Goal: Task Accomplishment & Management: Manage account settings

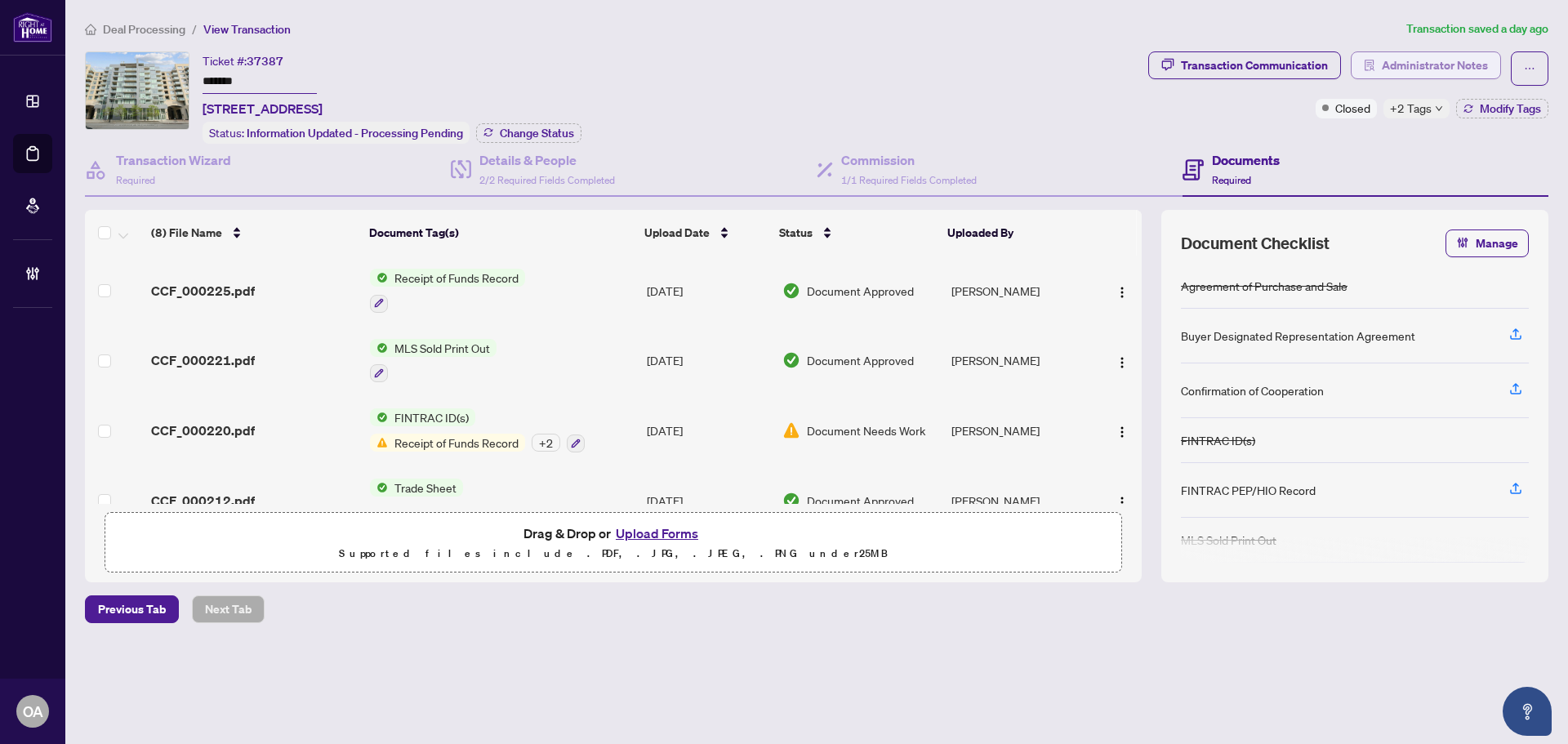
click at [1406, 66] on span "Administrator Notes" at bounding box center [1435, 65] width 106 height 26
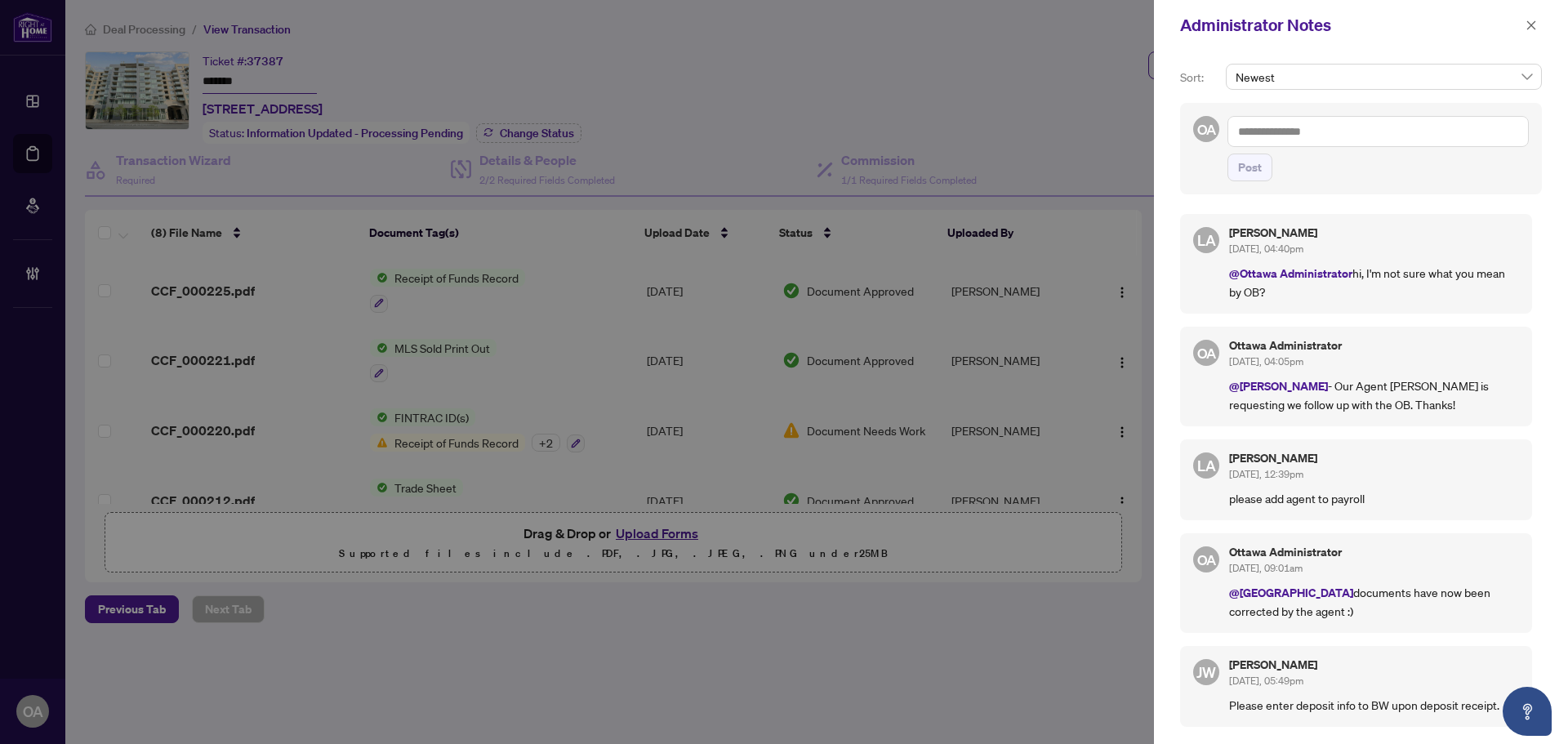
click at [1313, 118] on textarea at bounding box center [1378, 132] width 301 height 31
click at [1276, 139] on b "Luna" at bounding box center [1318, 143] width 88 height 15
type textarea "**********"
click at [1265, 163] on button "Post" at bounding box center [1250, 168] width 45 height 28
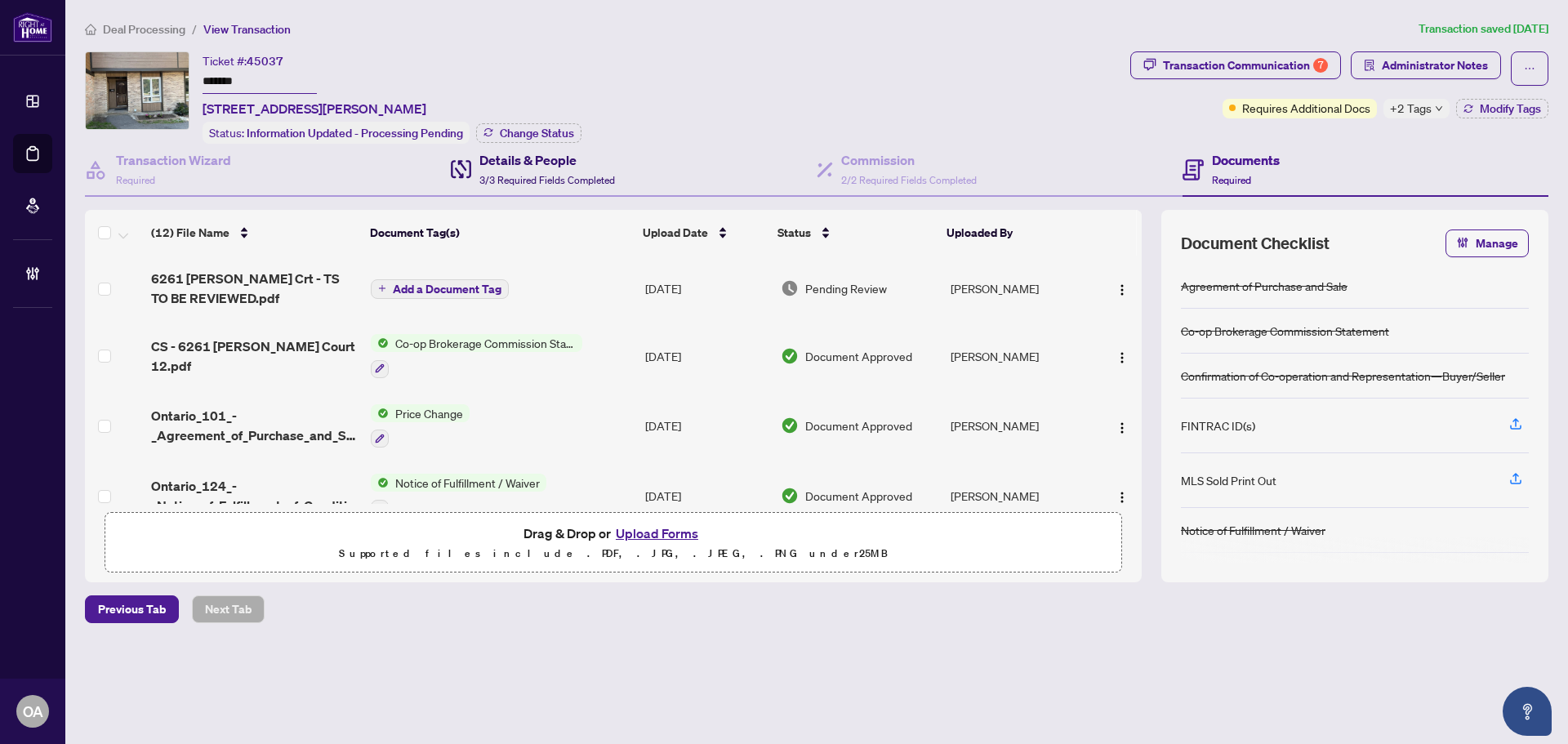
click at [565, 150] on h4 "Details & People" at bounding box center [547, 160] width 136 height 20
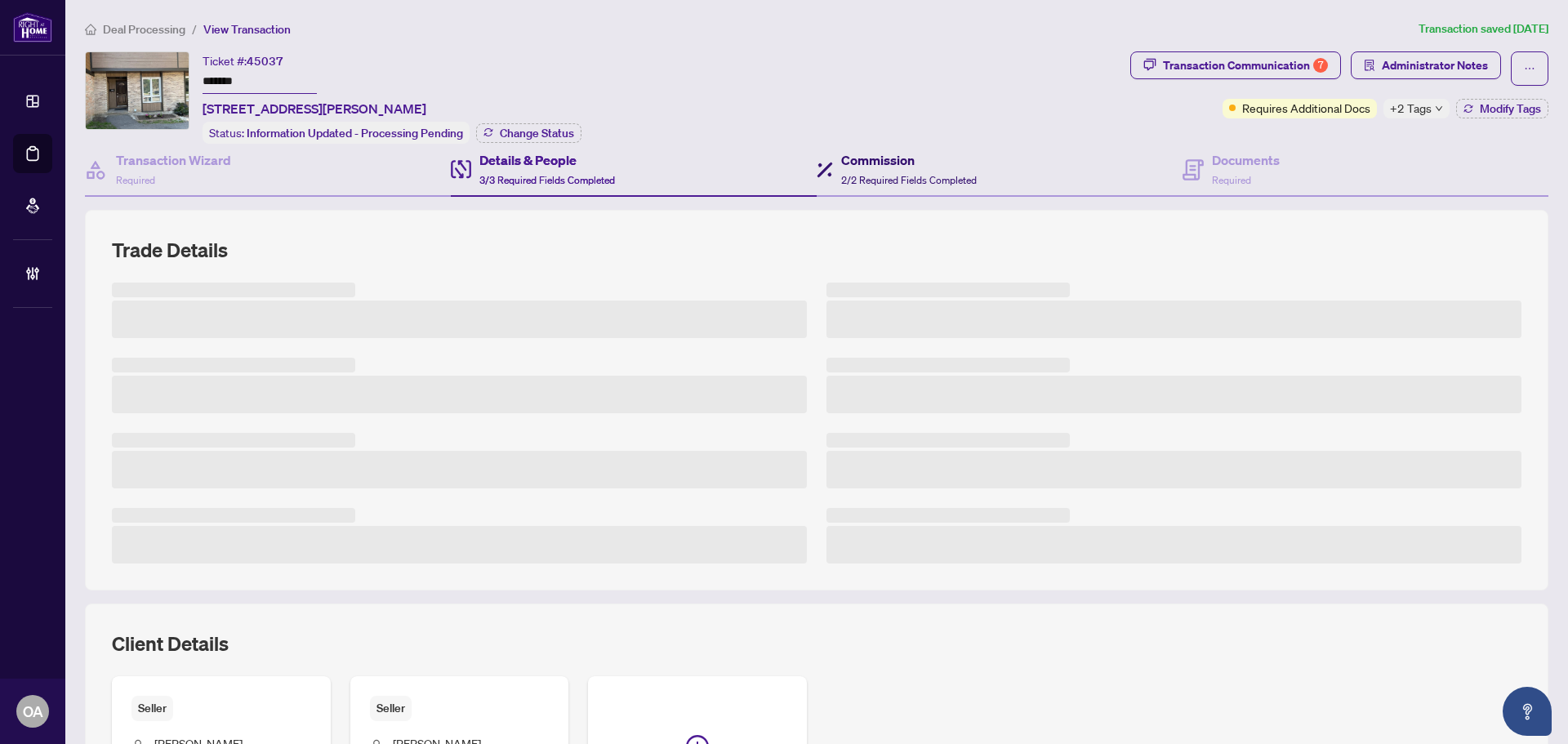
click at [867, 160] on h4 "Commission" at bounding box center [909, 160] width 136 height 20
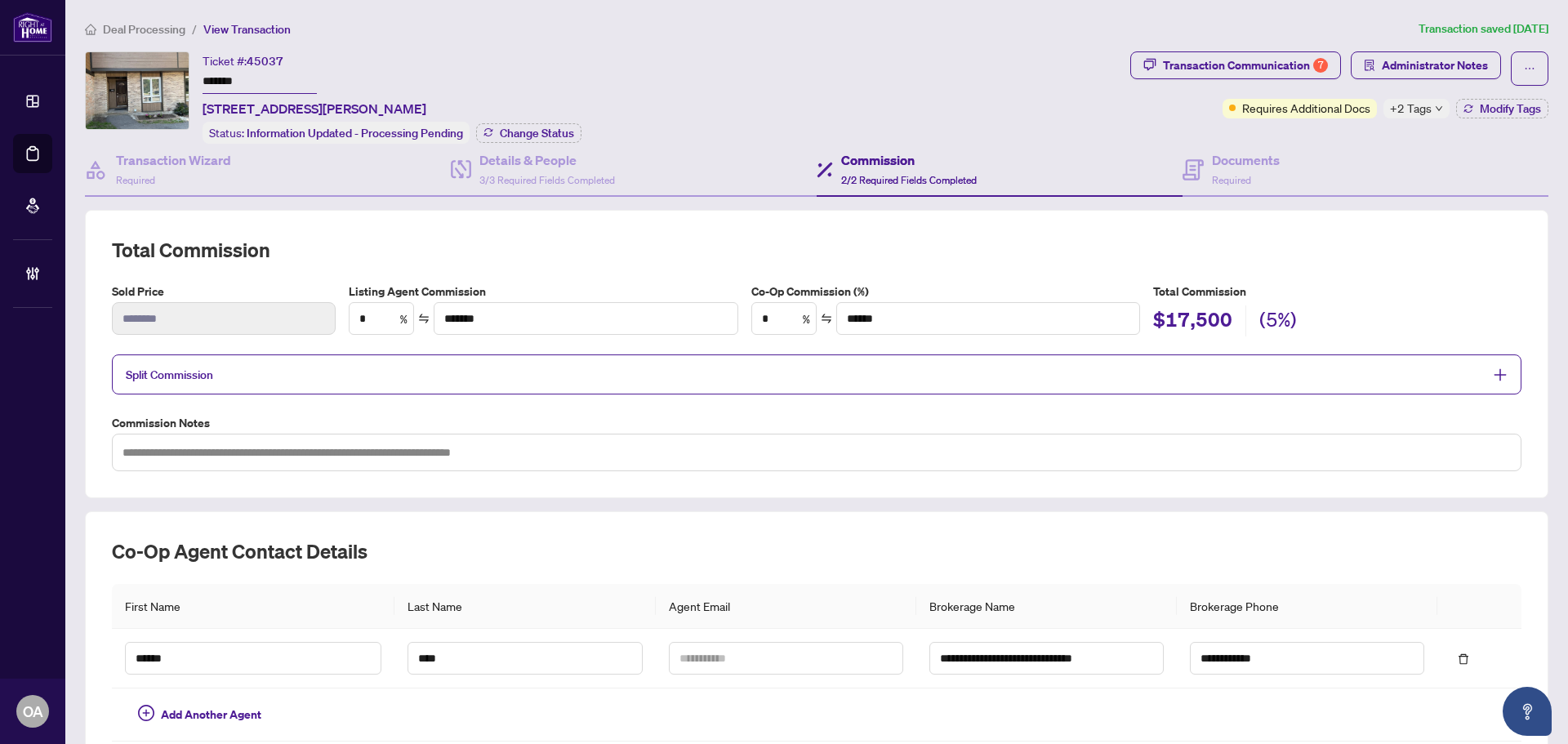
click at [510, 379] on span "Split Commission" at bounding box center [805, 374] width 1358 height 19
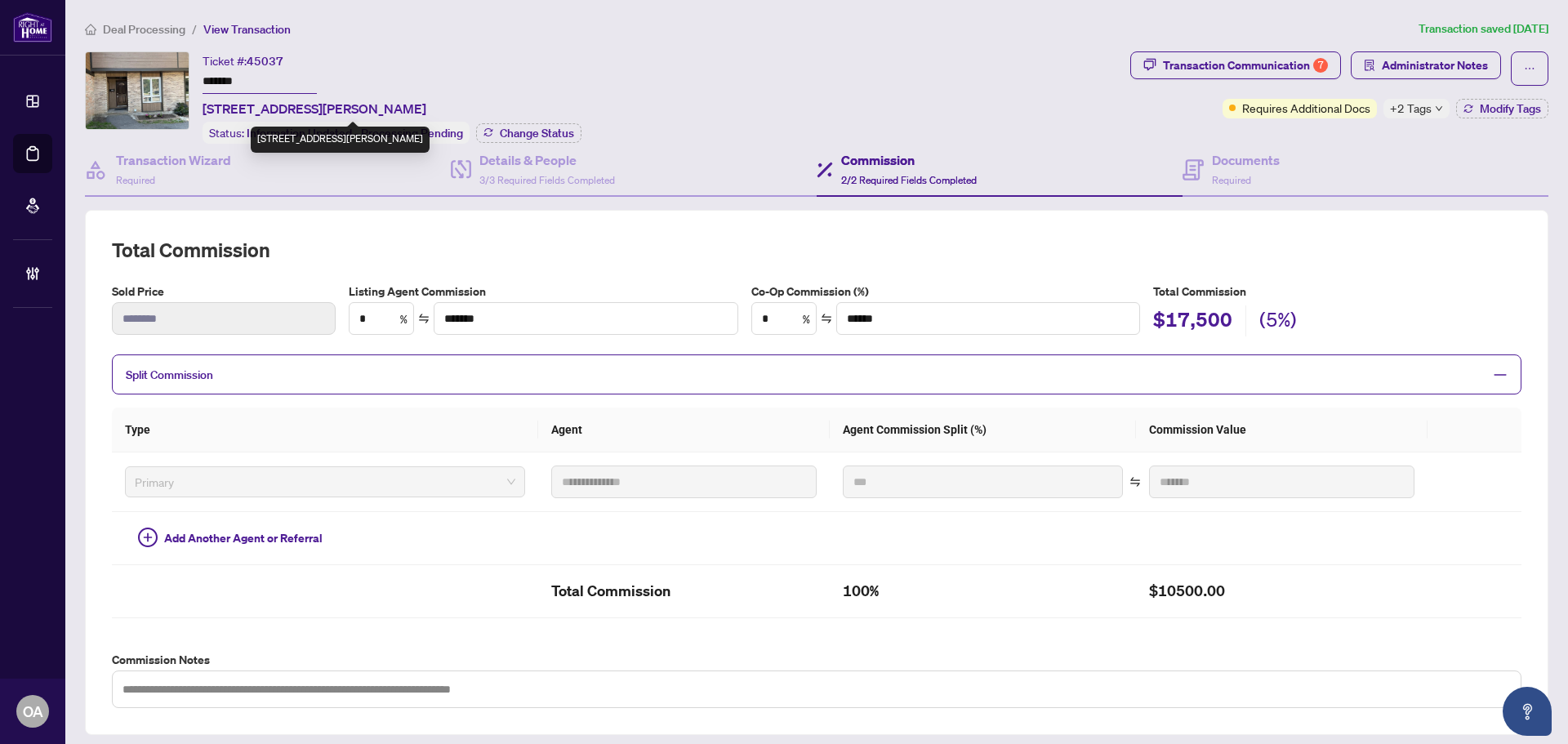
drag, startPoint x: 510, startPoint y: 105, endPoint x: 200, endPoint y: 108, distance: 310.0
click at [200, 108] on div "Ticket #: 45037 ******* 6261 Castille Crt, Ottawa, Ontario K1C 1X4, Canada Stat…" at bounding box center [604, 97] width 1039 height 92
copy span "6261 Castille Crt, Ottawa, Ontario K1C 1X4, Canada"
click at [1438, 63] on span "Administrator Notes" at bounding box center [1435, 65] width 106 height 26
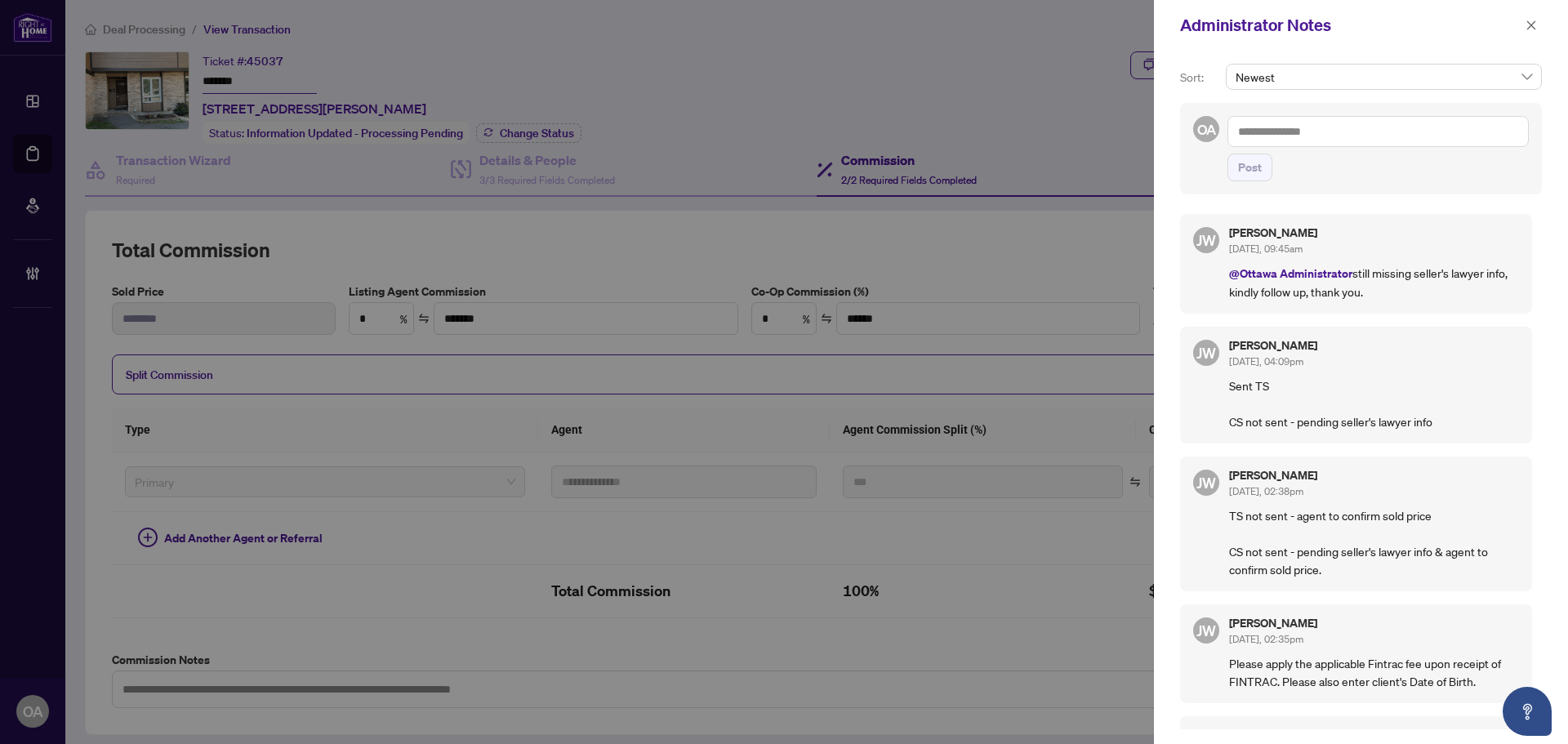
click at [1314, 134] on textarea at bounding box center [1378, 132] width 301 height 31
click at [1281, 133] on li "Jacki e Wu" at bounding box center [1366, 143] width 205 height 28
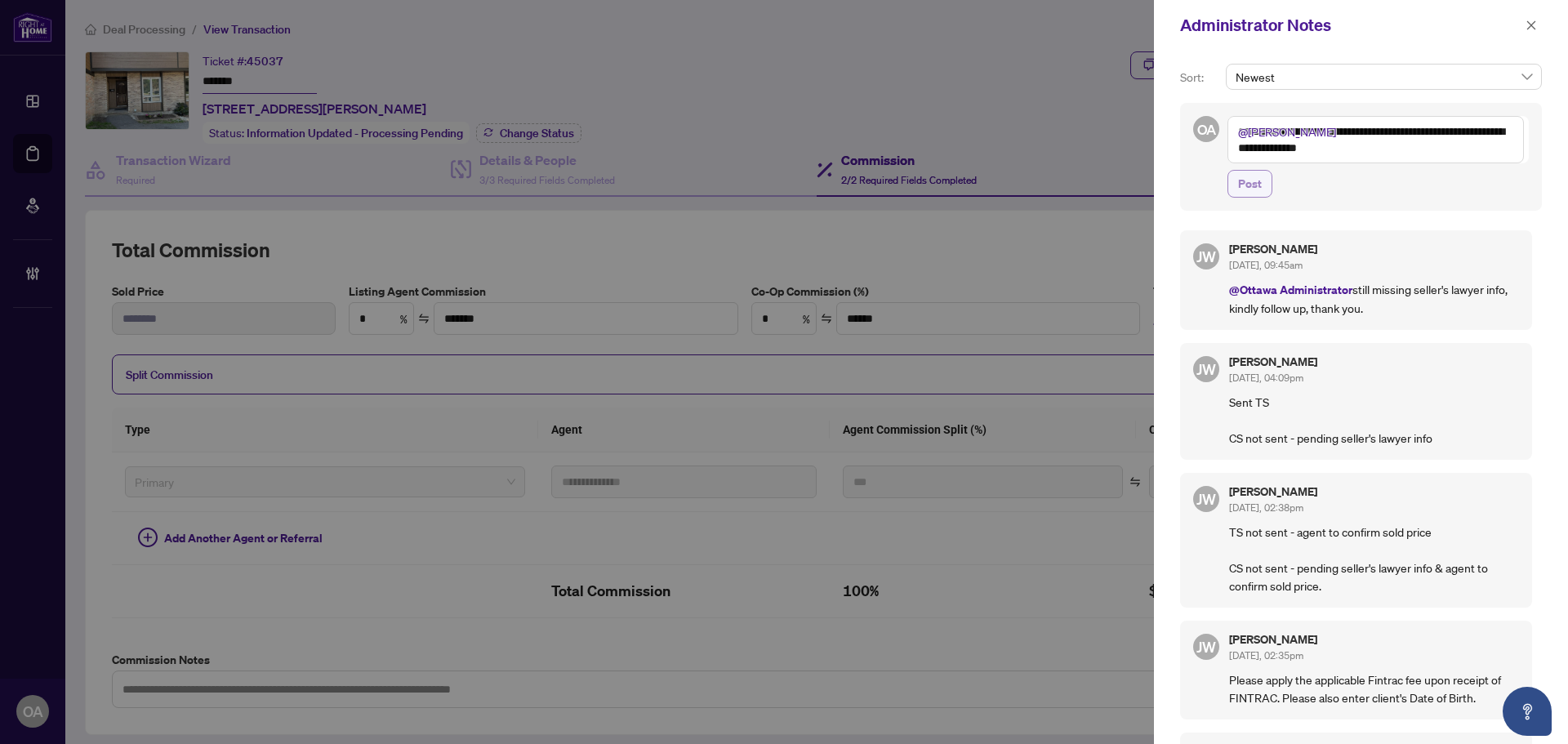
type textarea "**********"
click at [1251, 182] on span "Post" at bounding box center [1250, 184] width 24 height 26
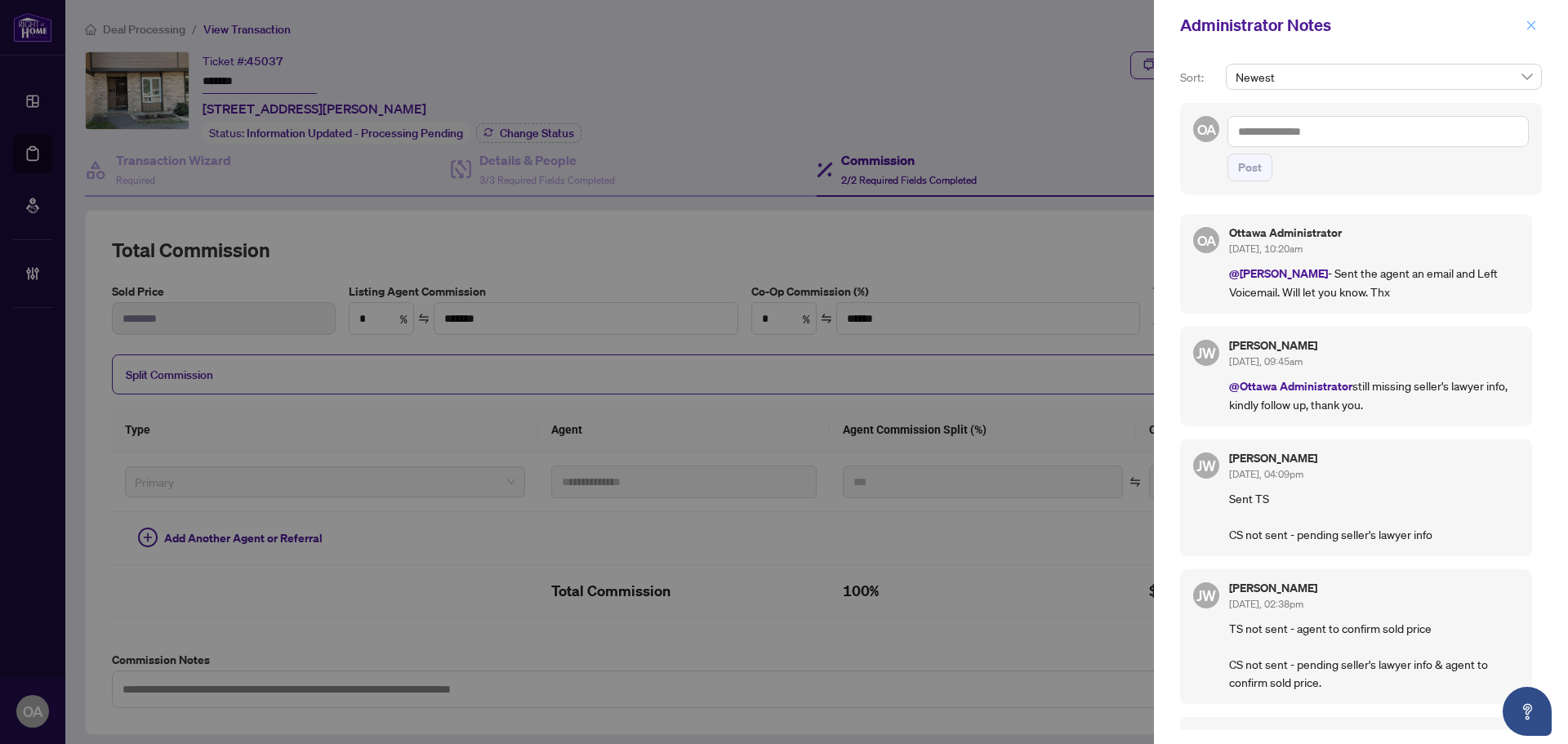
click at [1530, 29] on icon "close" at bounding box center [1531, 25] width 11 height 11
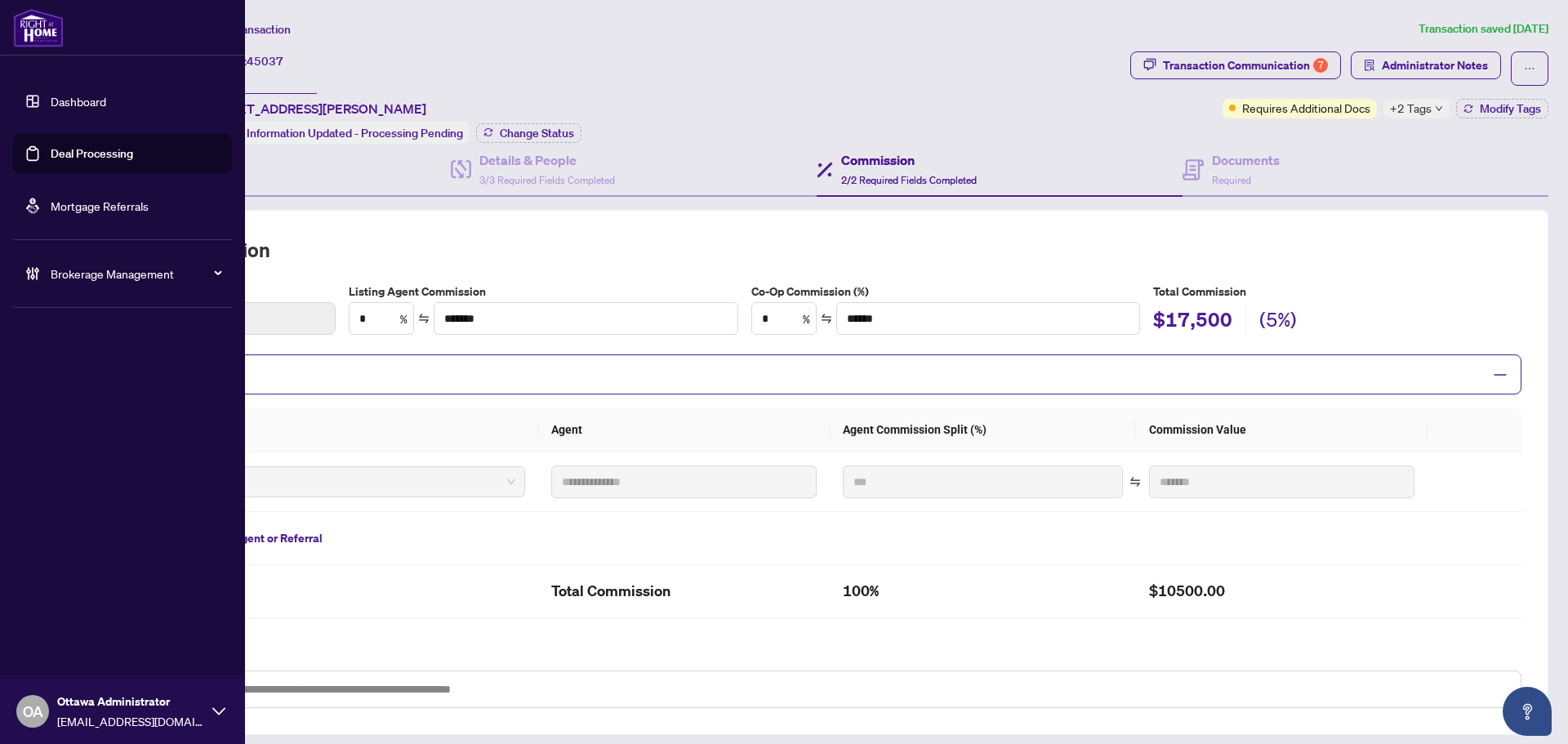
drag, startPoint x: 70, startPoint y: 150, endPoint x: 532, endPoint y: 114, distance: 463.4
click at [71, 150] on link "Deal Processing" at bounding box center [92, 154] width 83 height 15
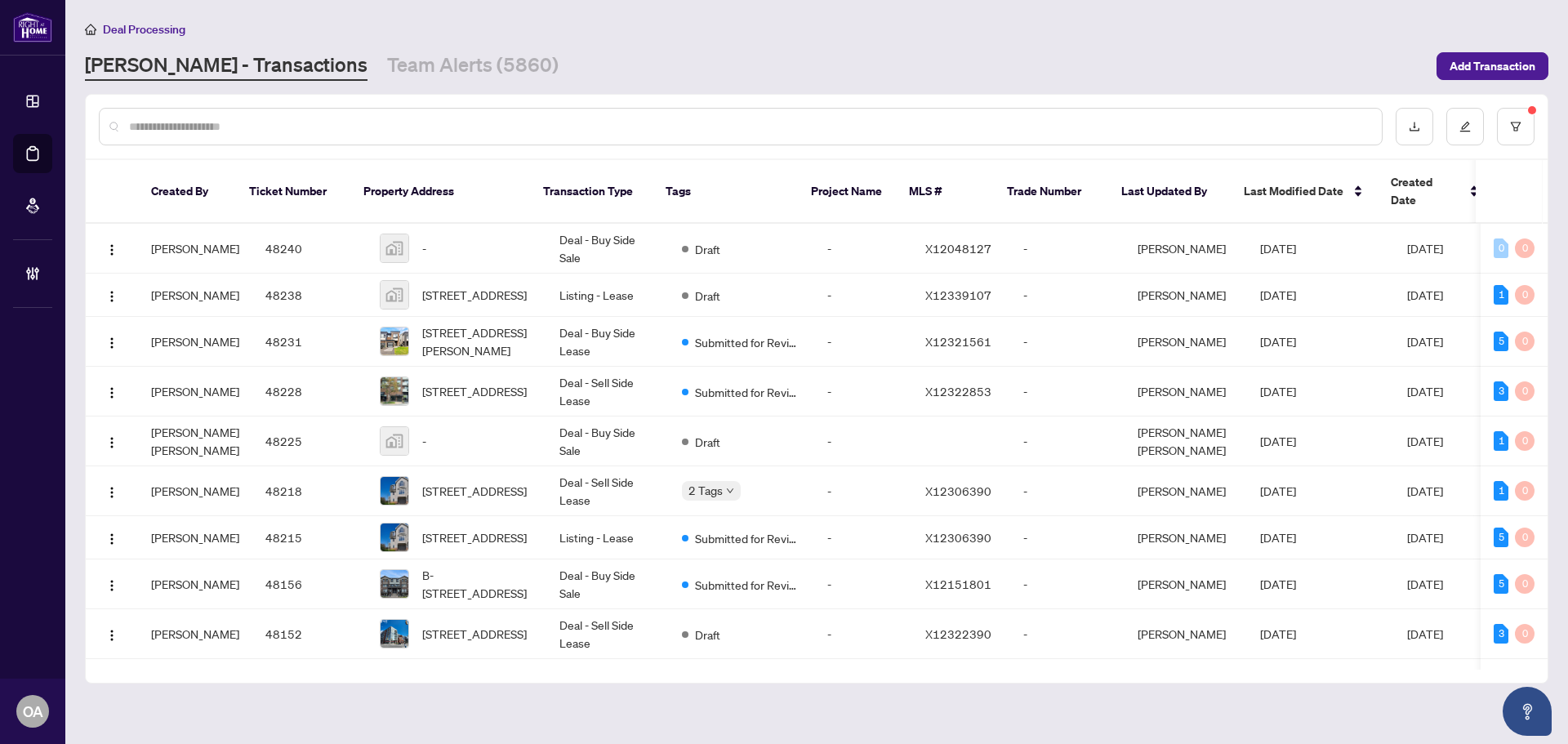
click at [596, 119] on input "text" at bounding box center [749, 127] width 1240 height 18
click at [1057, 57] on div "RAHR - Transactions Team Alerts (5860)" at bounding box center [756, 66] width 1342 height 29
click at [626, 121] on input "text" at bounding box center [749, 127] width 1240 height 18
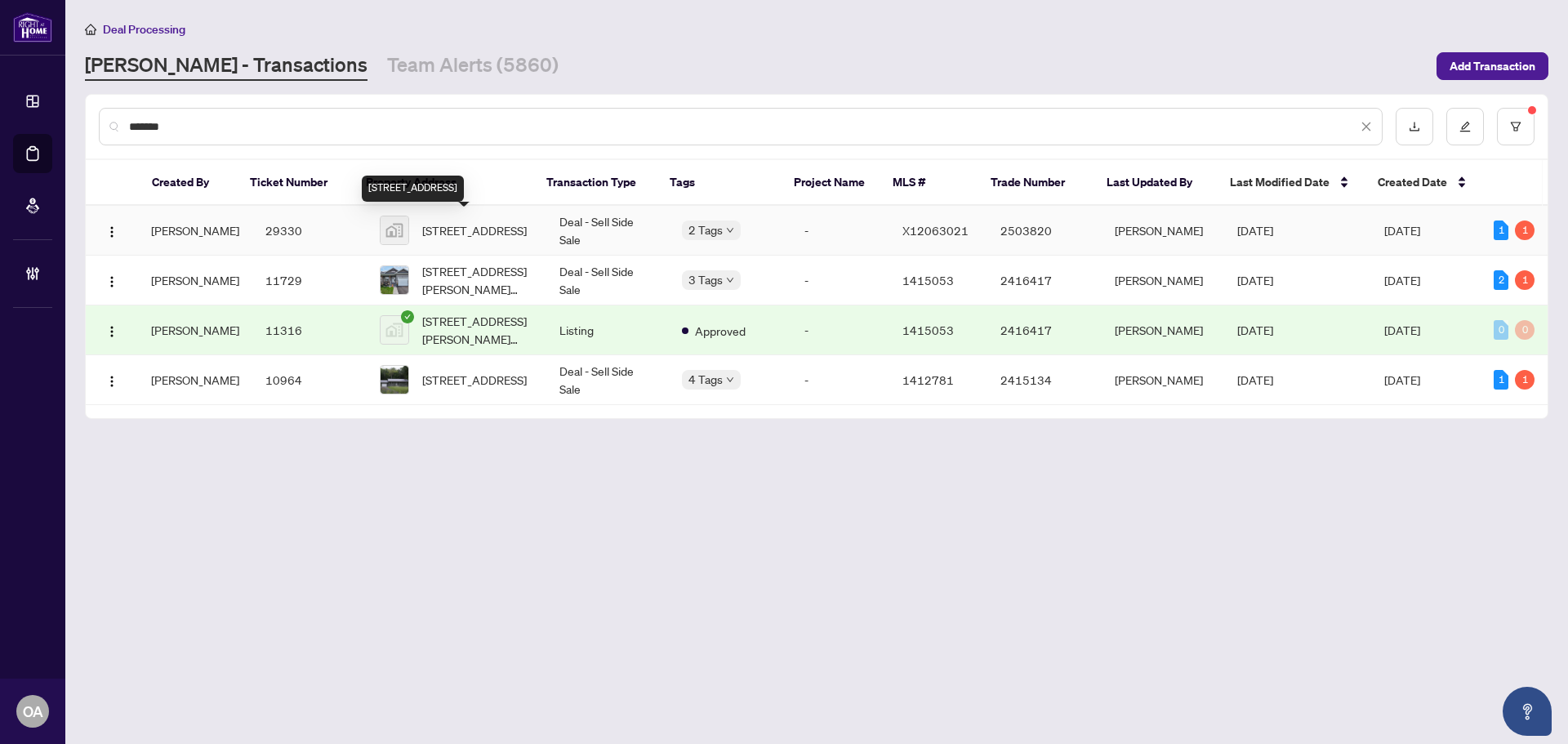
type input "*******"
click at [596, 220] on td "Deal - Sell Side Sale" at bounding box center [608, 231] width 123 height 50
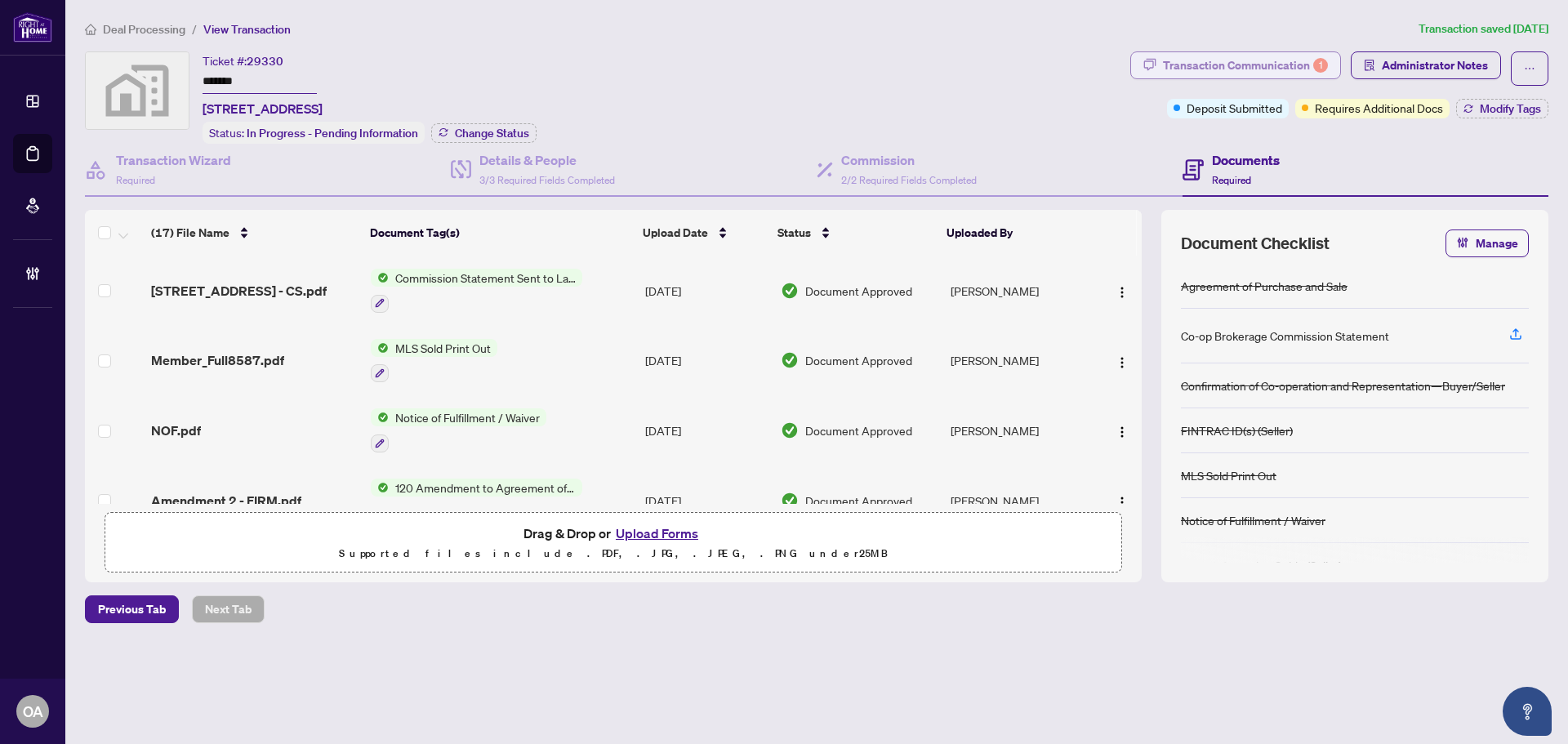
click at [1299, 64] on div "Transaction Communication 1" at bounding box center [1246, 65] width 165 height 26
type textarea "**********"
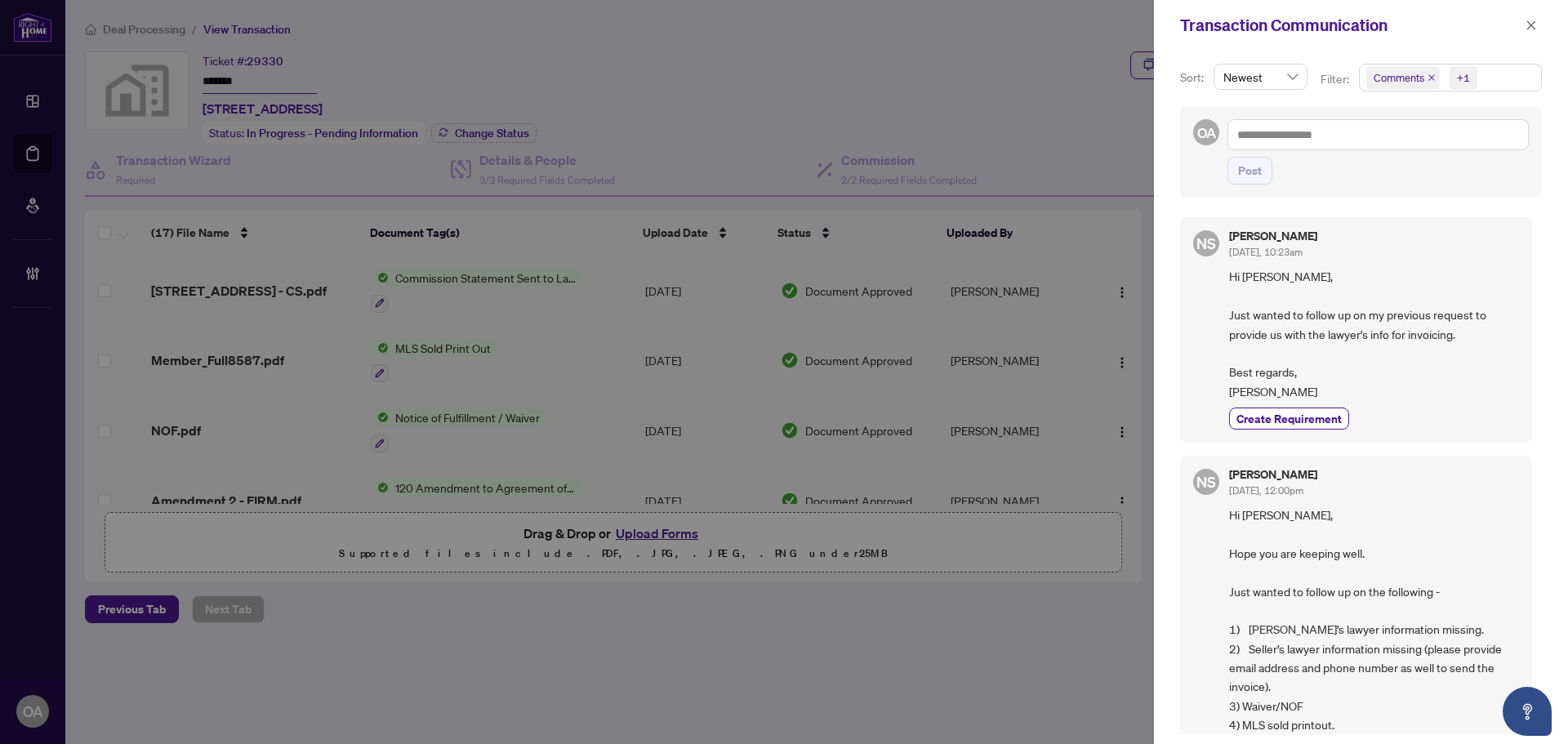
scroll to position [164, 0]
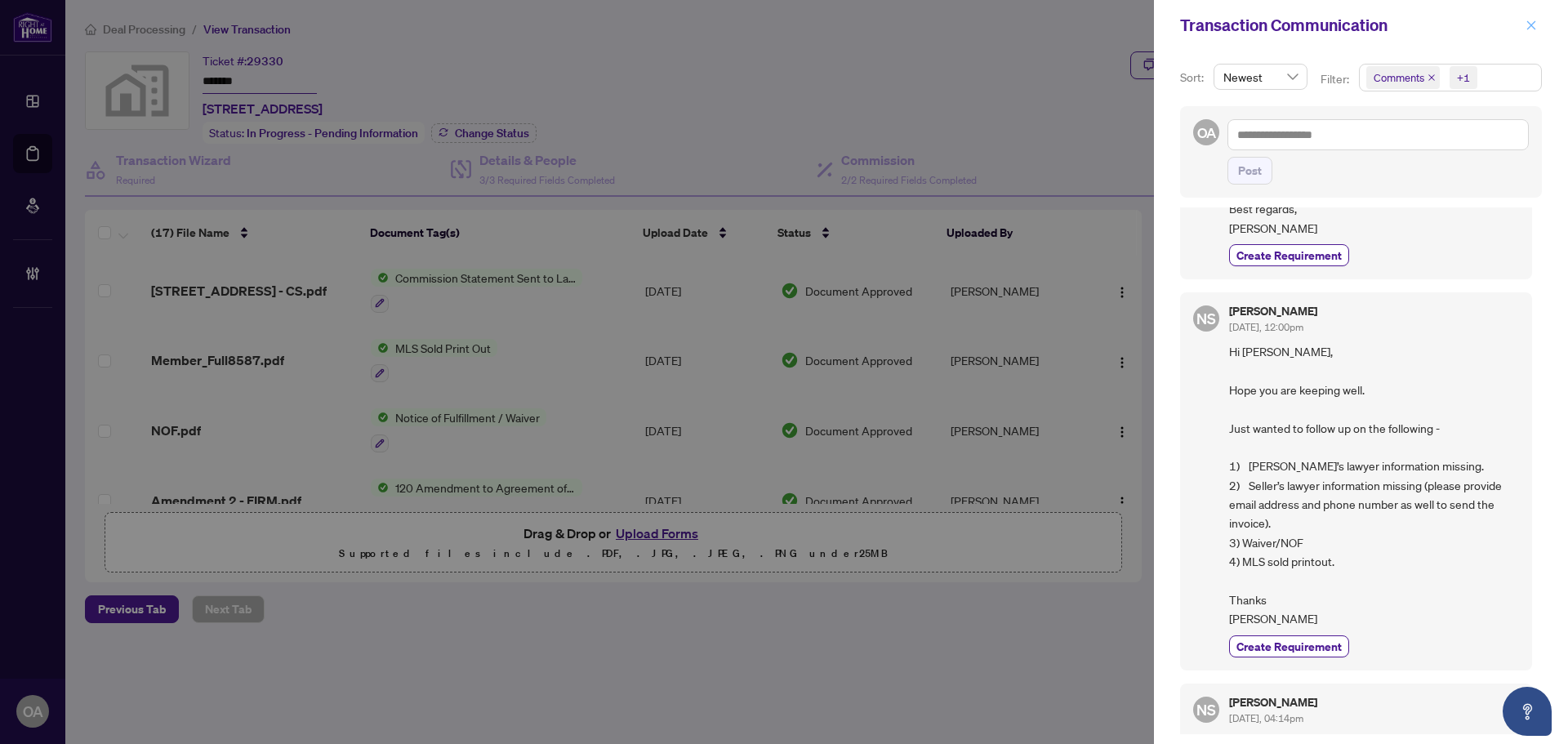
click at [1533, 25] on icon "close" at bounding box center [1531, 25] width 11 height 11
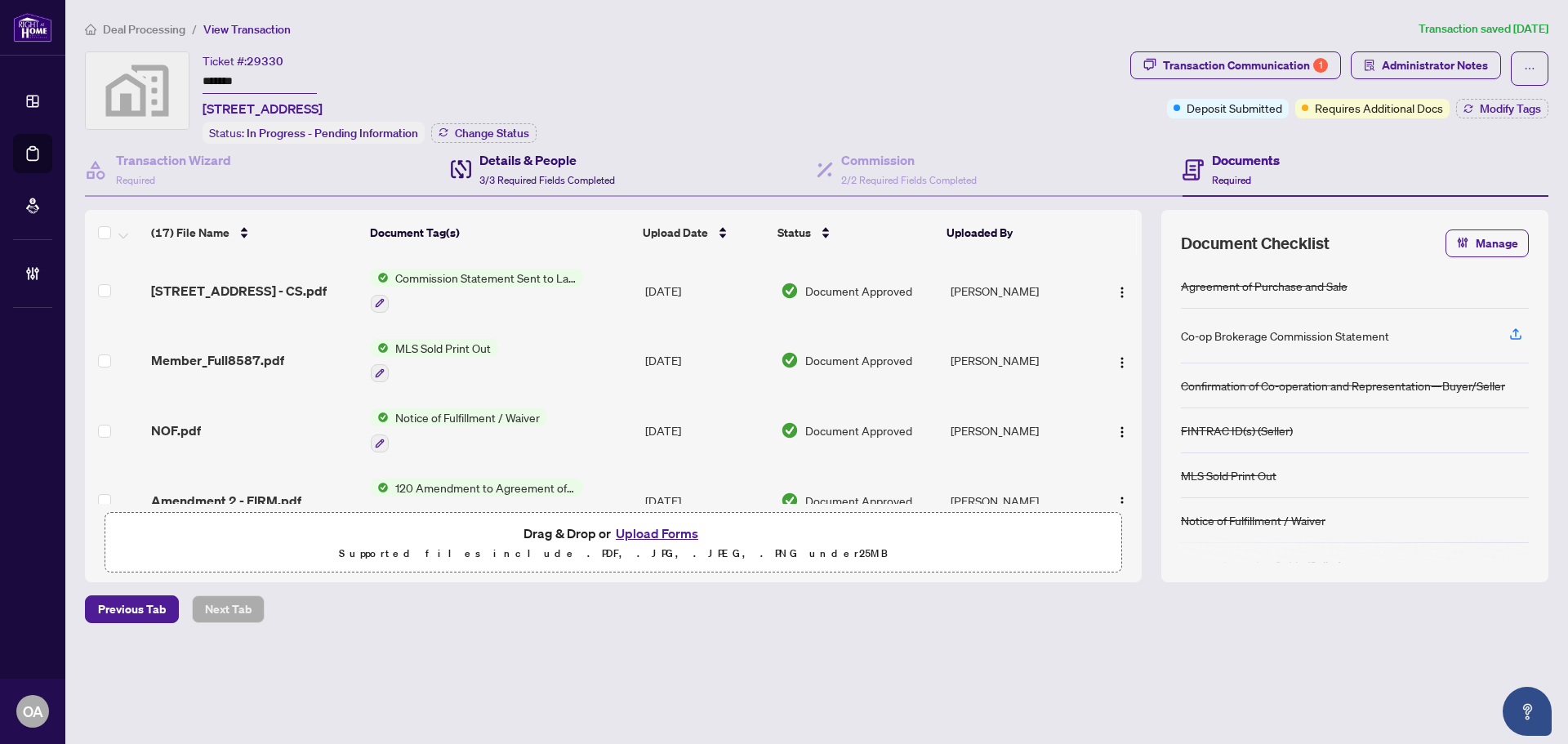
drag, startPoint x: 495, startPoint y: 156, endPoint x: 549, endPoint y: 193, distance: 65.5
click at [496, 156] on h4 "Details & People" at bounding box center [547, 160] width 136 height 20
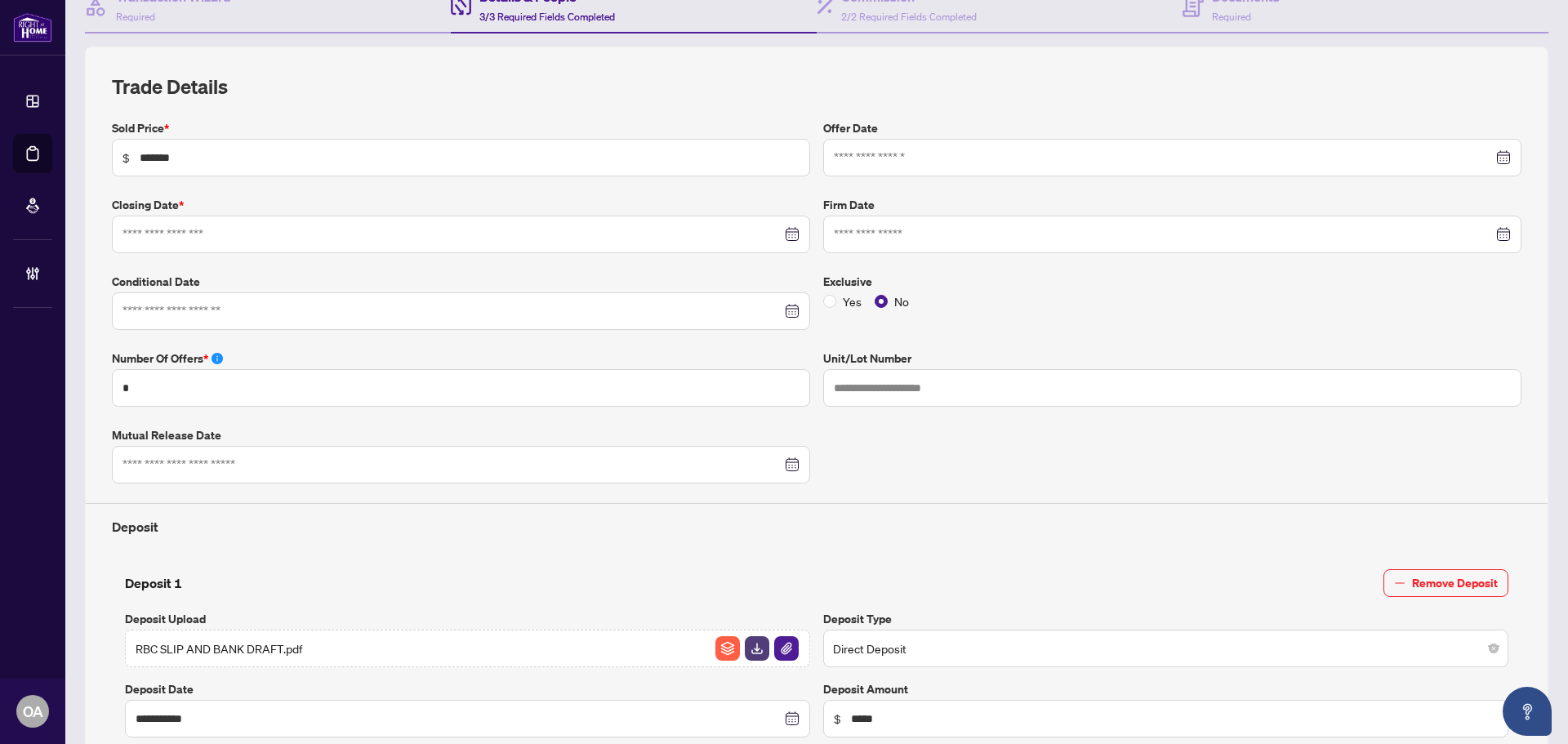
type input "**********"
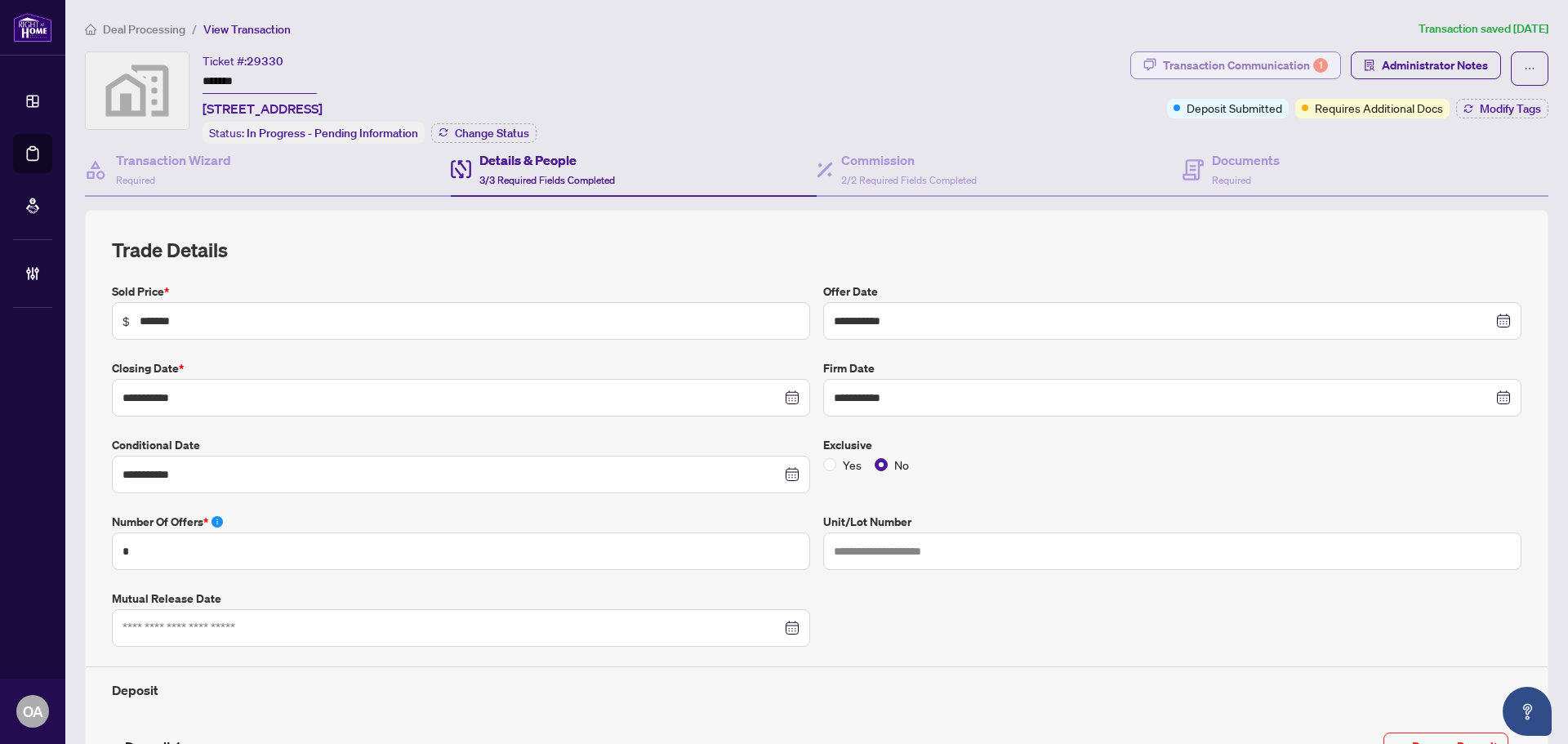
click at [1274, 61] on div "Transaction Communication 1" at bounding box center [1246, 65] width 165 height 26
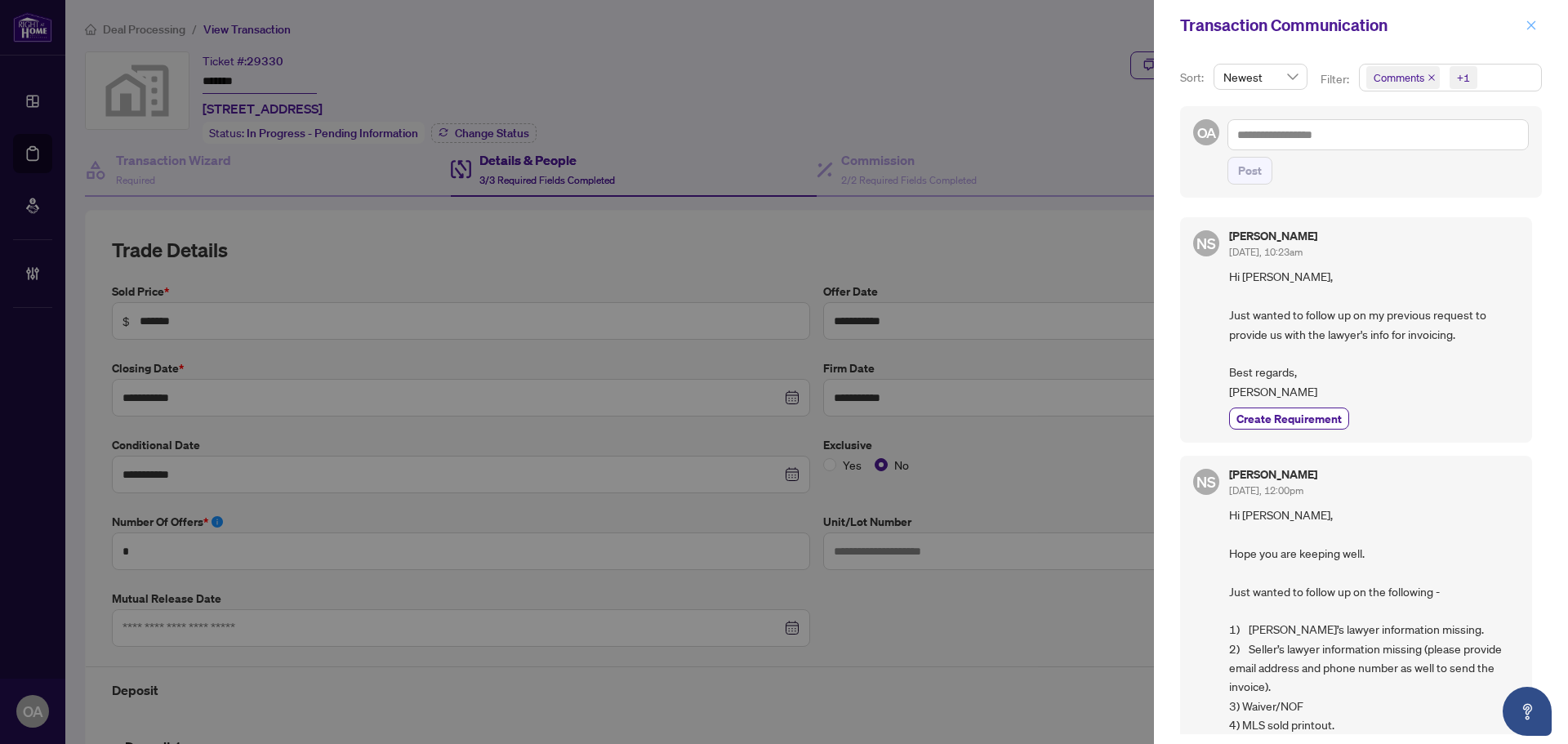
click at [1535, 19] on span "button" at bounding box center [1531, 25] width 11 height 26
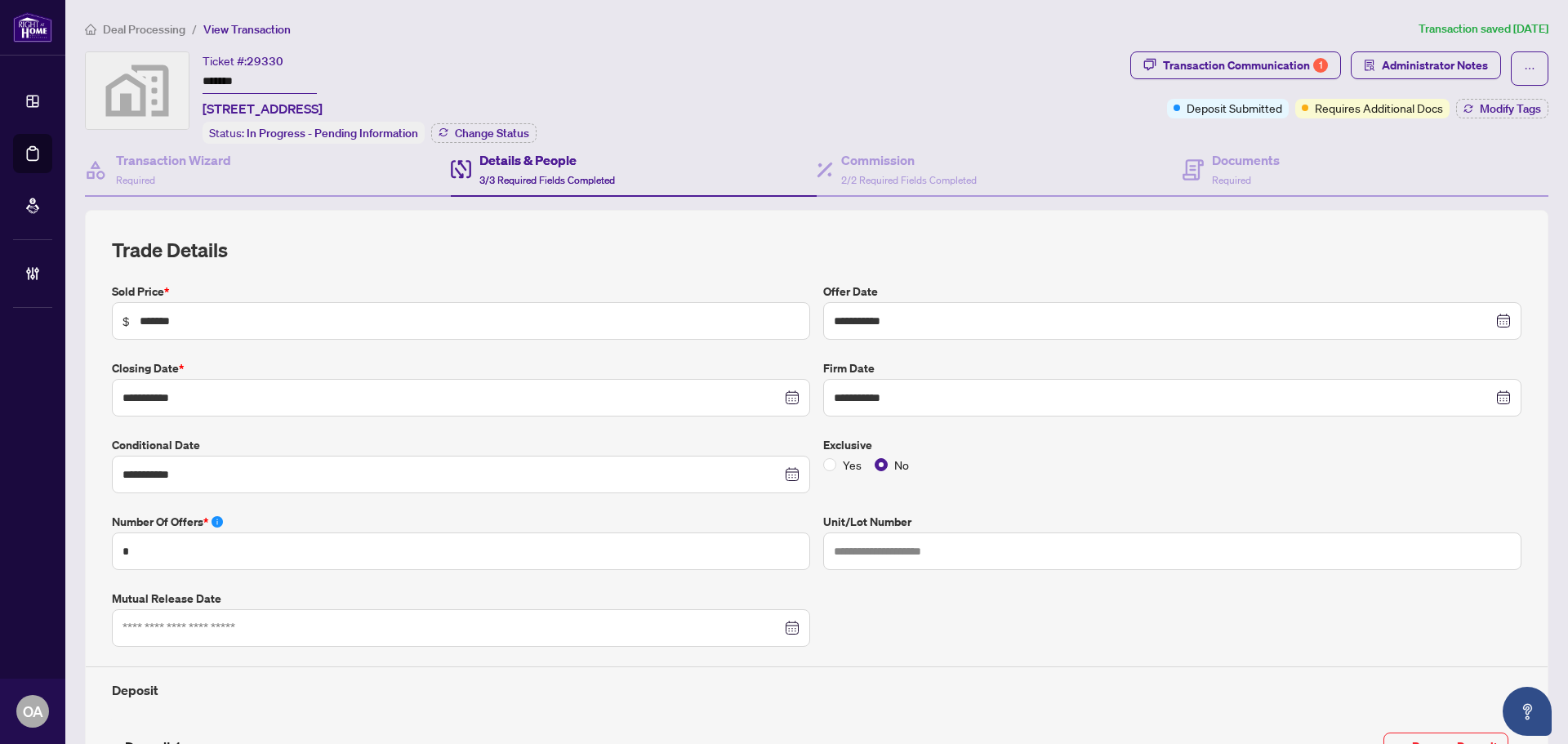
click at [1365, 69] on button "Administrator Notes" at bounding box center [1426, 65] width 151 height 28
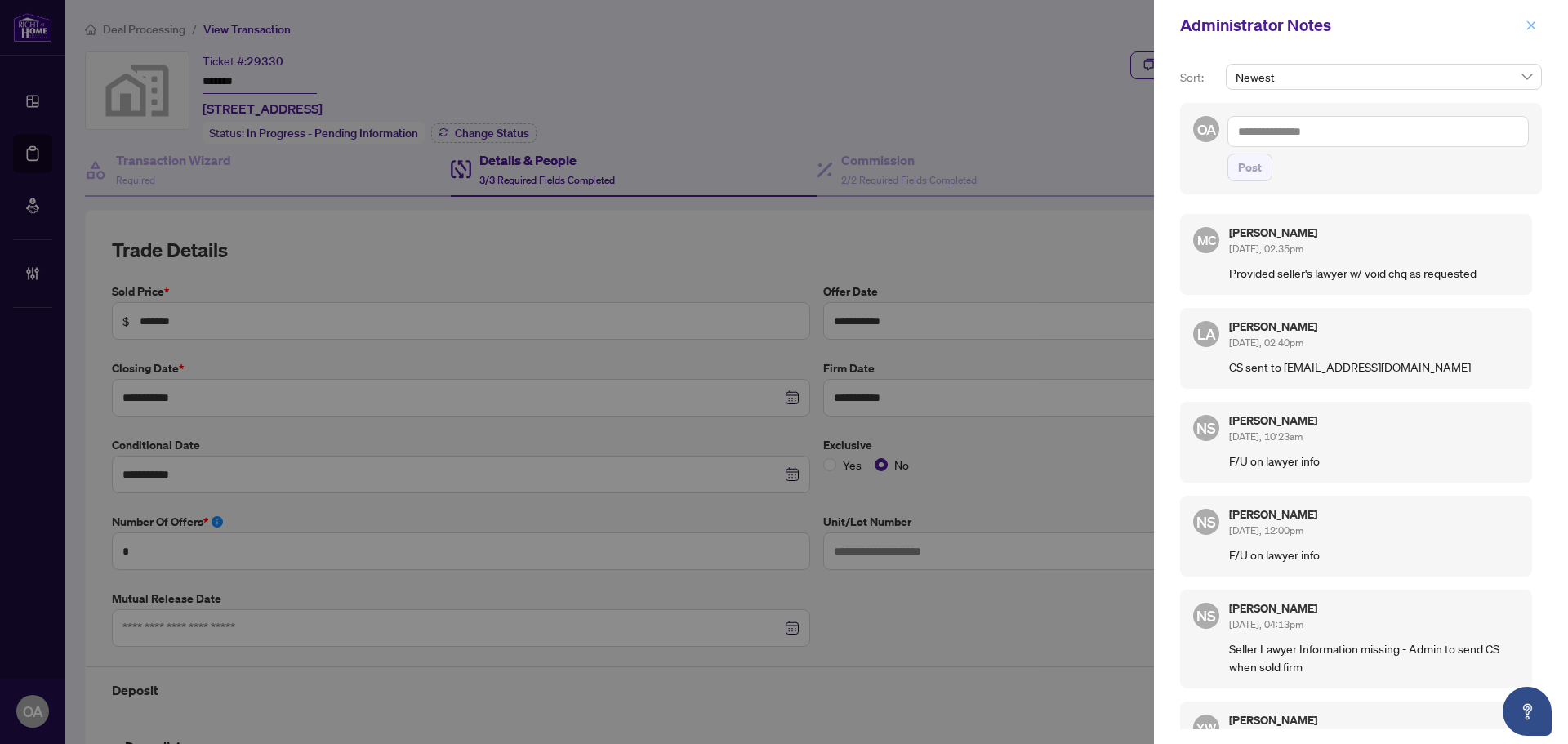
click at [1525, 28] on button "button" at bounding box center [1531, 25] width 21 height 20
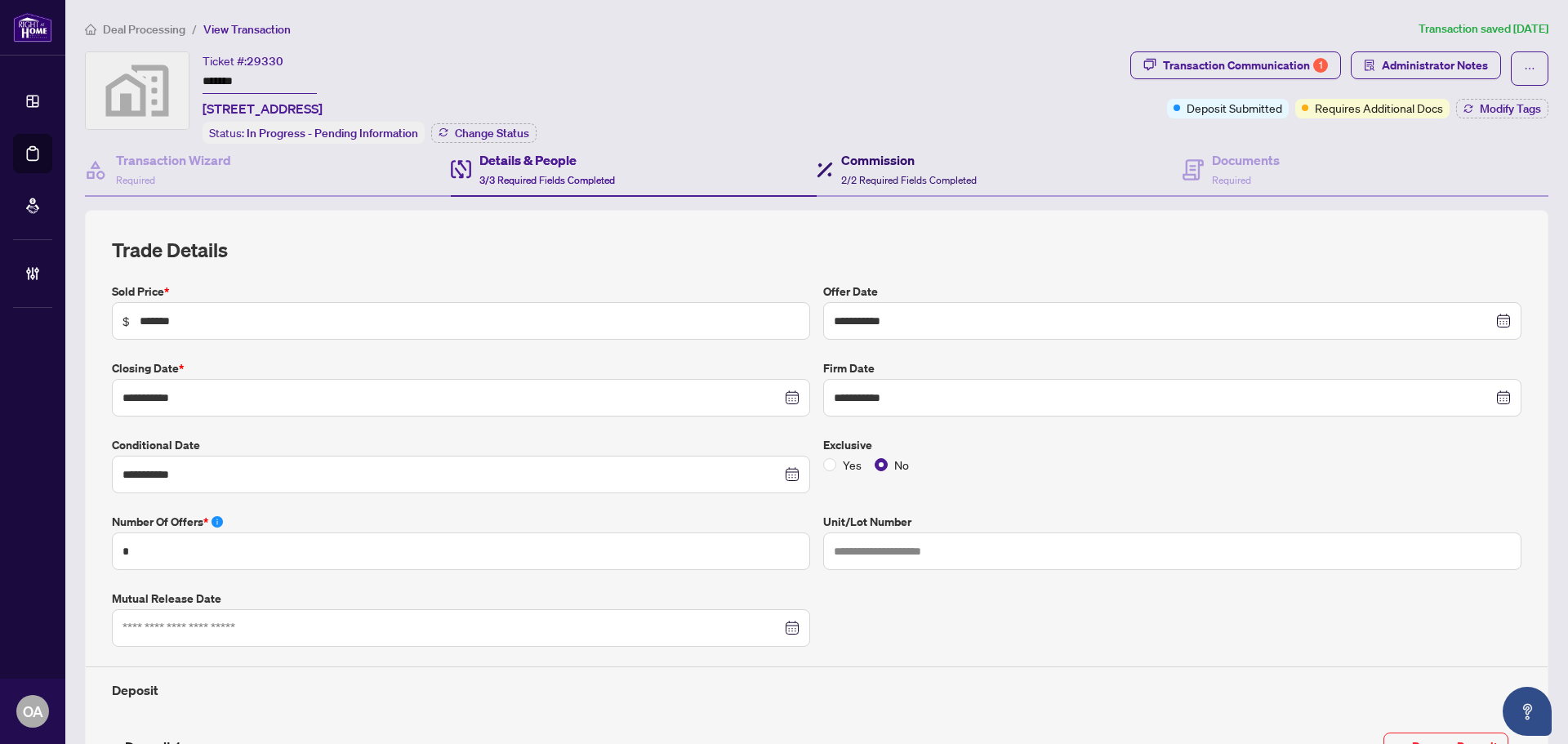
click at [898, 174] on span "2/2 Required Fields Completed" at bounding box center [909, 180] width 136 height 12
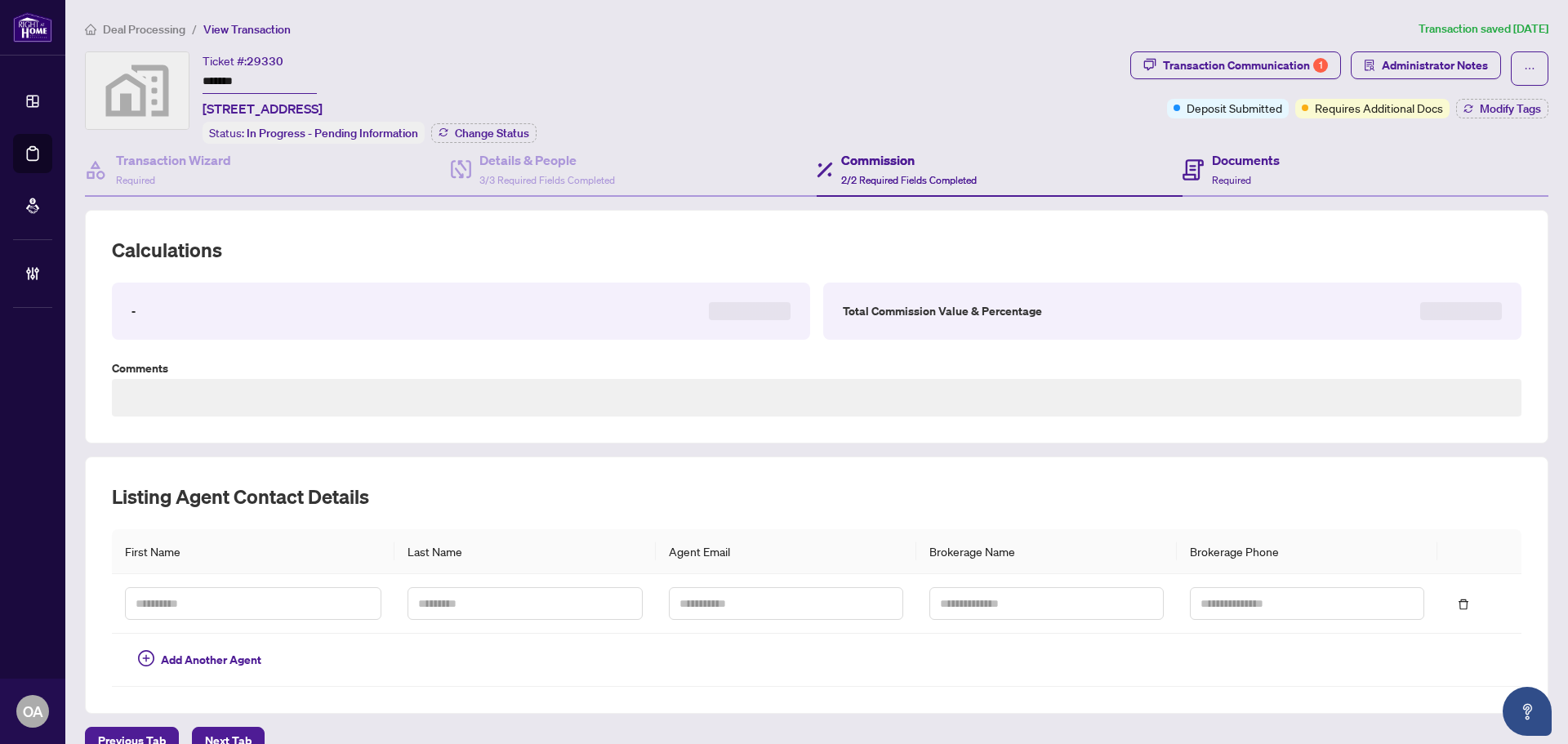
type textarea "**********"
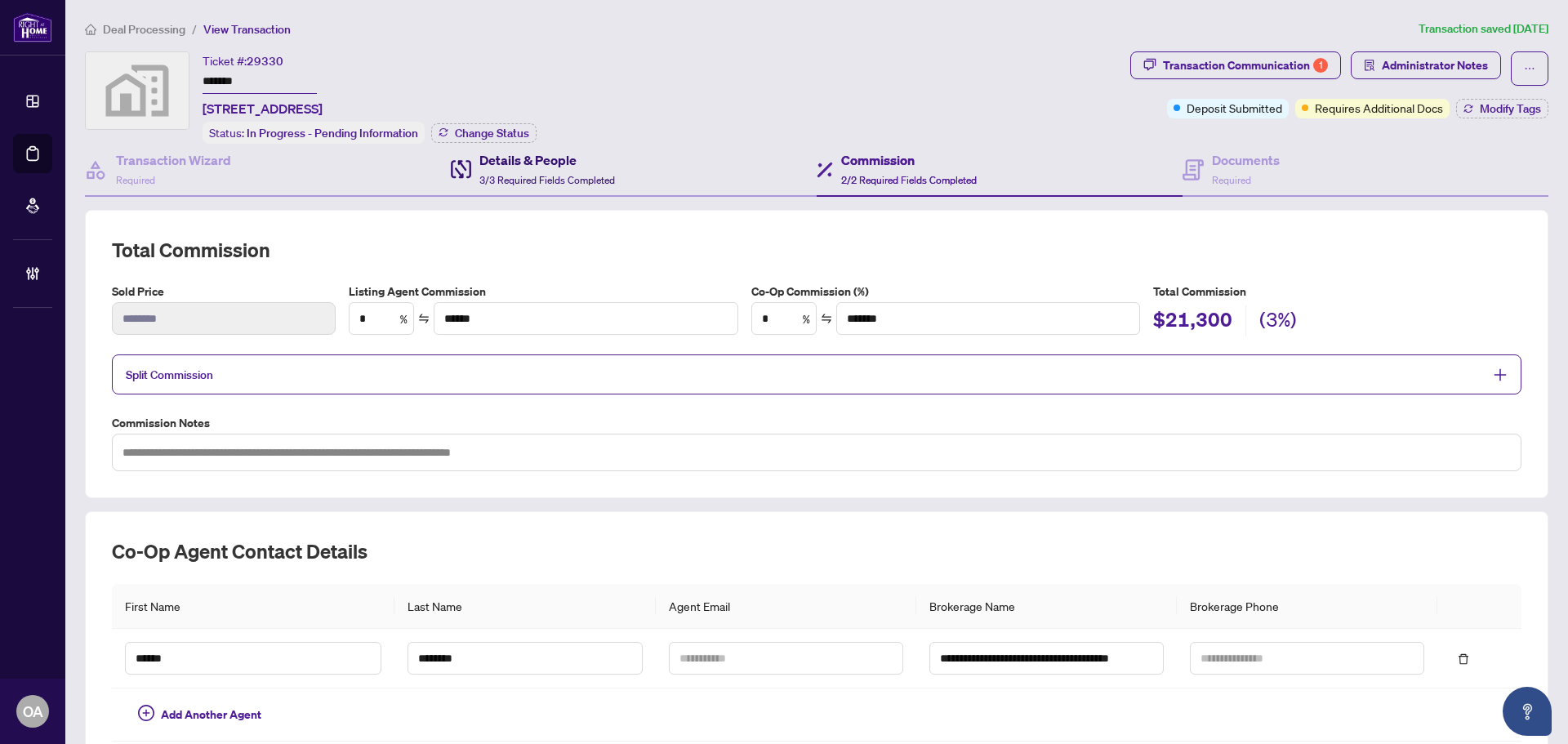
click at [528, 175] on span "3/3 Required Fields Completed" at bounding box center [547, 180] width 136 height 12
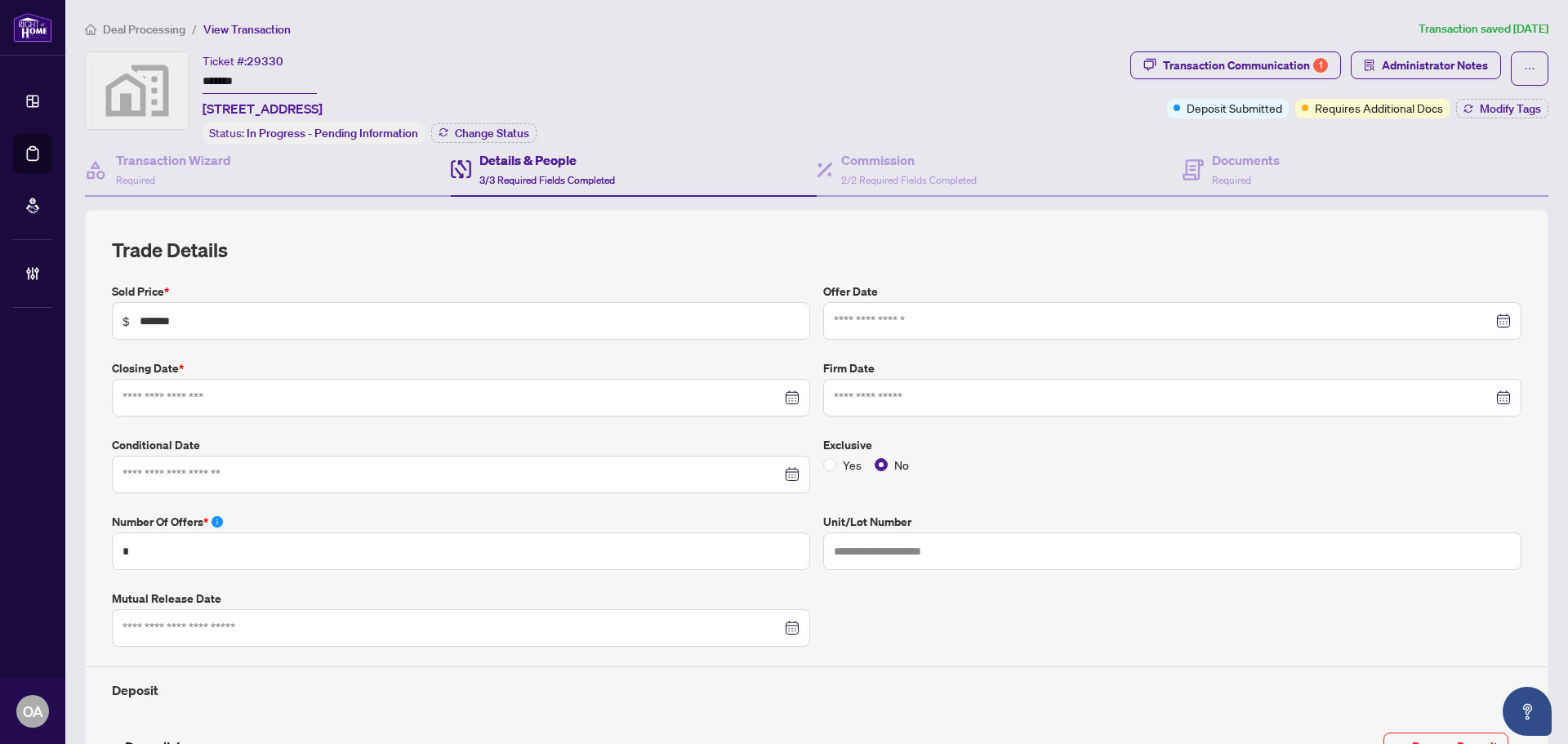
type input "**********"
click at [1411, 67] on span "Administrator Notes" at bounding box center [1435, 65] width 106 height 26
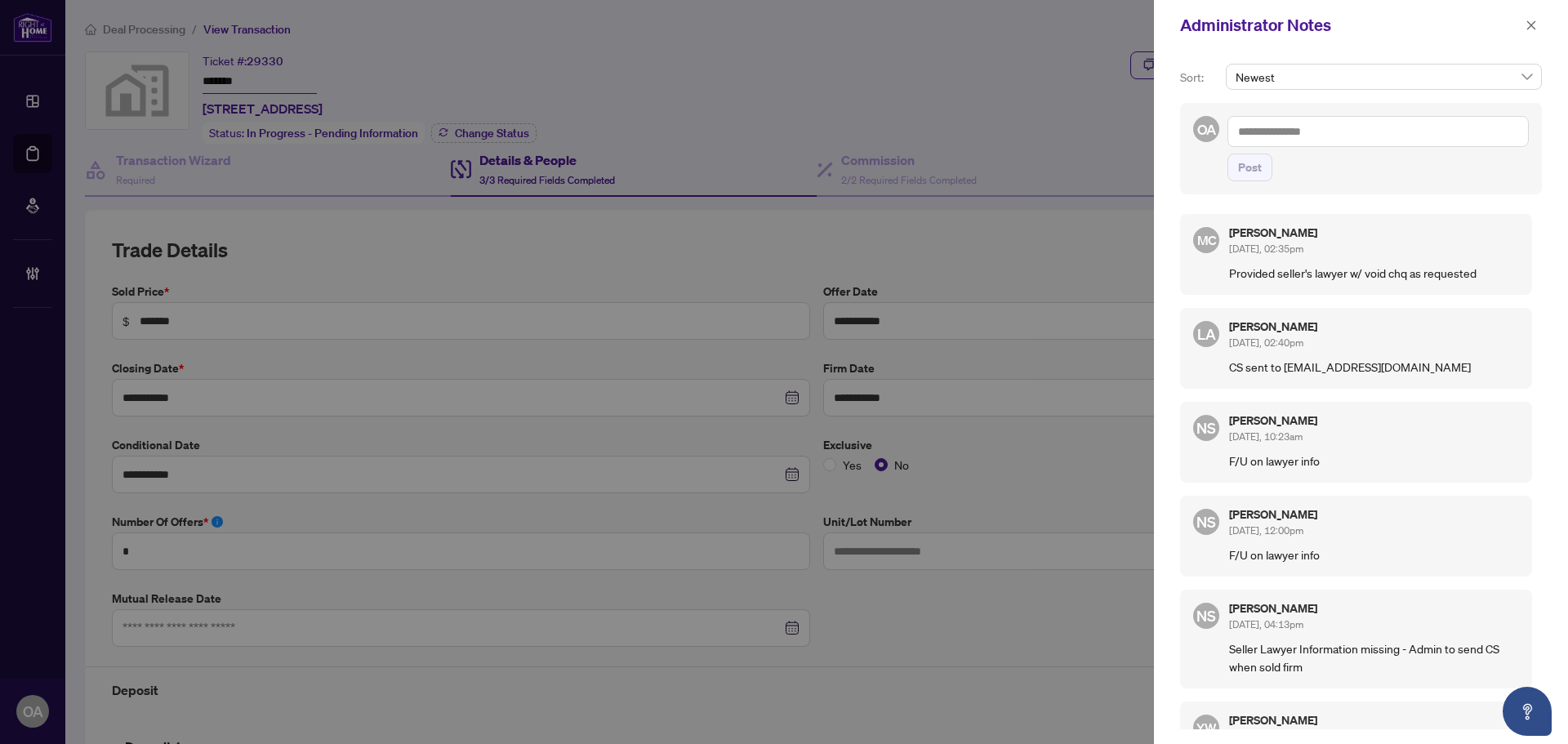
click at [1352, 127] on textarea at bounding box center [1378, 132] width 301 height 31
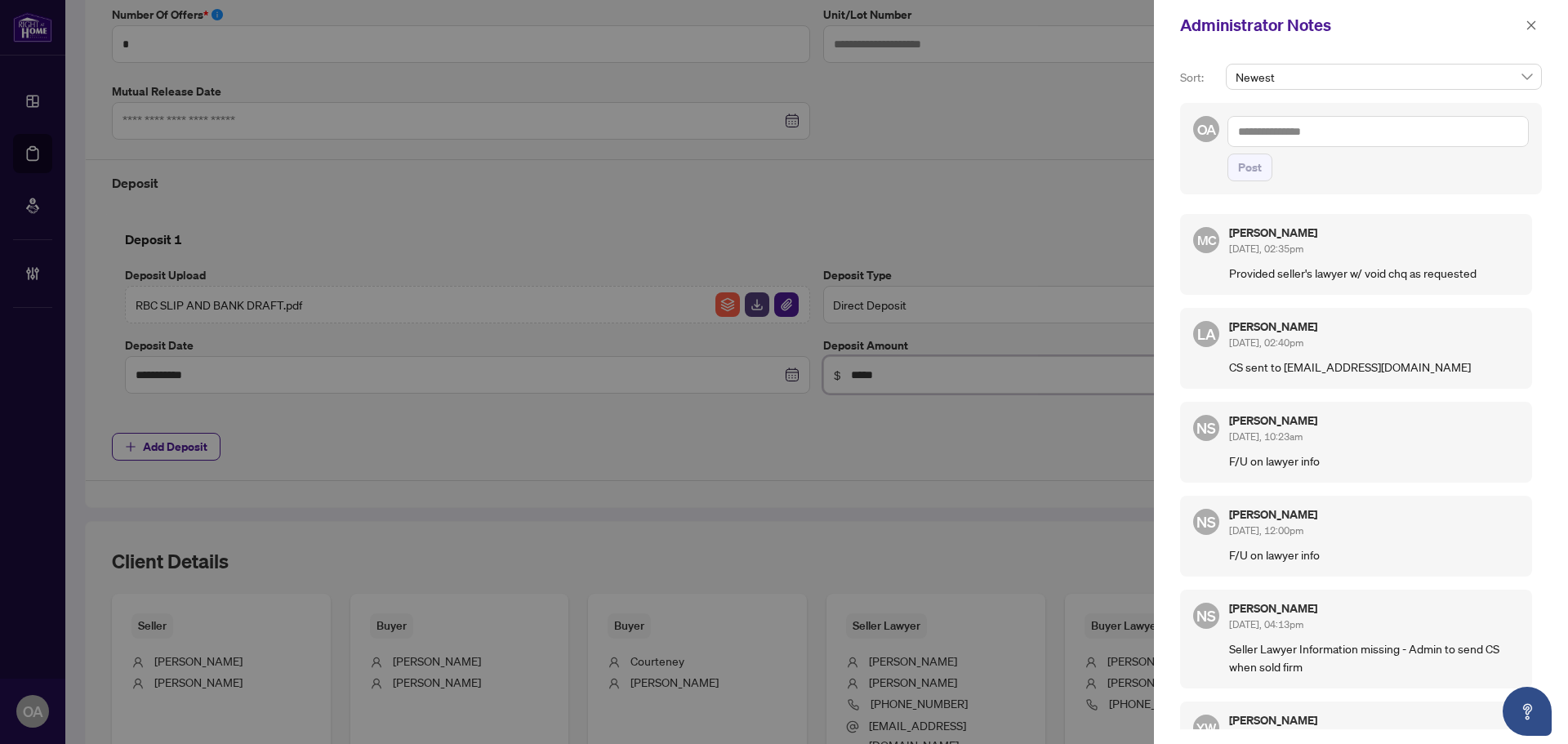
paste input "*"
type input "******"
click at [1325, 134] on textarea at bounding box center [1378, 132] width 301 height 31
paste textarea "**********"
type textarea "**********"
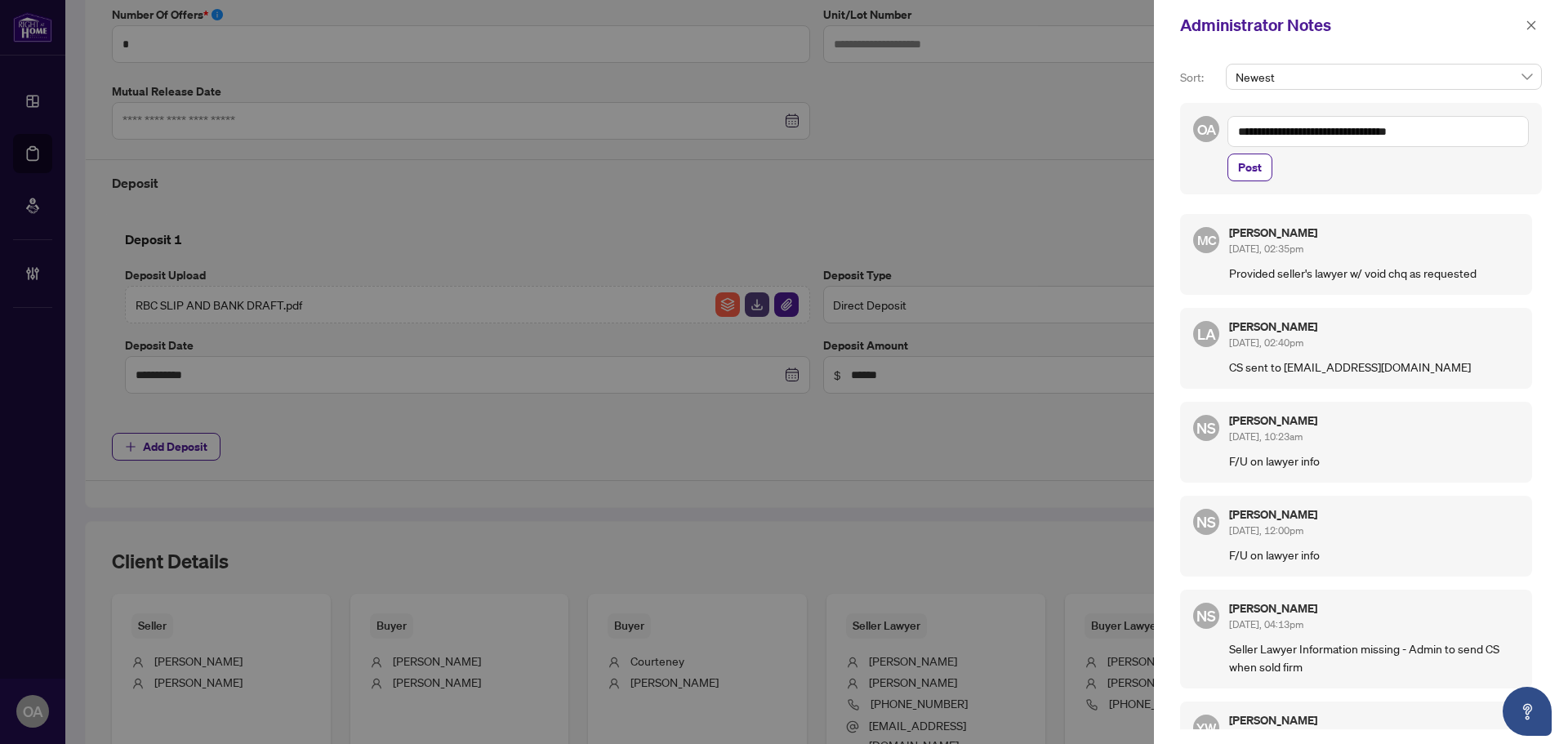
click at [1237, 133] on textarea "**********" at bounding box center [1378, 132] width 301 height 31
drag, startPoint x: 1461, startPoint y: 141, endPoint x: 1199, endPoint y: 133, distance: 262.1
click at [1201, 133] on div "**********" at bounding box center [1361, 149] width 362 height 92
click at [1533, 18] on span "button" at bounding box center [1531, 25] width 11 height 26
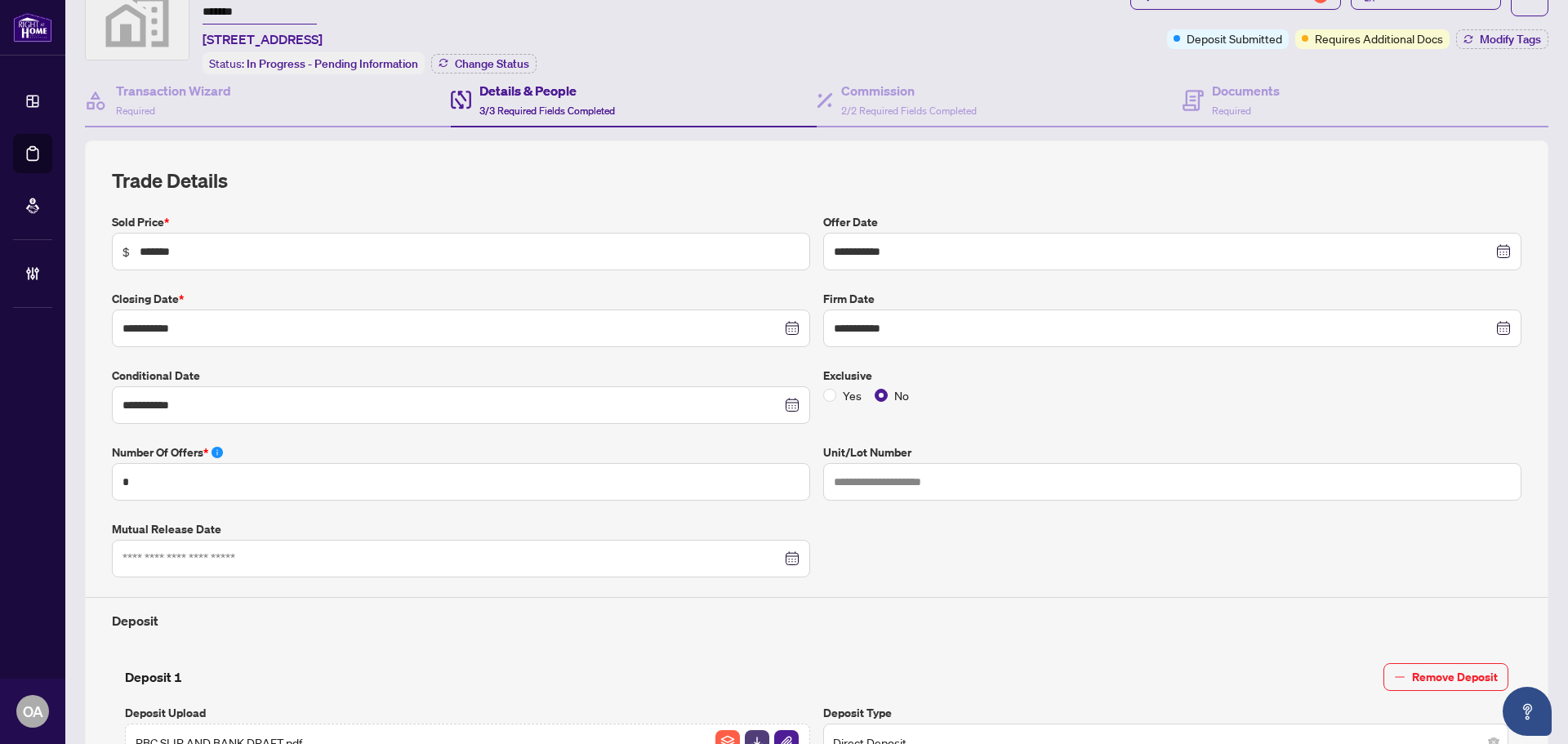
scroll to position [0, 0]
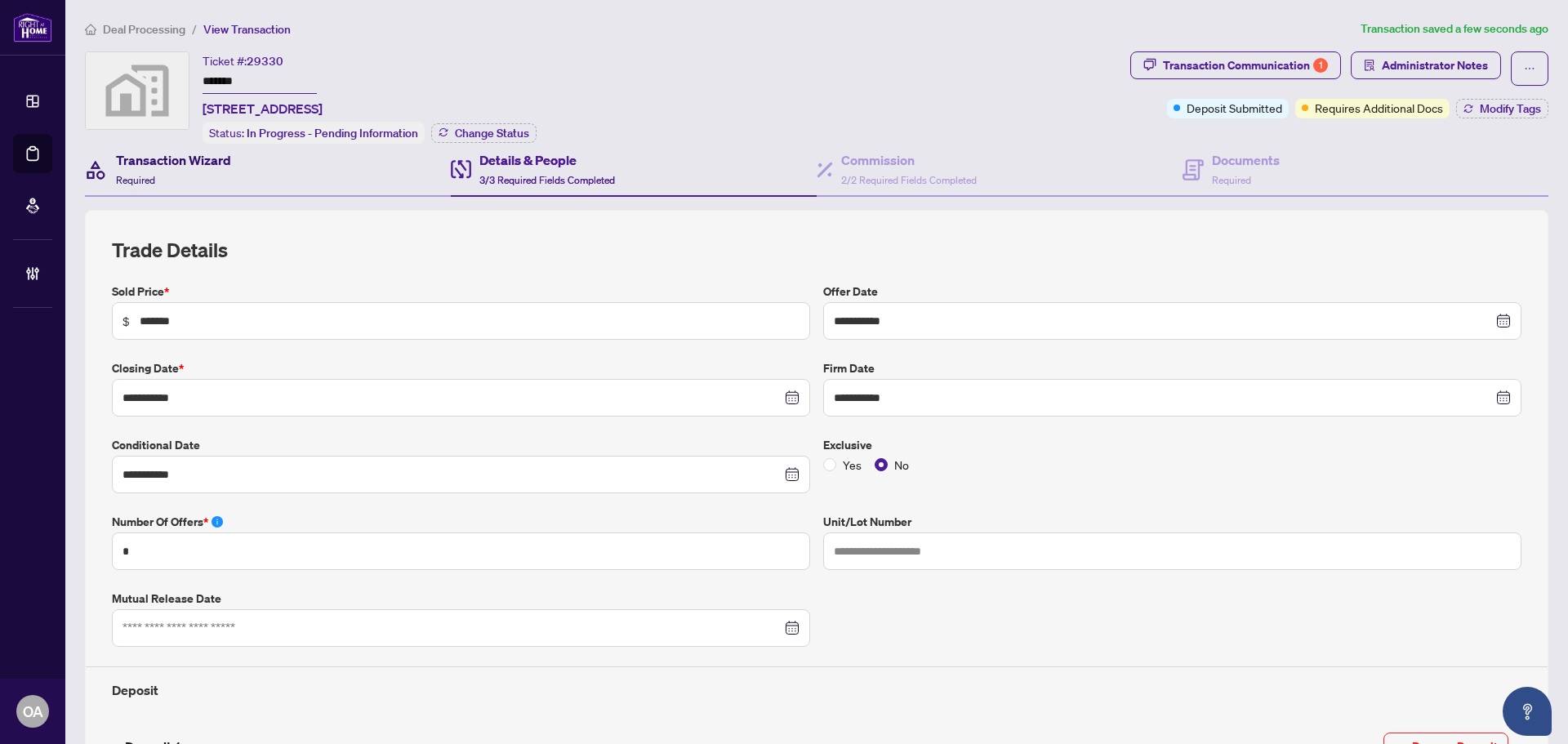
click at [184, 167] on h4 "Transaction Wizard" at bounding box center [173, 160] width 115 height 20
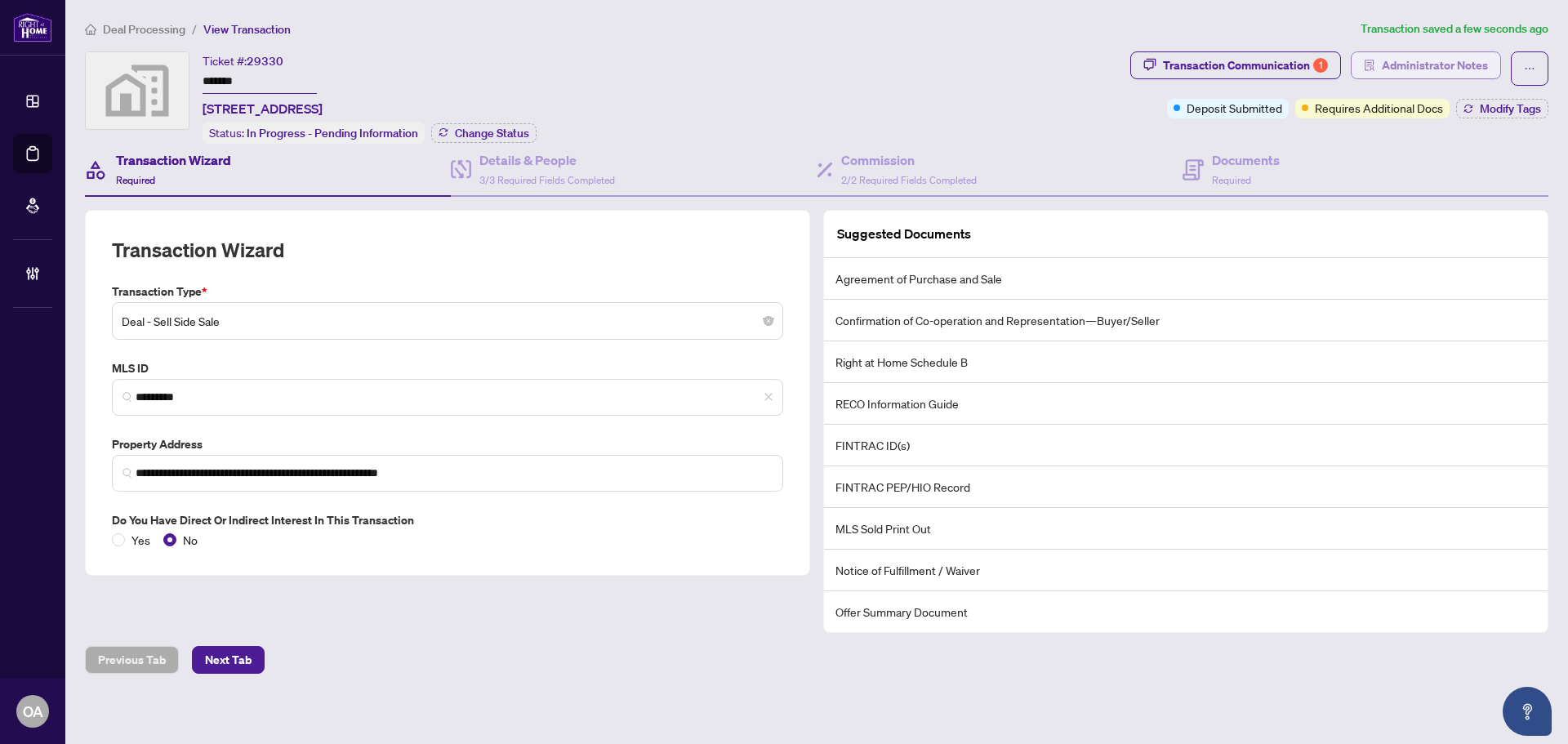
click at [1458, 65] on span "Administrator Notes" at bounding box center [1435, 65] width 106 height 26
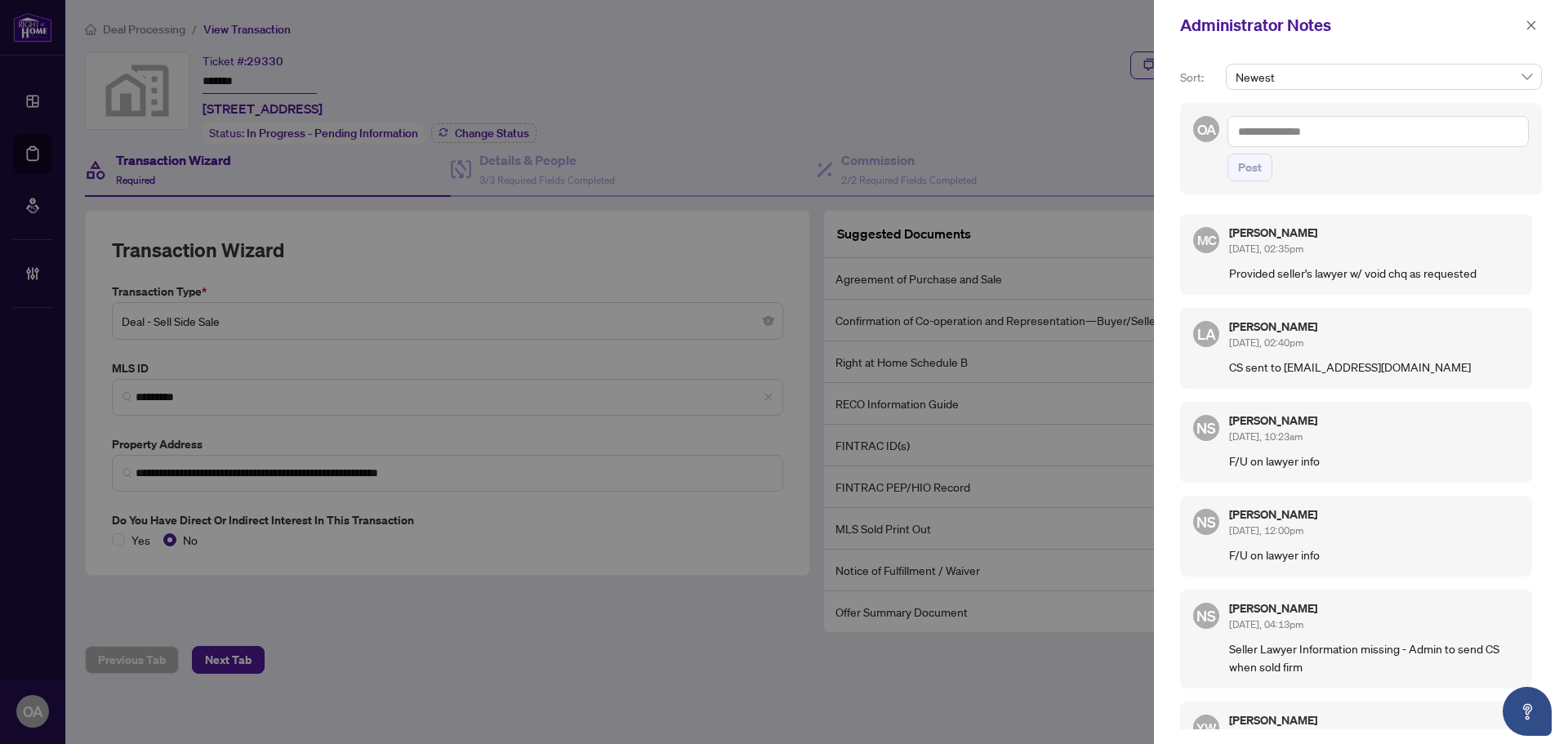
click at [1294, 134] on textarea at bounding box center [1378, 132] width 301 height 31
paste textarea "**********"
click at [1241, 129] on textarea "**********" at bounding box center [1378, 132] width 301 height 31
click at [1238, 129] on textarea "**********" at bounding box center [1378, 132] width 301 height 31
click at [1504, 137] on textarea "**********" at bounding box center [1378, 132] width 301 height 31
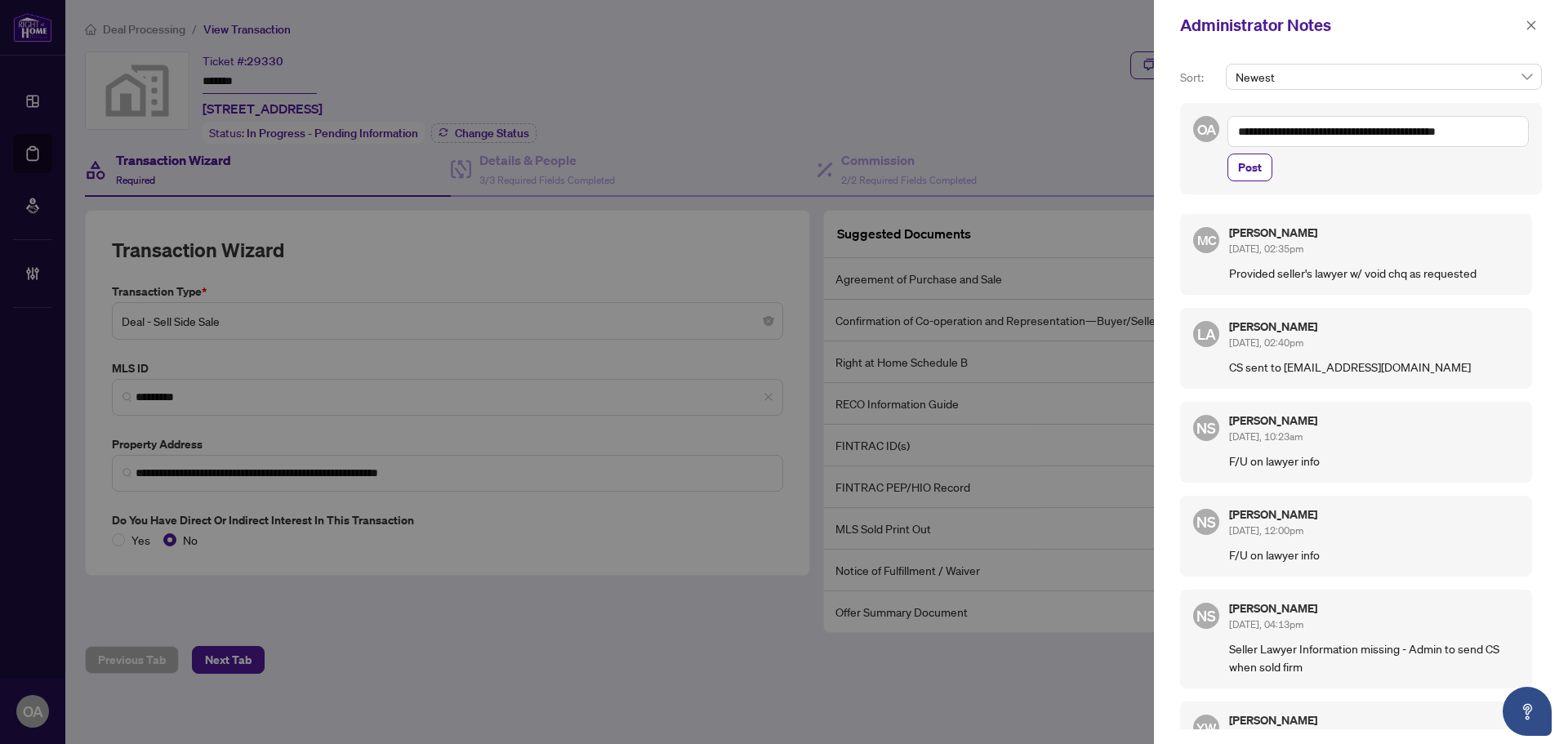
click at [1305, 132] on textarea "**********" at bounding box center [1378, 132] width 301 height 31
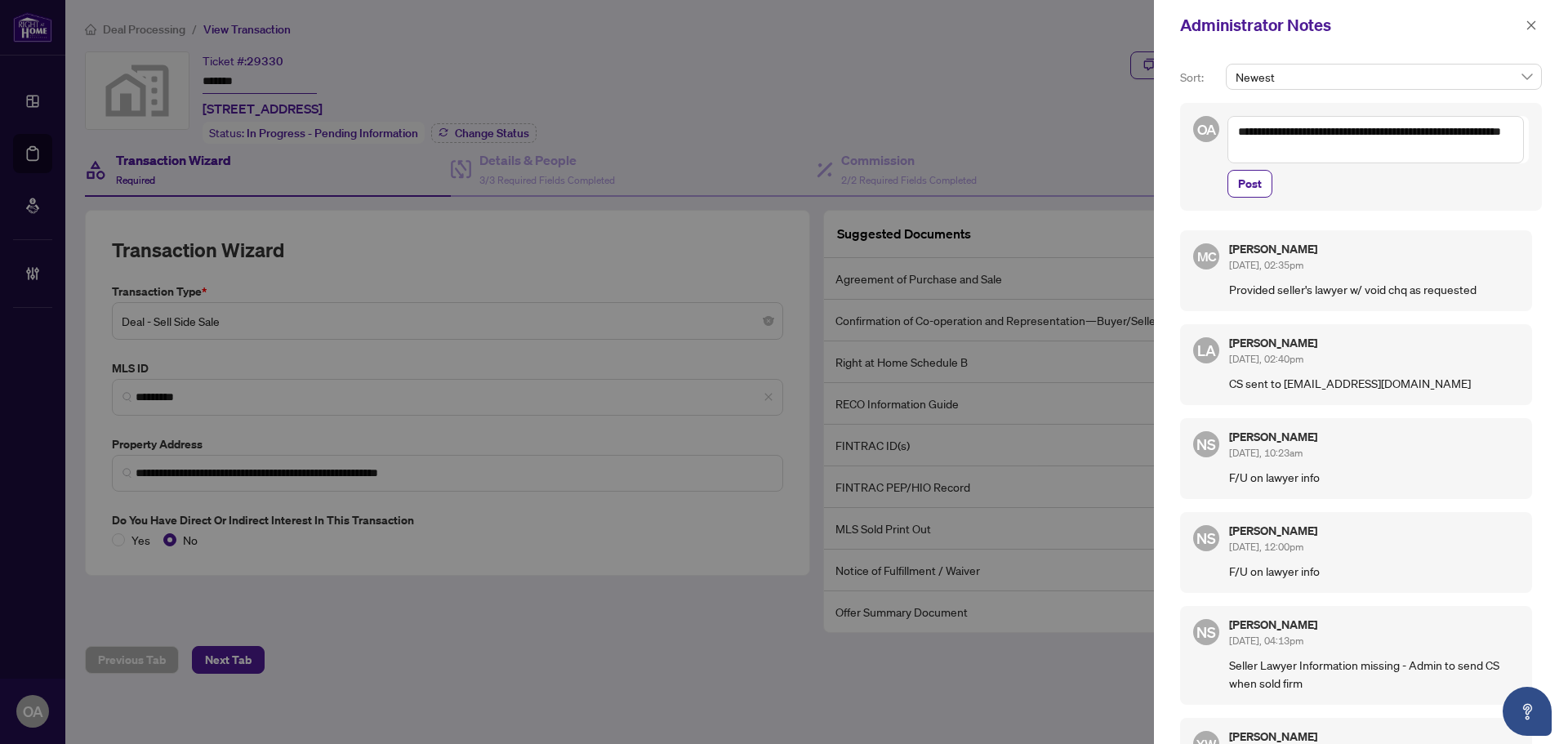
click at [1305, 134] on textarea "**********" at bounding box center [1376, 140] width 296 height 47
click at [1391, 133] on textarea "**********" at bounding box center [1376, 140] width 296 height 47
click at [1412, 153] on textarea "**********" at bounding box center [1376, 140] width 296 height 47
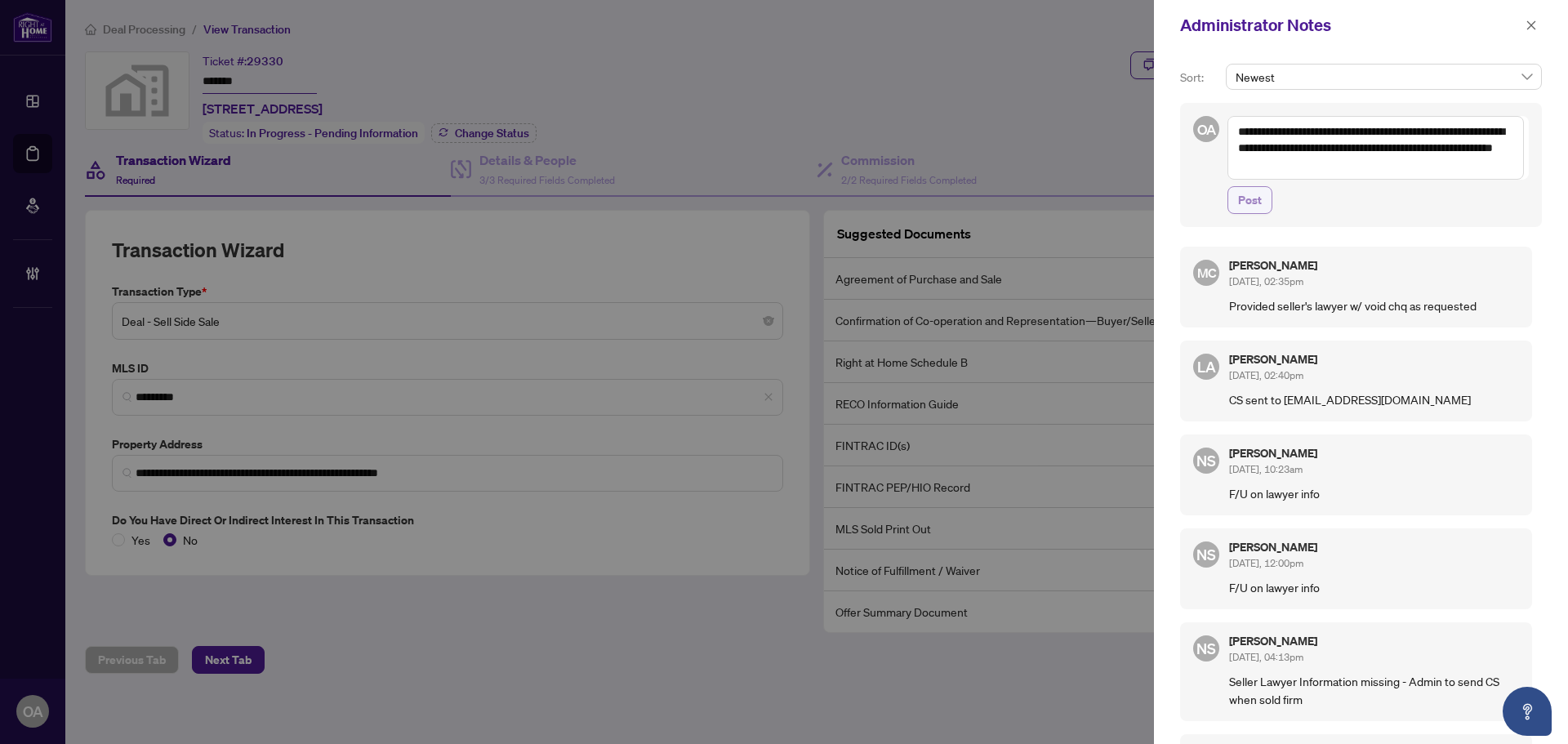
type textarea "**********"
click at [1254, 208] on span "Post" at bounding box center [1250, 200] width 24 height 26
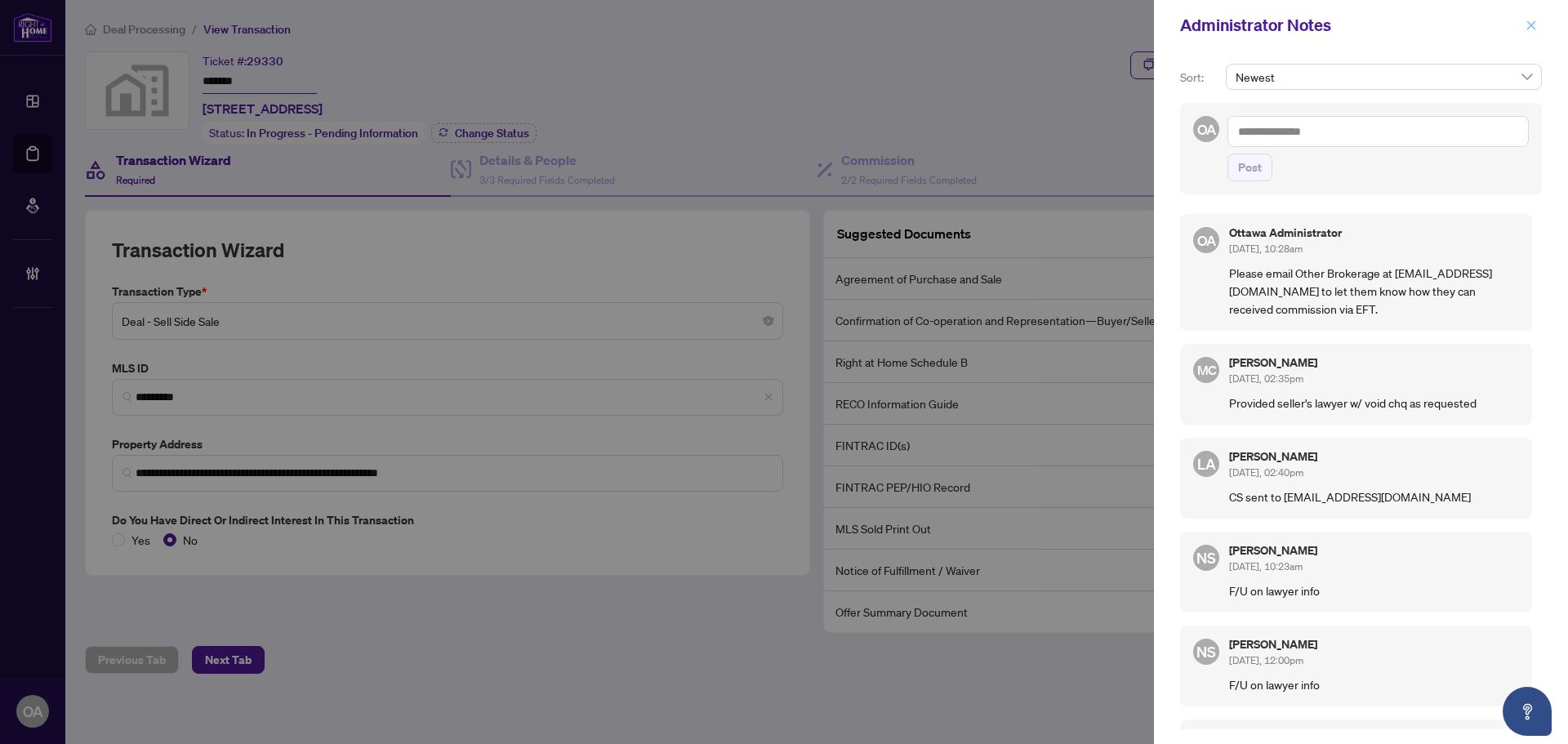
click at [1533, 27] on icon "close" at bounding box center [1531, 25] width 9 height 9
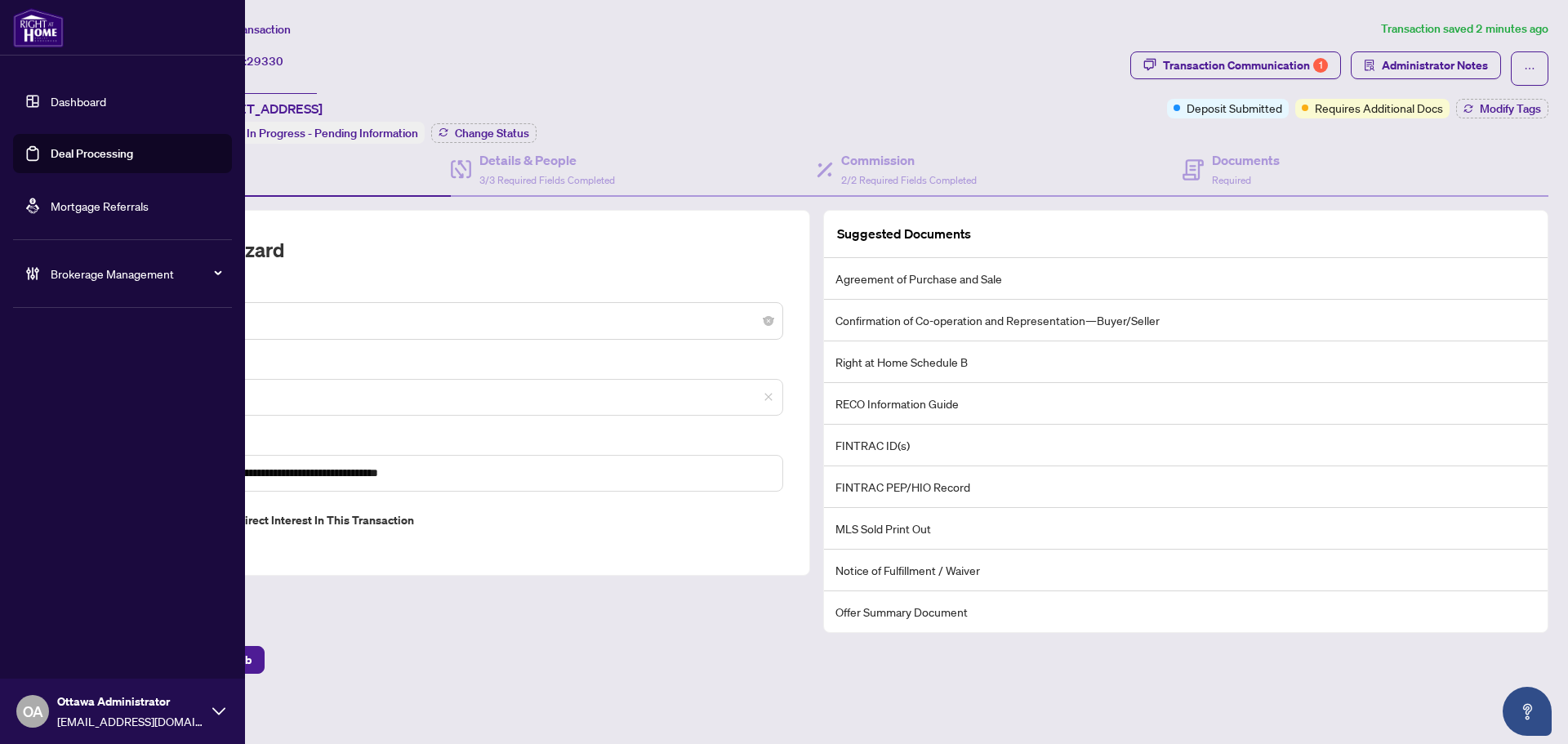
click at [67, 146] on link "Deal Processing" at bounding box center [92, 154] width 83 height 15
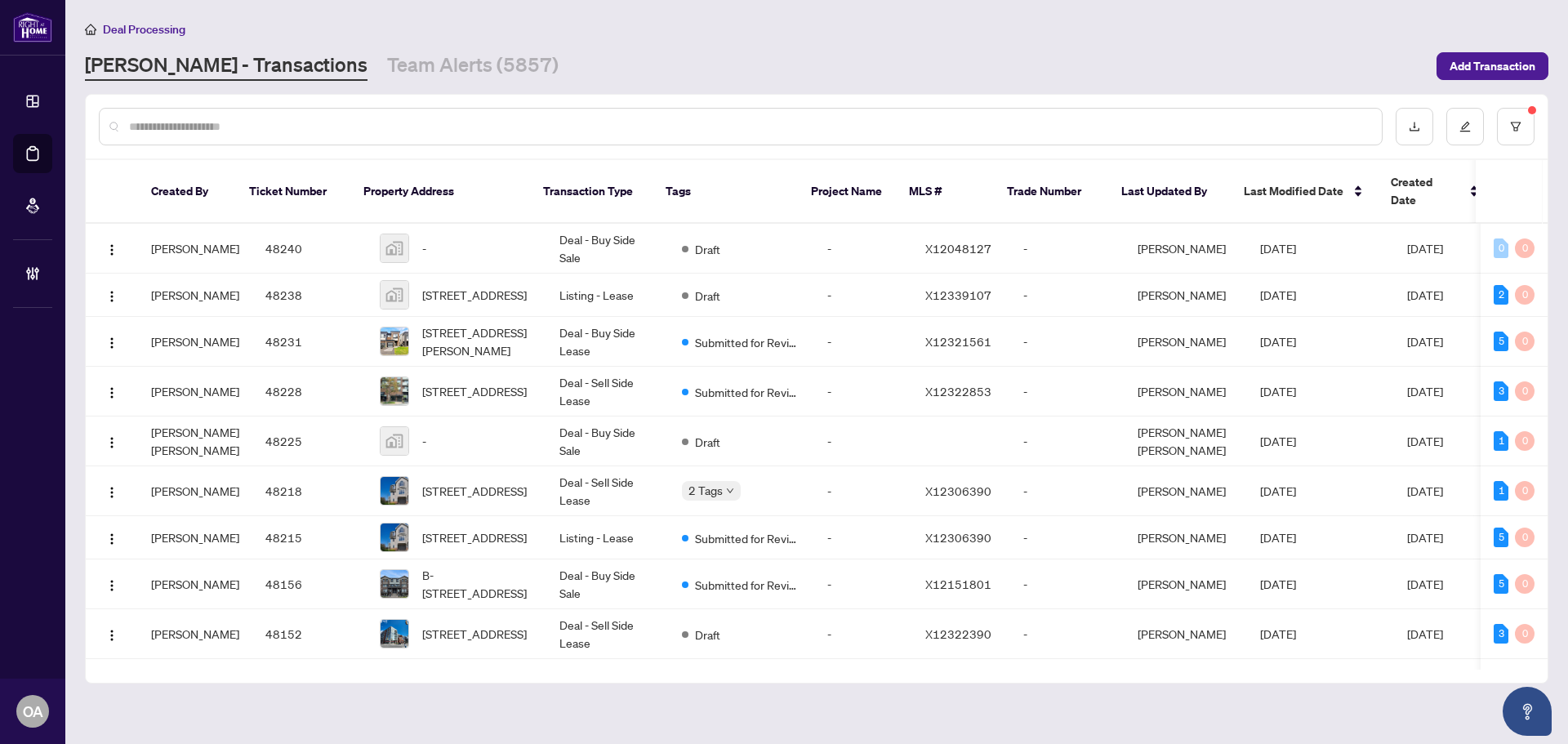
click at [552, 123] on input "text" at bounding box center [749, 127] width 1240 height 18
click at [762, 122] on input "text" at bounding box center [749, 127] width 1240 height 18
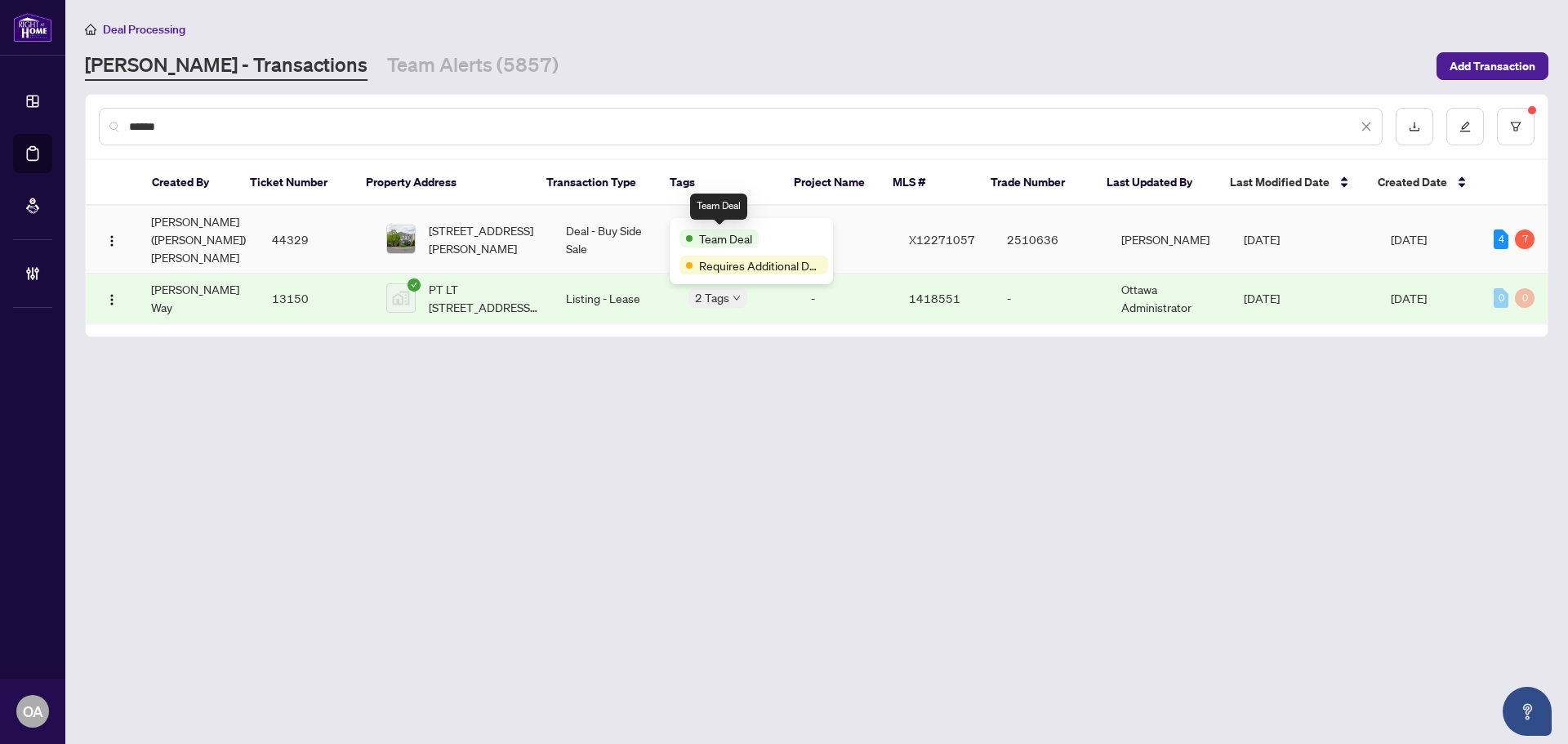
type input "******"
click at [591, 225] on td "Deal - Buy Side Sale" at bounding box center [614, 240] width 123 height 68
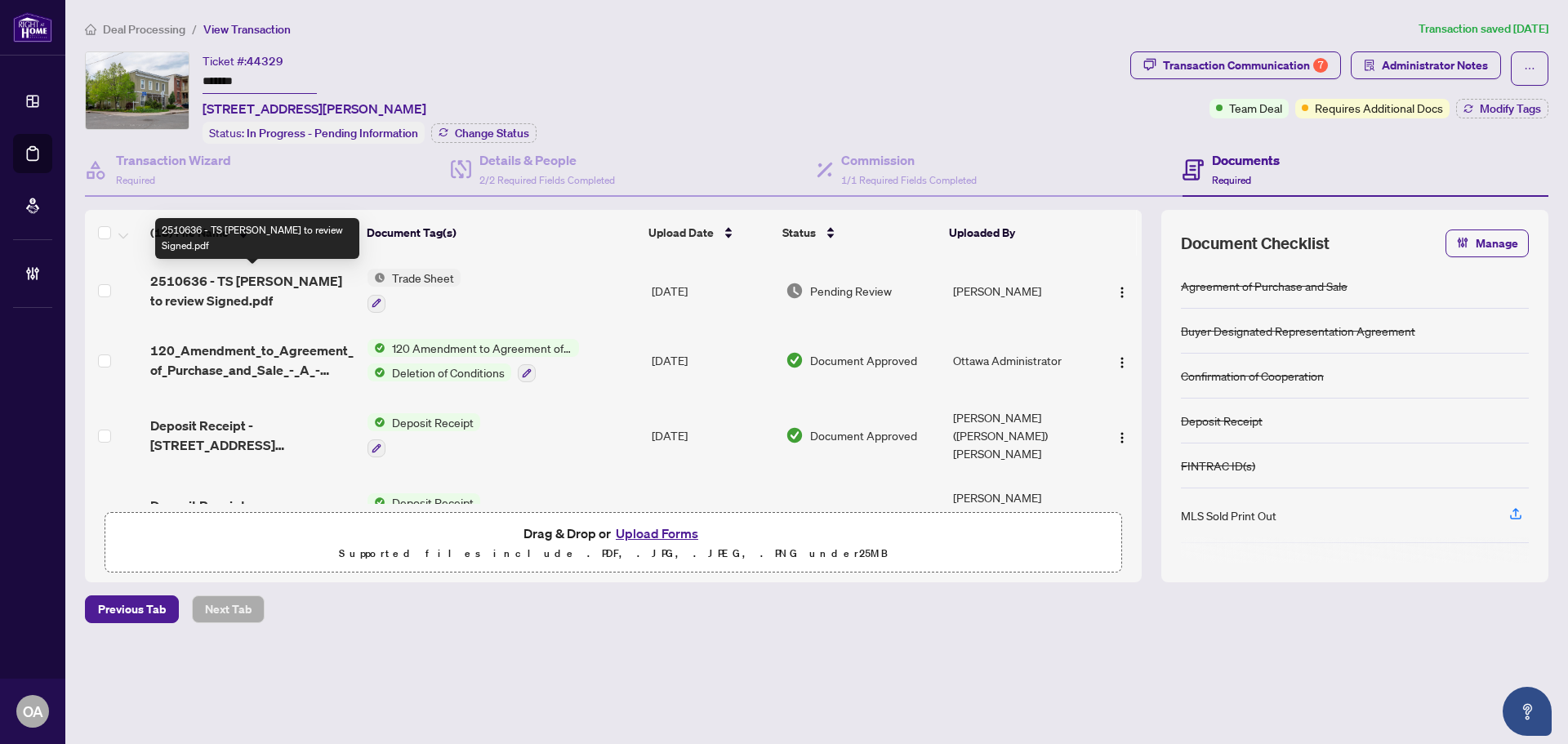
click at [314, 278] on span "2510636 - TS Sonya to review Signed.pdf" at bounding box center [253, 291] width 204 height 39
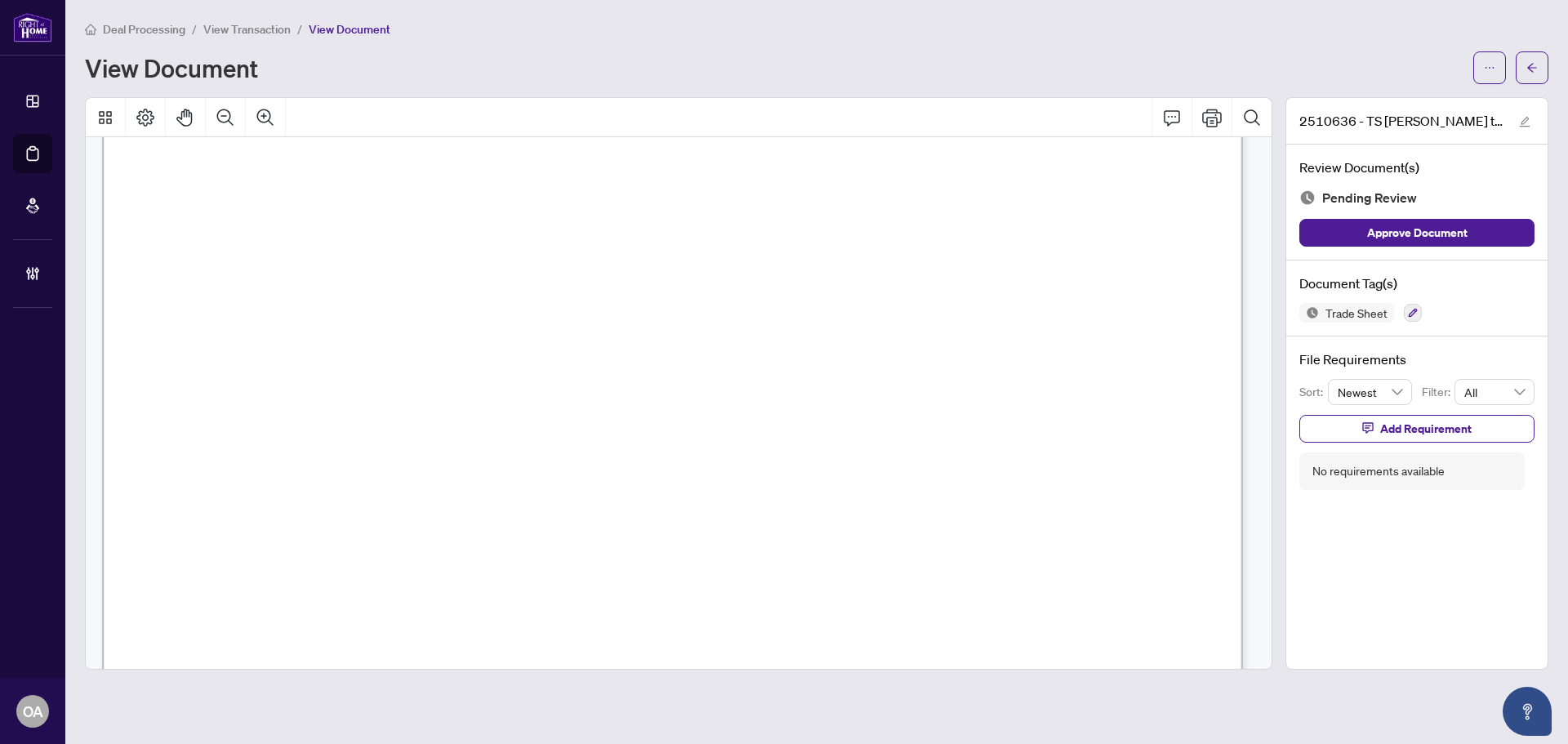
scroll to position [735, 0]
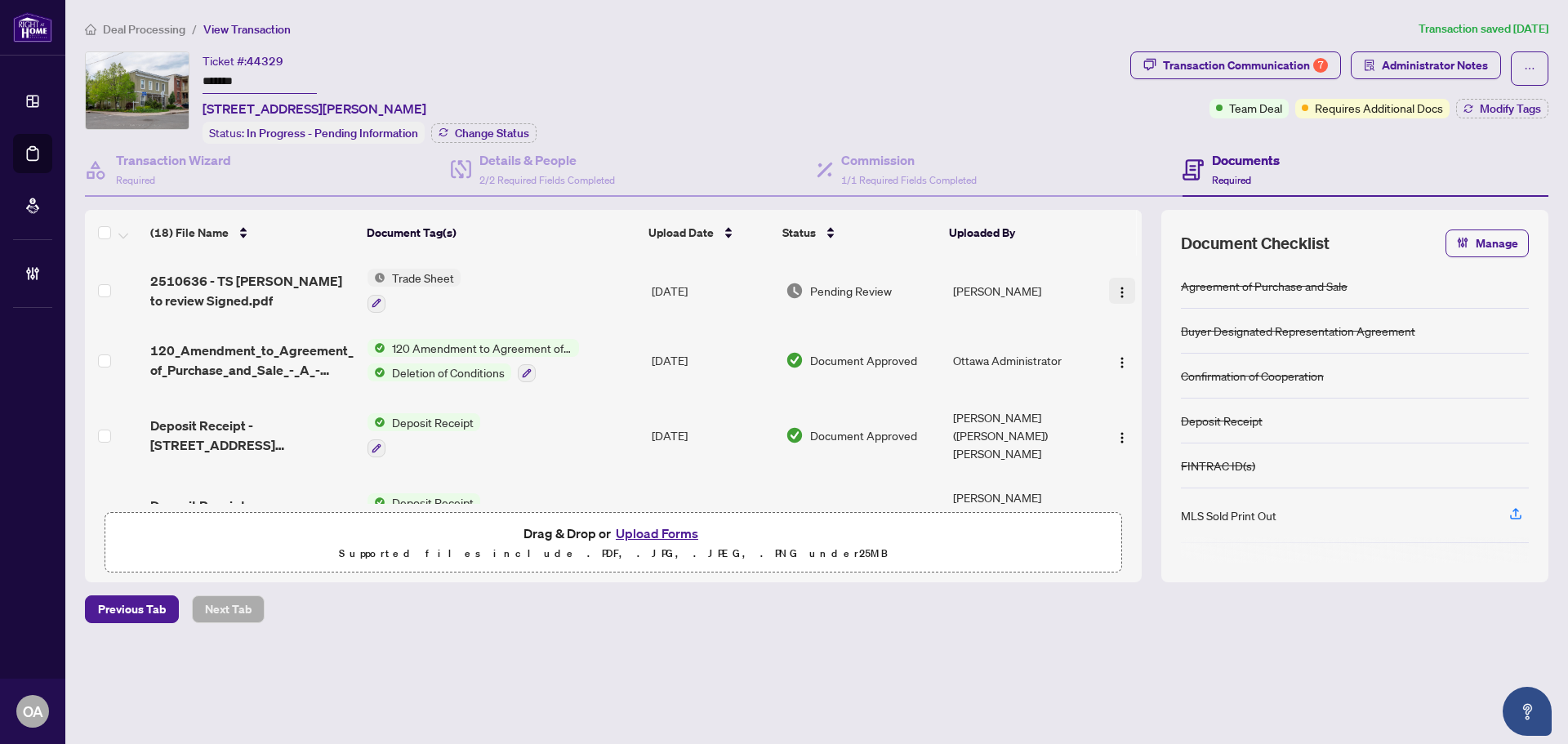
click at [1109, 289] on button "button" at bounding box center [1122, 290] width 26 height 26
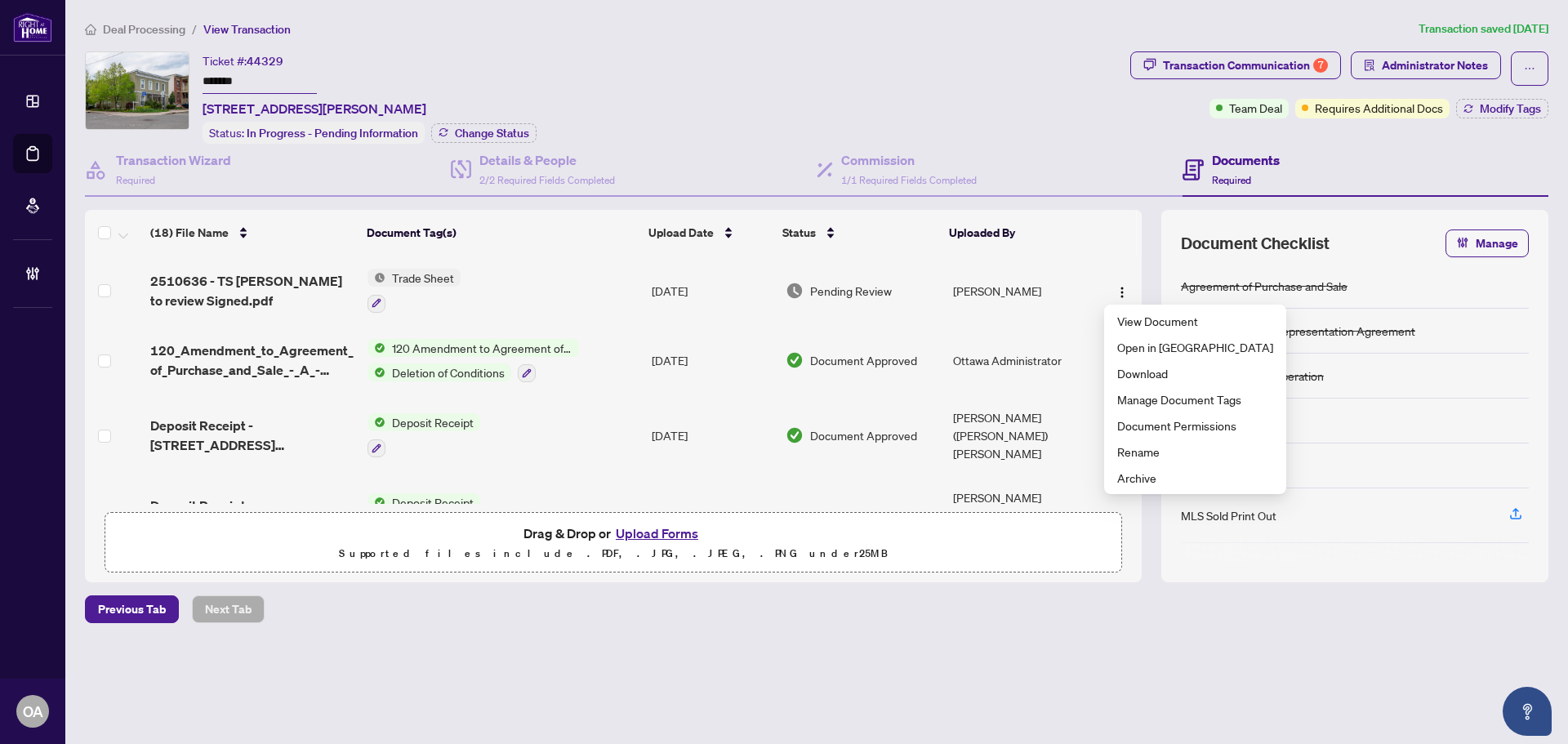
click at [269, 271] on span "2510636 - TS Sonya to review Signed.pdf" at bounding box center [253, 291] width 204 height 39
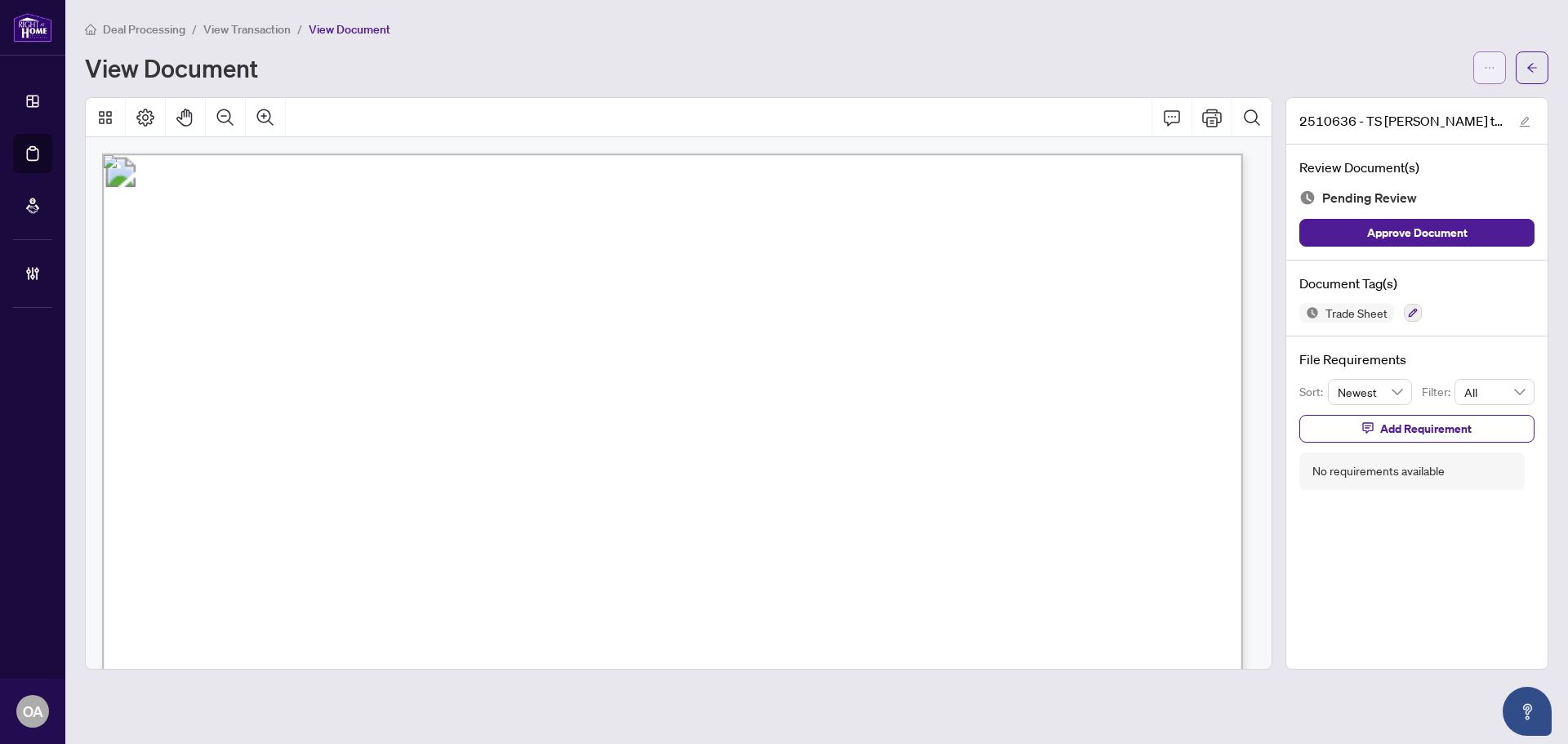
click at [1489, 73] on icon "ellipsis" at bounding box center [1489, 68] width 11 height 11
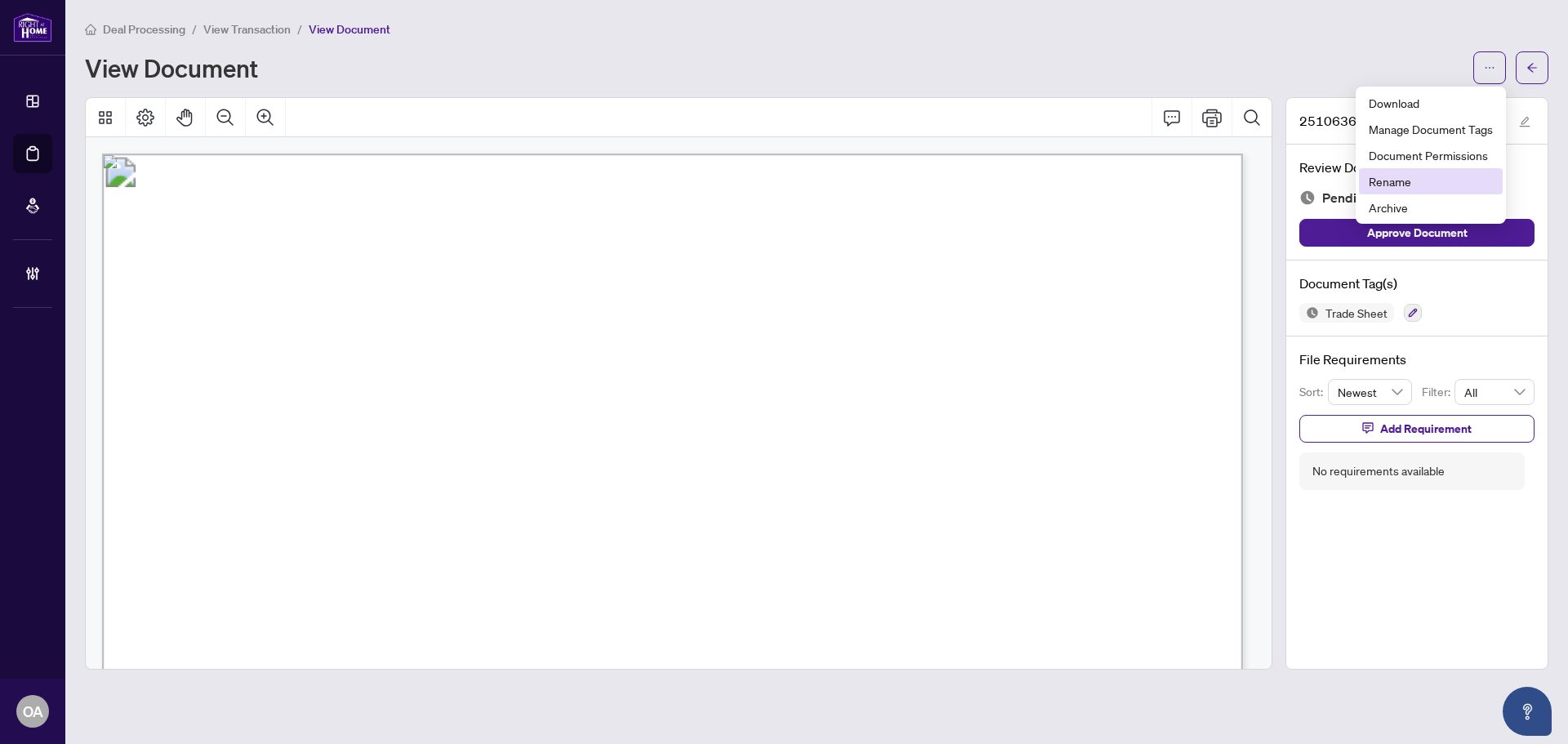
click at [1423, 188] on span "Rename" at bounding box center [1431, 182] width 124 height 18
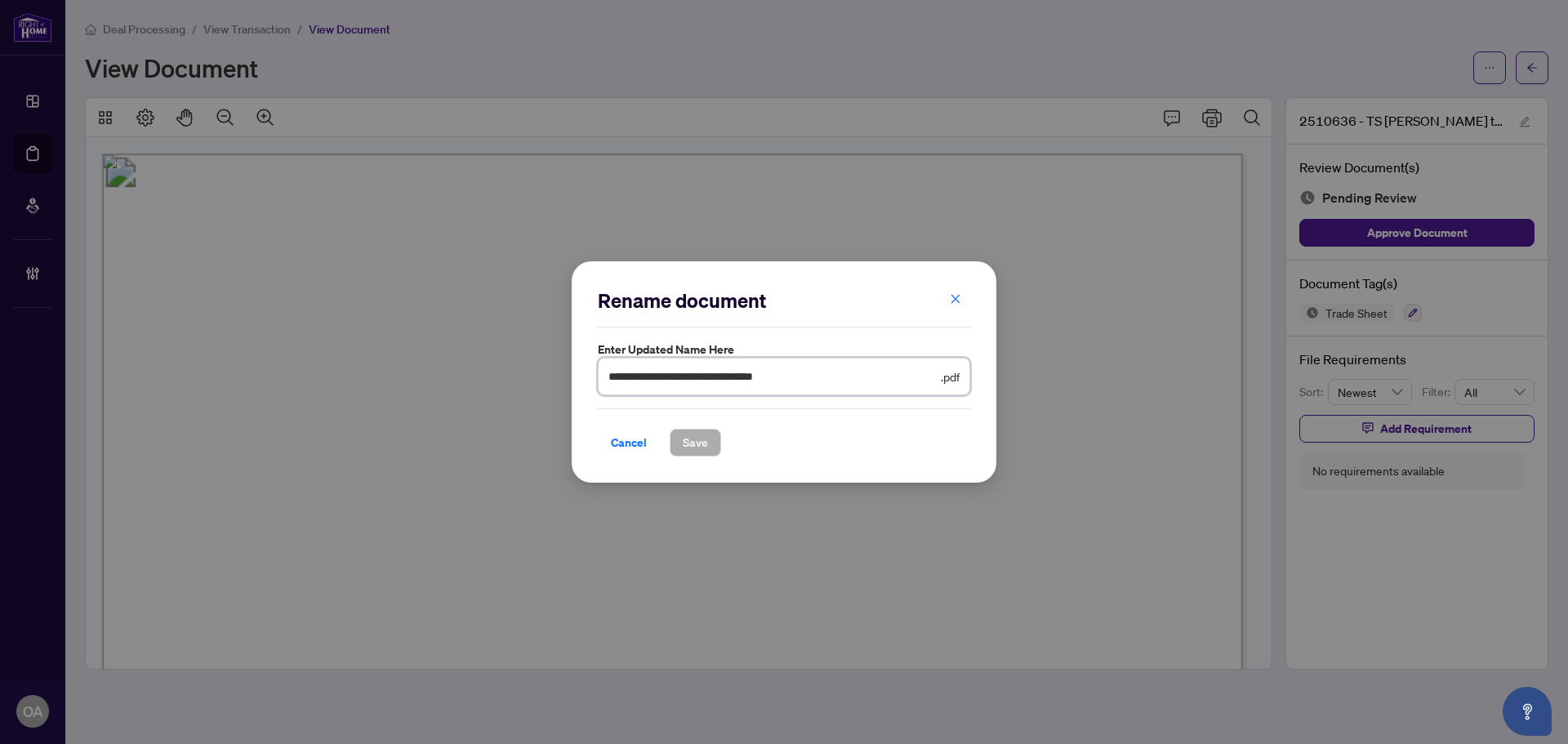
drag, startPoint x: 796, startPoint y: 378, endPoint x: 783, endPoint y: 376, distance: 13.2
click at [783, 376] on input "**********" at bounding box center [773, 376] width 329 height 18
click at [809, 378] on input "**********" at bounding box center [773, 376] width 329 height 18
drag, startPoint x: 757, startPoint y: 371, endPoint x: 723, endPoint y: 375, distance: 34.2
click at [723, 375] on input "**********" at bounding box center [773, 376] width 329 height 18
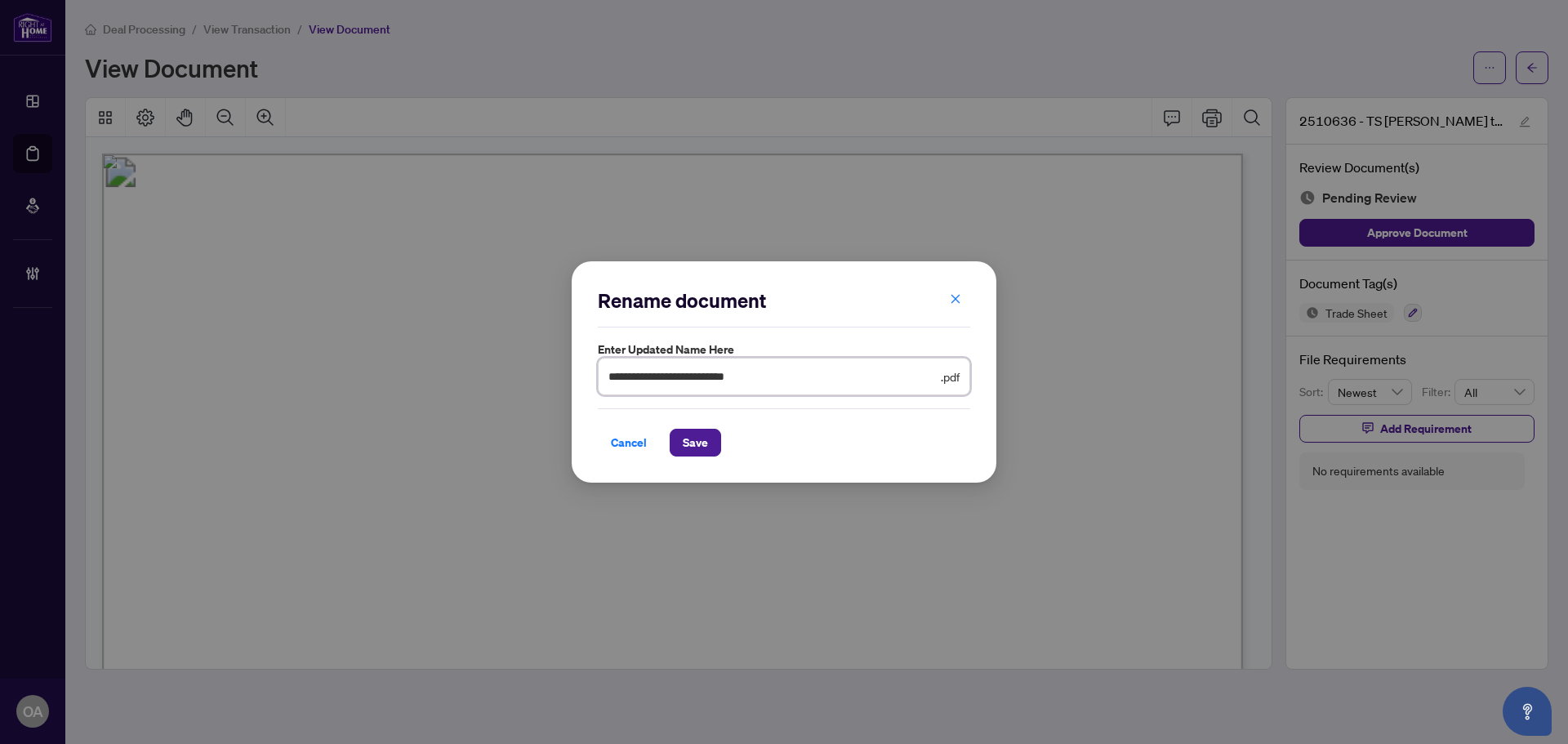
drag, startPoint x: 723, startPoint y: 374, endPoint x: 667, endPoint y: 376, distance: 56.0
click at [667, 376] on input "**********" at bounding box center [773, 376] width 329 height 18
type input "**********"
click at [683, 446] on span "Save" at bounding box center [695, 442] width 25 height 26
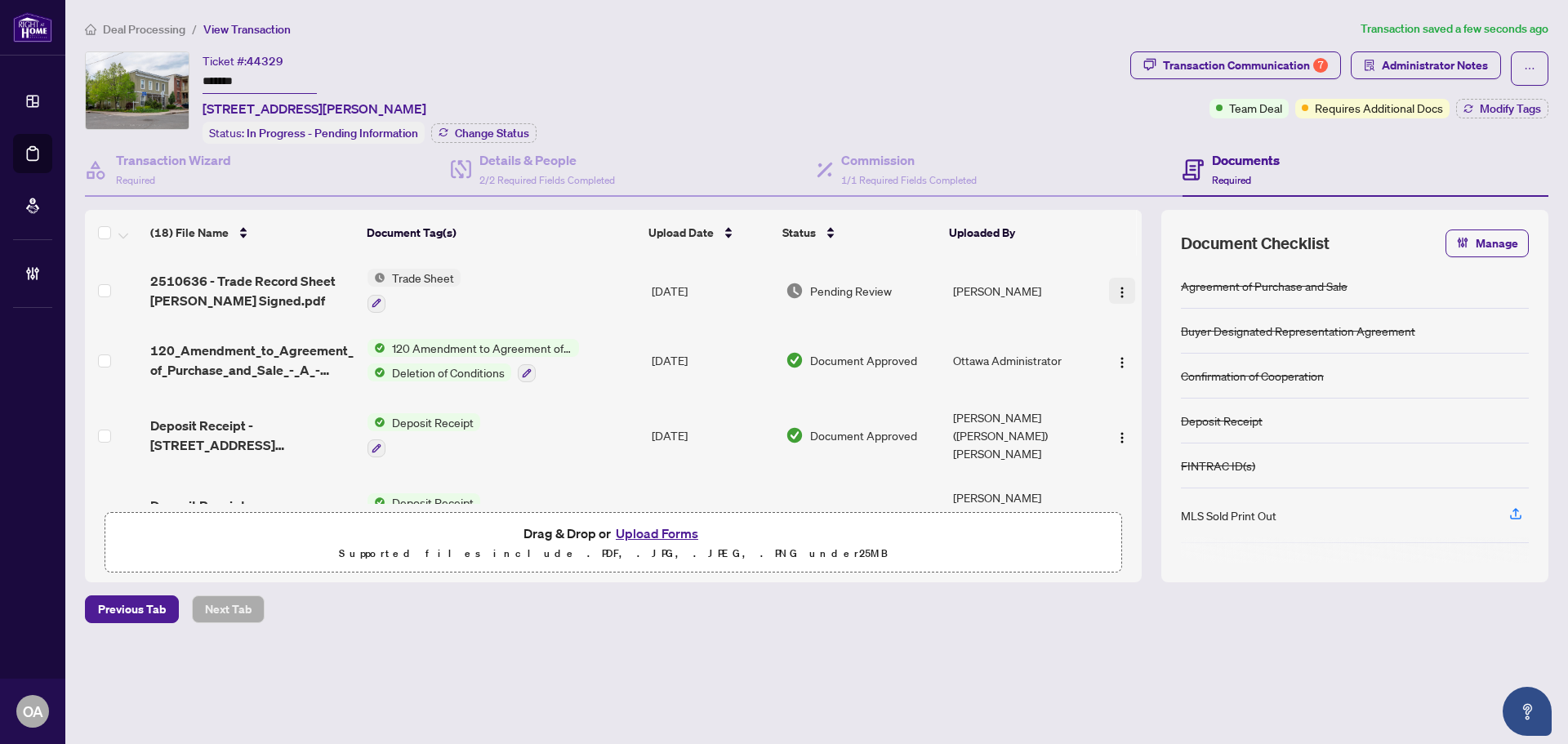
click at [1116, 289] on img "button" at bounding box center [1122, 292] width 13 height 13
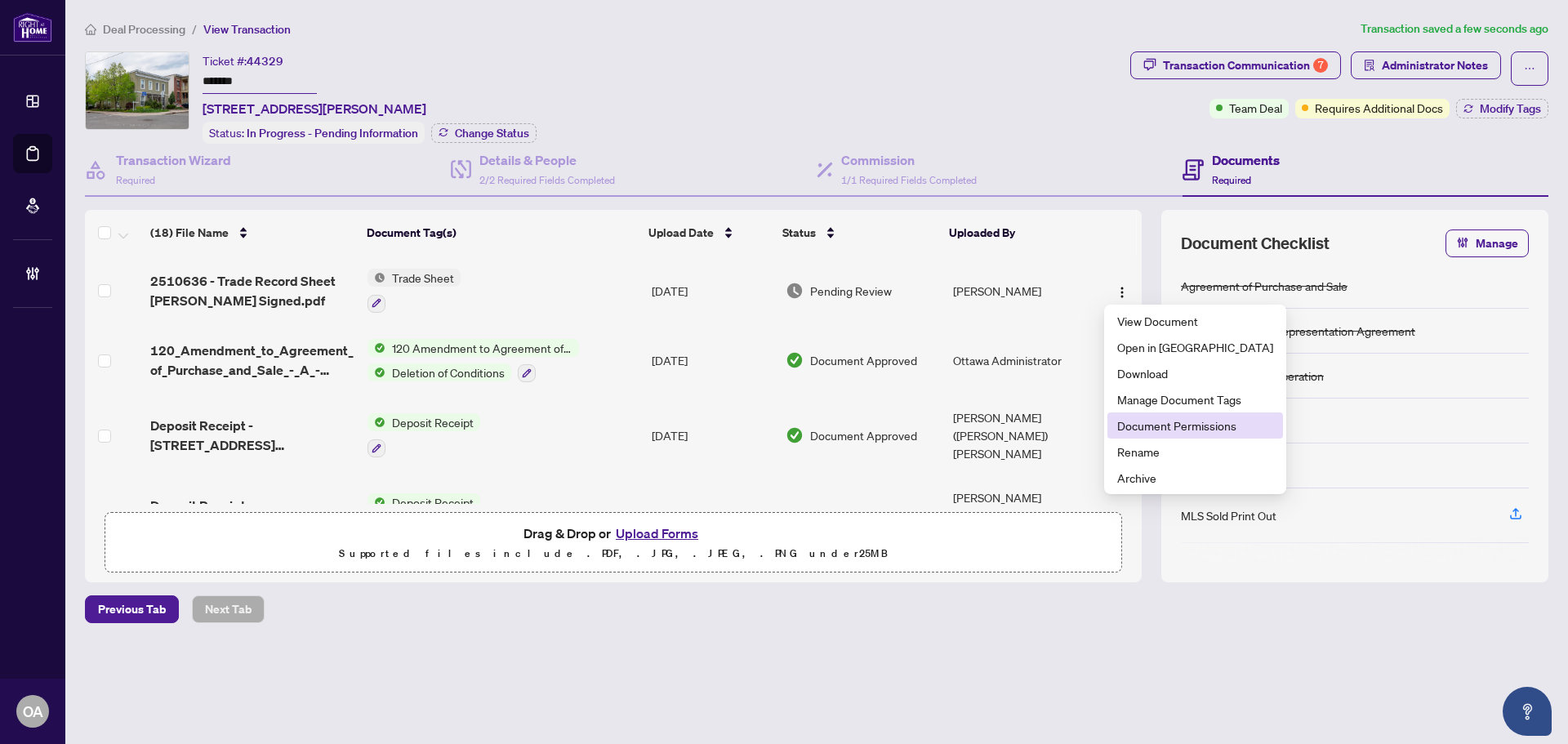
click at [1150, 422] on span "Document Permissions" at bounding box center [1195, 425] width 156 height 18
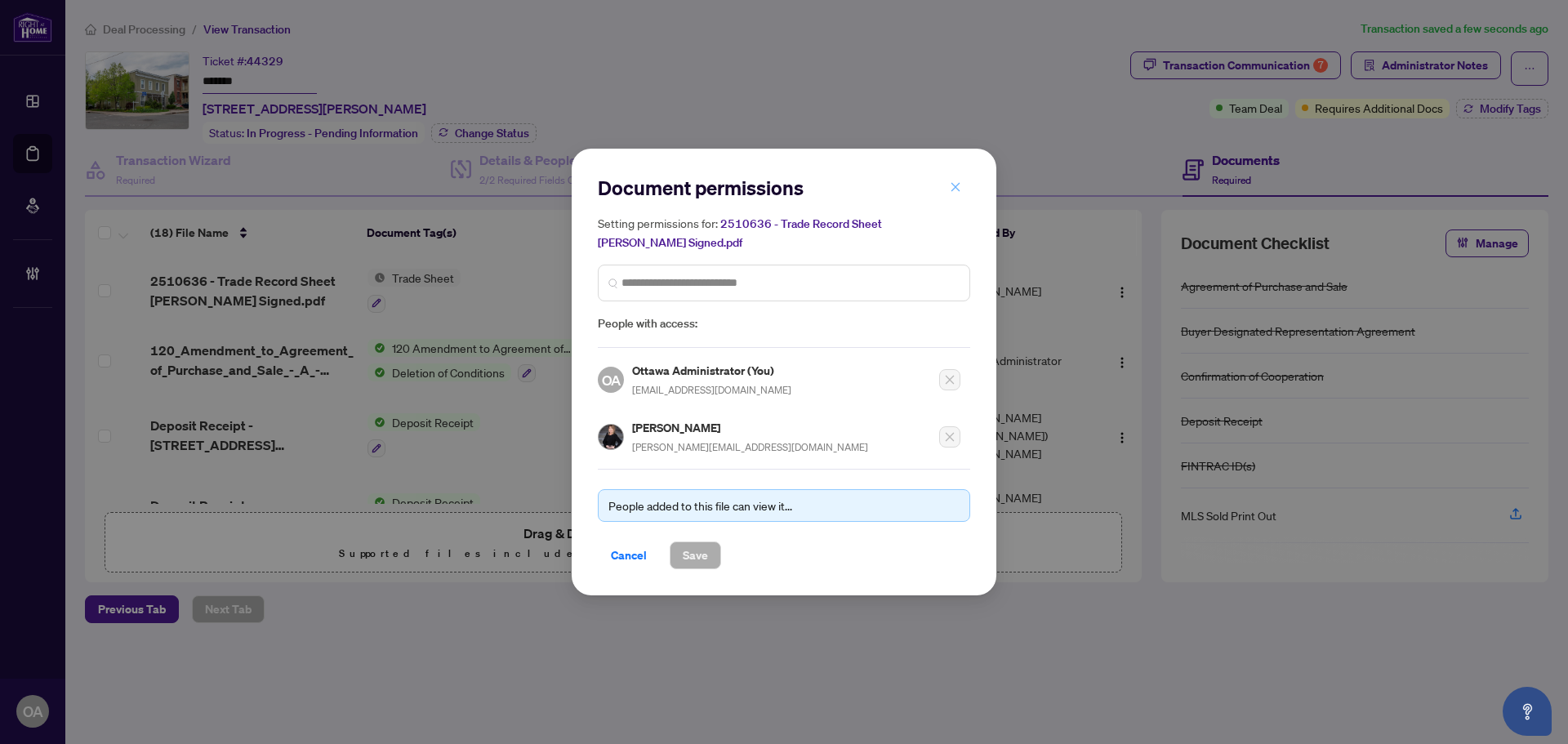
click at [955, 193] on icon "close" at bounding box center [955, 187] width 11 height 11
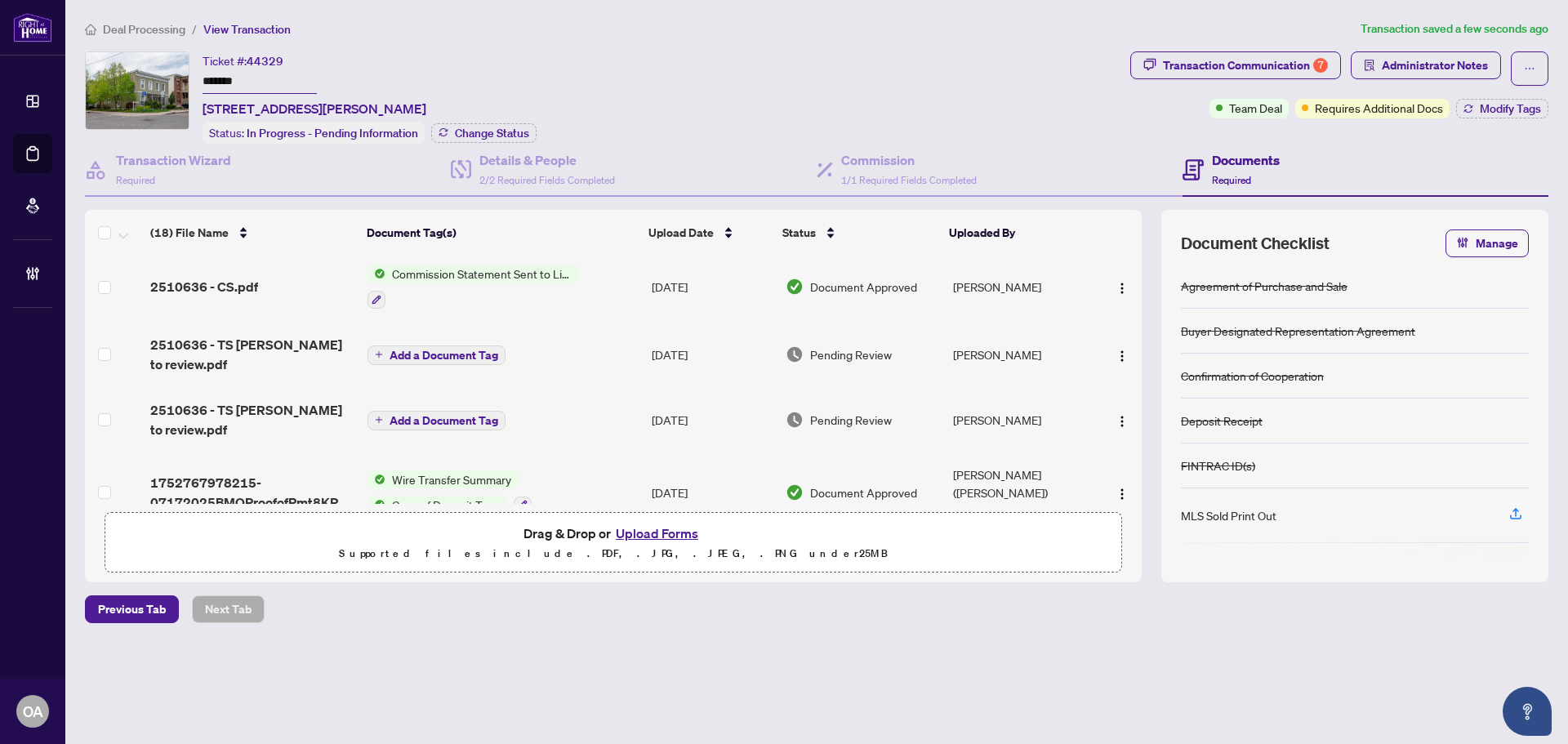
scroll to position [326, 0]
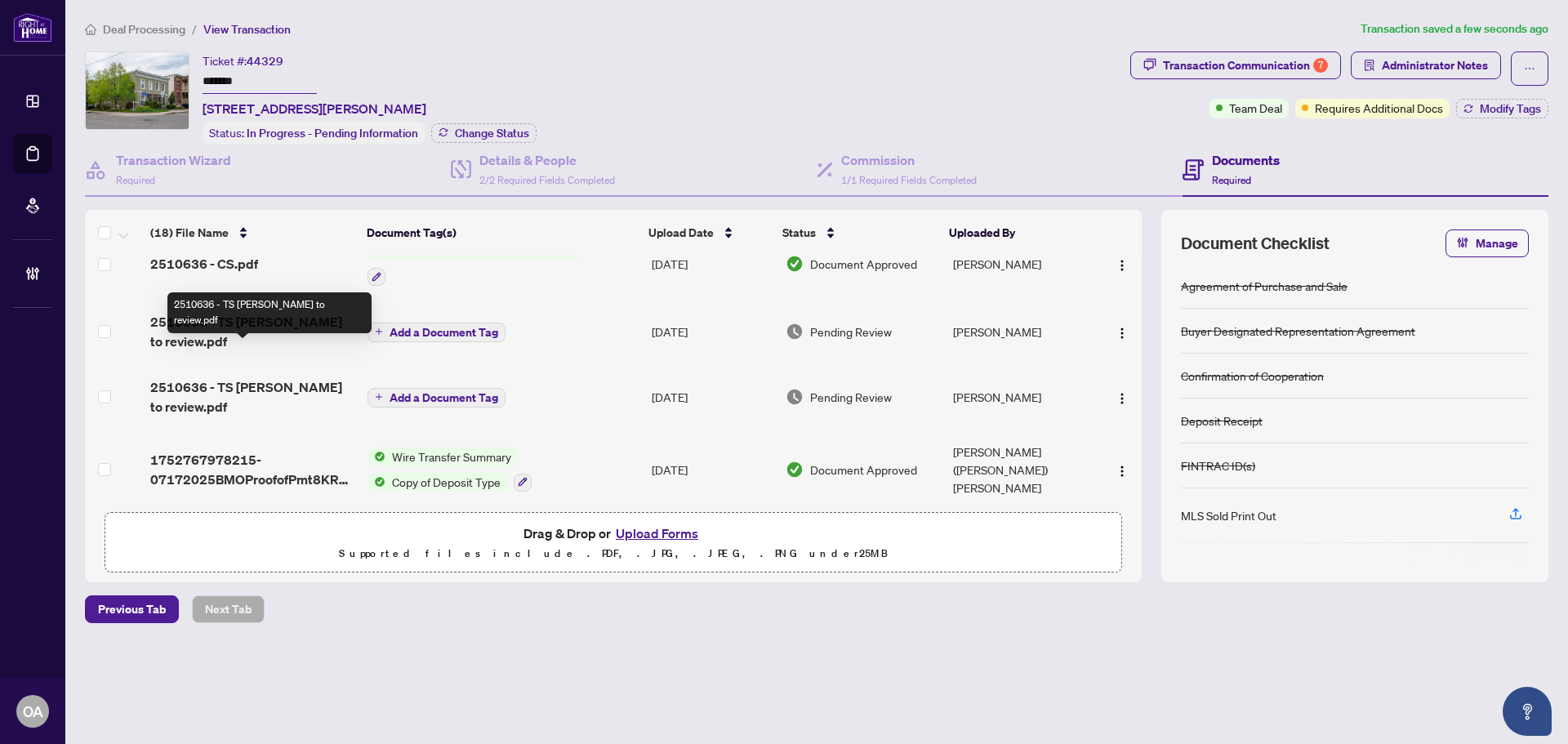
click at [285, 377] on span "2510636 - TS Lori to review.pdf" at bounding box center [253, 397] width 204 height 39
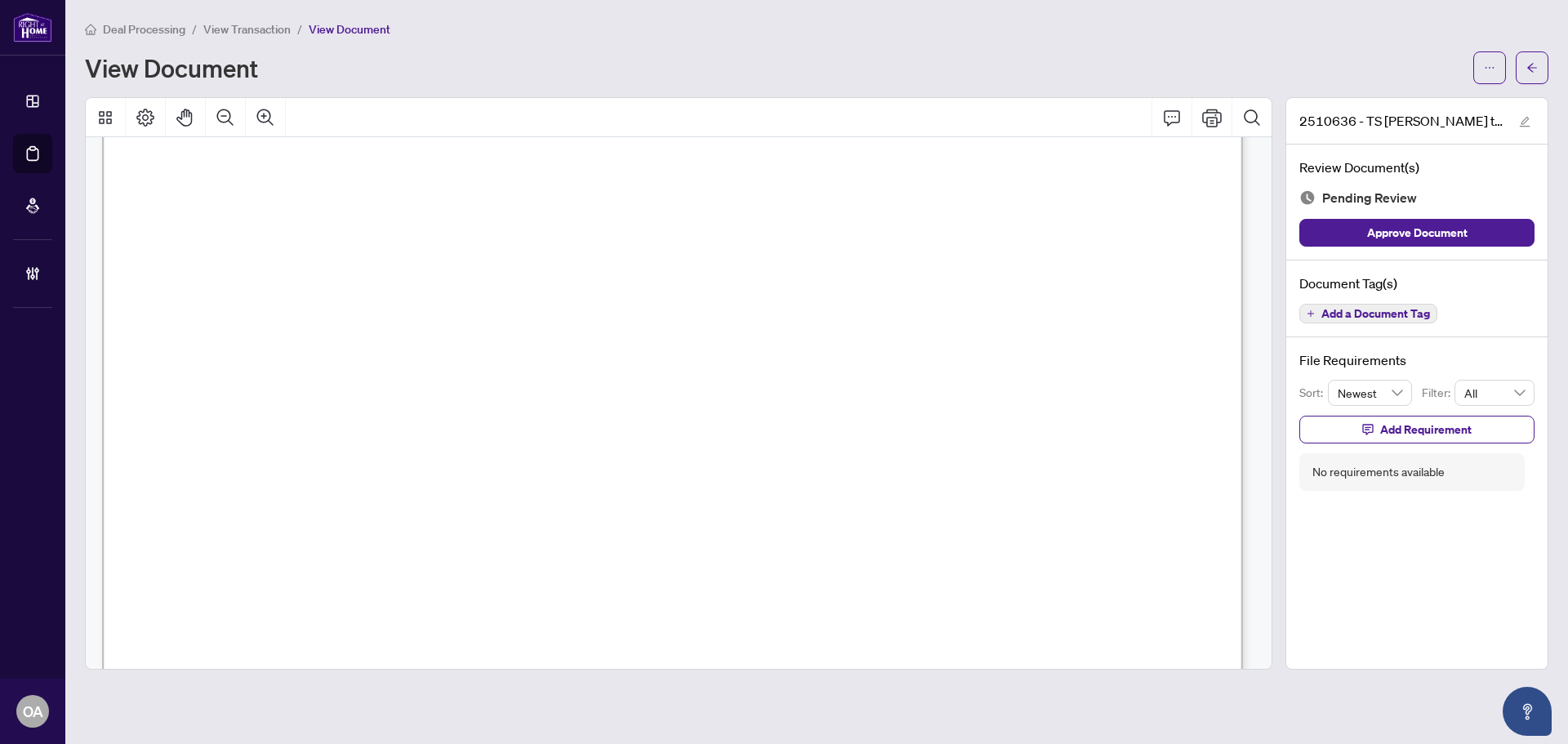
scroll to position [653, 0]
click at [1485, 62] on icon "ellipsis" at bounding box center [1489, 68] width 11 height 11
click at [1430, 107] on span "Download" at bounding box center [1431, 103] width 124 height 18
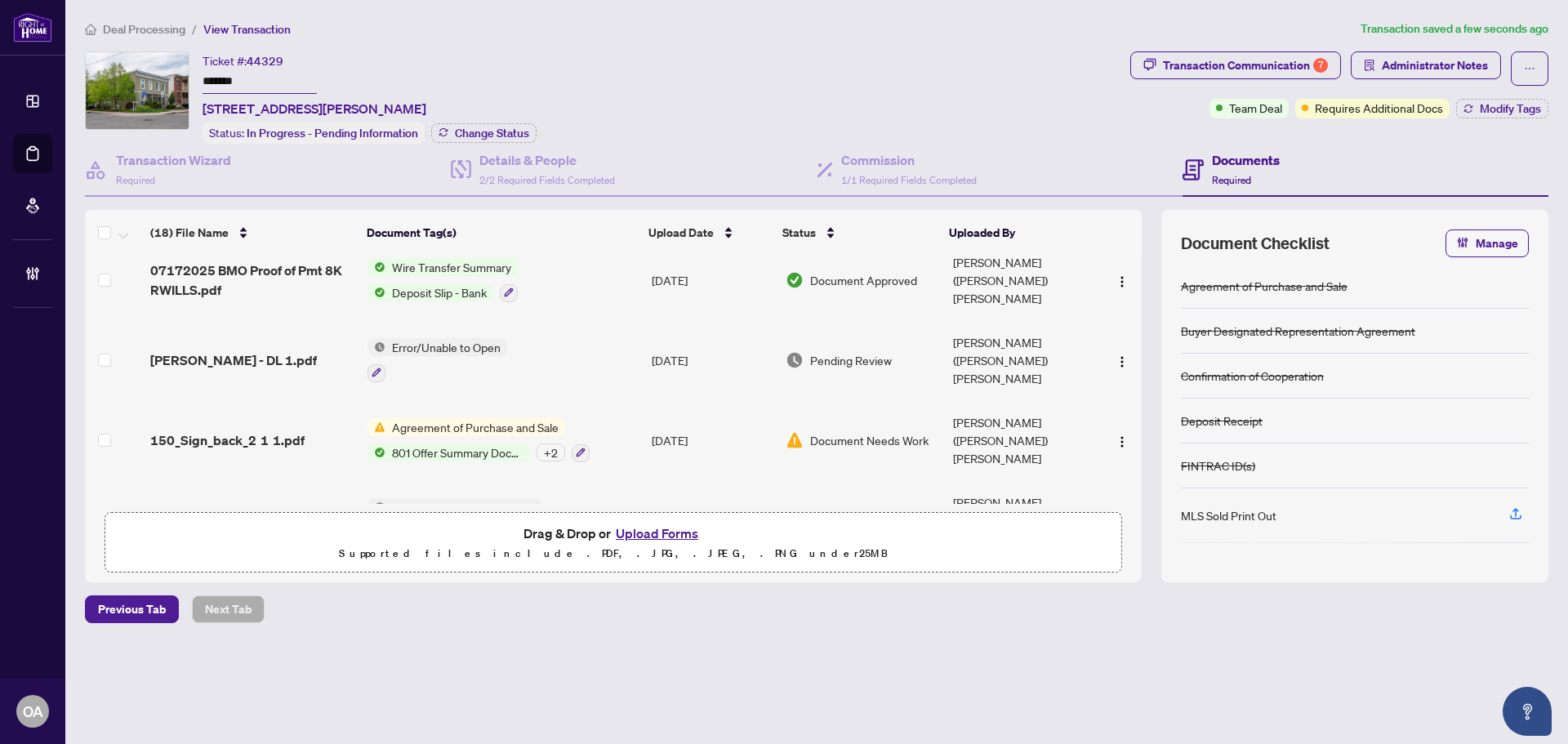
scroll to position [894, 0]
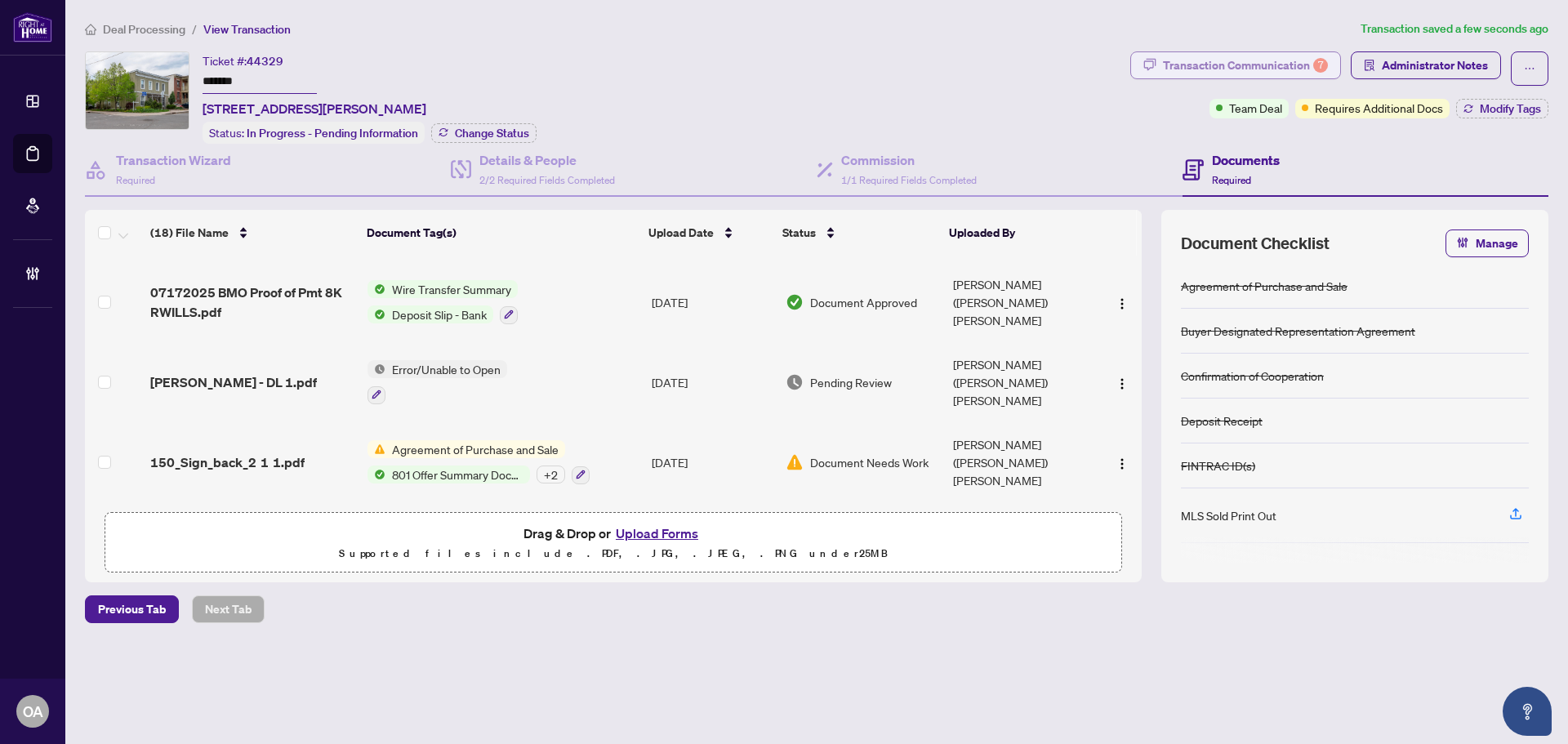
click at [1299, 65] on div "Transaction Communication 7" at bounding box center [1246, 65] width 165 height 26
type textarea "**********"
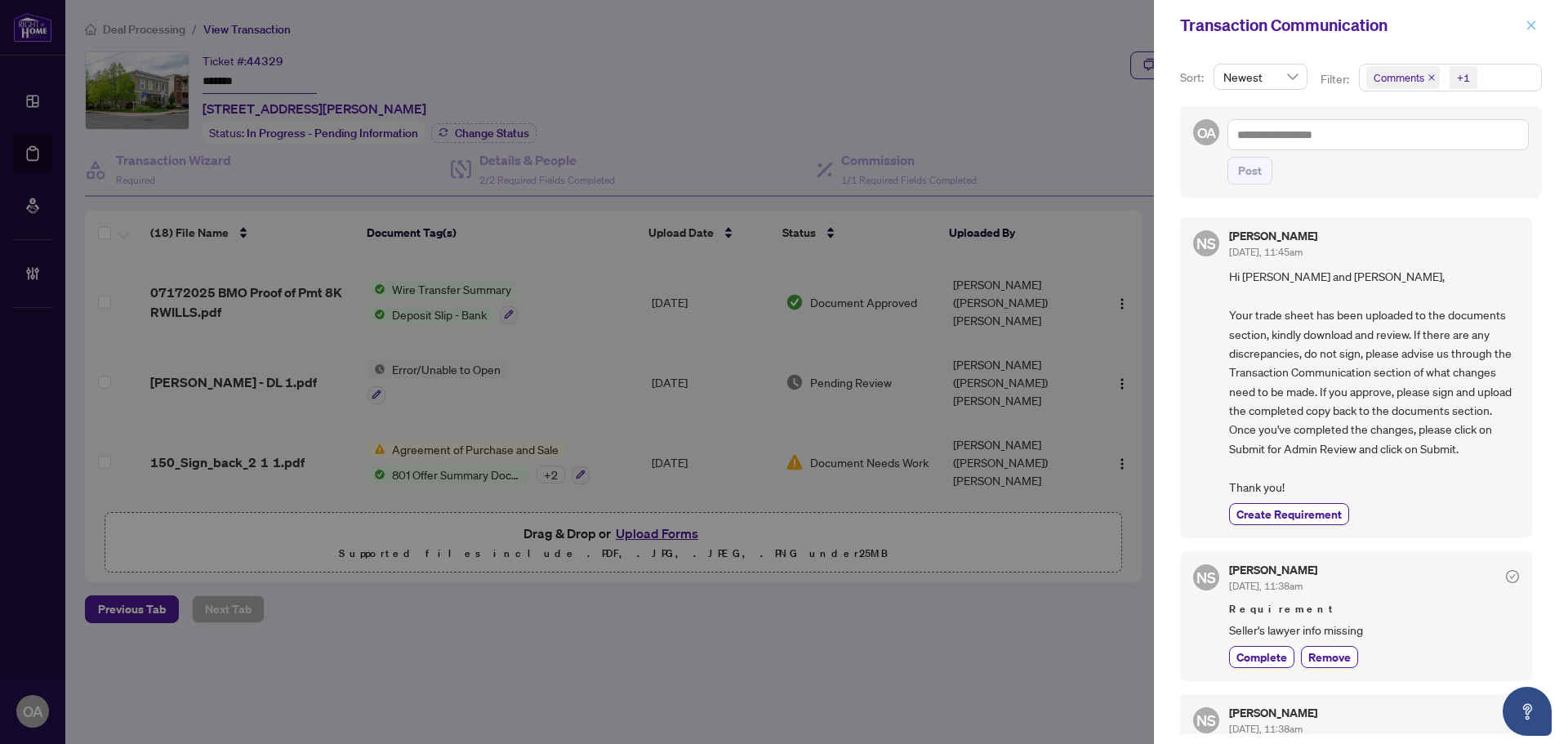
click at [1526, 29] on icon "close" at bounding box center [1531, 25] width 11 height 11
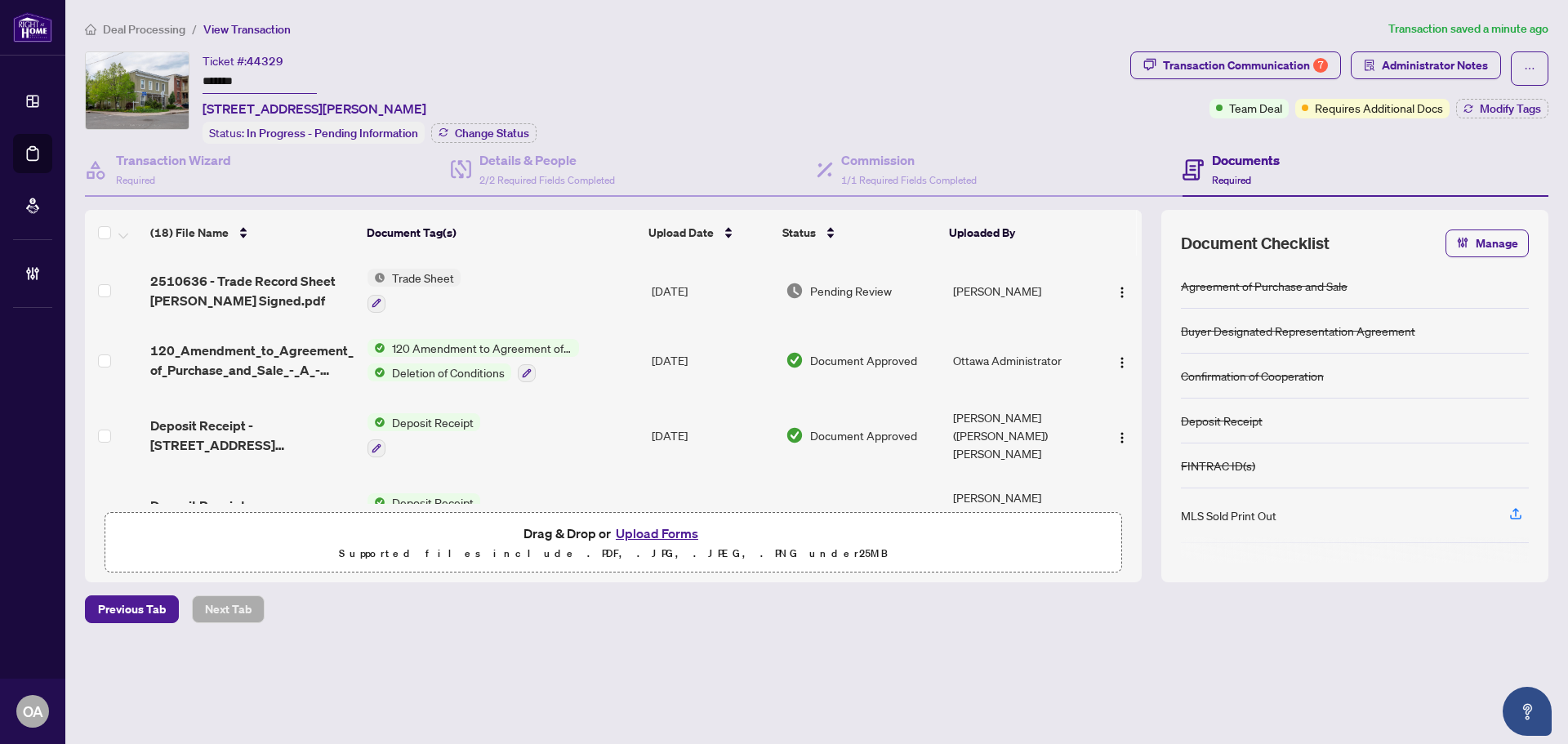
scroll to position [326, 0]
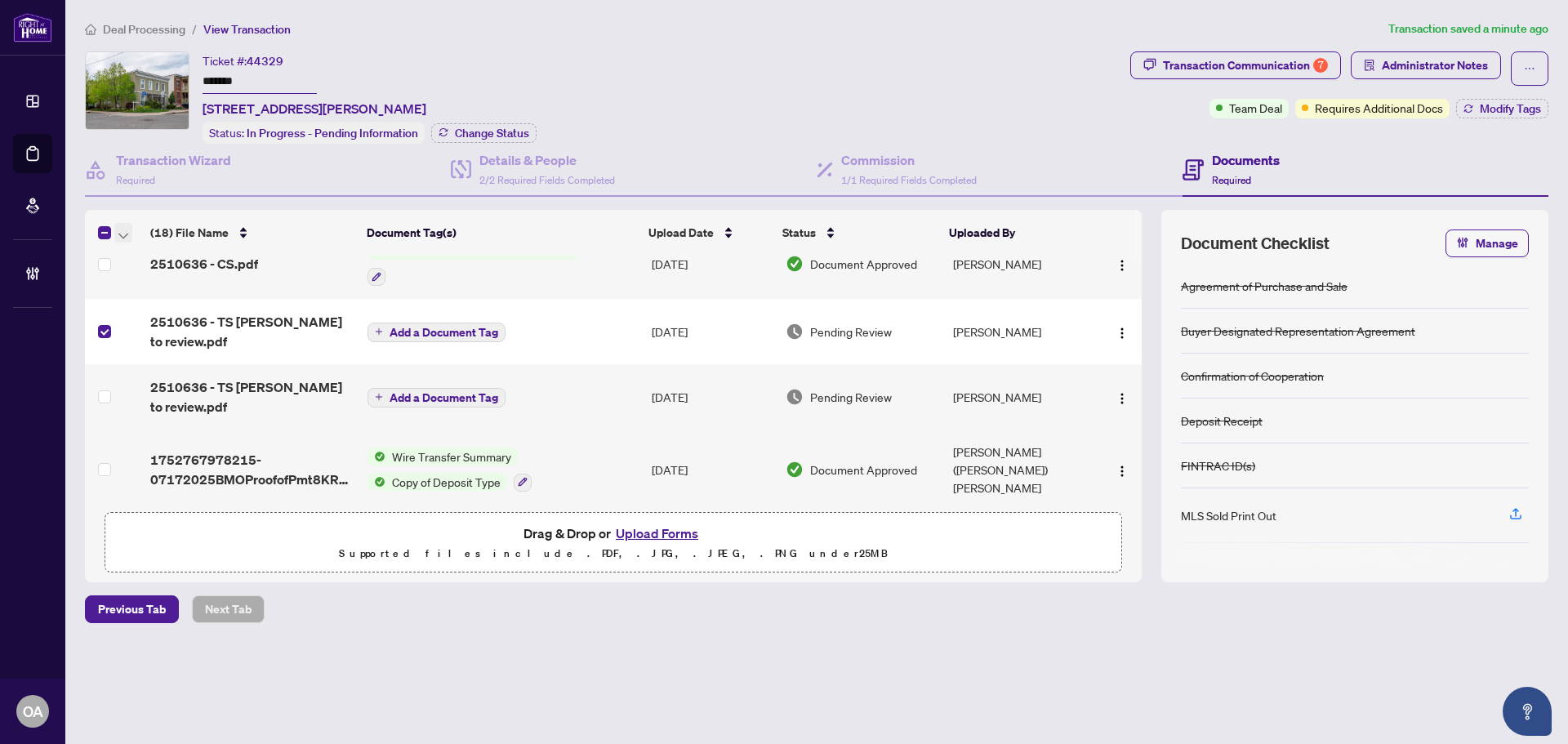
click at [121, 235] on icon "button" at bounding box center [124, 236] width 10 height 7
click at [137, 312] on span "Archive Selected" at bounding box center [200, 311] width 146 height 18
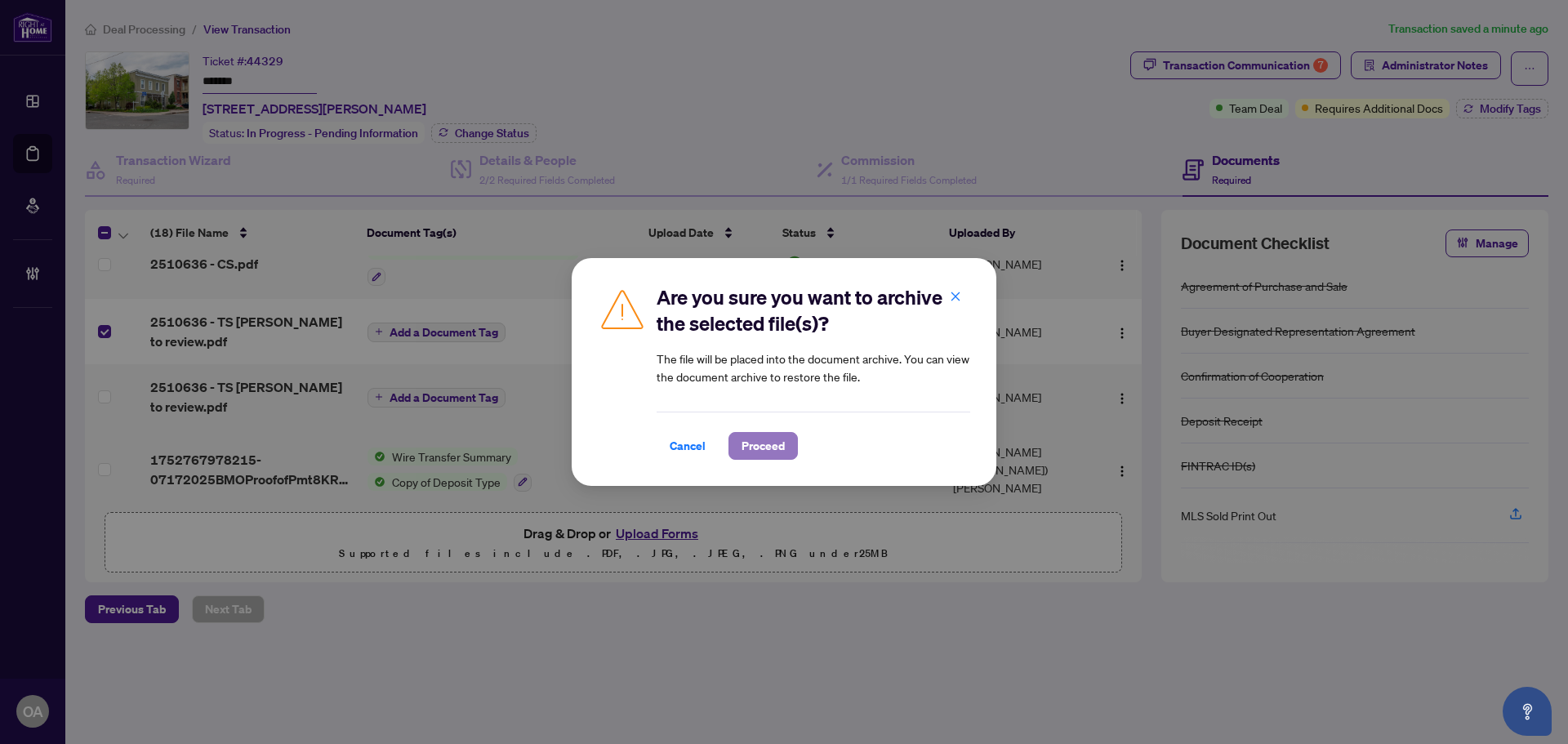
click at [750, 446] on span "Proceed" at bounding box center [763, 446] width 43 height 26
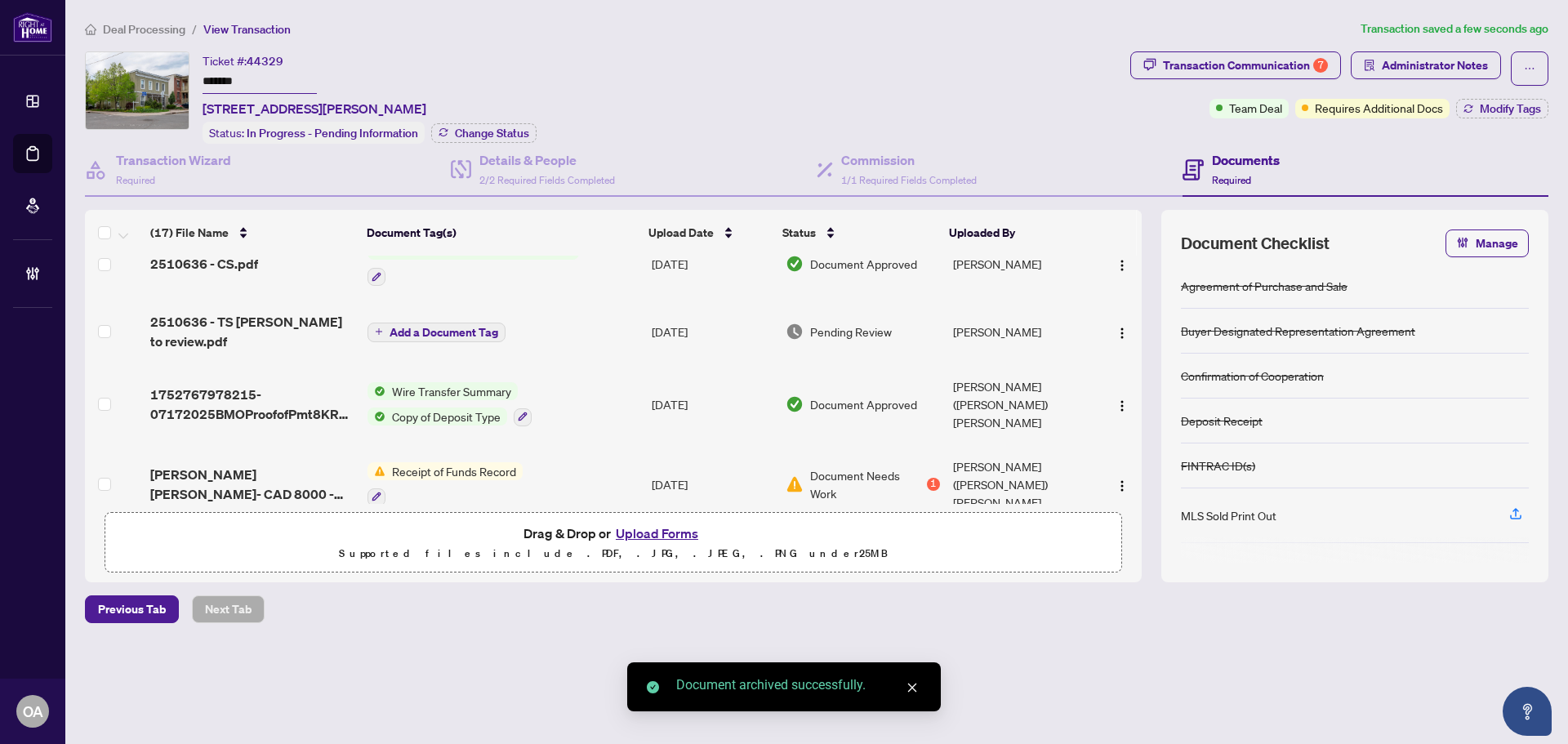
click at [236, 311] on span "2510636 - TS Lori to review.pdf" at bounding box center [253, 331] width 204 height 39
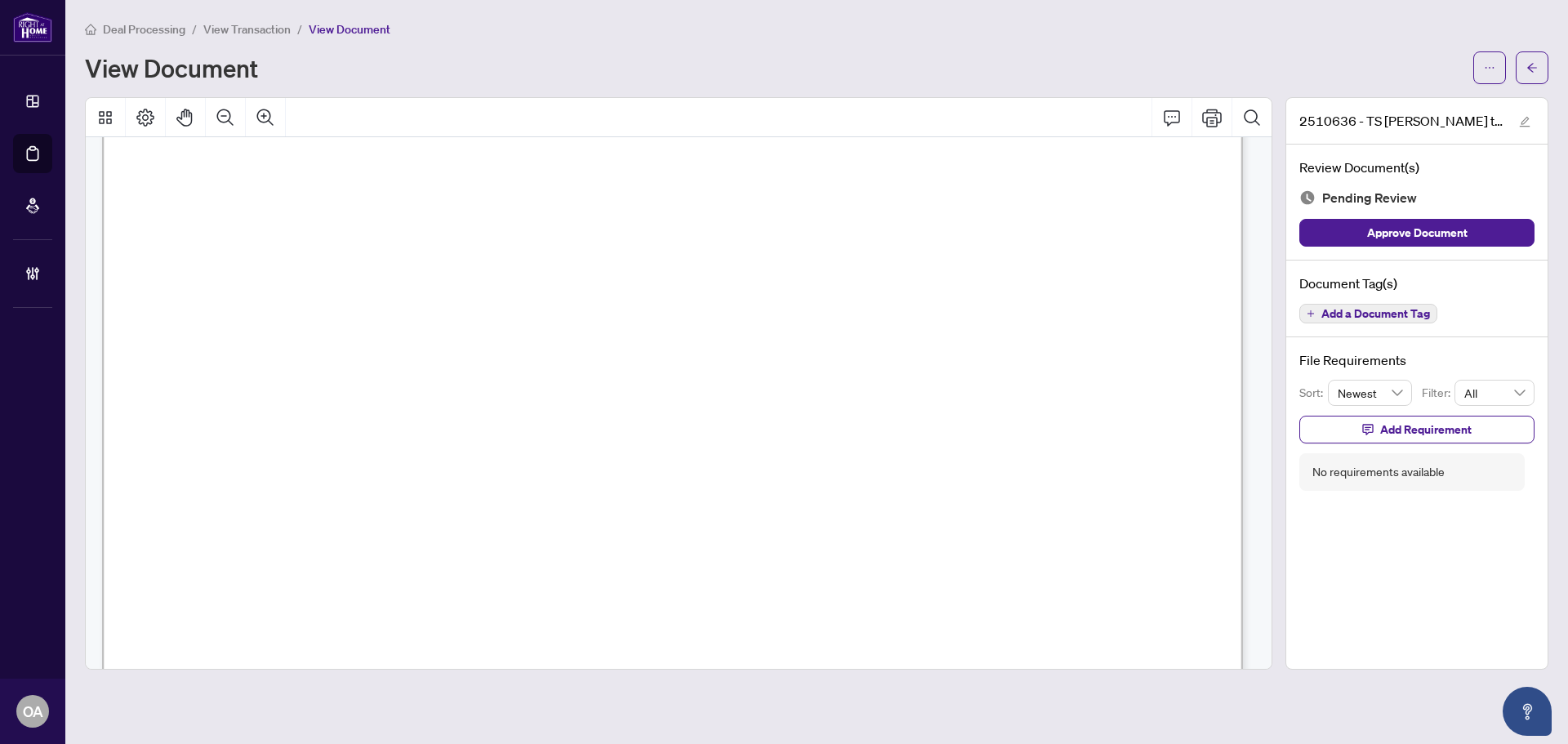
scroll to position [653, 0]
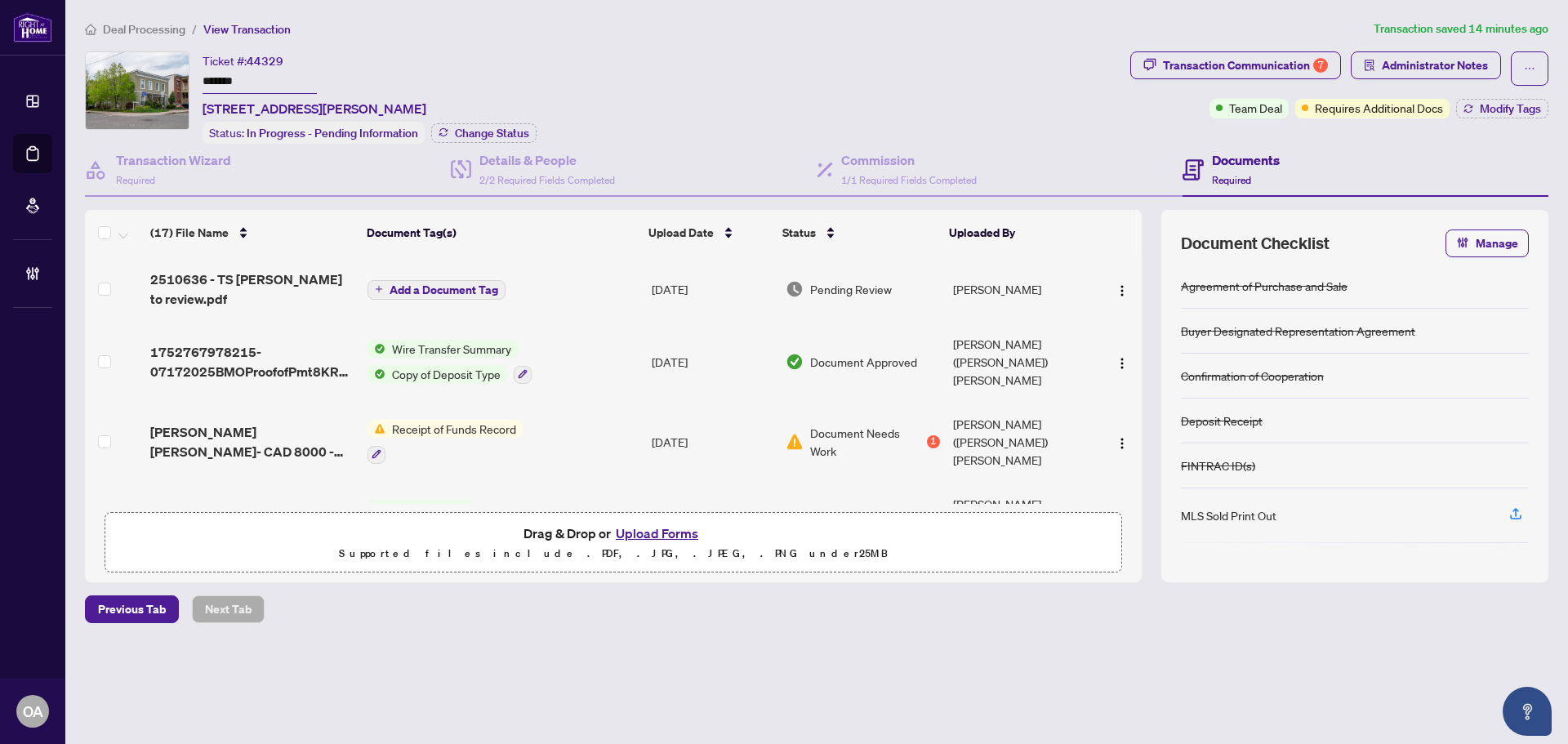
scroll to position [408, 0]
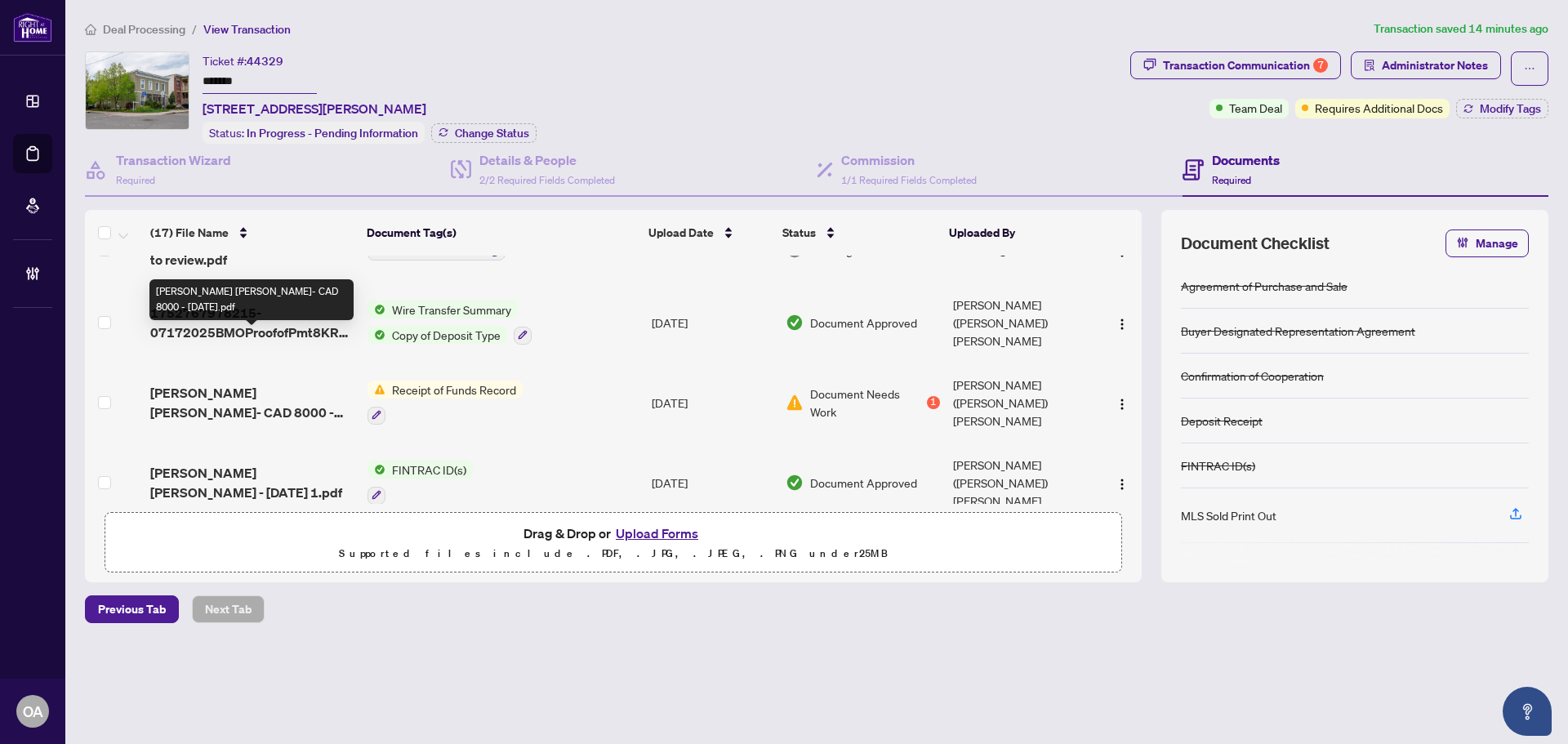
click at [301, 383] on span "Arthur - RACHEL HELEN WILLS- CAD 8000 - 2025-07-17.pdf" at bounding box center [253, 402] width 204 height 39
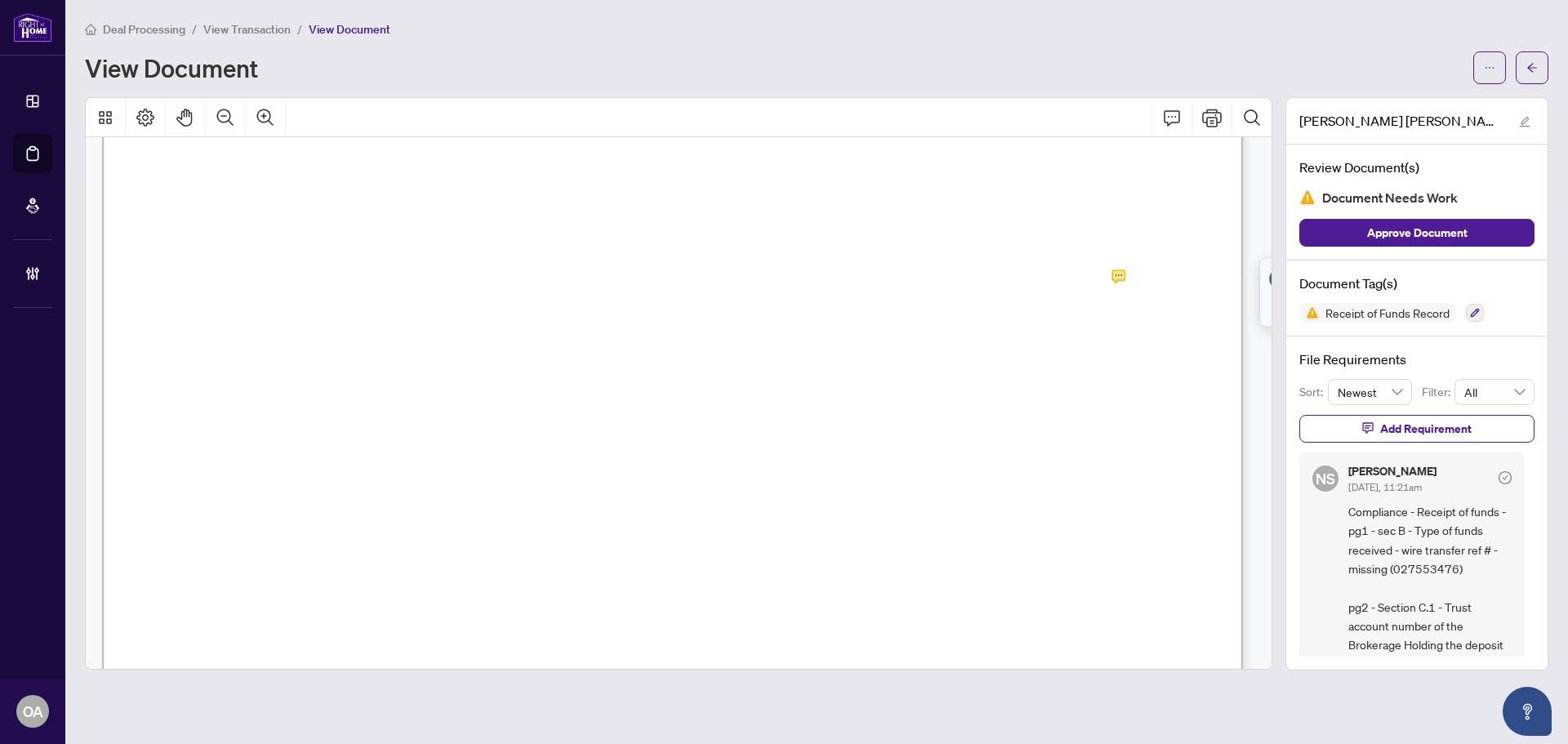
scroll to position [326, 0]
drag, startPoint x: 1395, startPoint y: 568, endPoint x: 1501, endPoint y: 572, distance: 106.1
click at [1501, 572] on span "Compliance - Receipt of funds - pg1 - sec B - Type of funds received - wire tra…" at bounding box center [1431, 654] width 164 height 305
click at [1485, 571] on span "Compliance - Receipt of funds - pg1 - sec B - Type of funds received - wire tra…" at bounding box center [1431, 654] width 164 height 305
drag, startPoint x: 1395, startPoint y: 566, endPoint x: 1459, endPoint y: 568, distance: 64.0
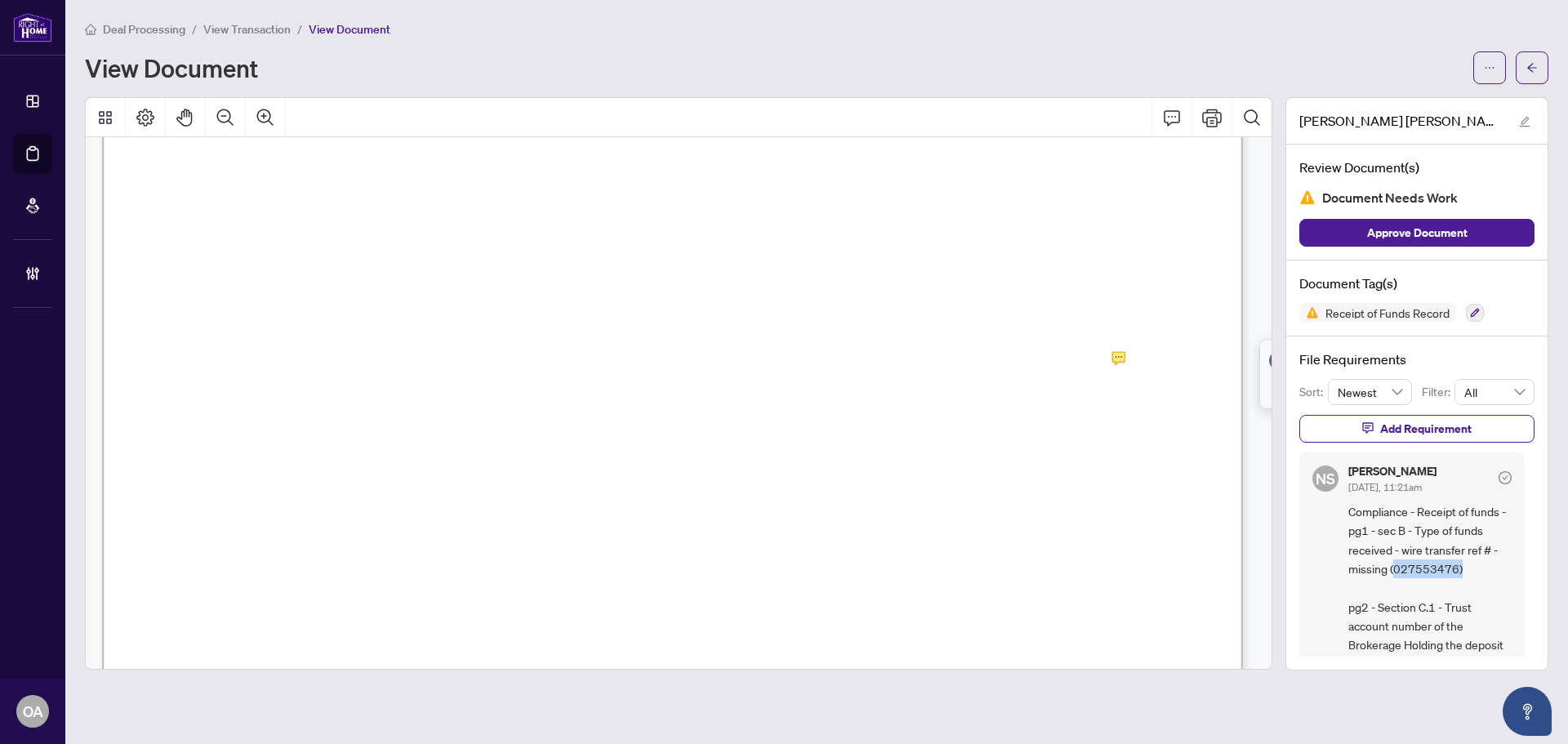
click at [1459, 568] on span "Compliance - Receipt of funds - pg1 - sec B - Type of funds received - wire tra…" at bounding box center [1431, 654] width 164 height 305
click at [1456, 569] on span "Compliance - Receipt of funds - pg1 - sec B - Type of funds received - wire tra…" at bounding box center [1431, 654] width 164 height 305
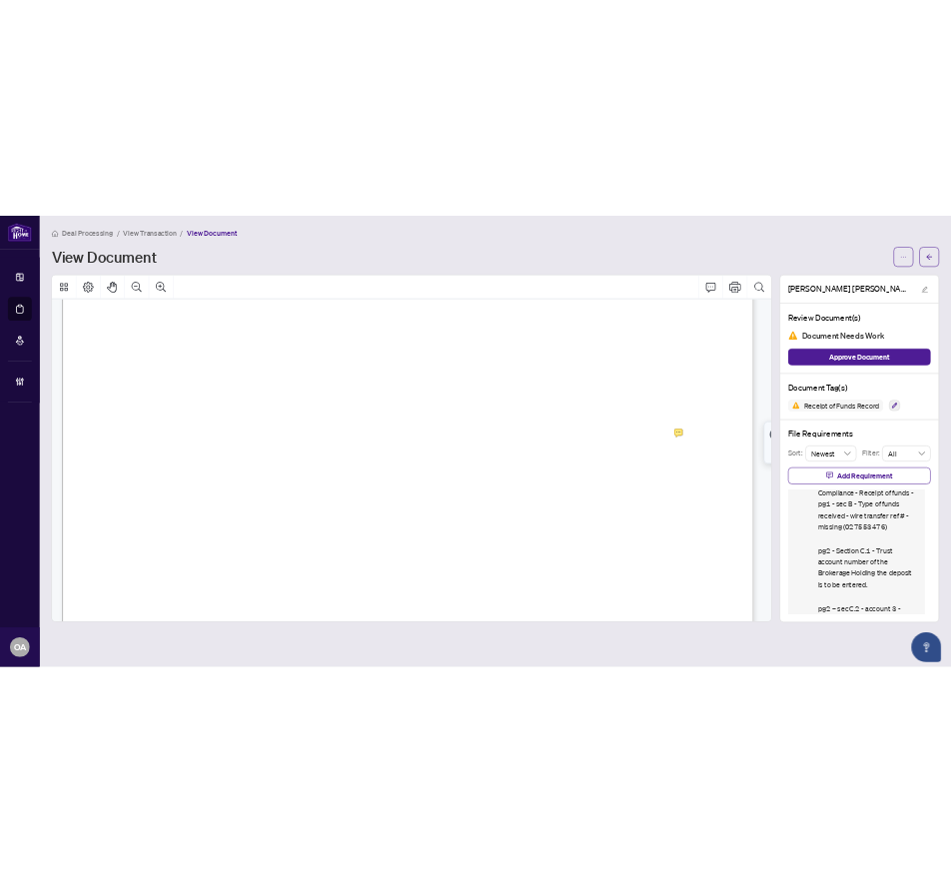
scroll to position [100, 0]
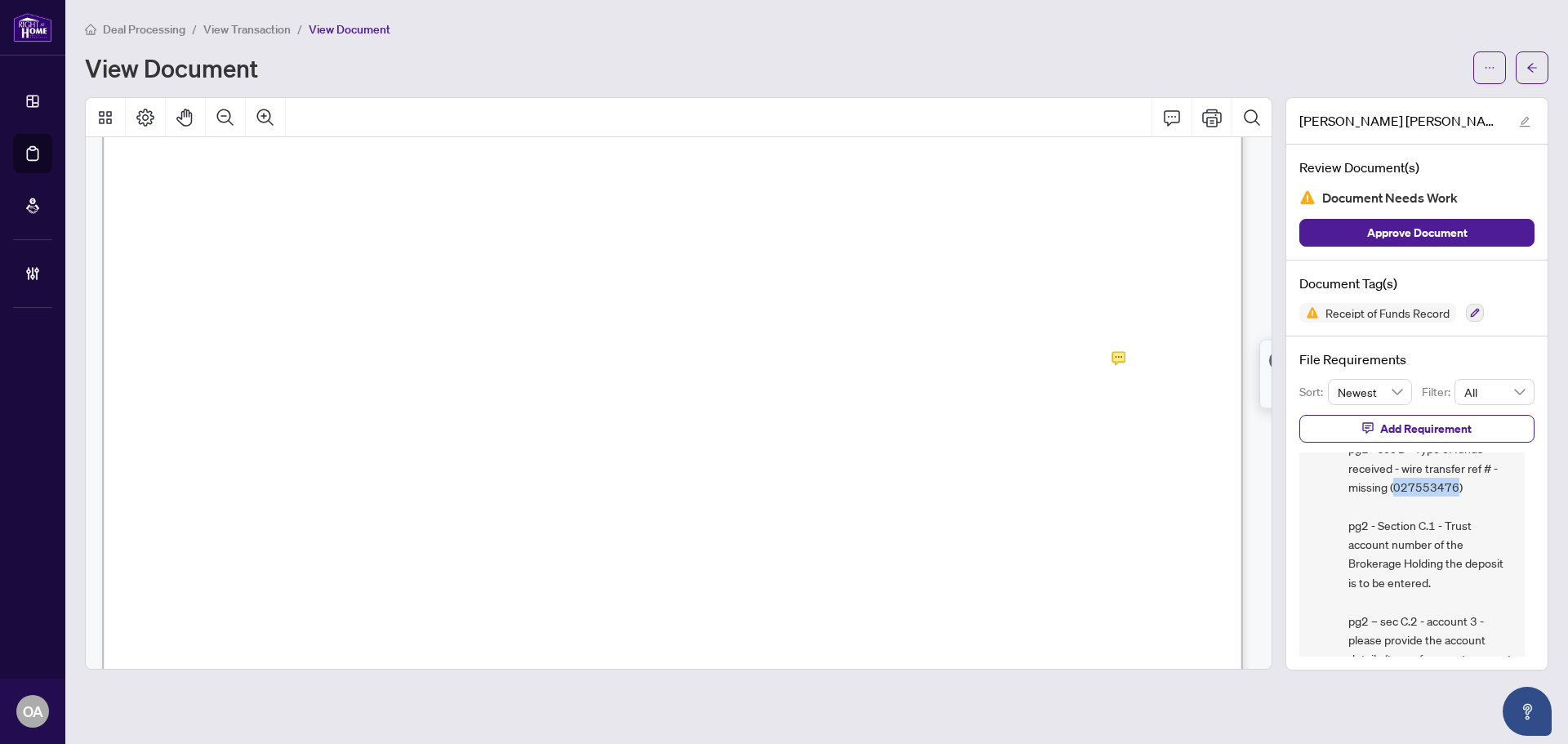
drag, startPoint x: 1394, startPoint y: 485, endPoint x: 1454, endPoint y: 485, distance: 60.0
click at [1454, 485] on span "Compliance - Receipt of funds - pg1 - sec B - Type of funds received - wire tra…" at bounding box center [1431, 572] width 164 height 305
copy span "027553476"
click at [1494, 65] on icon "ellipsis" at bounding box center [1489, 68] width 11 height 11
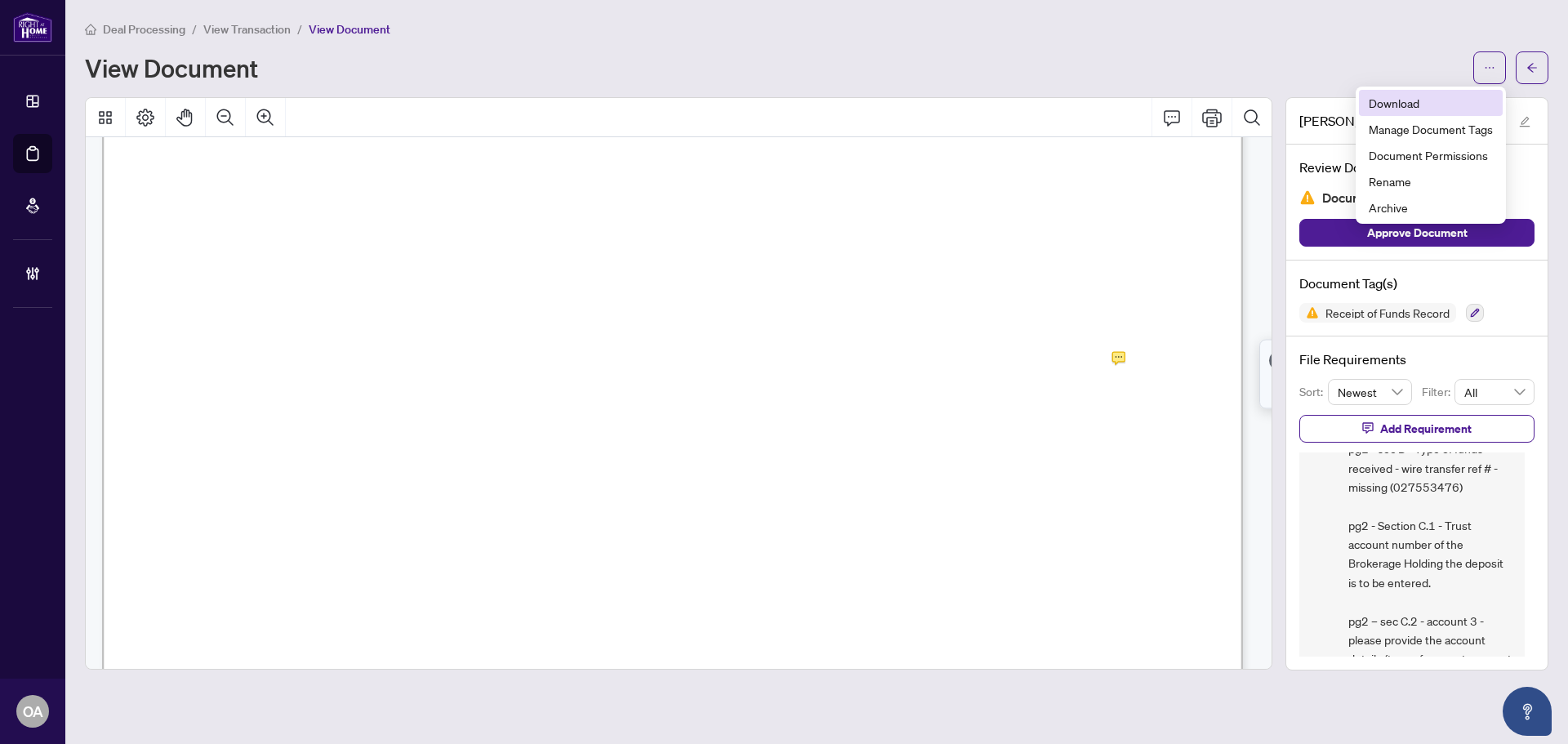
click at [1408, 96] on span "Download" at bounding box center [1431, 103] width 124 height 18
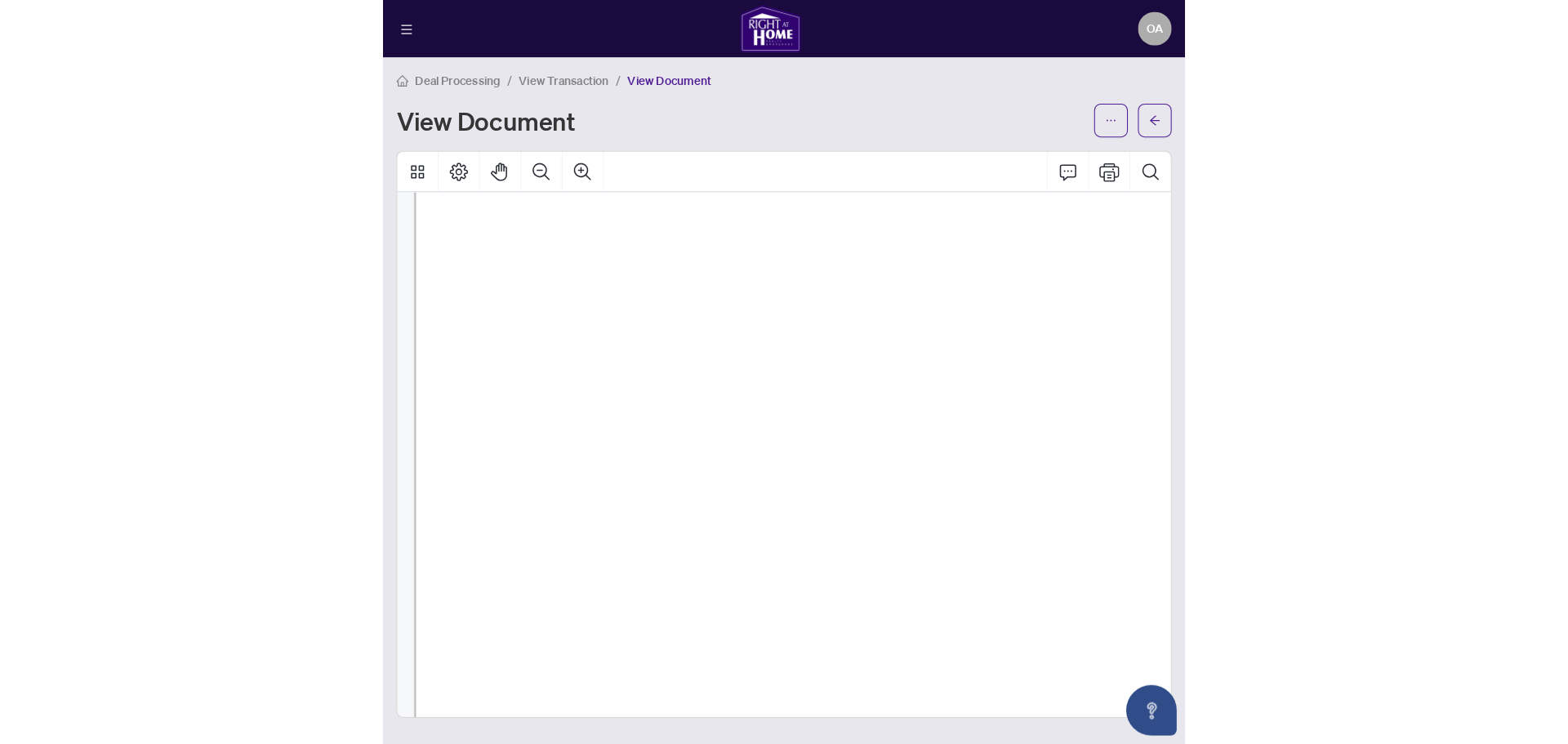
scroll to position [326, 0]
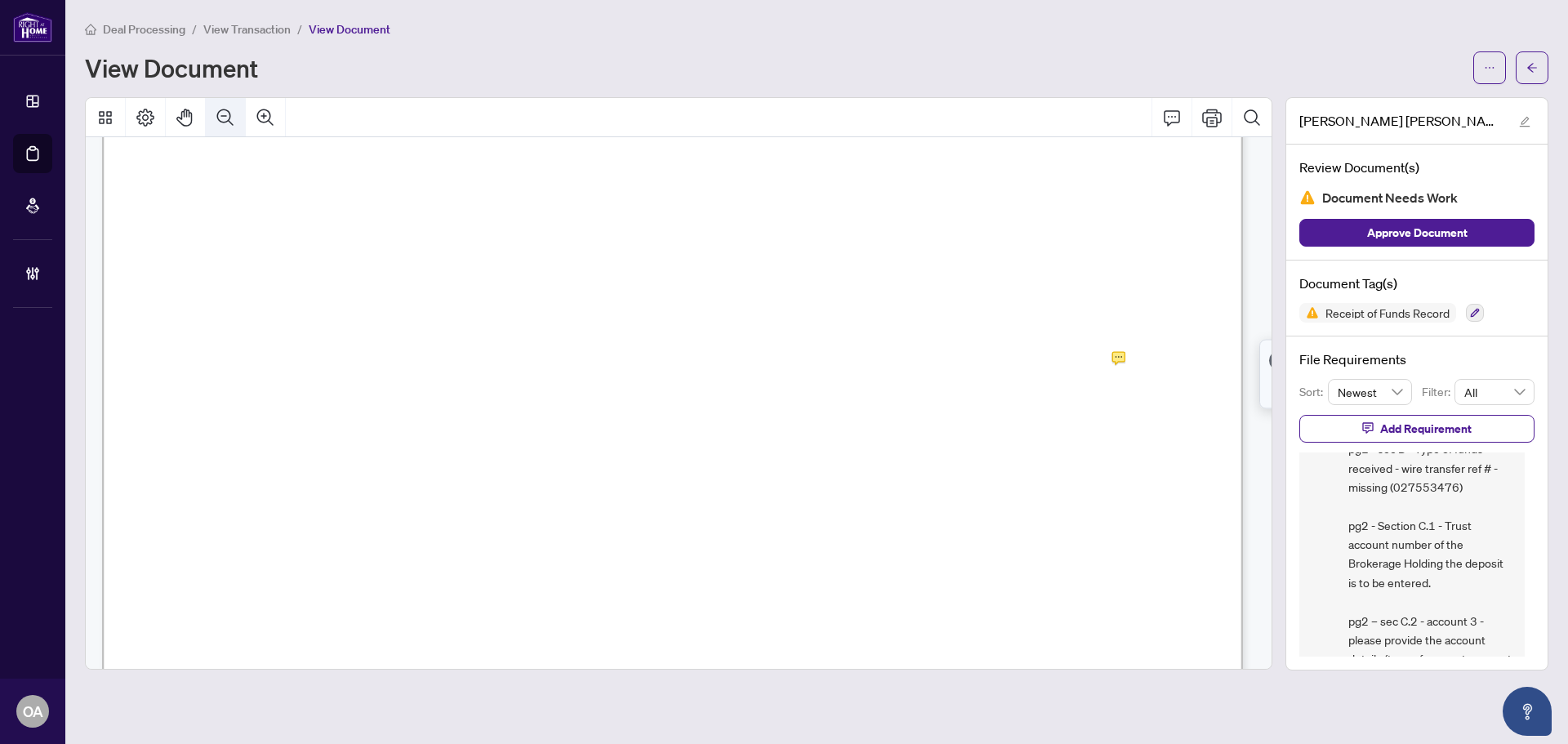
click at [218, 110] on icon "Zoom Out" at bounding box center [226, 118] width 20 height 20
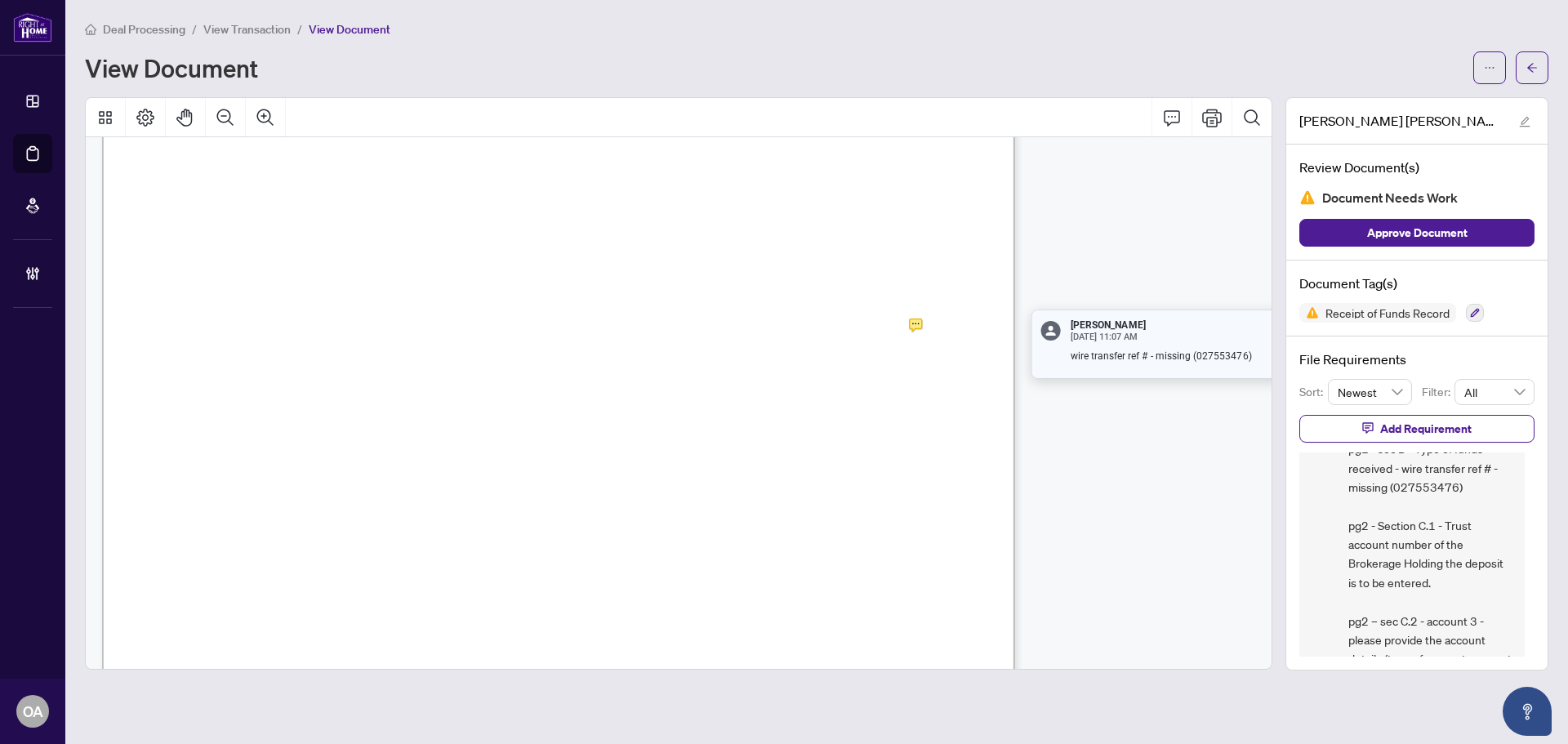
drag, startPoint x: 1196, startPoint y: 352, endPoint x: 1242, endPoint y: 350, distance: 46.0
click at [1242, 350] on p "wire transfer ref # - missing (027553476)" at bounding box center [1177, 356] width 213 height 14
drag, startPoint x: 1234, startPoint y: 355, endPoint x: 1189, endPoint y: 358, distance: 45.1
click at [1189, 358] on p "wire transfer ref # - missing (027553476)" at bounding box center [1144, 356] width 213 height 14
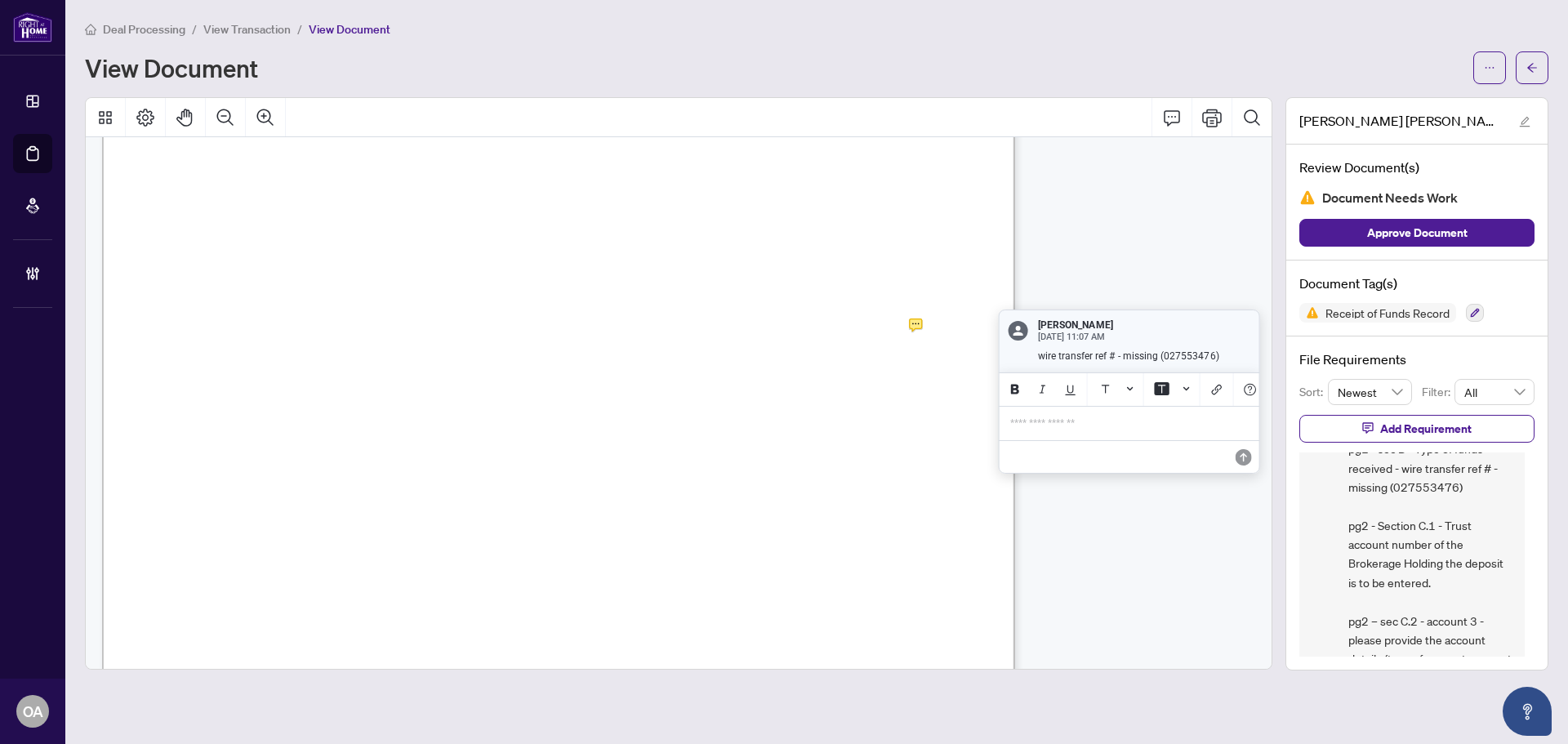
click at [1189, 358] on p "wire transfer ref # - missing (027553476)" at bounding box center [1144, 356] width 213 height 14
click at [1192, 356] on p "wire transfer ref # - missing (027553476)" at bounding box center [1144, 356] width 213 height 14
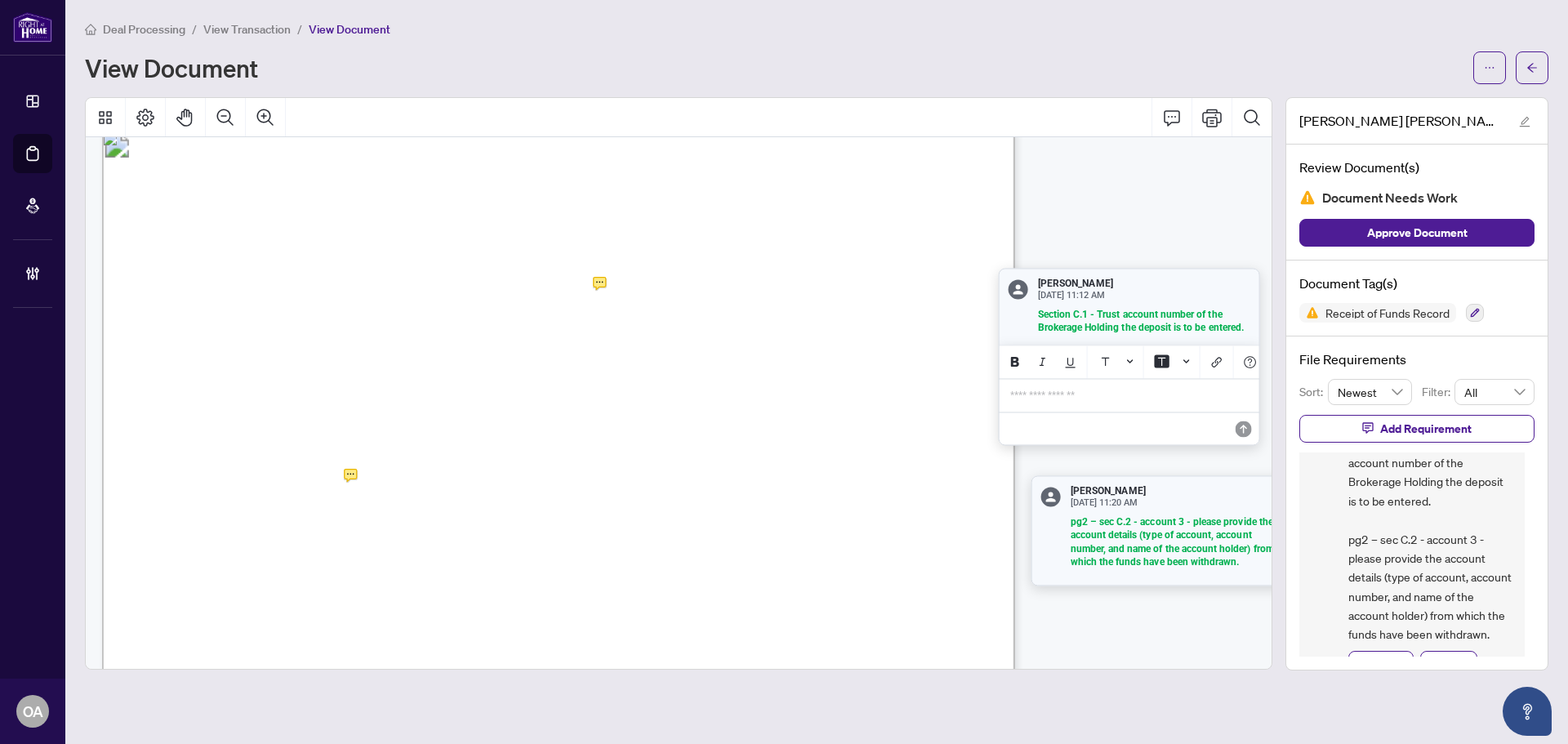
scroll to position [212, 0]
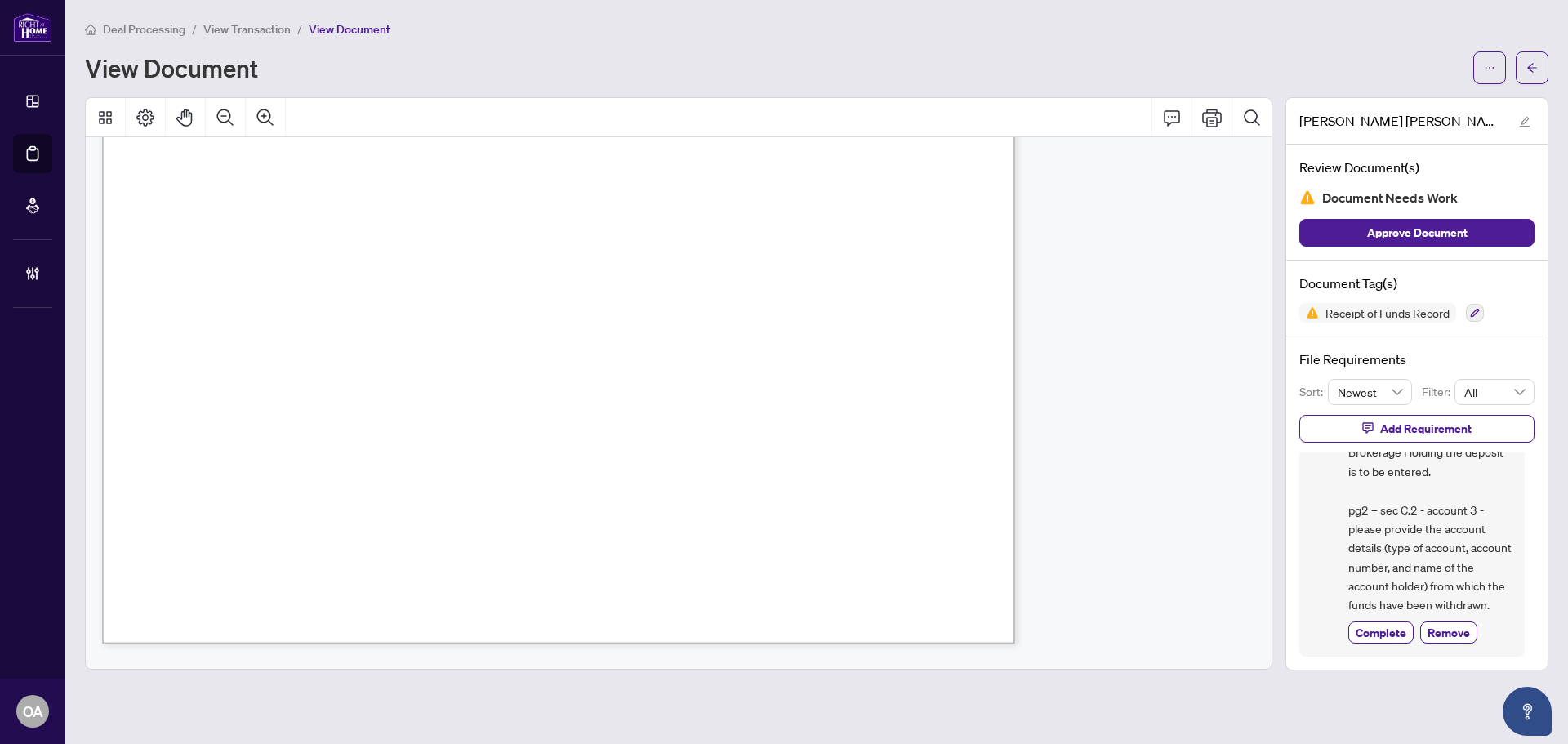
scroll to position [3111, 0]
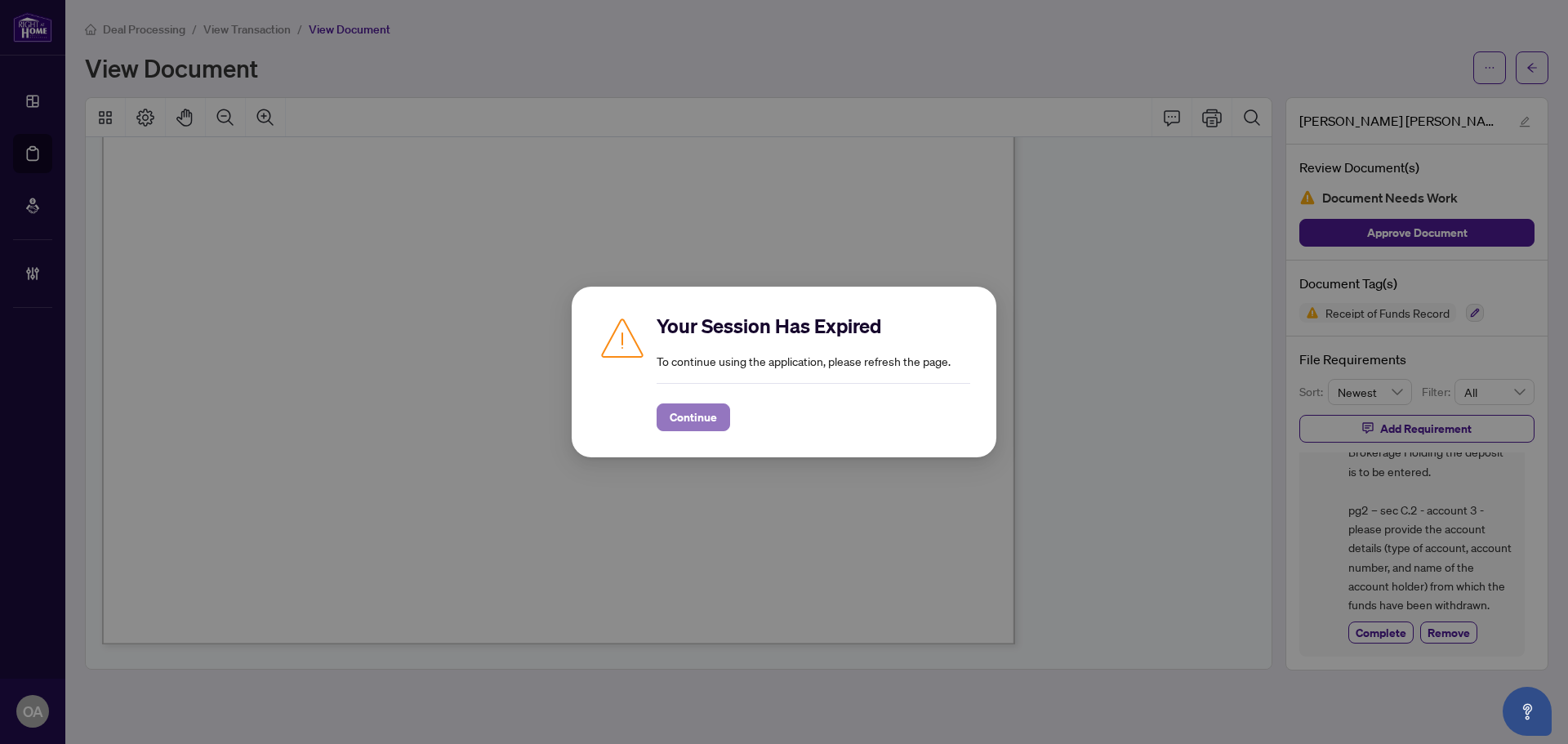
drag, startPoint x: 708, startPoint y: 416, endPoint x: 937, endPoint y: 226, distance: 297.6
click at [711, 415] on span "Continue" at bounding box center [694, 417] width 47 height 26
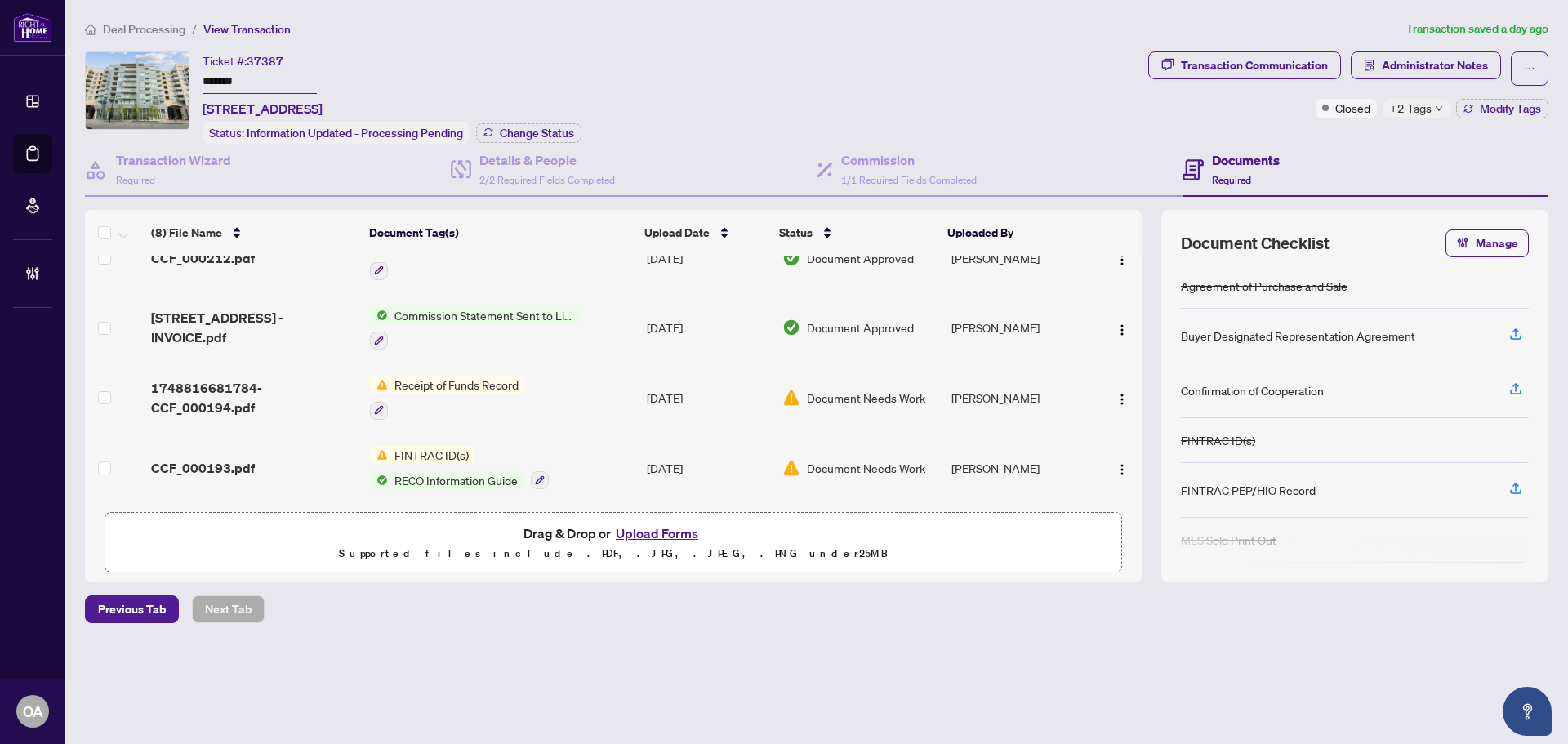
scroll to position [314, 0]
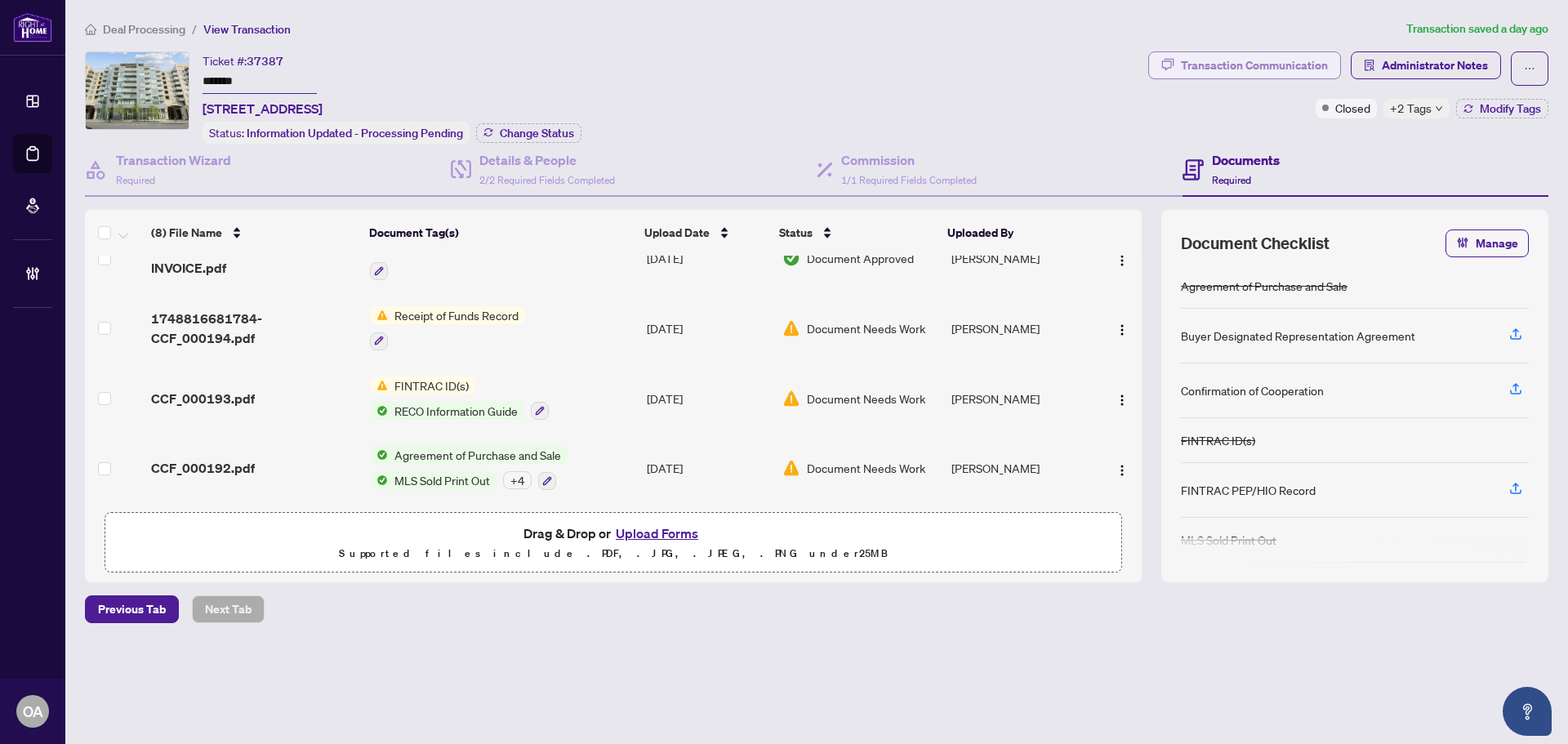
click at [1275, 60] on div "Transaction Communication" at bounding box center [1255, 65] width 147 height 26
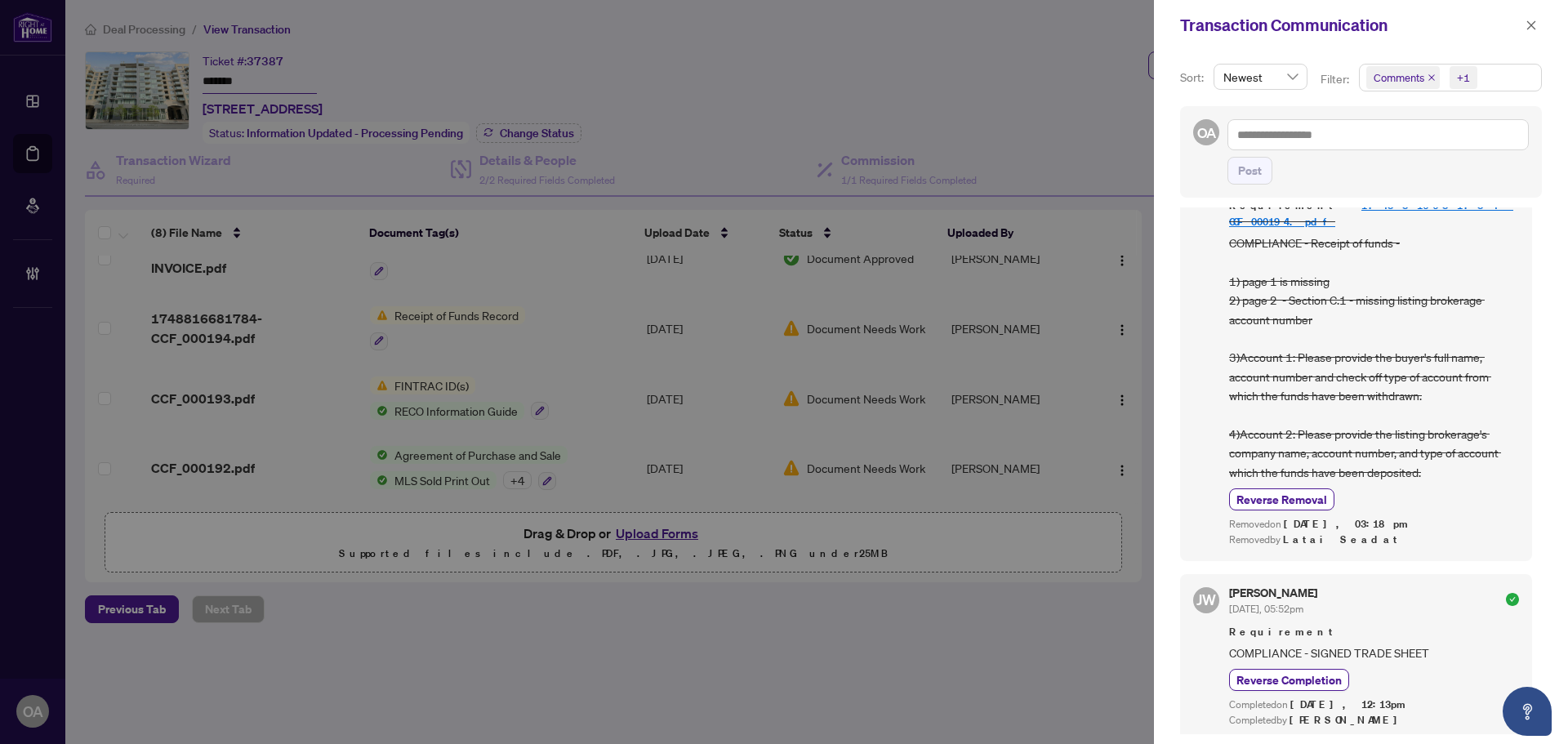
scroll to position [490, 0]
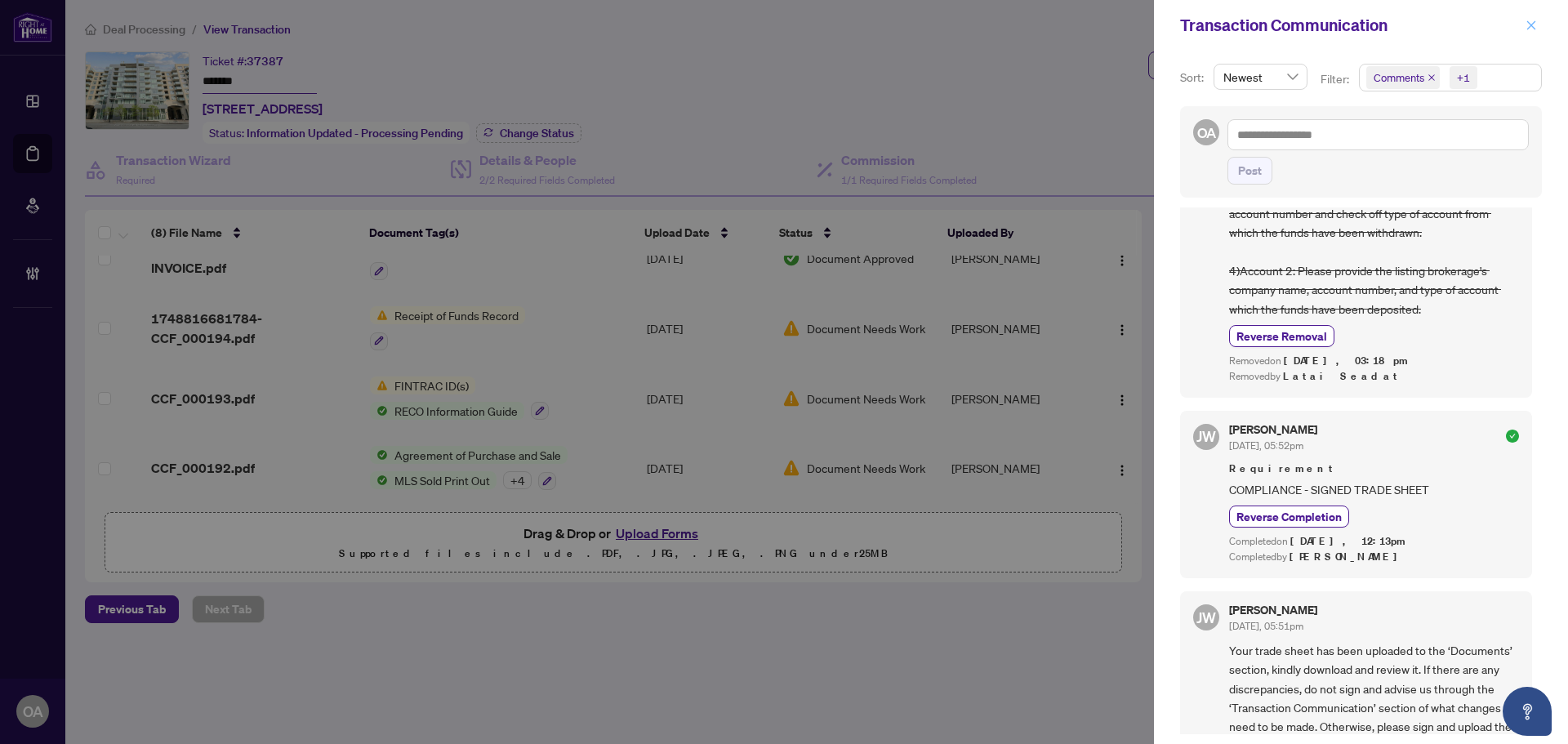
click at [1530, 24] on icon "close" at bounding box center [1531, 25] width 11 height 11
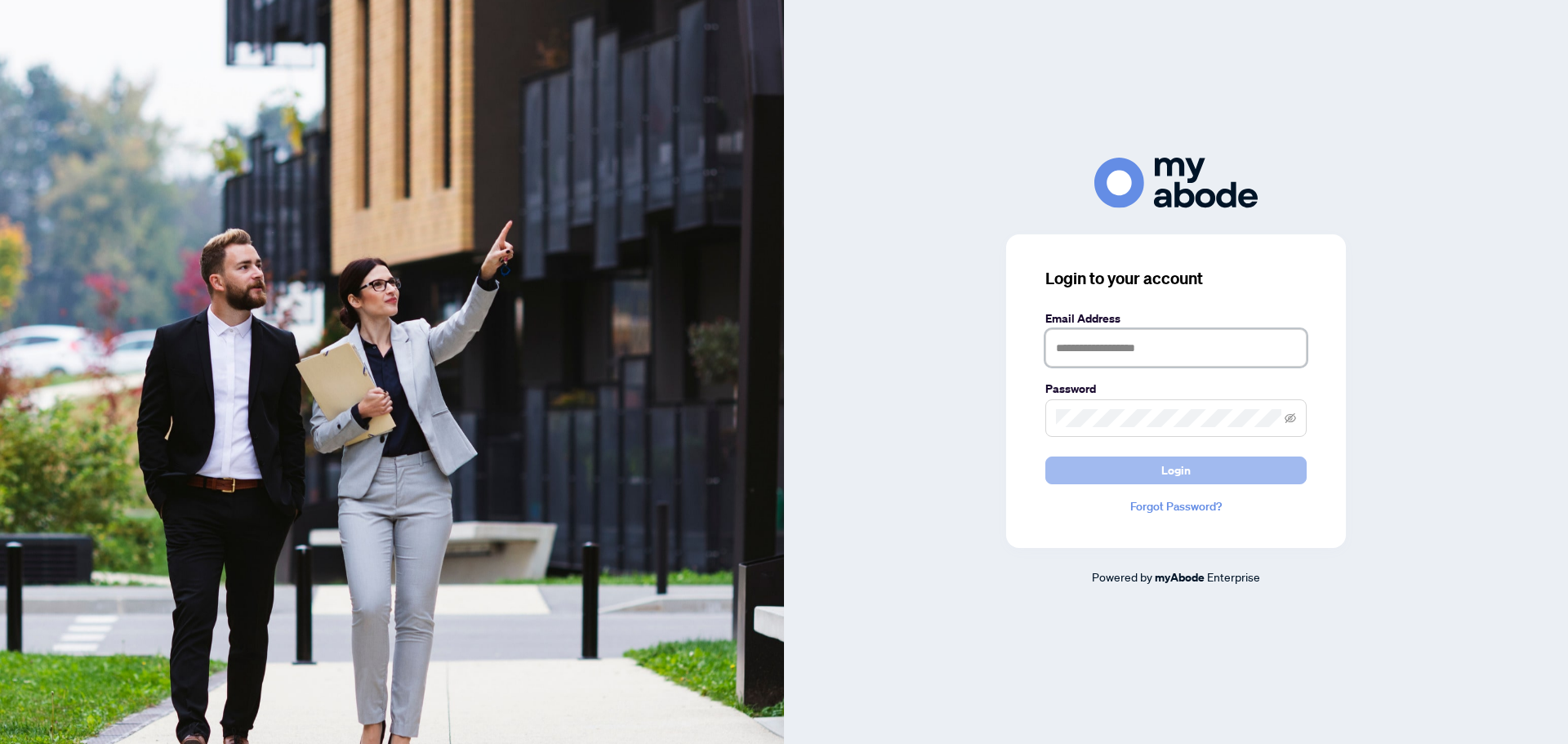
type input "**********"
click at [1168, 478] on span "Login" at bounding box center [1176, 470] width 29 height 26
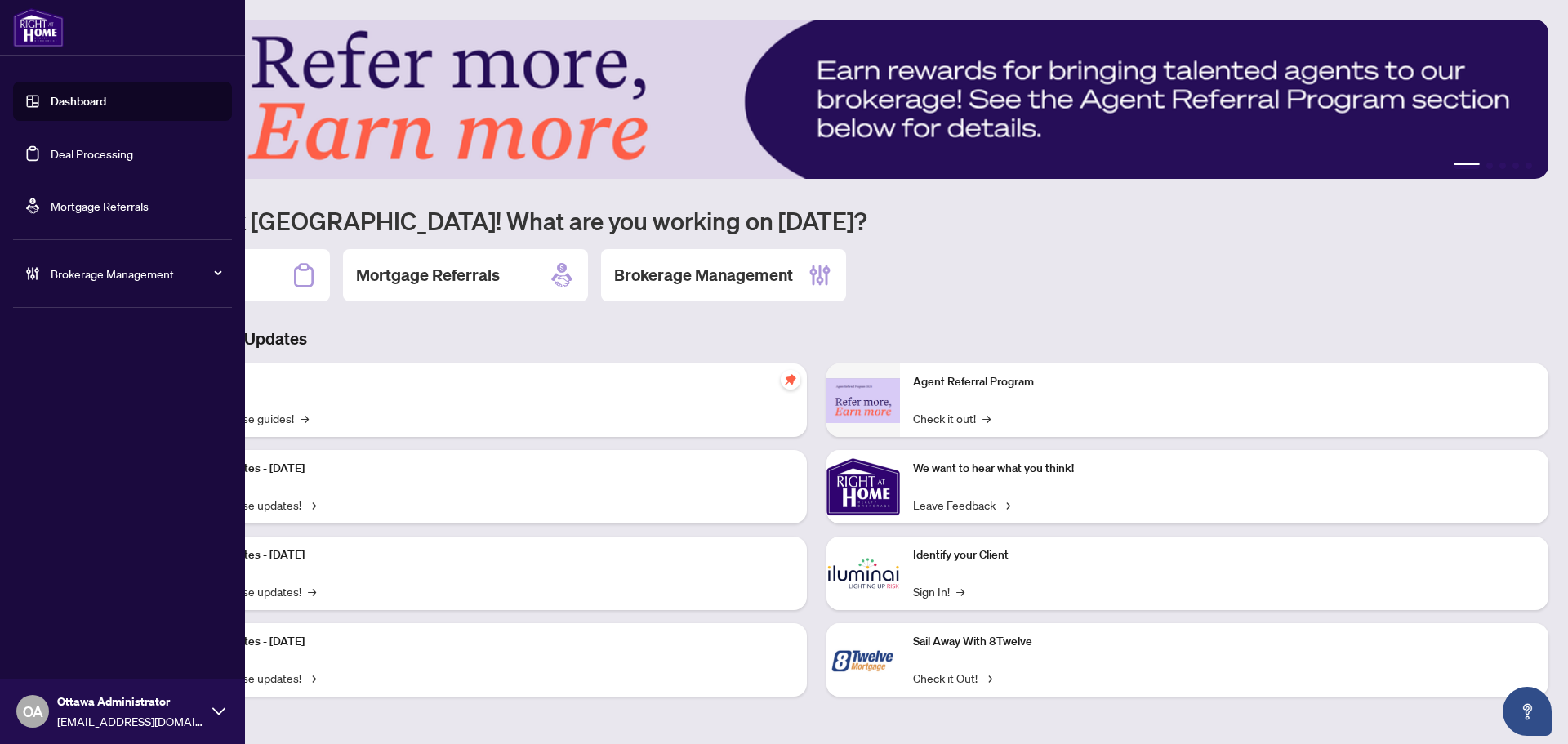
click at [51, 146] on link "Deal Processing" at bounding box center [92, 154] width 83 height 15
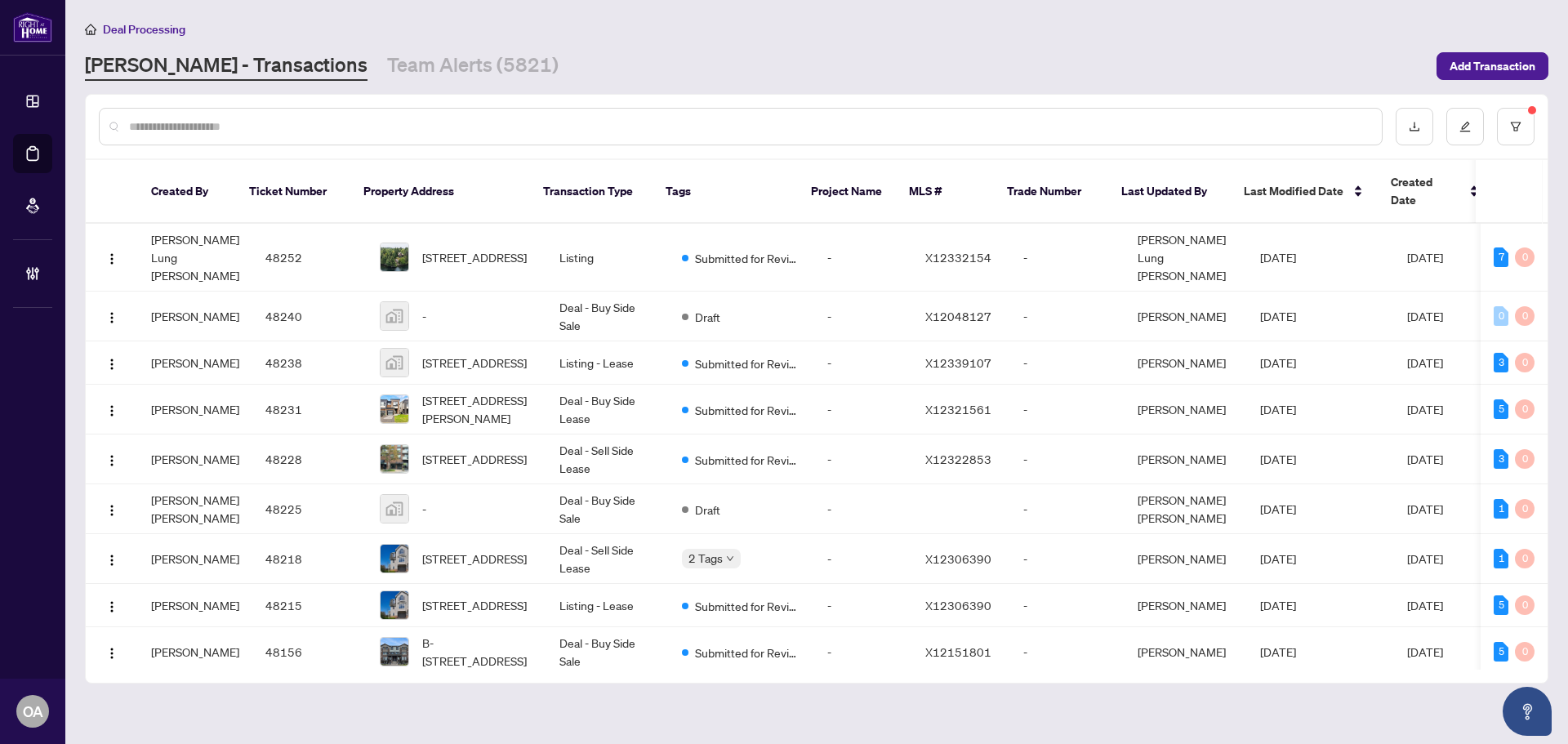
drag, startPoint x: 519, startPoint y: 127, endPoint x: 503, endPoint y: 146, distance: 24.8
click at [503, 146] on div at bounding box center [816, 127] width 1462 height 64
click at [524, 125] on input "text" at bounding box center [749, 127] width 1240 height 18
drag, startPoint x: 325, startPoint y: 123, endPoint x: 327, endPoint y: 113, distance: 10.2
click at [326, 115] on div at bounding box center [741, 127] width 1284 height 38
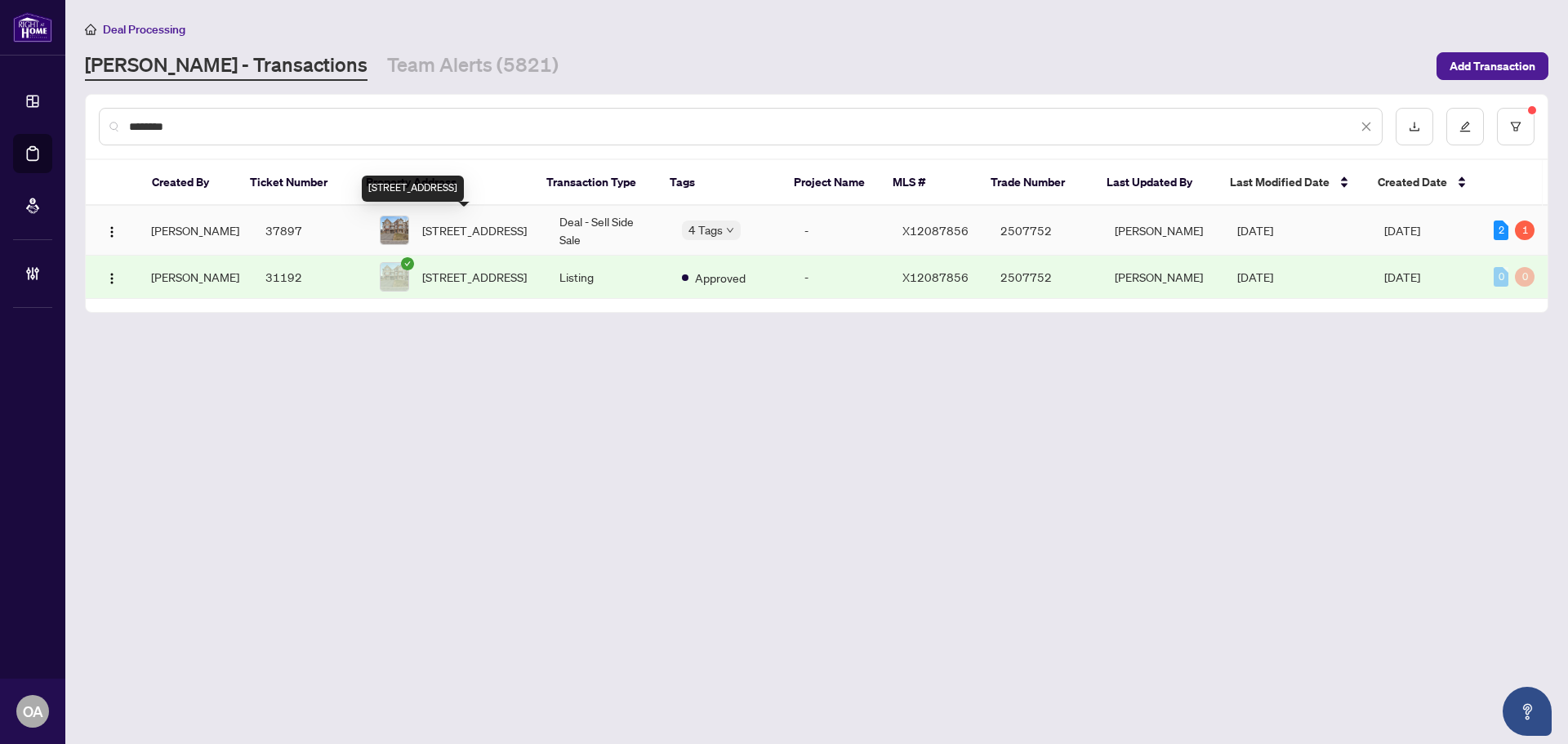
type input "********"
click at [474, 225] on span "372 Willow Aster Circ, Ottawa, Ontario K4A 1C8, Canada" at bounding box center [474, 231] width 105 height 18
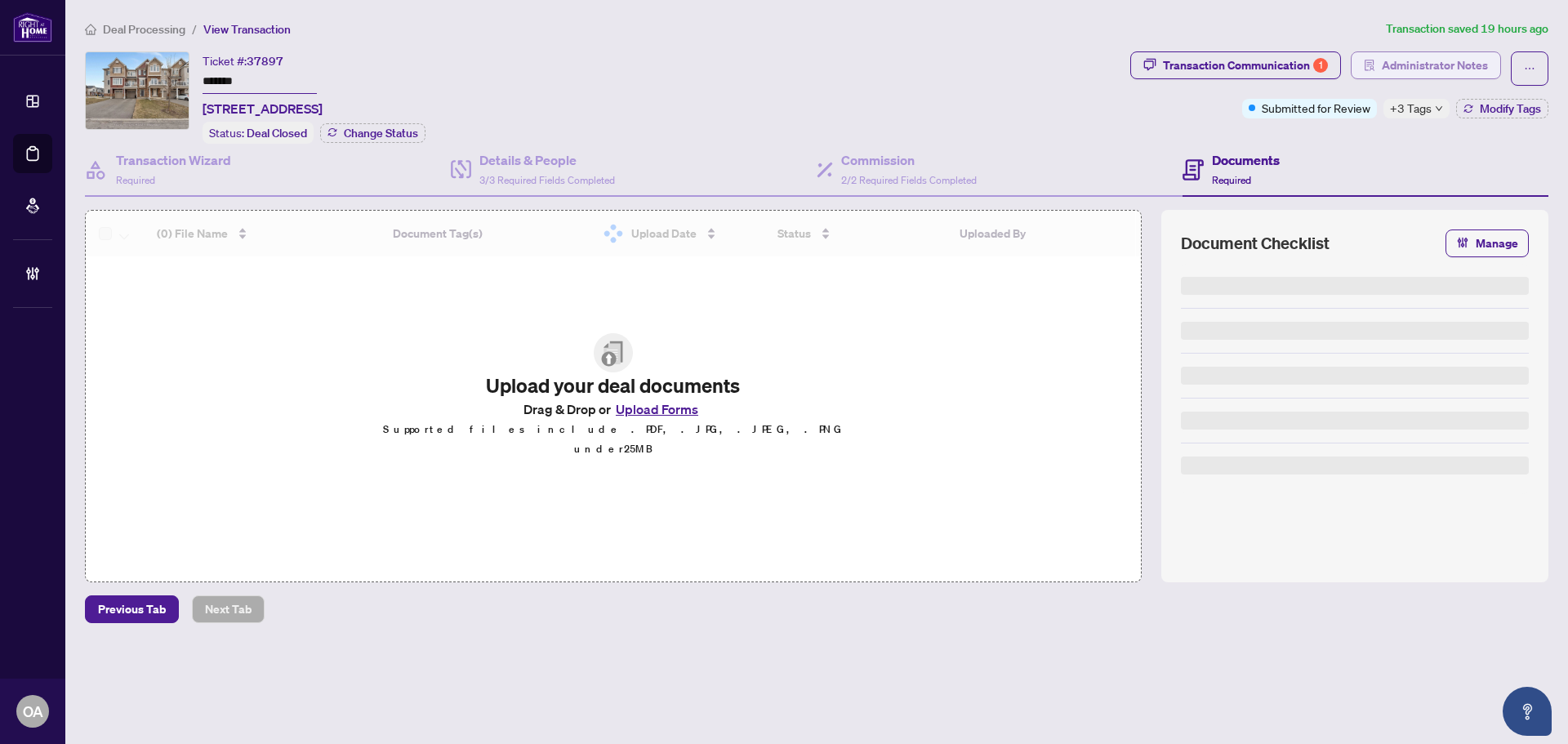
click at [1423, 63] on span "Administrator Notes" at bounding box center [1435, 65] width 106 height 26
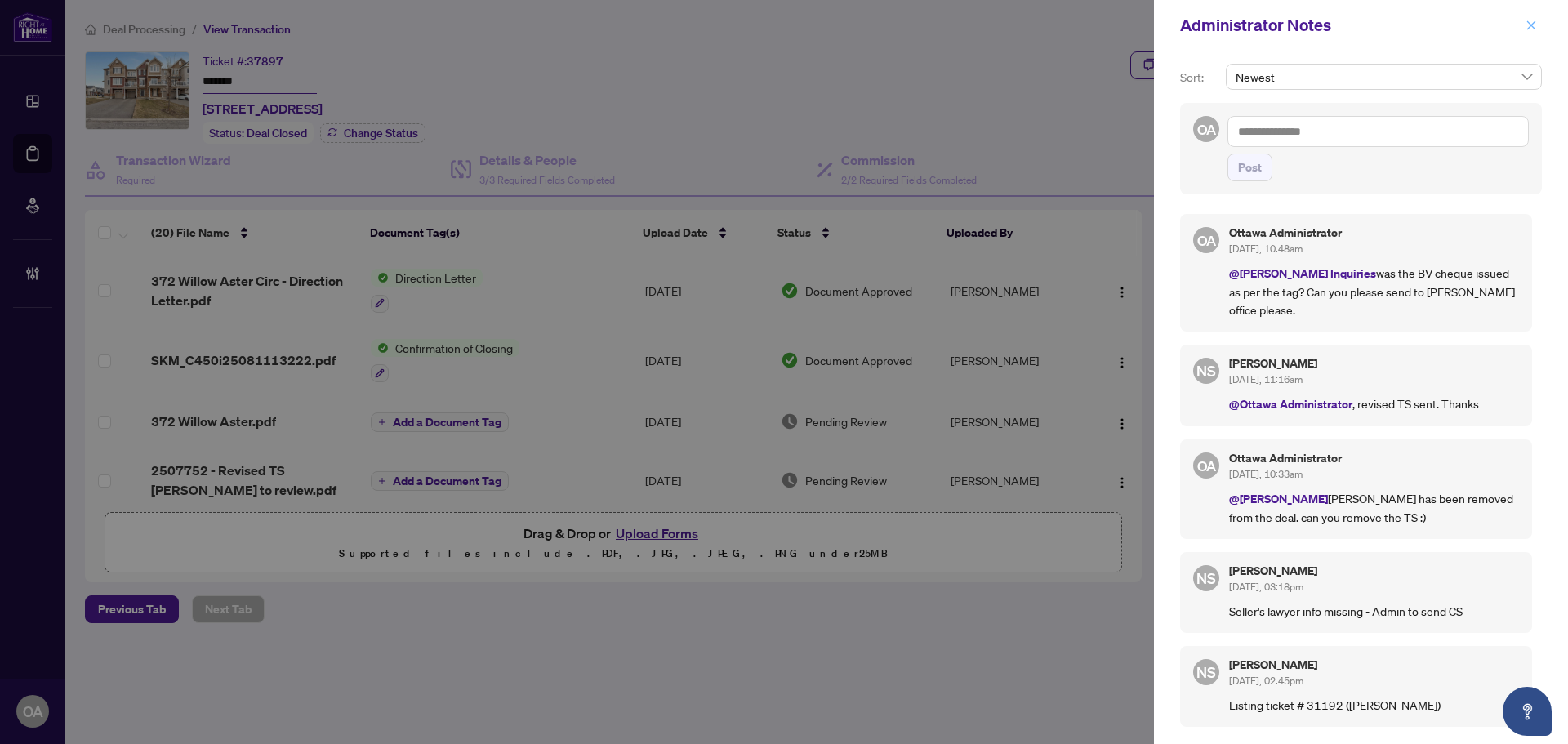
click at [1534, 21] on icon "close" at bounding box center [1531, 25] width 11 height 11
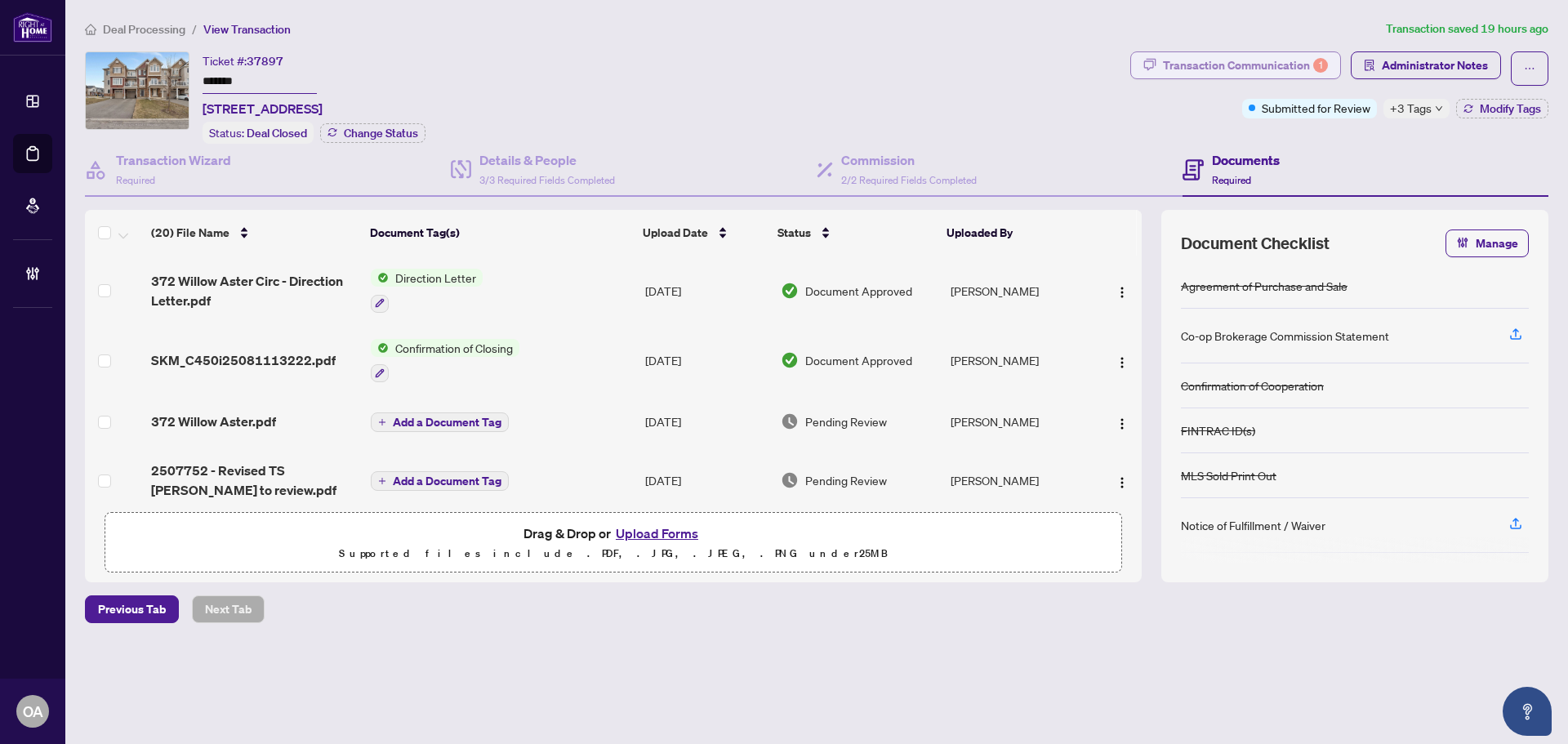
click at [1261, 67] on div "Transaction Communication 1" at bounding box center [1246, 65] width 165 height 26
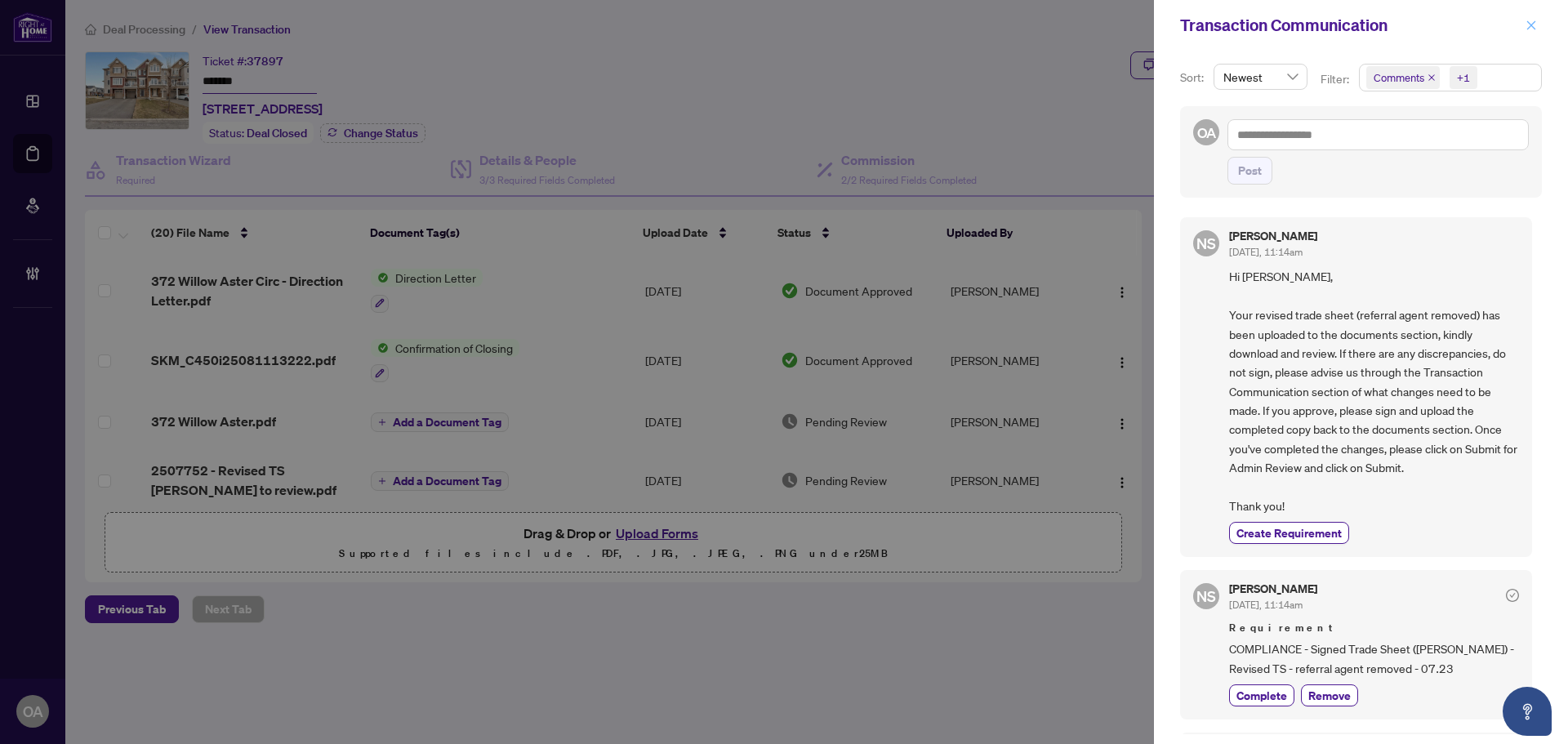
click at [1530, 28] on icon "close" at bounding box center [1531, 25] width 9 height 9
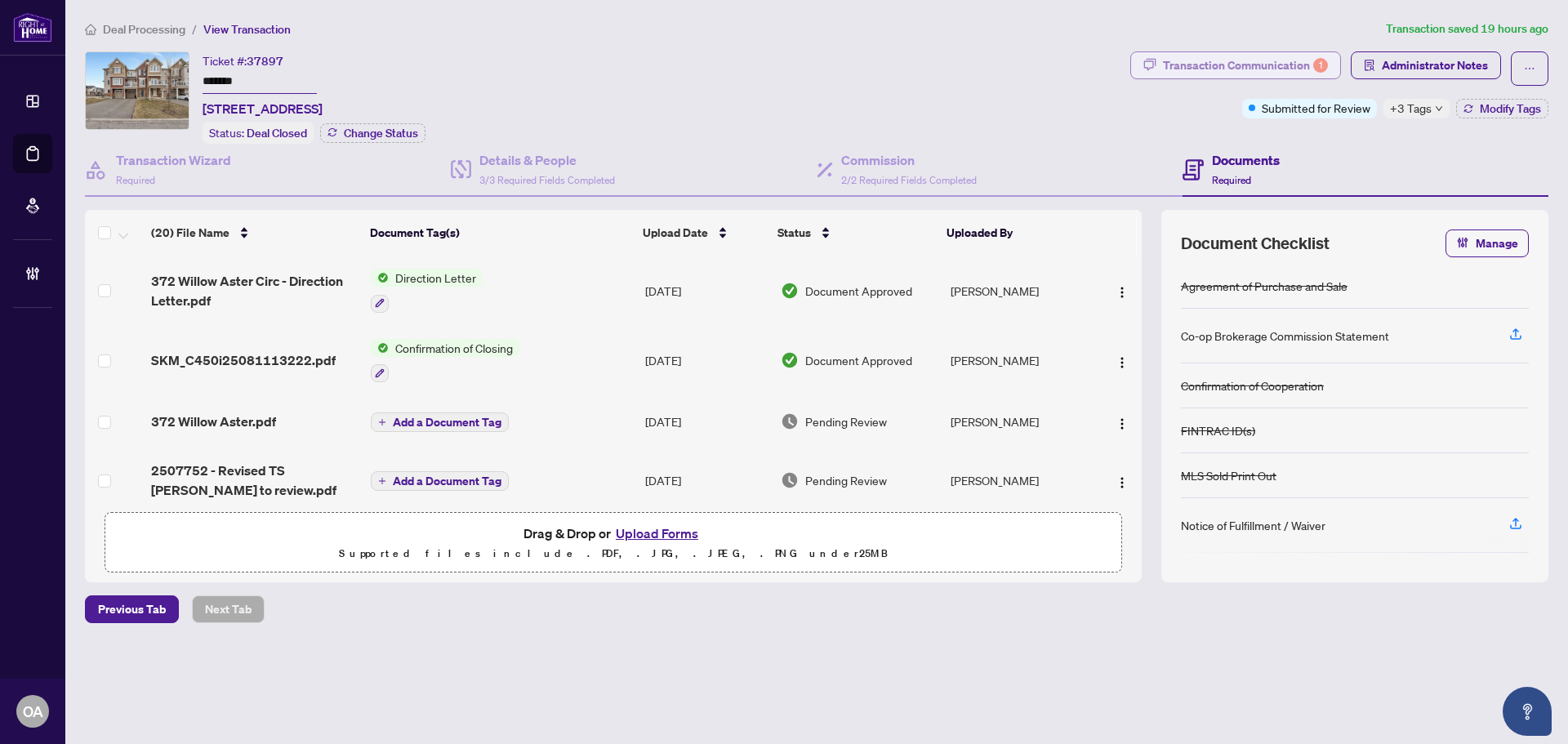
click at [1283, 61] on div "Transaction Communication 1" at bounding box center [1246, 65] width 165 height 26
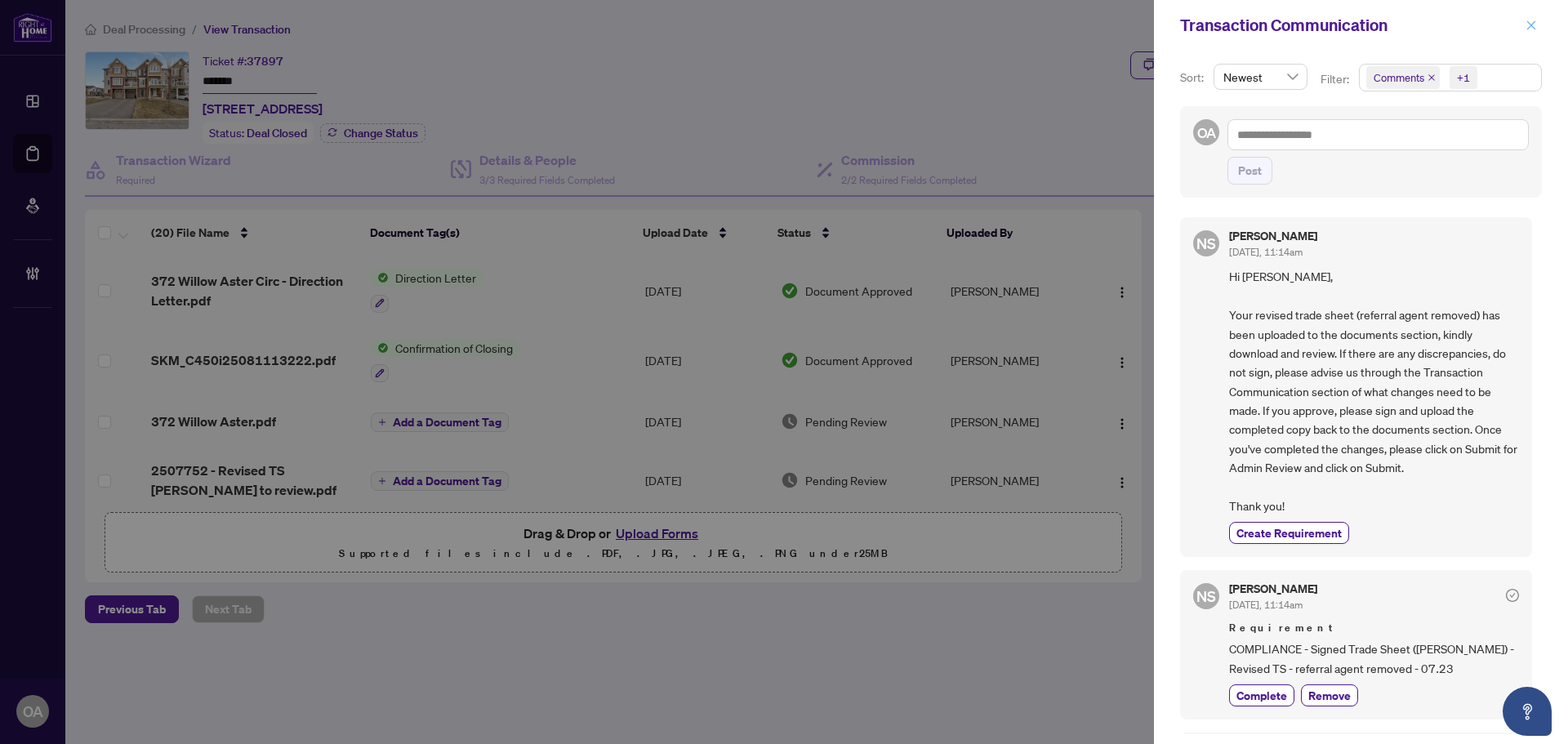
click at [1531, 22] on icon "close" at bounding box center [1531, 25] width 11 height 11
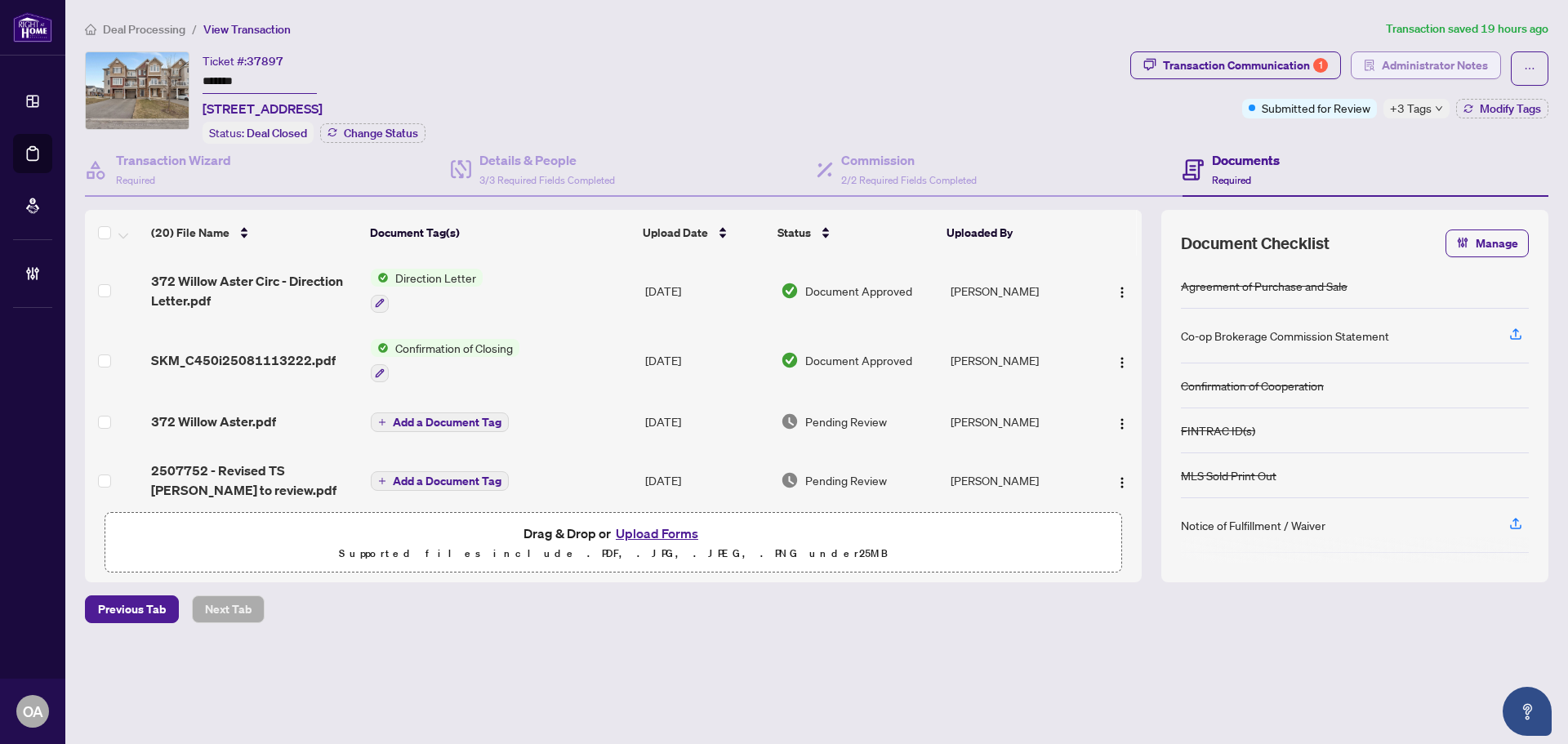
click at [1422, 66] on span "Administrator Notes" at bounding box center [1435, 65] width 106 height 26
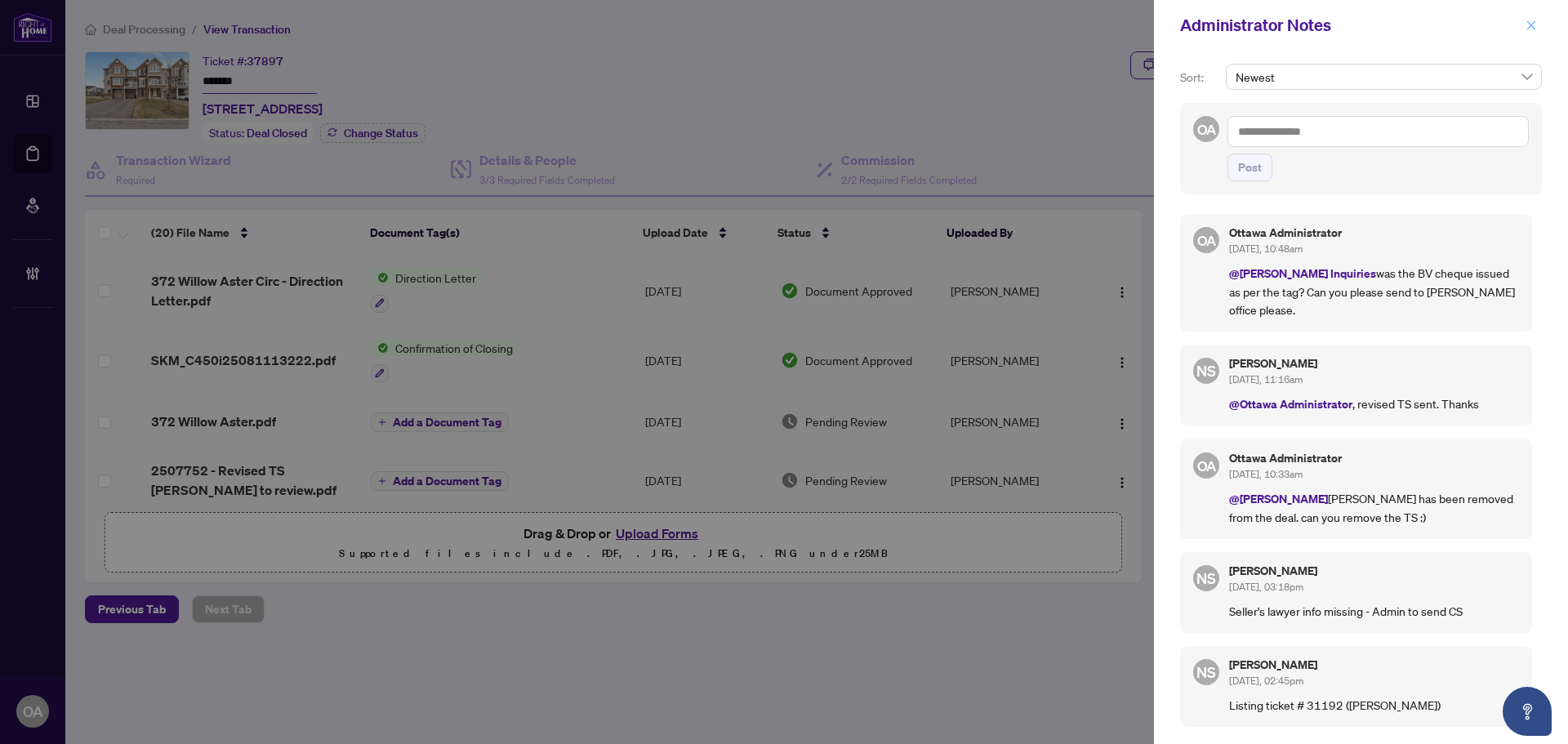
click at [1532, 25] on icon "close" at bounding box center [1531, 25] width 9 height 9
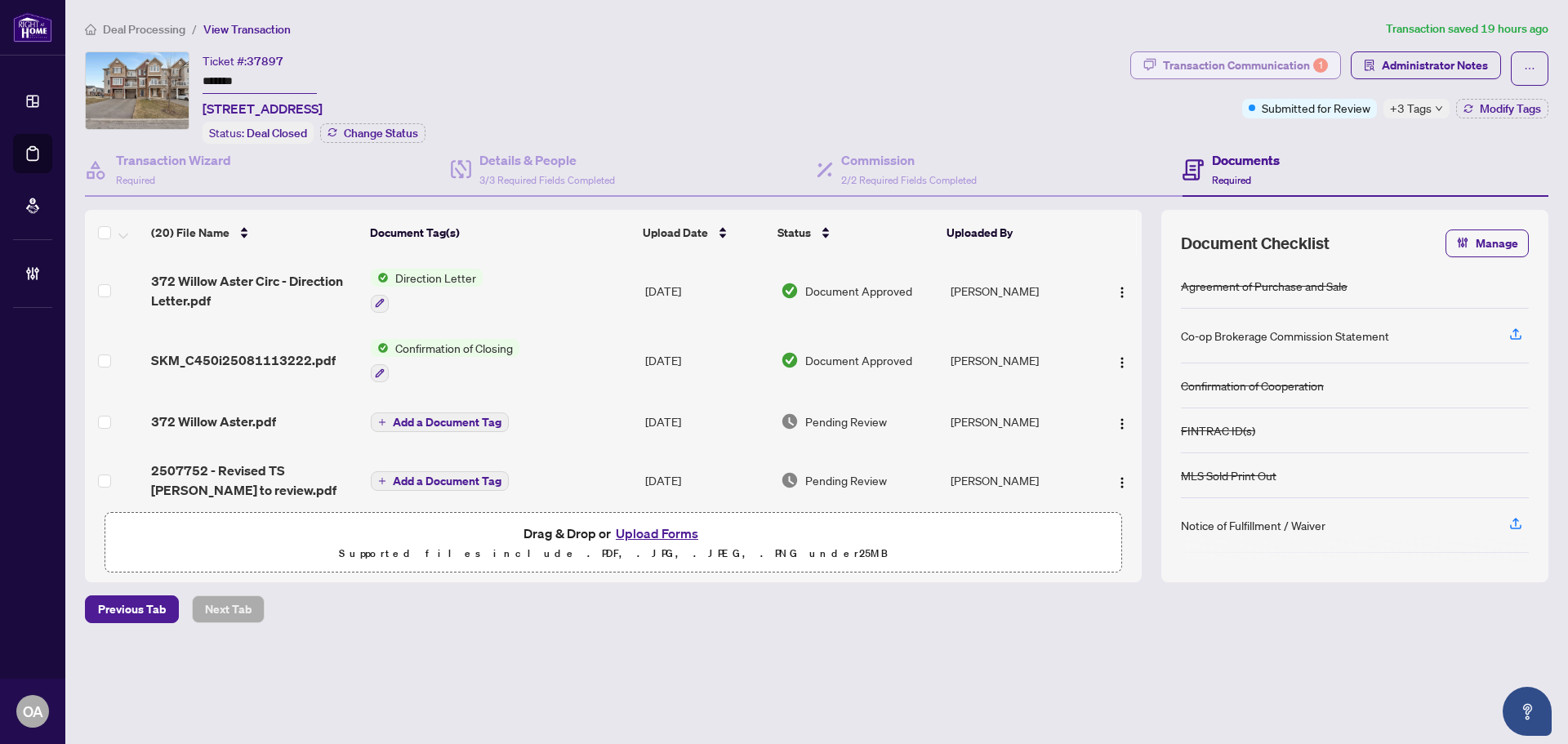
click at [1245, 65] on div "Transaction Communication 1" at bounding box center [1246, 65] width 165 height 26
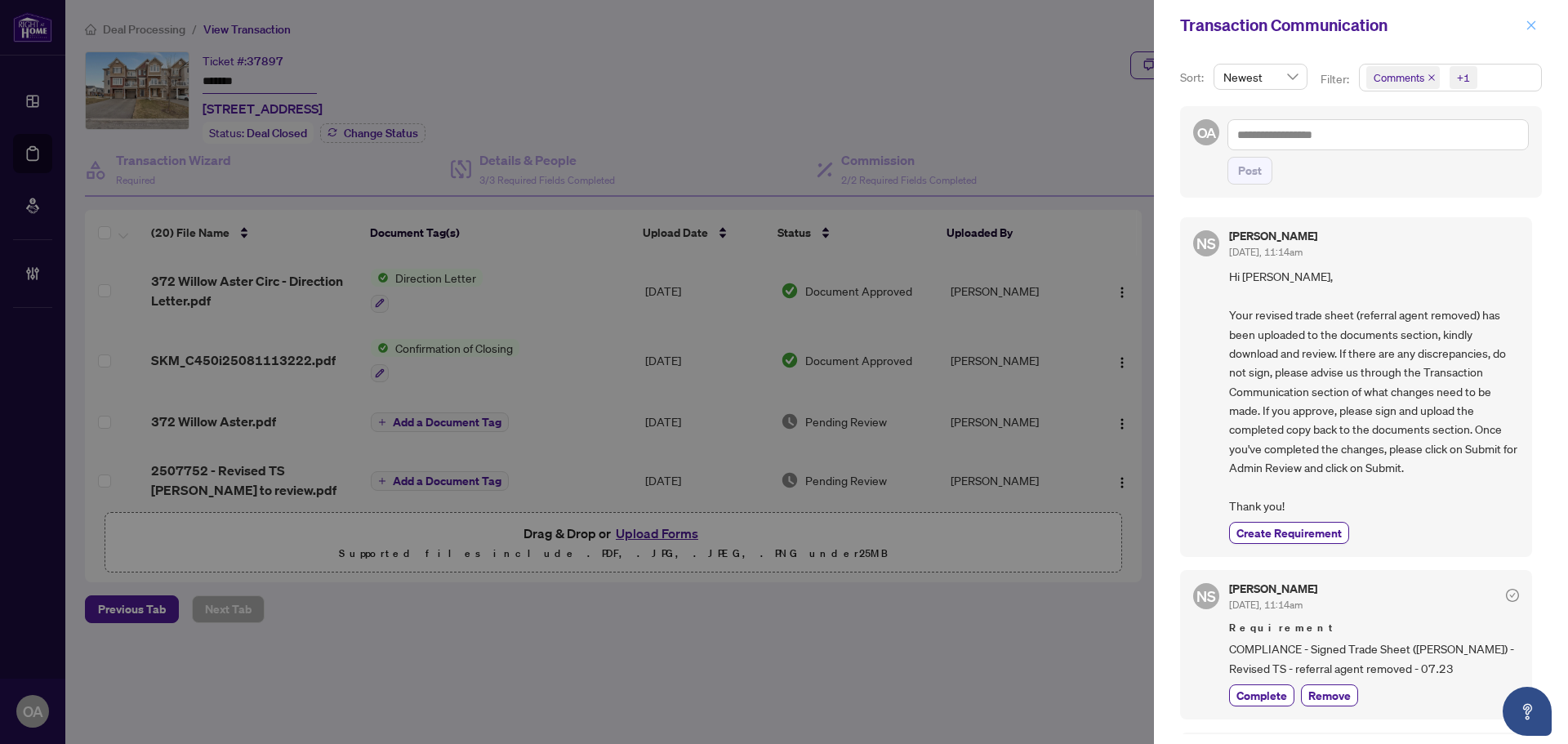
click at [1532, 35] on span "button" at bounding box center [1531, 25] width 11 height 26
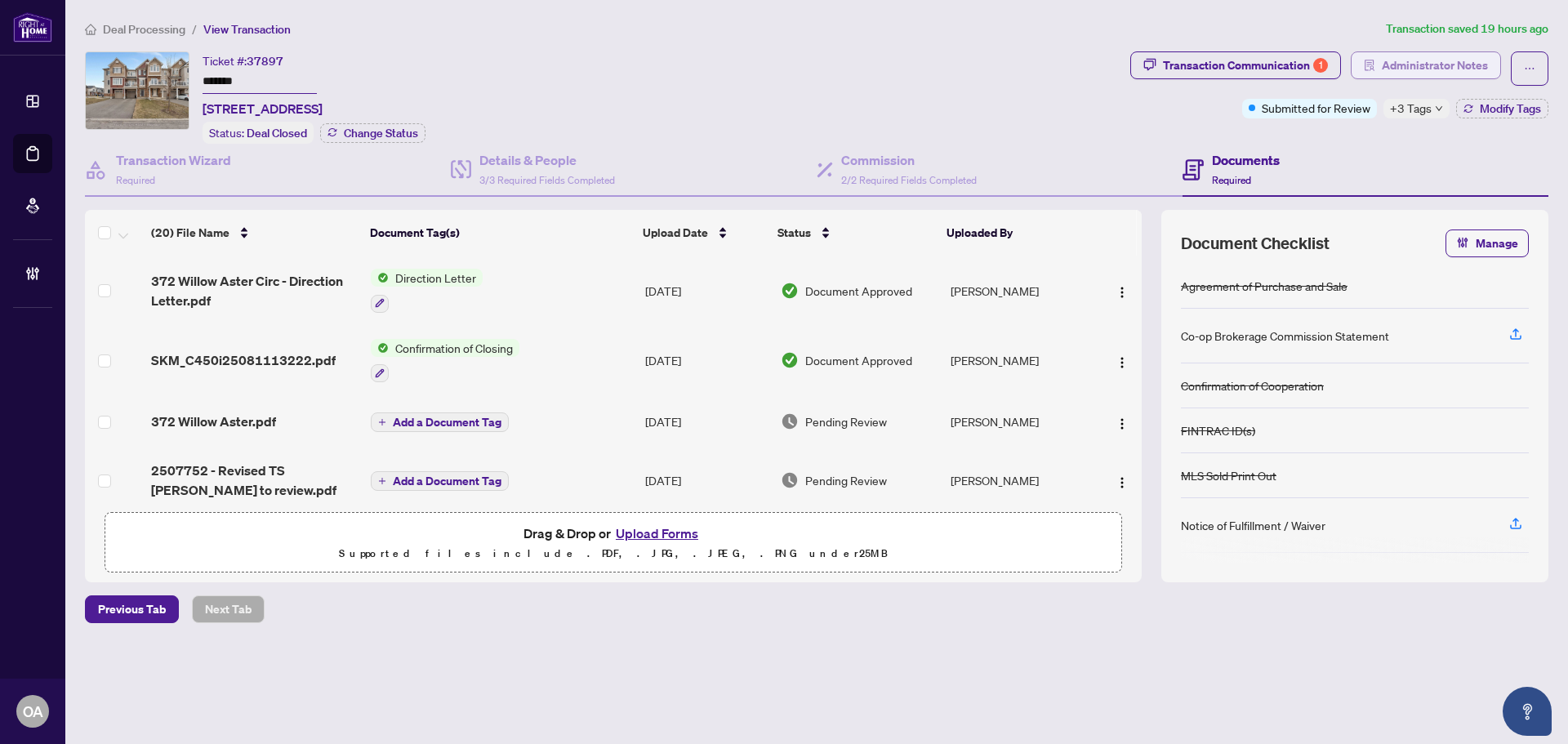
click at [1431, 66] on span "Administrator Notes" at bounding box center [1435, 65] width 106 height 26
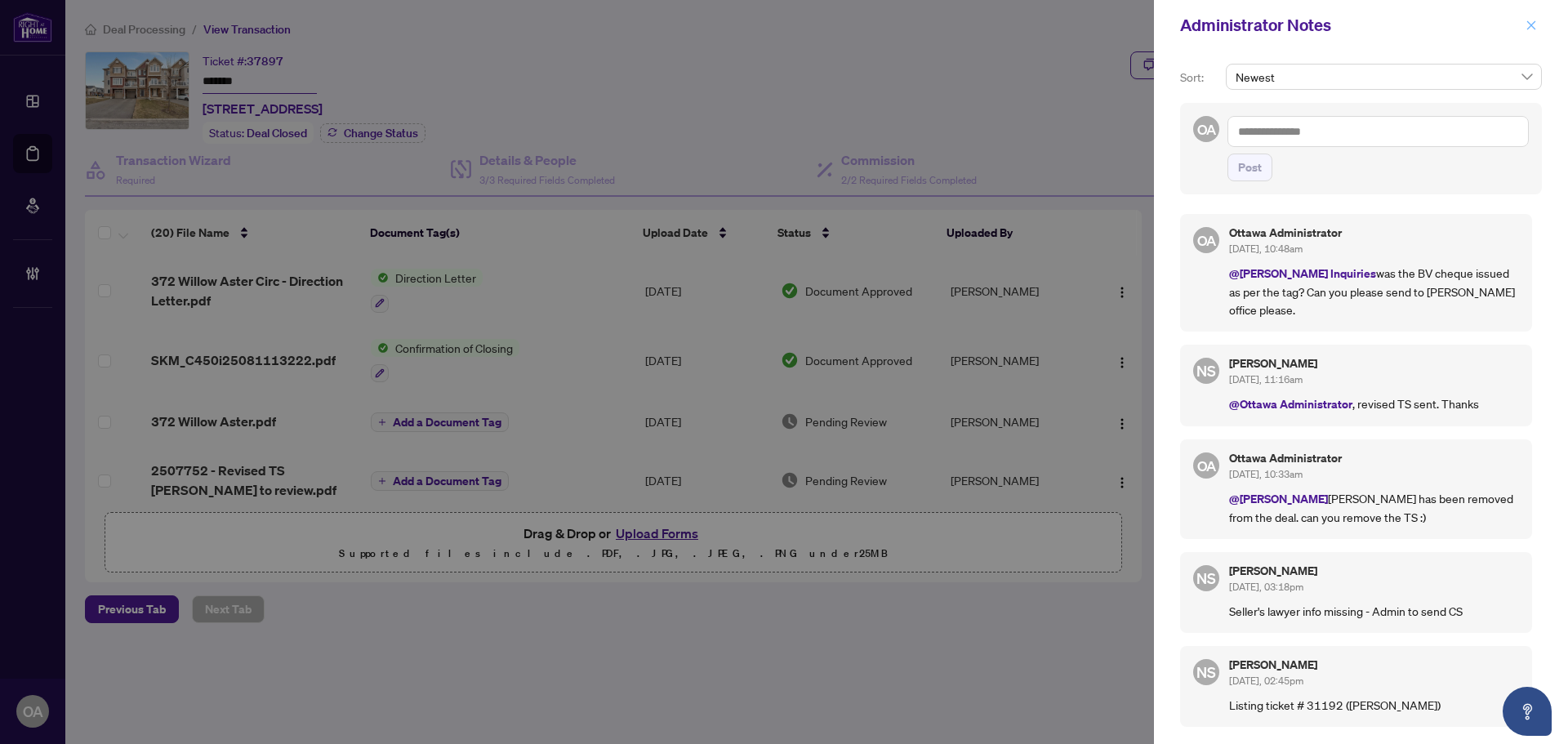
click at [1539, 26] on button "button" at bounding box center [1531, 25] width 21 height 20
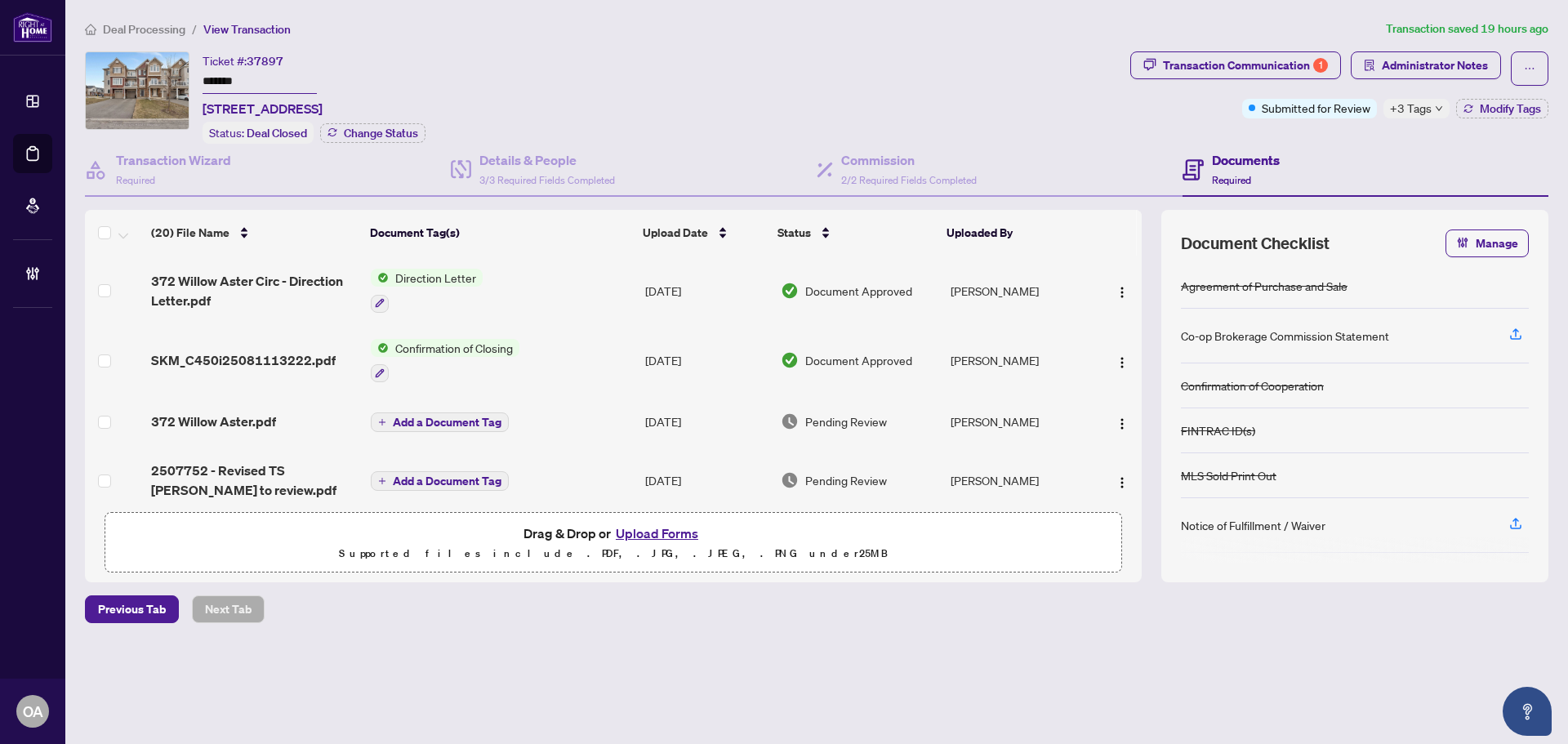
click at [968, 101] on div "Ticket #: 37897 ******* 372 Willow Aster Circ, Ottawa, Ontario K4A 1C8, Canada …" at bounding box center [604, 97] width 1039 height 92
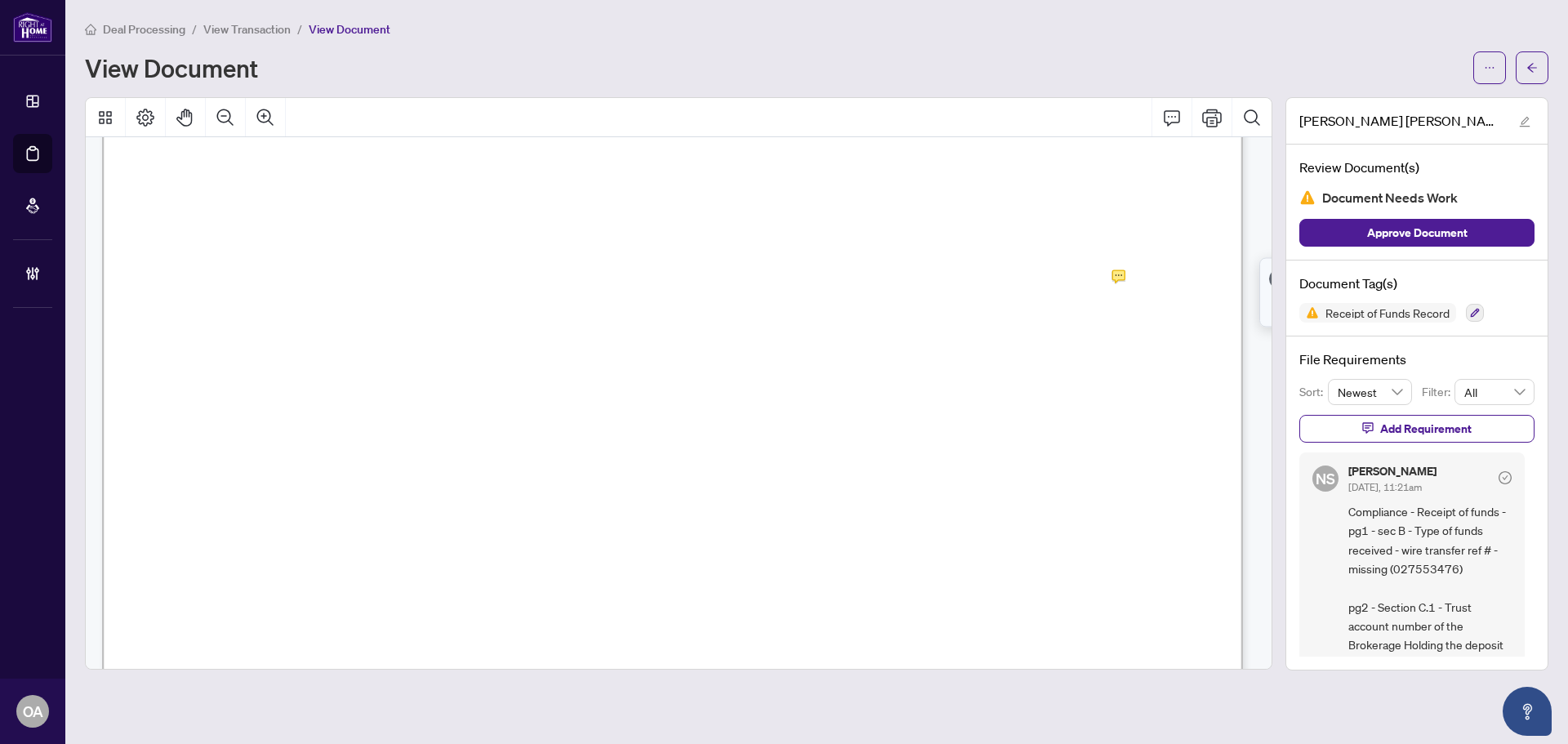
scroll to position [82, 0]
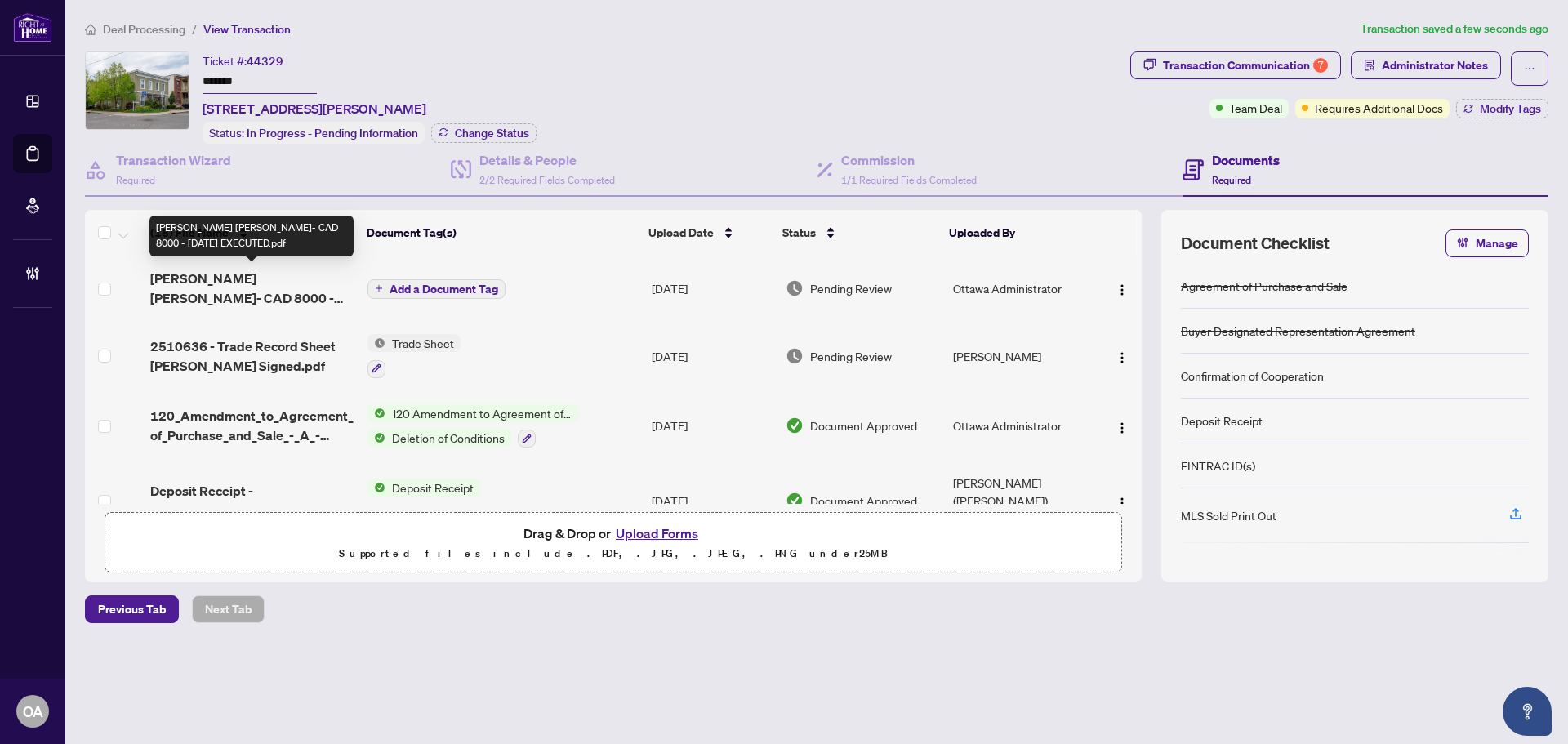
click at [225, 285] on span "[PERSON_NAME] [PERSON_NAME]- CAD 8000 - [DATE] EXECUTED.pdf" at bounding box center [253, 289] width 204 height 39
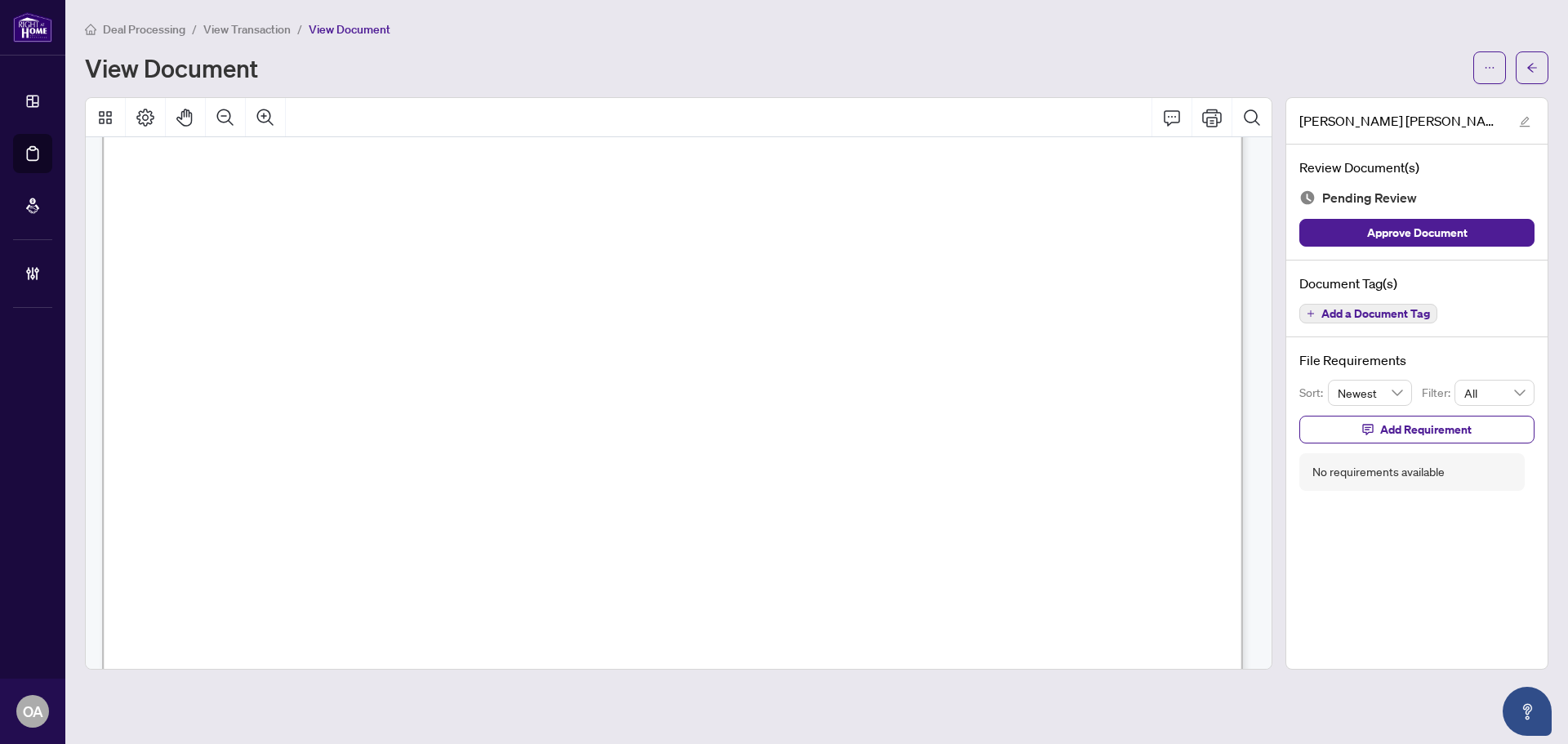
scroll to position [82, 0]
click at [222, 115] on icon "Zoom Out" at bounding box center [226, 117] width 16 height 16
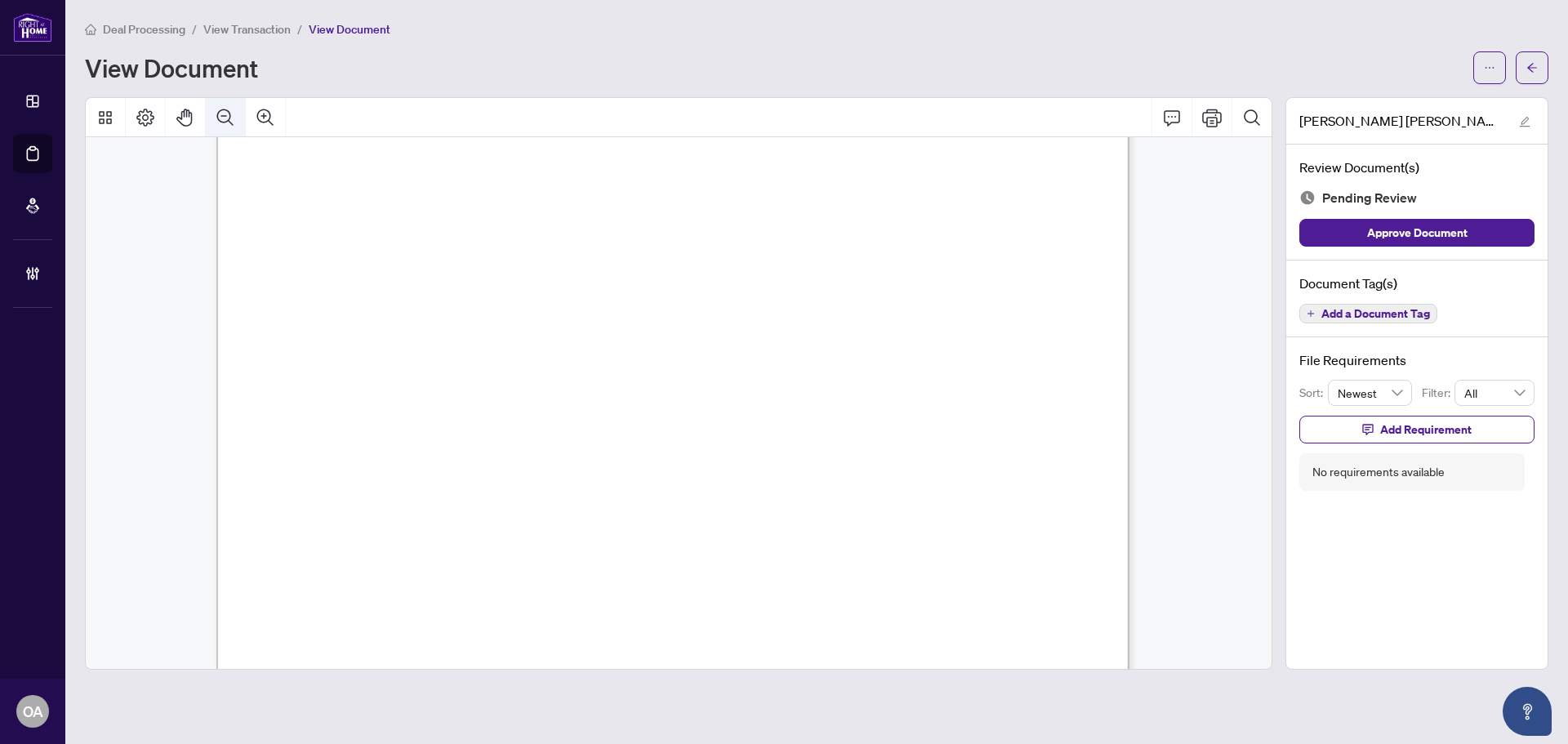
click at [222, 115] on icon "Zoom Out" at bounding box center [226, 117] width 16 height 16
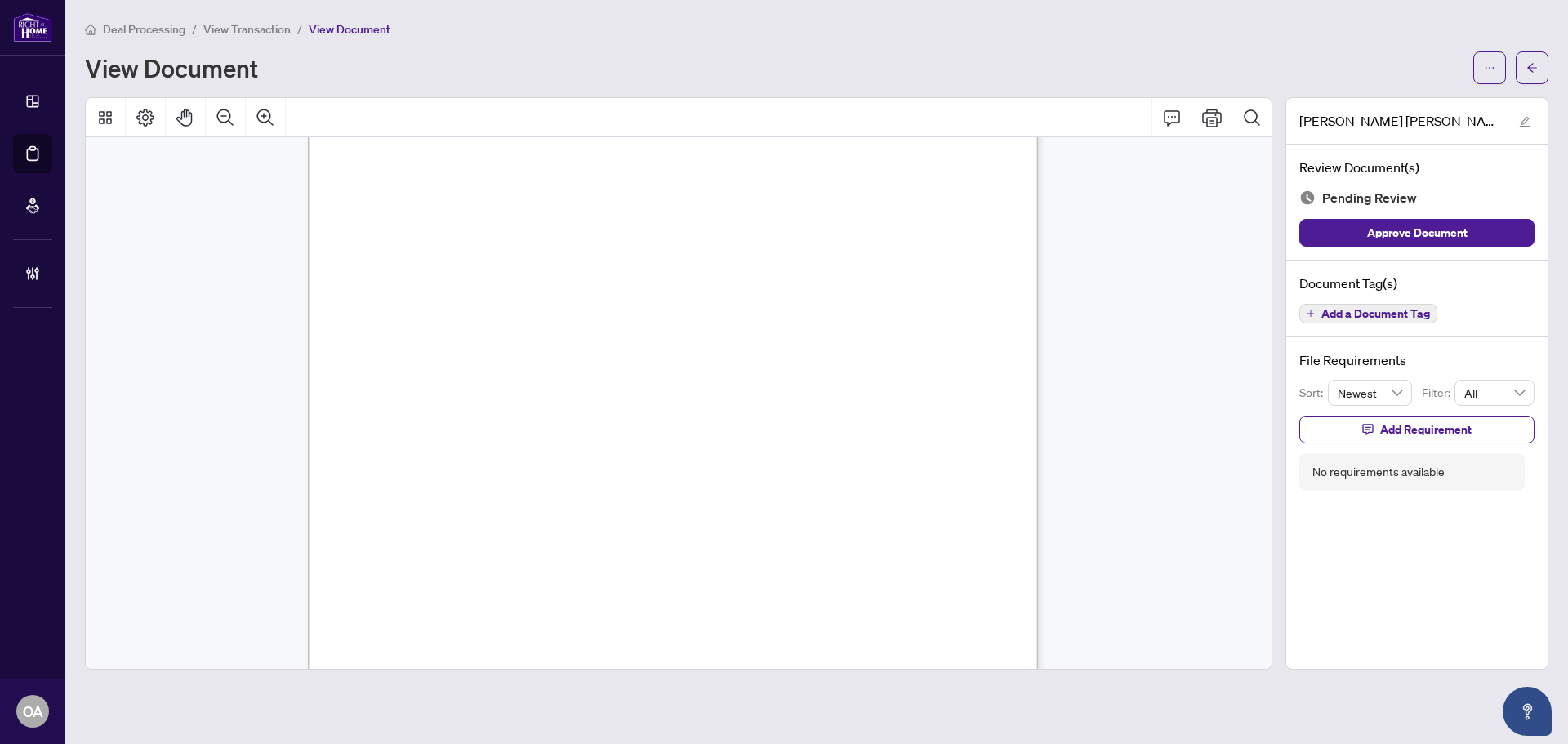
scroll to position [1100, 0]
click at [1356, 310] on span "Add a Document Tag" at bounding box center [1376, 313] width 109 height 11
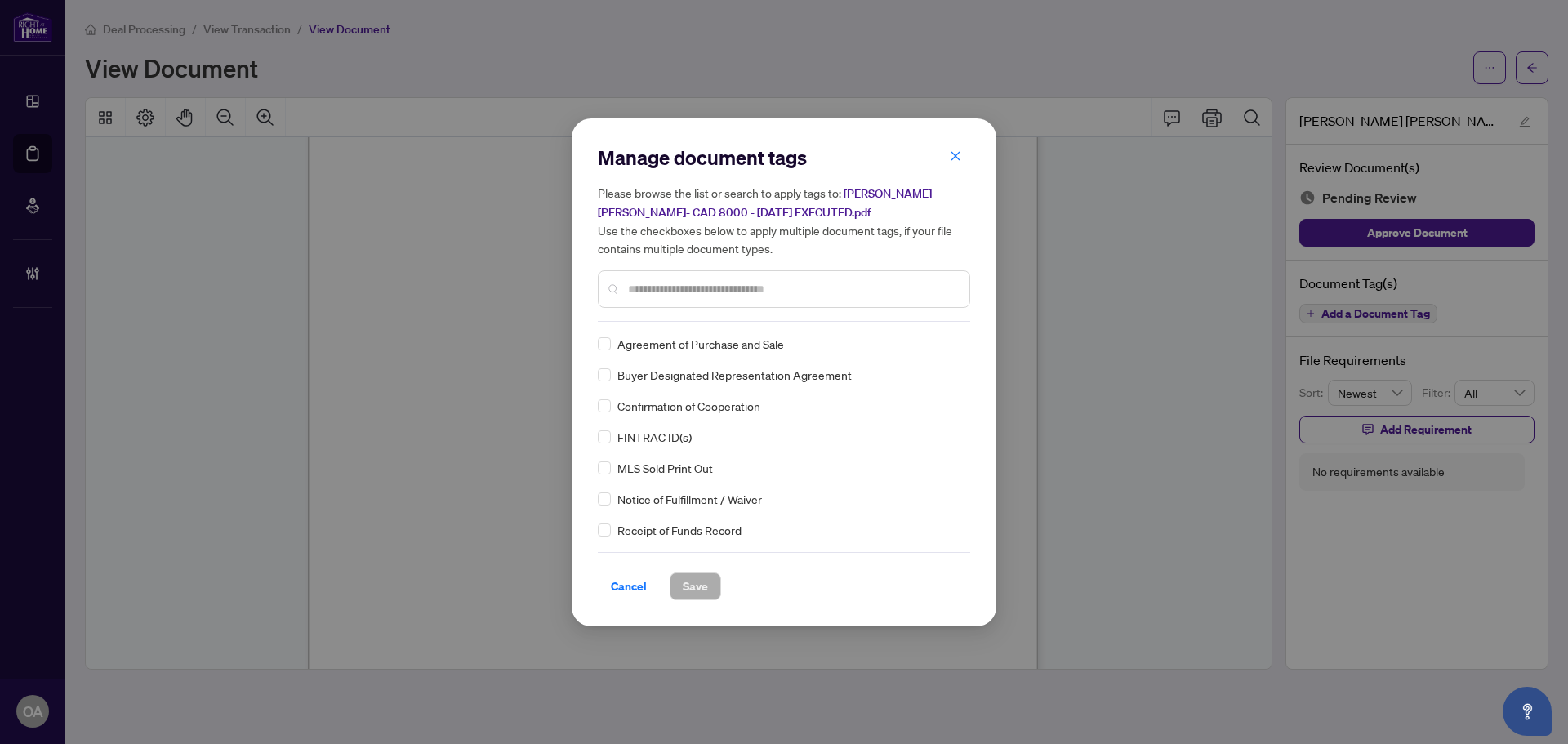
click at [646, 285] on input "text" at bounding box center [792, 289] width 328 height 18
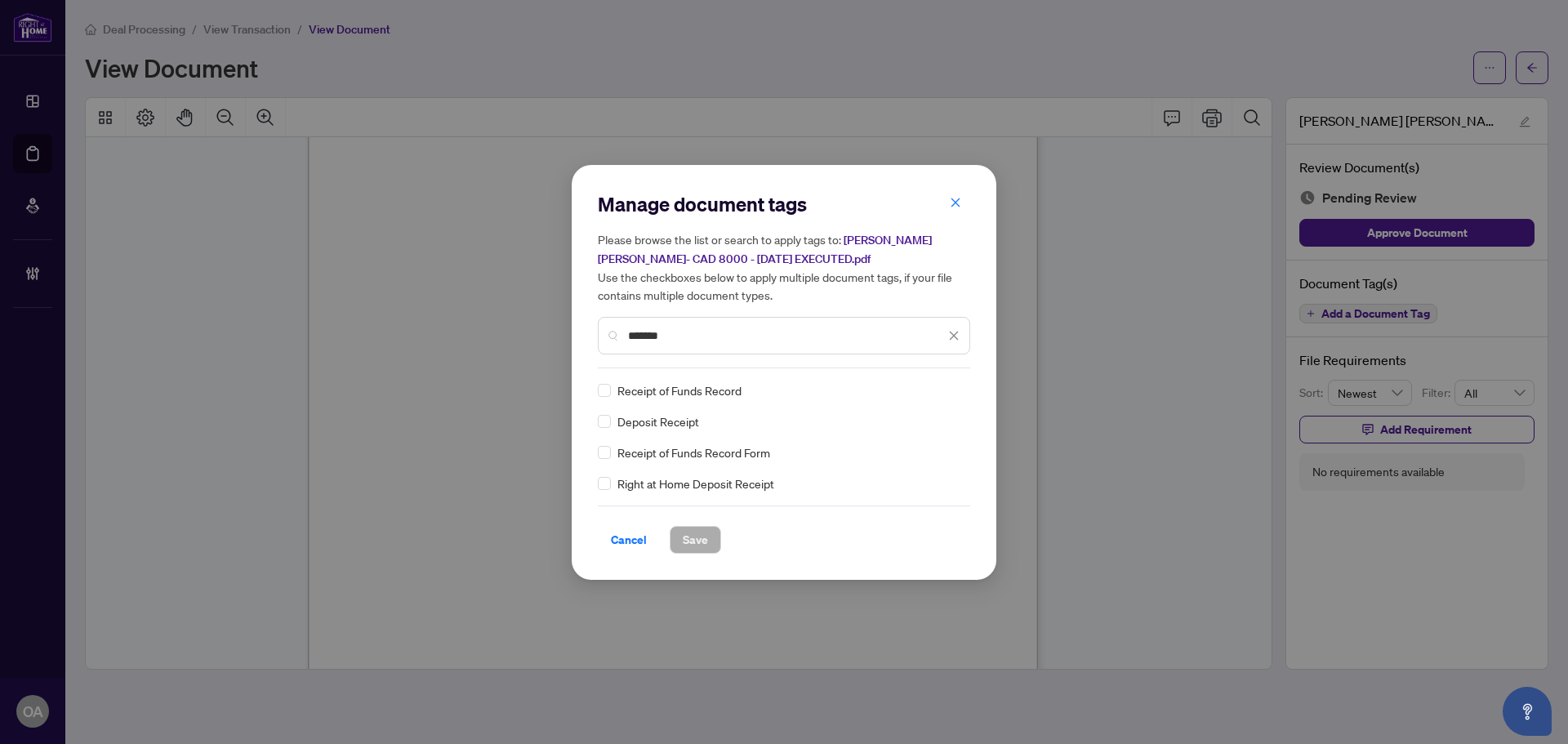
type input "*******"
click at [700, 536] on span "Save" at bounding box center [695, 540] width 25 height 26
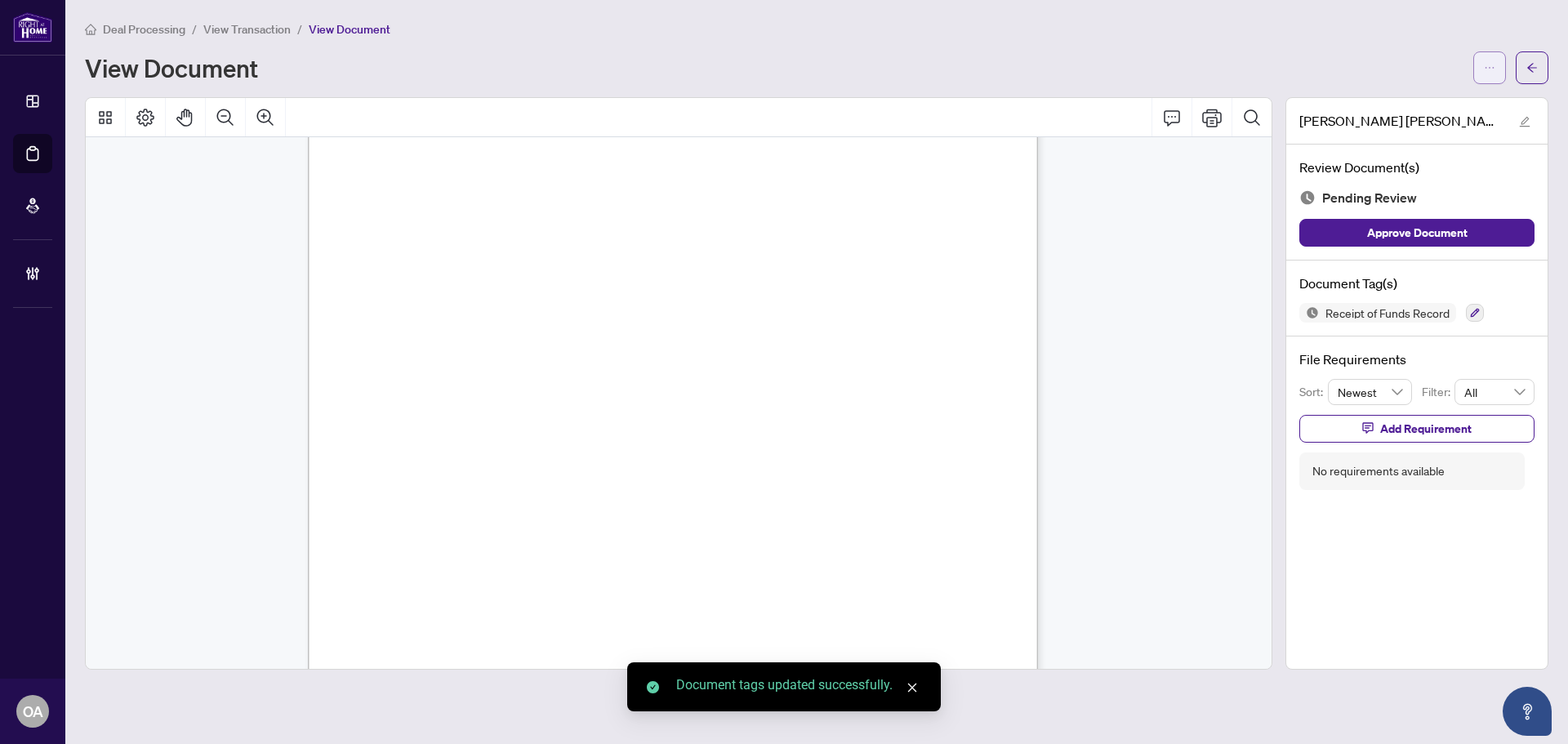
click at [1491, 72] on icon "ellipsis" at bounding box center [1489, 68] width 11 height 11
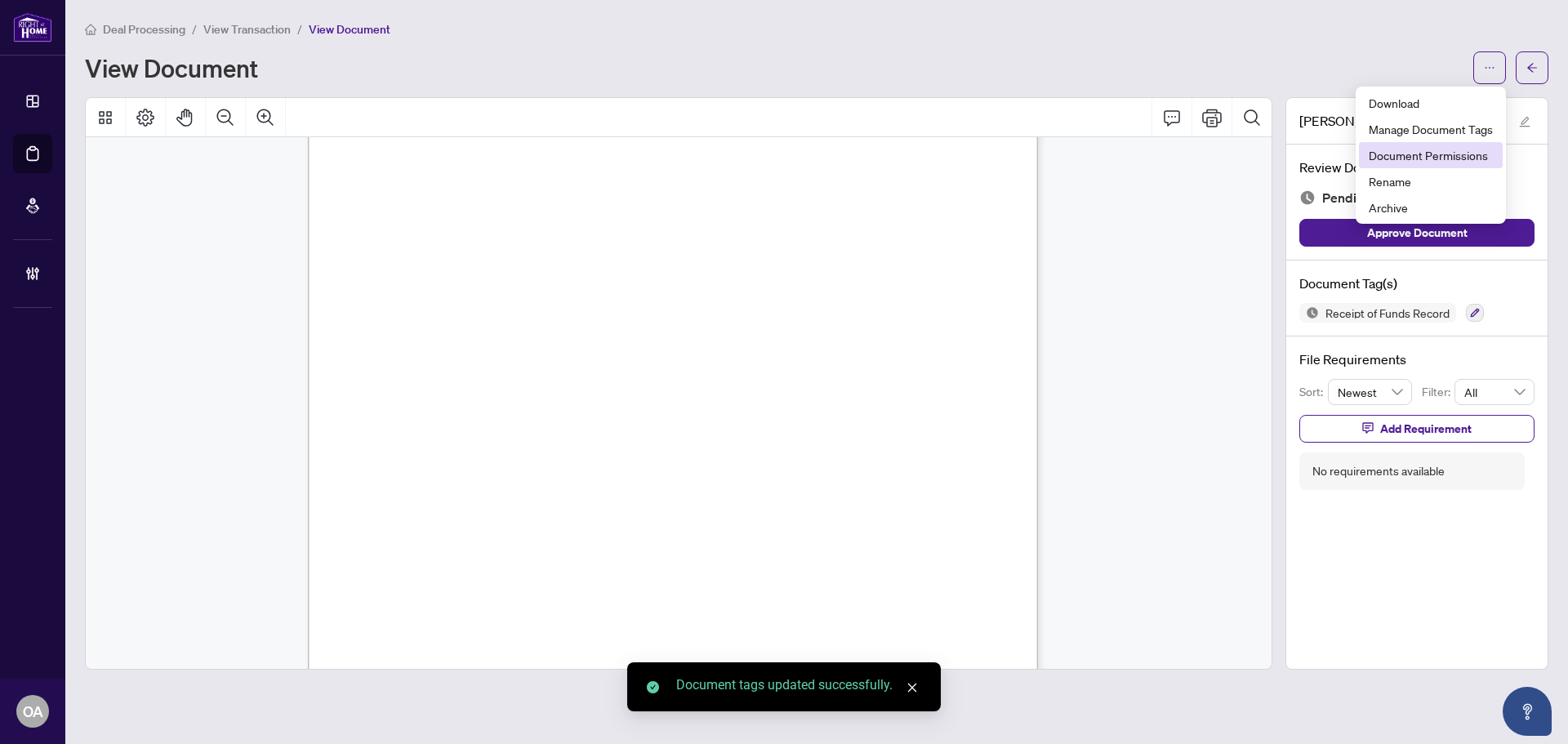
click at [1433, 157] on span "Document Permissions" at bounding box center [1431, 155] width 124 height 18
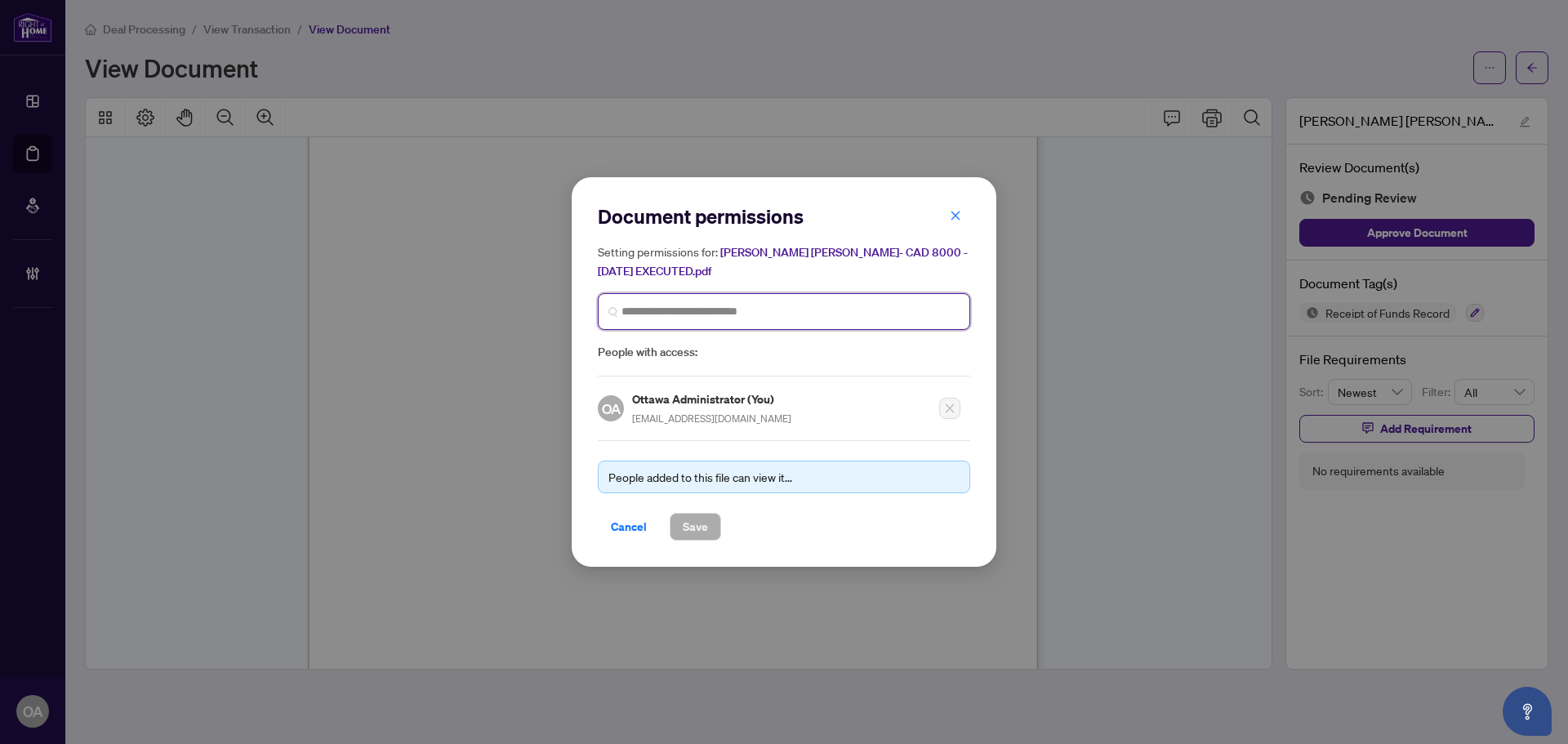
click at [715, 309] on input "search" at bounding box center [790, 311] width 338 height 17
type input "****"
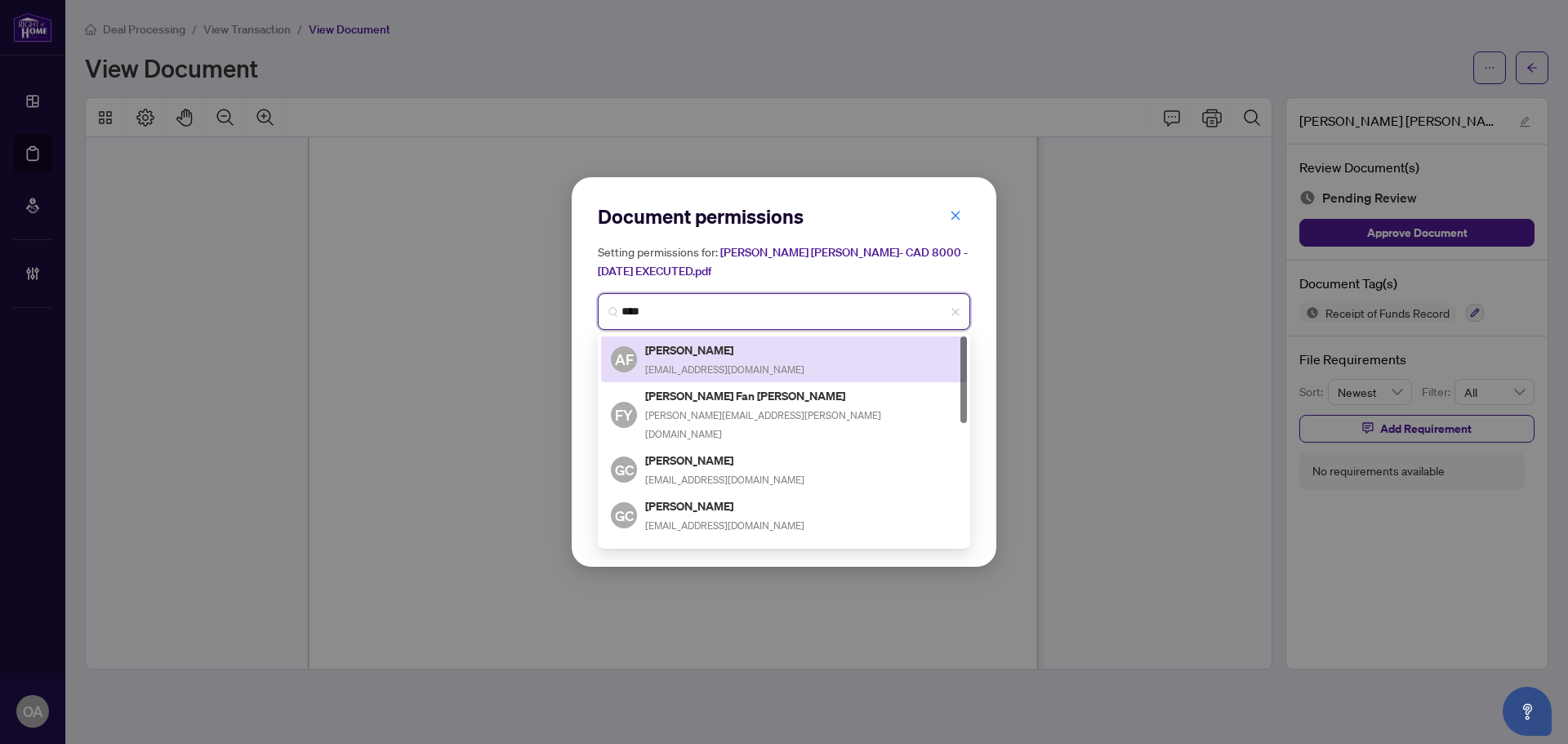
drag, startPoint x: 708, startPoint y: 296, endPoint x: 661, endPoint y: 312, distance: 49.6
click at [661, 313] on span "****" at bounding box center [784, 311] width 372 height 37
drag, startPoint x: 662, startPoint y: 312, endPoint x: 555, endPoint y: 301, distance: 107.6
click at [555, 301] on div "Document permissions Setting permissions for: Arthur - RACHEL HELEN WILLS- CAD …" at bounding box center [784, 372] width 1568 height 744
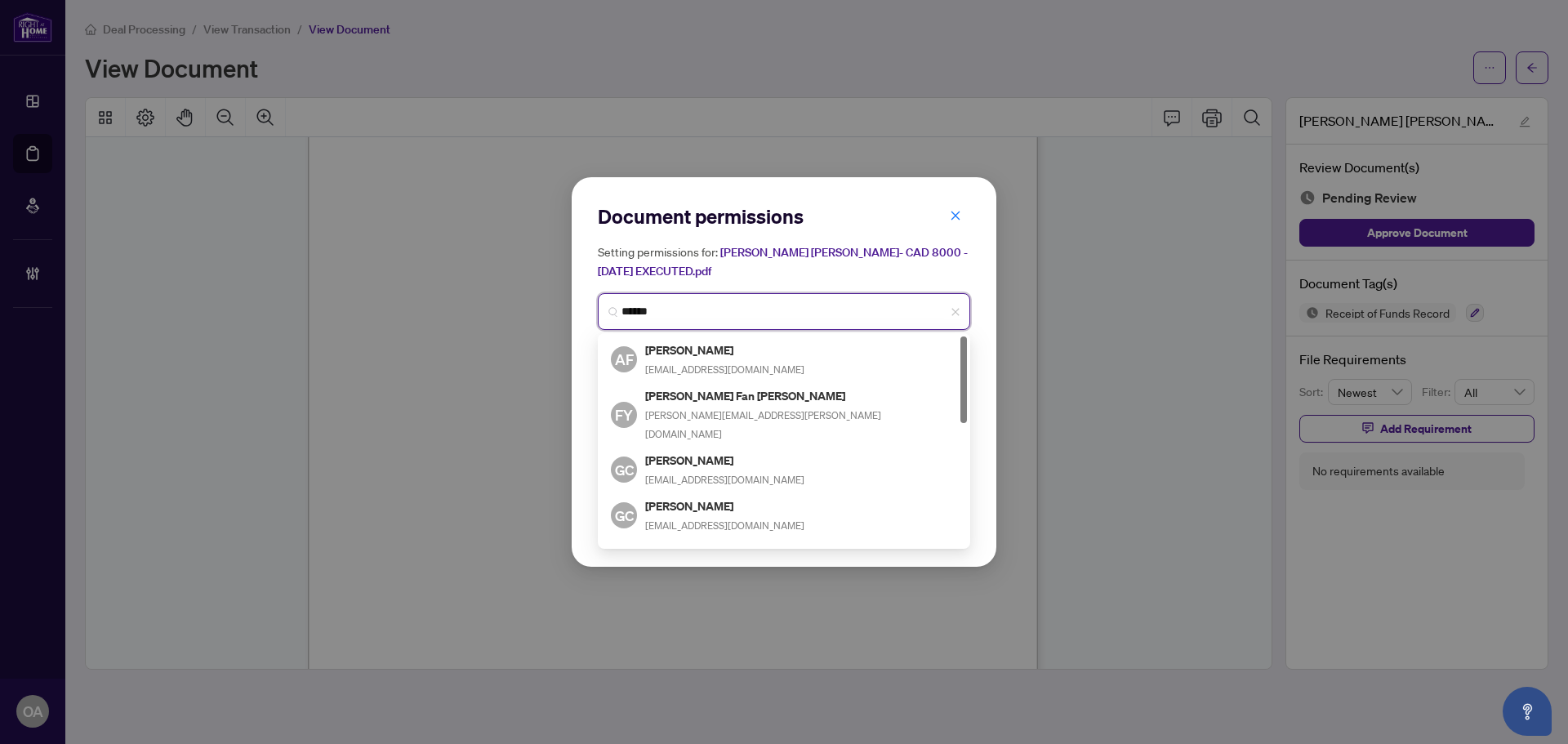
type input "*******"
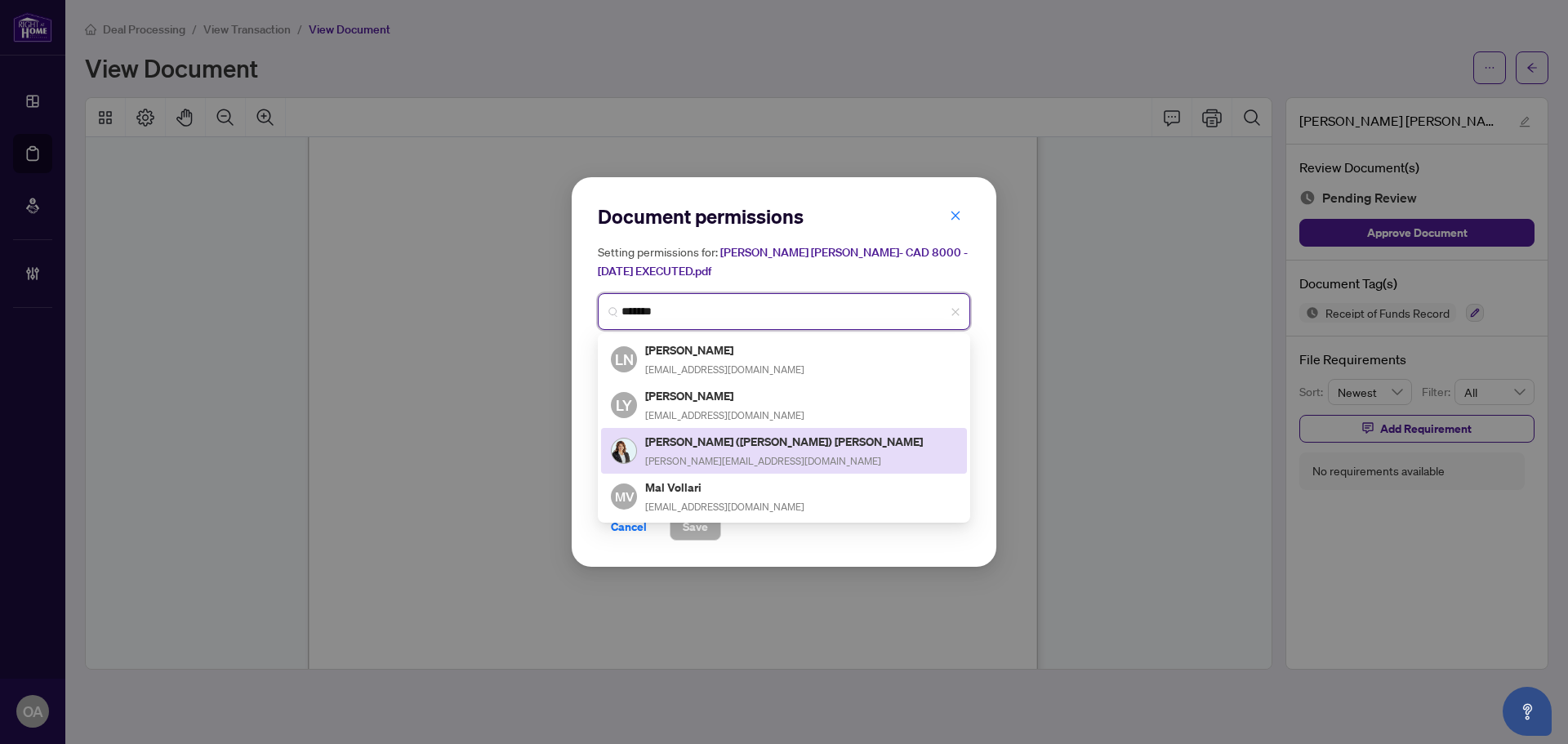
click at [655, 440] on h5 "Lori (Loretta) Williams" at bounding box center [785, 441] width 280 height 19
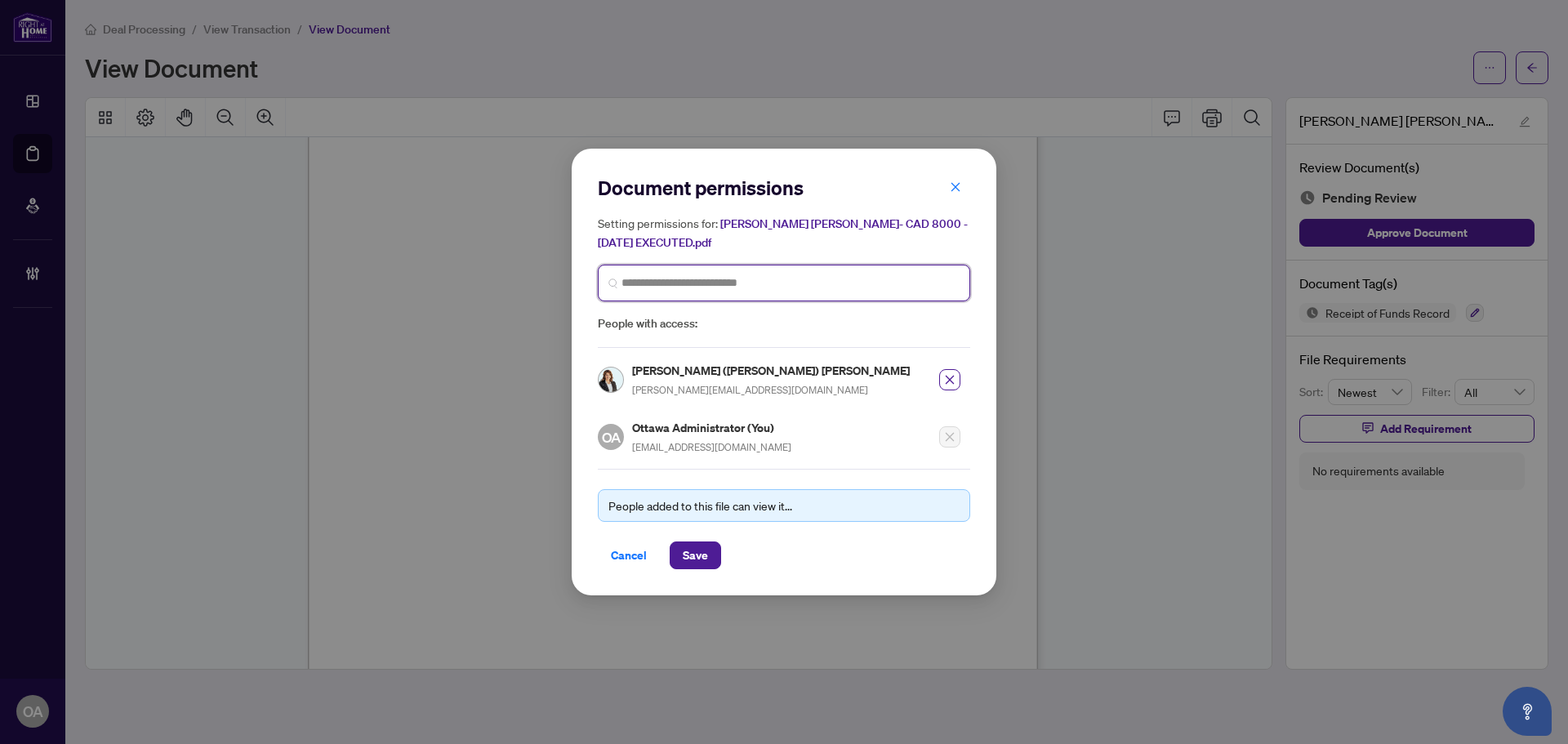
click at [734, 287] on input "search" at bounding box center [790, 283] width 338 height 17
type input "*****"
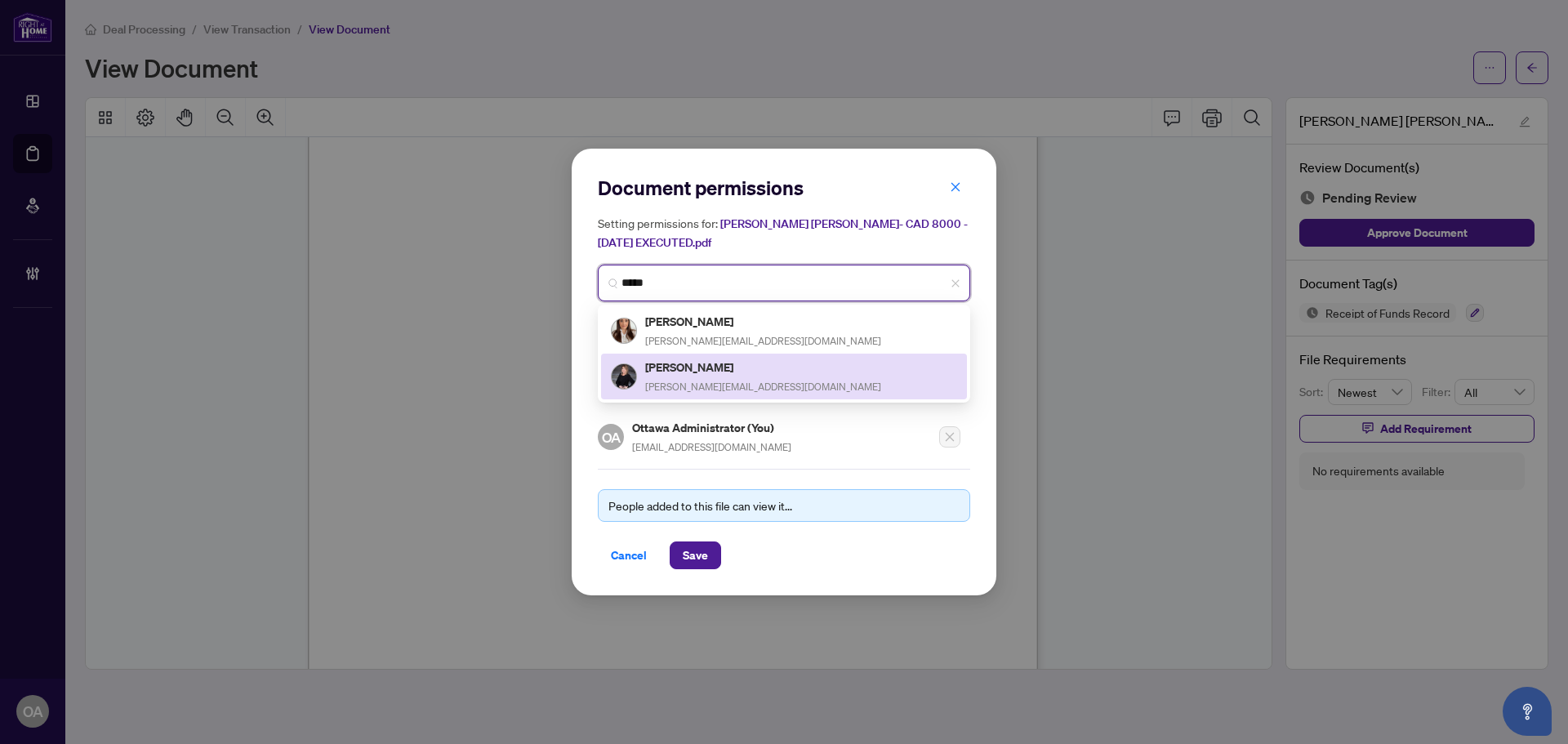
click at [670, 366] on h5 "Sonya Crites" at bounding box center [763, 366] width 236 height 19
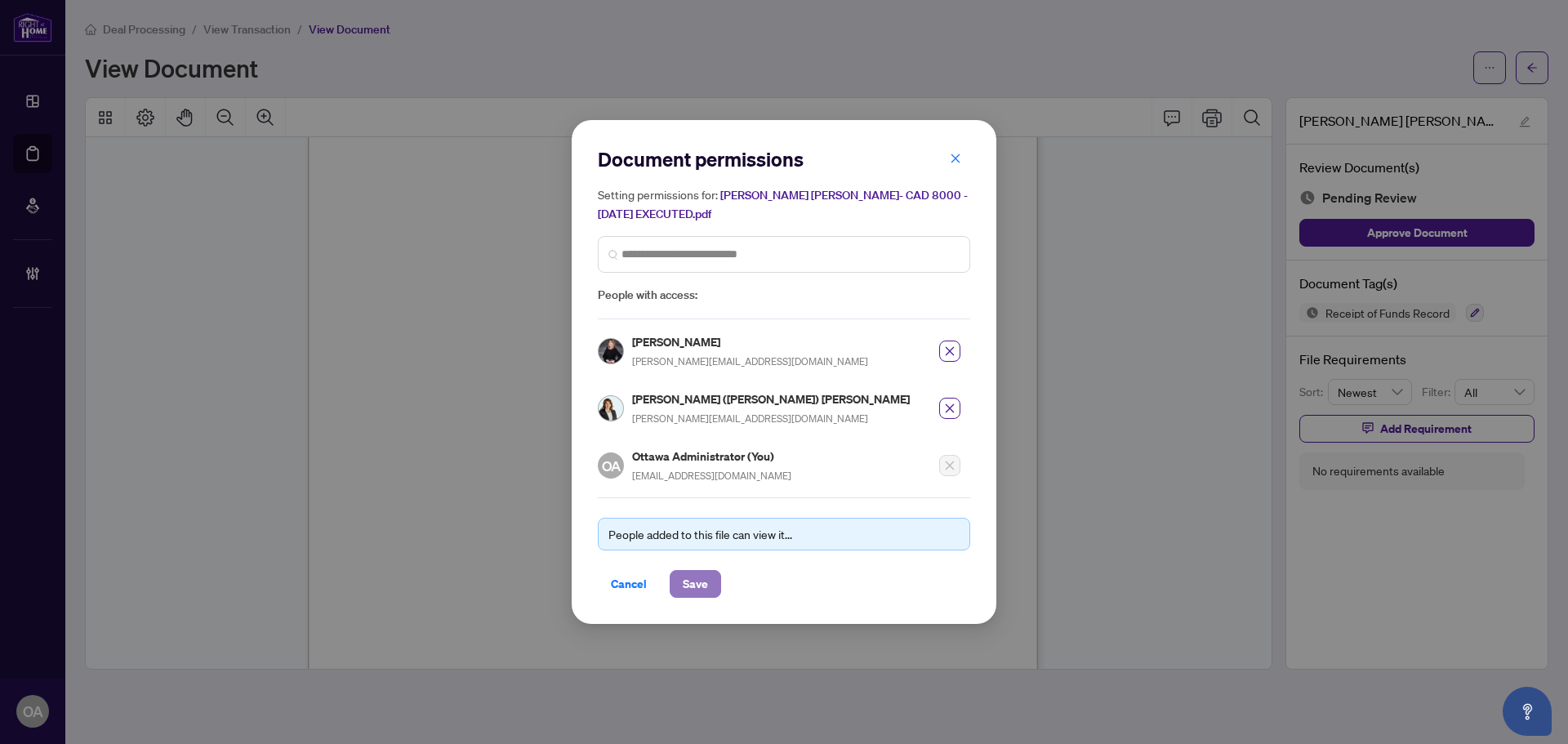
click at [695, 580] on span "Save" at bounding box center [695, 584] width 25 height 26
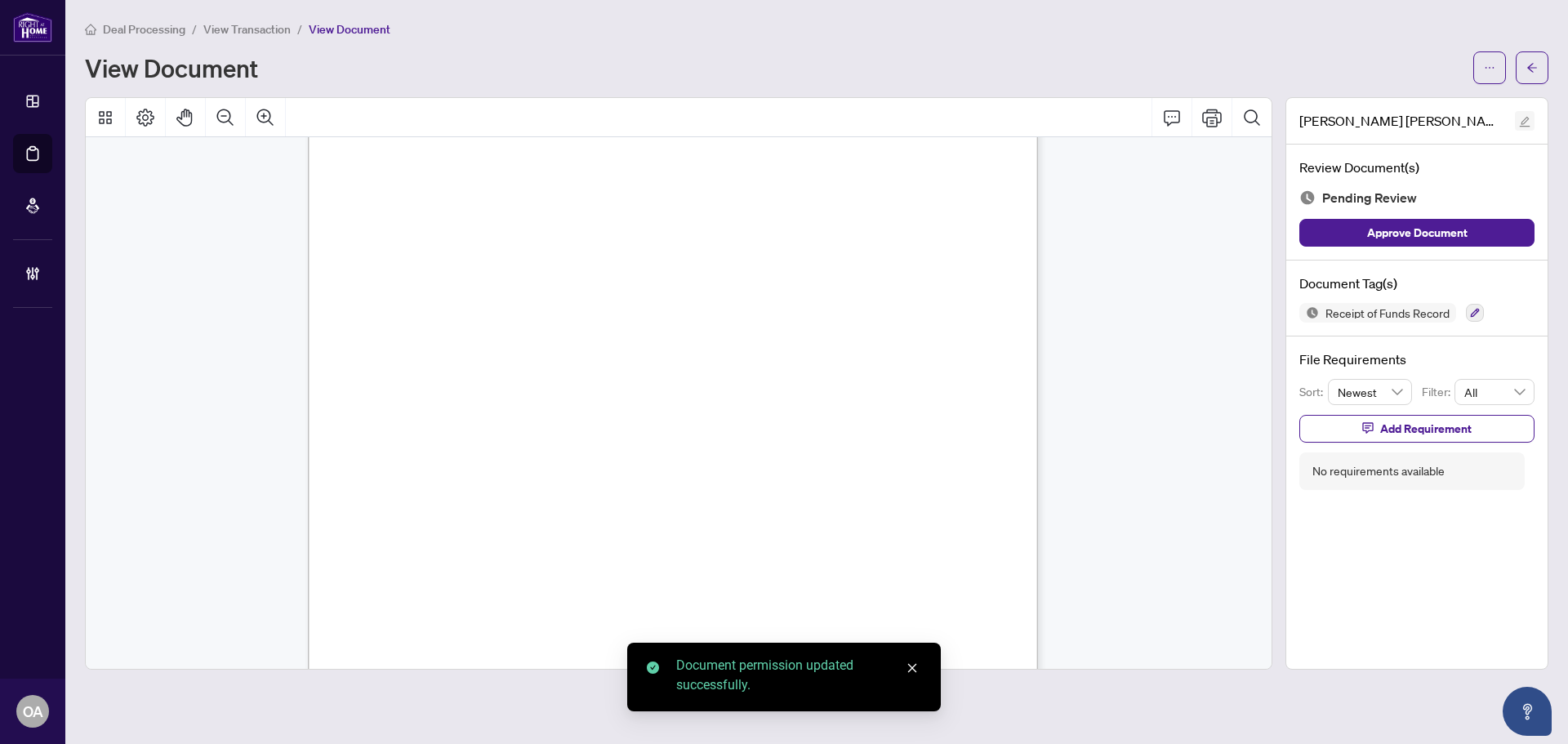
click at [1526, 122] on icon "edit" at bounding box center [1525, 122] width 11 height 11
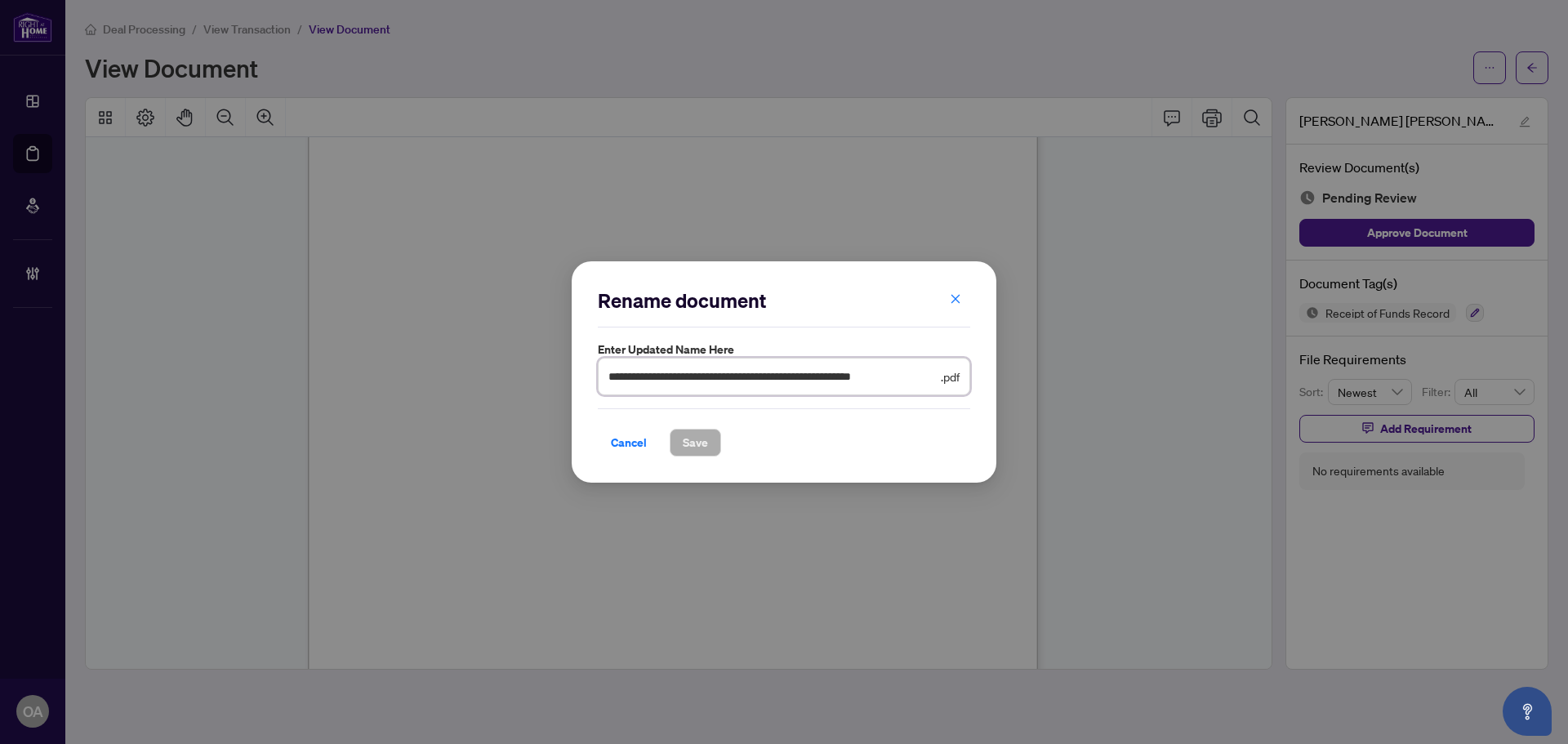
scroll to position [0, 7]
drag, startPoint x: 936, startPoint y: 373, endPoint x: 812, endPoint y: 365, distance: 124.3
click at [812, 365] on span "**********" at bounding box center [784, 376] width 372 height 38
drag, startPoint x: 908, startPoint y: 385, endPoint x: 939, endPoint y: 370, distance: 34.4
click at [909, 385] on input "**********" at bounding box center [772, 376] width 328 height 18
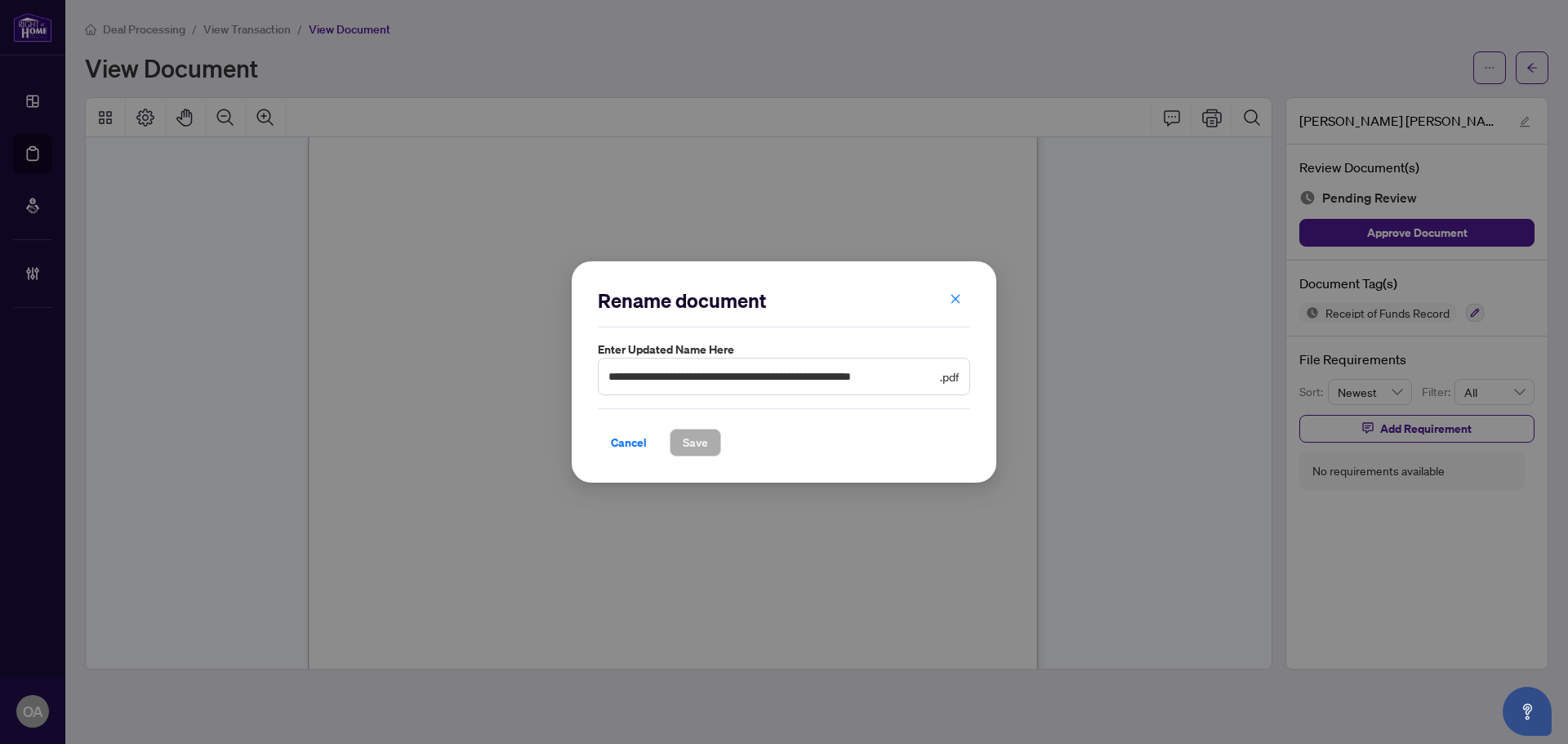
click at [940, 370] on span ".pdf" at bounding box center [949, 376] width 19 height 18
drag, startPoint x: 856, startPoint y: 382, endPoint x: 771, endPoint y: 382, distance: 85.0
click at [771, 382] on input "**********" at bounding box center [772, 376] width 328 height 18
type input "**********"
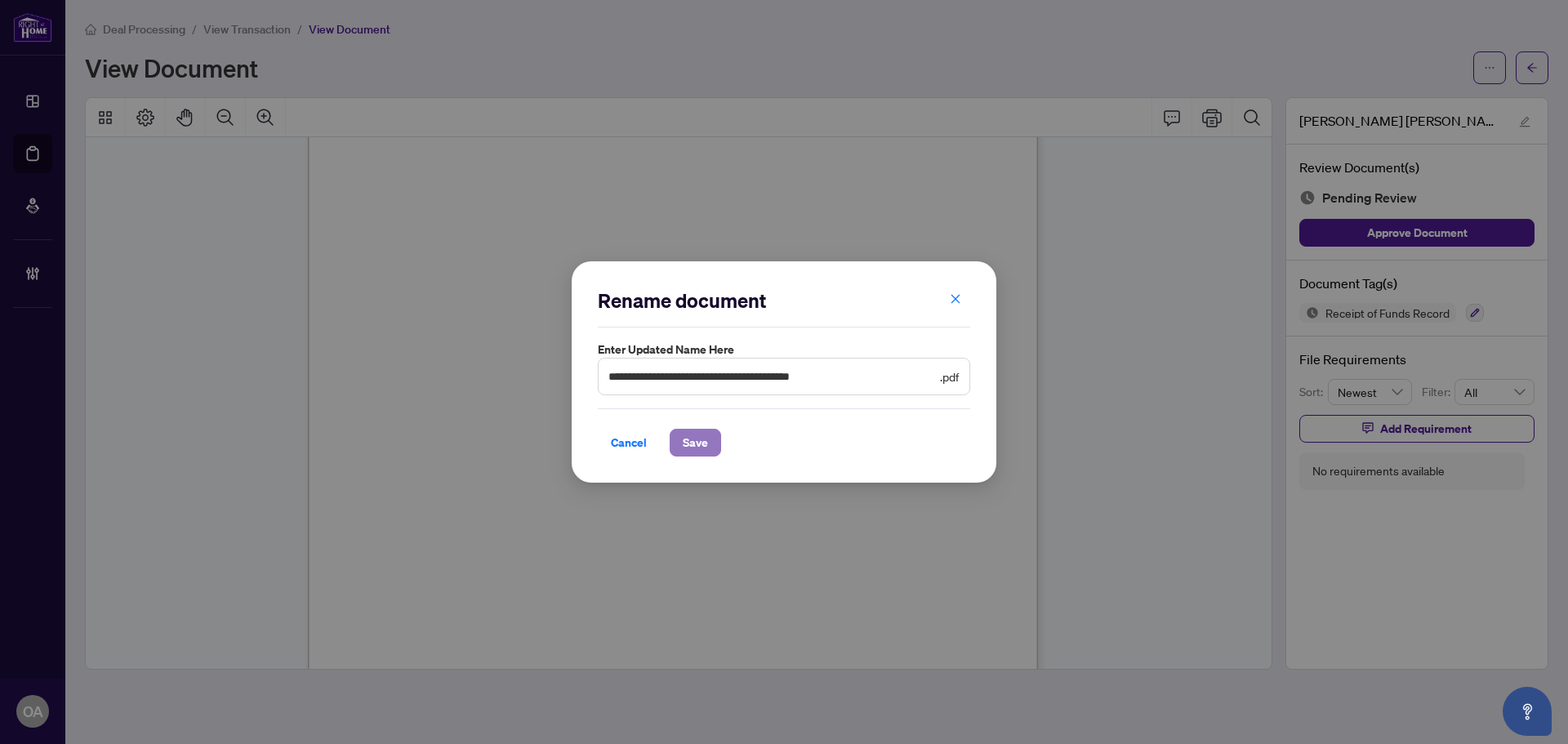
click at [705, 445] on span "Save" at bounding box center [695, 442] width 25 height 26
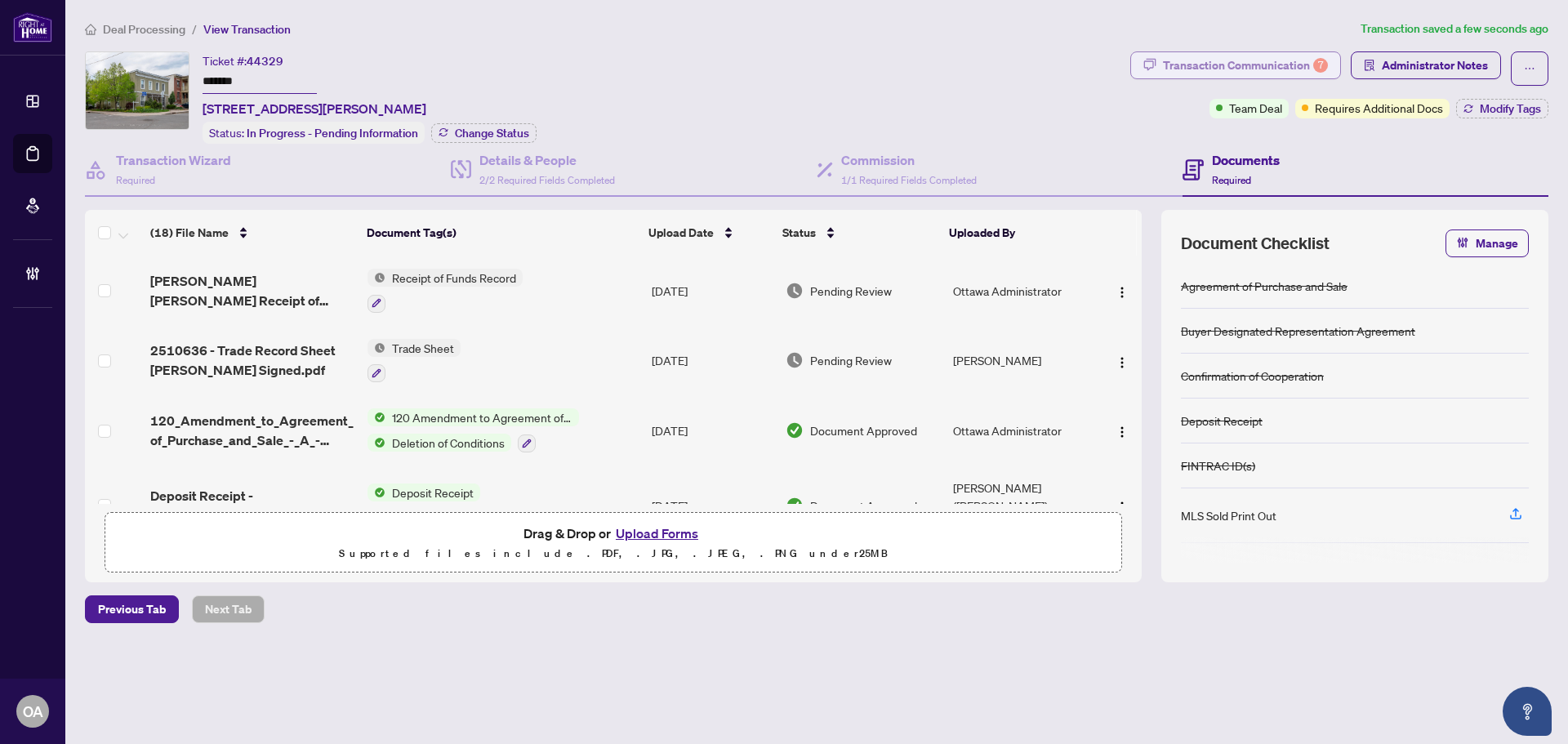
click at [1243, 61] on div "Transaction Communication 7" at bounding box center [1246, 65] width 165 height 26
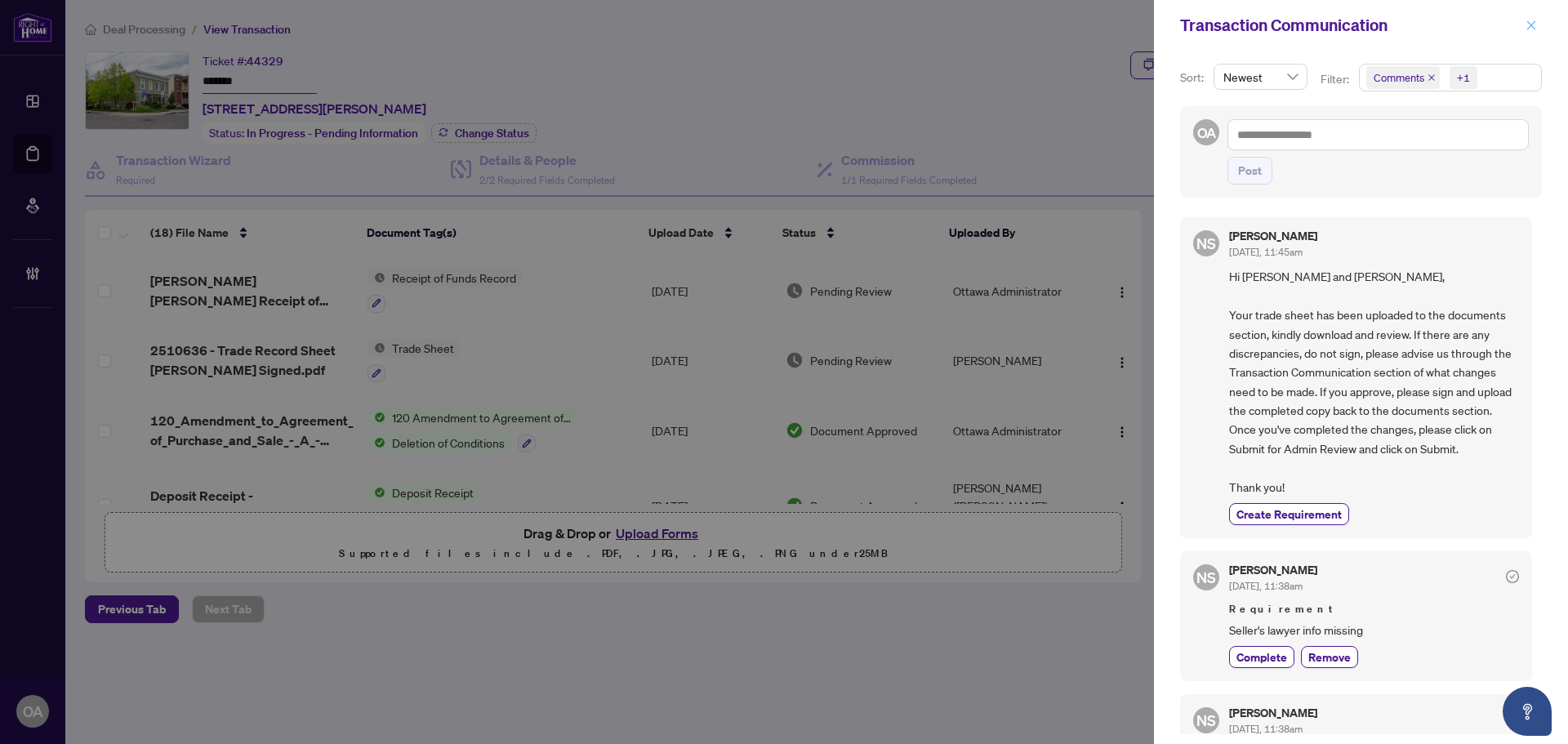
click at [1530, 23] on icon "close" at bounding box center [1531, 25] width 11 height 11
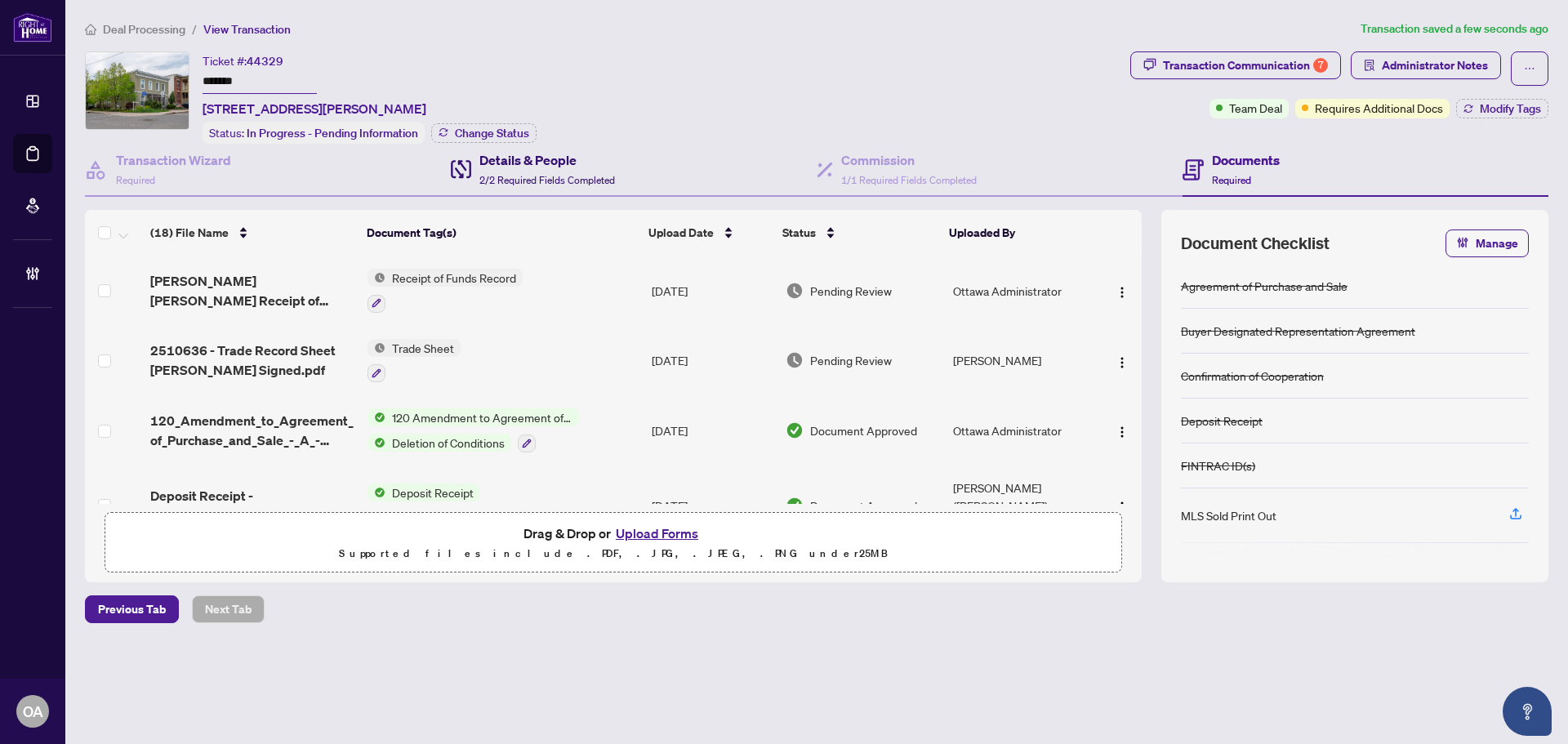
click at [512, 162] on h4 "Details & People" at bounding box center [547, 160] width 136 height 20
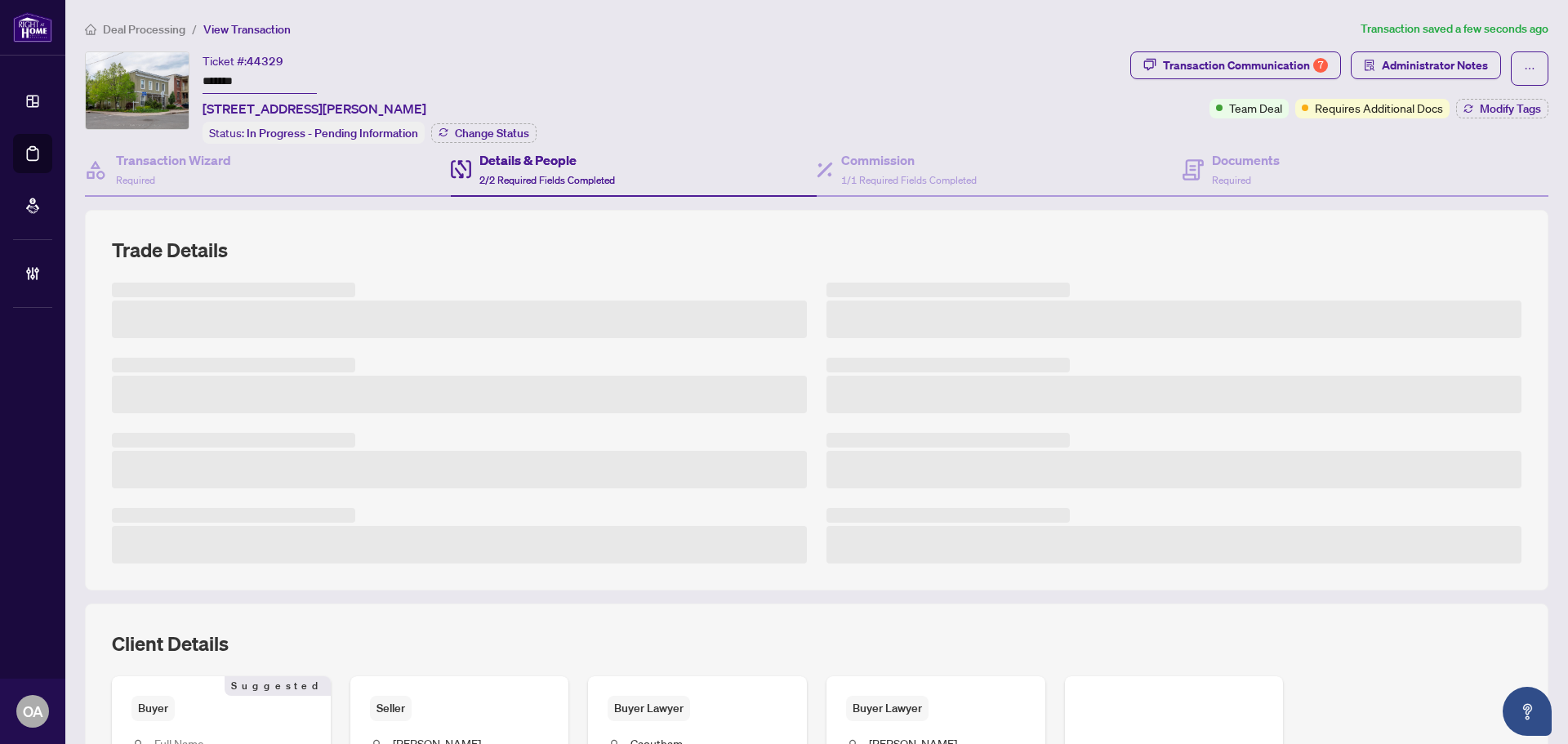
scroll to position [245, 0]
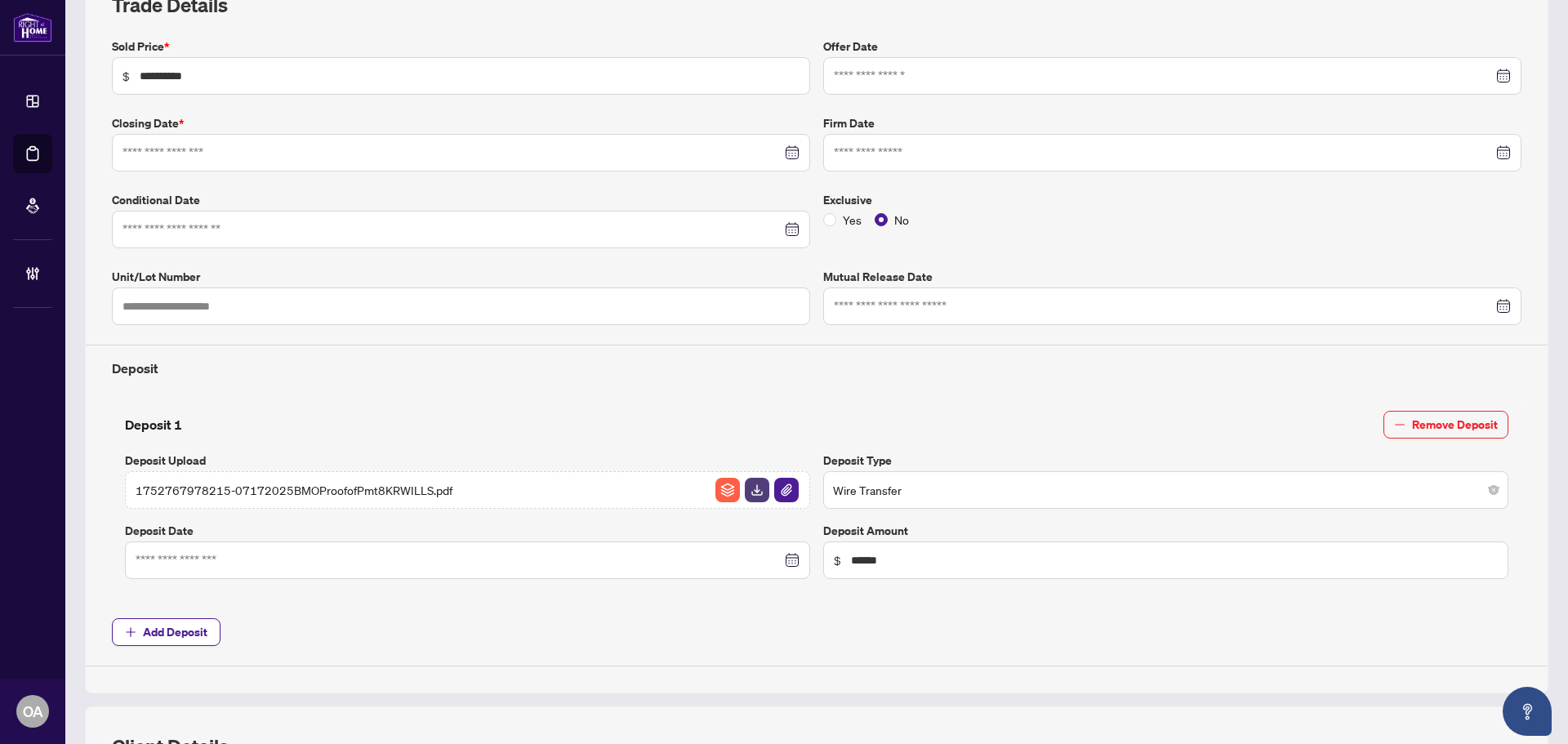
type input "**********"
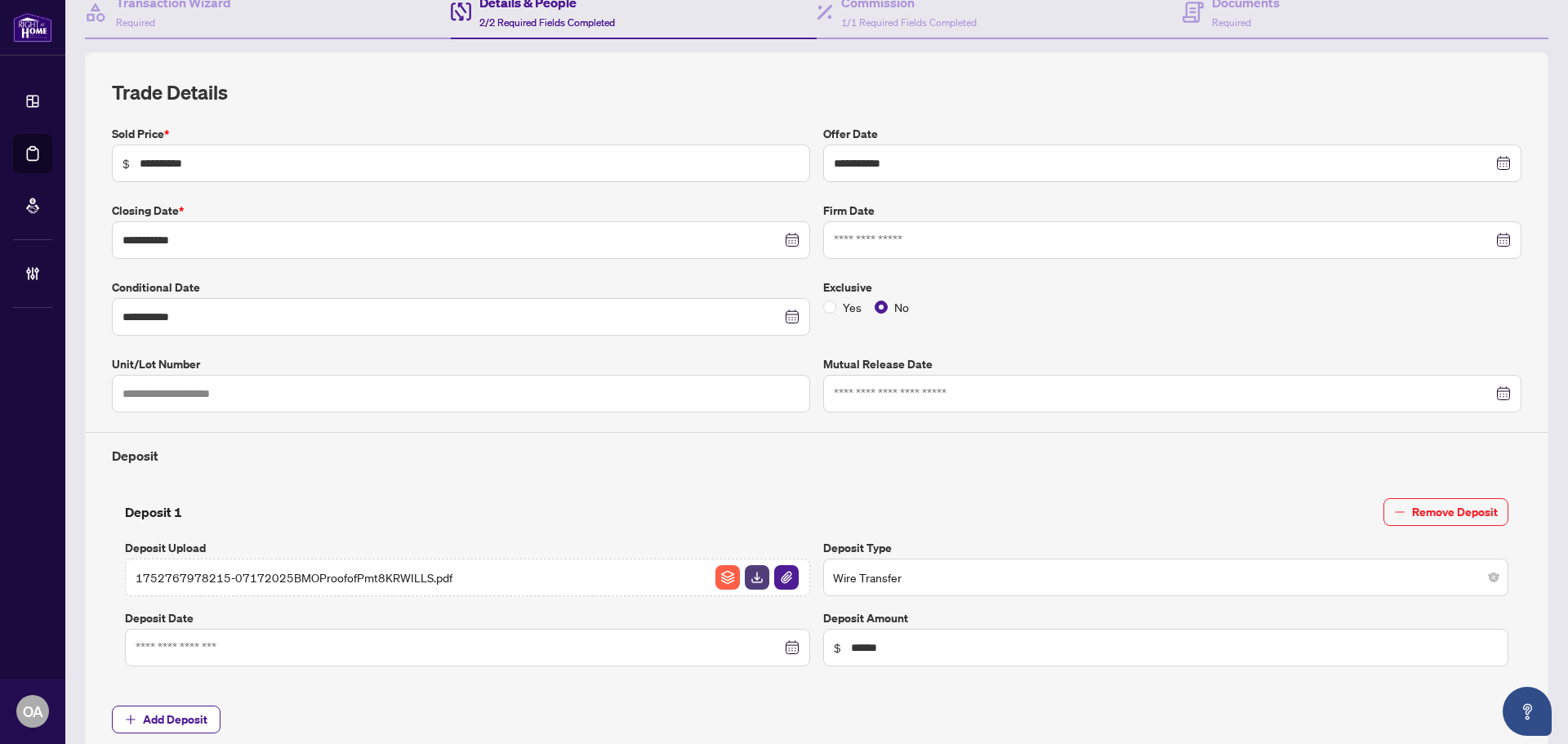
scroll to position [0, 0]
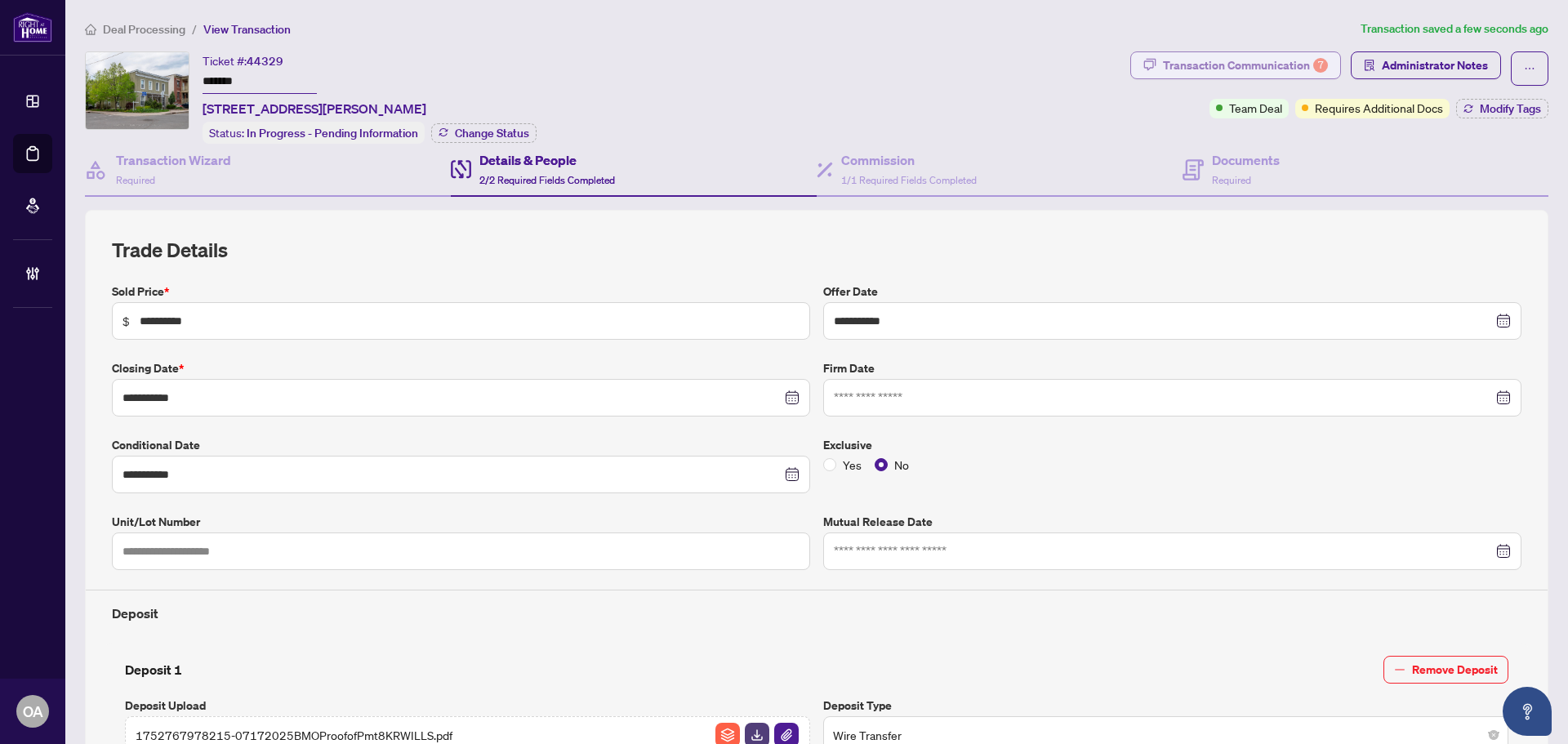
click at [1291, 65] on div "Transaction Communication 7" at bounding box center [1246, 65] width 165 height 26
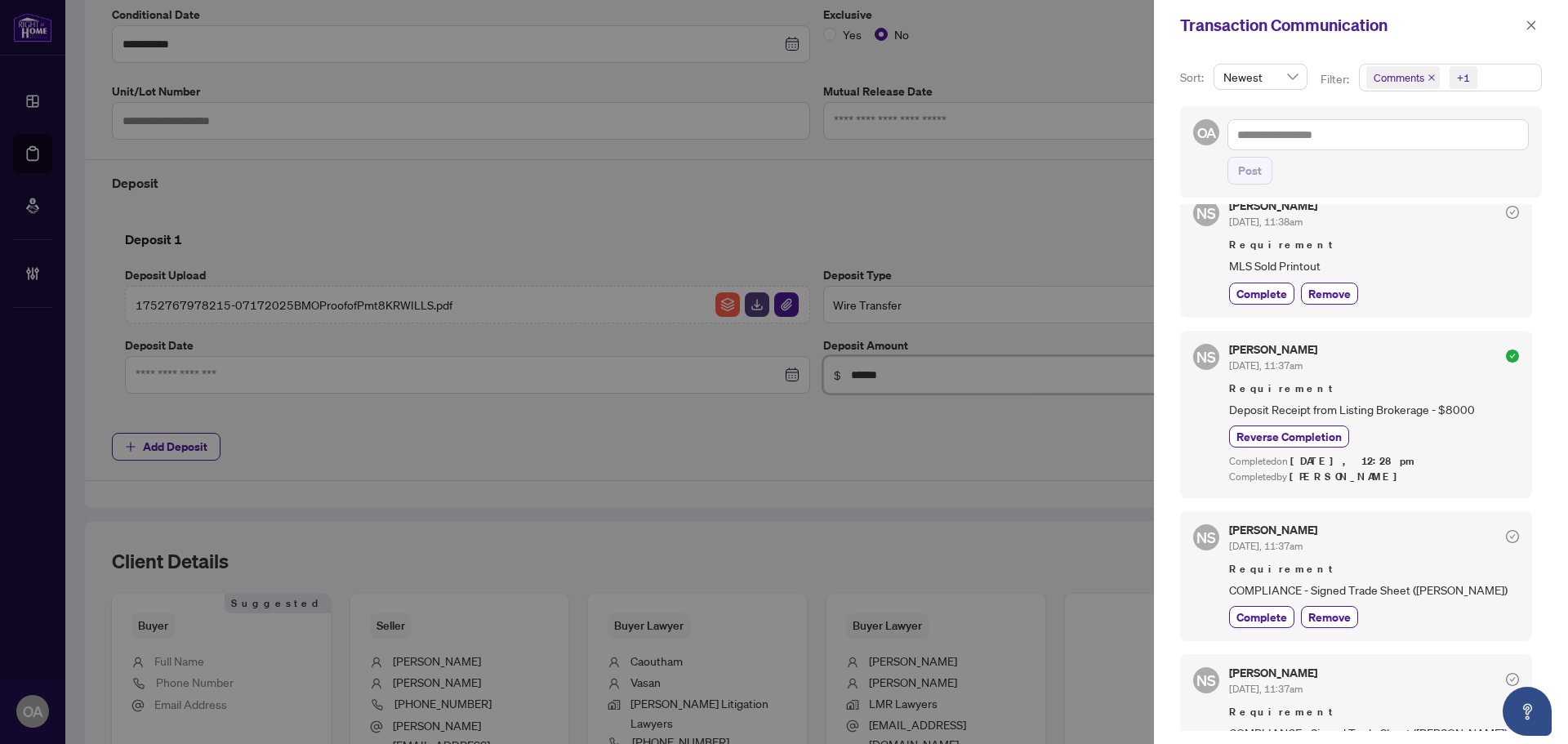
scroll to position [786, 0]
drag, startPoint x: 1533, startPoint y: 34, endPoint x: 1332, endPoint y: 43, distance: 201.2
click at [1533, 34] on span "button" at bounding box center [1531, 25] width 11 height 26
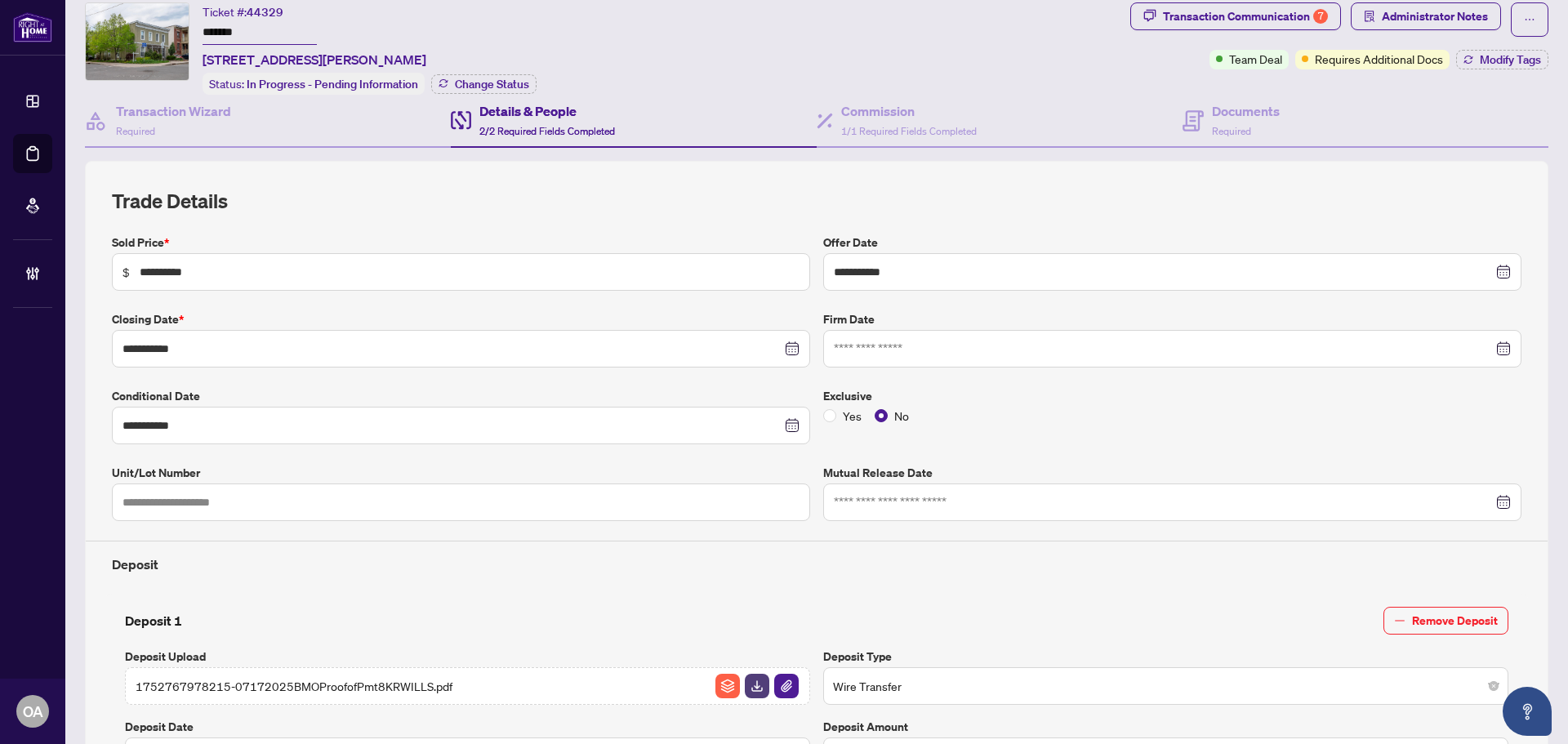
scroll to position [0, 0]
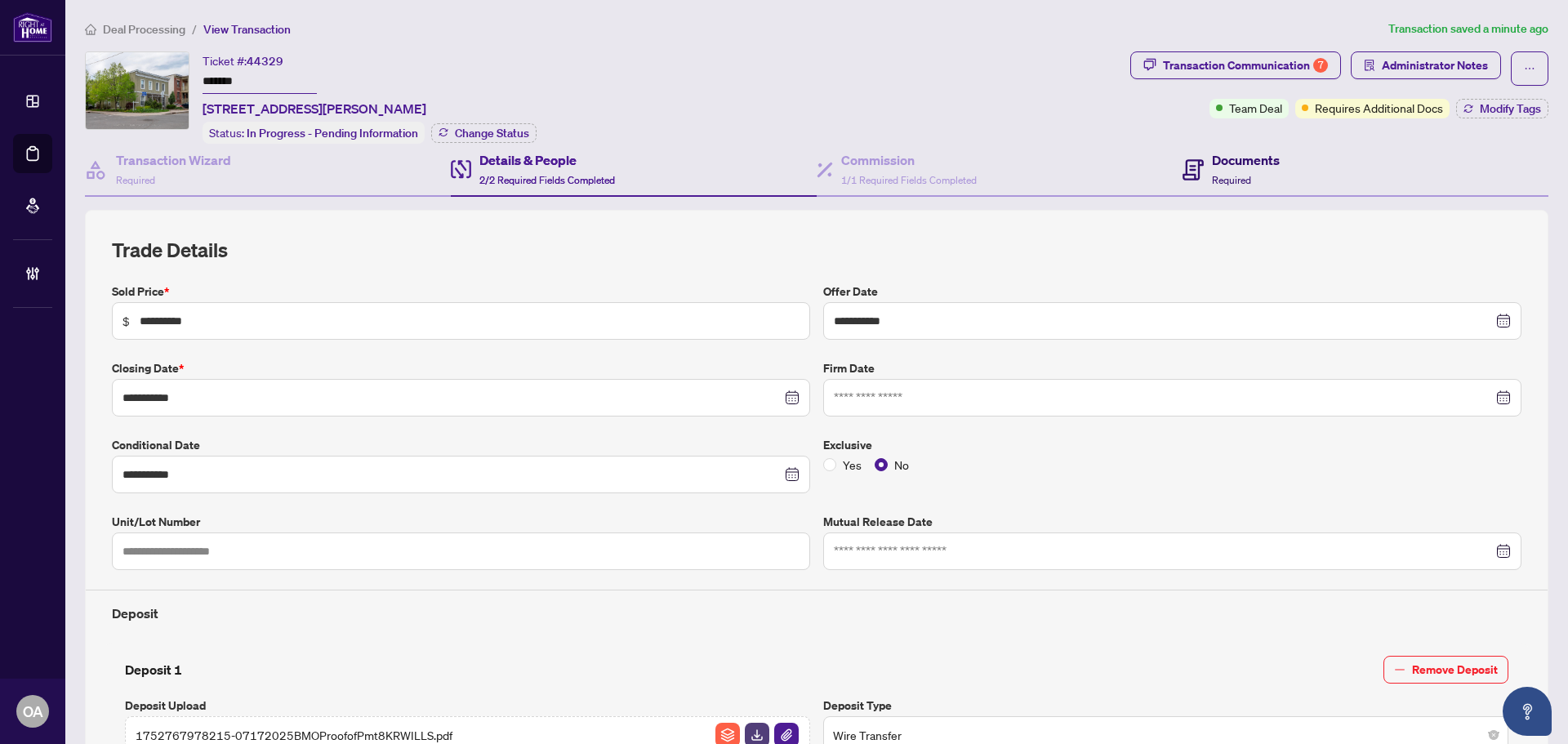
click at [1224, 163] on h4 "Documents" at bounding box center [1246, 160] width 68 height 20
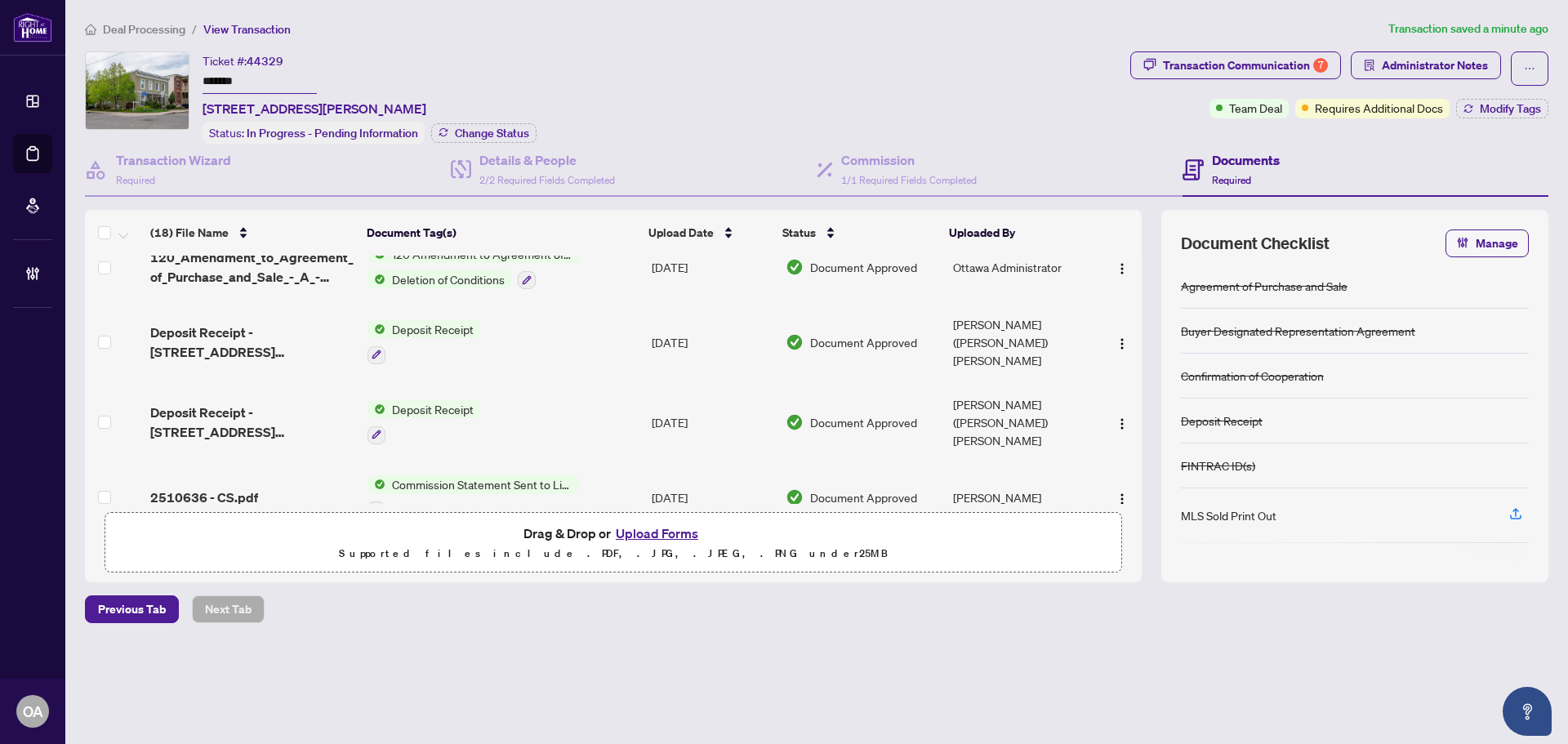
scroll to position [245, 0]
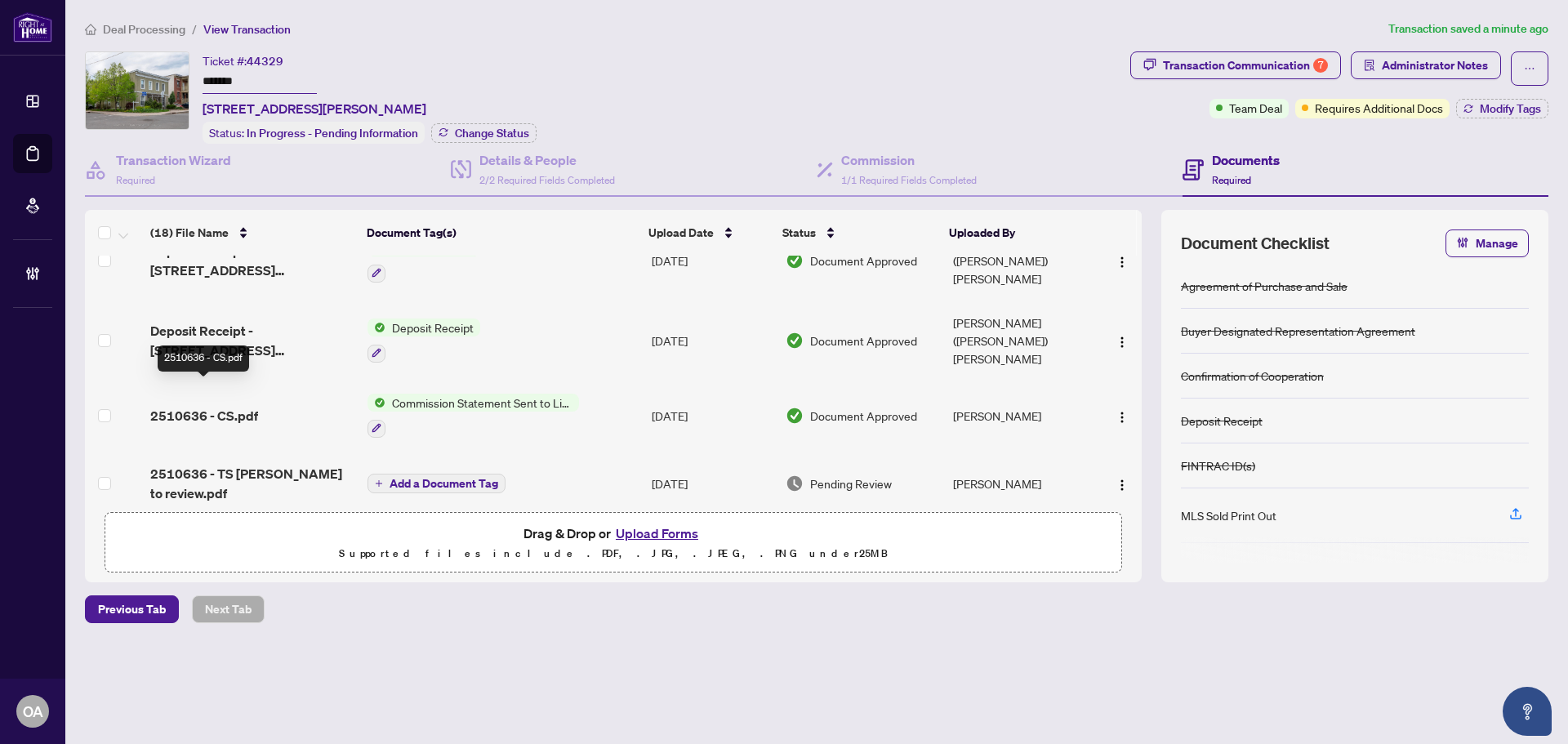
click at [194, 406] on span "2510636 - CS.pdf" at bounding box center [204, 415] width 108 height 20
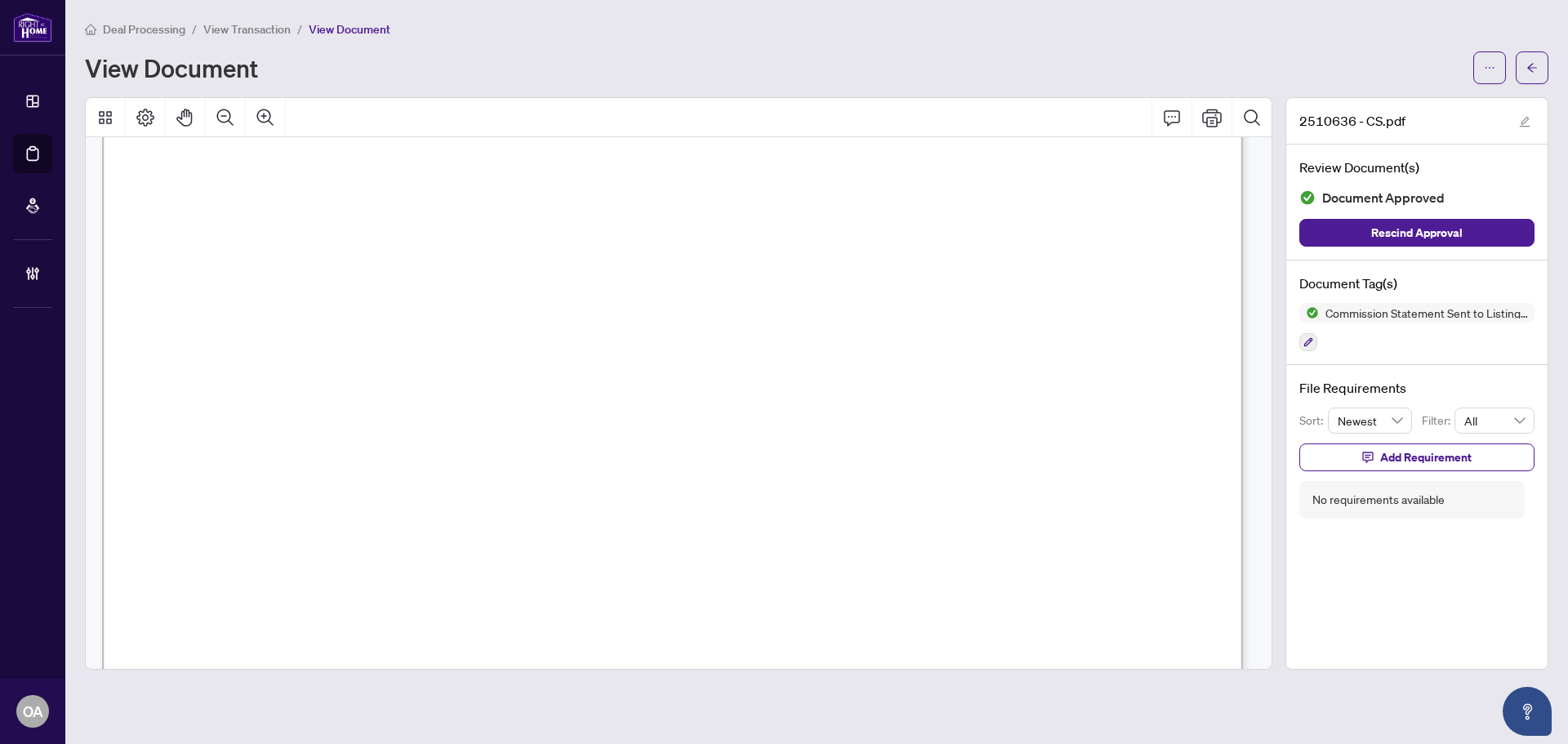
scroll to position [164, 0]
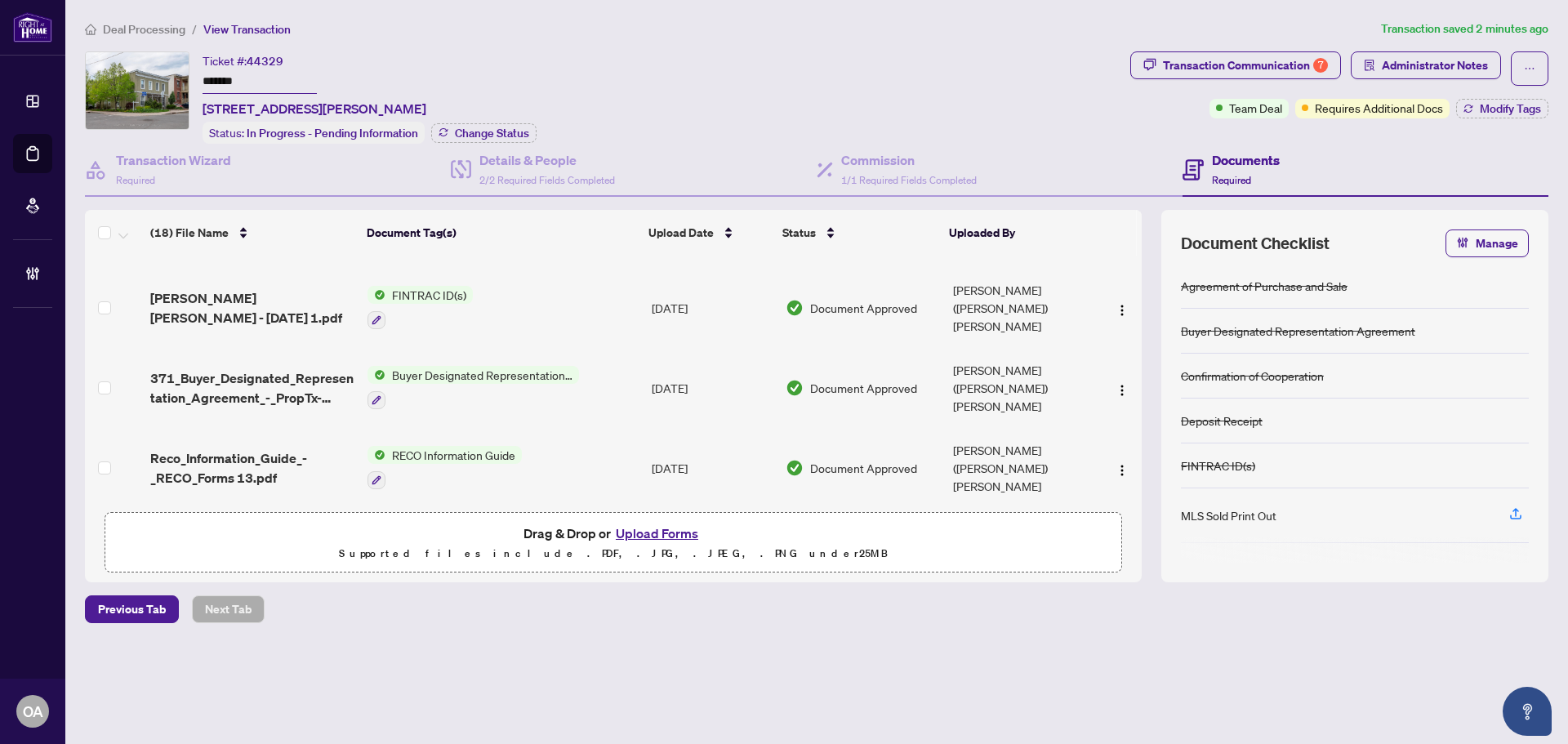
scroll to position [571, 0]
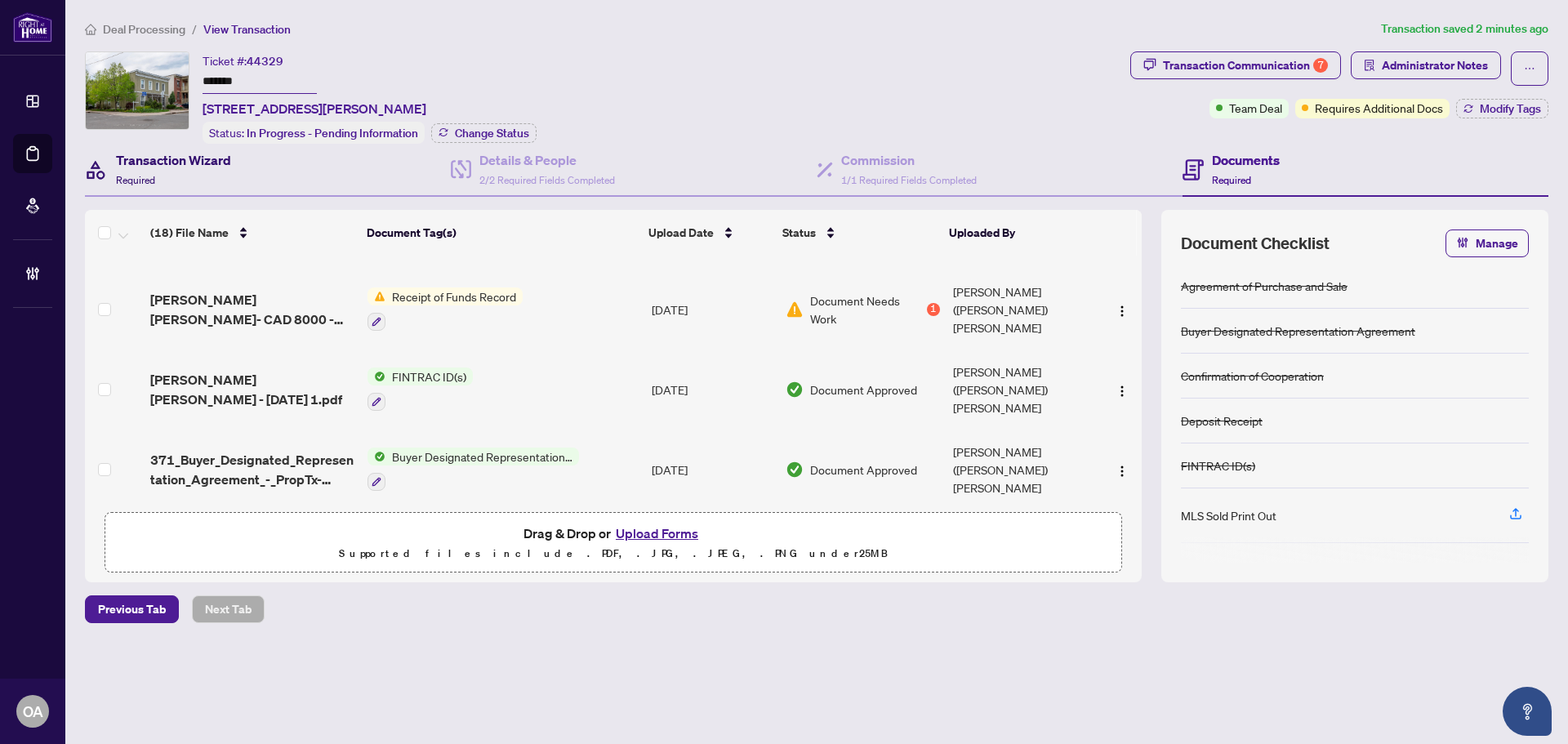
click at [178, 159] on h4 "Transaction Wizard" at bounding box center [173, 160] width 115 height 20
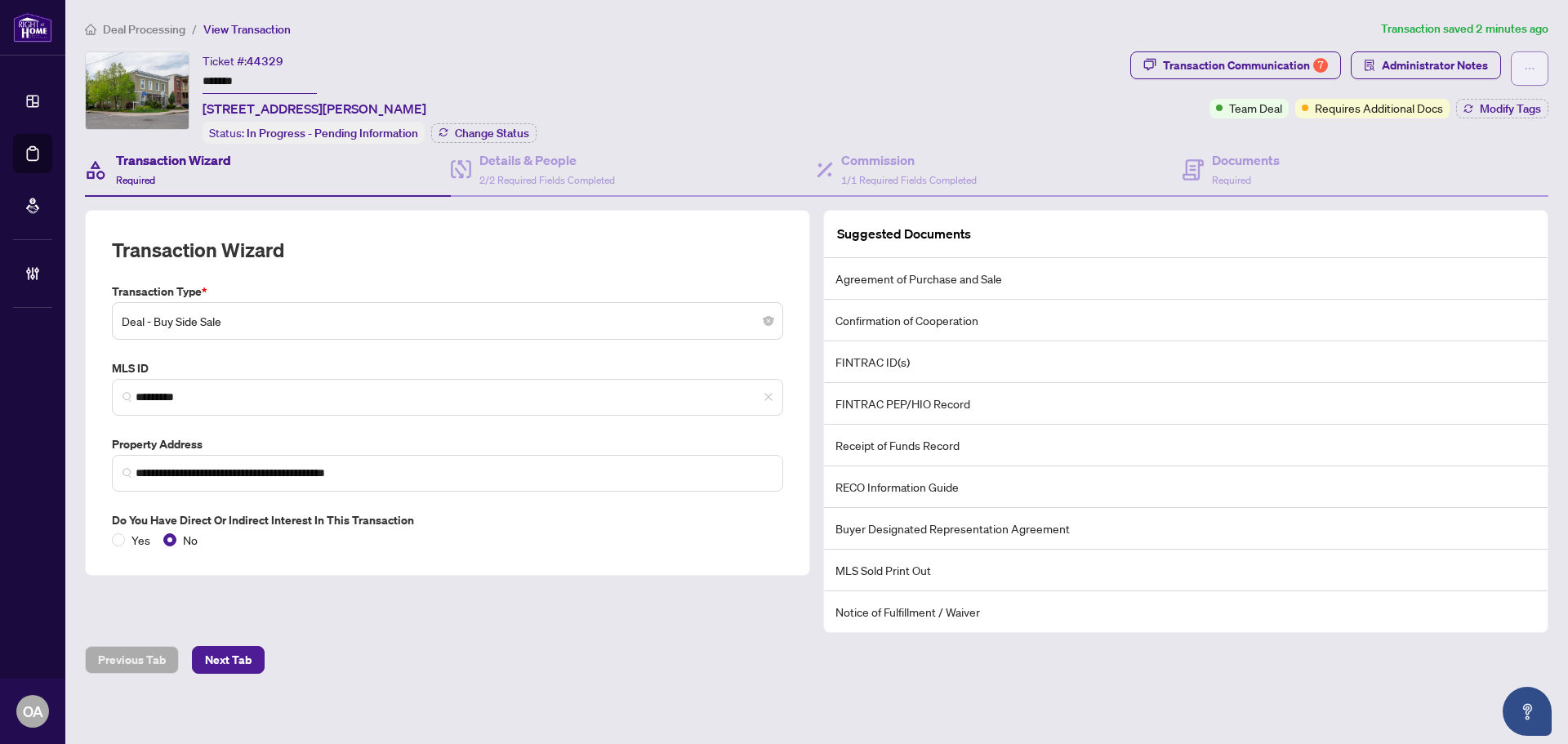
click at [1524, 61] on span "button" at bounding box center [1530, 69] width 11 height 26
click at [1539, 52] on div "Transaction Communication 7 Administrator Notes Team Deal Requires Additional D…" at bounding box center [1339, 97] width 425 height 92
click at [1524, 72] on icon "ellipsis" at bounding box center [1530, 69] width 11 height 11
click at [1511, 60] on button "button" at bounding box center [1530, 69] width 38 height 34
click at [1444, 59] on span "Administrator Notes" at bounding box center [1435, 65] width 106 height 26
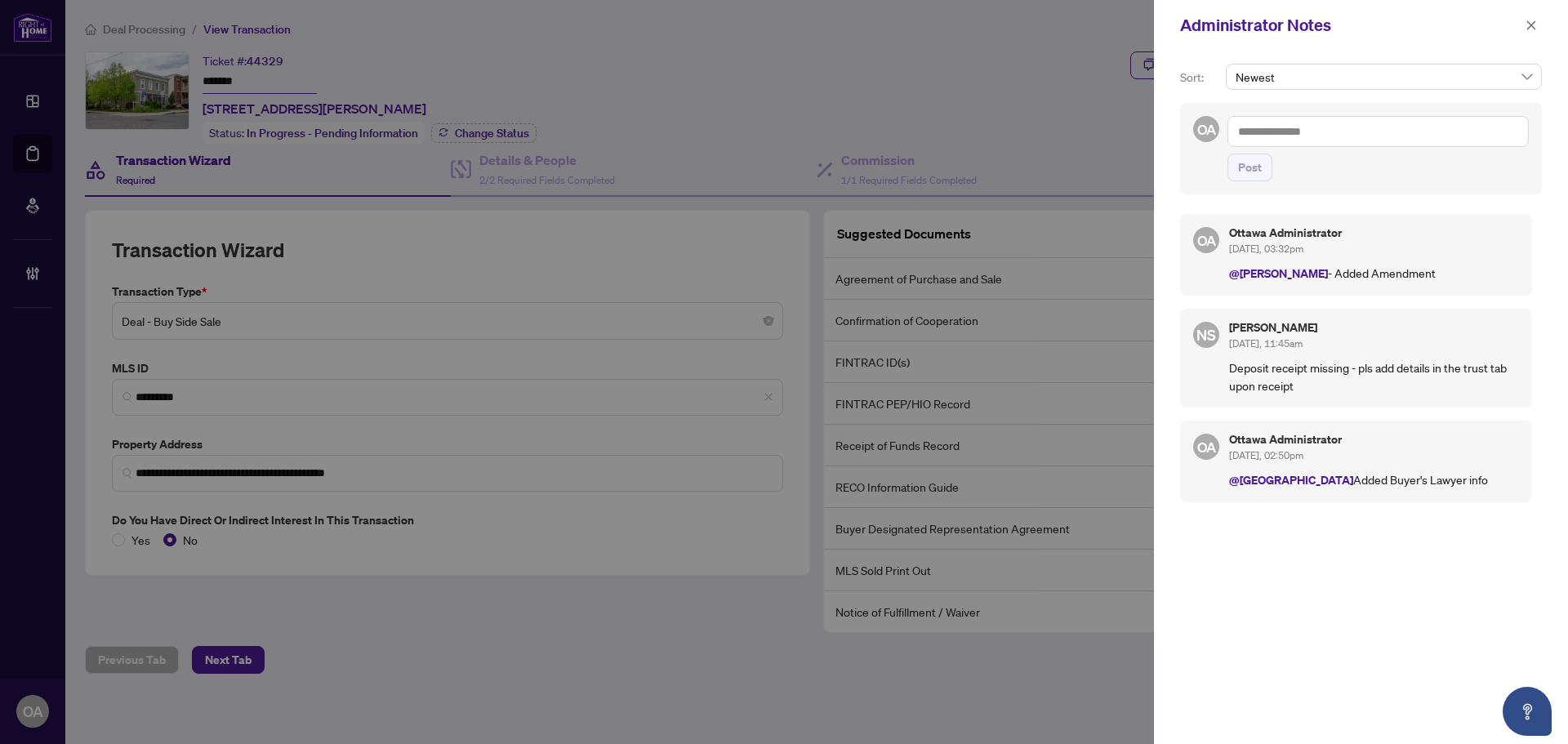
drag, startPoint x: 1431, startPoint y: 272, endPoint x: 1328, endPoint y: 289, distance: 104.4
click at [1328, 289] on div "OA Ottawa Administrator Jul/22/2025, 03:32pm @Neena Sharma - Added Amendment" at bounding box center [1356, 255] width 352 height 82
click at [1389, 263] on div "Ottawa Administrator Jul/22/2025, 03:32pm @Neena Sharma - Added Amendment" at bounding box center [1374, 255] width 290 height 56
click at [1316, 127] on textarea at bounding box center [1378, 132] width 301 height 31
click at [1534, 20] on icon "close" at bounding box center [1531, 25] width 11 height 11
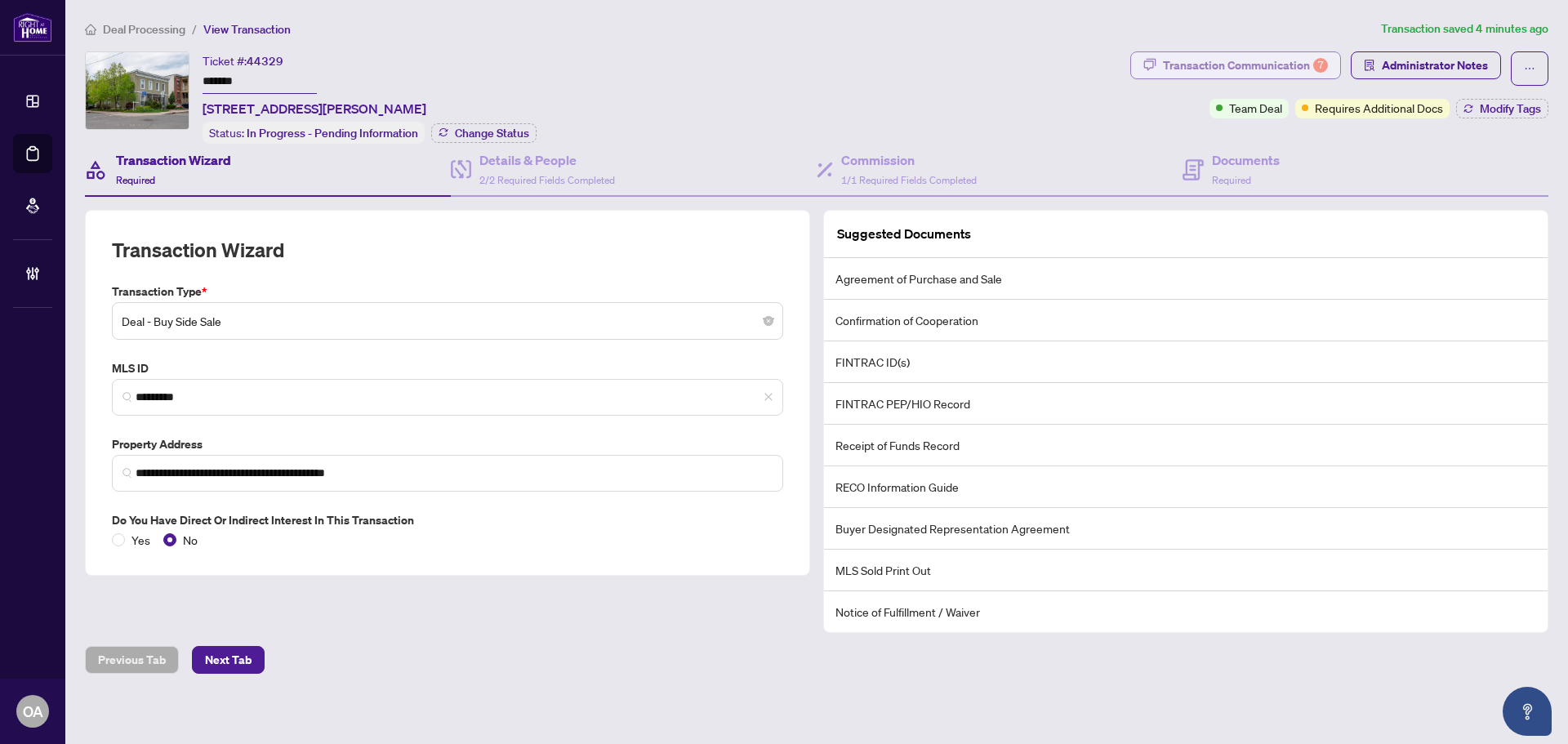
click at [1238, 61] on div "Transaction Communication 7" at bounding box center [1246, 65] width 165 height 26
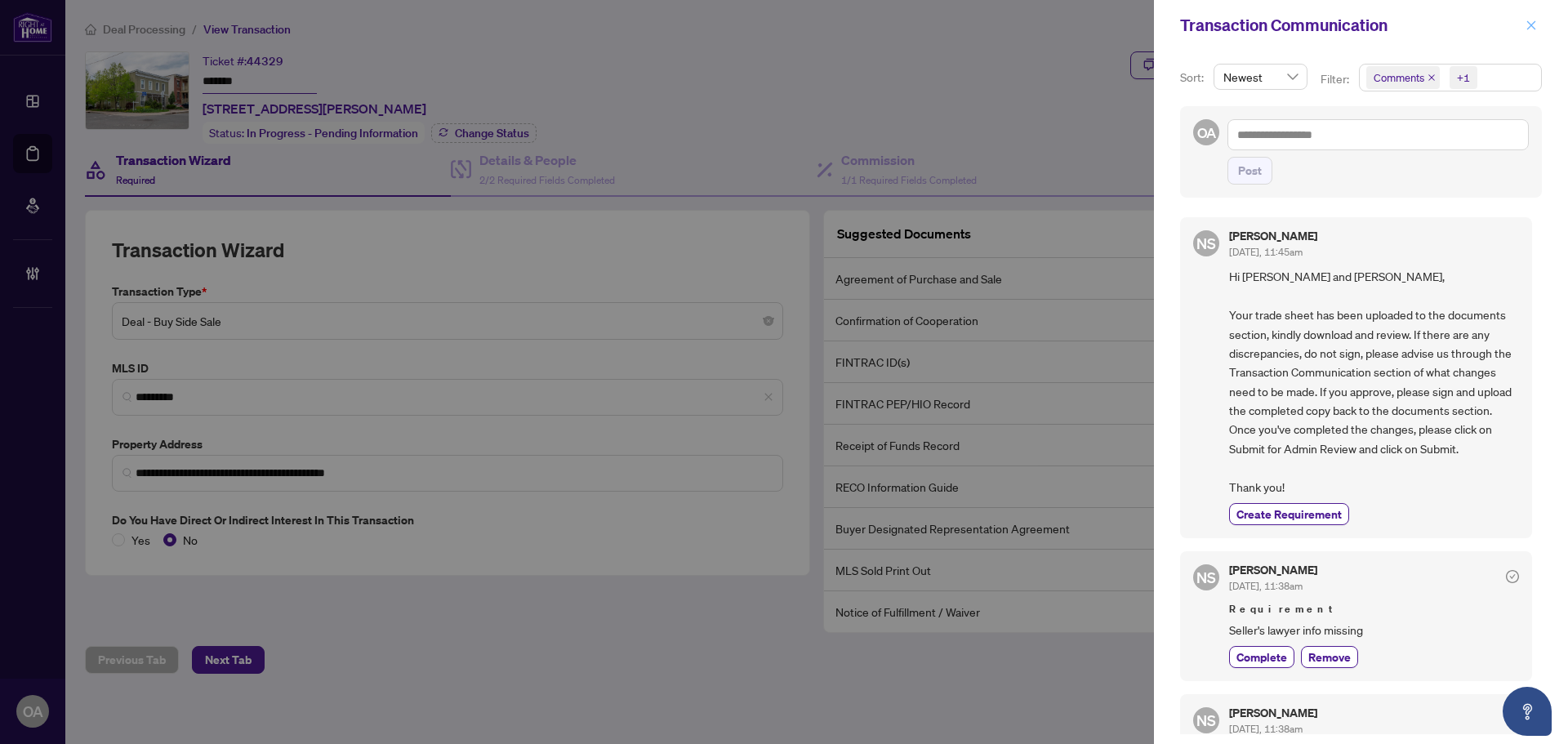
click at [1541, 27] on button "button" at bounding box center [1531, 25] width 21 height 20
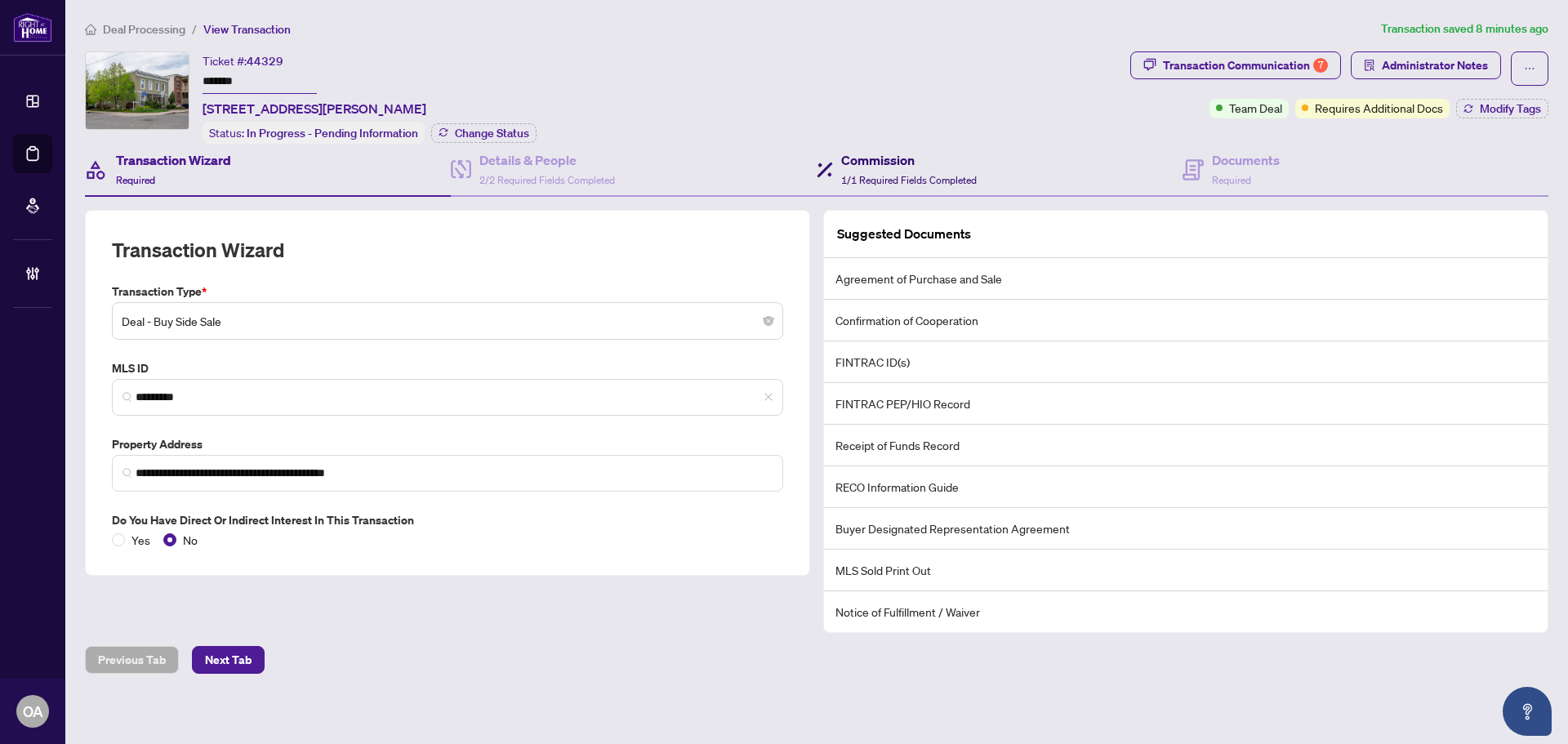
click at [922, 164] on h4 "Commission" at bounding box center [909, 160] width 136 height 20
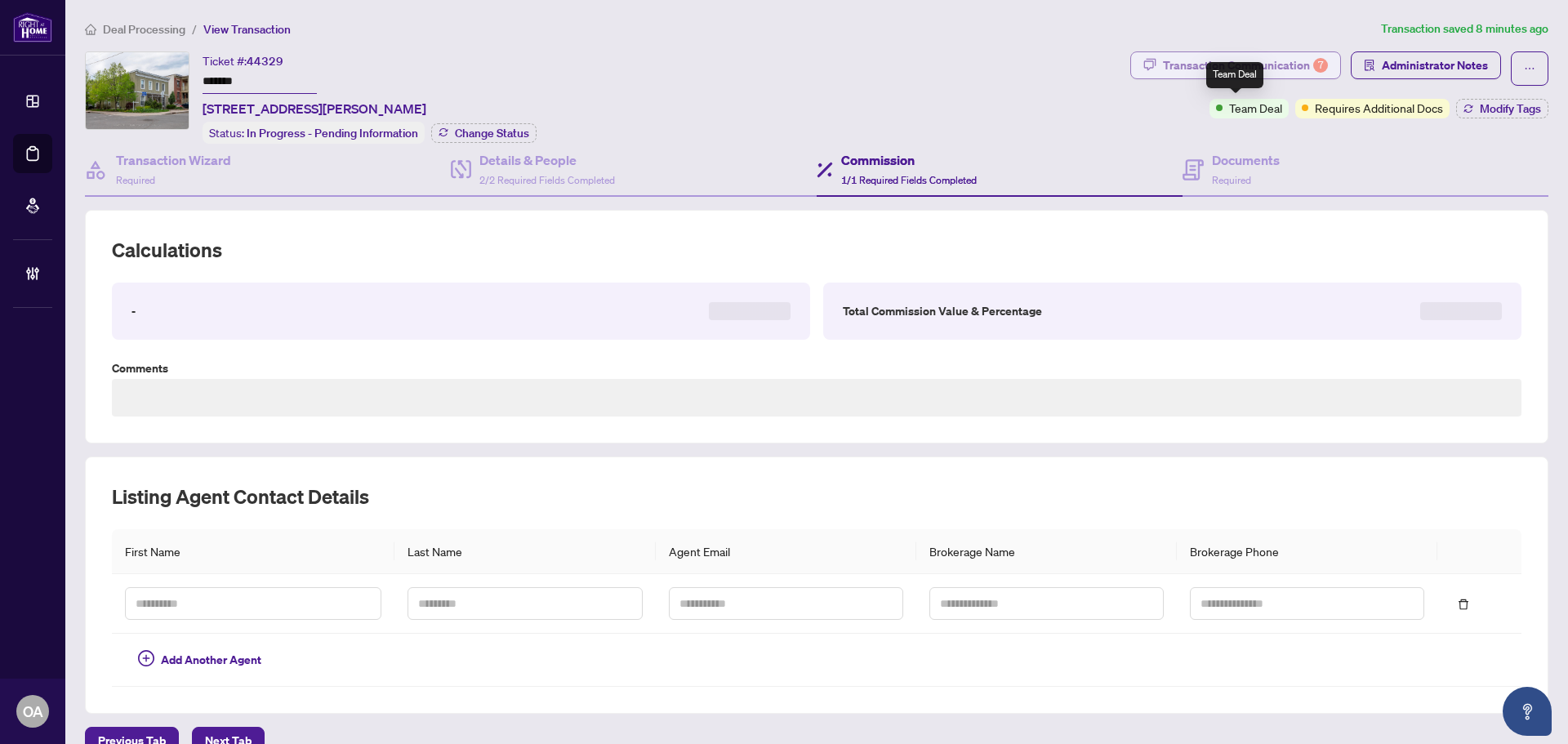
click at [1256, 52] on div "Transaction Communication 7" at bounding box center [1246, 65] width 165 height 26
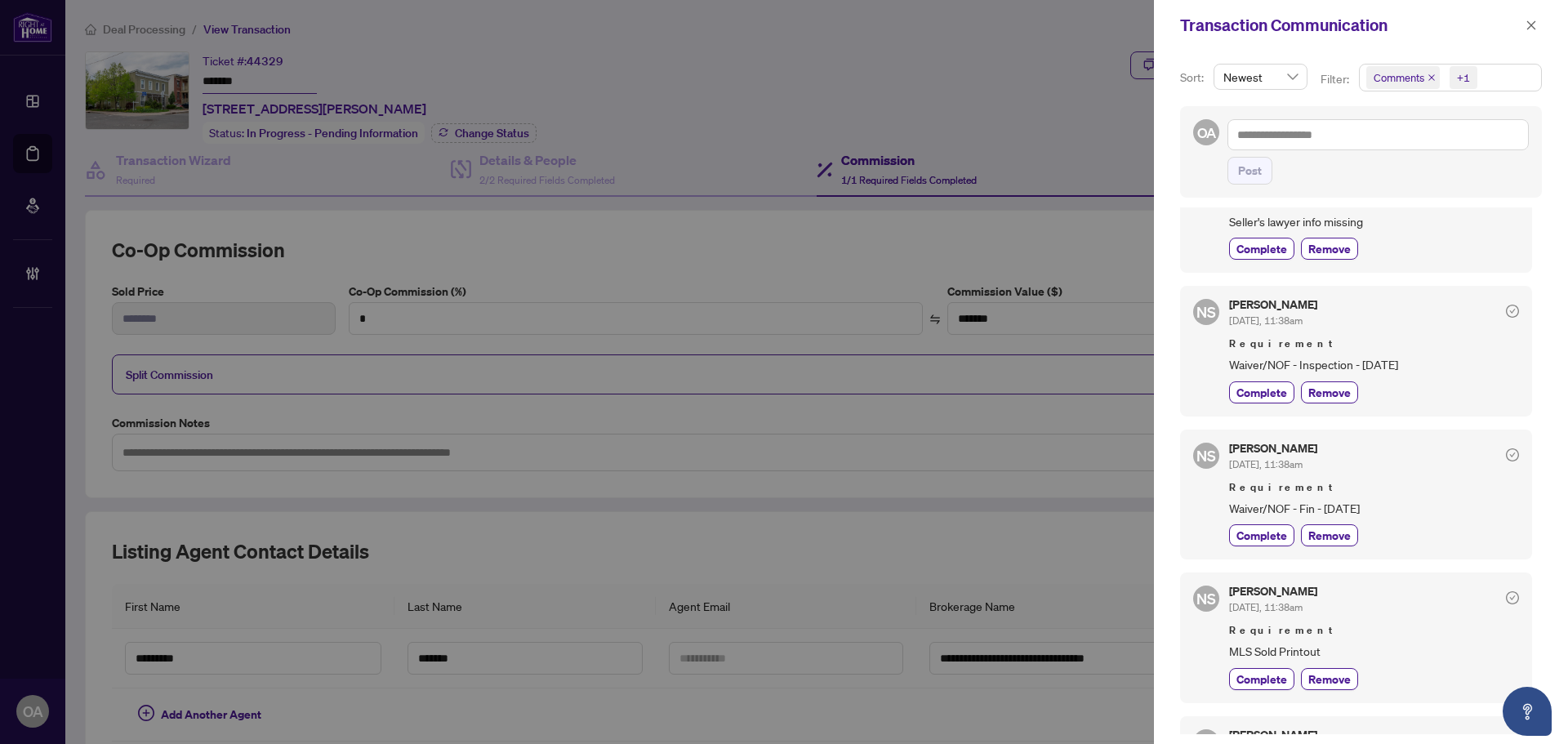
scroll to position [490, 0]
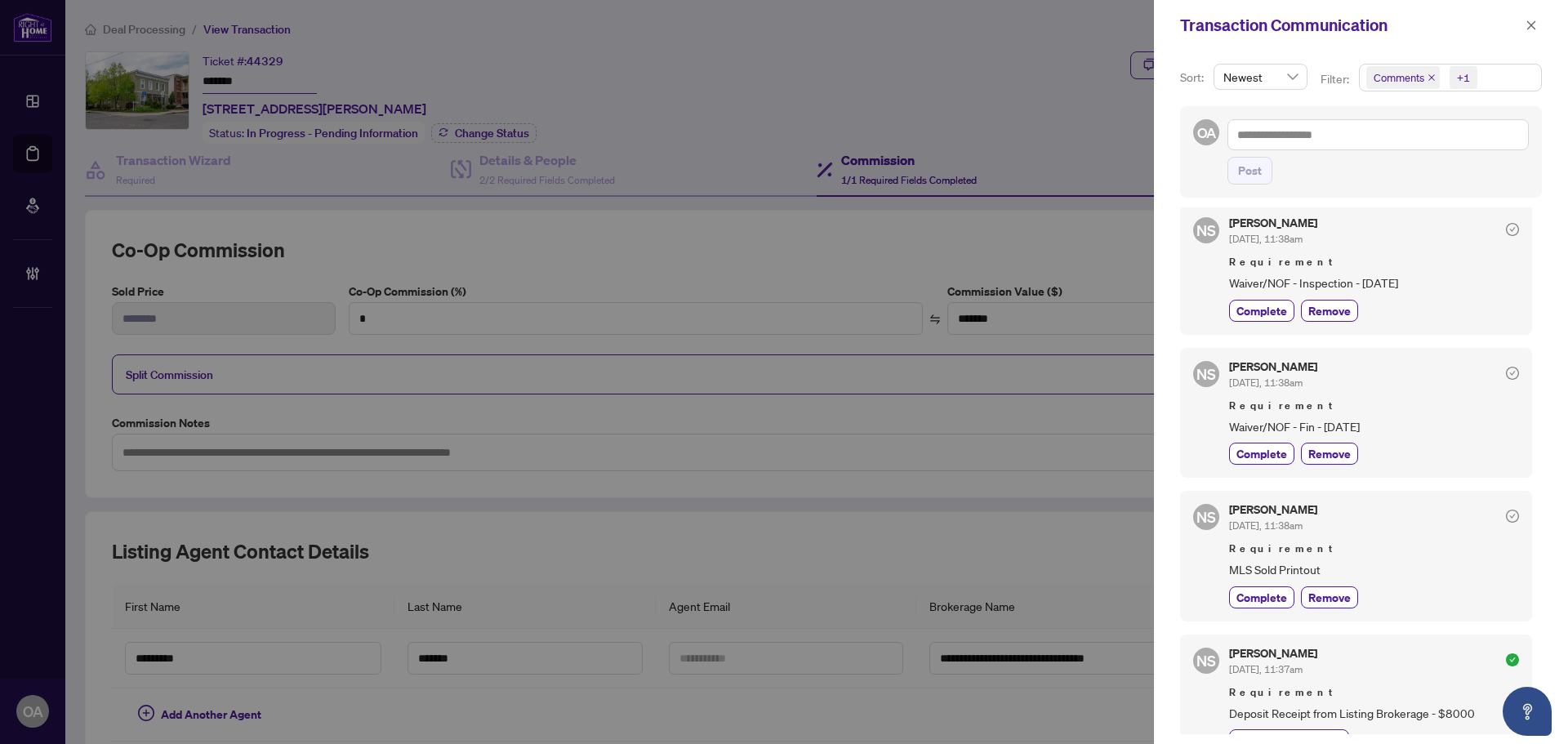
drag, startPoint x: 1531, startPoint y: 19, endPoint x: 1004, endPoint y: 47, distance: 527.7
click at [1531, 19] on span "button" at bounding box center [1531, 25] width 11 height 26
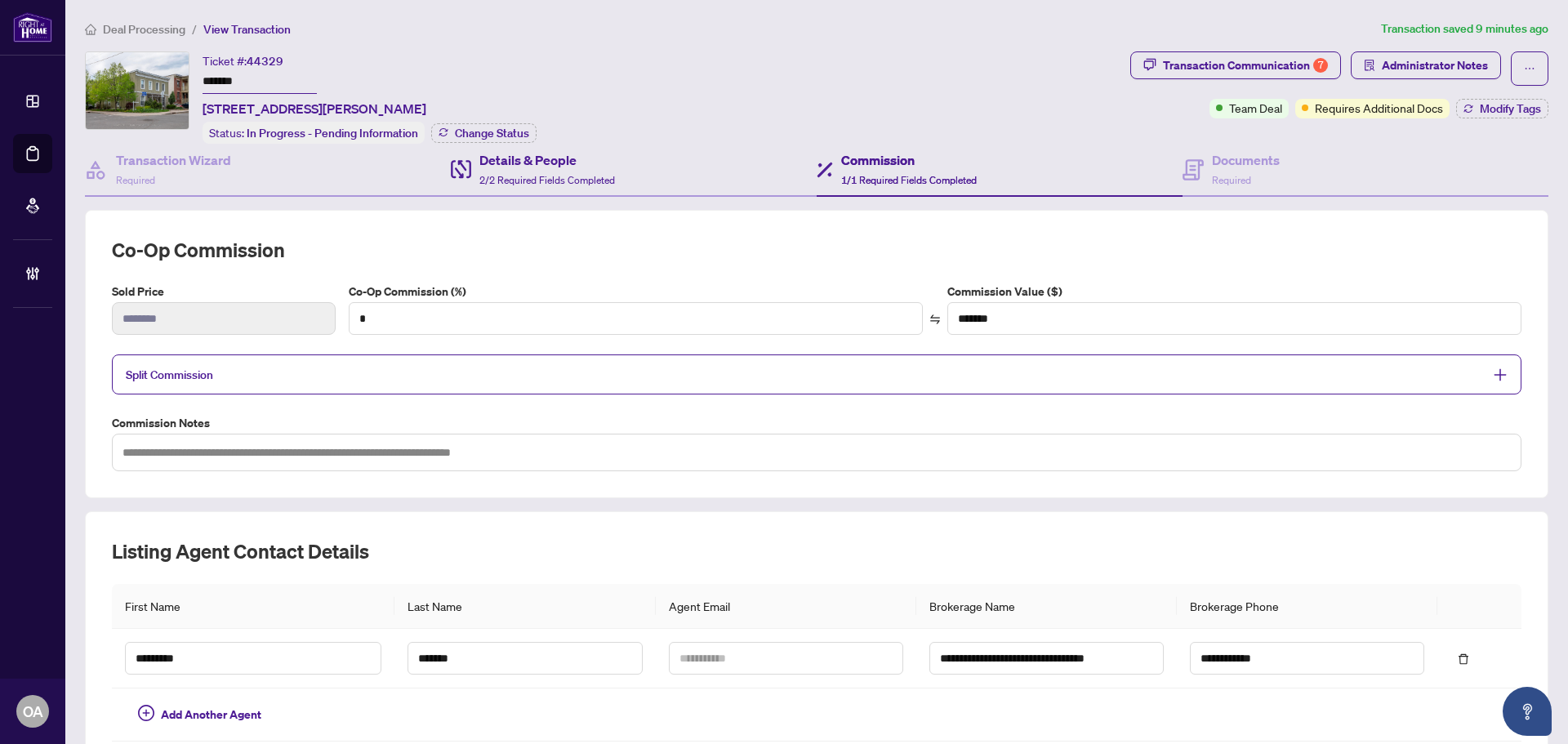
type textarea "**********"
click at [1223, 161] on h4 "Documents" at bounding box center [1246, 160] width 68 height 20
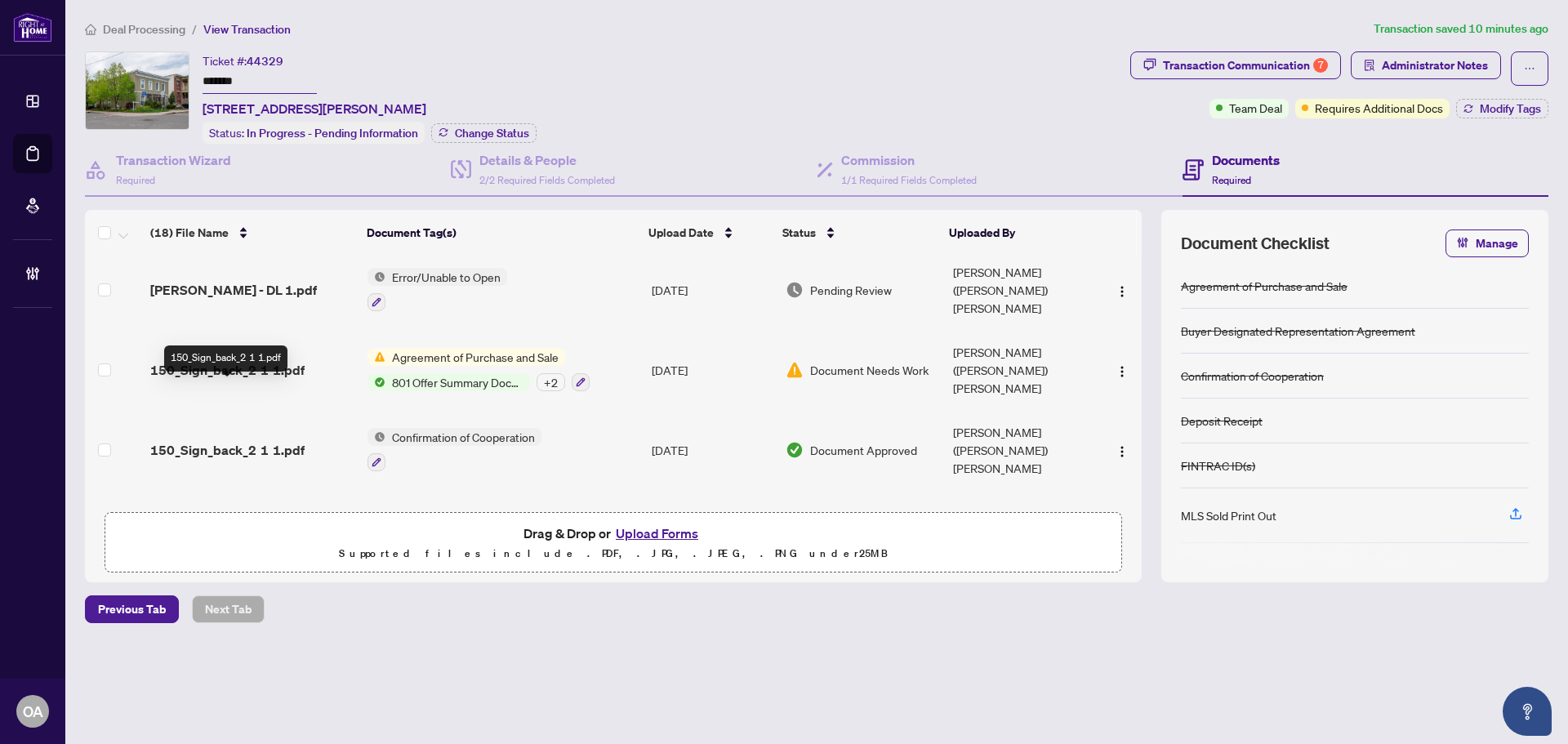
scroll to position [993, 0]
click at [781, 65] on div "Ticket #: 44329 ******* 150 Arthur St, Ottawa, Ontario K1R 7C2, Canada Status: …" at bounding box center [604, 97] width 1039 height 92
click at [143, 163] on h4 "Transaction Wizard" at bounding box center [173, 160] width 115 height 20
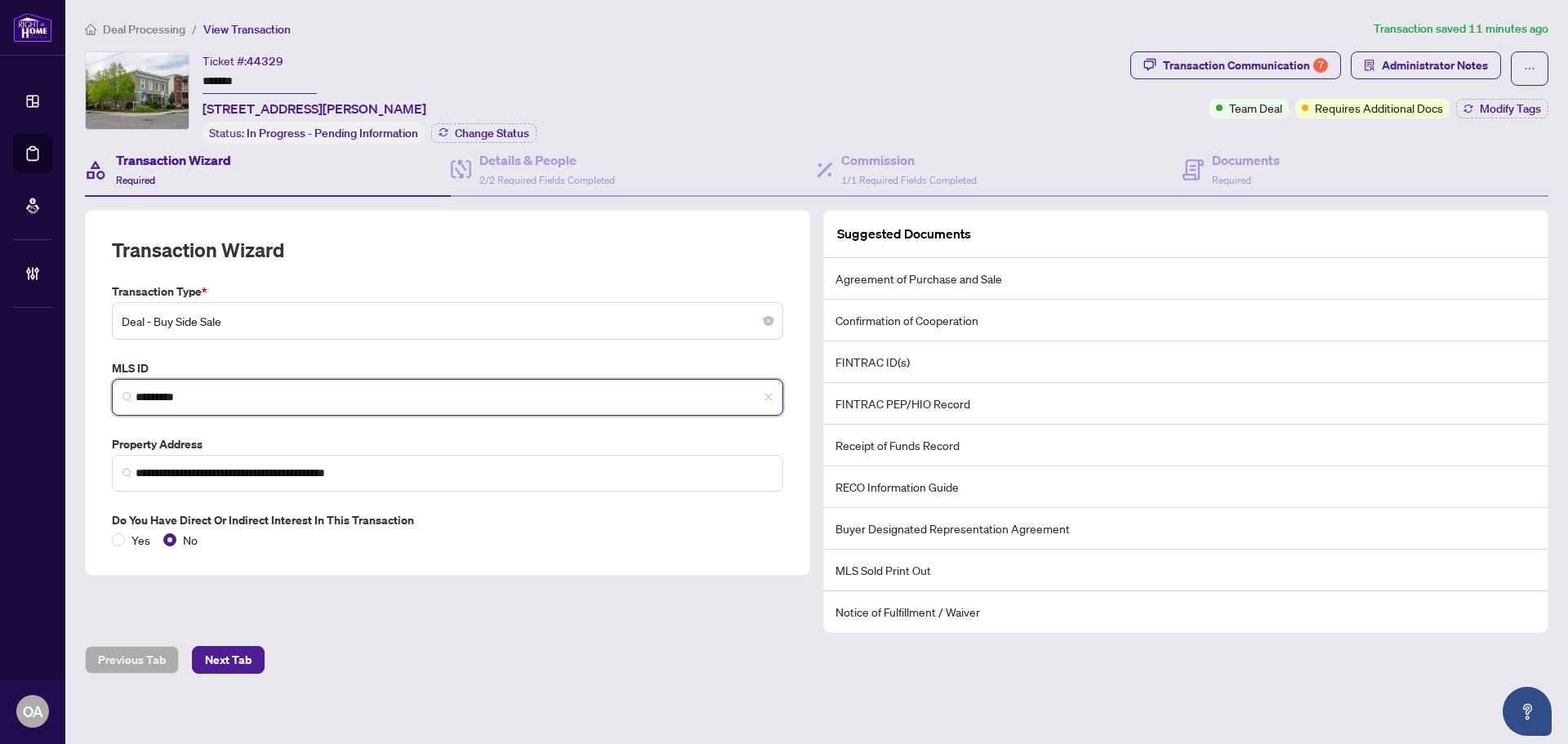
drag, startPoint x: 204, startPoint y: 396, endPoint x: 124, endPoint y: 390, distance: 80.2
click at [124, 390] on span "*********" at bounding box center [447, 397] width 672 height 37
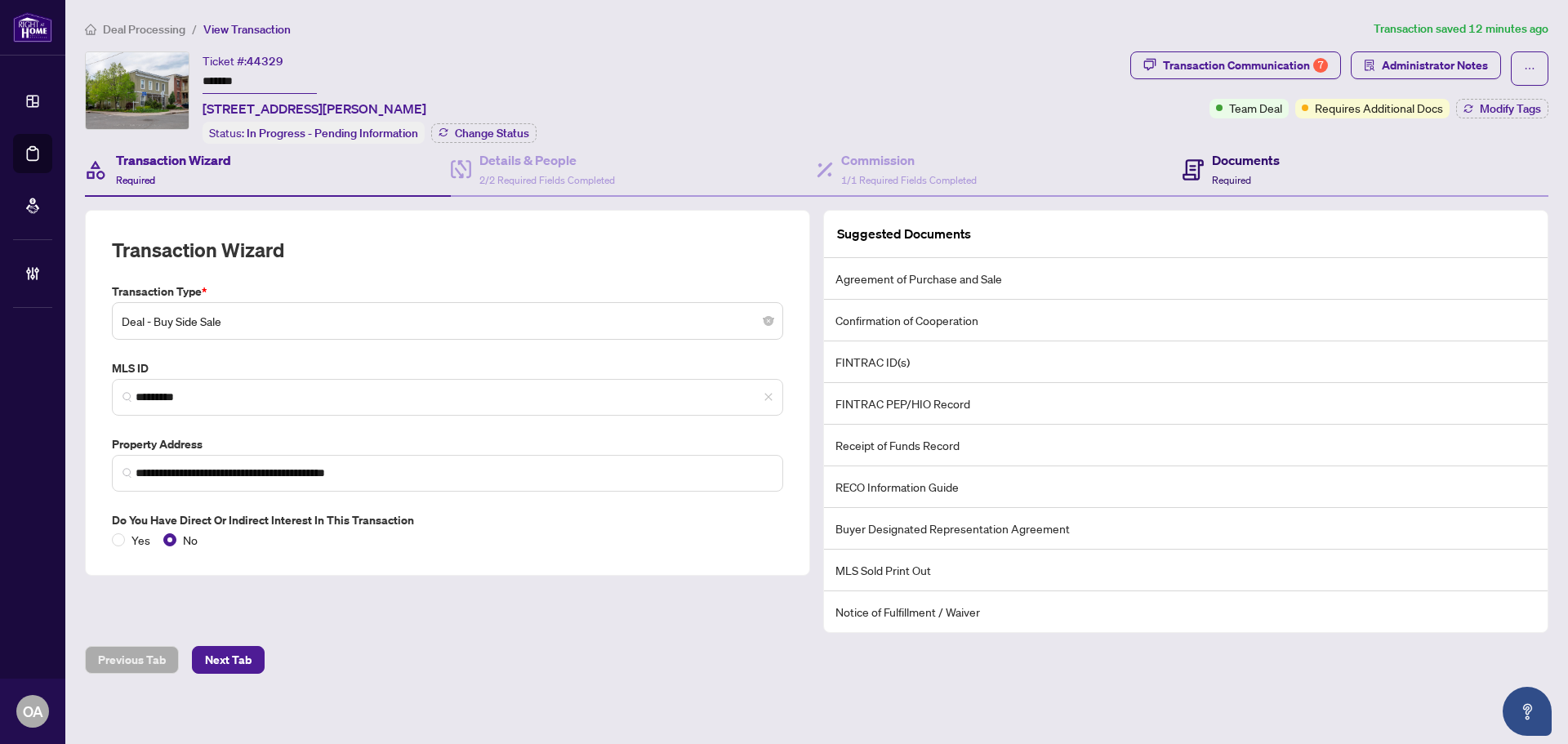
click at [1218, 152] on h4 "Documents" at bounding box center [1246, 160] width 68 height 20
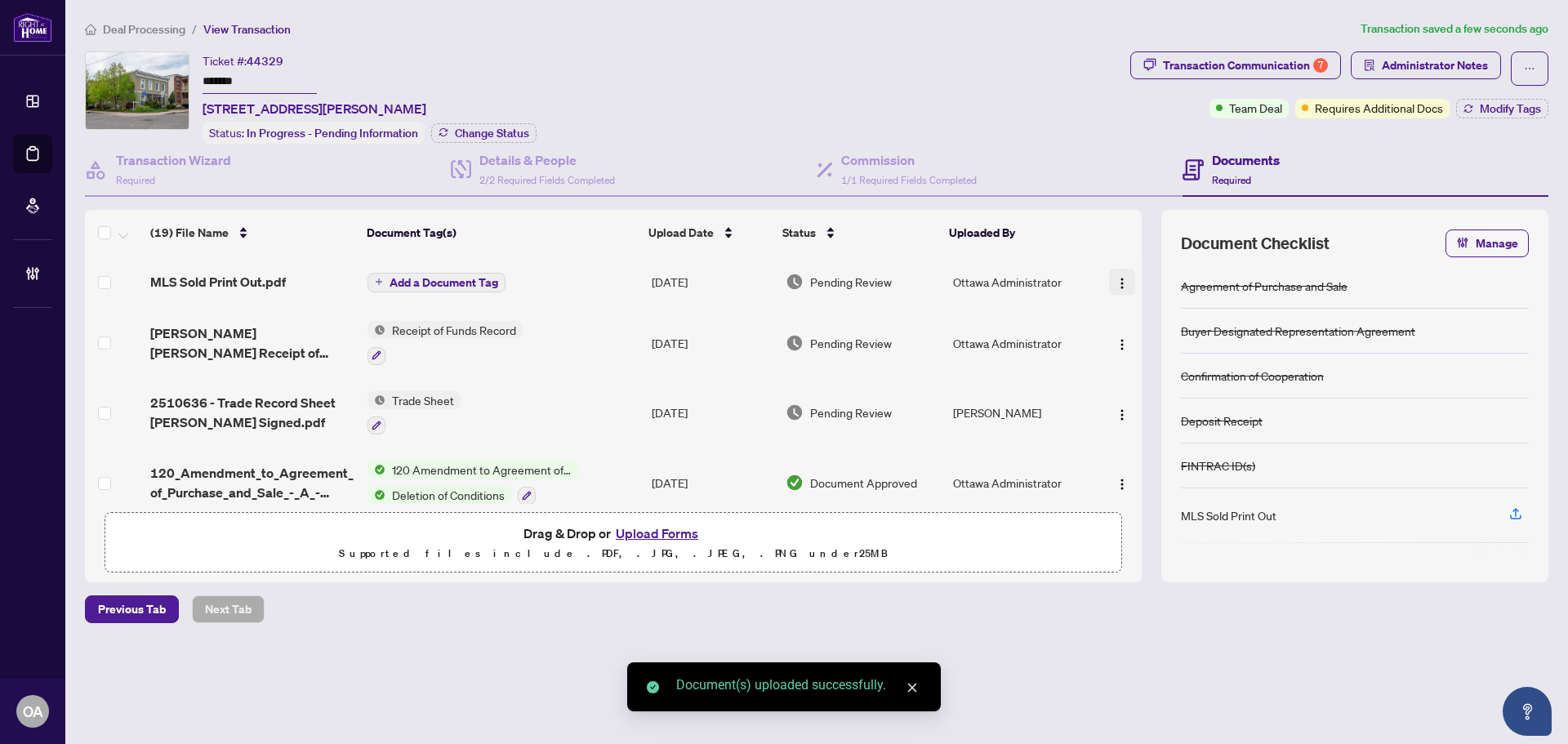
click at [1121, 276] on img "button" at bounding box center [1122, 283] width 13 height 13
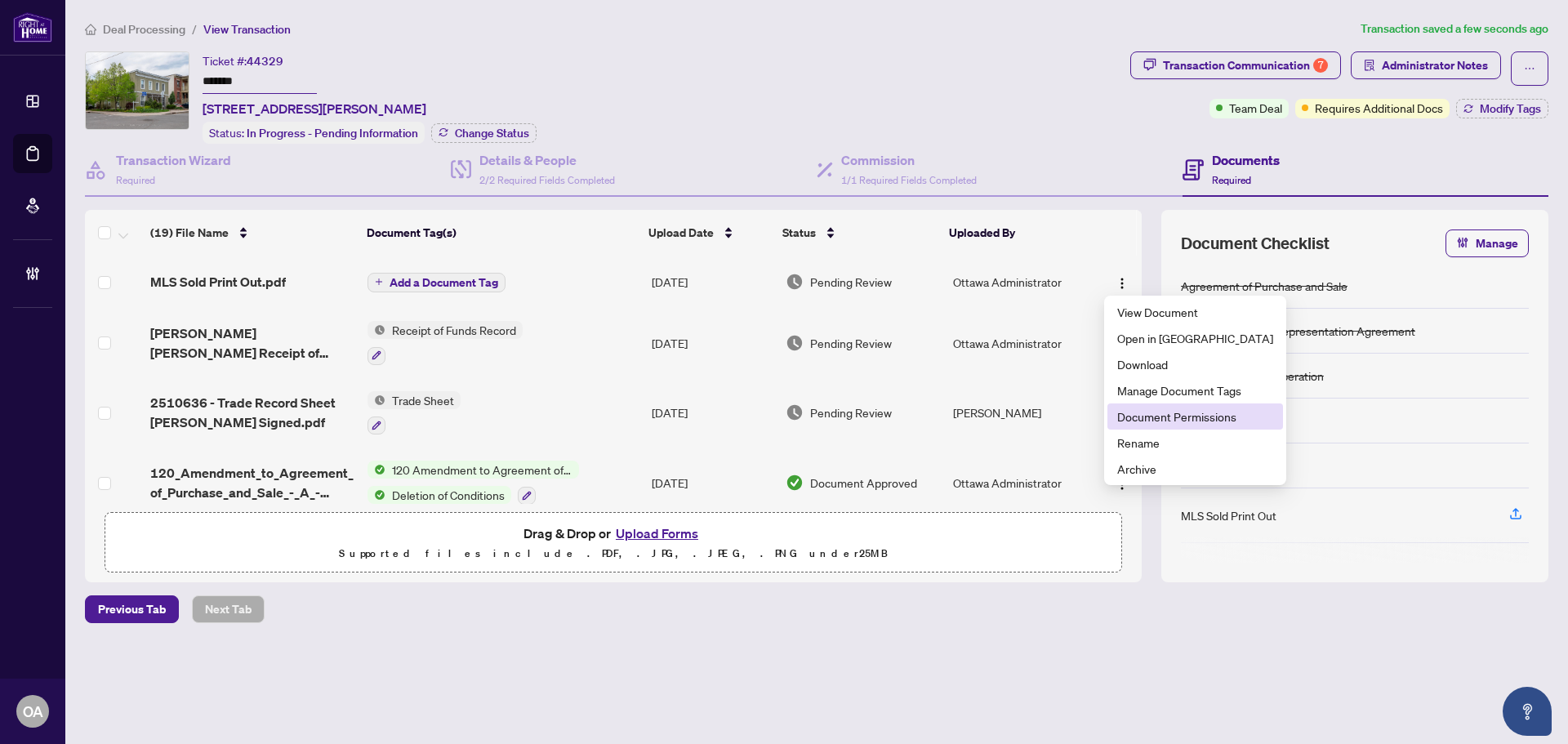
click at [1144, 417] on span "Document Permissions" at bounding box center [1195, 416] width 156 height 18
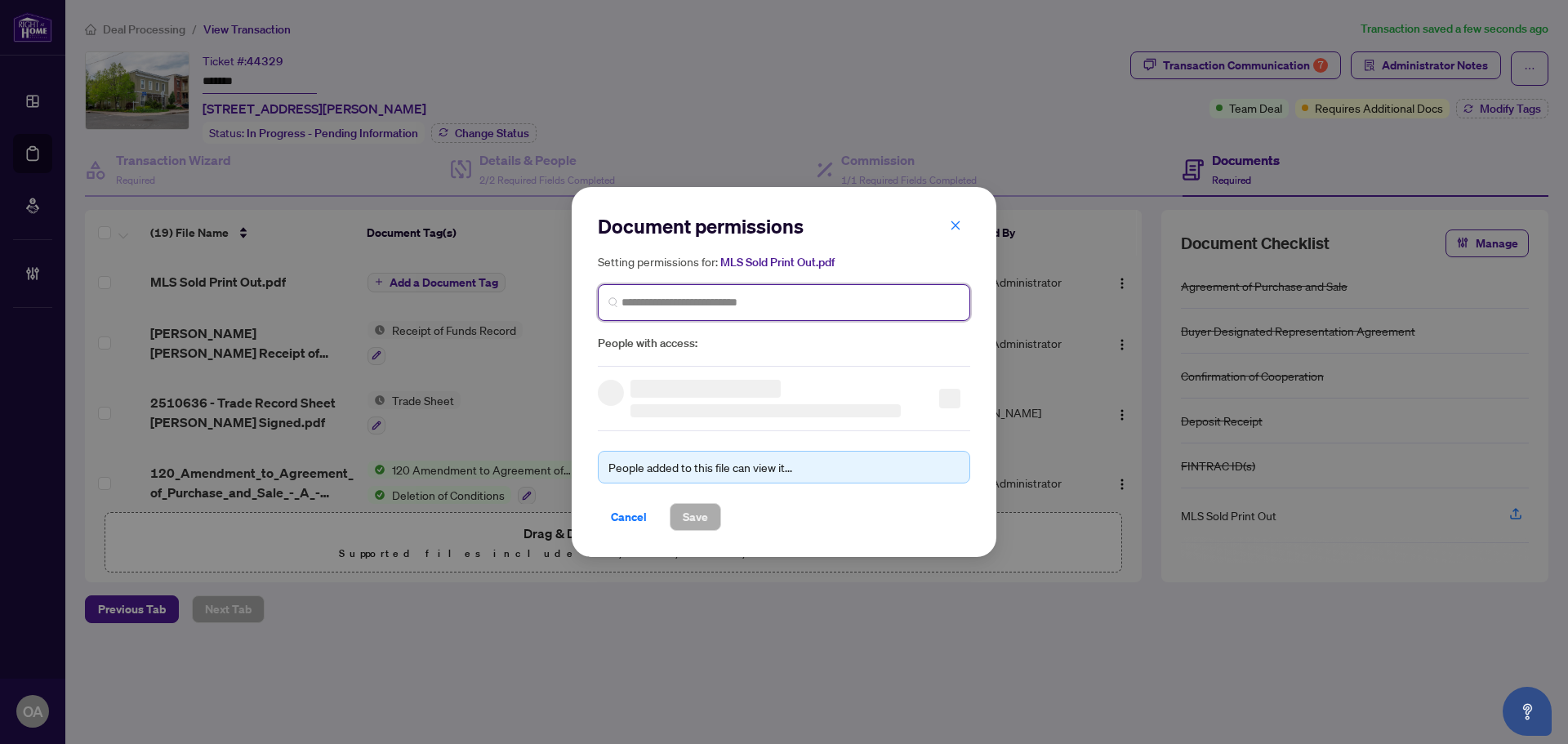
click at [679, 296] on input "search" at bounding box center [790, 302] width 338 height 17
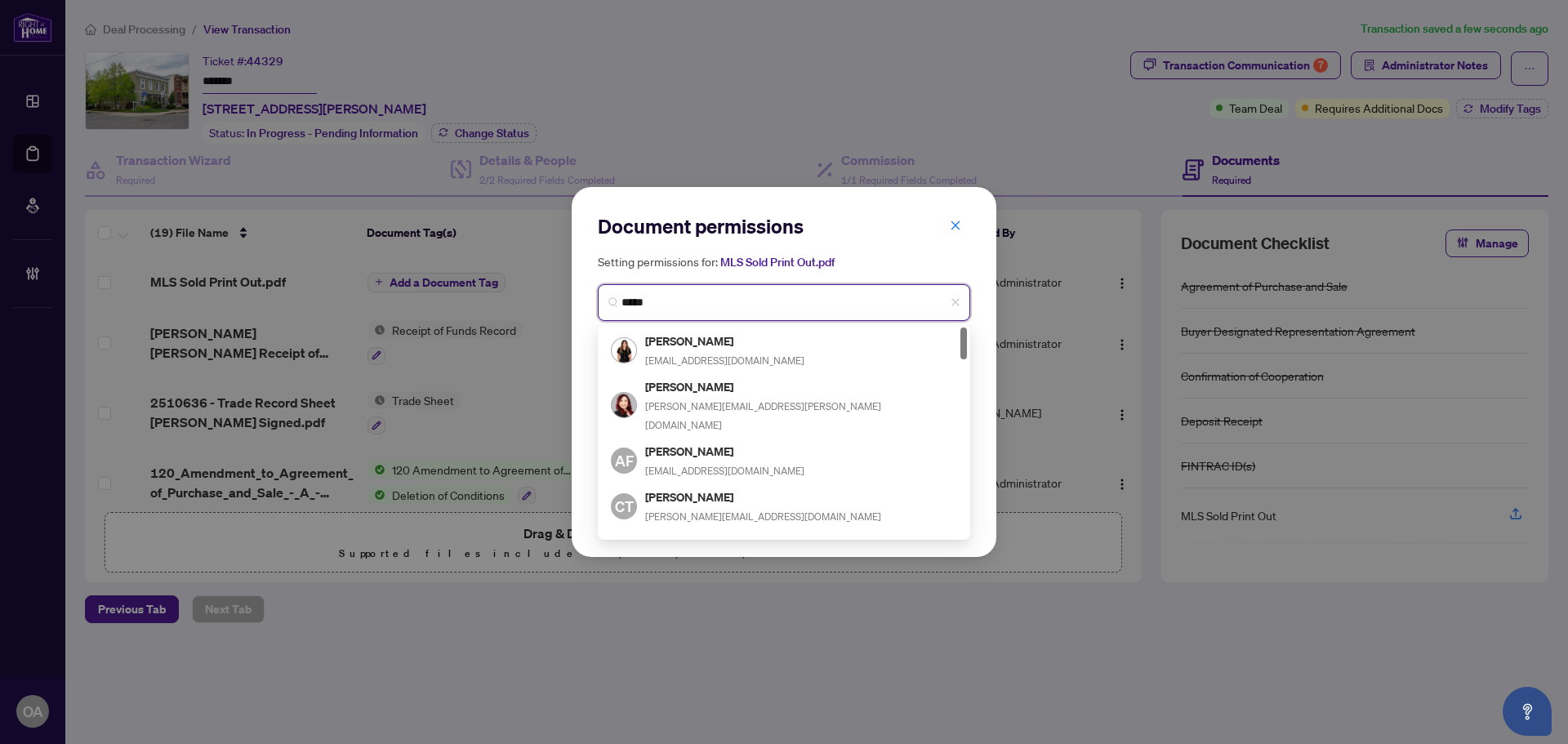
type input "******"
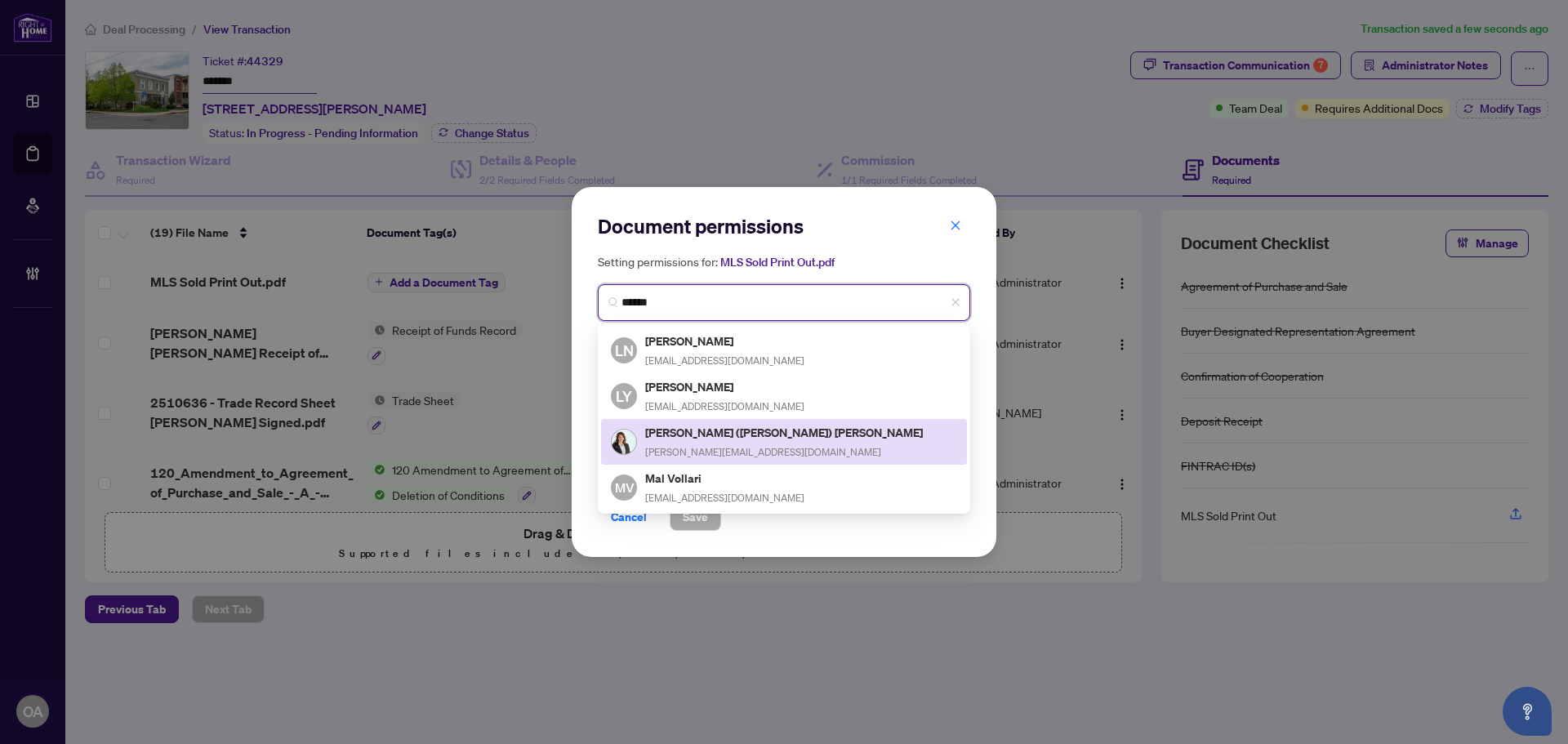
click at [679, 437] on h5 "Lori (Loretta) Williams" at bounding box center [785, 432] width 280 height 19
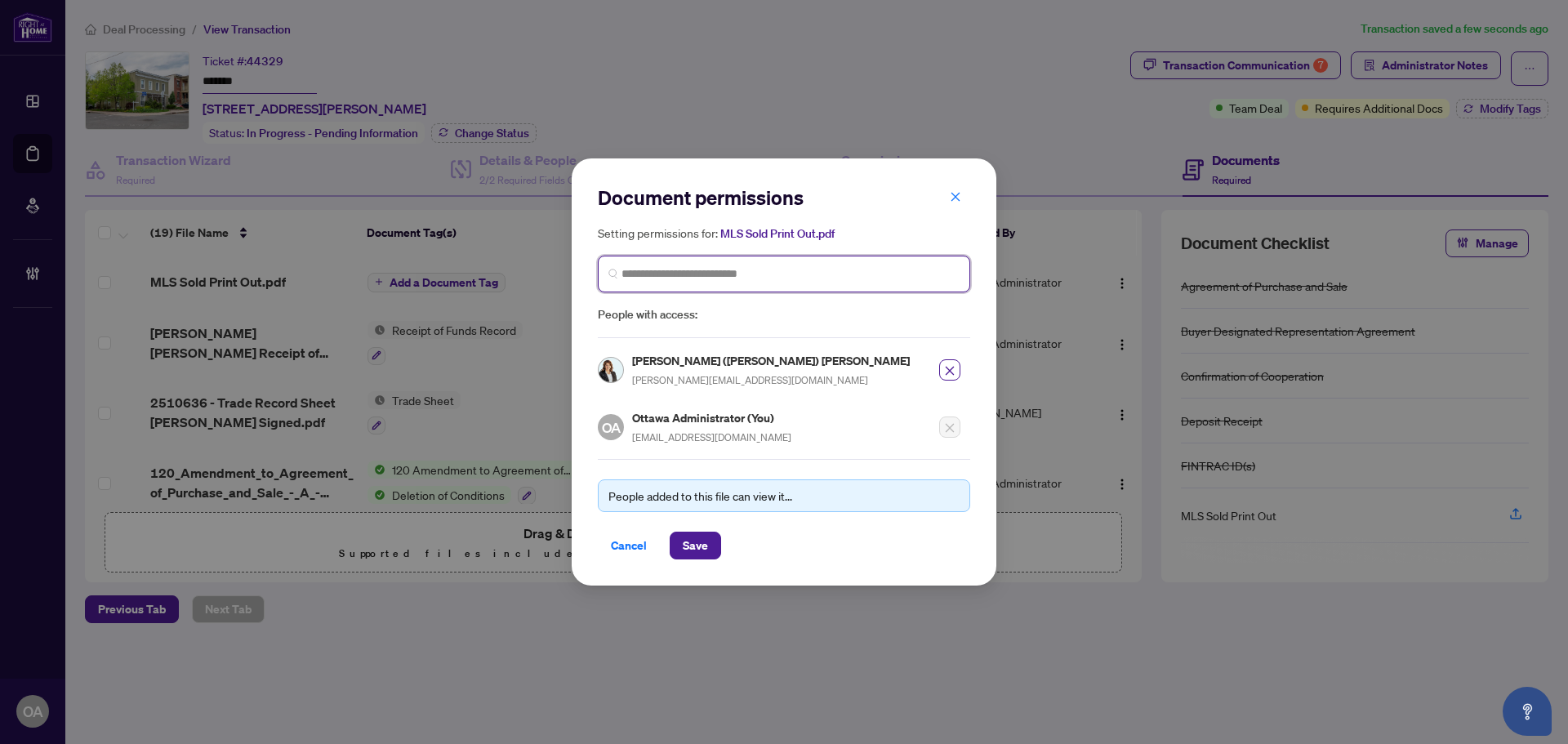
click at [698, 267] on input "search" at bounding box center [790, 274] width 338 height 17
type input "*****"
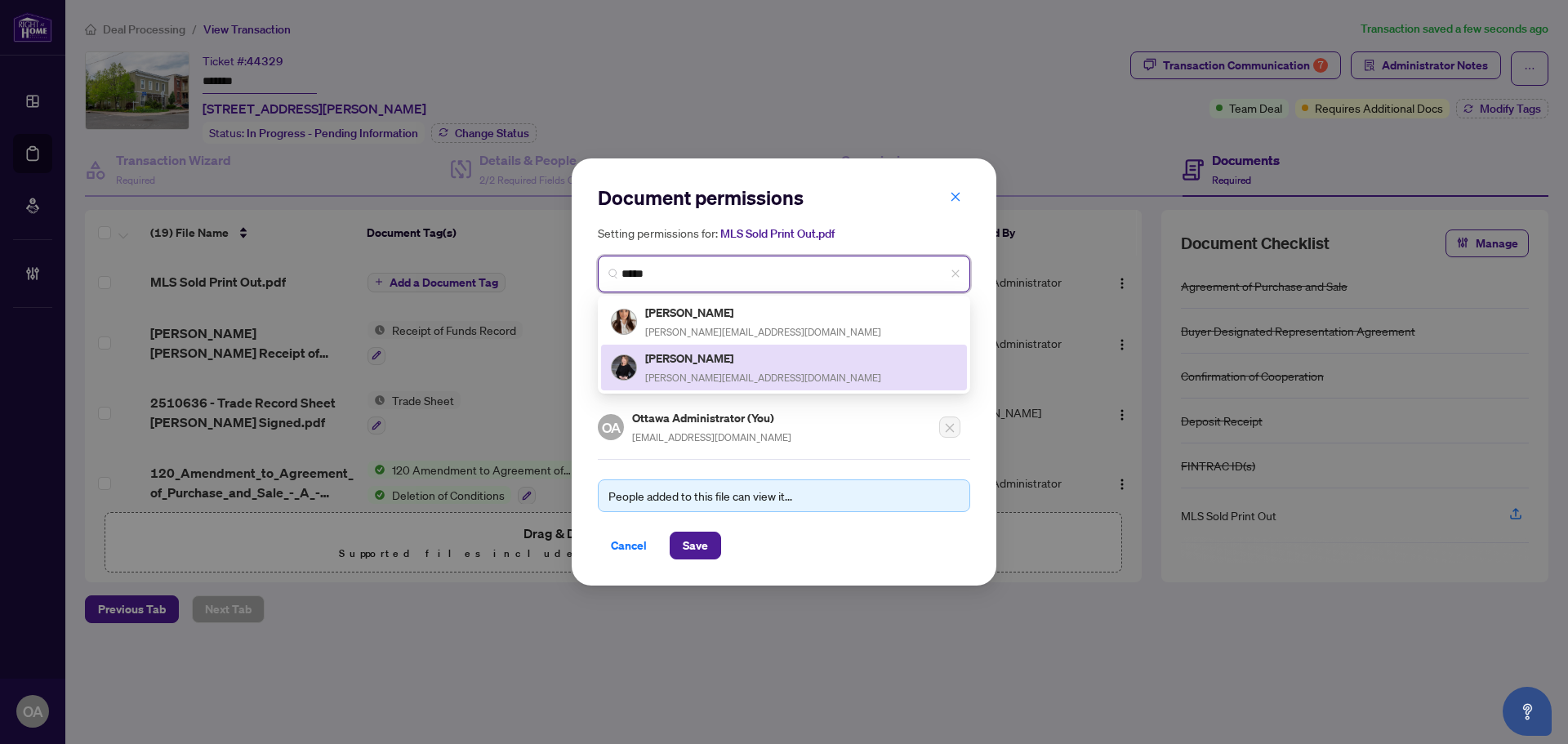
click at [660, 363] on h5 "Sonya Crites" at bounding box center [763, 357] width 236 height 19
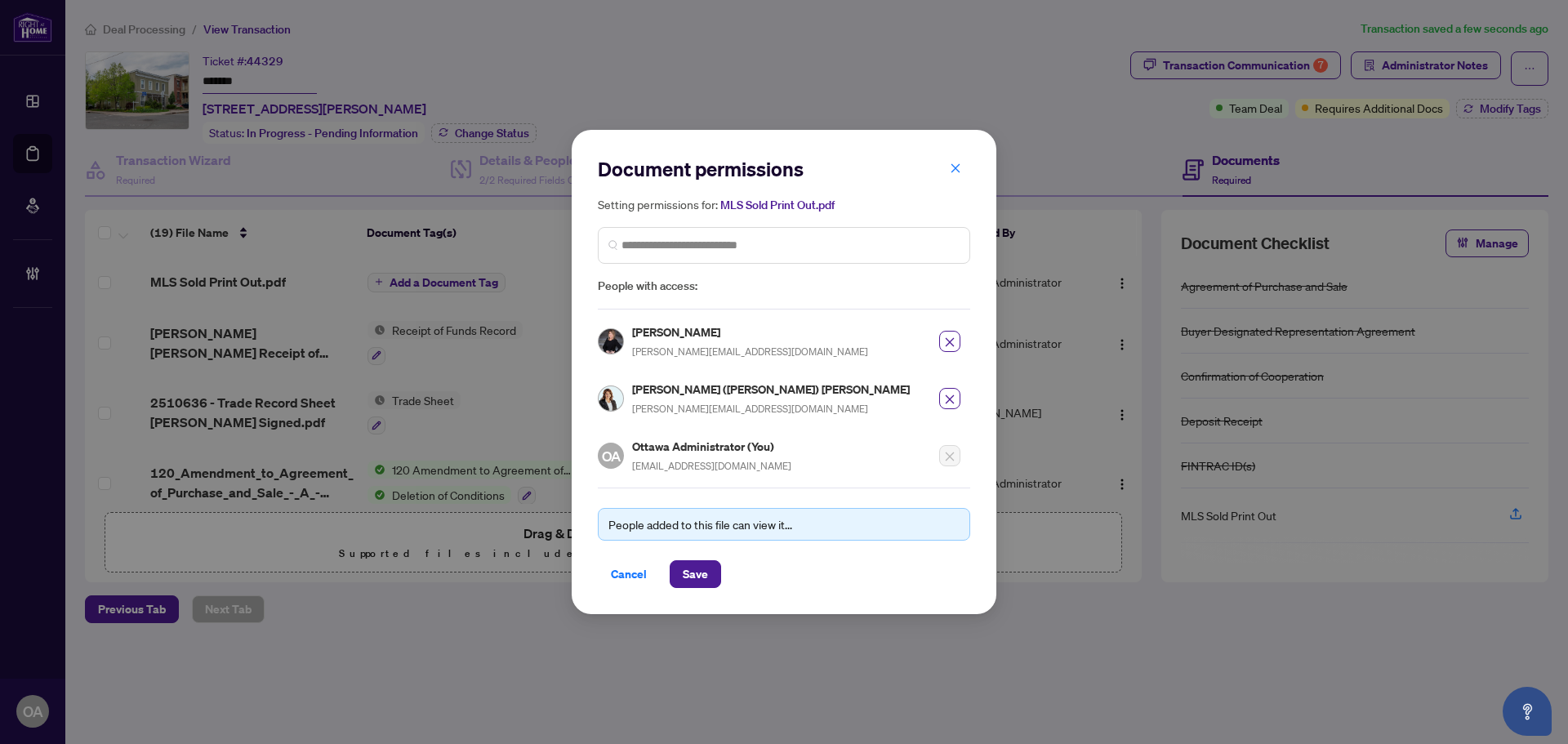
click at [678, 339] on h5 "Sonya Crites" at bounding box center [750, 331] width 236 height 19
click at [795, 575] on div "Cancel Save" at bounding box center [784, 574] width 372 height 28
click at [689, 579] on span "Save" at bounding box center [695, 574] width 25 height 26
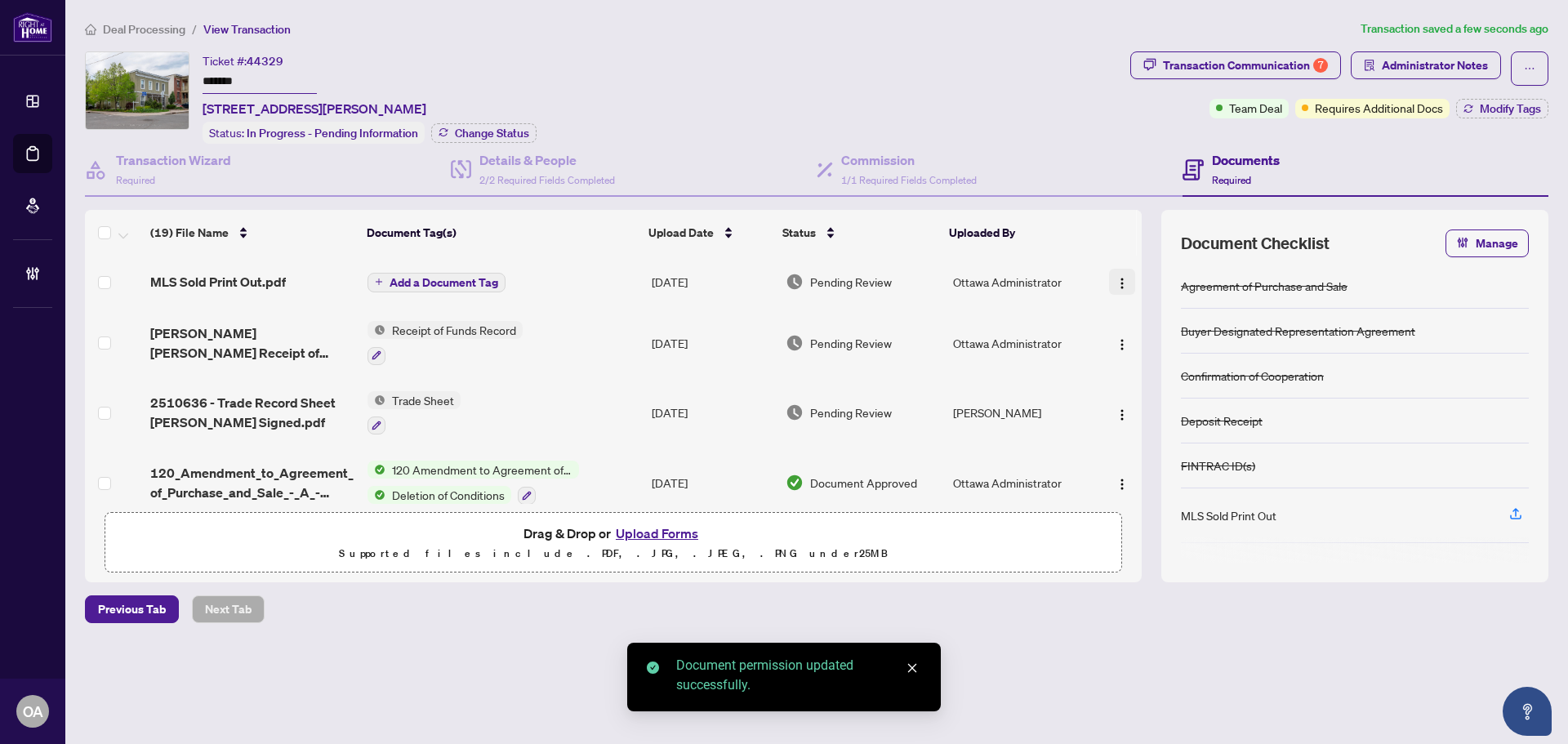
click at [1116, 278] on img "button" at bounding box center [1122, 283] width 13 height 13
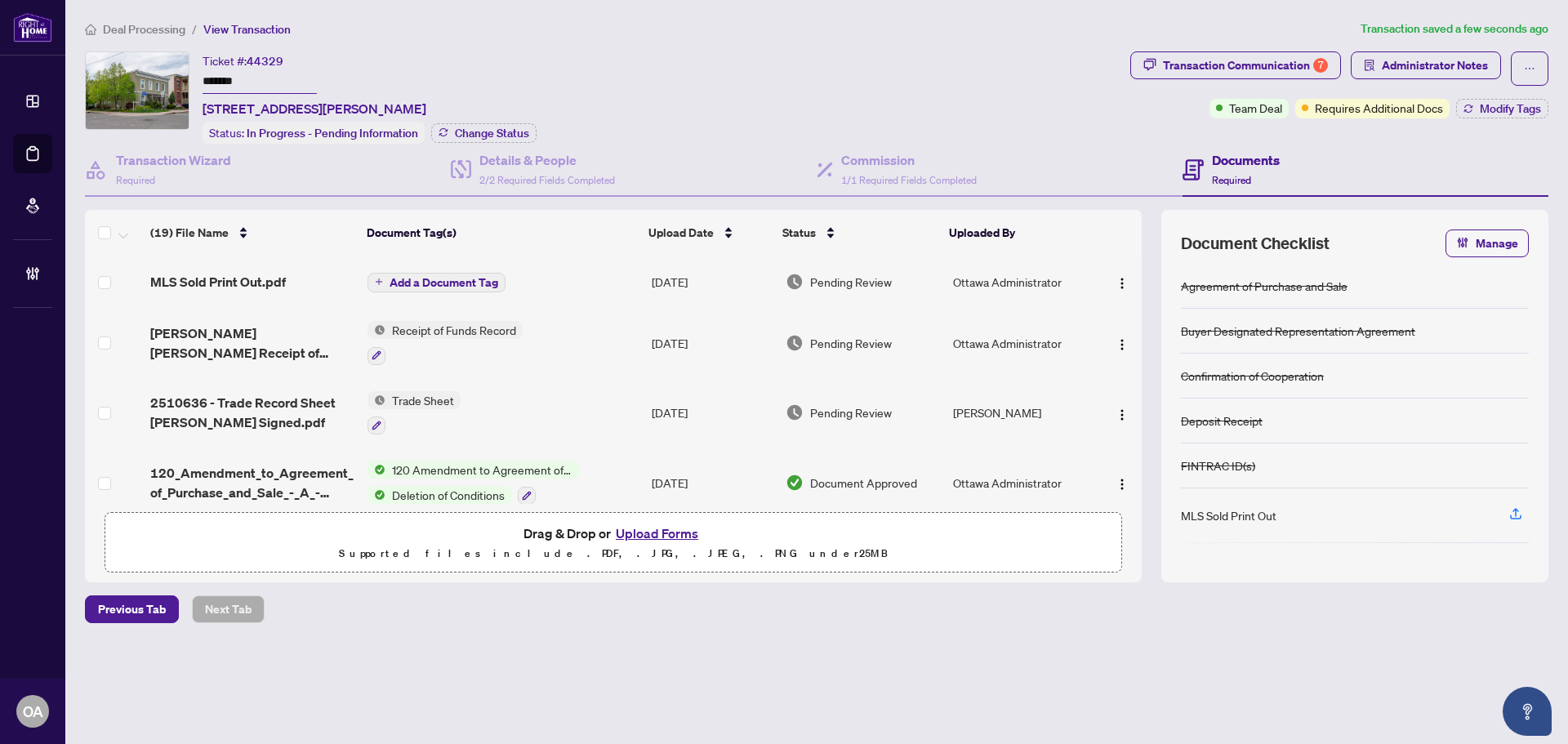
click at [459, 276] on span "Add a Document Tag" at bounding box center [443, 282] width 109 height 11
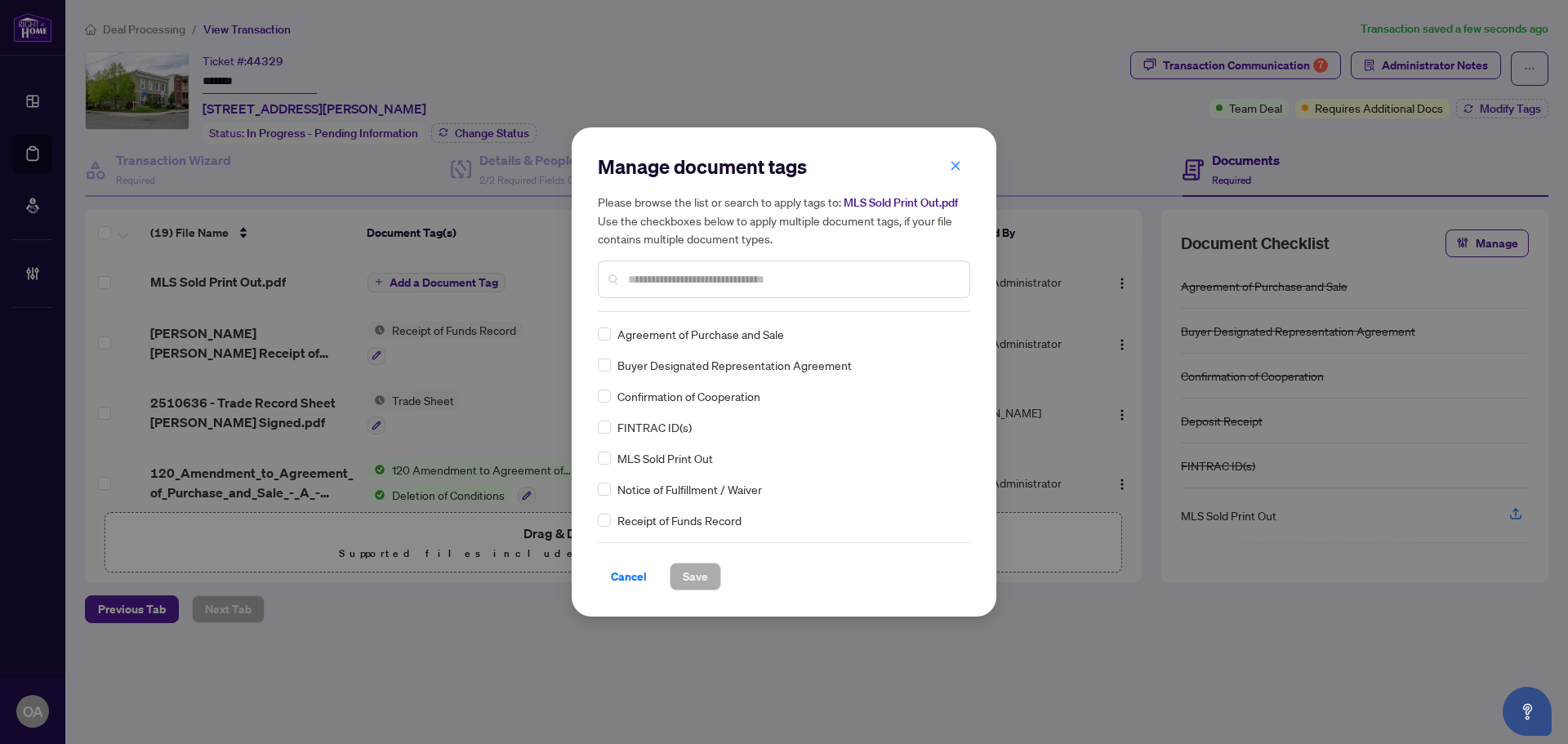
click at [645, 278] on input "text" at bounding box center [792, 280] width 328 height 18
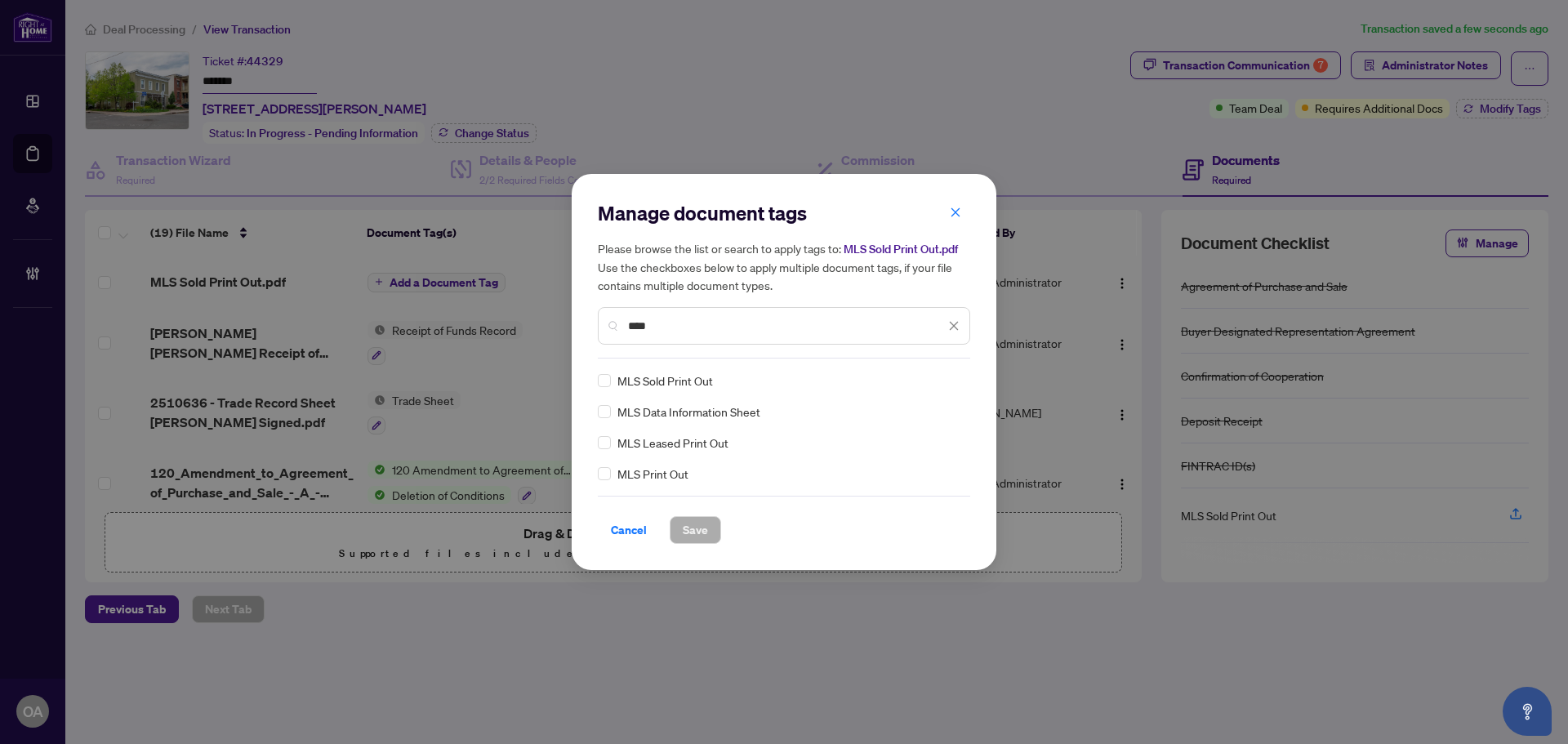
type input "***"
click at [701, 528] on span "Save" at bounding box center [695, 530] width 25 height 26
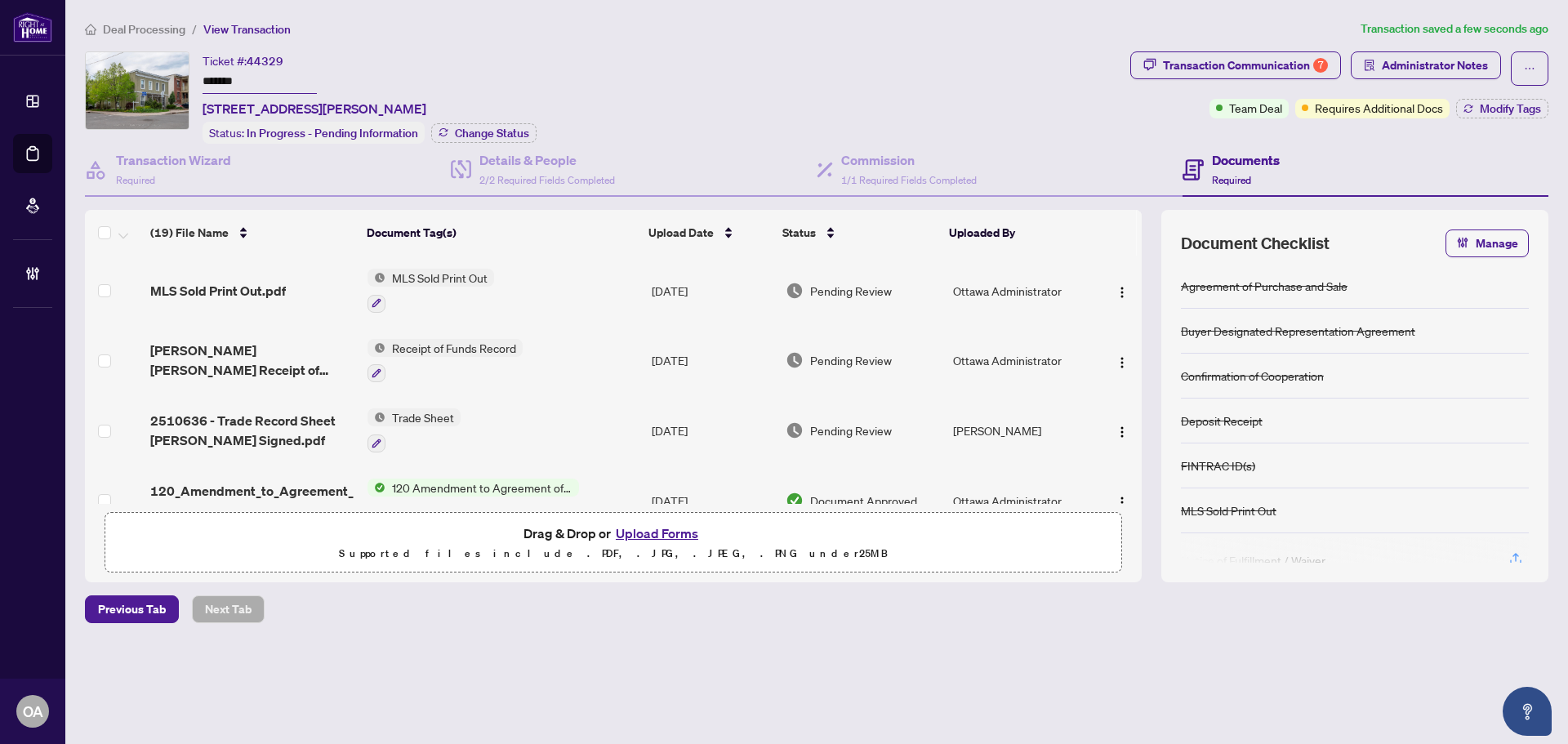
click at [749, 97] on div "Ticket #: 44329 ******* 150 Arthur St, Ottawa, Ontario K1R 7C2, Canada Status: …" at bounding box center [604, 97] width 1039 height 92
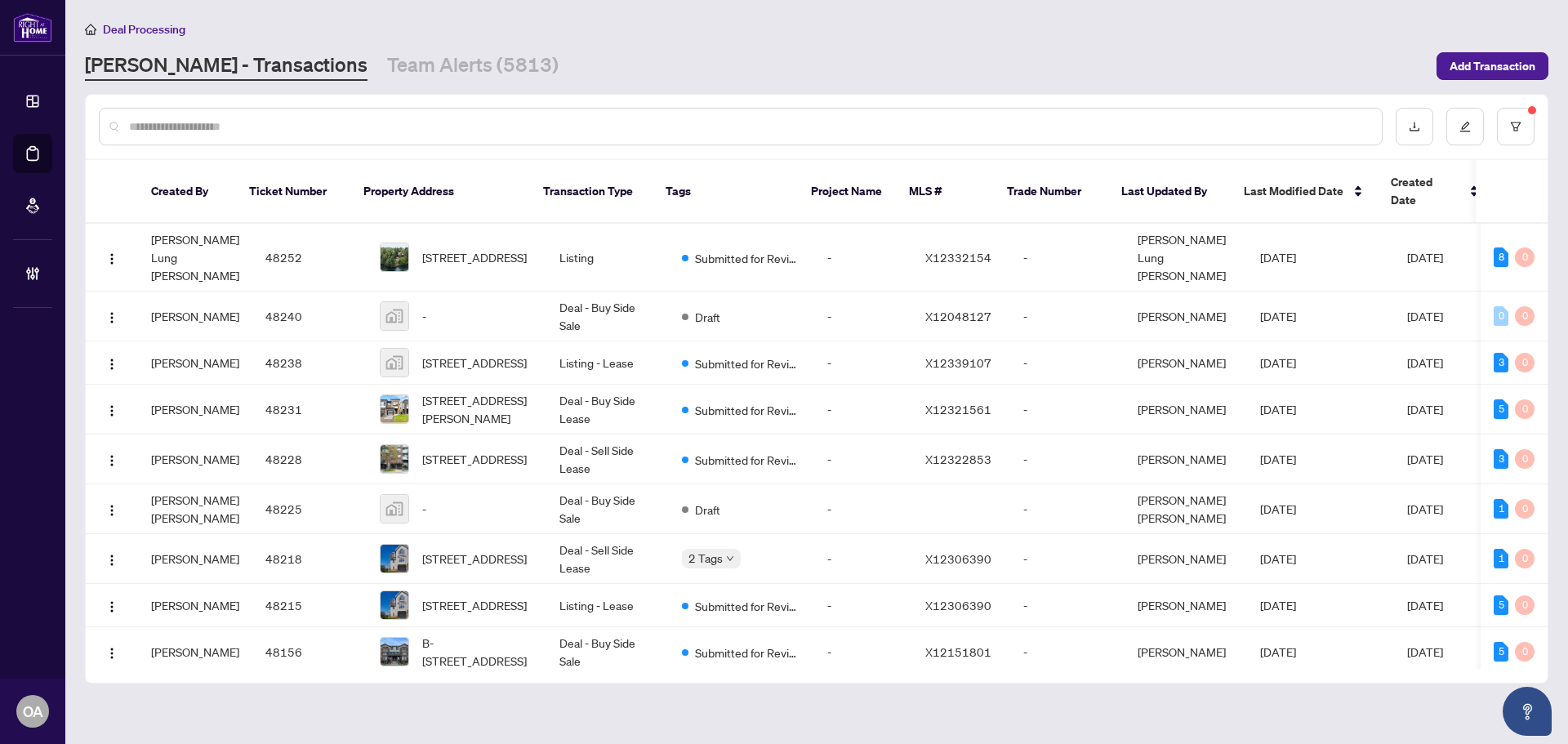
click at [474, 135] on div at bounding box center [741, 127] width 1284 height 38
click at [398, 108] on div at bounding box center [741, 127] width 1284 height 38
click at [398, 128] on input "text" at bounding box center [749, 127] width 1240 height 18
paste input "*****"
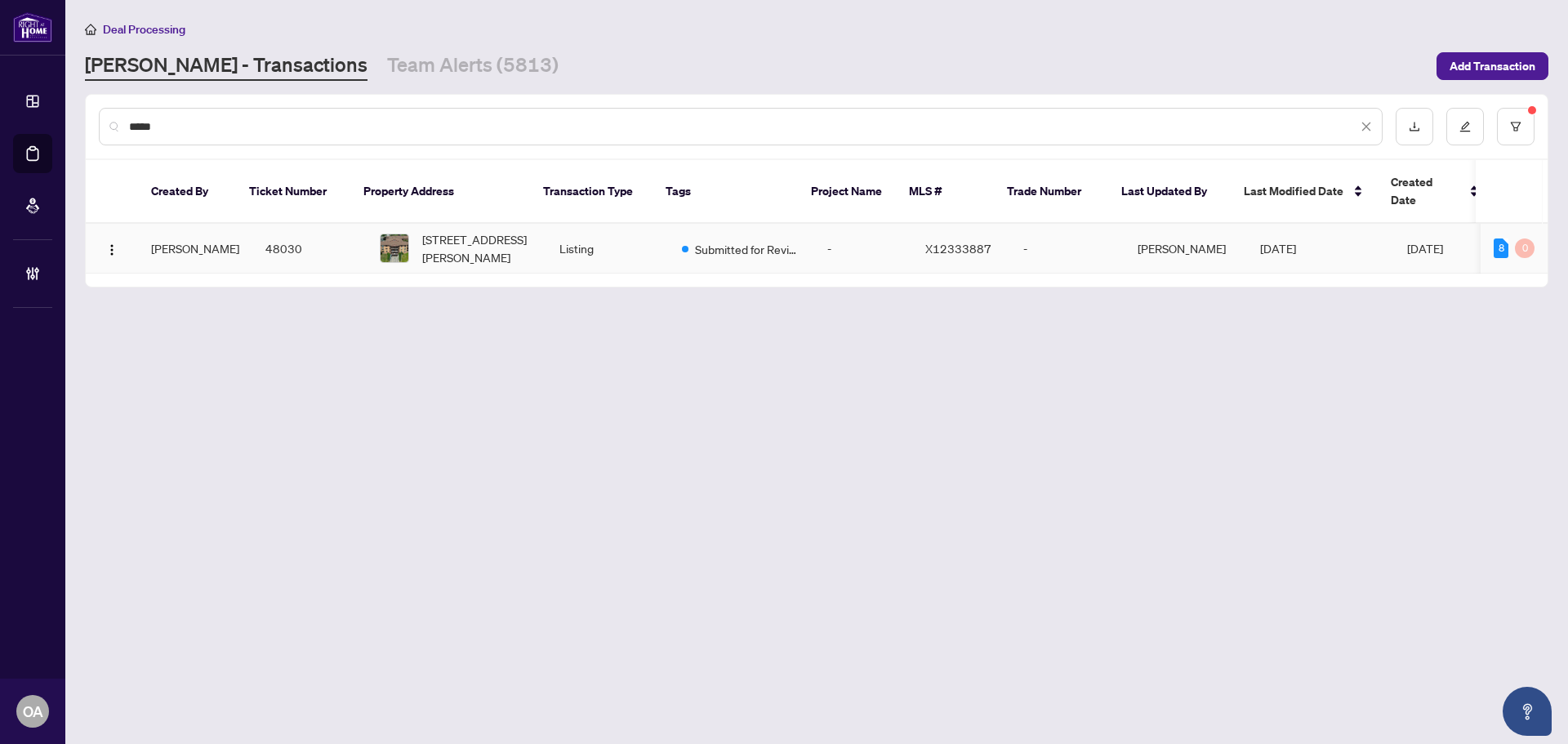
type input "*****"
click at [440, 231] on span "204-316 Savard Ave, Ottawa, Ontario K1L 7S2, Canada" at bounding box center [478, 249] width 111 height 36
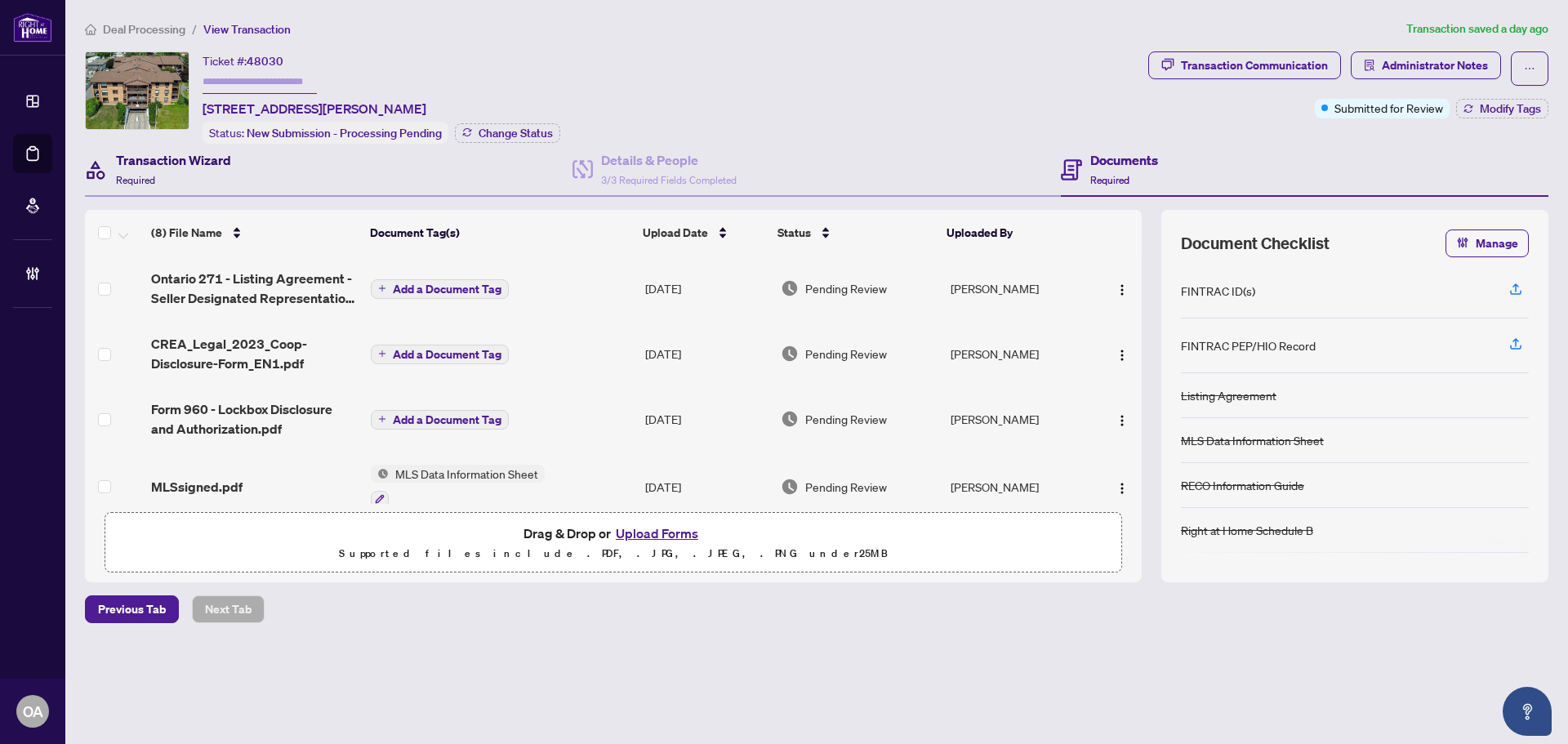
click at [200, 159] on h4 "Transaction Wizard" at bounding box center [173, 160] width 115 height 20
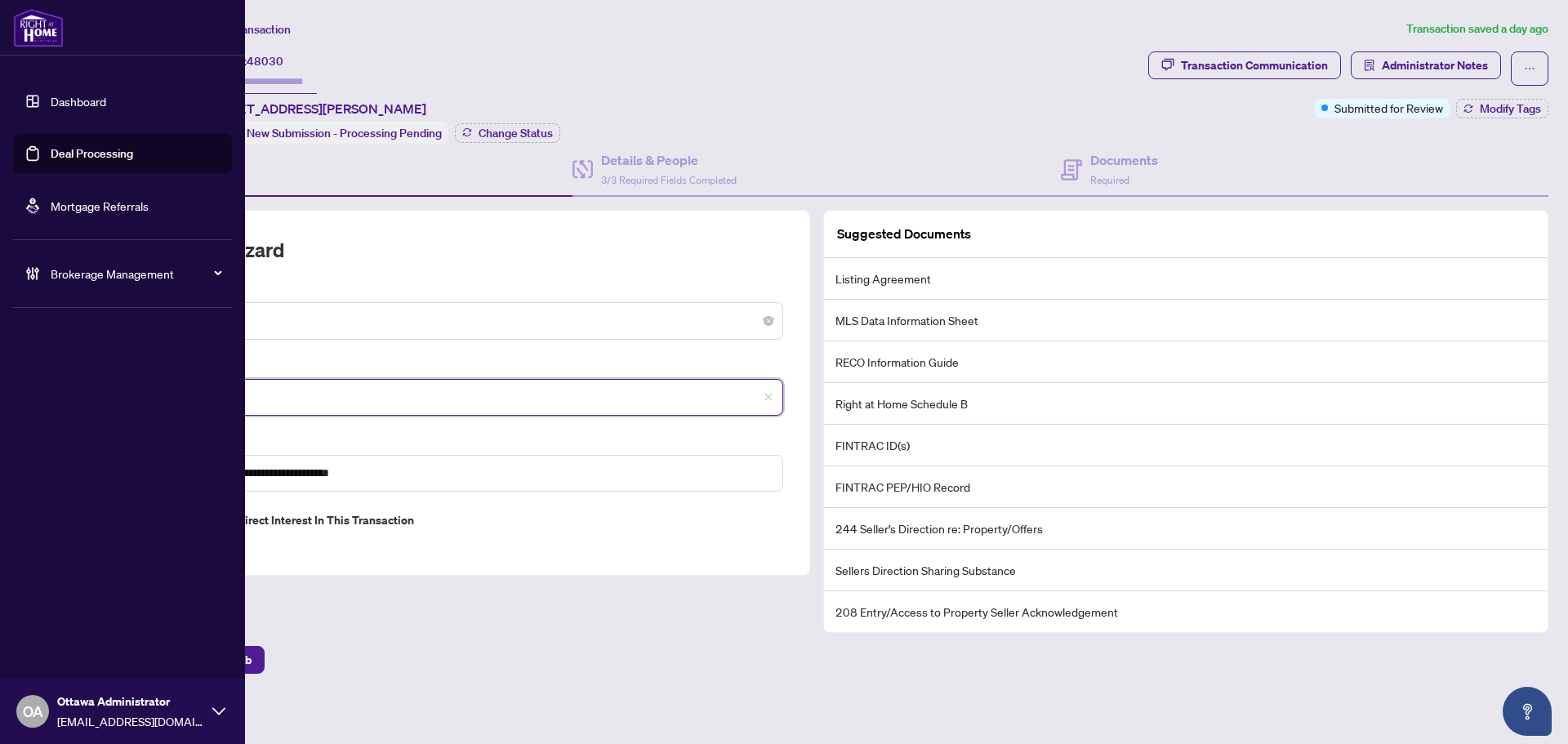
drag, startPoint x: 217, startPoint y: 394, endPoint x: 0, endPoint y: 385, distance: 217.2
click at [0, 385] on div "**********" at bounding box center [784, 372] width 1568 height 744
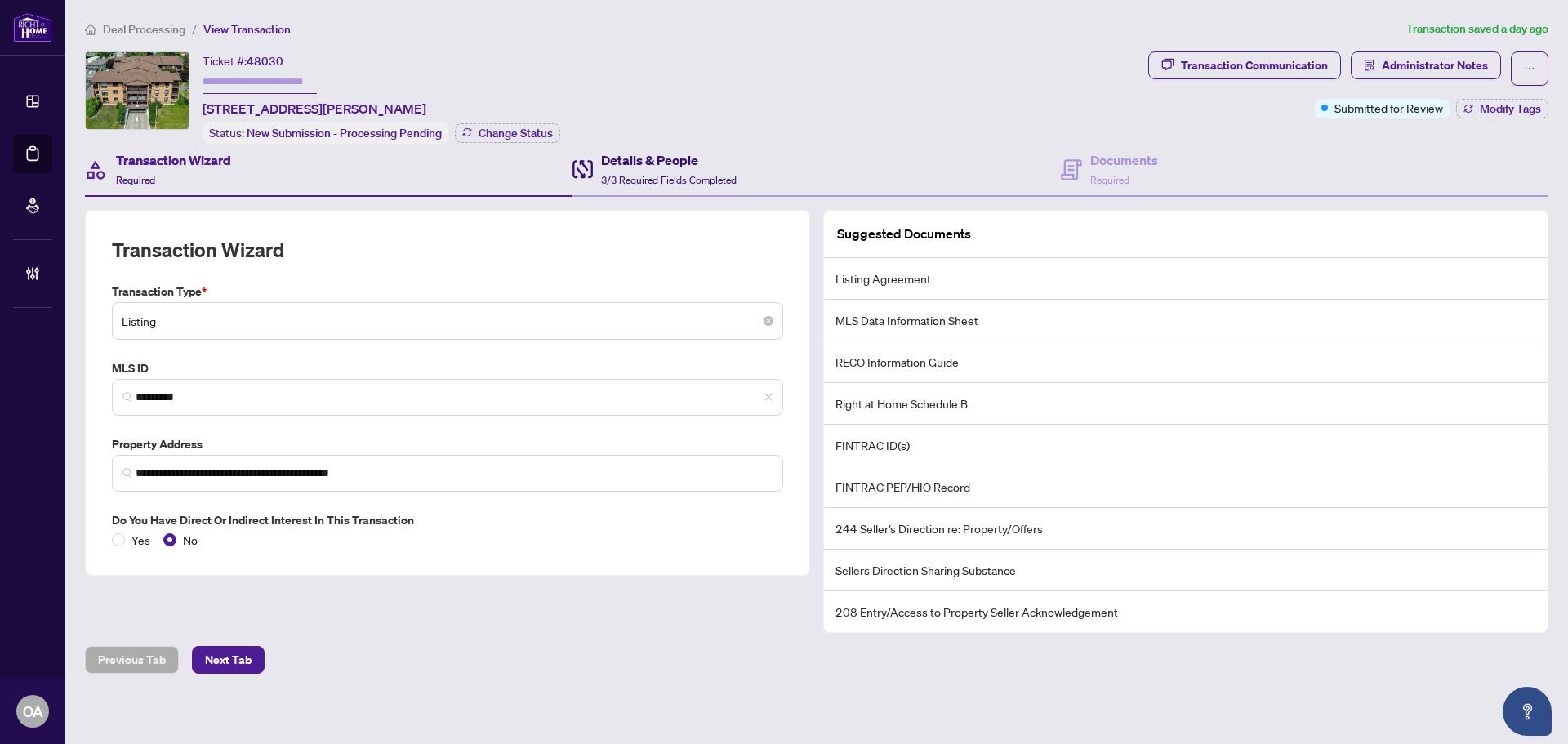
drag, startPoint x: 673, startPoint y: 165, endPoint x: 658, endPoint y: 160, distance: 15.8
click at [673, 165] on h4 "Details & People" at bounding box center [669, 160] width 136 height 20
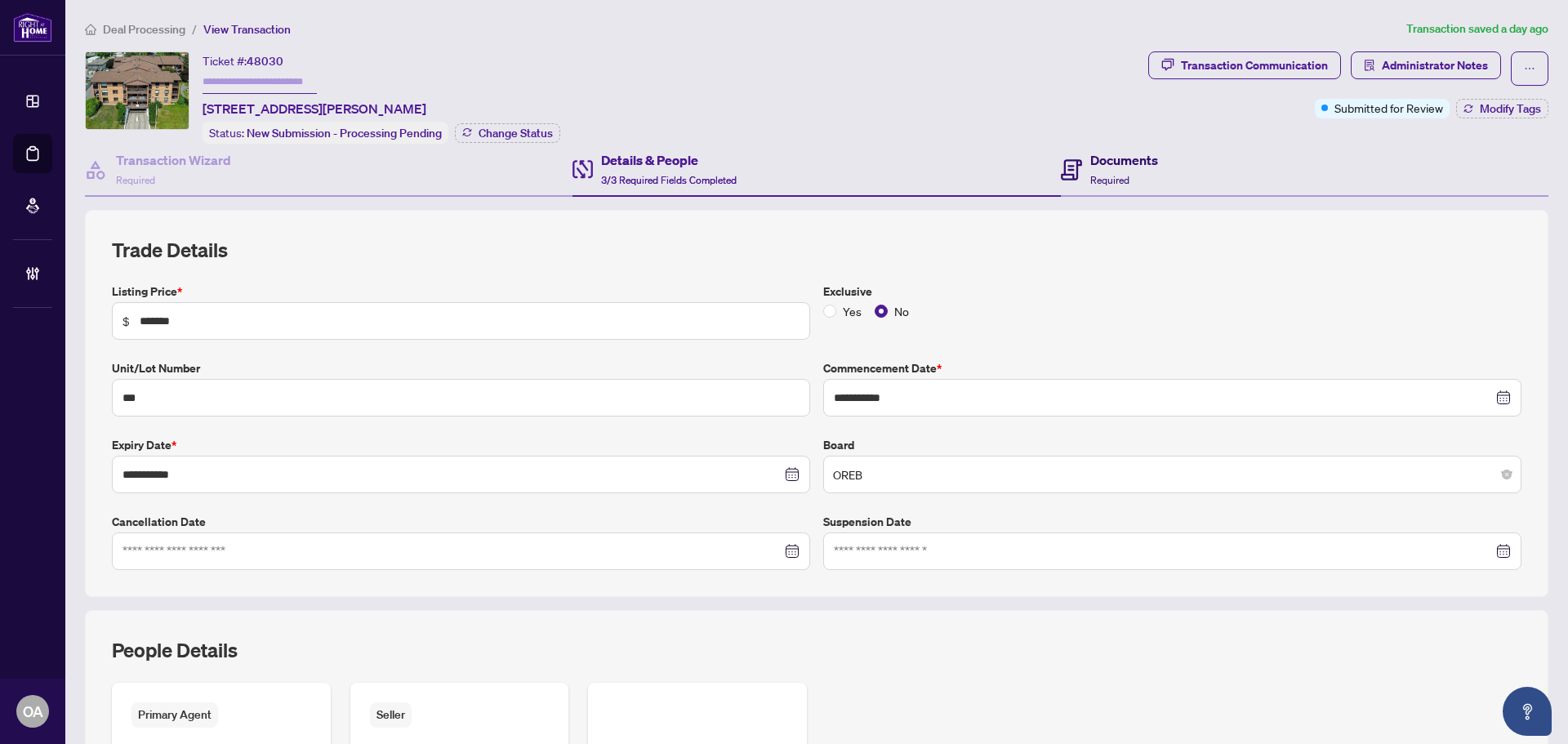
click at [1122, 164] on h4 "Documents" at bounding box center [1124, 160] width 68 height 20
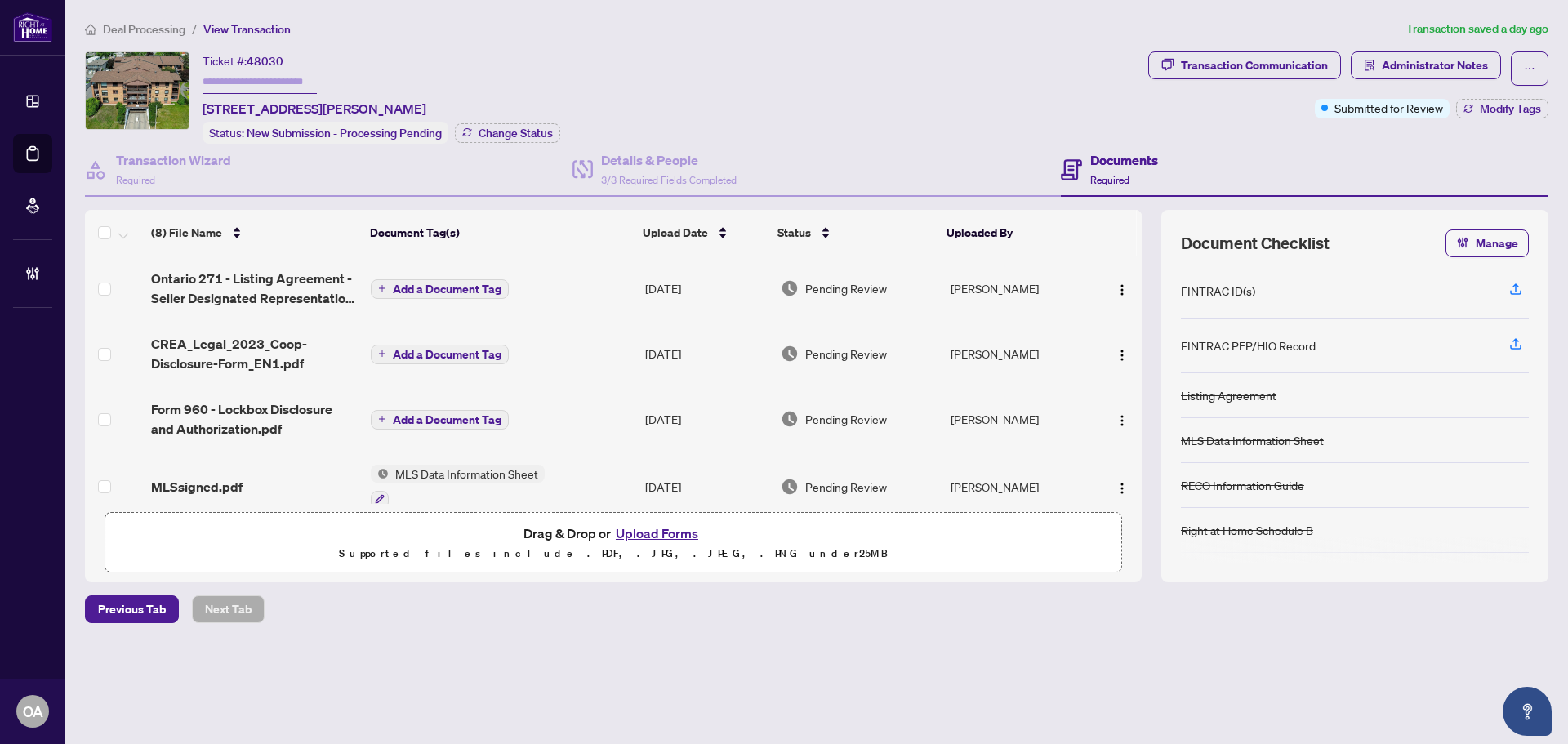
scroll to position [245, 0]
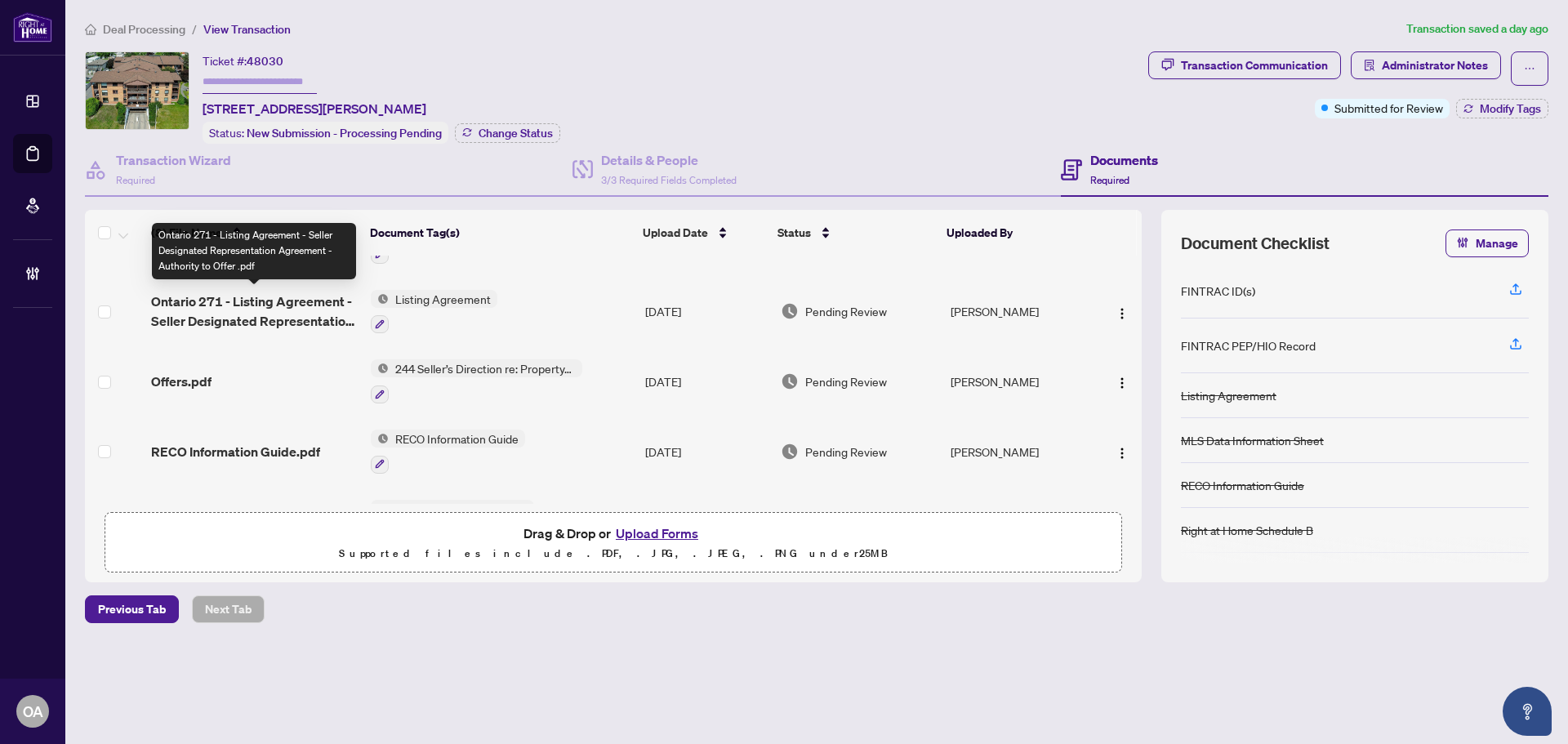
click at [238, 307] on span "Ontario 271 - Listing Agreement - Seller Designated Representation Agreement - …" at bounding box center [254, 311] width 207 height 39
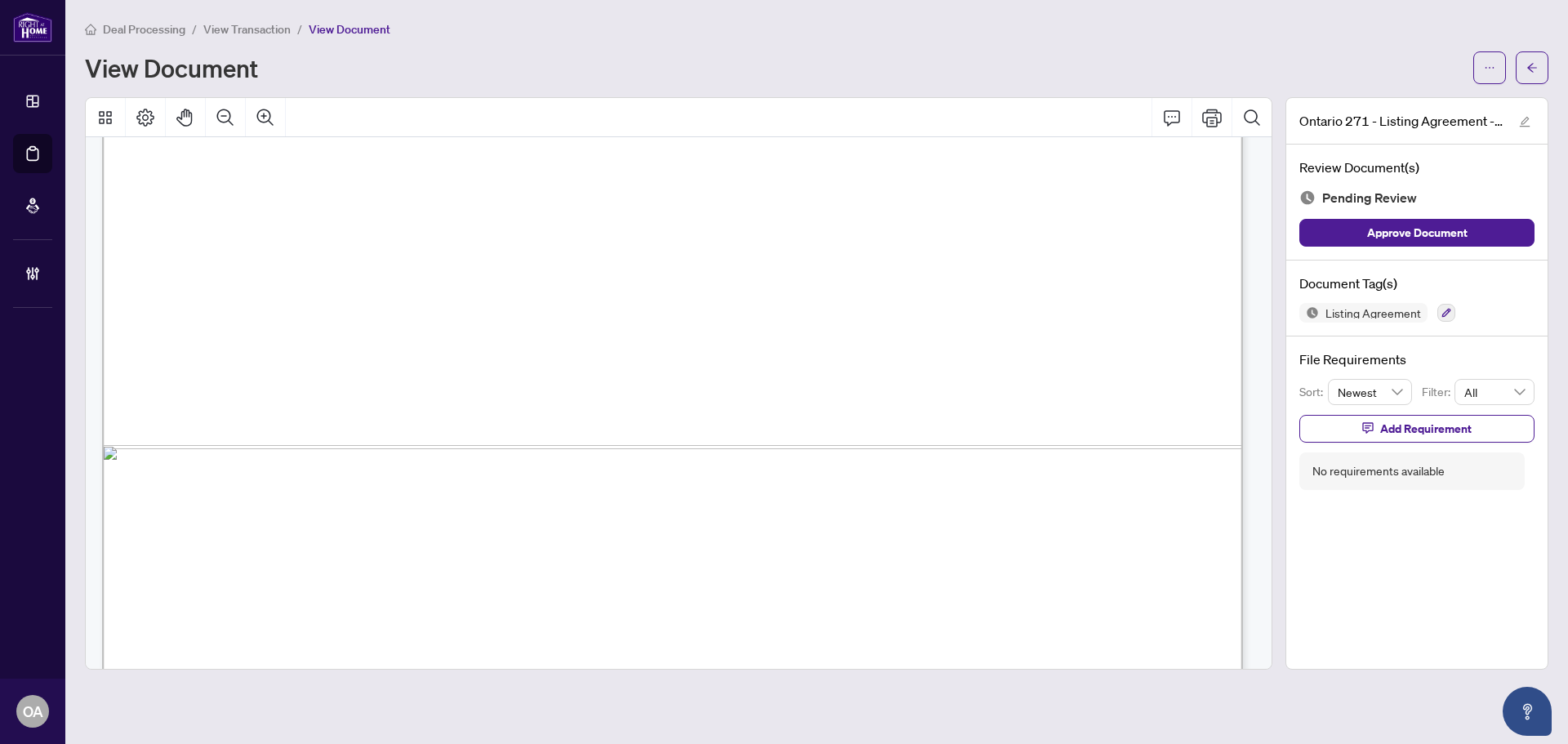
scroll to position [8543, 0]
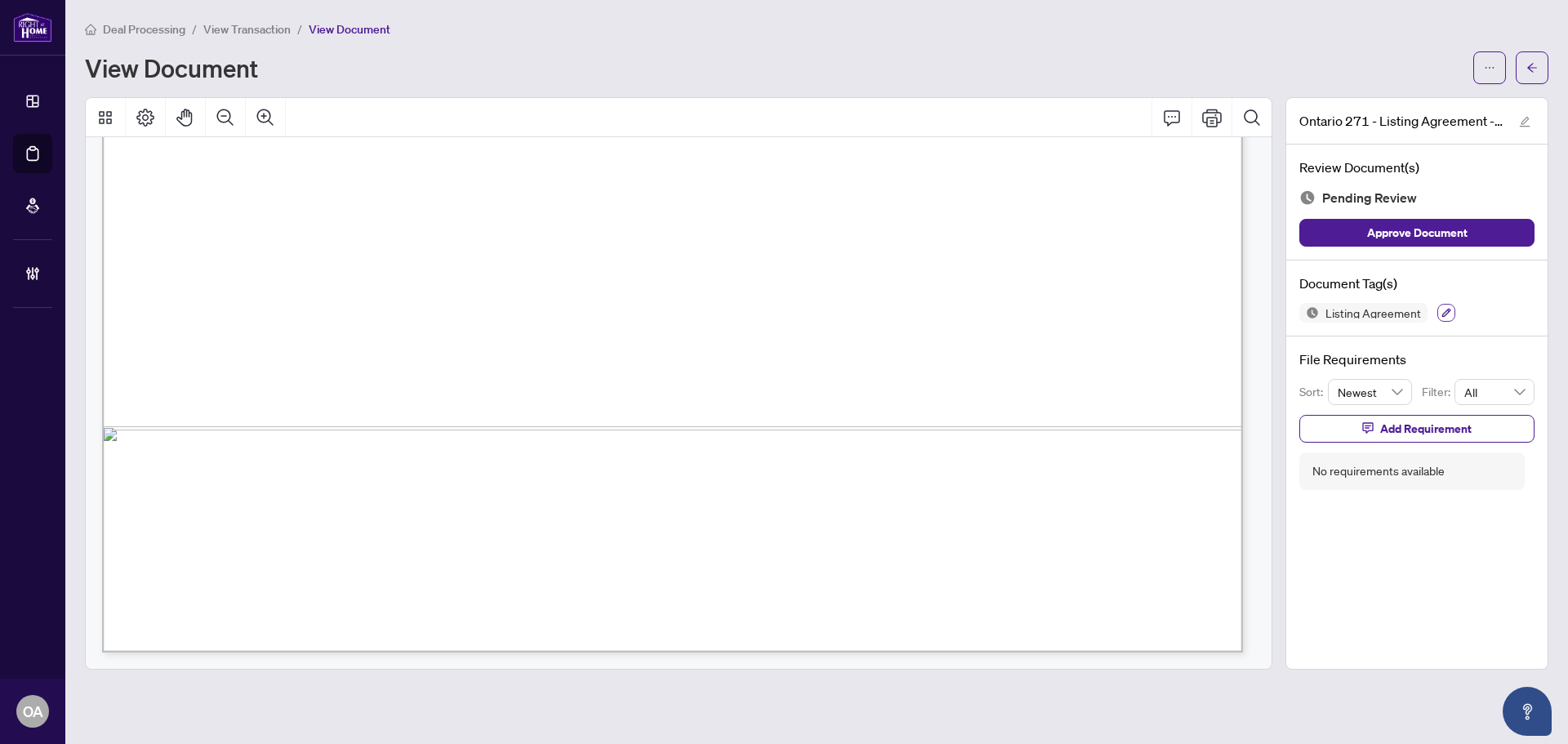
click at [1442, 307] on icon "button" at bounding box center [1446, 312] width 10 height 10
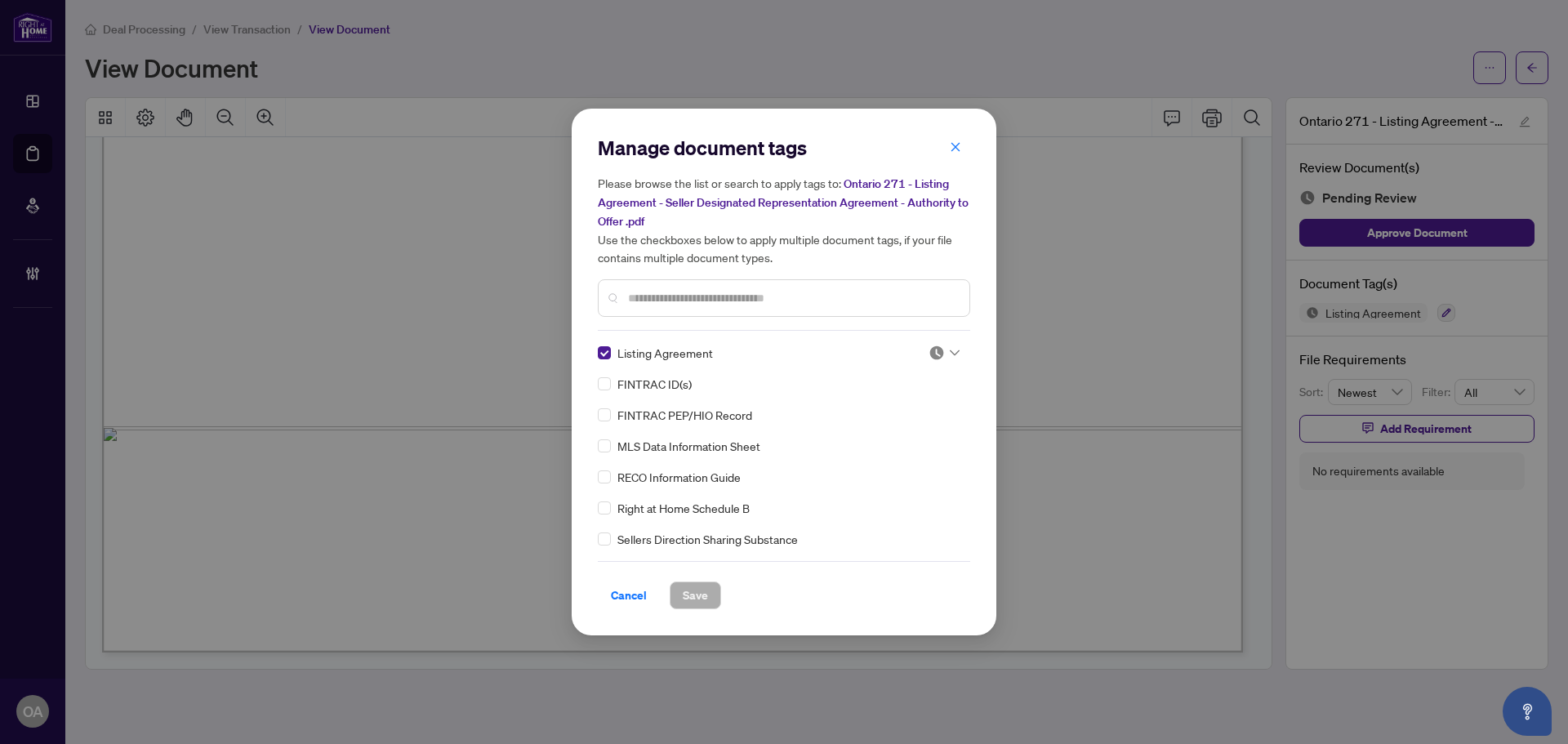
click at [950, 353] on icon at bounding box center [955, 352] width 10 height 7
click at [909, 432] on div "Approved" at bounding box center [890, 432] width 105 height 18
click at [683, 593] on span "Save" at bounding box center [695, 595] width 25 height 26
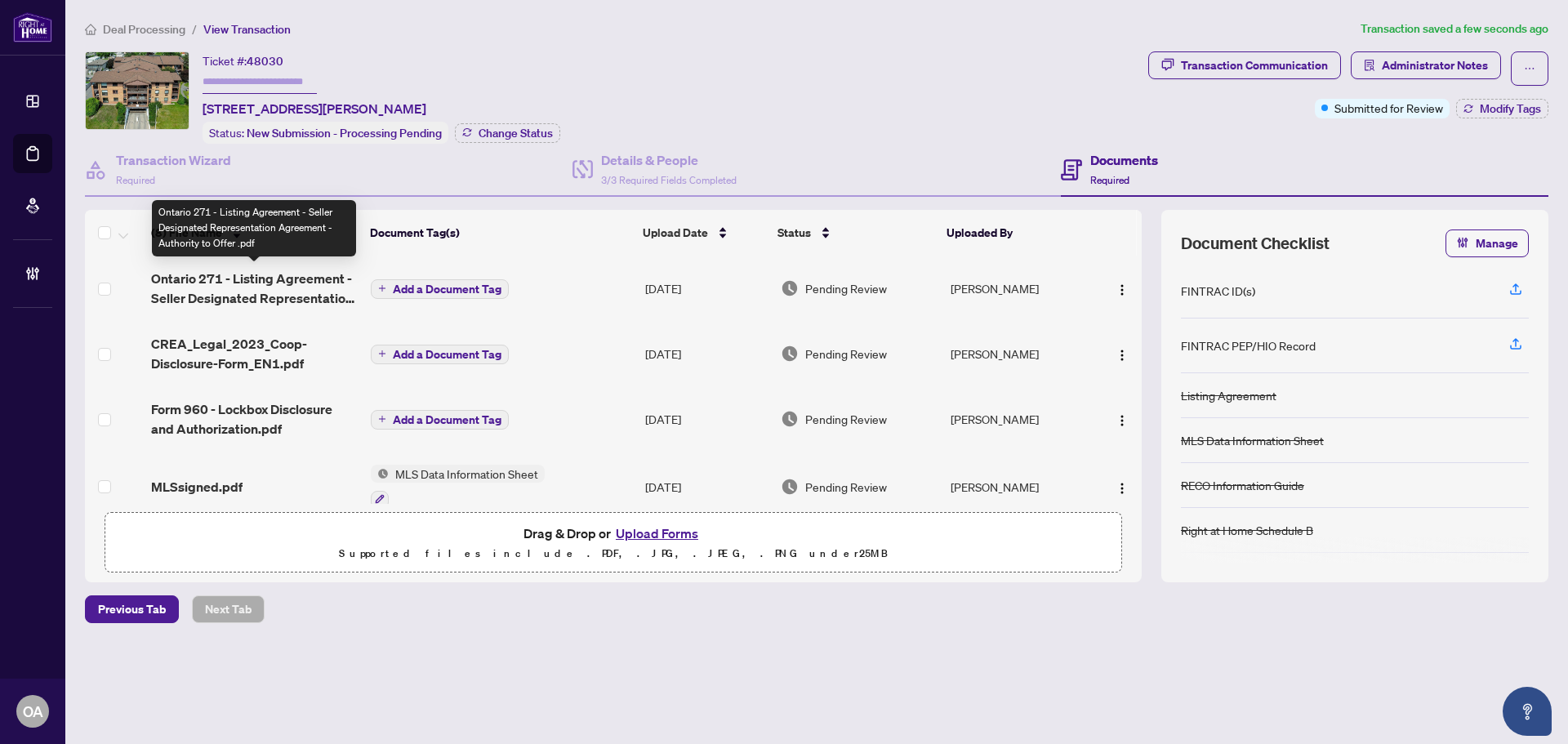
click at [336, 277] on span "Ontario 271 - Listing Agreement - Seller Designated Representation Agreement - …" at bounding box center [254, 289] width 207 height 39
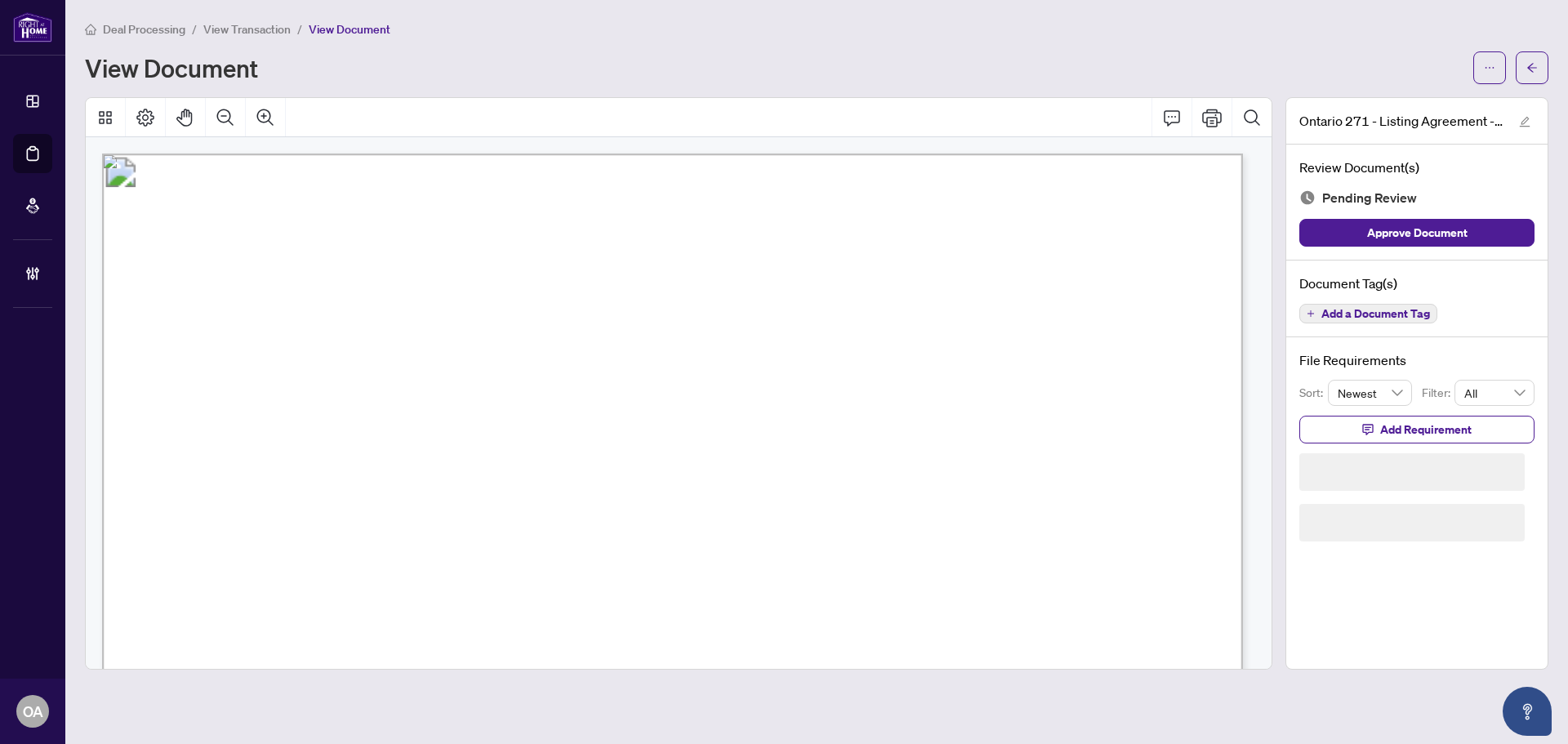
scroll to position [245, 0]
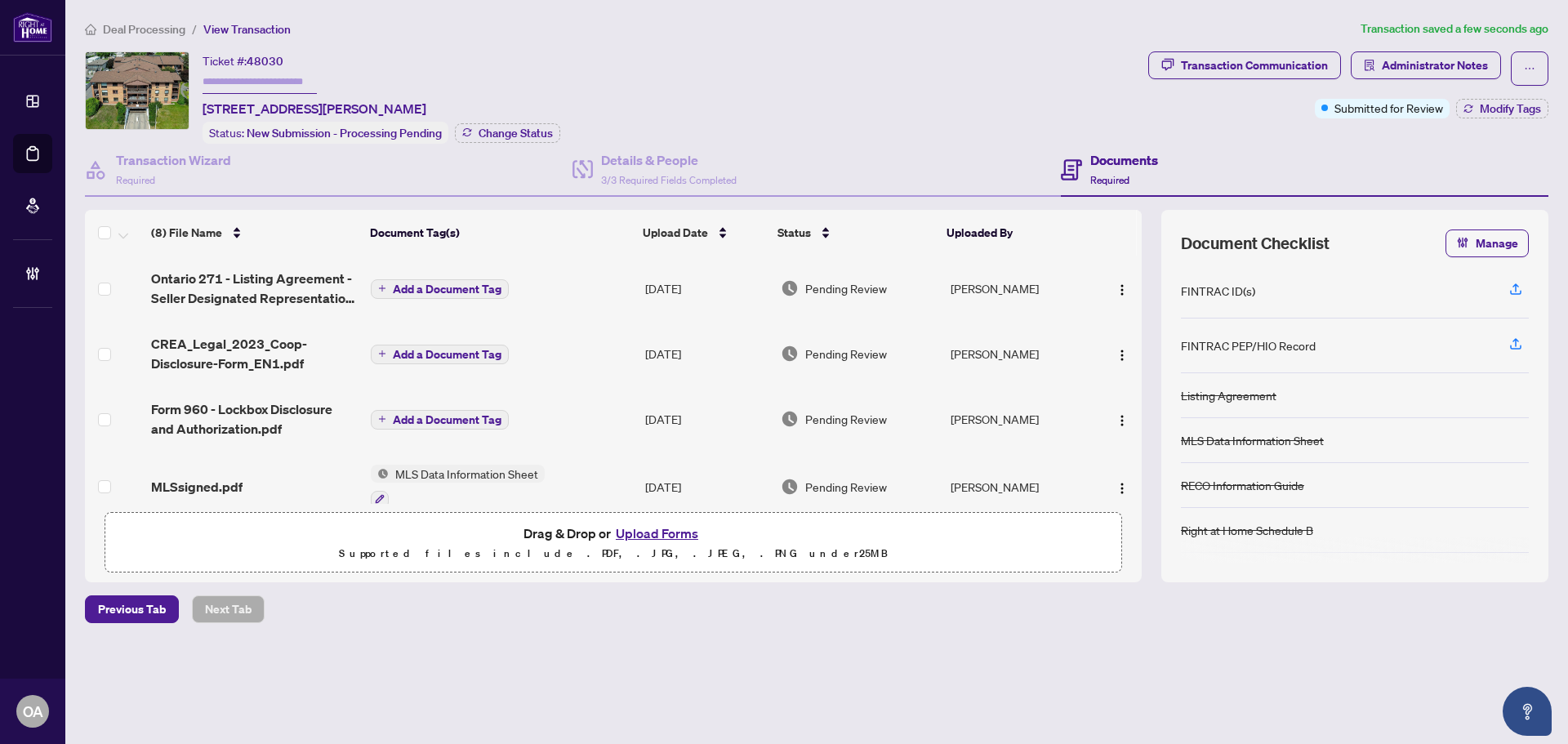
scroll to position [164, 0]
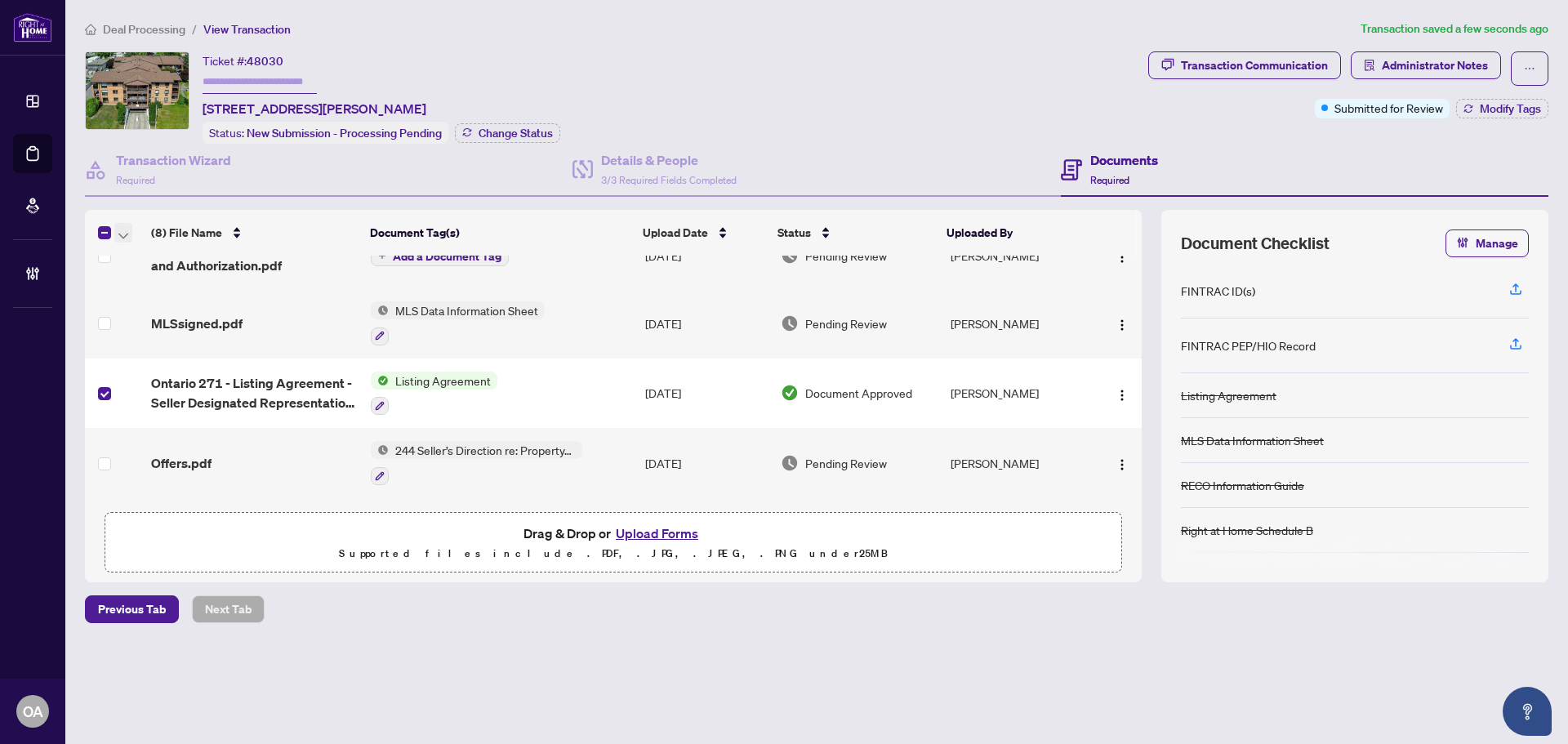
click at [120, 233] on icon "button" at bounding box center [124, 236] width 10 height 7
click at [140, 308] on span "Archive Selected" at bounding box center [200, 311] width 146 height 18
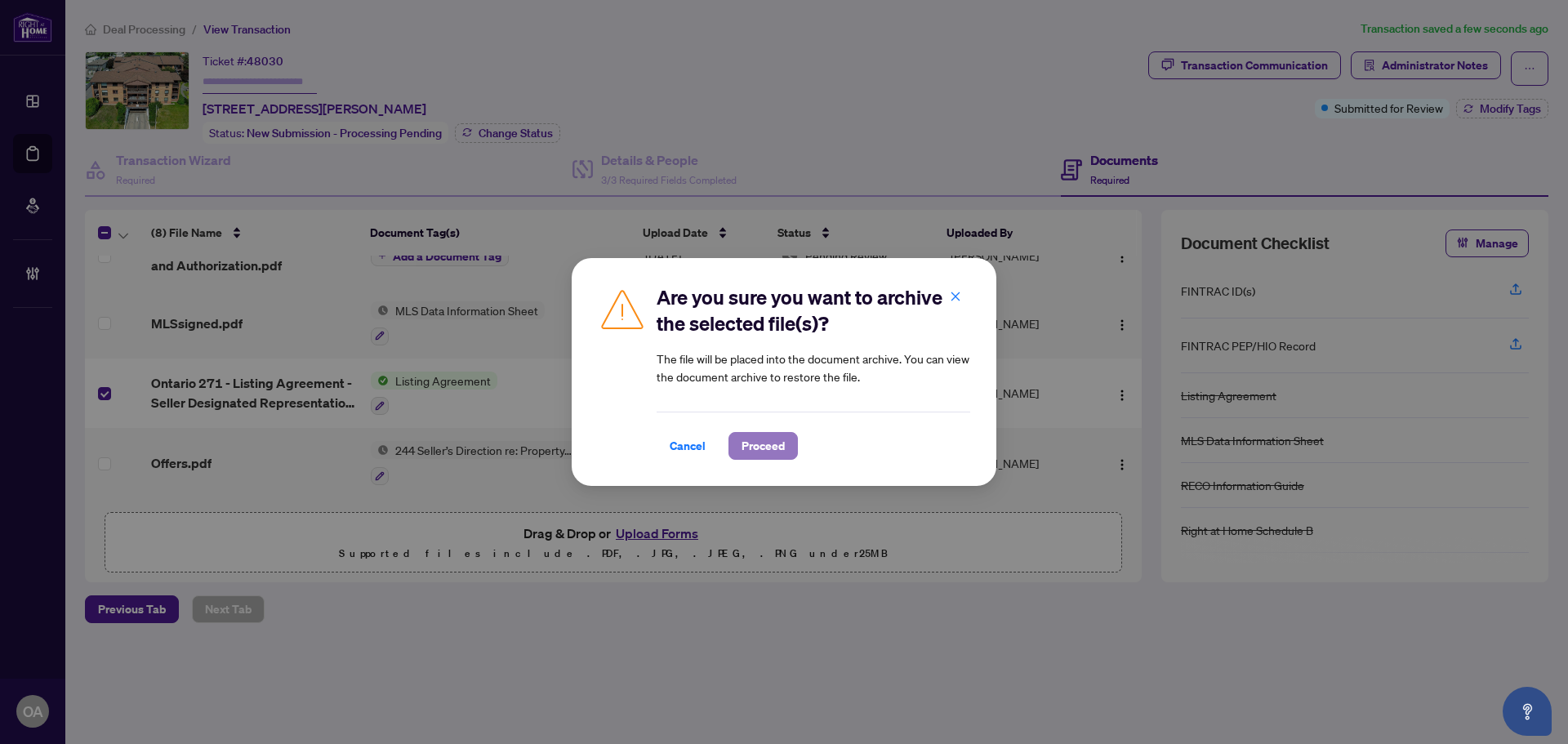
click at [771, 441] on span "Proceed" at bounding box center [763, 446] width 43 height 26
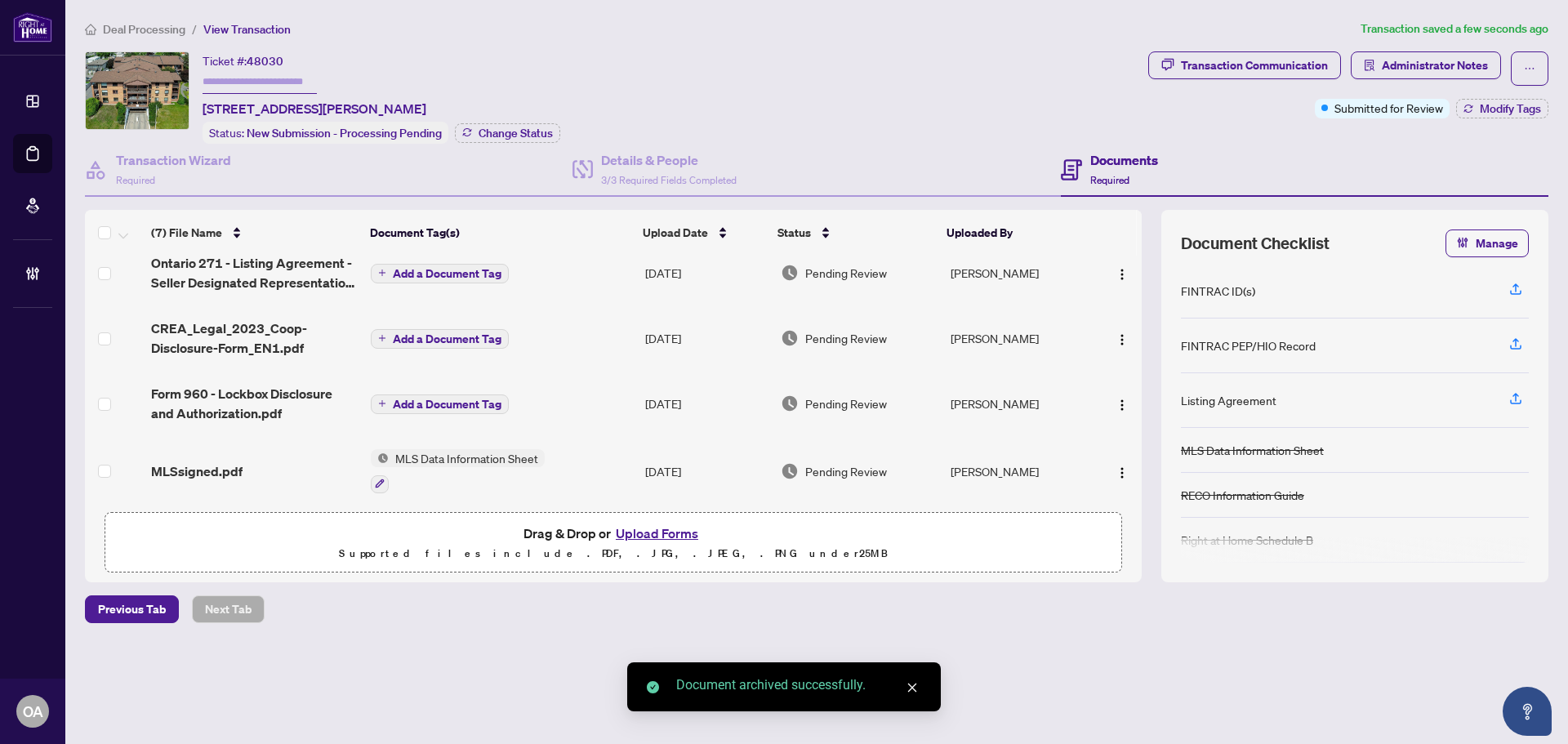
scroll to position [0, 0]
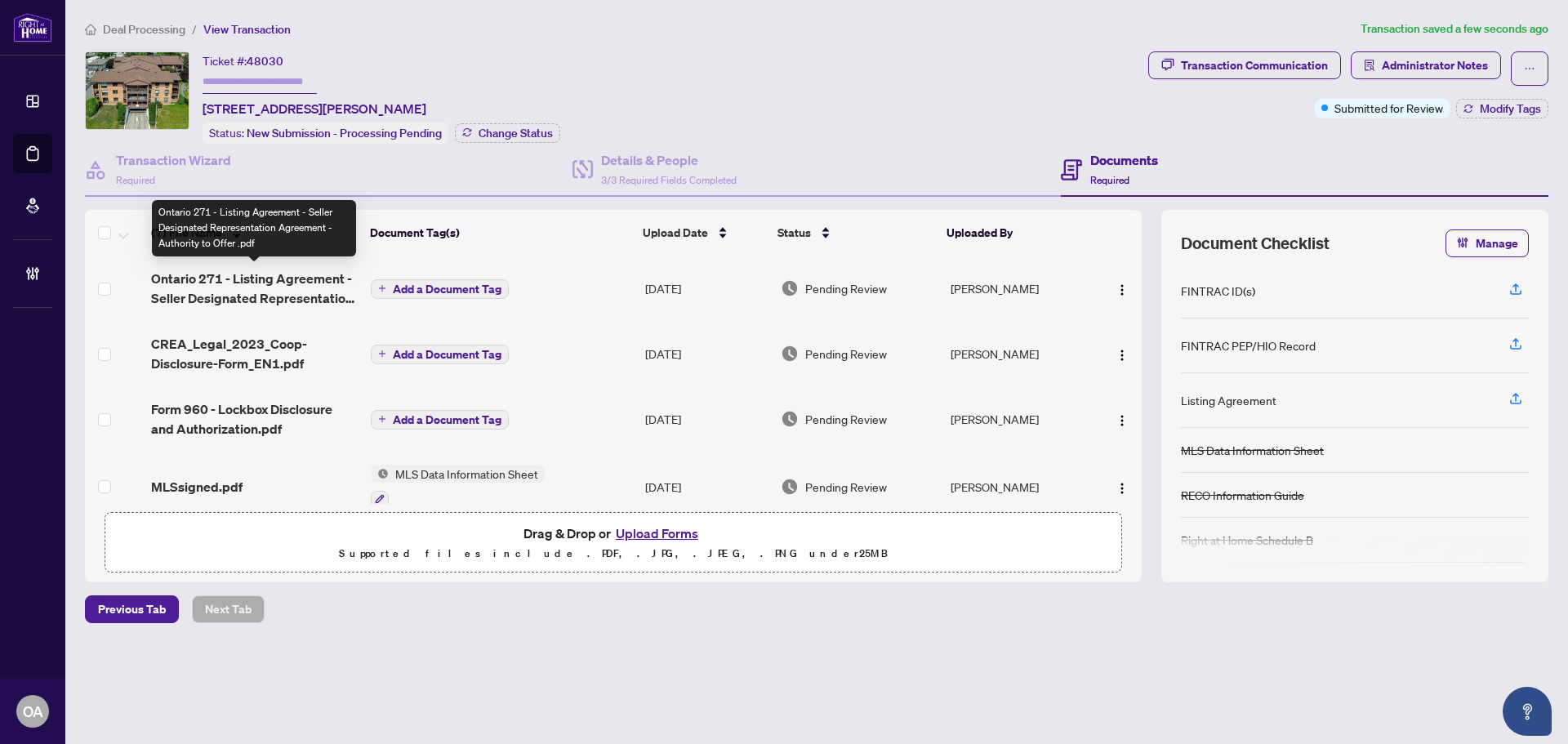
click at [240, 275] on span "Ontario 271 - Listing Agreement - Seller Designated Representation Agreement - …" at bounding box center [254, 289] width 207 height 39
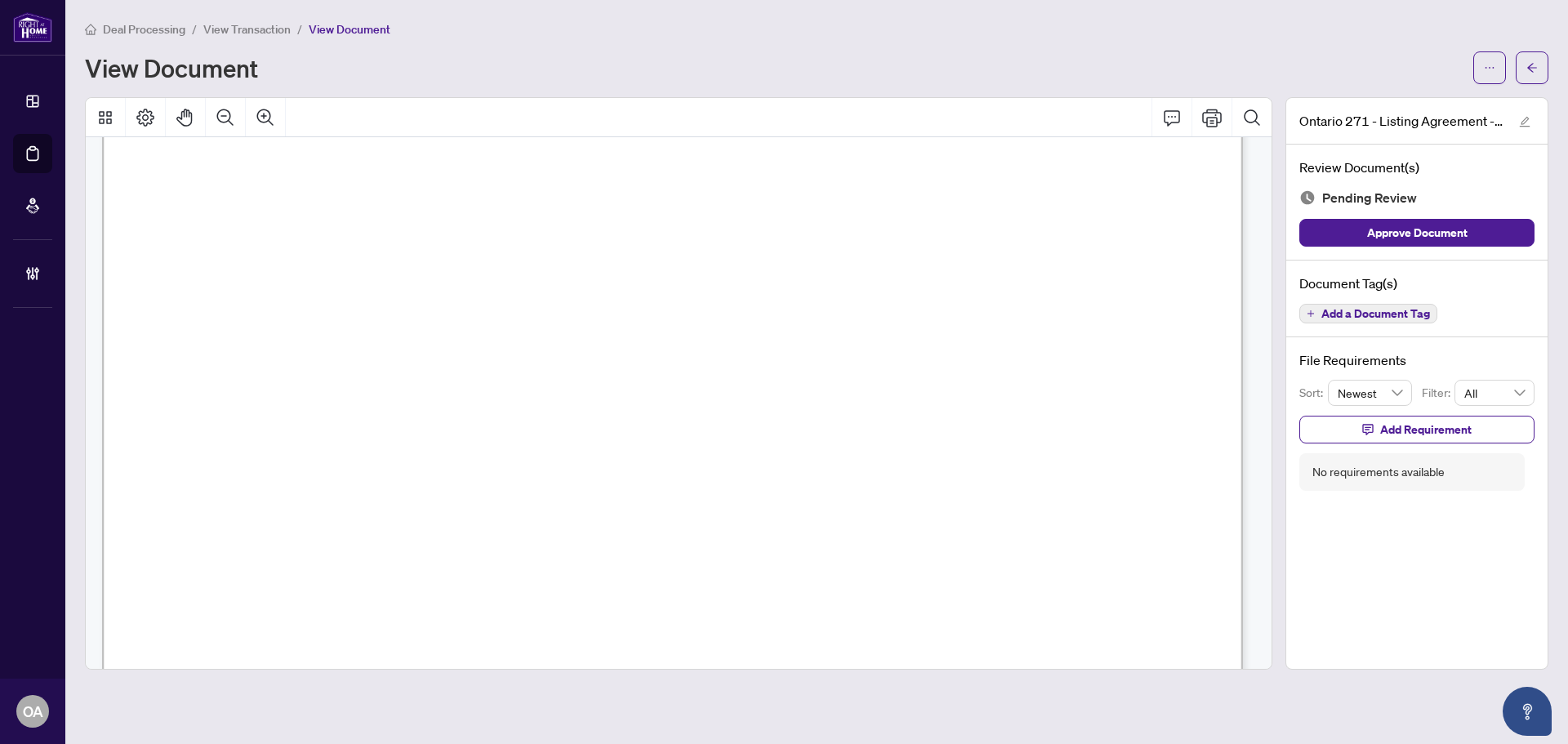
scroll to position [408, 0]
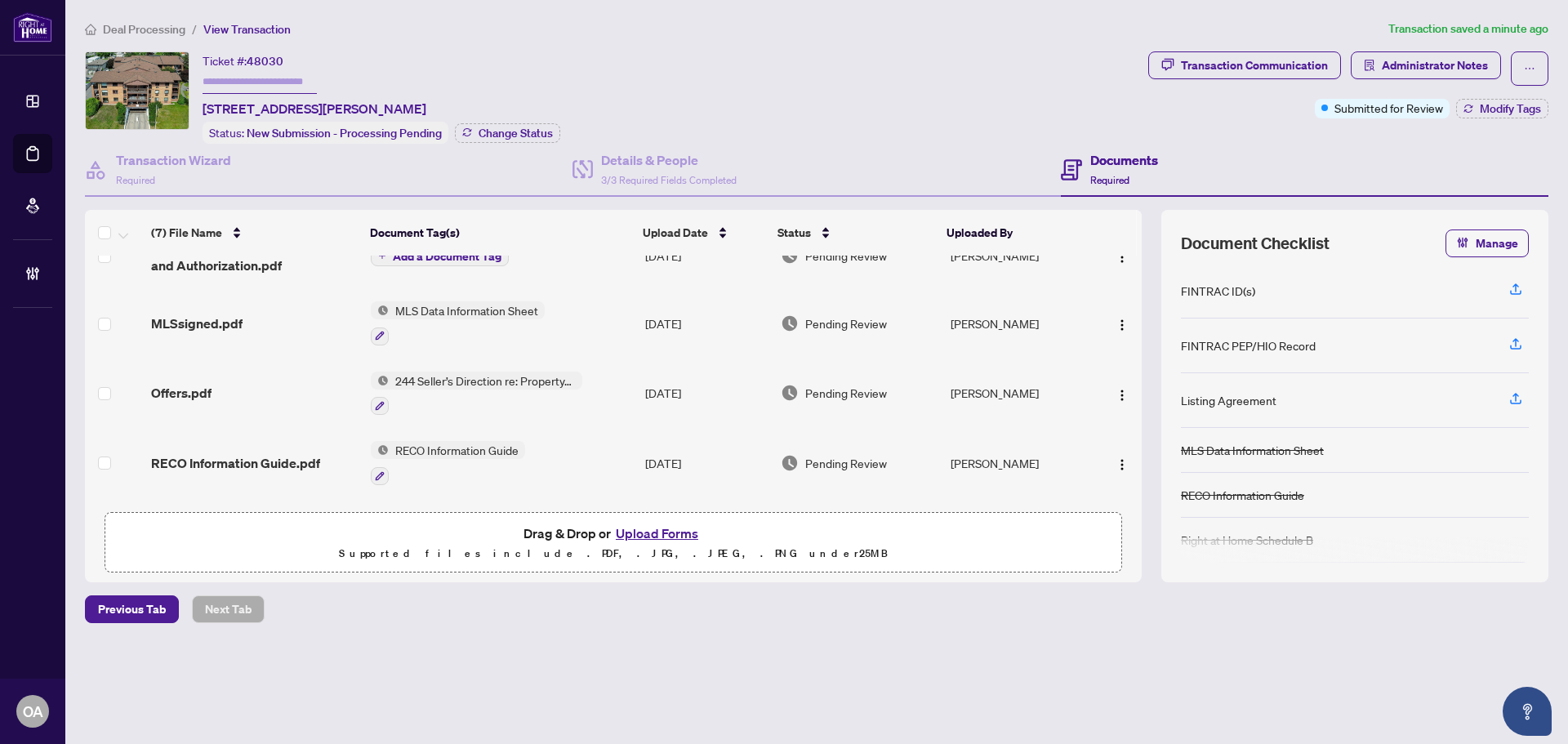
scroll to position [232, 0]
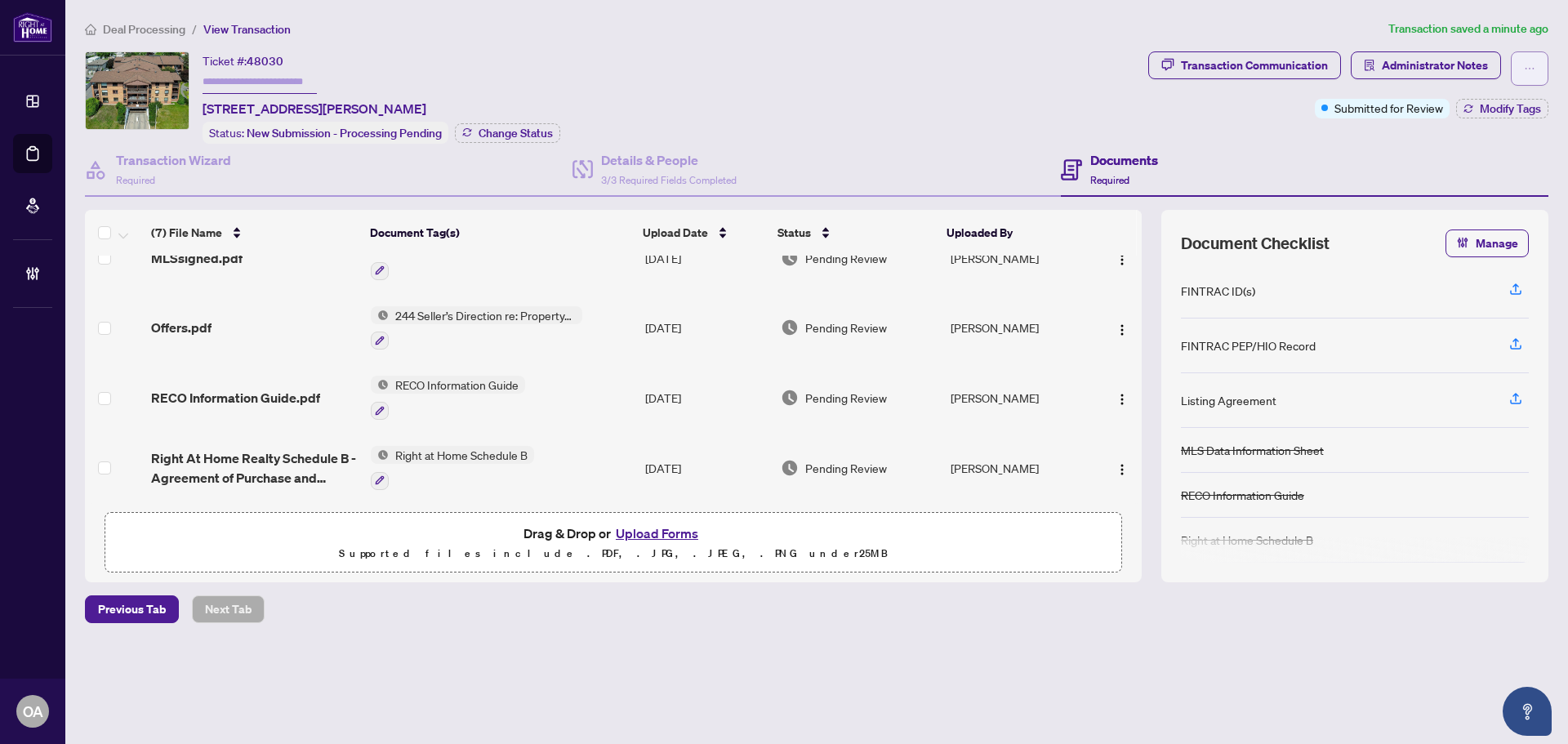
click at [1523, 59] on button "button" at bounding box center [1530, 69] width 38 height 34
click at [1450, 134] on span "Document Archive" at bounding box center [1472, 131] width 125 height 18
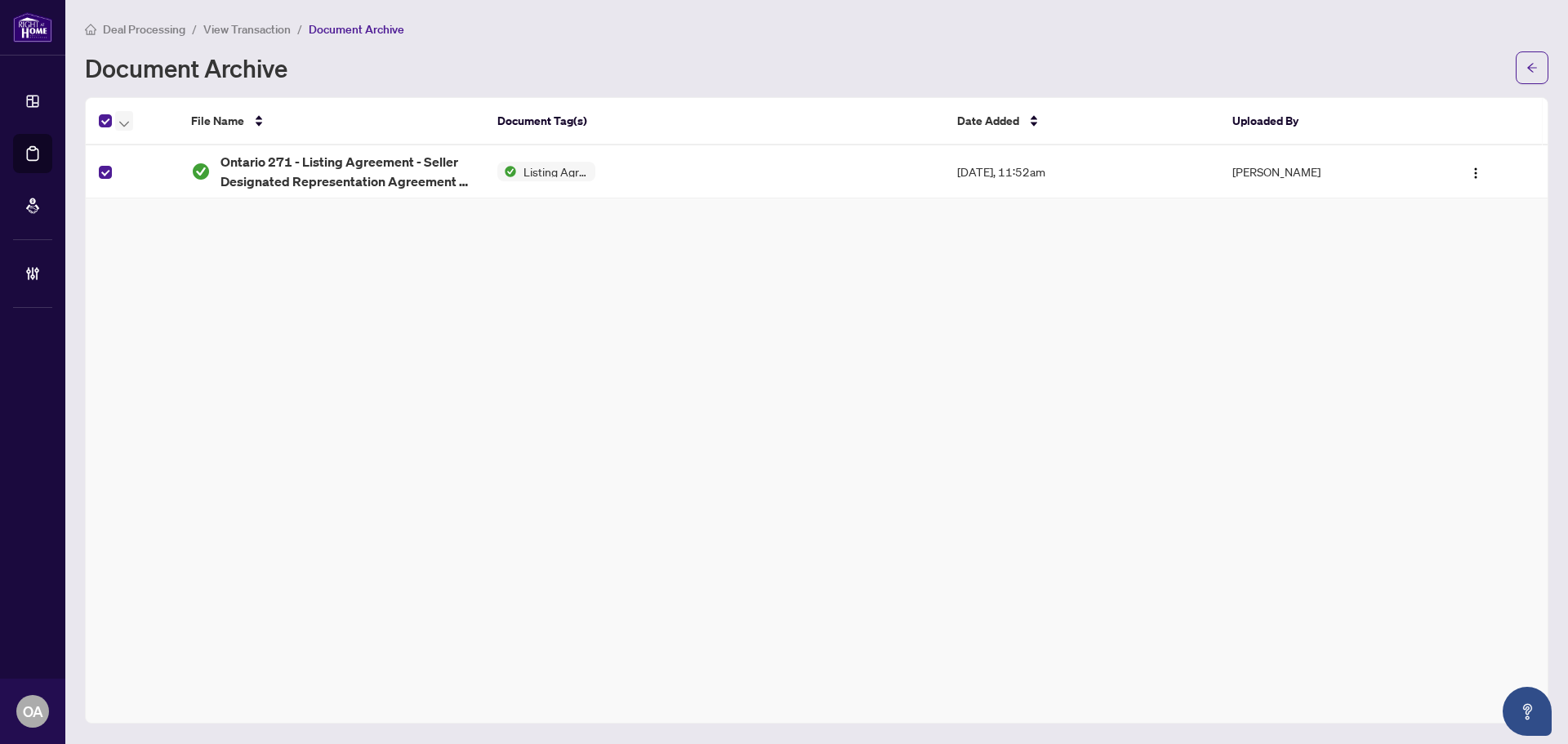
click at [124, 119] on span "button" at bounding box center [124, 121] width 10 height 18
click at [137, 150] on span "Restore Selected File(s)" at bounding box center [189, 150] width 121 height 18
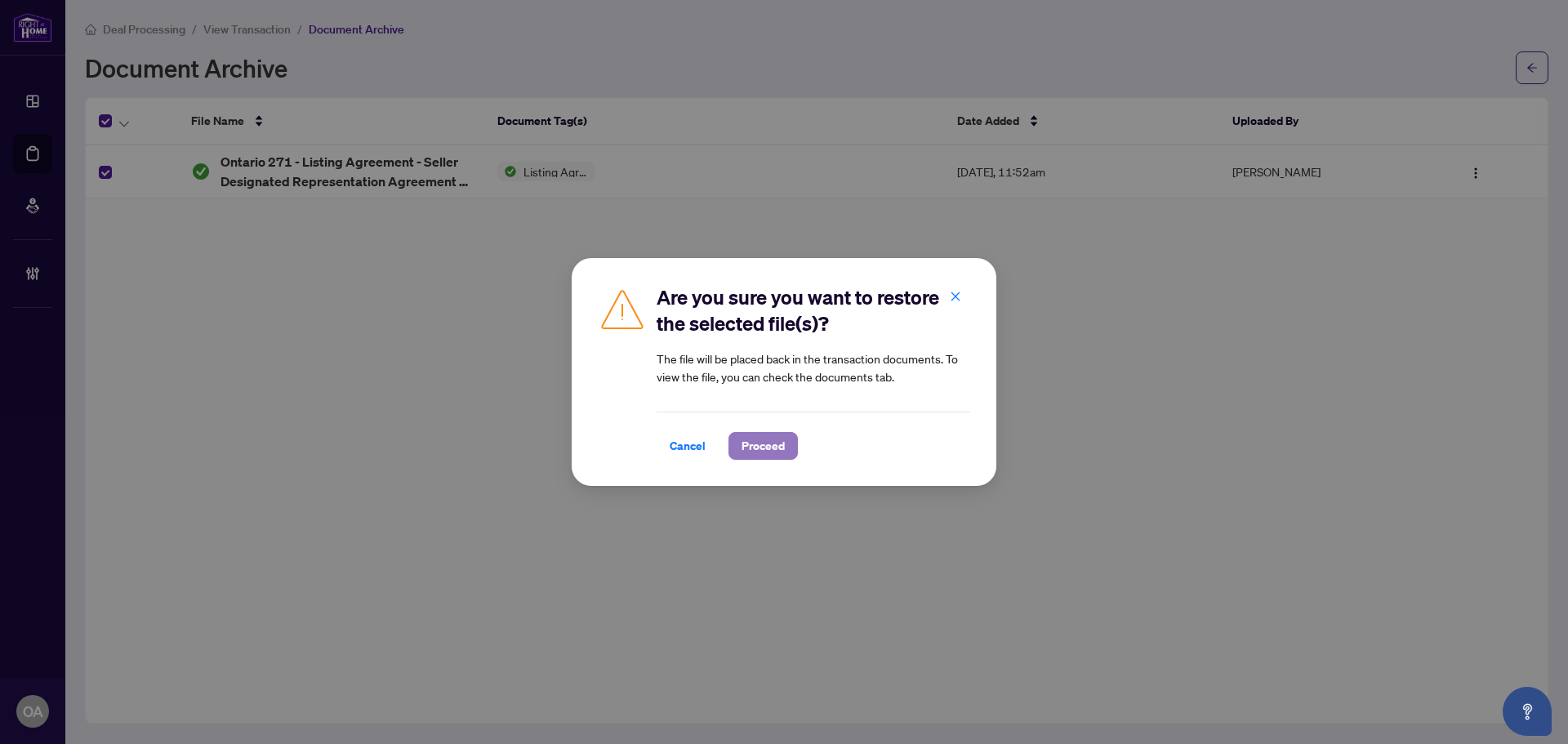
click at [762, 438] on span "Proceed" at bounding box center [763, 446] width 43 height 26
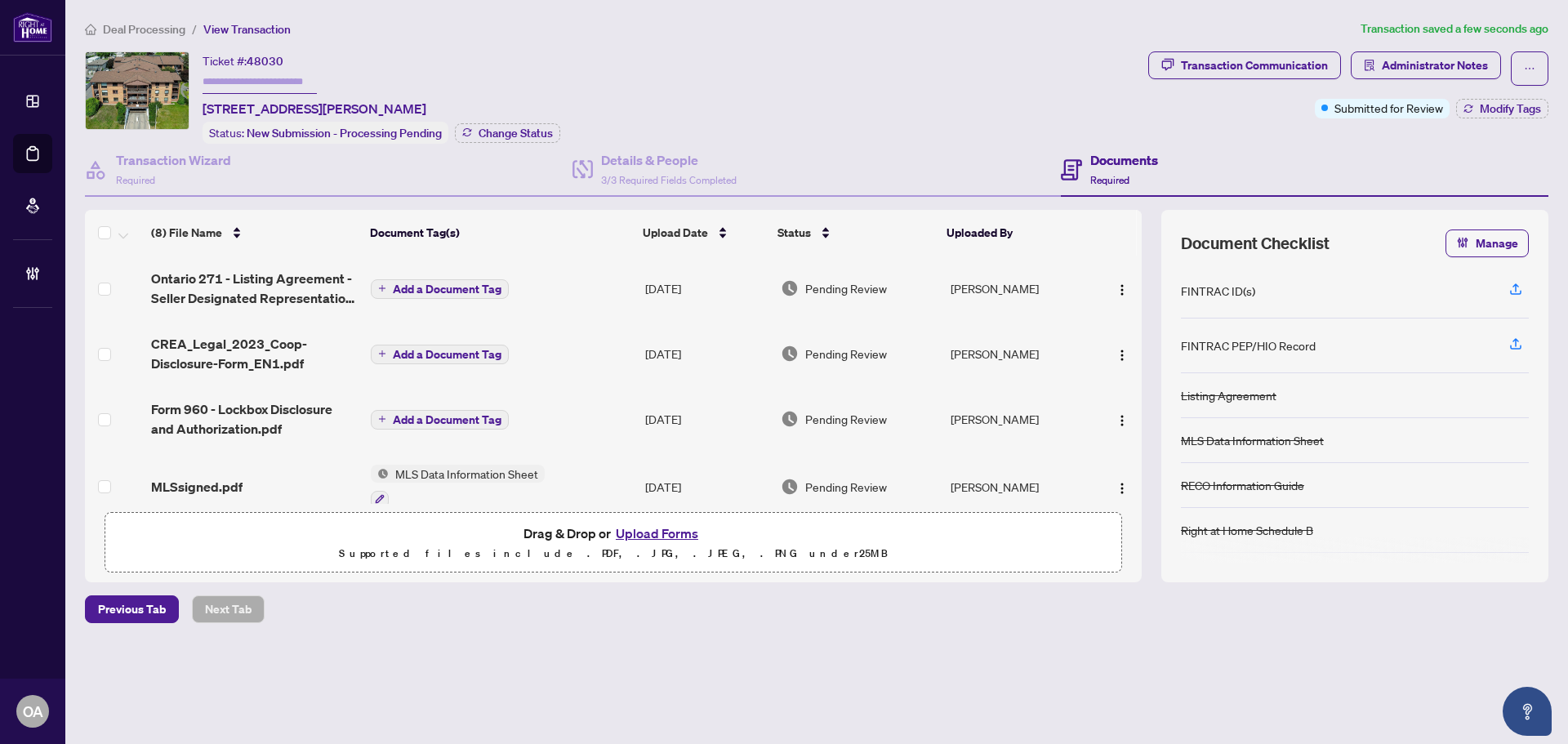
click at [415, 285] on span "Add a Document Tag" at bounding box center [447, 289] width 109 height 11
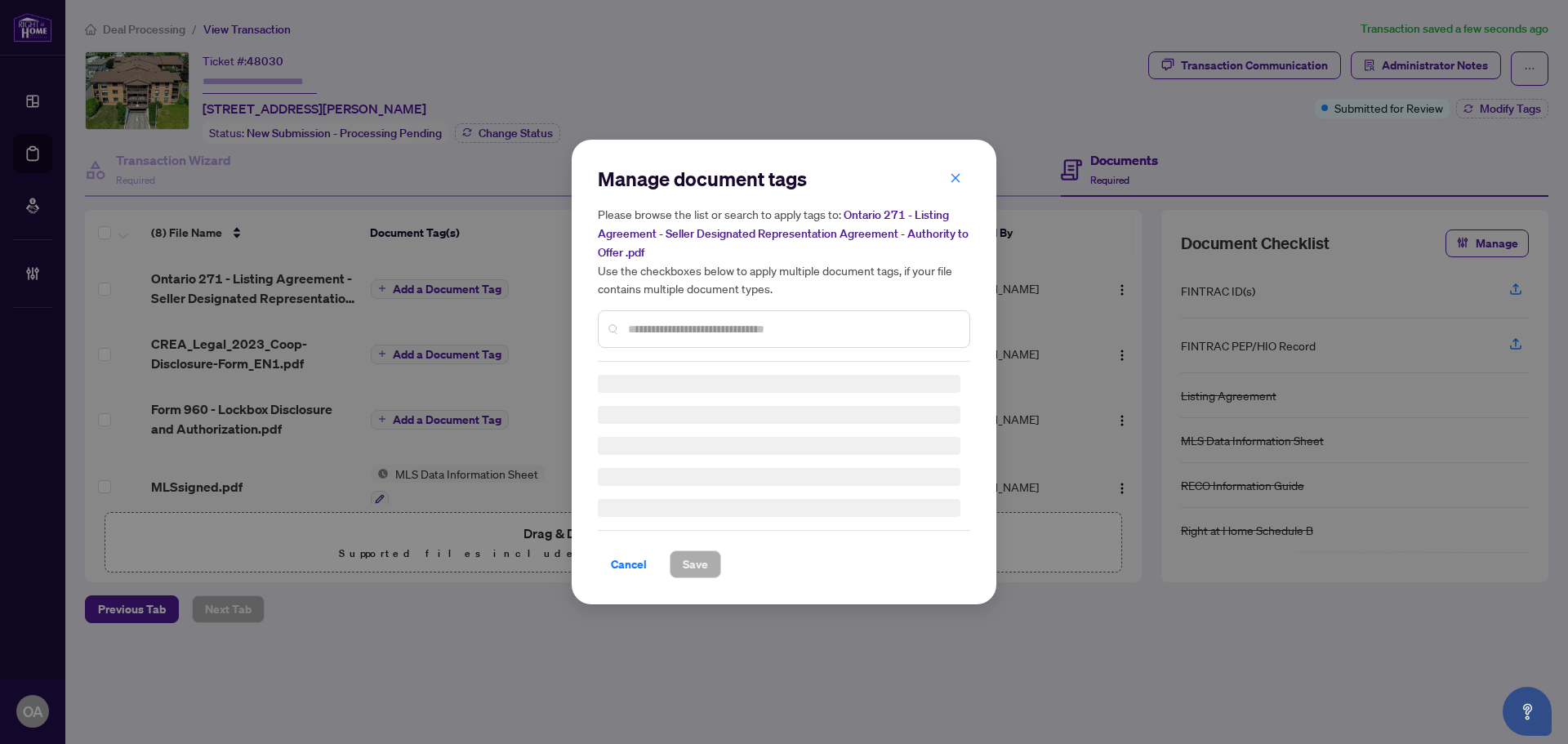
click at [664, 320] on input "text" at bounding box center [792, 329] width 328 height 18
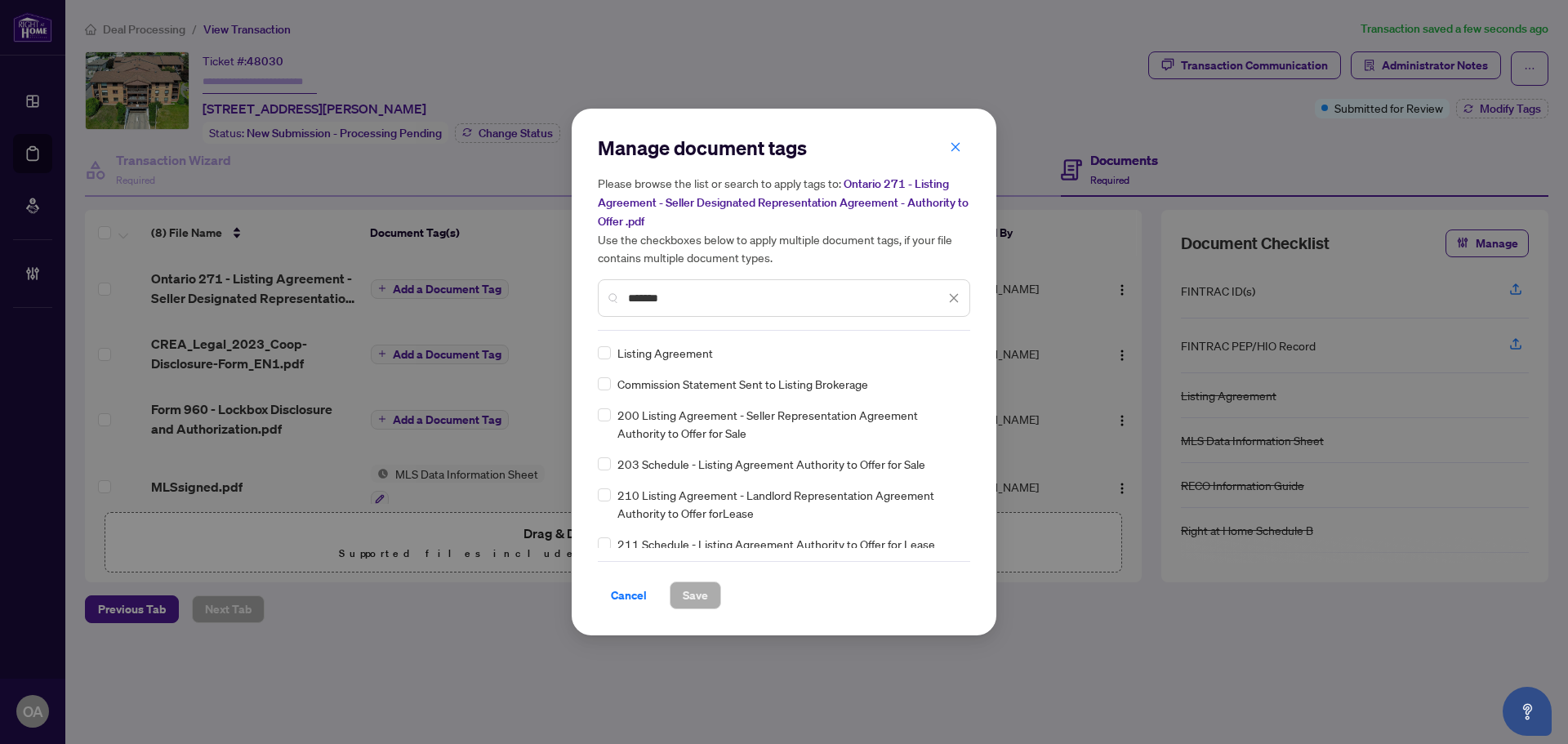
type input "*******"
click at [950, 351] on icon at bounding box center [955, 352] width 10 height 7
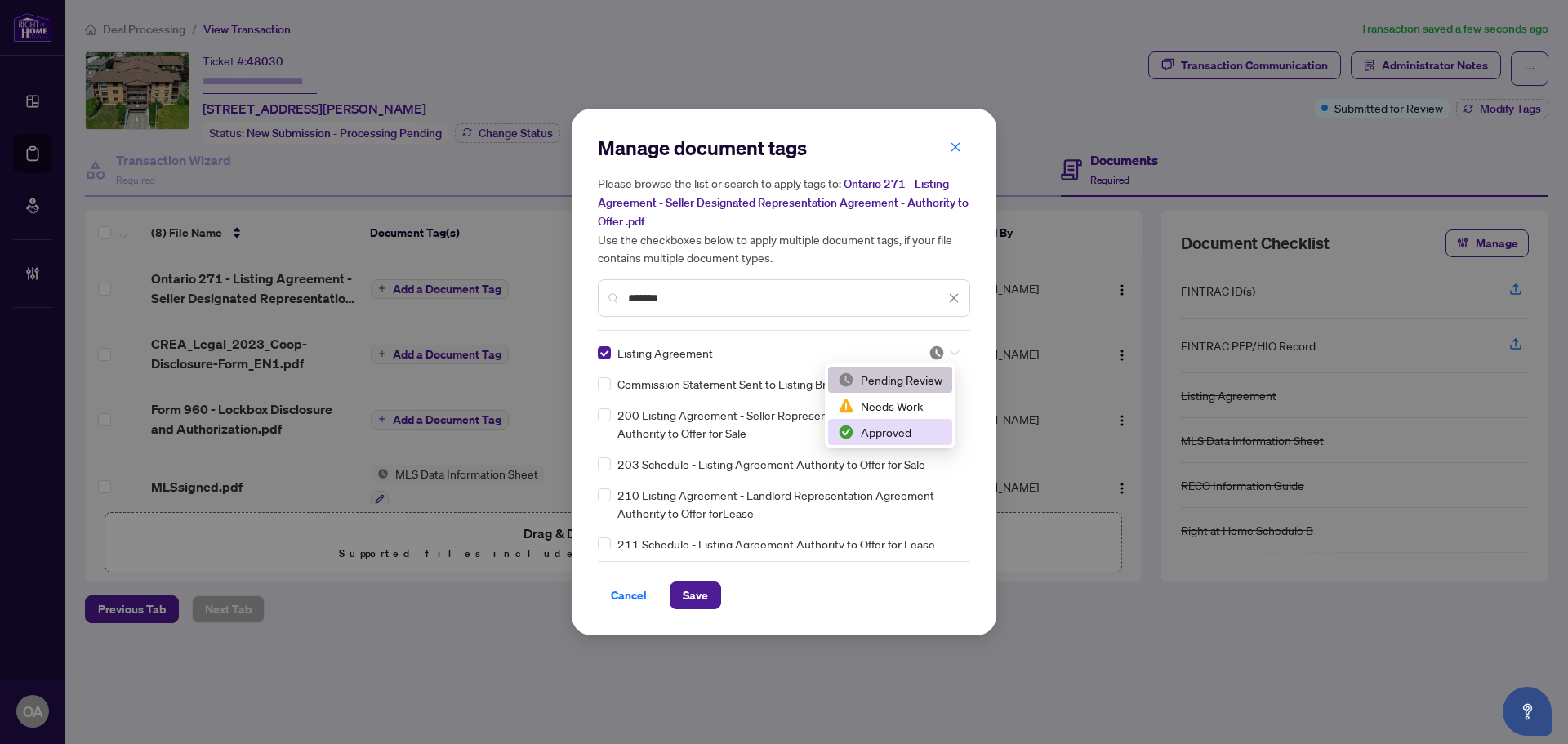
click at [887, 429] on div "Approved" at bounding box center [890, 432] width 105 height 18
drag, startPoint x: 694, startPoint y: 590, endPoint x: 708, endPoint y: 527, distance: 64.5
click at [693, 590] on span "Save" at bounding box center [695, 595] width 25 height 26
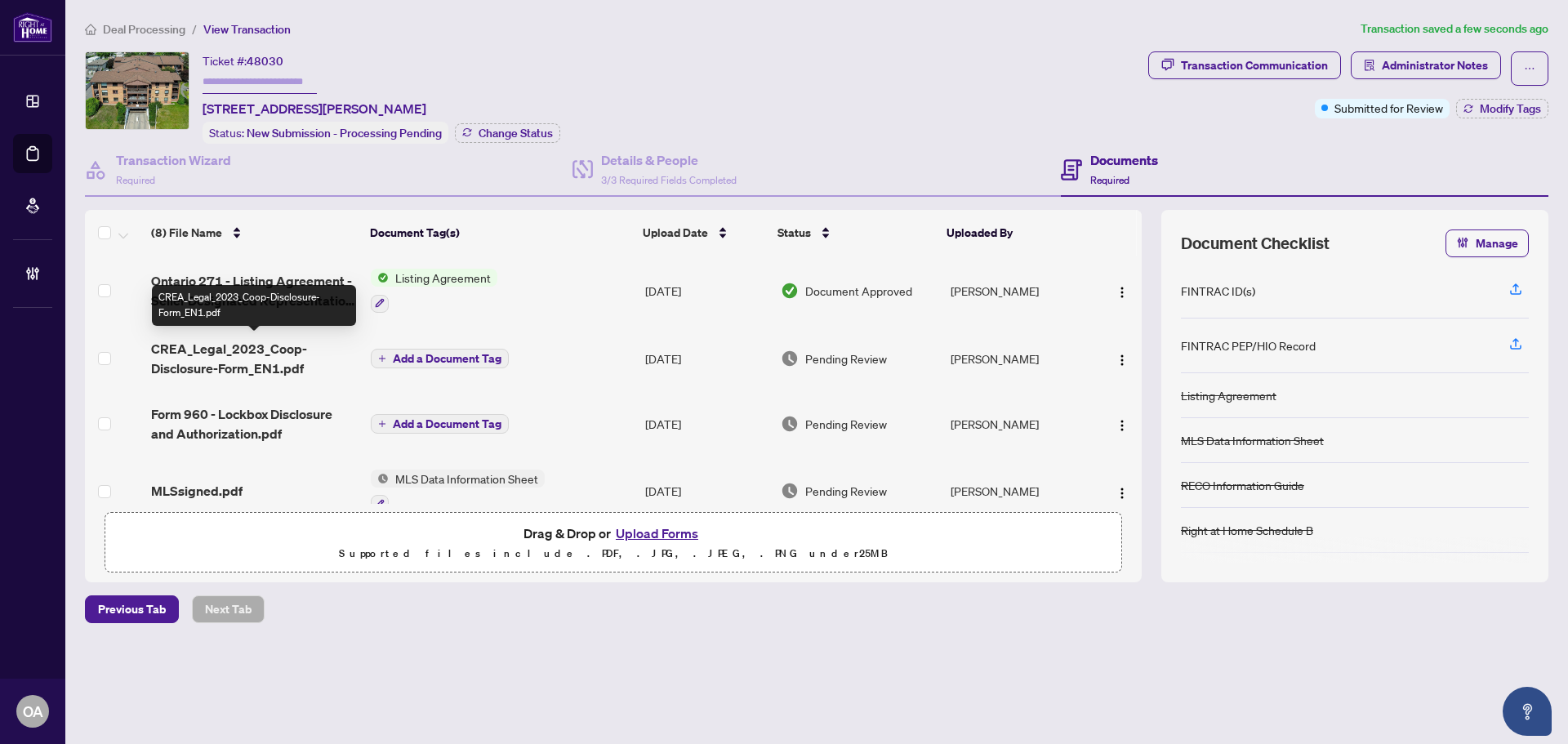
click at [227, 342] on span "CREA_Legal_2023_Coop-Disclosure-Form_EN1.pdf" at bounding box center [254, 358] width 207 height 39
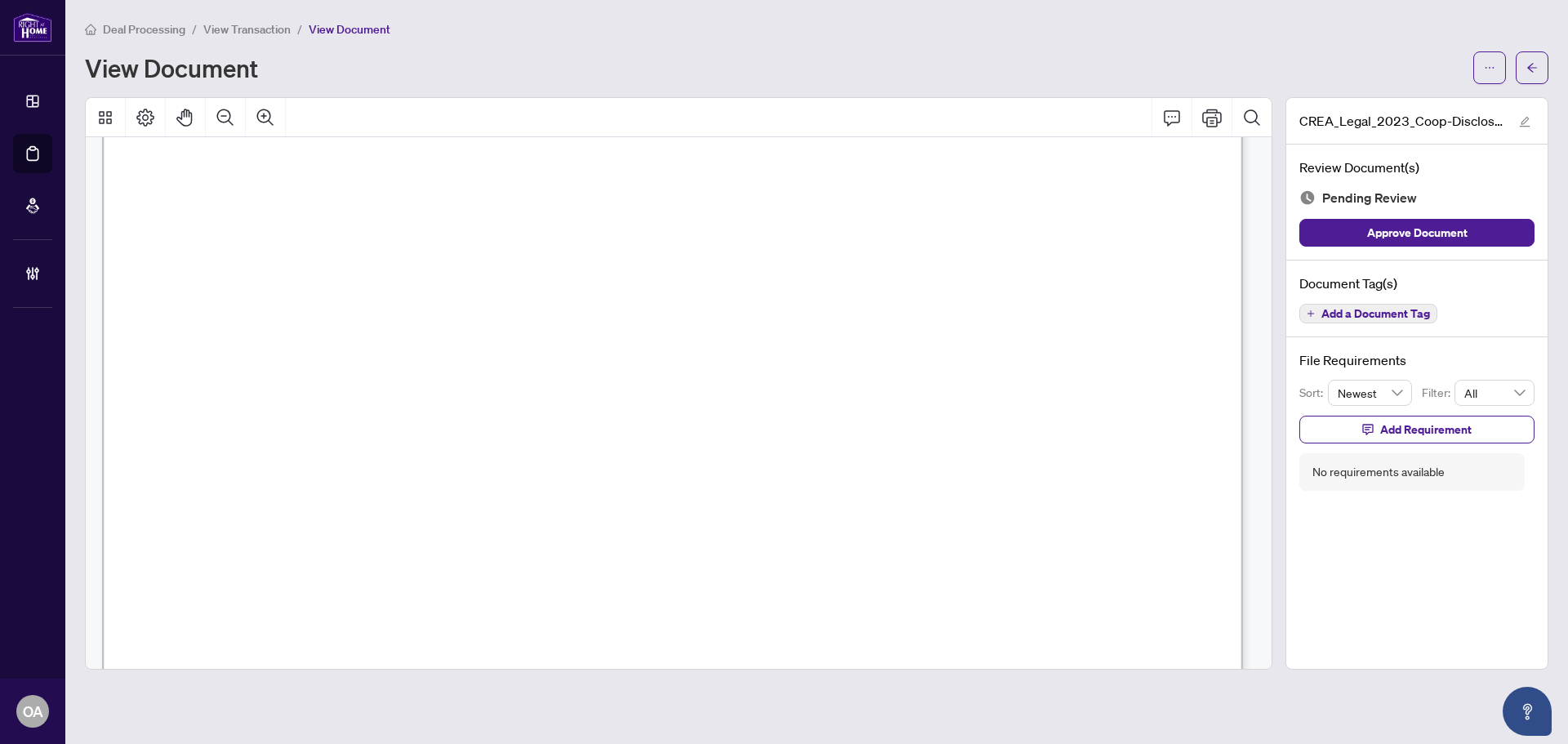
scroll to position [977, 0]
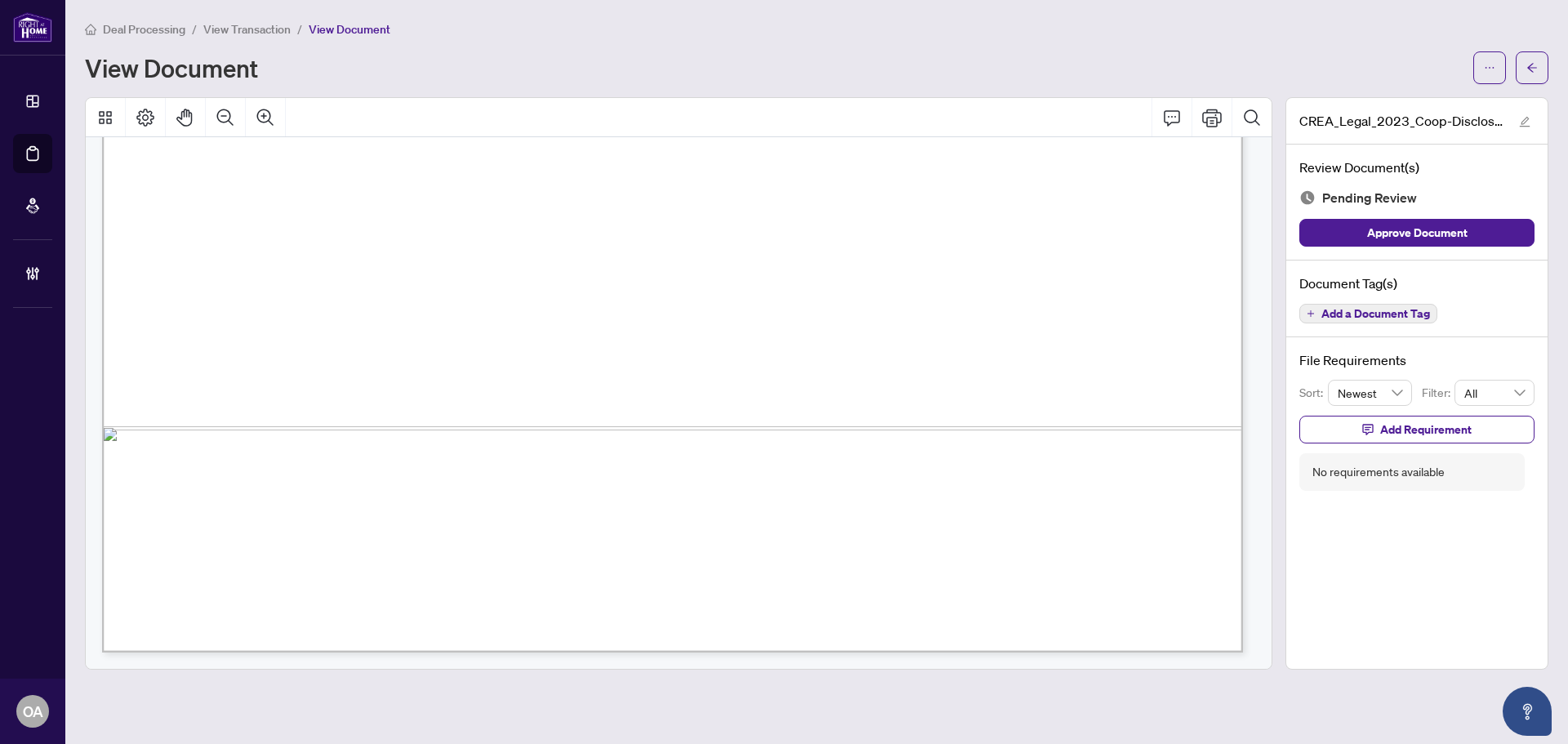
click at [1363, 313] on span "Add a Document Tag" at bounding box center [1376, 313] width 109 height 11
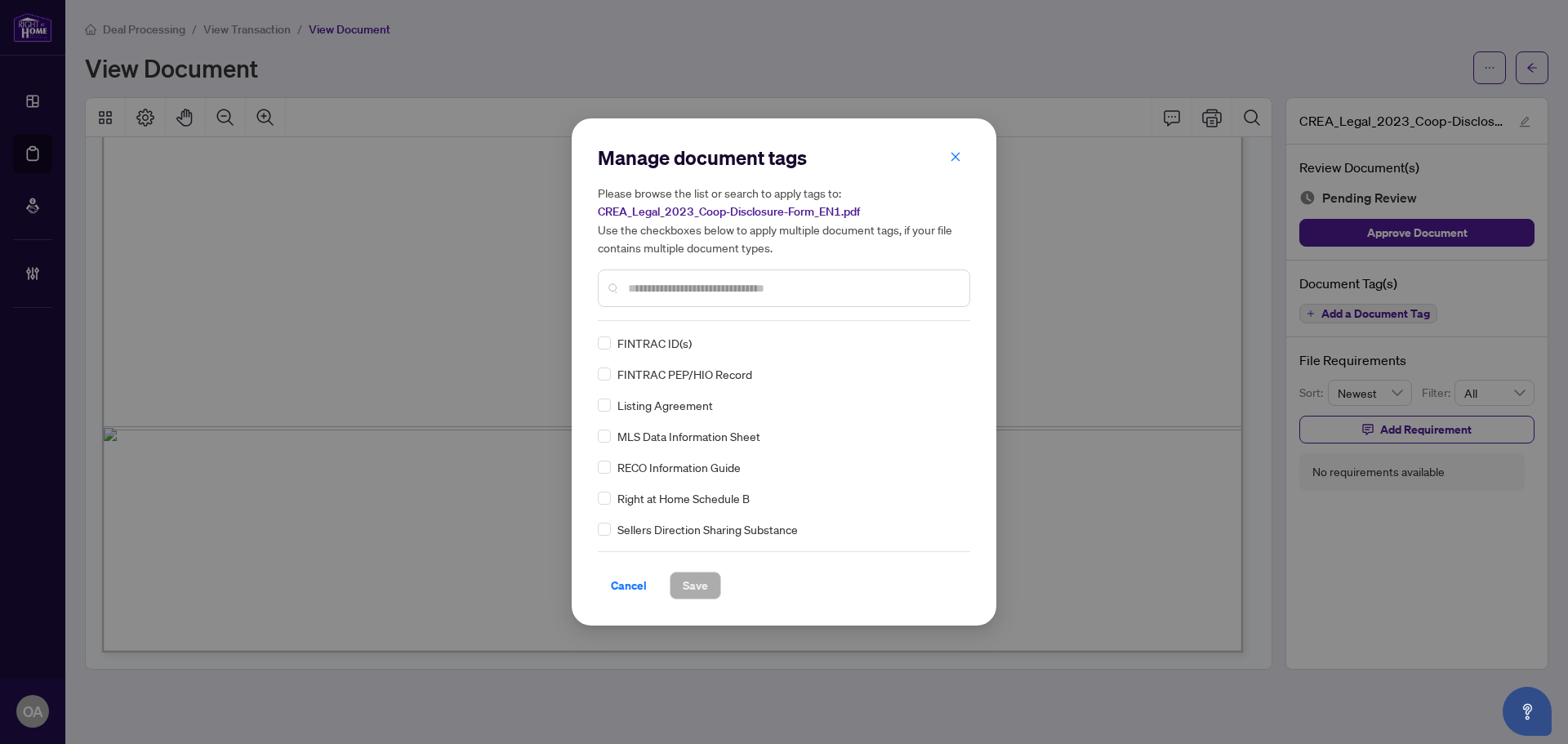
click at [963, 186] on h5 "Please browse the list or search to apply tags to: CREA_Legal_2023_Coop-Disclos…" at bounding box center [784, 220] width 372 height 73
click at [959, 166] on span "button" at bounding box center [955, 157] width 11 height 26
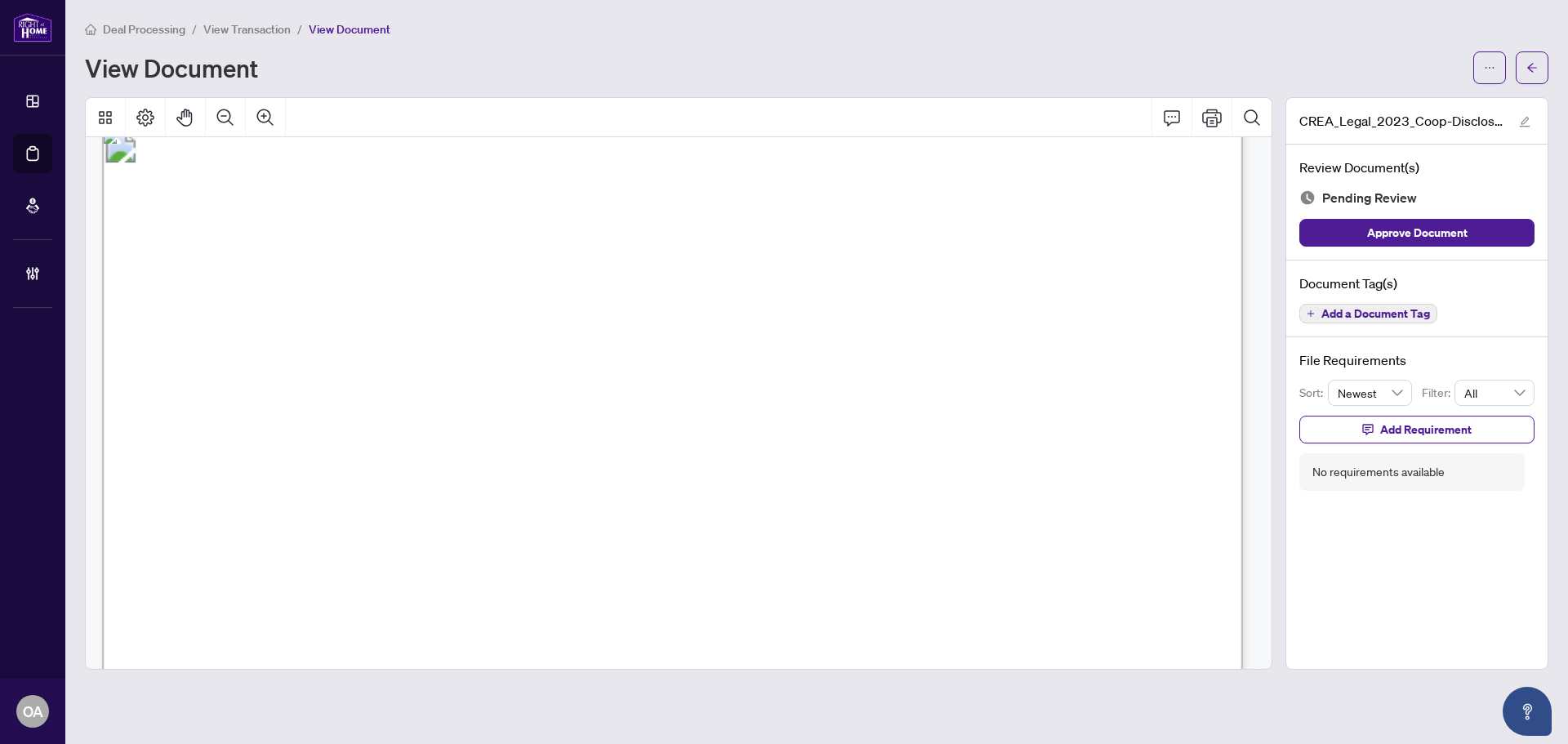
scroll to position [0, 0]
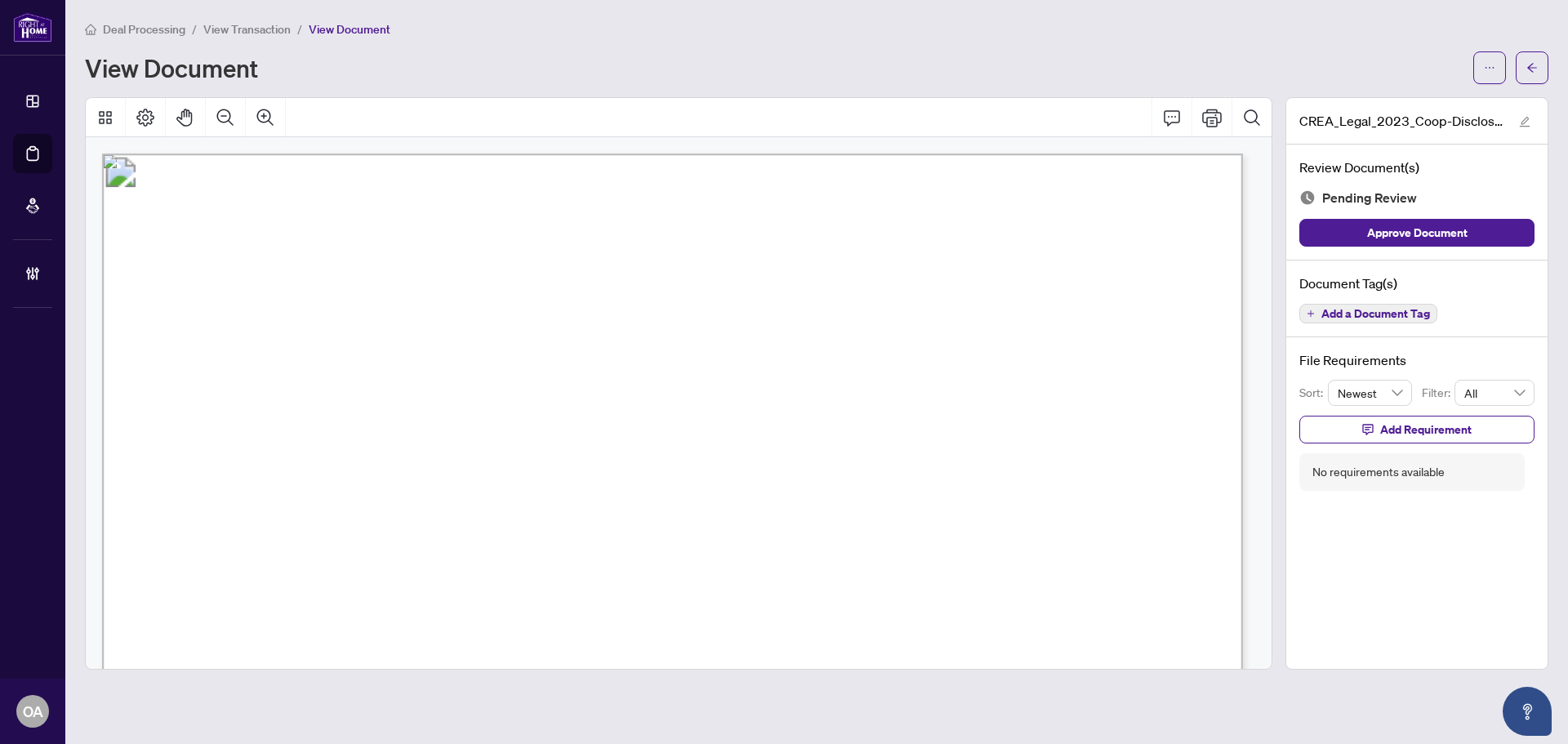
click at [1328, 307] on span "Add a Document Tag" at bounding box center [1376, 313] width 109 height 11
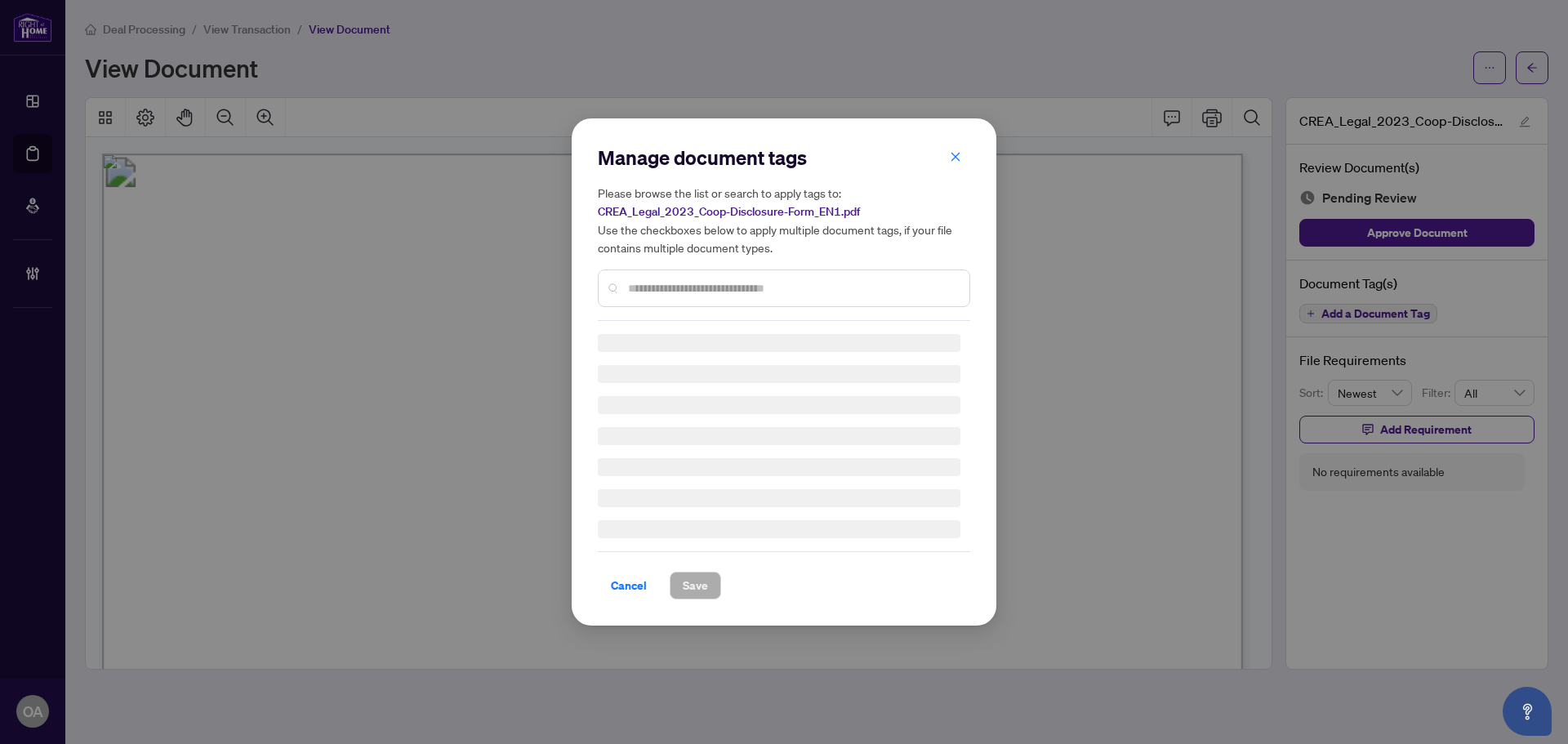
click at [654, 283] on input "text" at bounding box center [792, 288] width 328 height 18
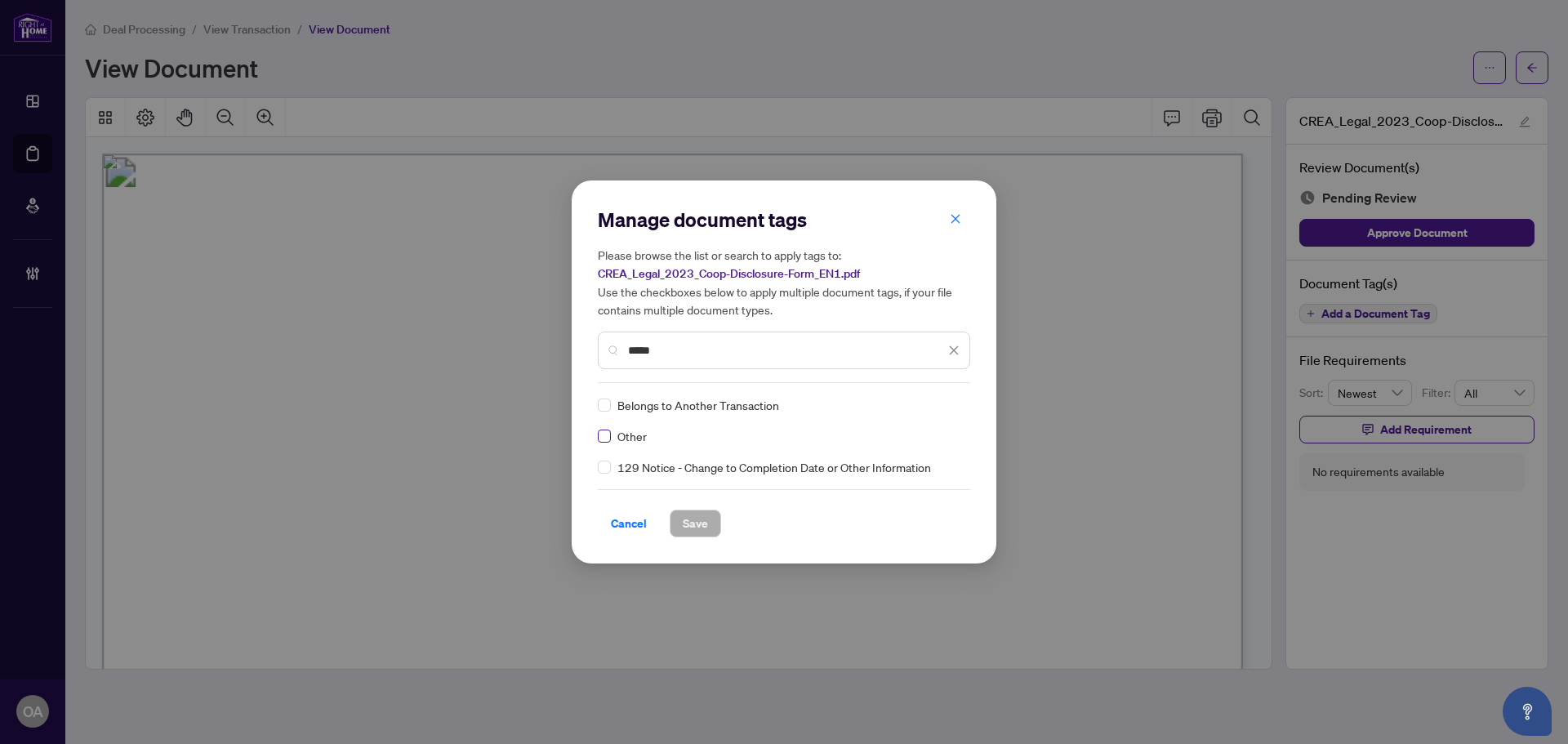
type input "*****"
click at [952, 402] on icon at bounding box center [955, 405] width 10 height 7
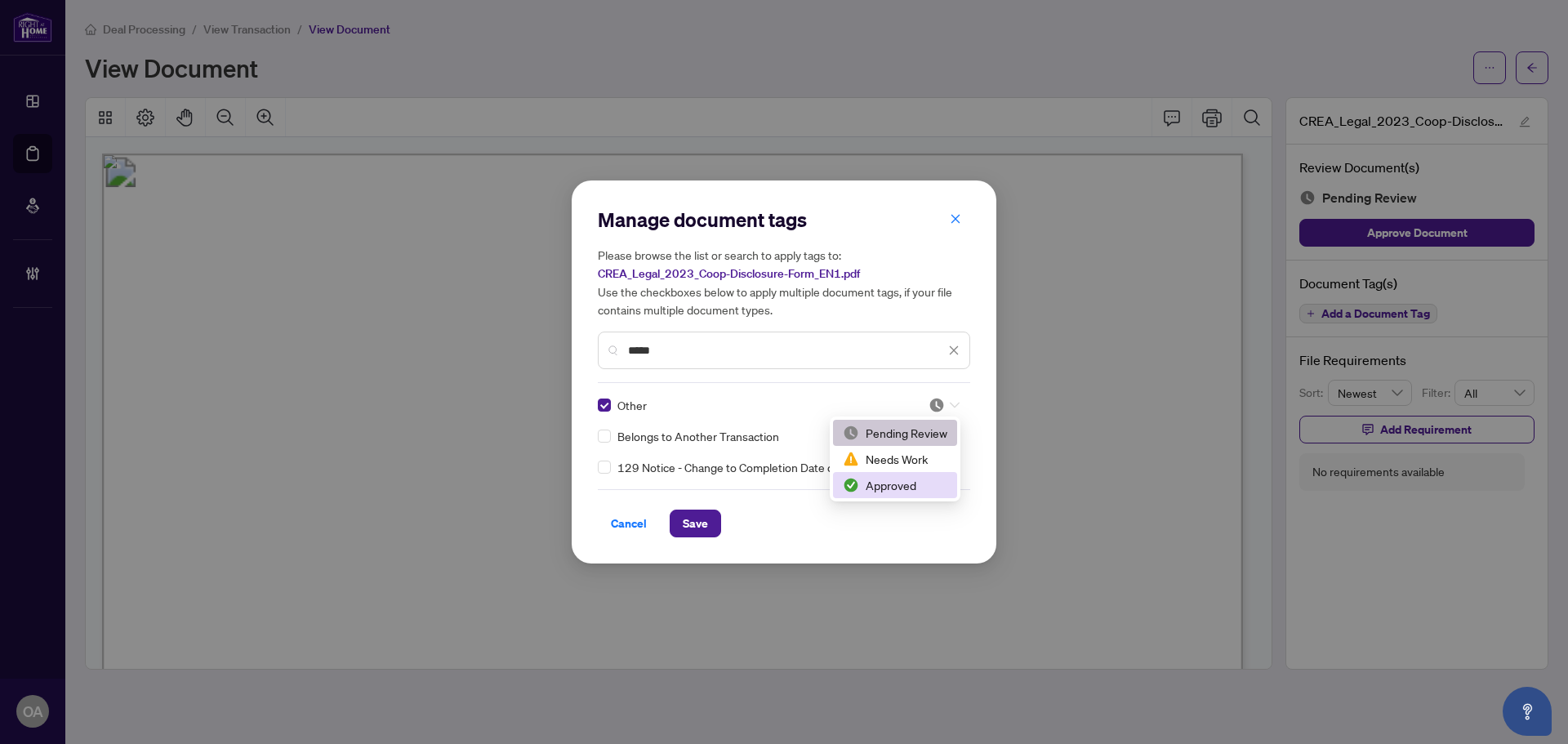
click at [899, 483] on div "Approved" at bounding box center [895, 485] width 105 height 18
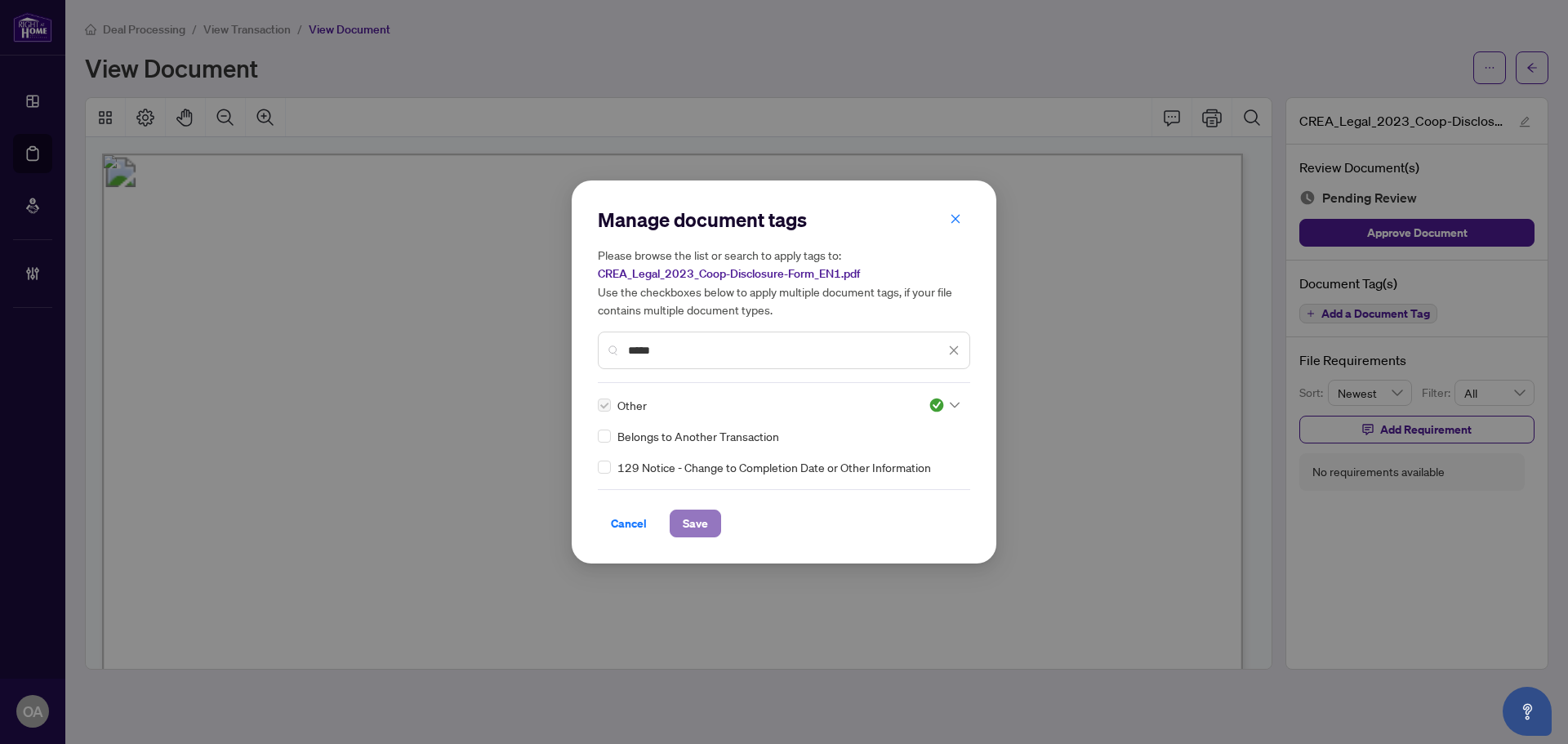
click at [699, 520] on span "Save" at bounding box center [695, 523] width 25 height 26
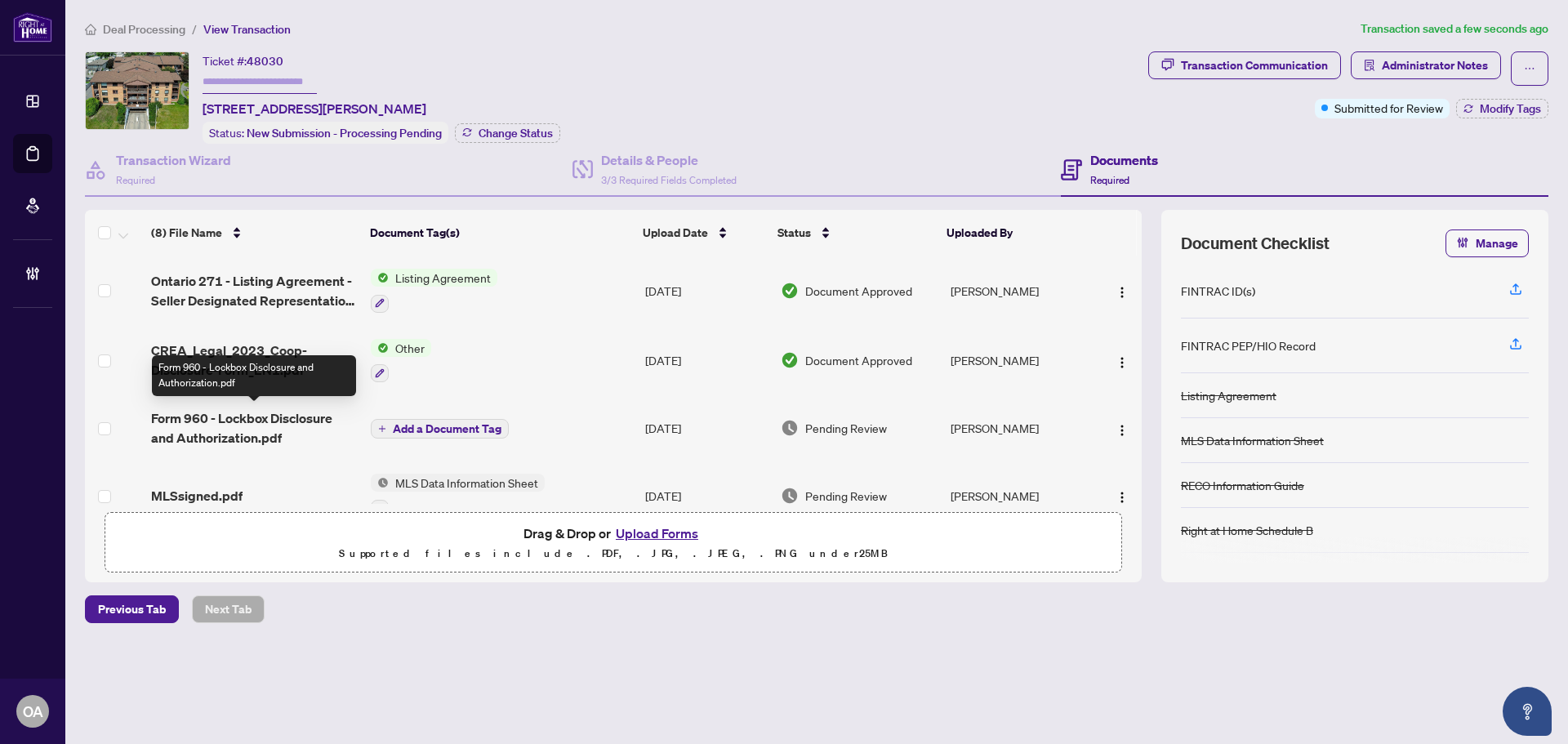
click at [195, 424] on span "Form 960 - Lockbox Disclosure and Authorization.pdf" at bounding box center [254, 428] width 207 height 39
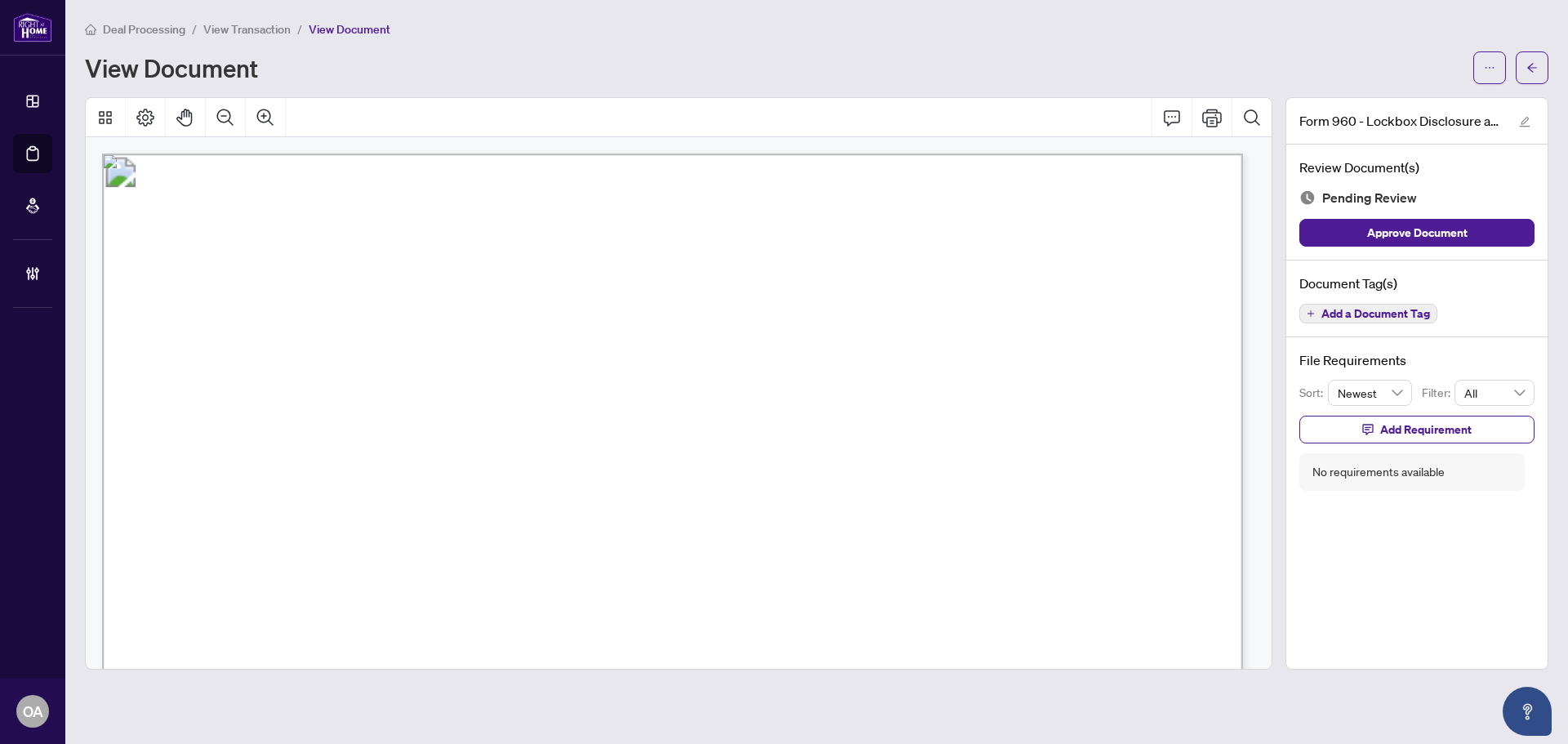
drag, startPoint x: 883, startPoint y: 300, endPoint x: 947, endPoint y: 293, distance: 64.4
click at [498, 293] on span "Right at Home Realty, Brokerage" at bounding box center [386, 301] width 225 height 19
drag, startPoint x: 969, startPoint y: 301, endPoint x: 921, endPoint y: 300, distance: 48.0
click at [498, 300] on span "Right at Home Realty, Brokerage" at bounding box center [386, 301] width 225 height 19
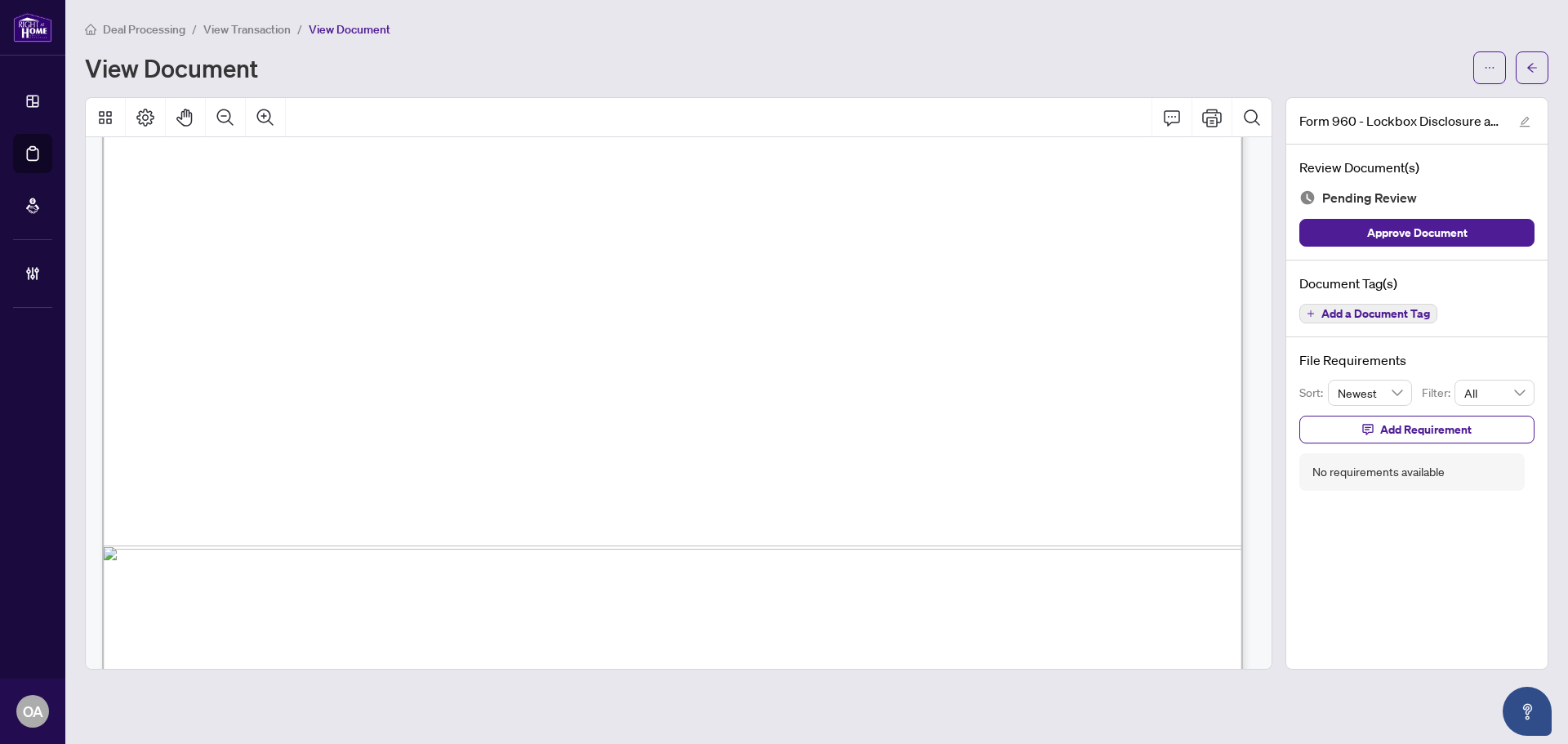
scroll to position [977, 0]
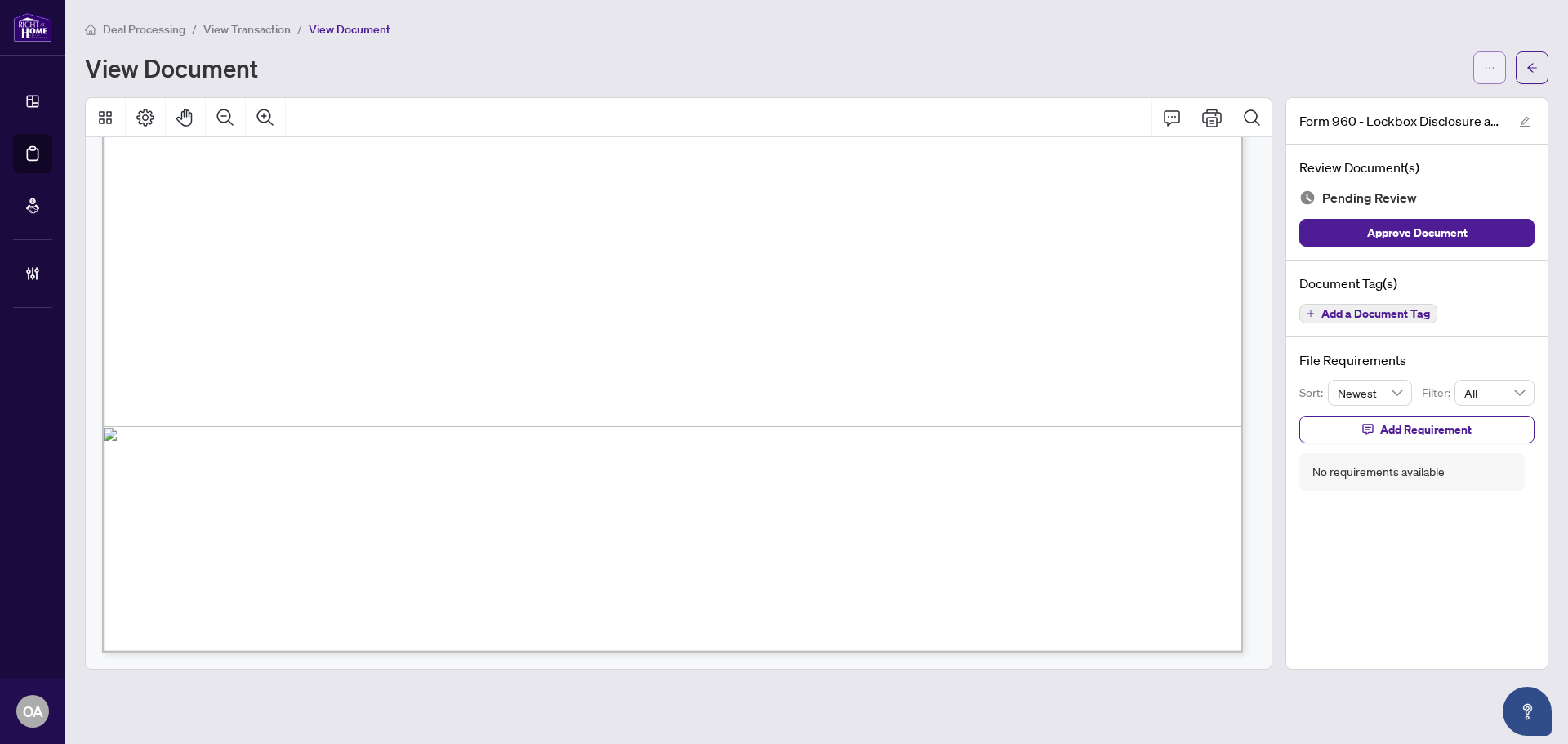
click at [1473, 65] on button "button" at bounding box center [1489, 68] width 33 height 33
click at [1150, 58] on div "View Document" at bounding box center [774, 68] width 1378 height 26
click at [1398, 314] on span "Add a Document Tag" at bounding box center [1376, 313] width 109 height 11
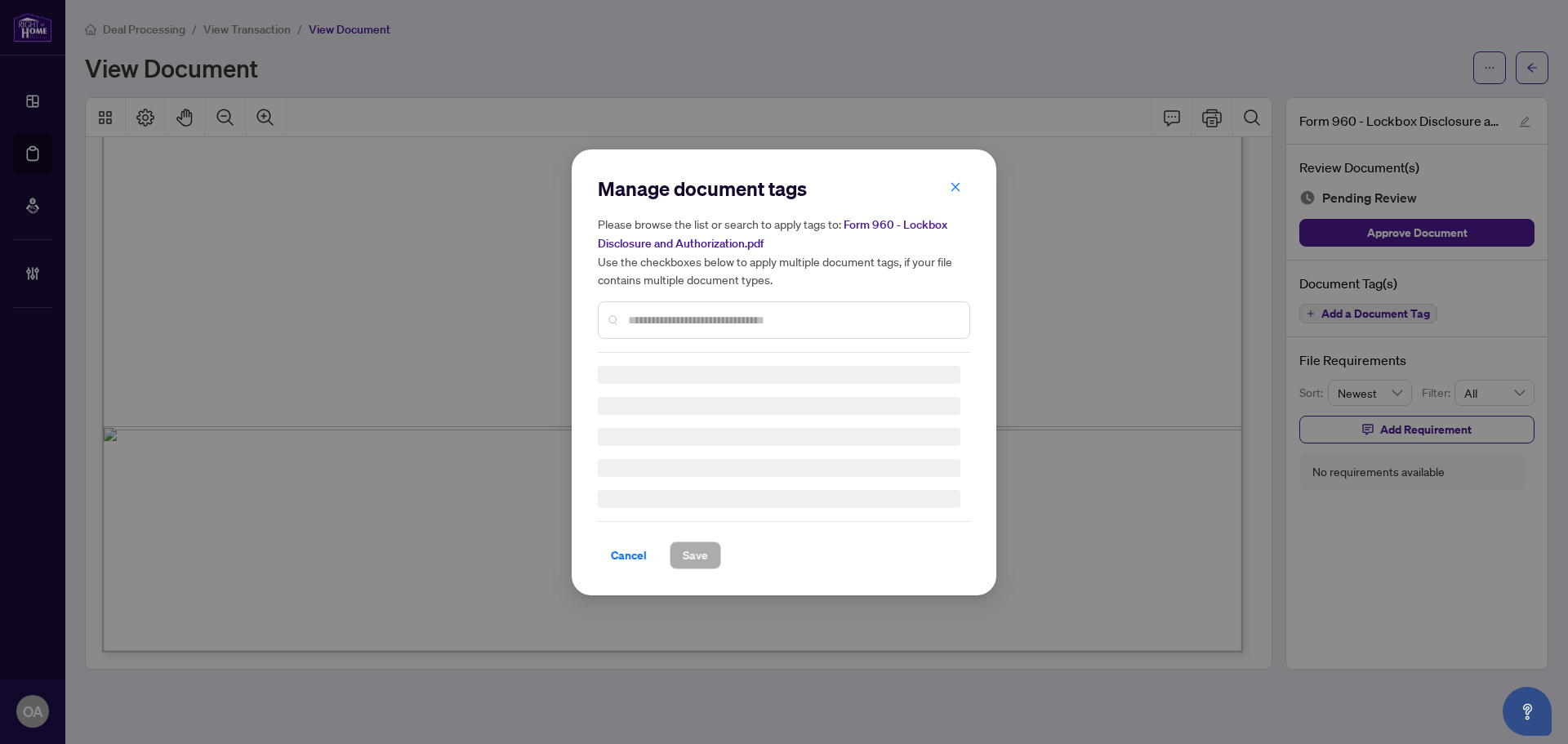
click at [649, 319] on input "text" at bounding box center [792, 320] width 328 height 18
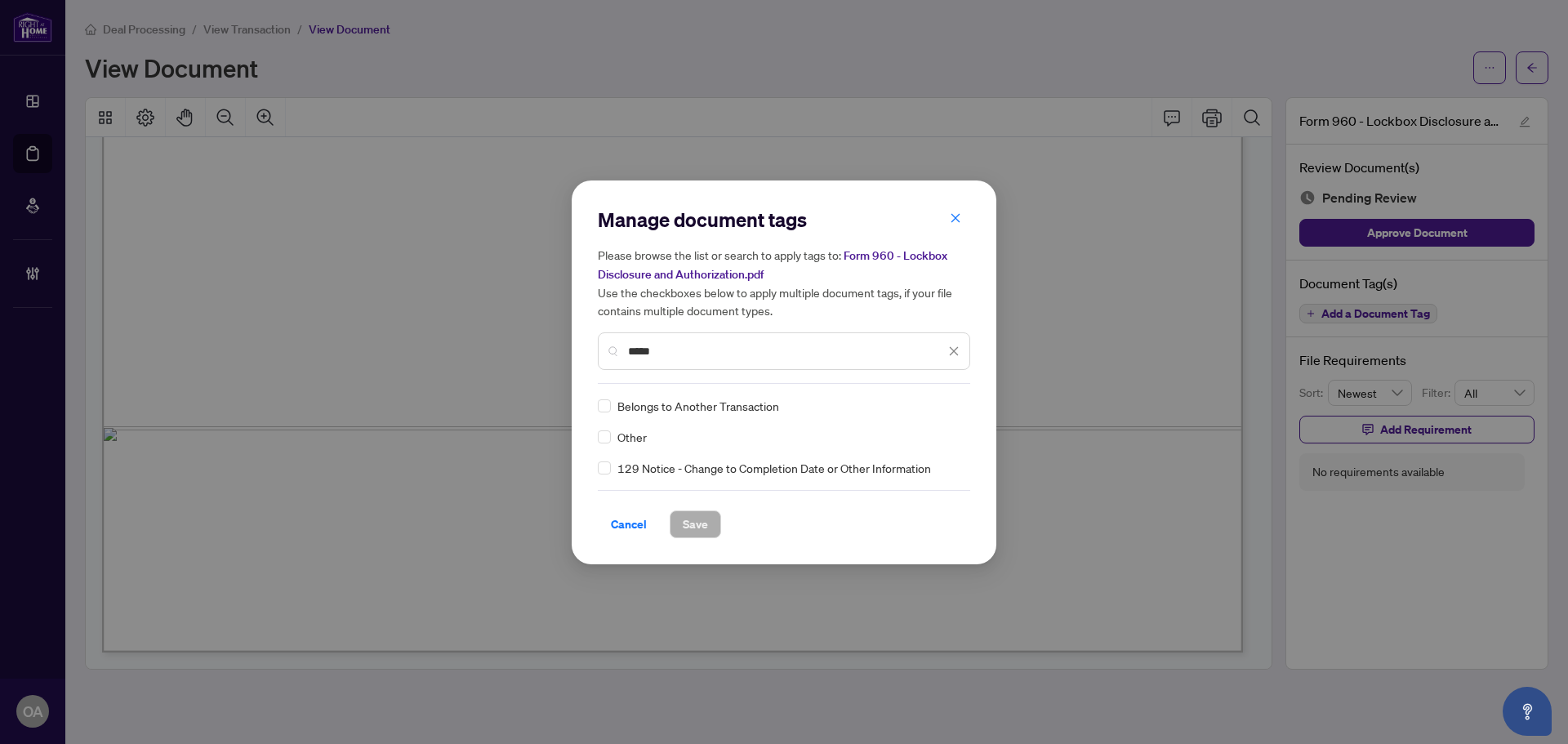
type input "*****"
click at [591, 436] on div "Manage document tags Please browse the list or search to apply tags to: Form 96…" at bounding box center [784, 372] width 425 height 383
click at [948, 399] on div at bounding box center [944, 406] width 31 height 16
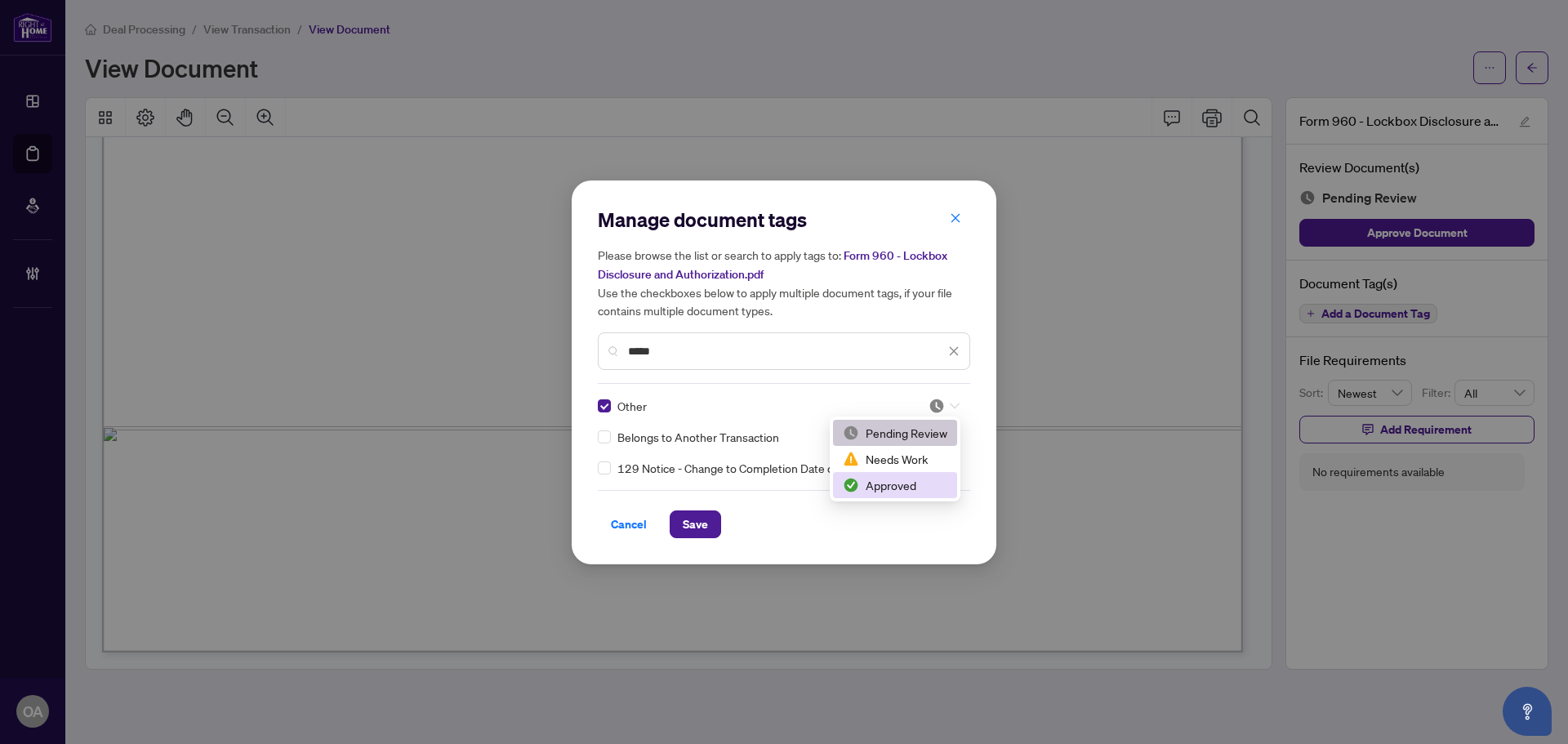
click at [922, 480] on div "Approved" at bounding box center [895, 485] width 105 height 18
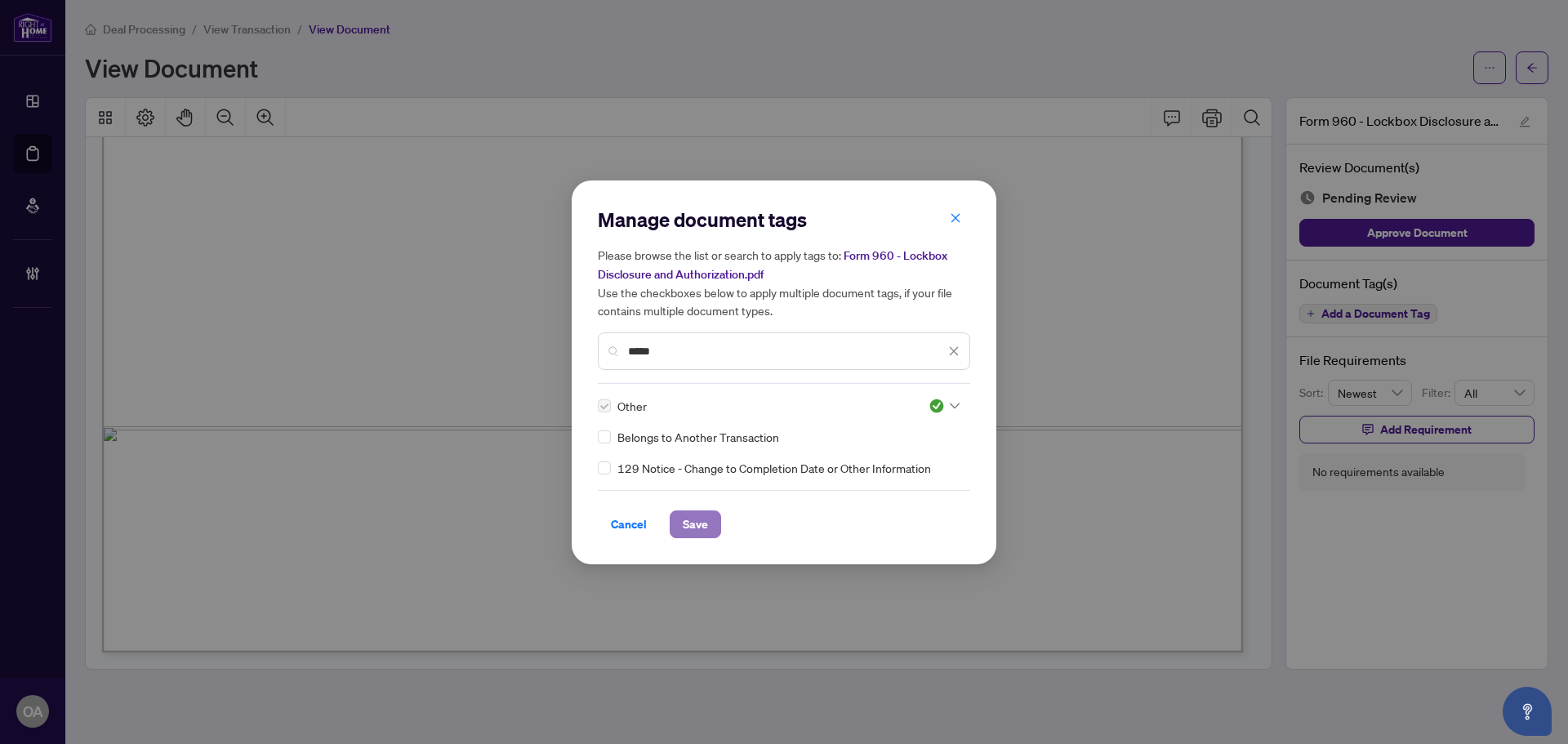
click at [708, 519] on button "Save" at bounding box center [695, 524] width 52 height 28
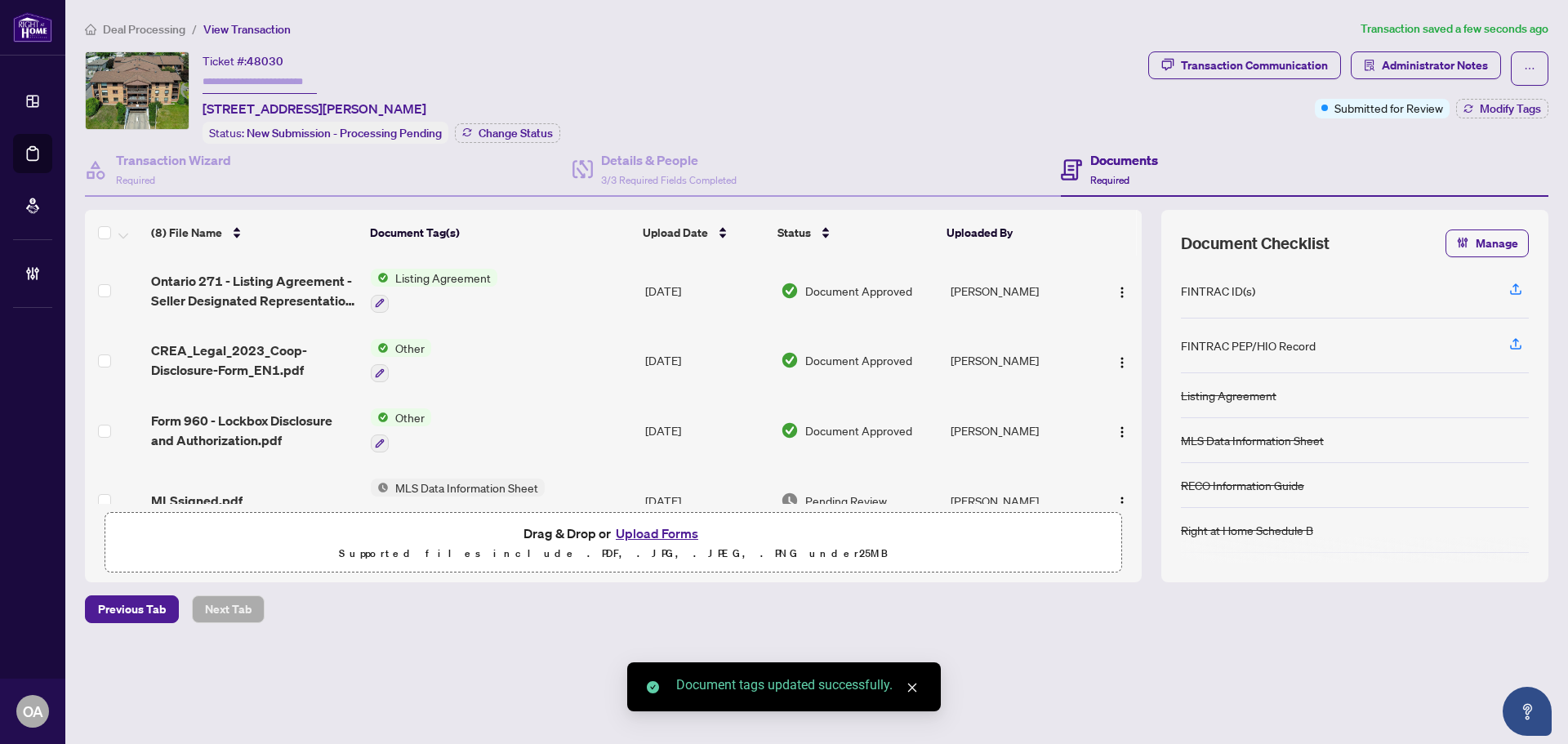
scroll to position [82, 0]
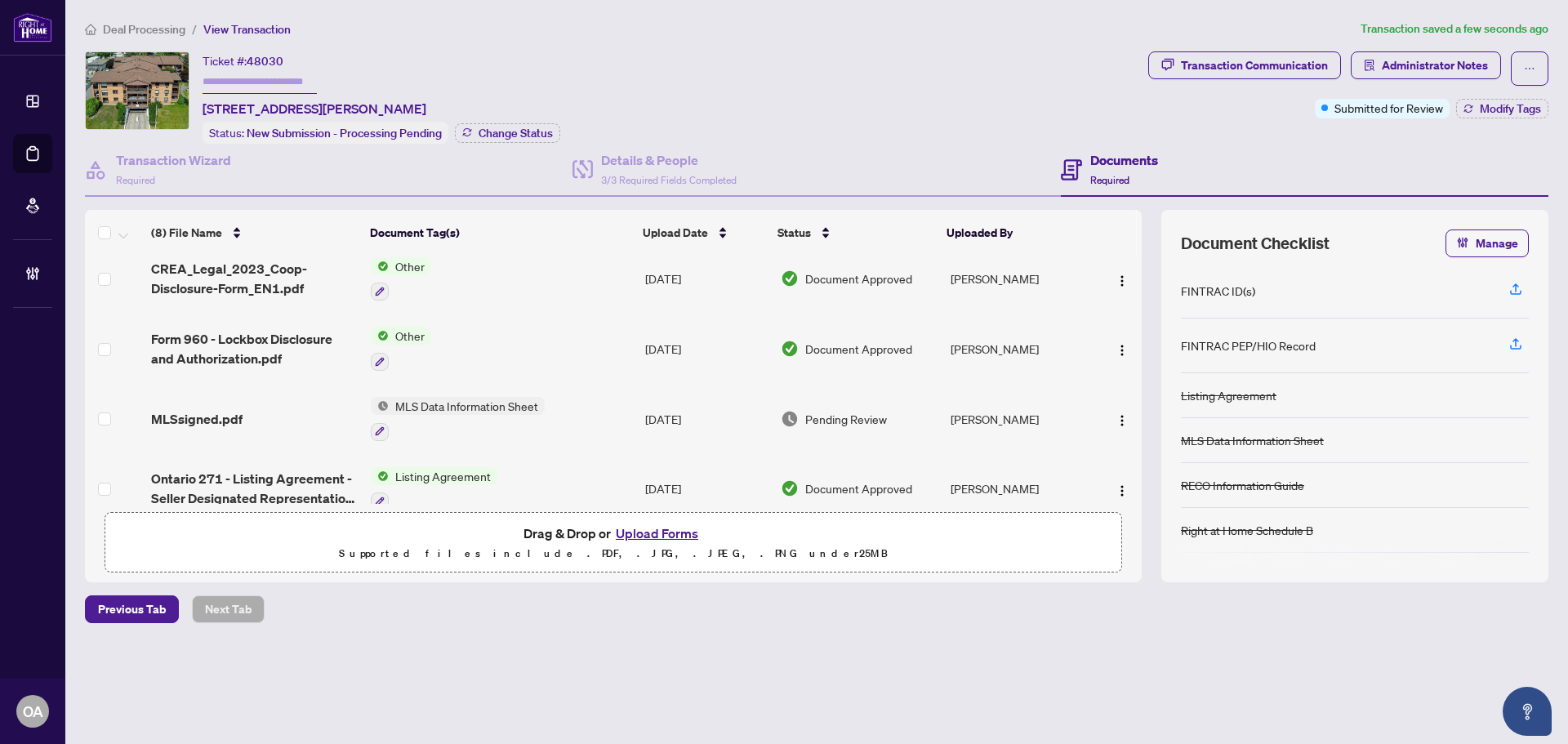
click at [243, 419] on div "MLSsigned.pdf" at bounding box center [254, 419] width 207 height 20
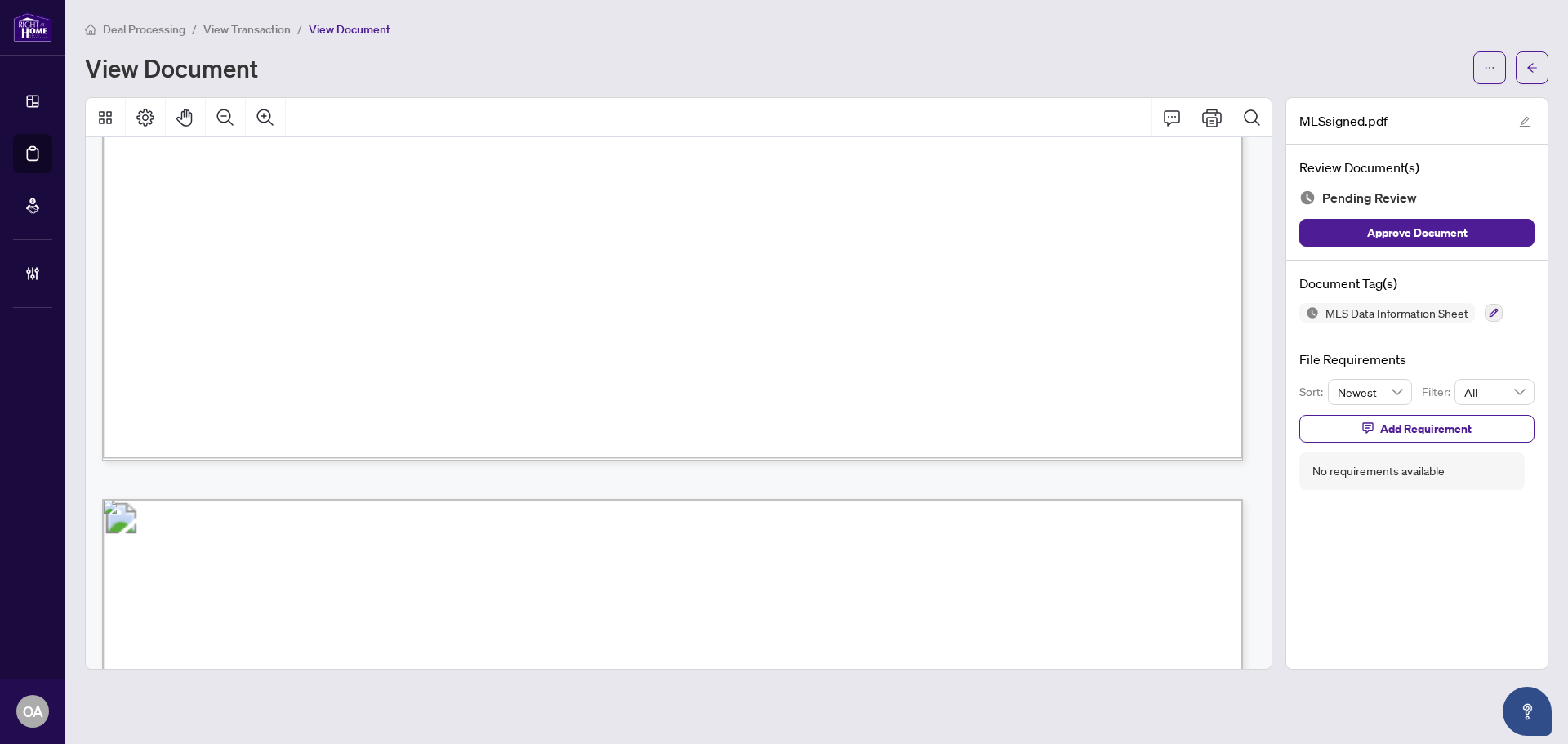
scroll to position [1387, 0]
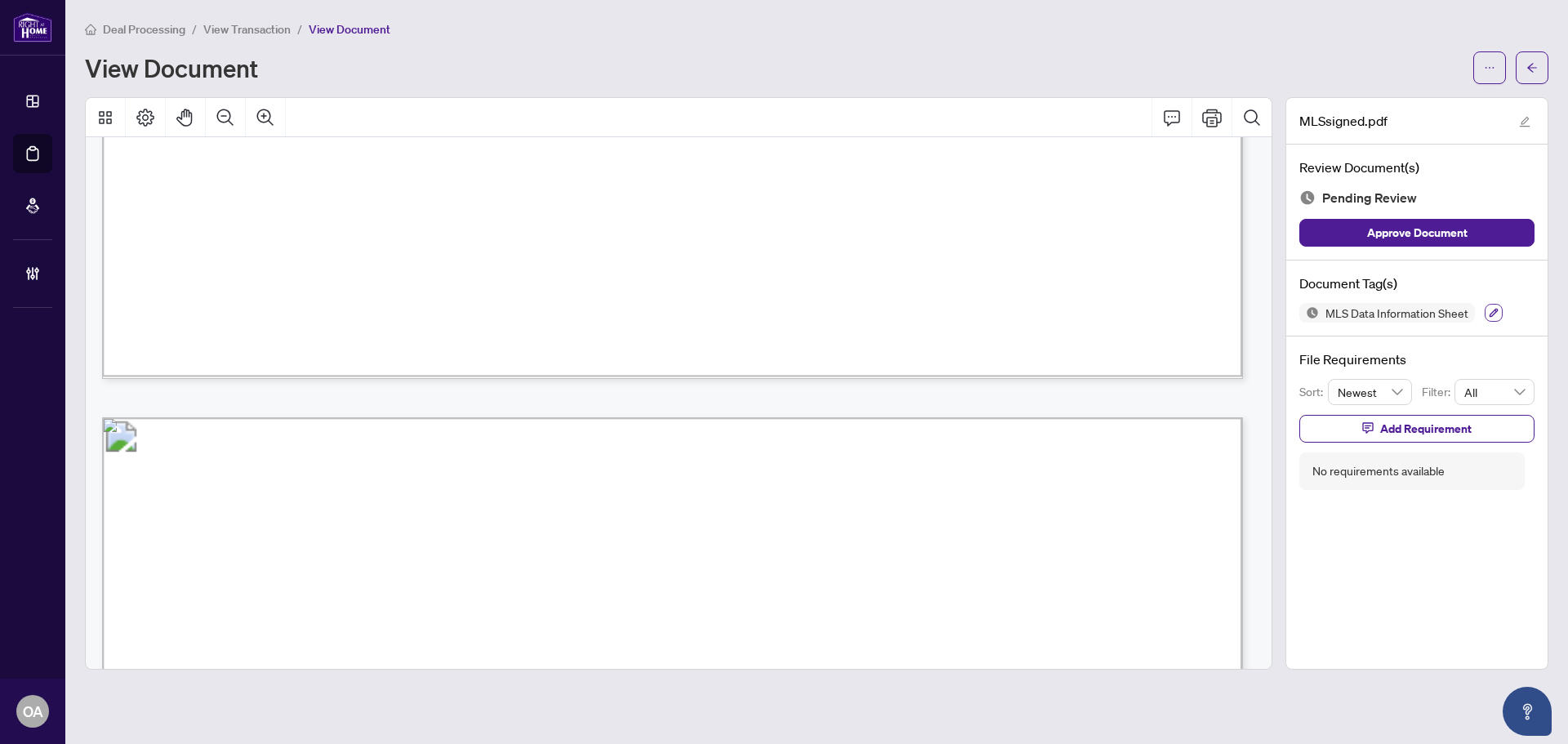
click at [1489, 307] on icon "button" at bounding box center [1494, 312] width 10 height 10
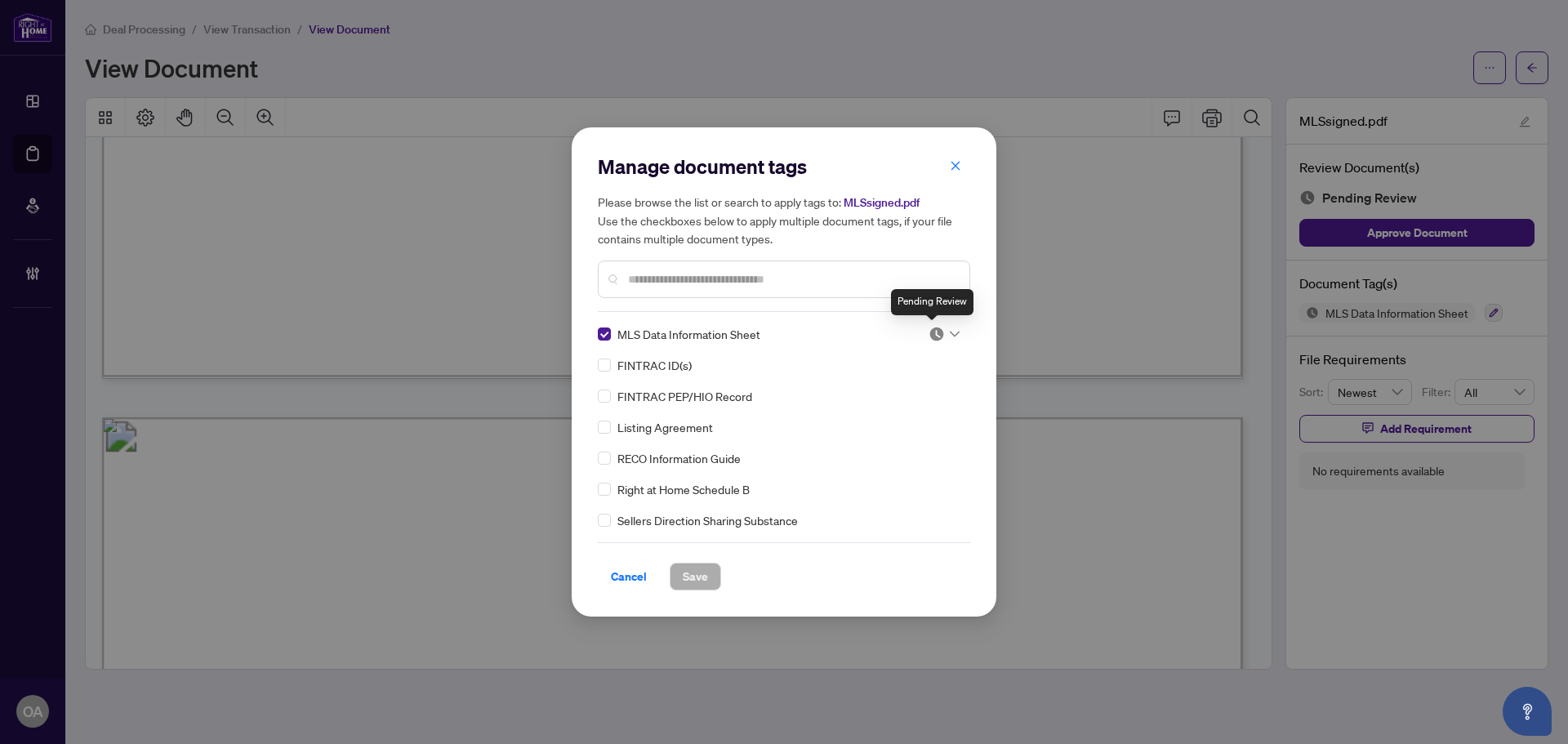
click at [947, 329] on div at bounding box center [944, 334] width 31 height 16
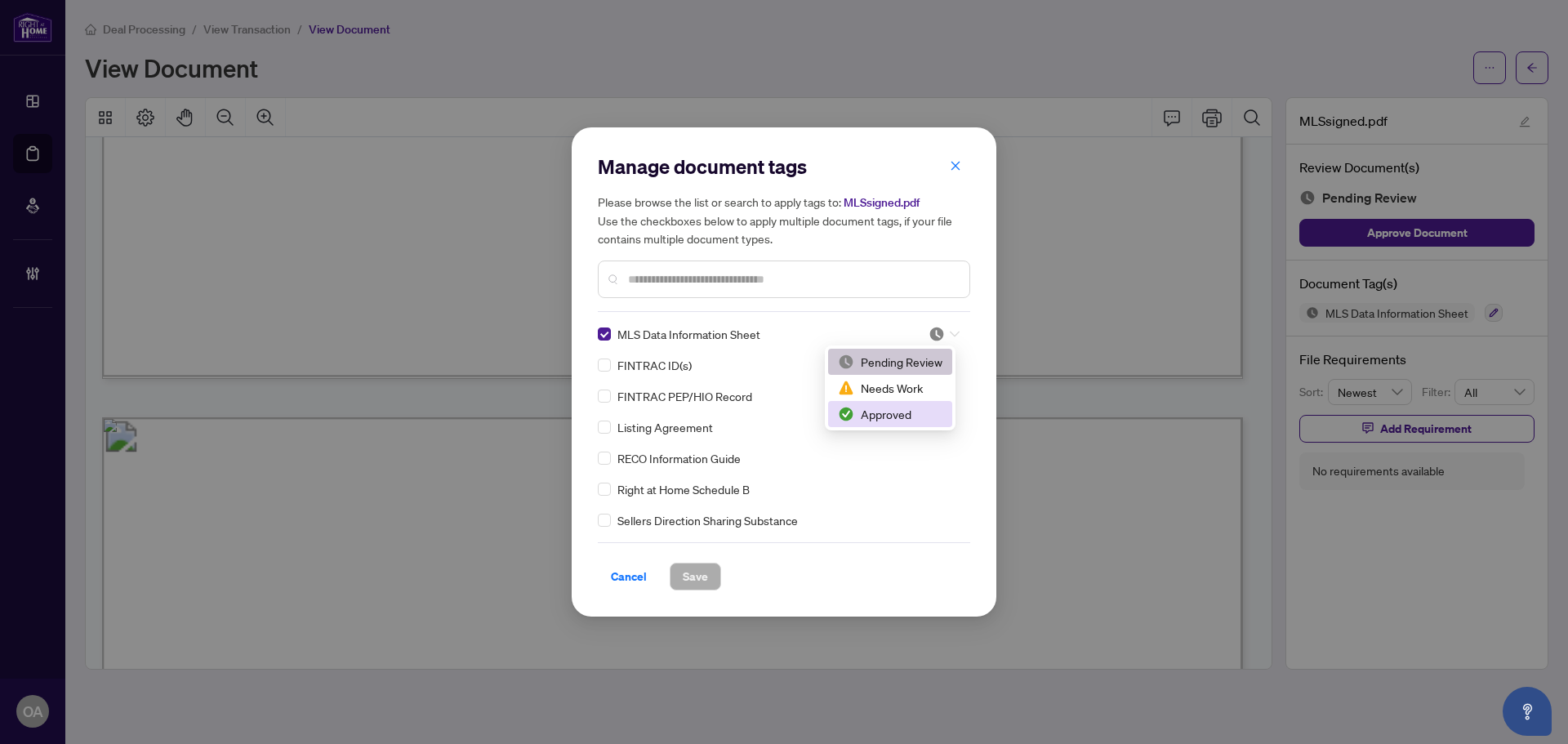
click at [890, 412] on div "Approved" at bounding box center [890, 414] width 105 height 18
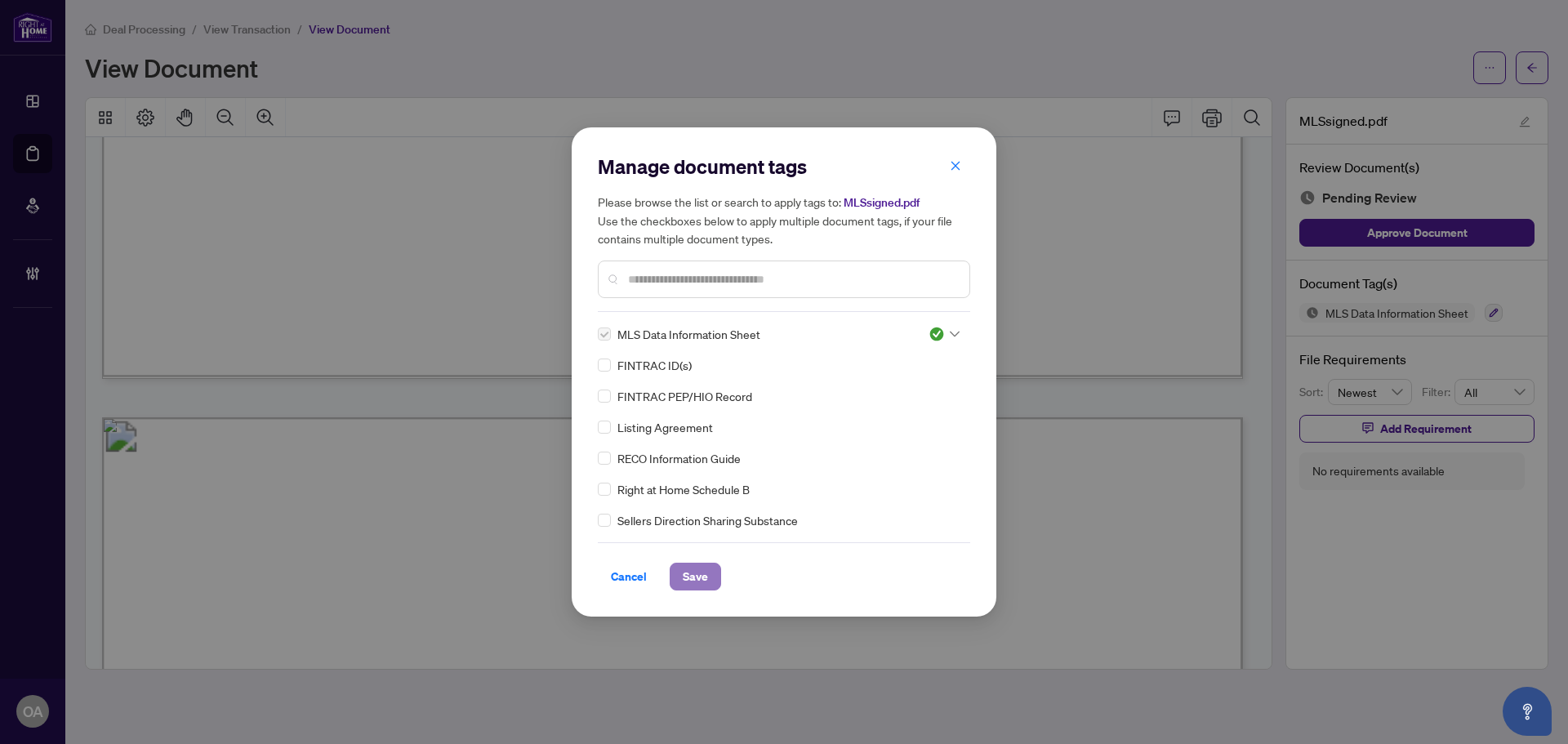
click at [696, 584] on span "Save" at bounding box center [695, 576] width 25 height 26
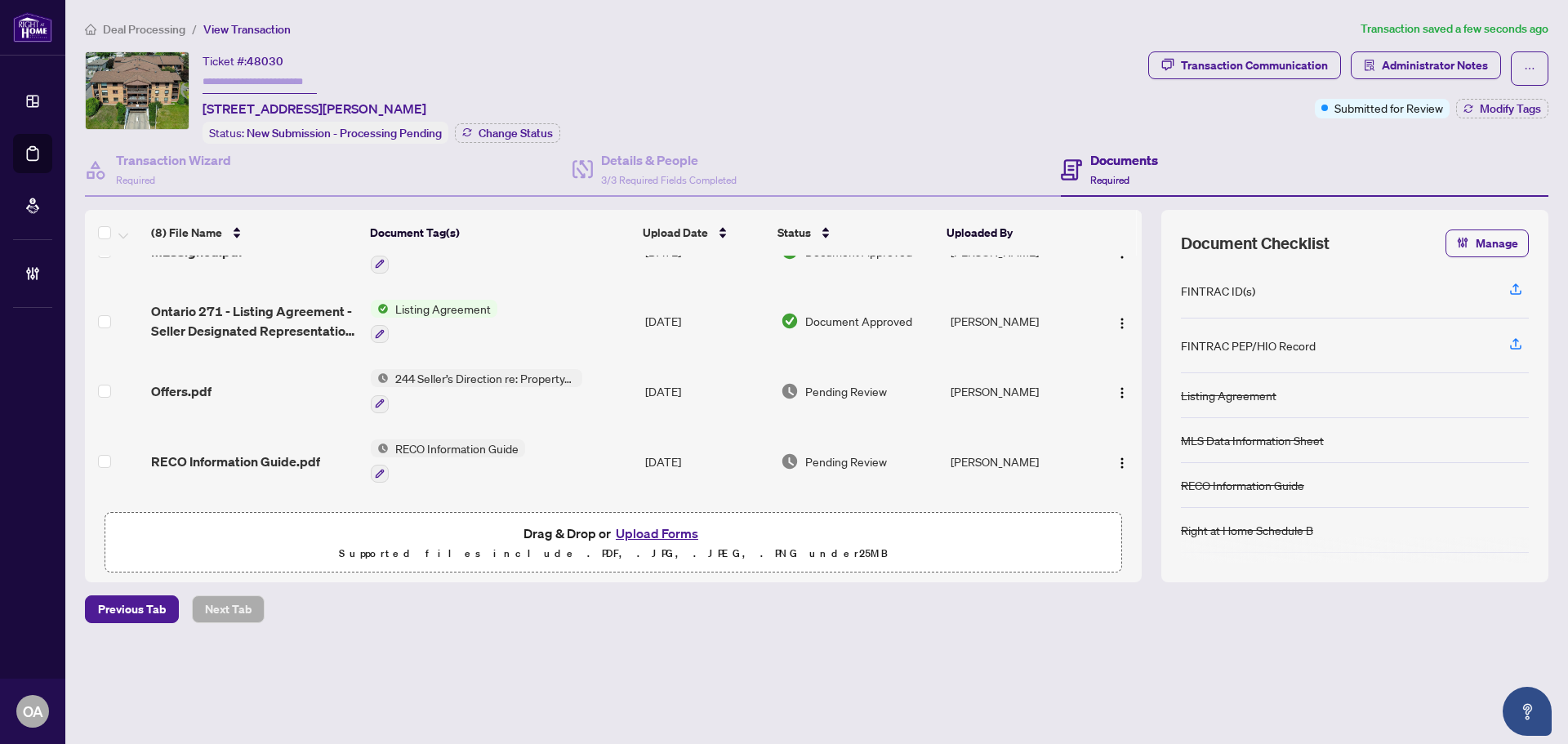
scroll to position [314, 0]
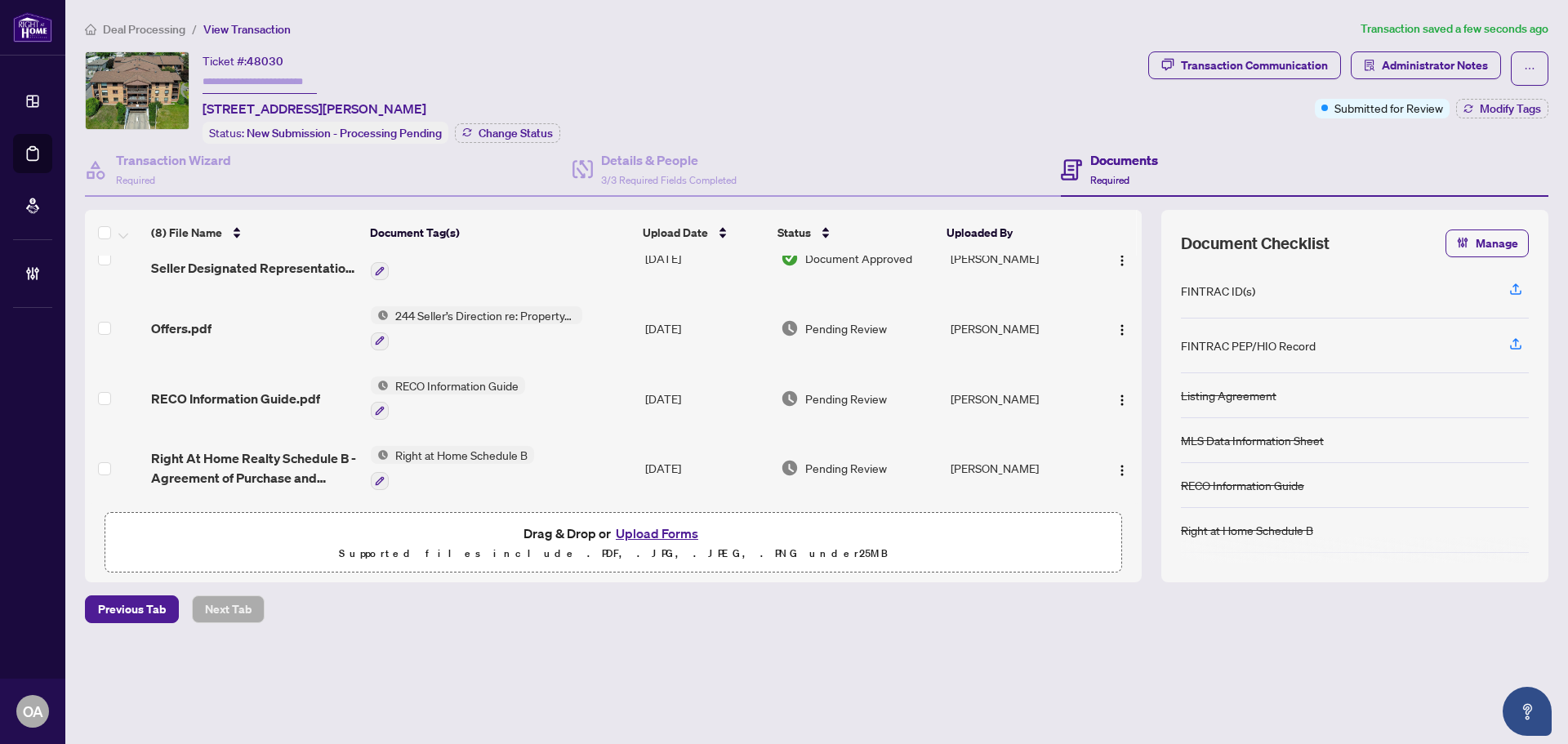
click at [212, 318] on div "Offers.pdf" at bounding box center [254, 328] width 207 height 20
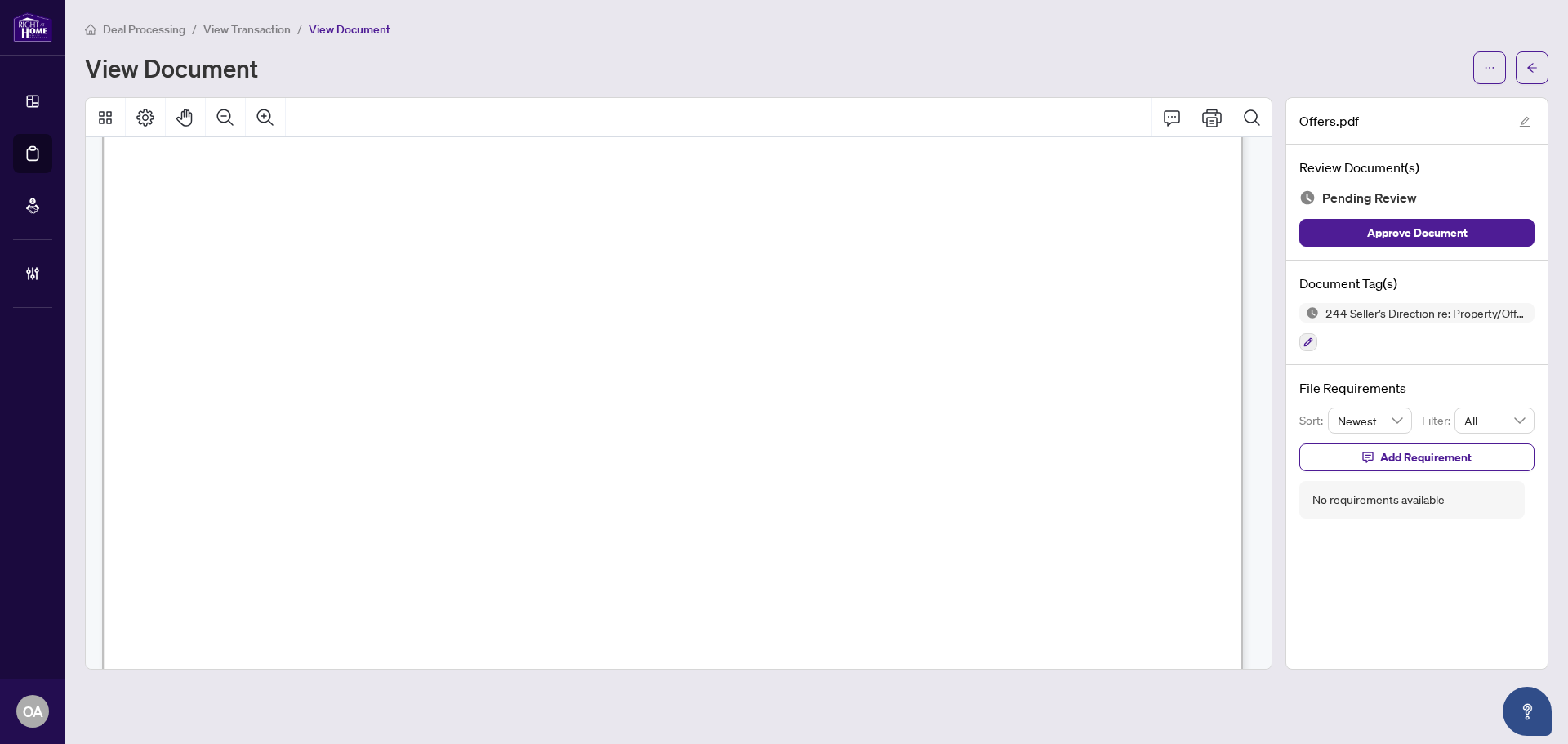
scroll to position [164, 0]
drag, startPoint x: 514, startPoint y: 338, endPoint x: 623, endPoint y: 339, distance: 109.0
click at [578, 339] on span "X12229020" at bounding box center [539, 338] width 79 height 19
click at [1175, 122] on icon "Comment" at bounding box center [1172, 118] width 16 height 16
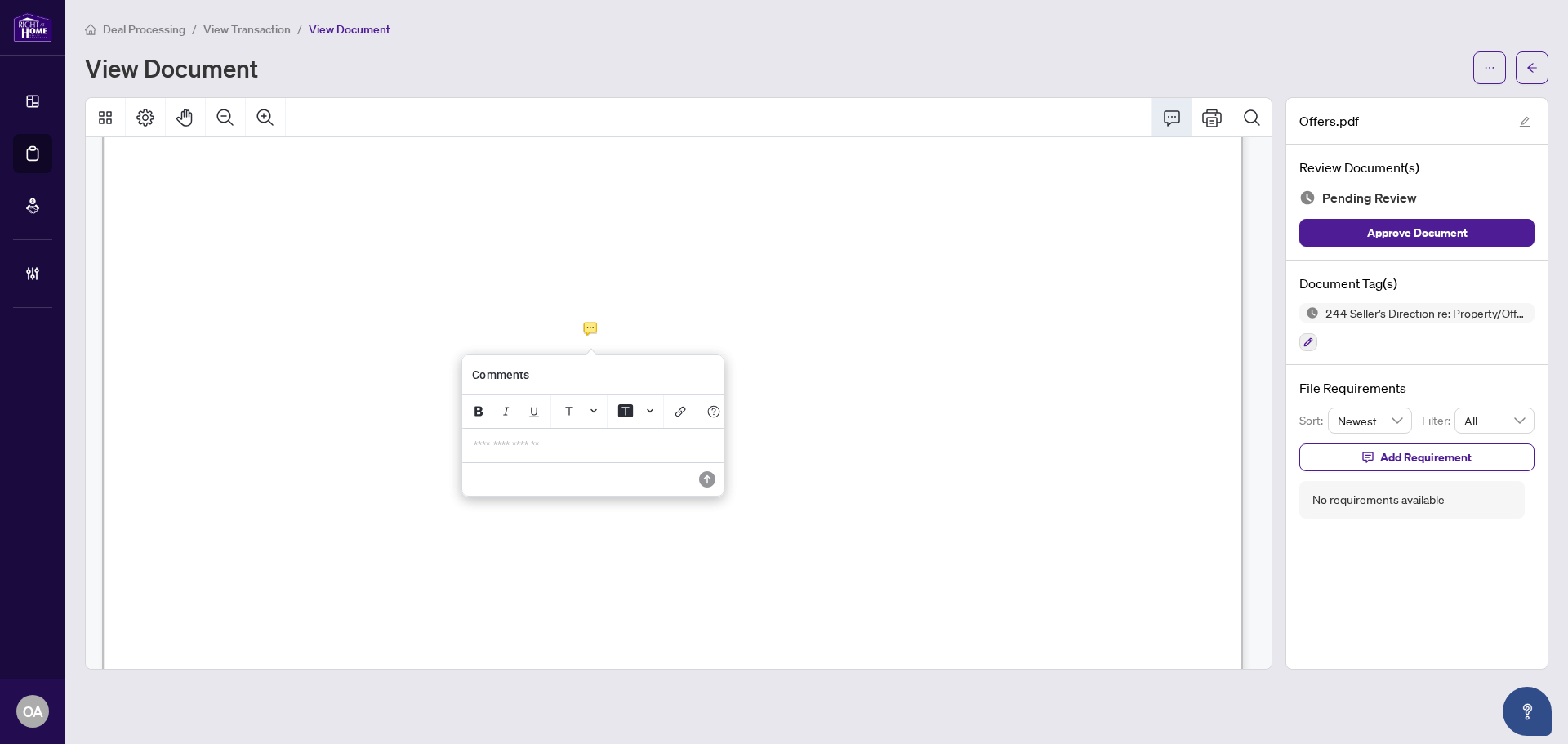
click at [636, 452] on p "**********" at bounding box center [593, 445] width 239 height 14
drag, startPoint x: 587, startPoint y: 446, endPoint x: 229, endPoint y: 411, distance: 359.7
click at [0, 0] on div "Comments ********" at bounding box center [0, 0] width 0 height 0
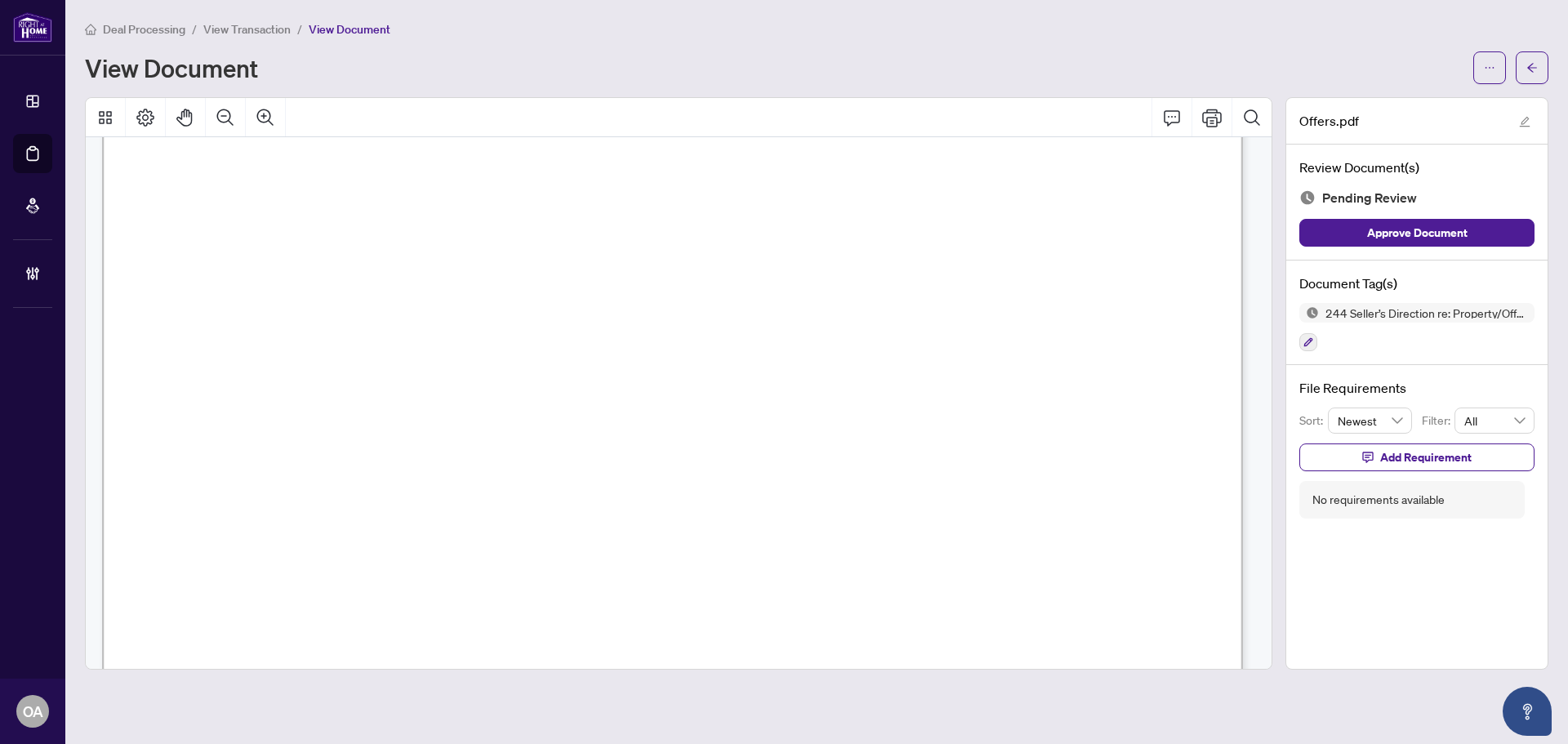
scroll to position [243, 0]
click at [1474, 69] on button "button" at bounding box center [1489, 68] width 33 height 33
click at [1422, 108] on span "Download" at bounding box center [1431, 103] width 124 height 18
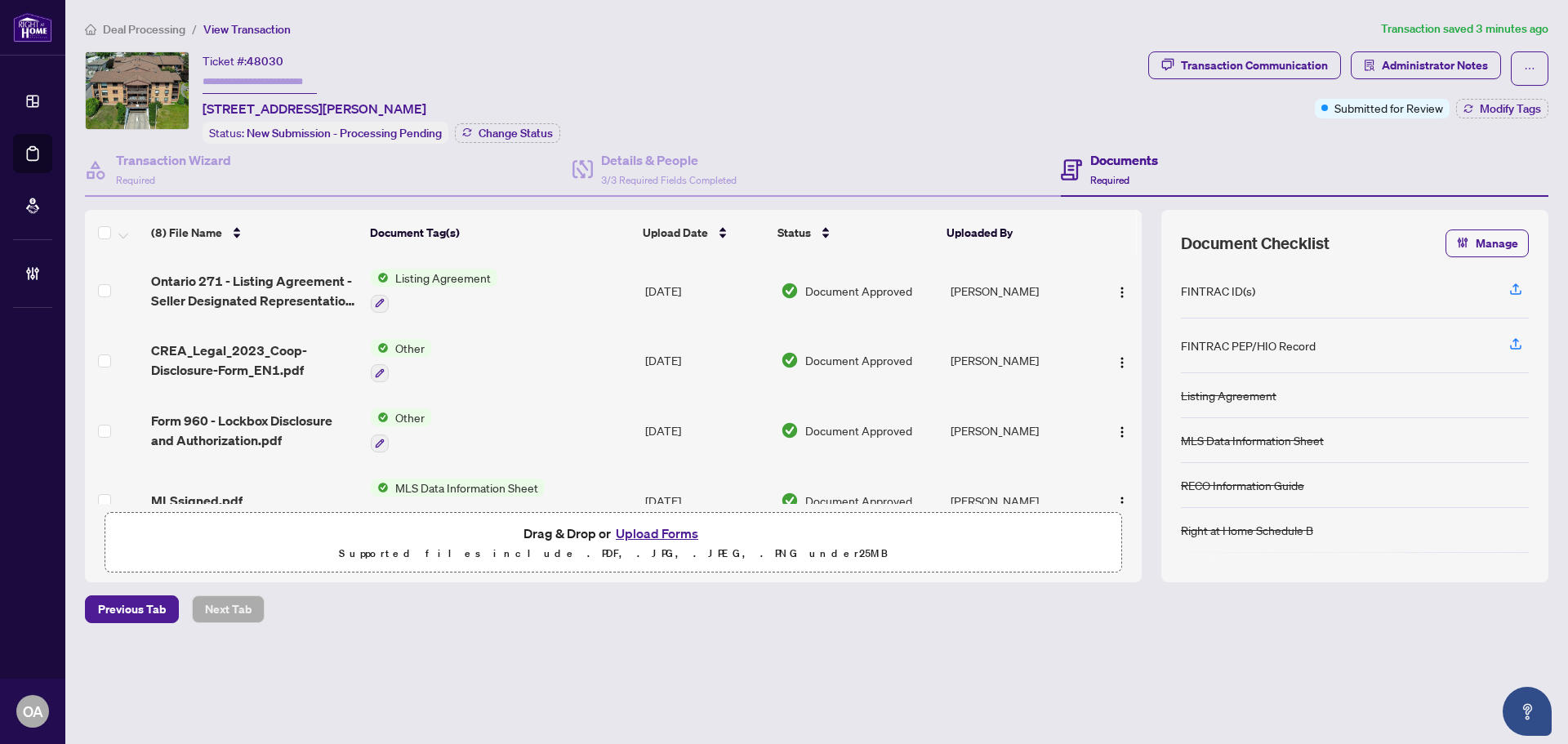
scroll to position [164, 0]
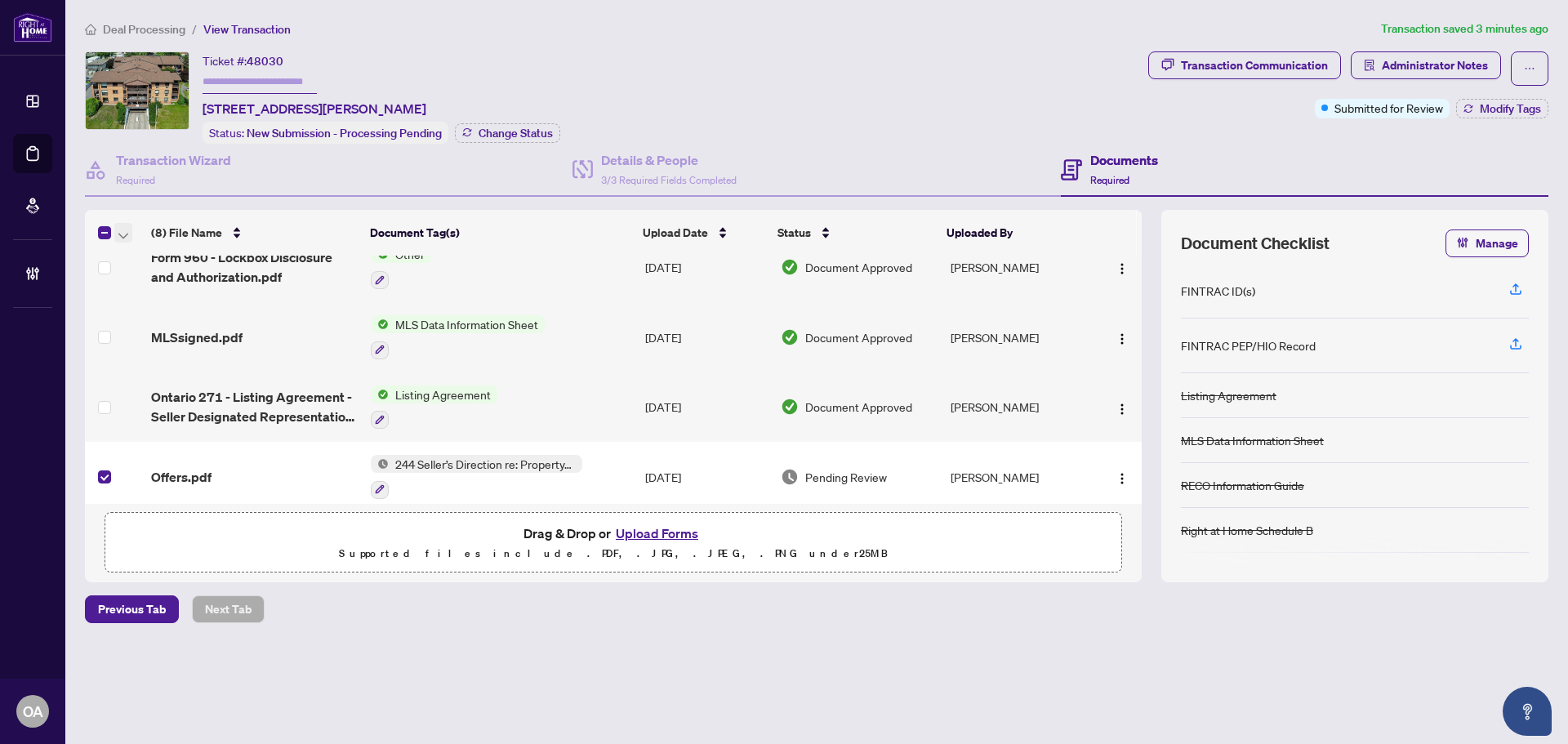
click at [126, 233] on icon "button" at bounding box center [124, 236] width 10 height 7
click at [152, 311] on span "Archive Selected" at bounding box center [200, 311] width 146 height 18
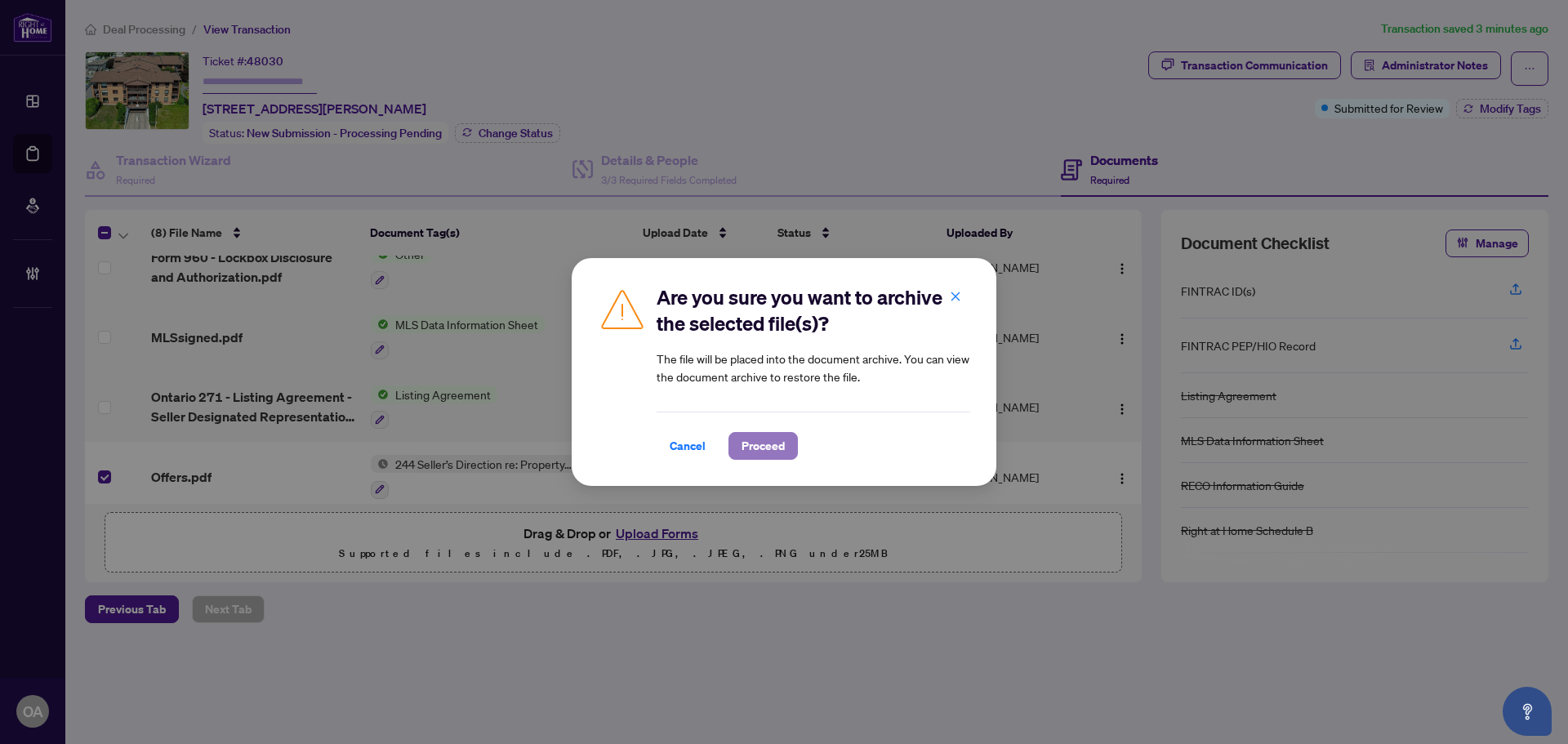
click at [766, 441] on span "Proceed" at bounding box center [763, 446] width 43 height 26
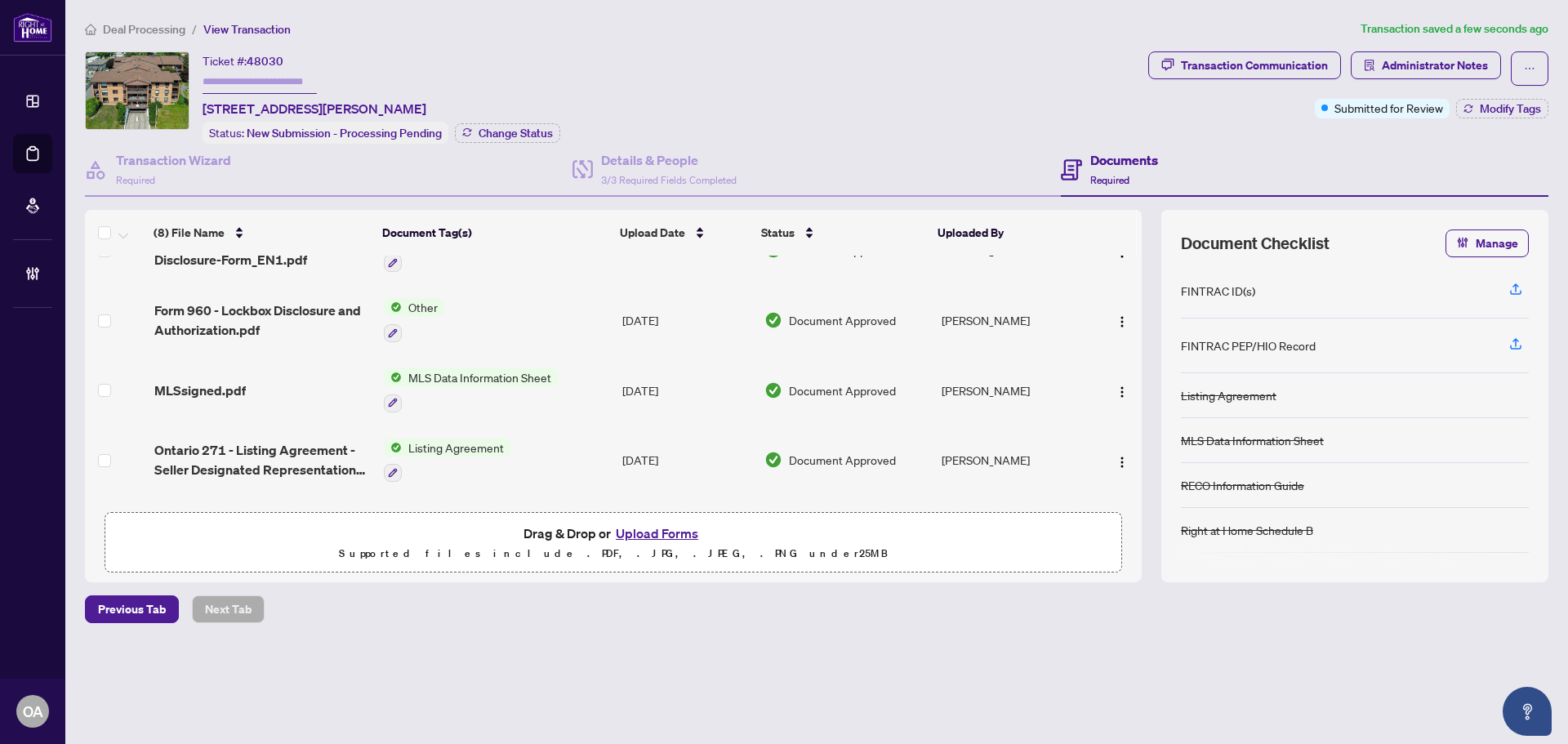
scroll to position [0, 0]
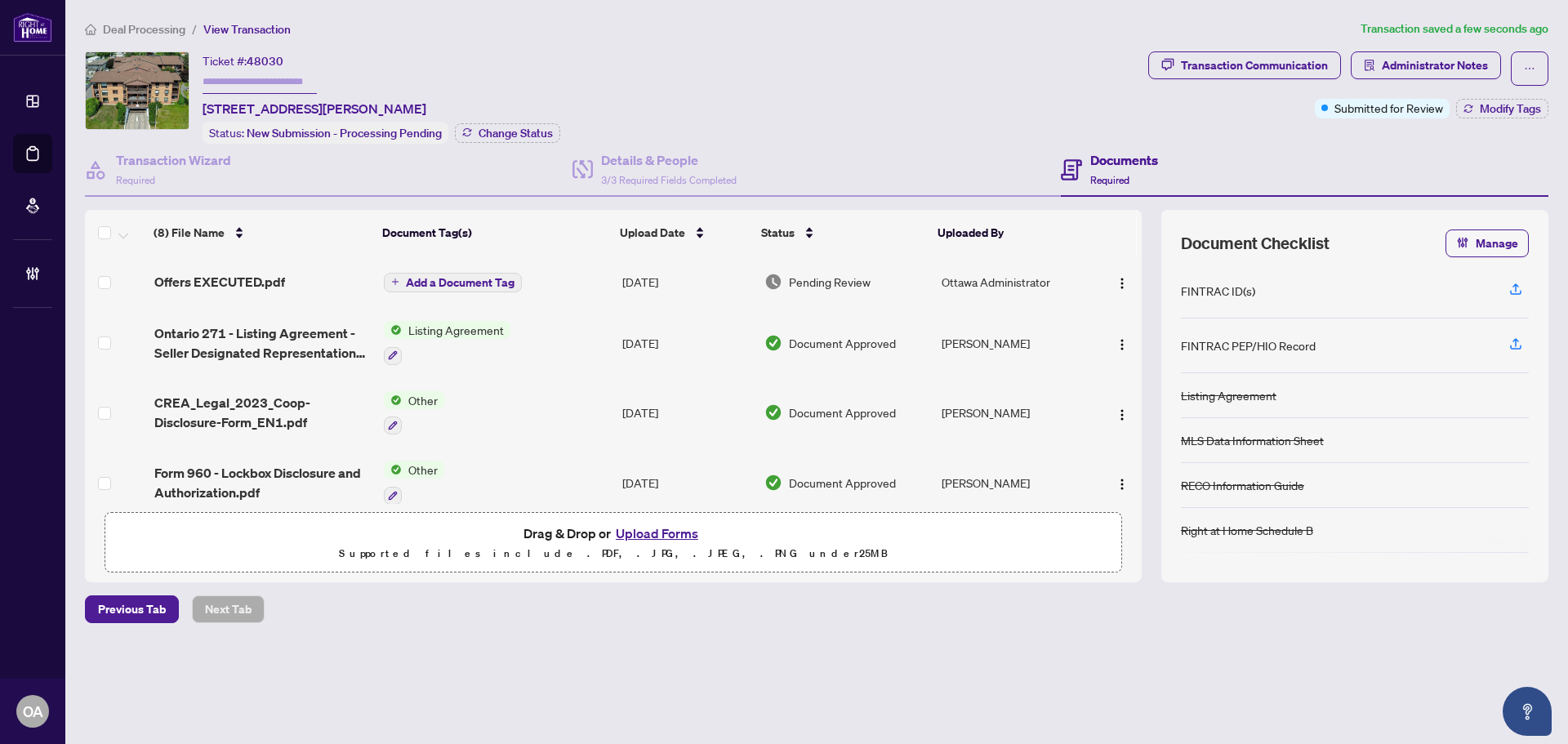
click at [492, 280] on span "Add a Document Tag" at bounding box center [460, 282] width 109 height 11
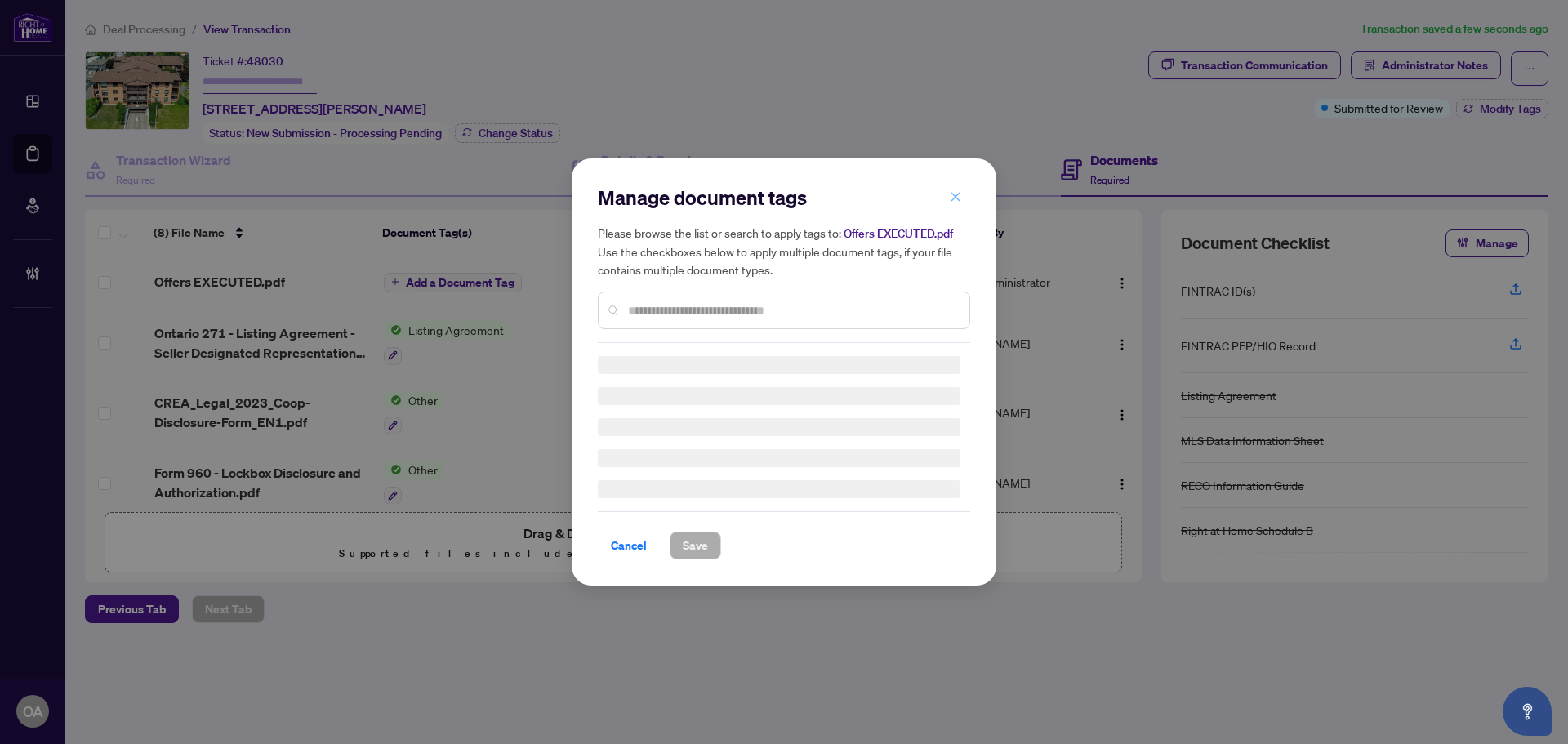
click at [955, 192] on div "Manage document tags Please browse the list or search to apply tags to: Offers …" at bounding box center [784, 372] width 372 height 374
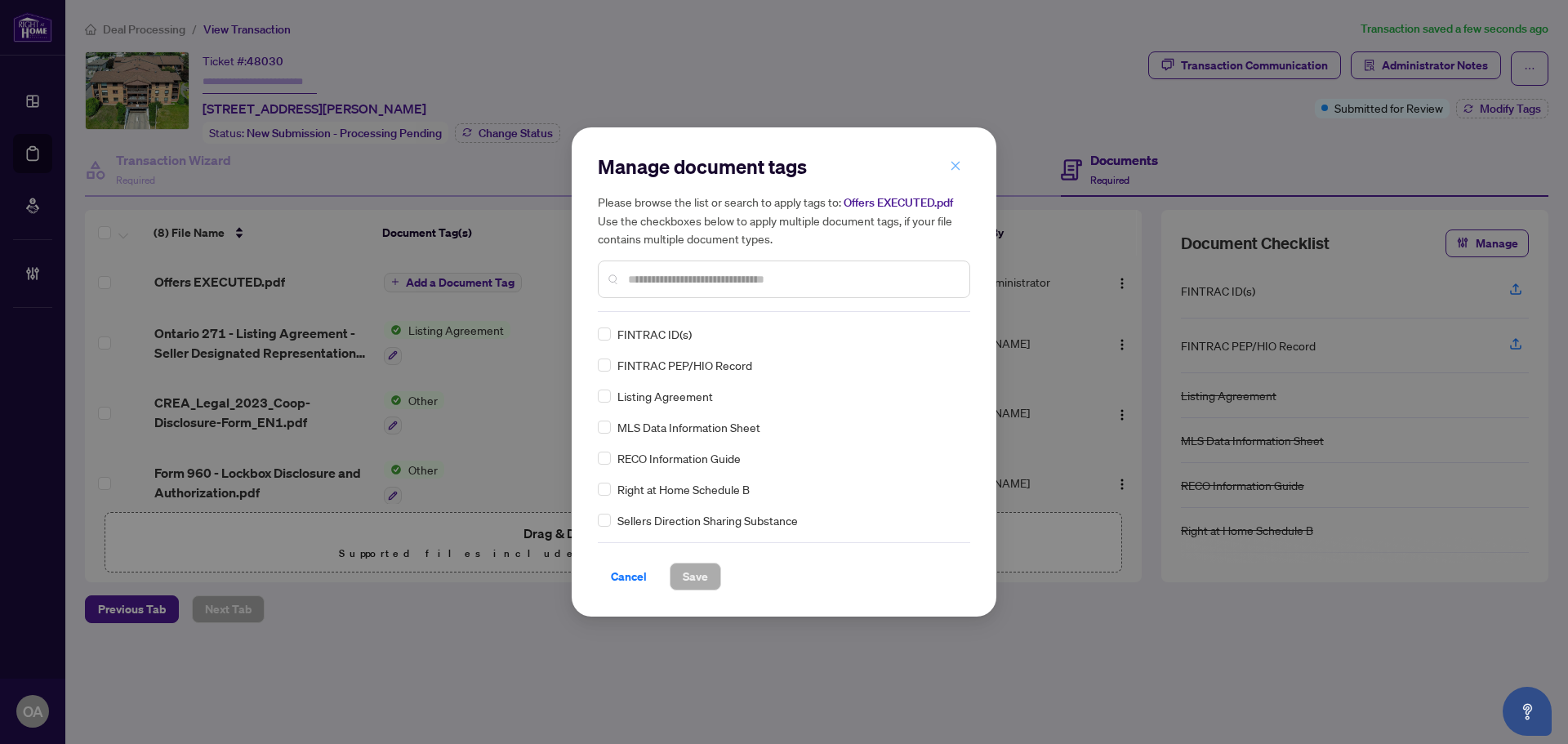
click at [954, 164] on icon "close" at bounding box center [955, 166] width 11 height 11
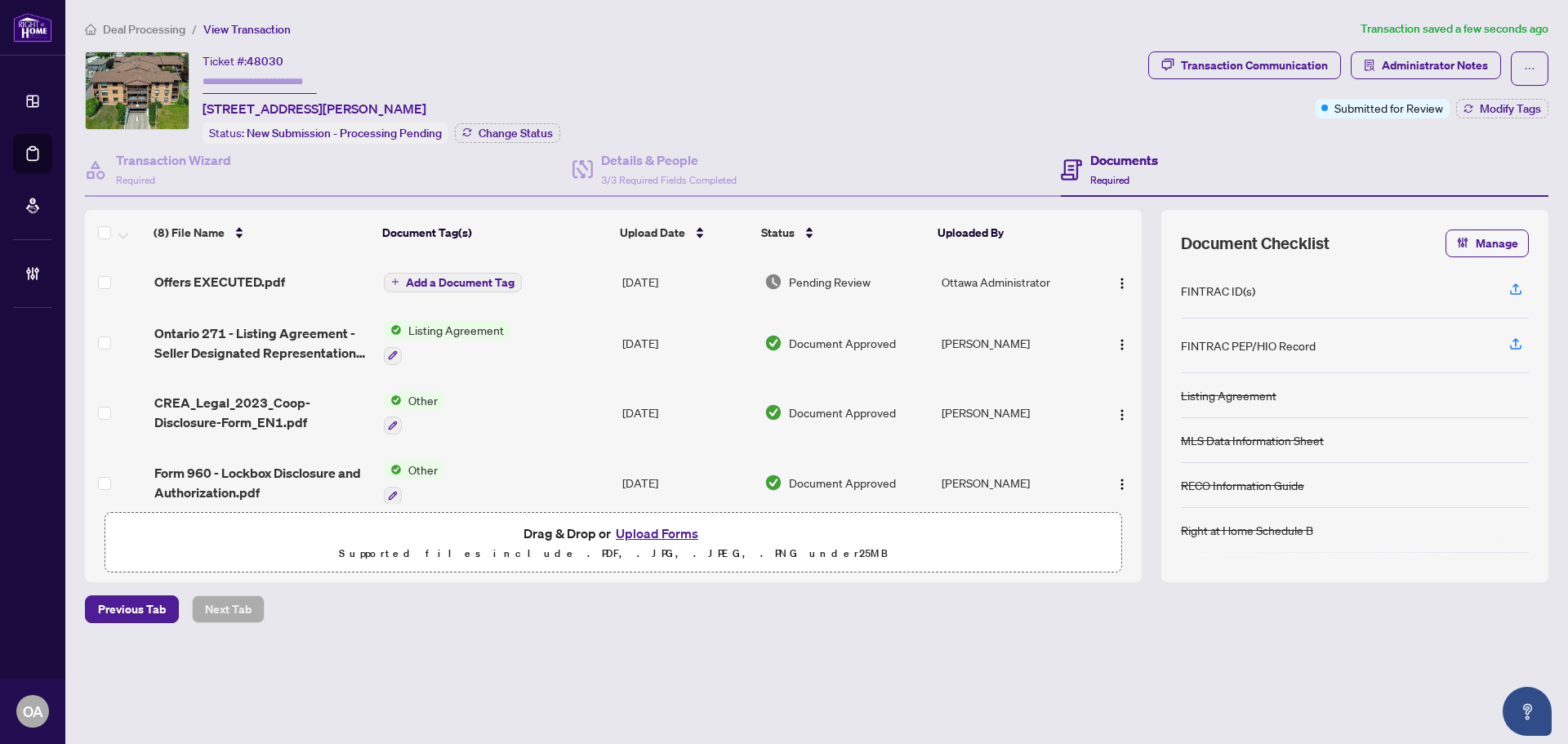
click at [267, 272] on span "Offers EXECUTED.pdf" at bounding box center [220, 282] width 131 height 20
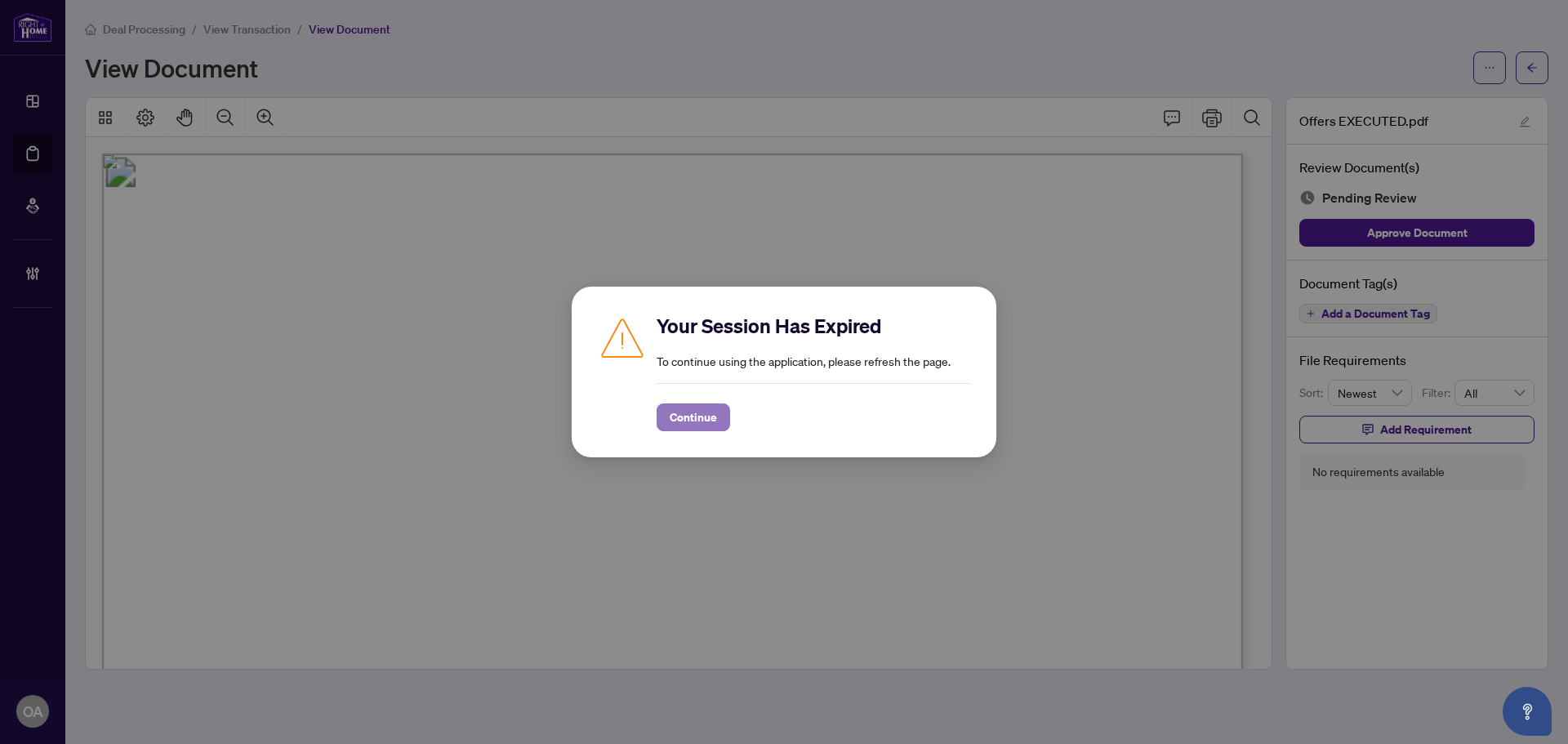
click at [687, 421] on span "Continue" at bounding box center [694, 417] width 47 height 26
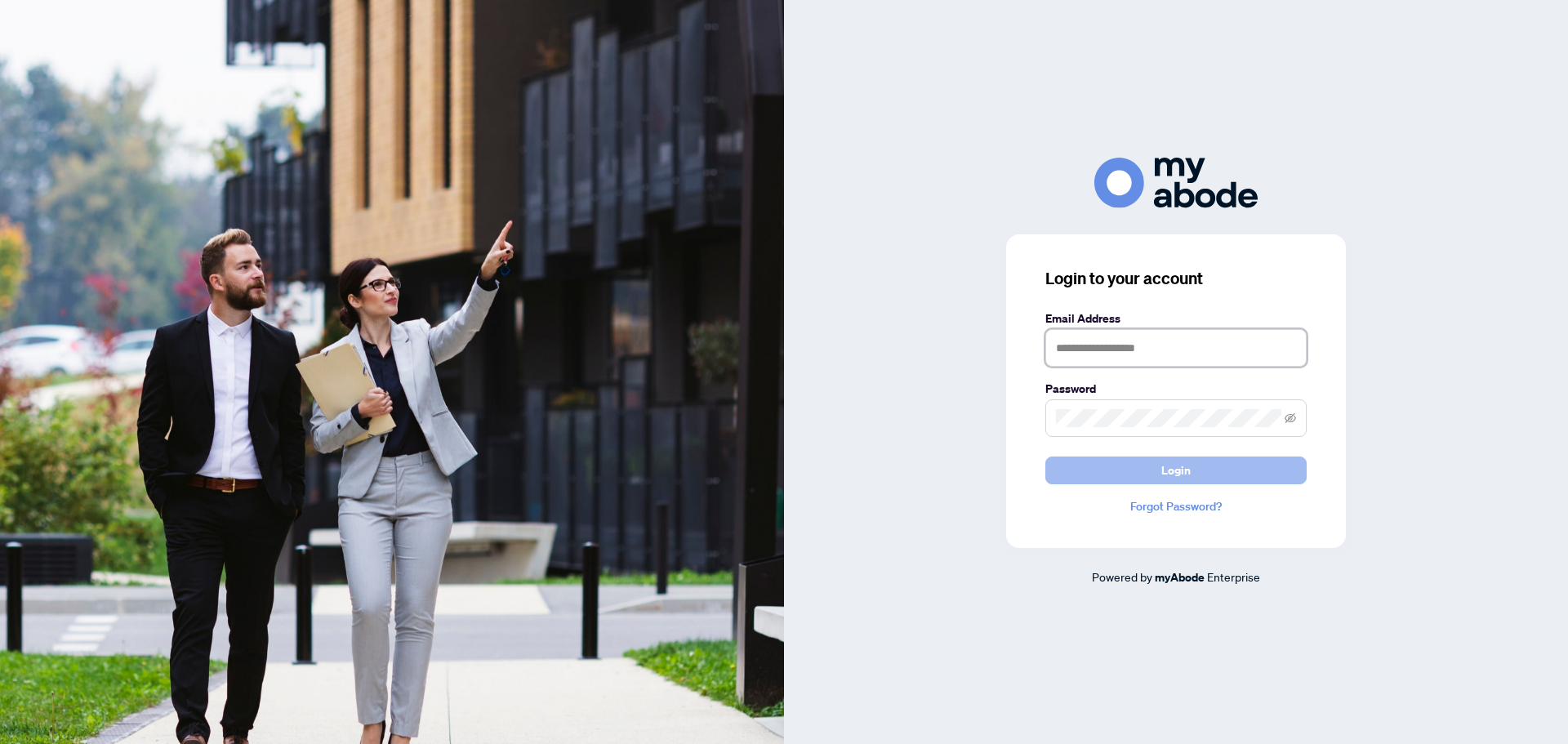
type input "**********"
click at [1162, 474] on span "Login" at bounding box center [1176, 470] width 29 height 26
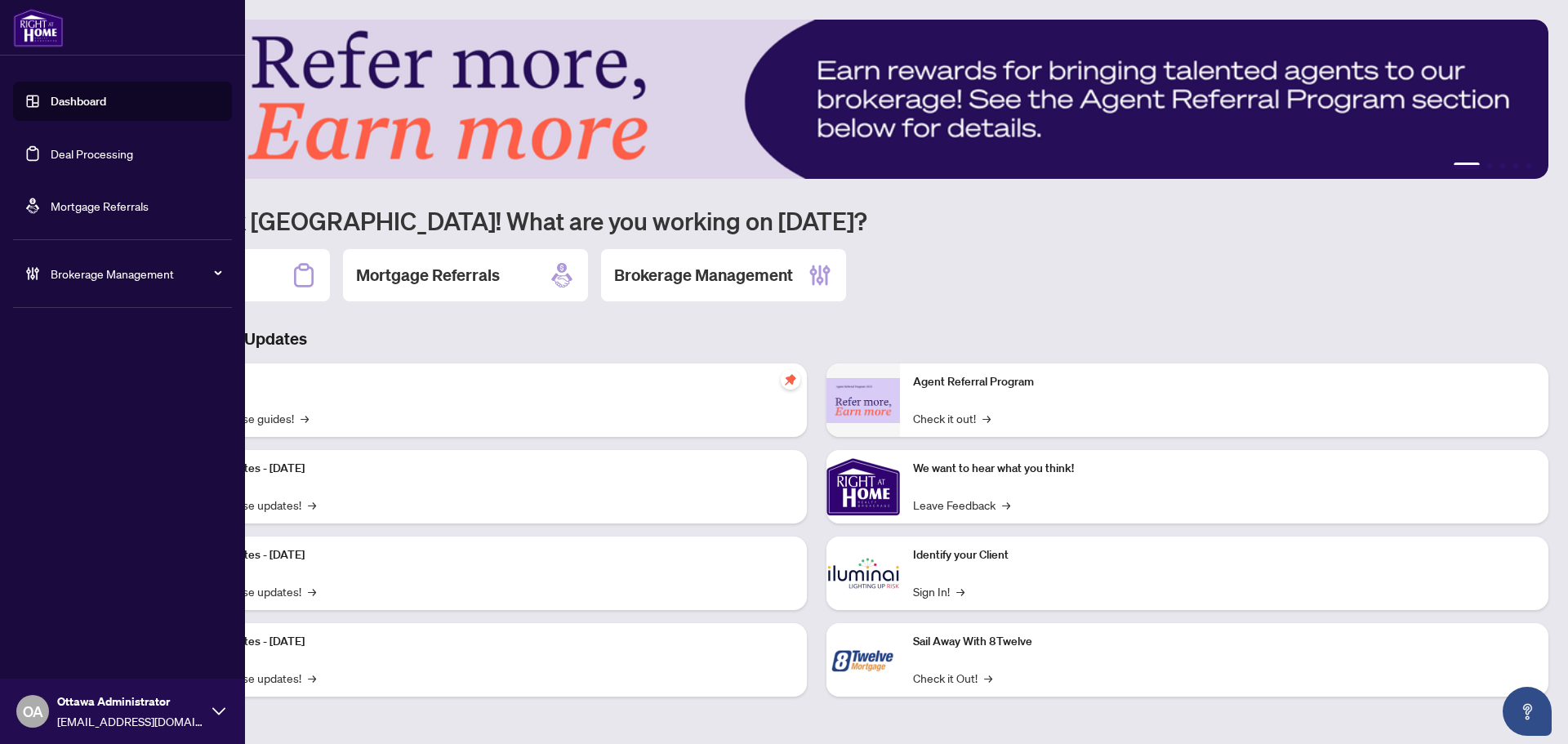
click at [61, 158] on link "Deal Processing" at bounding box center [92, 154] width 83 height 15
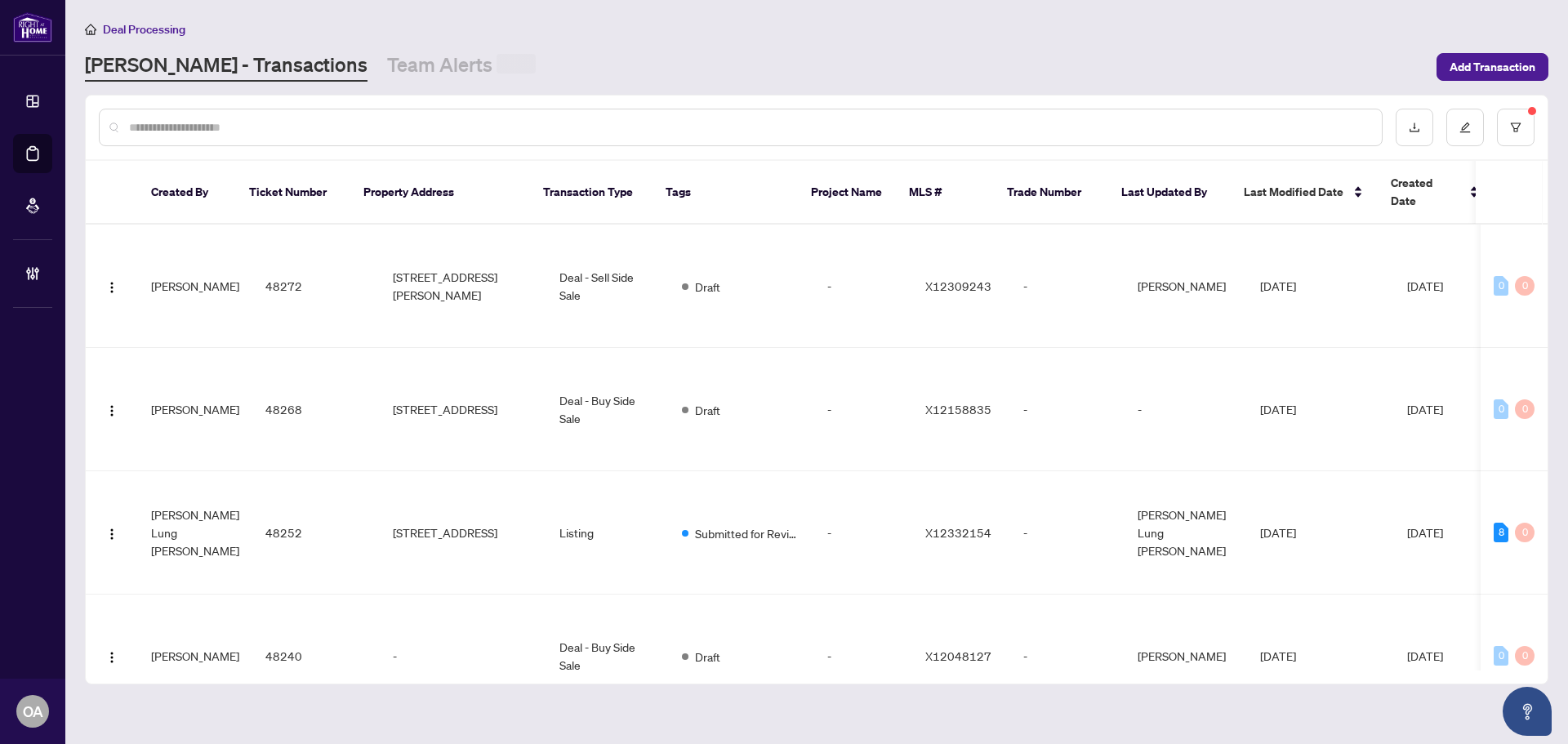
click at [622, 125] on input "text" at bounding box center [749, 128] width 1240 height 18
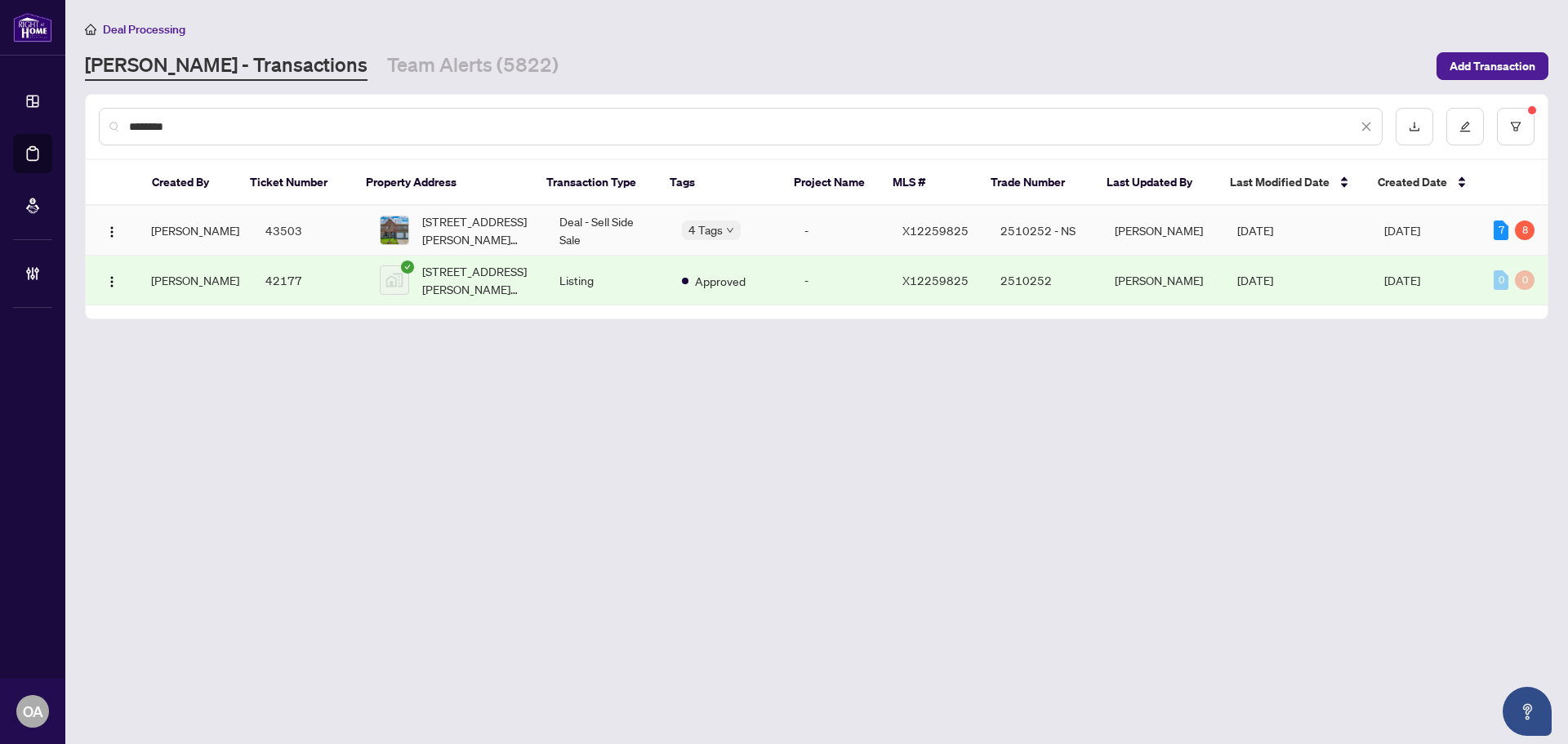
type input "********"
click at [611, 226] on td "Deal - Sell Side Sale" at bounding box center [608, 231] width 123 height 50
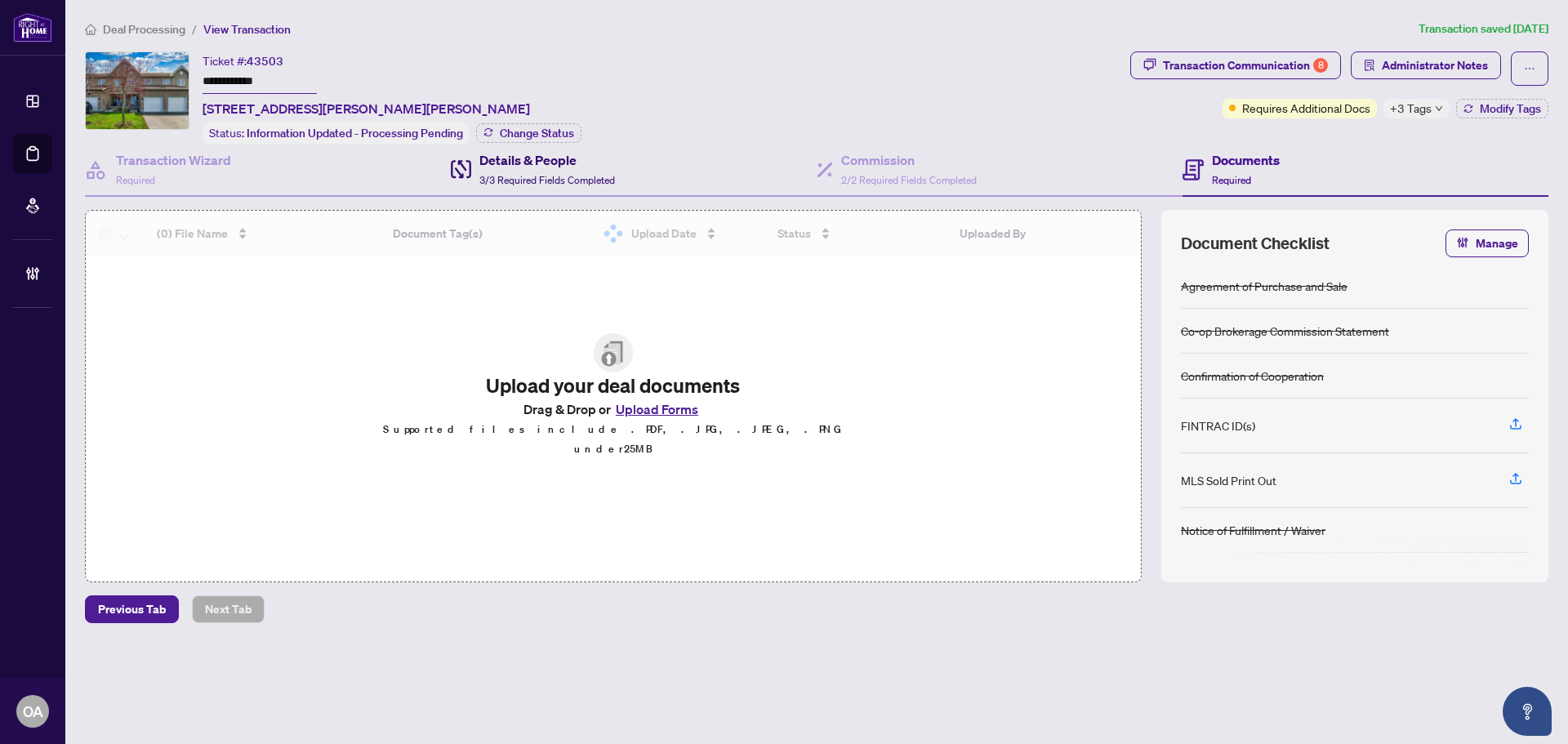
click at [541, 159] on h4 "Details & People" at bounding box center [547, 160] width 136 height 20
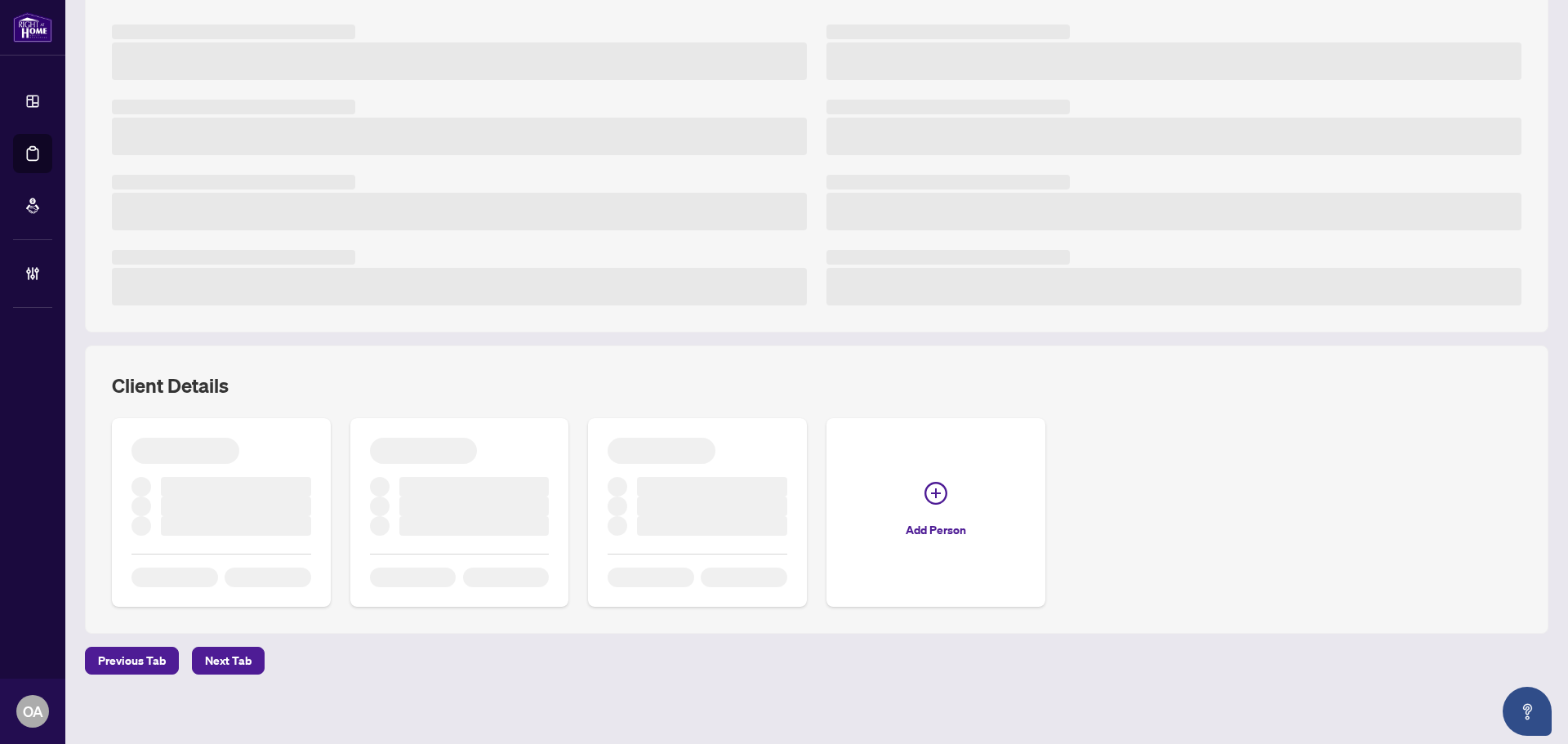
scroll to position [263, 0]
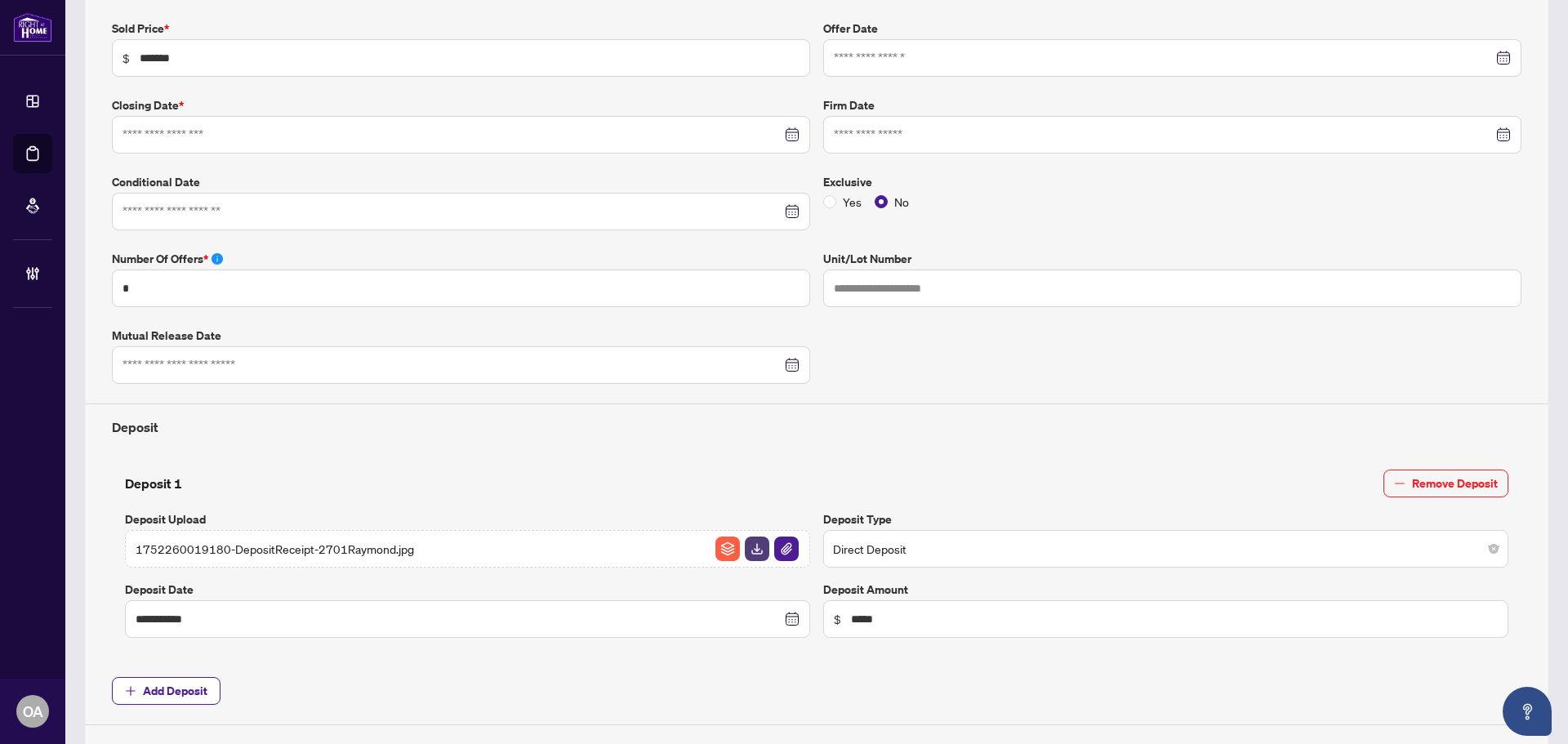
type input "**********"
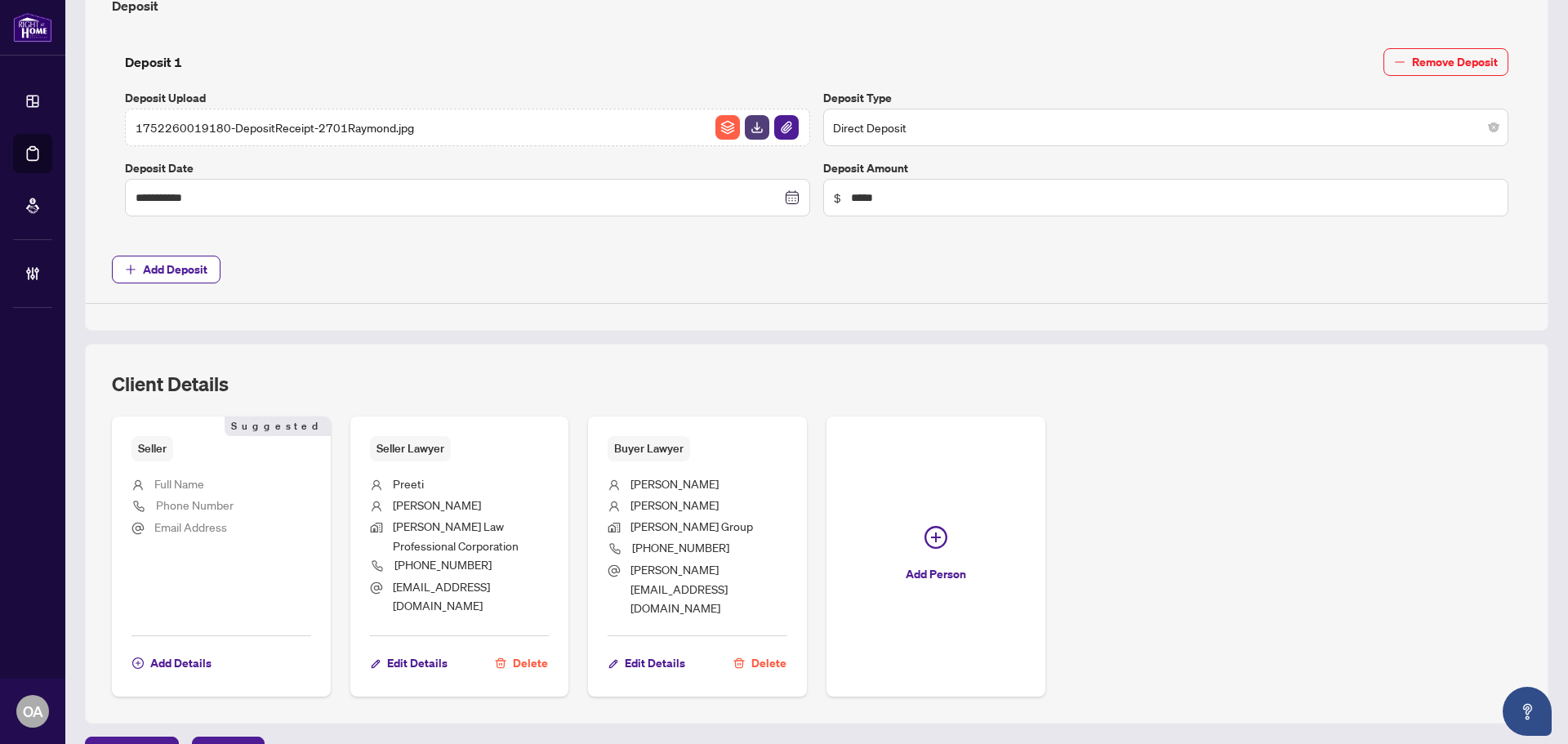
scroll to position [760, 0]
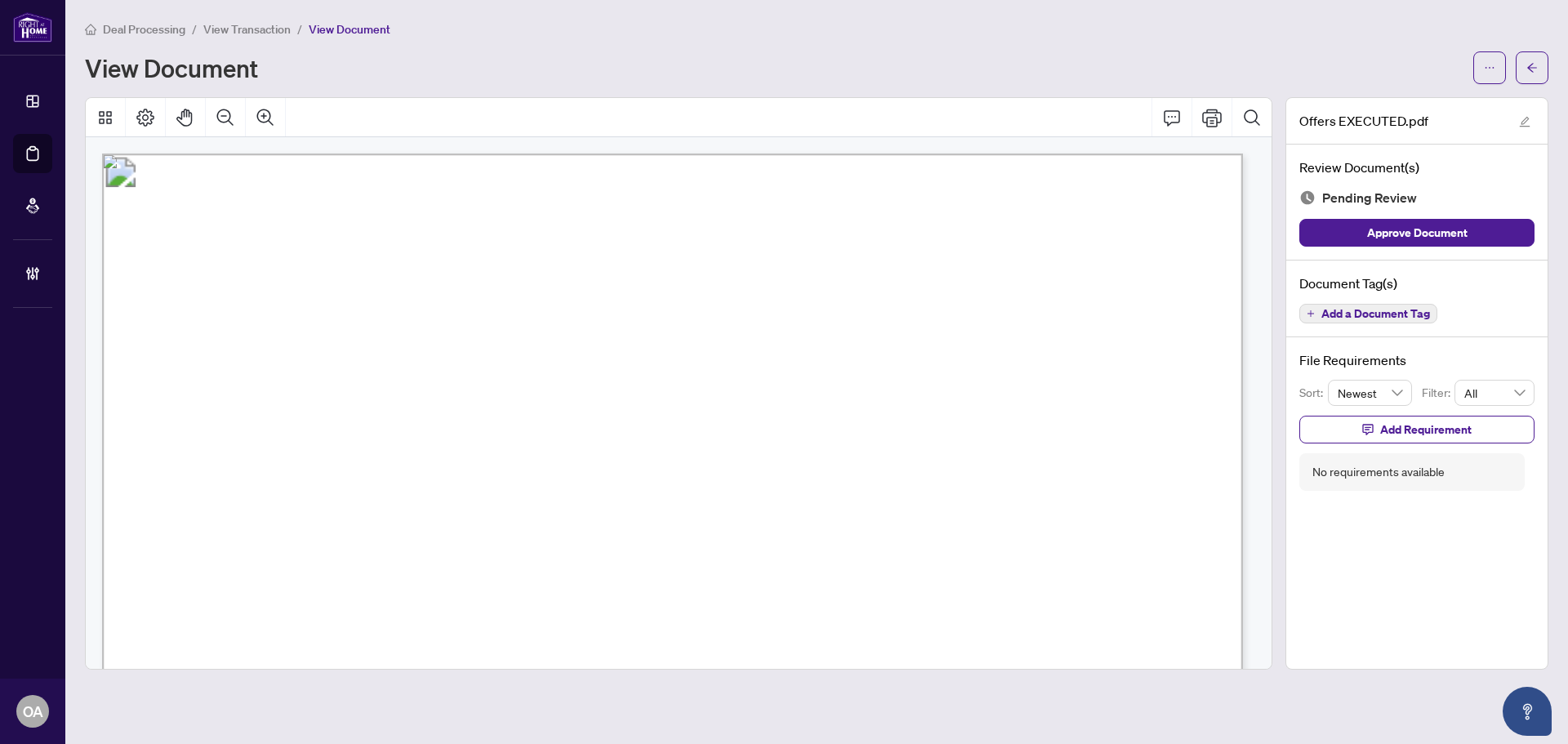
click at [1361, 311] on span "Add a Document Tag" at bounding box center [1376, 313] width 109 height 11
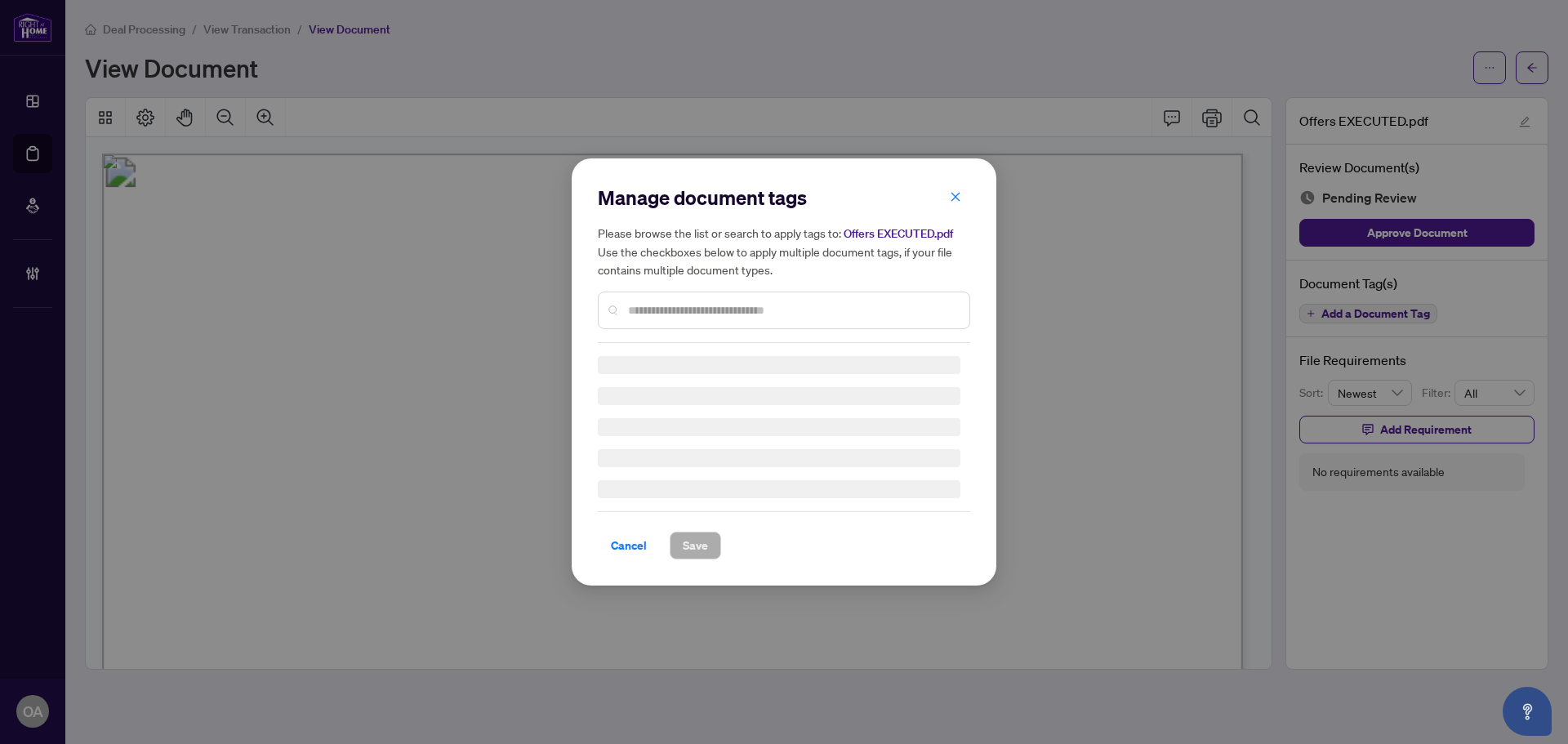
click at [654, 307] on div "Manage document tags Please browse the list or search to apply tags to: Offers …" at bounding box center [784, 264] width 372 height 159
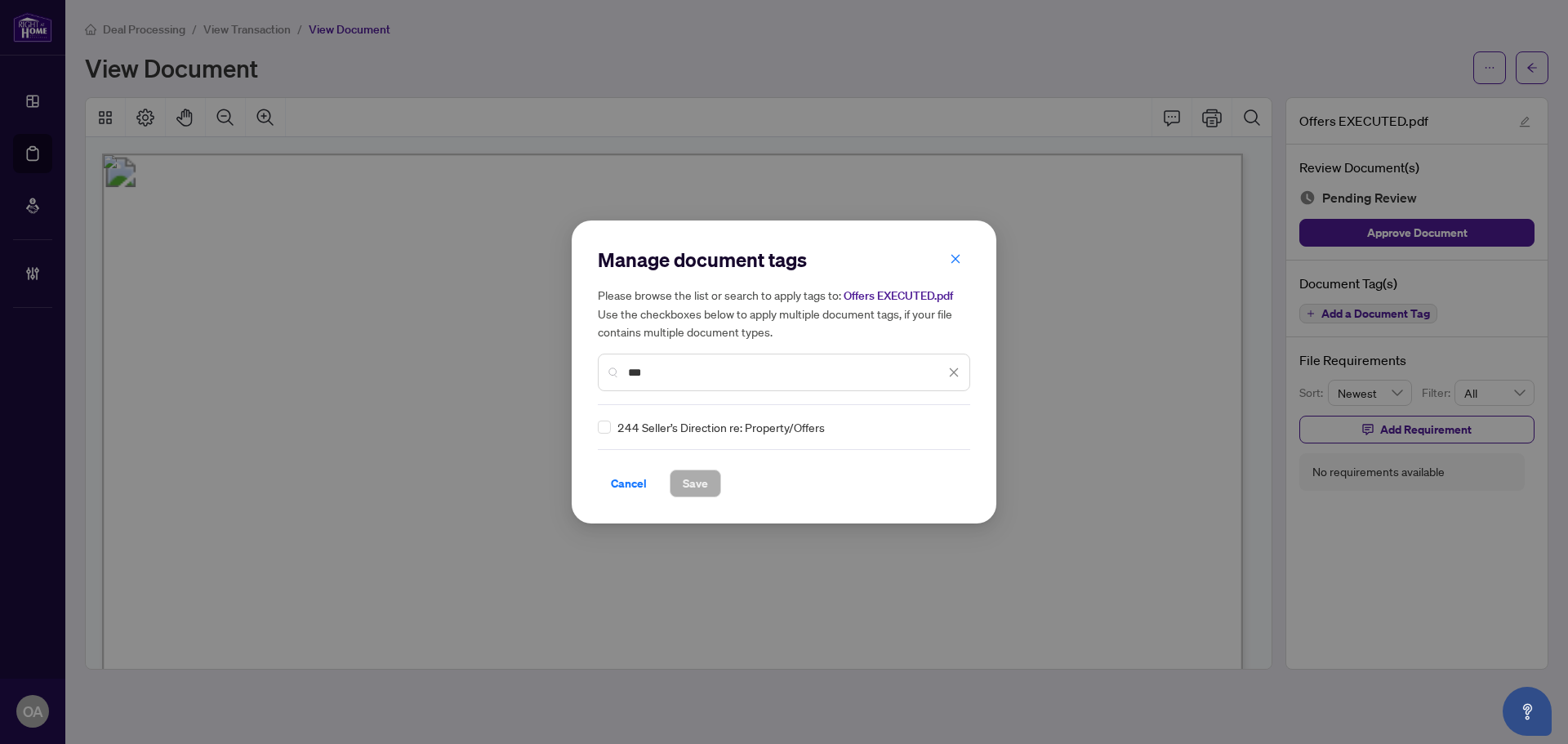
type input "***"
click at [950, 424] on icon at bounding box center [955, 427] width 10 height 6
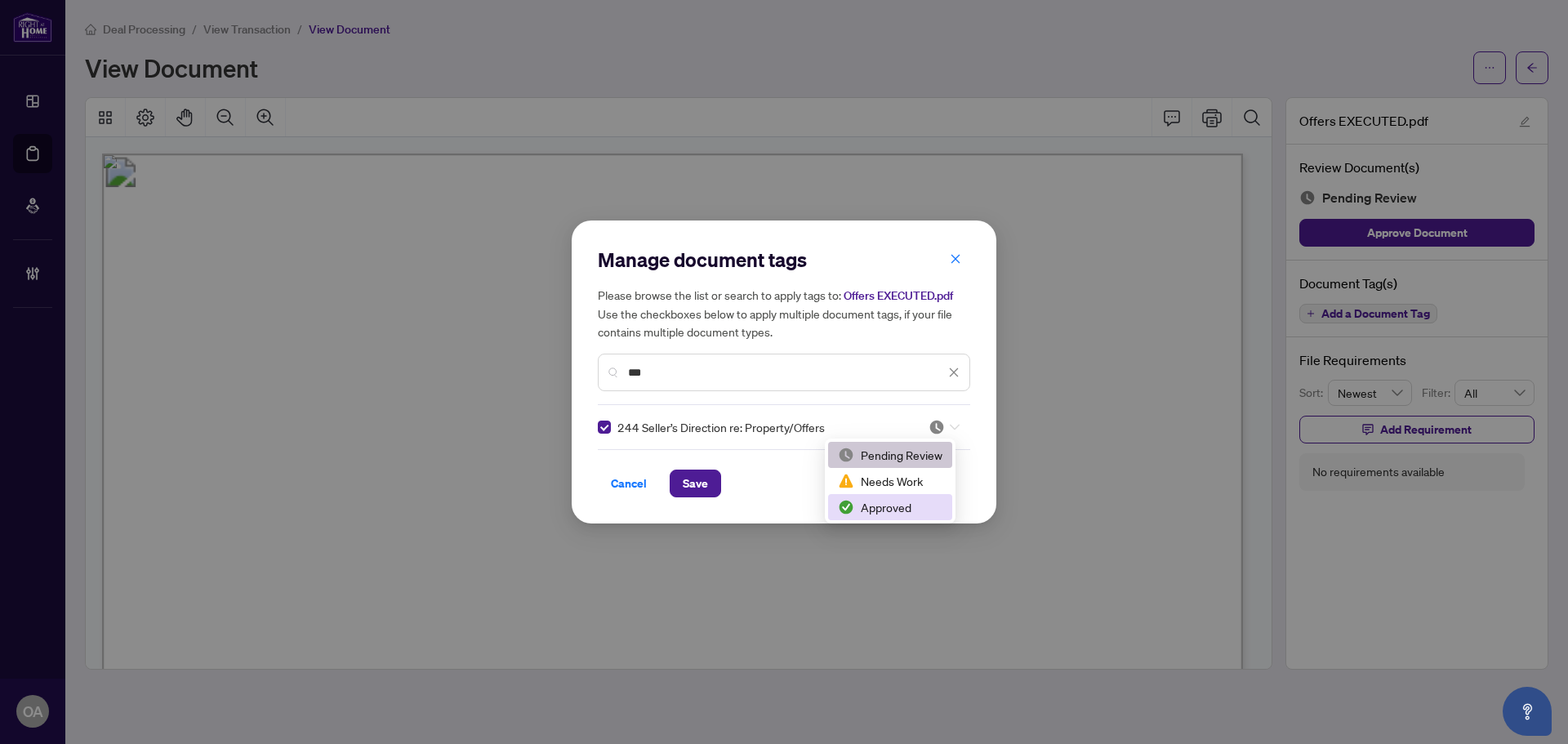
click at [920, 503] on div "Approved" at bounding box center [890, 507] width 105 height 18
click at [691, 473] on span "Save" at bounding box center [695, 483] width 25 height 26
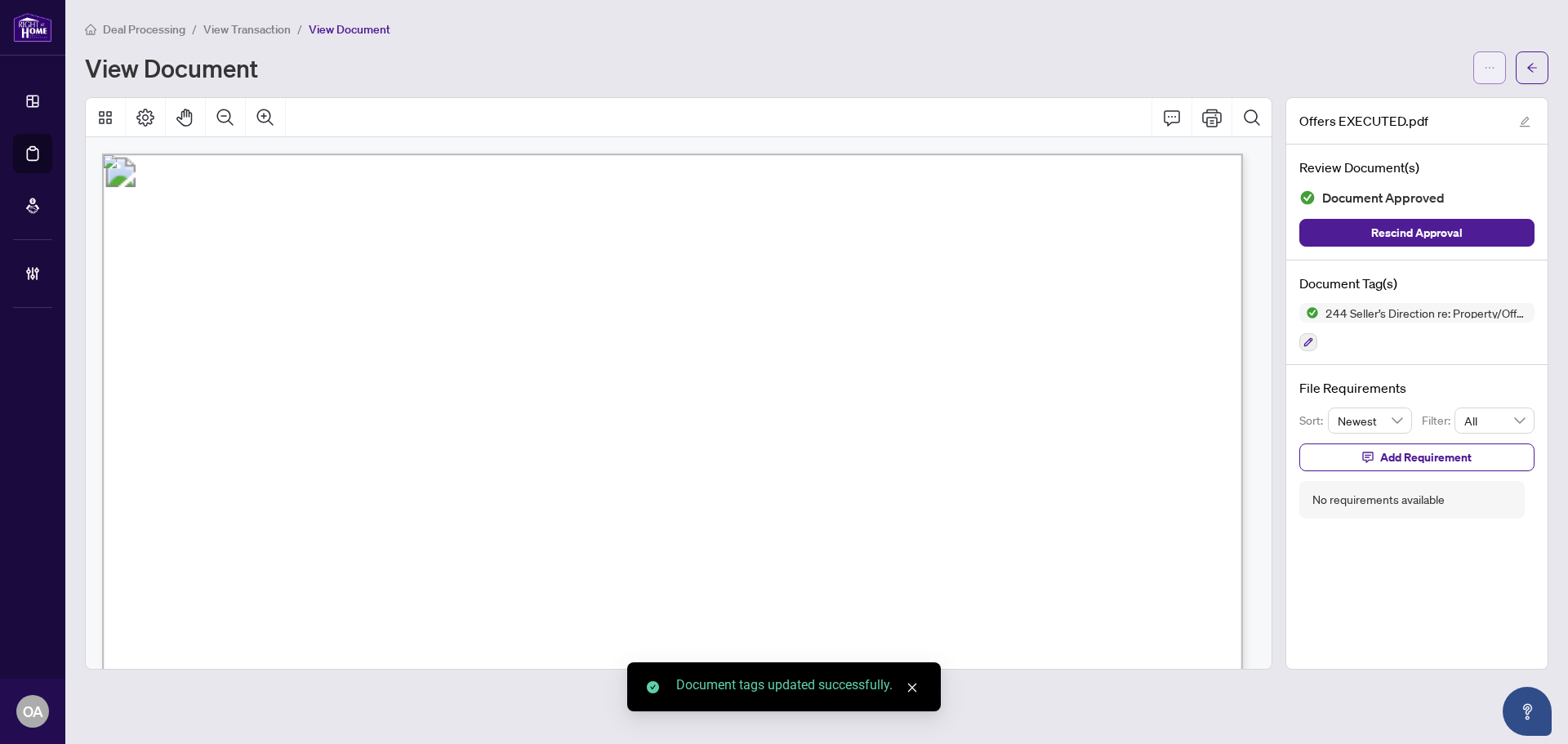
click at [1491, 65] on icon "ellipsis" at bounding box center [1489, 68] width 11 height 11
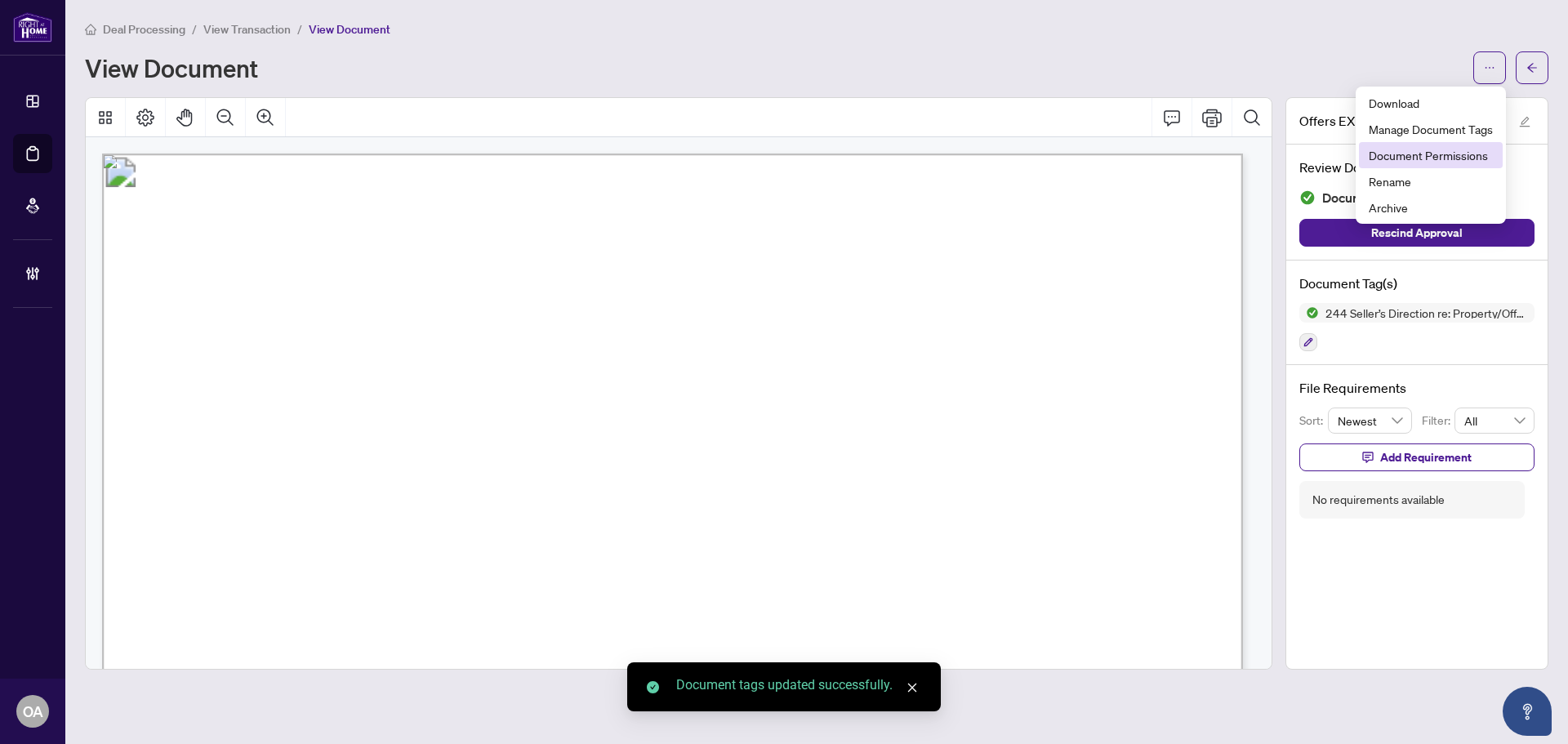
click at [1412, 164] on li "Document Permissions" at bounding box center [1431, 155] width 144 height 26
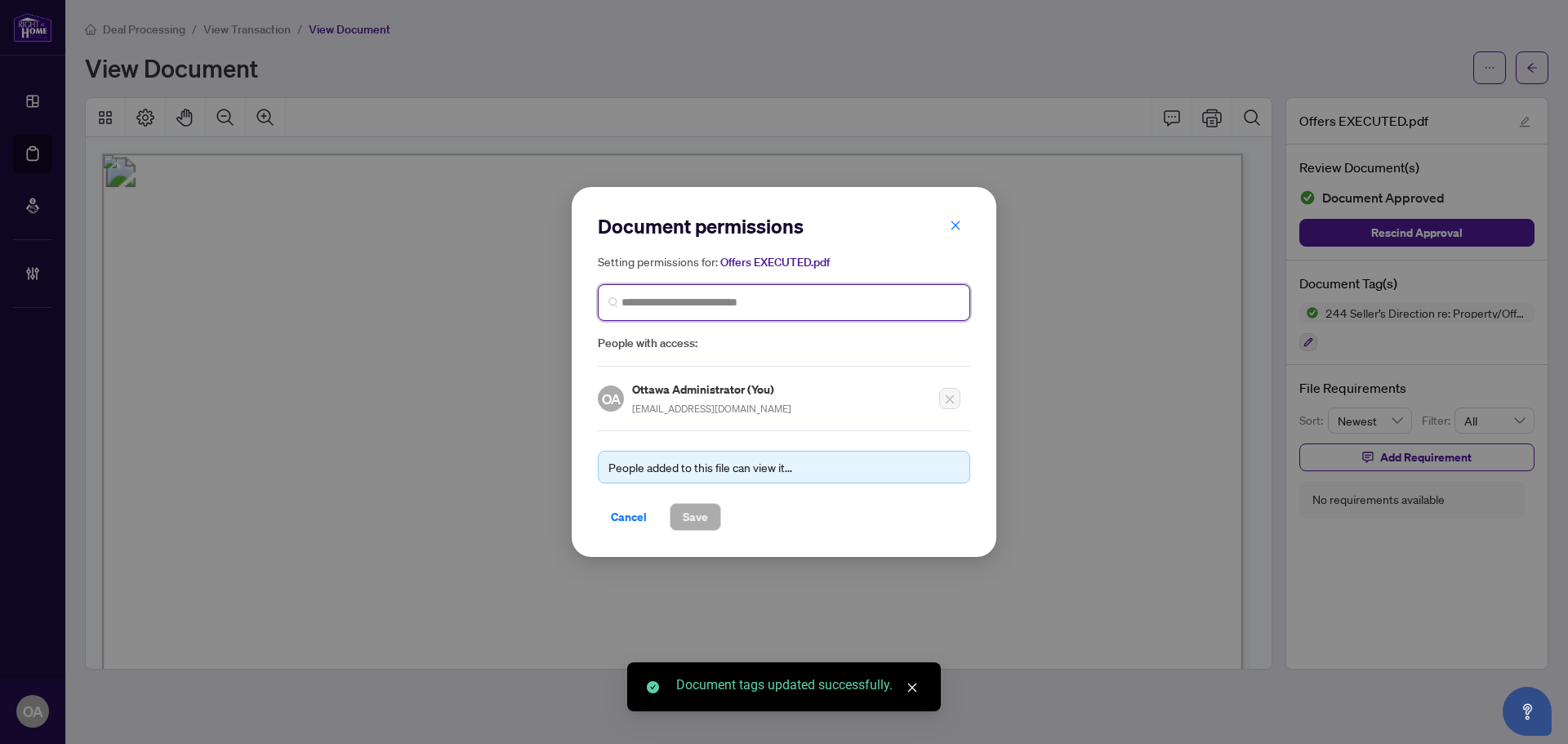
click at [676, 303] on input "search" at bounding box center [790, 302] width 338 height 17
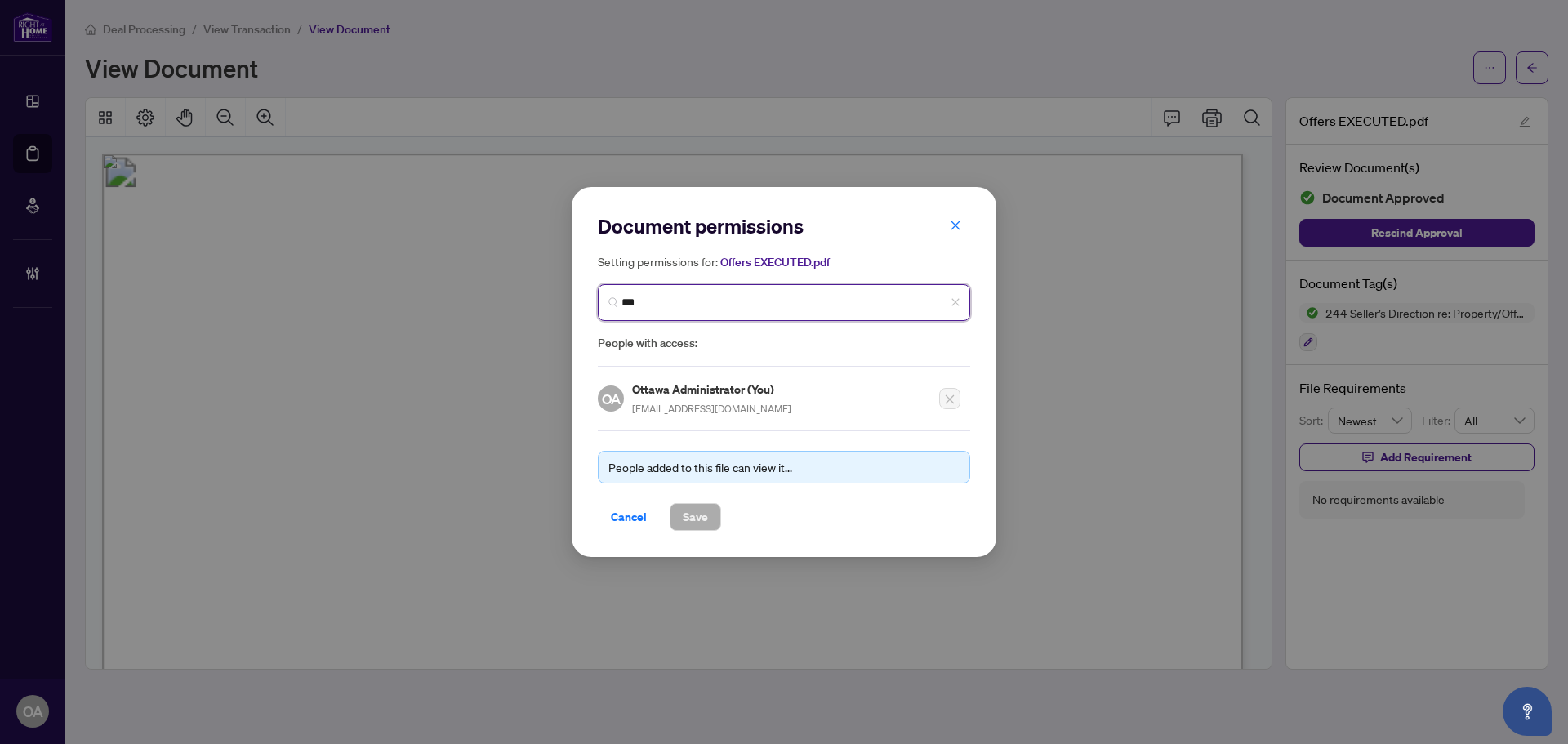
type input "****"
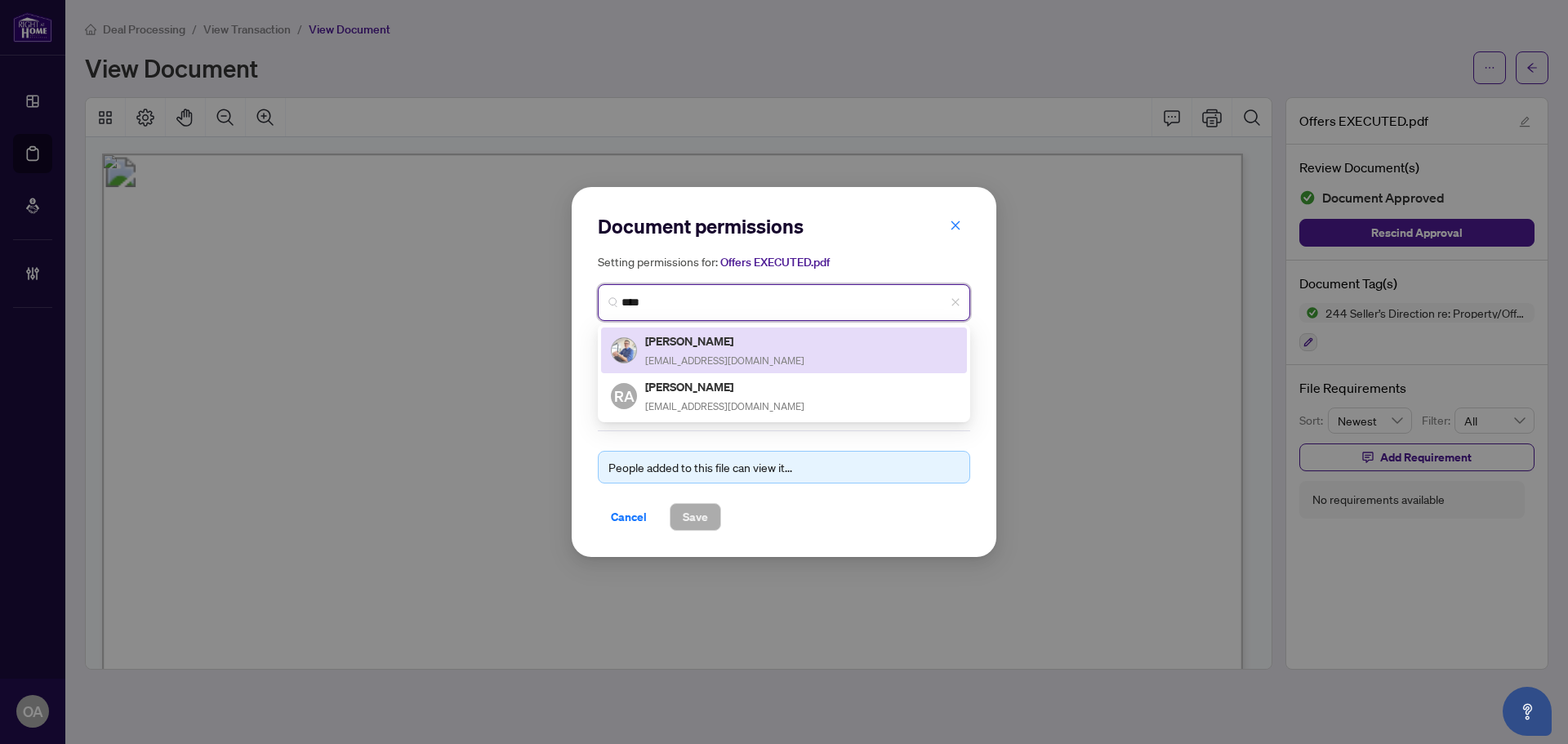
click at [718, 340] on h5 "[PERSON_NAME]" at bounding box center [725, 340] width 159 height 19
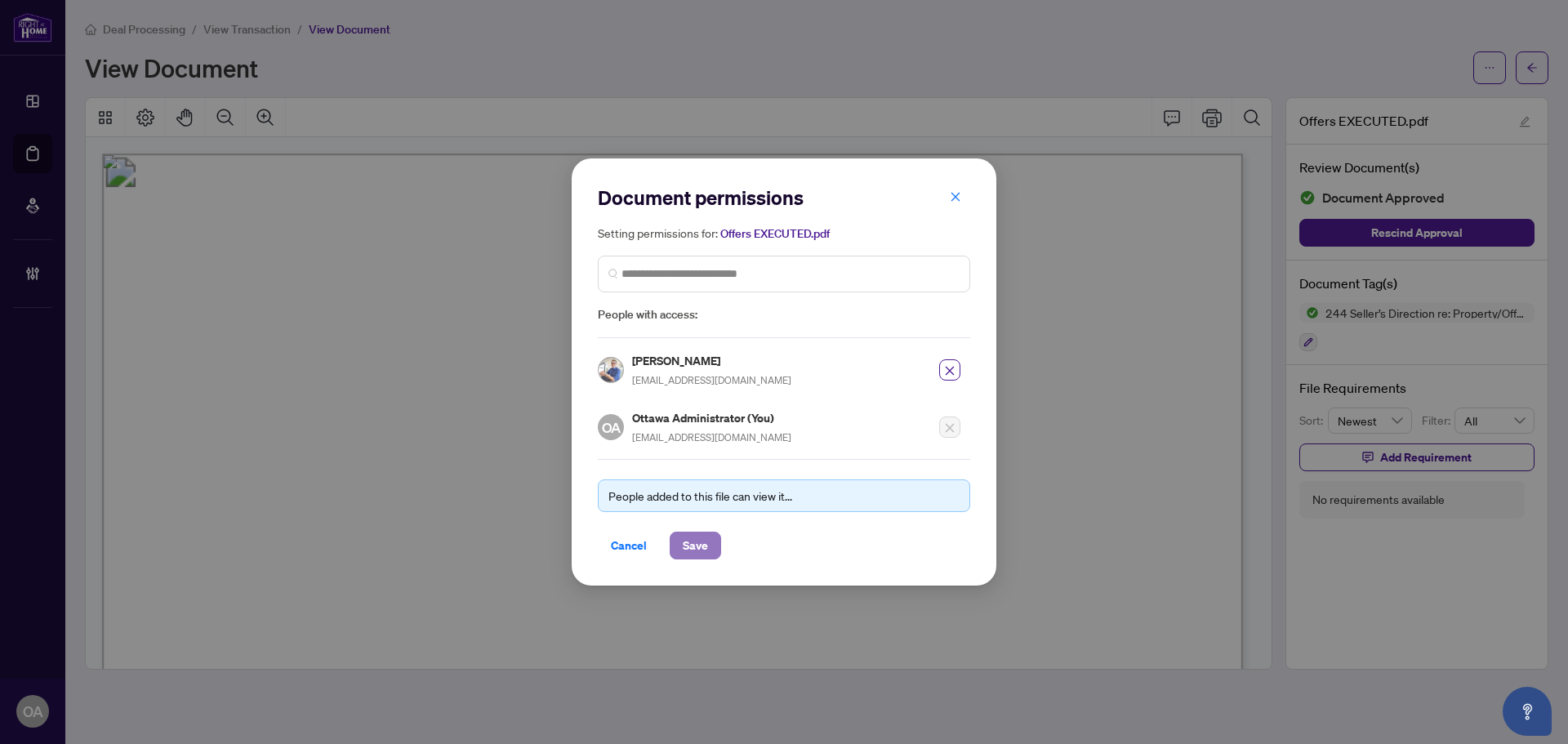
click at [694, 545] on span "Save" at bounding box center [695, 545] width 25 height 26
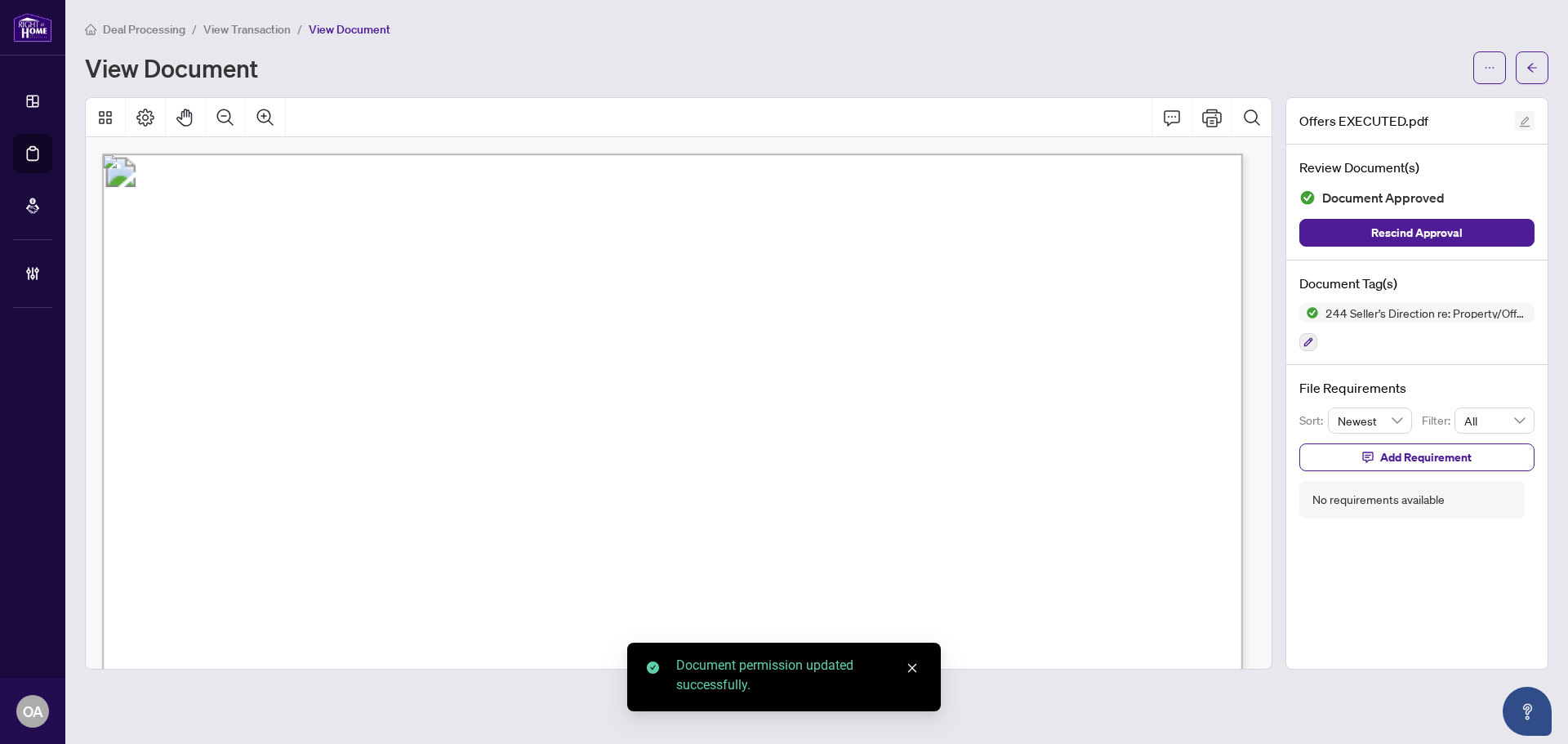
click at [1527, 127] on span "button" at bounding box center [1525, 121] width 11 height 18
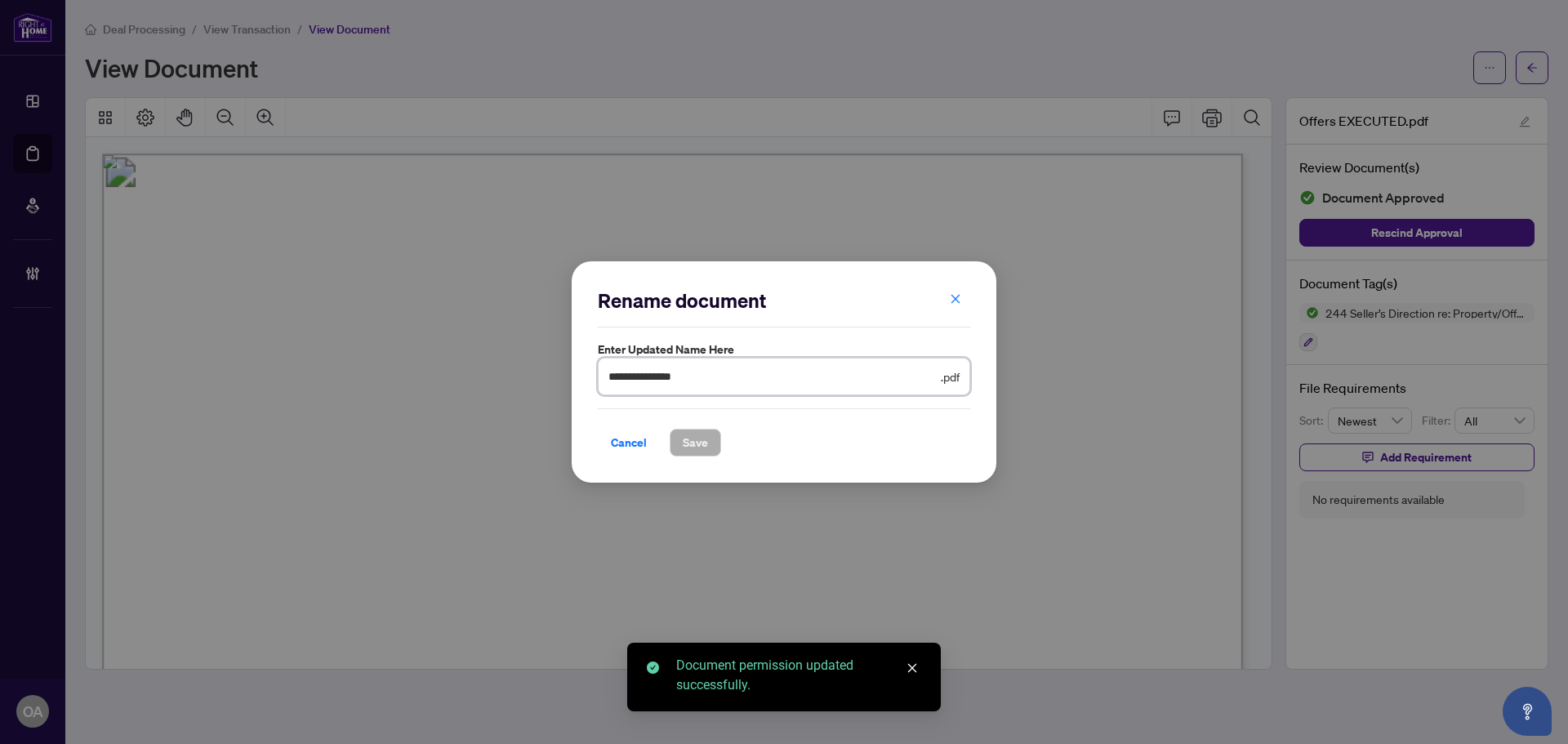
drag, startPoint x: 703, startPoint y: 379, endPoint x: 453, endPoint y: 374, distance: 250.0
click at [449, 380] on div "**********" at bounding box center [784, 372] width 1568 height 744
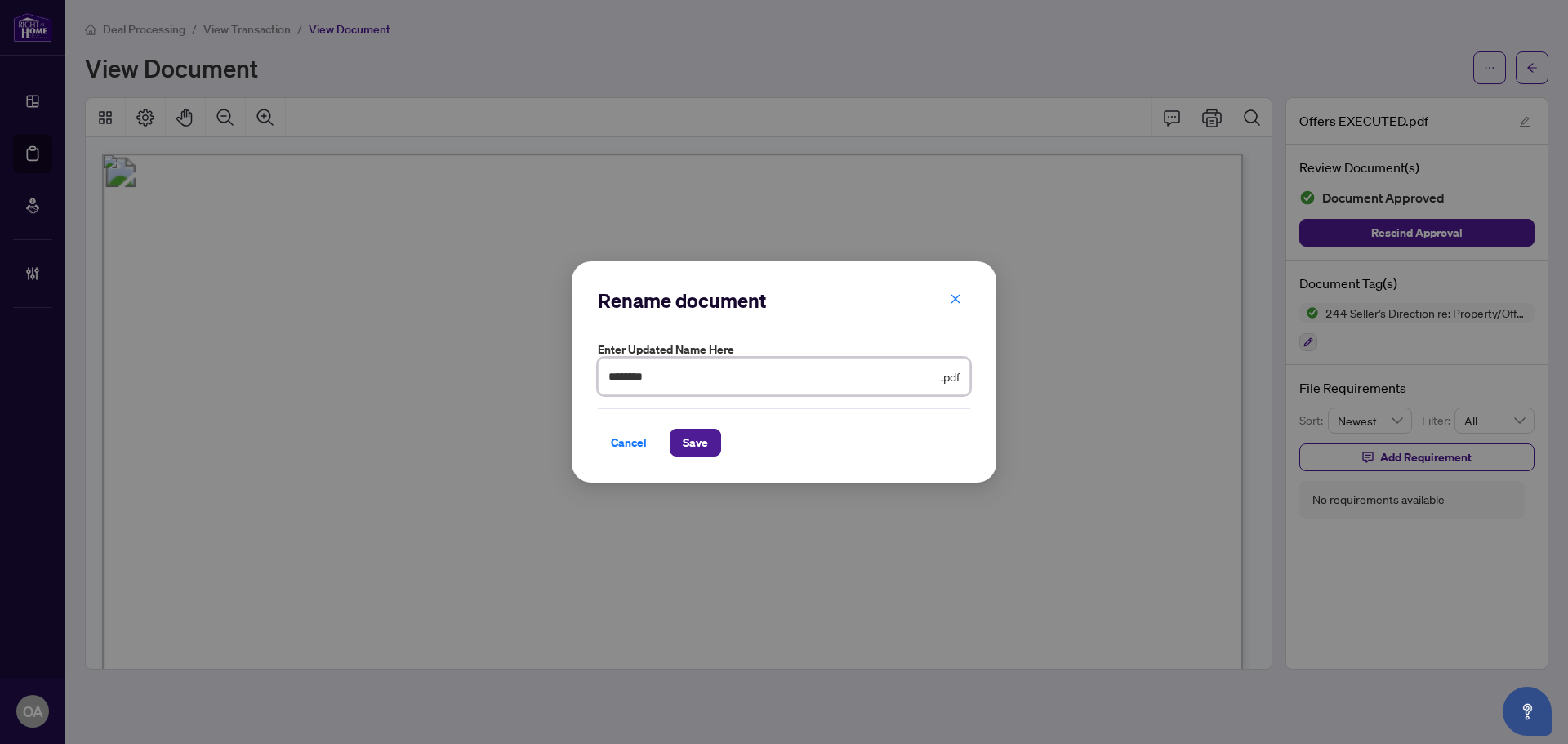
type input "********"
click at [921, 430] on div "Cancel Save" at bounding box center [784, 442] width 372 height 28
click at [688, 438] on span "Save" at bounding box center [695, 442] width 25 height 26
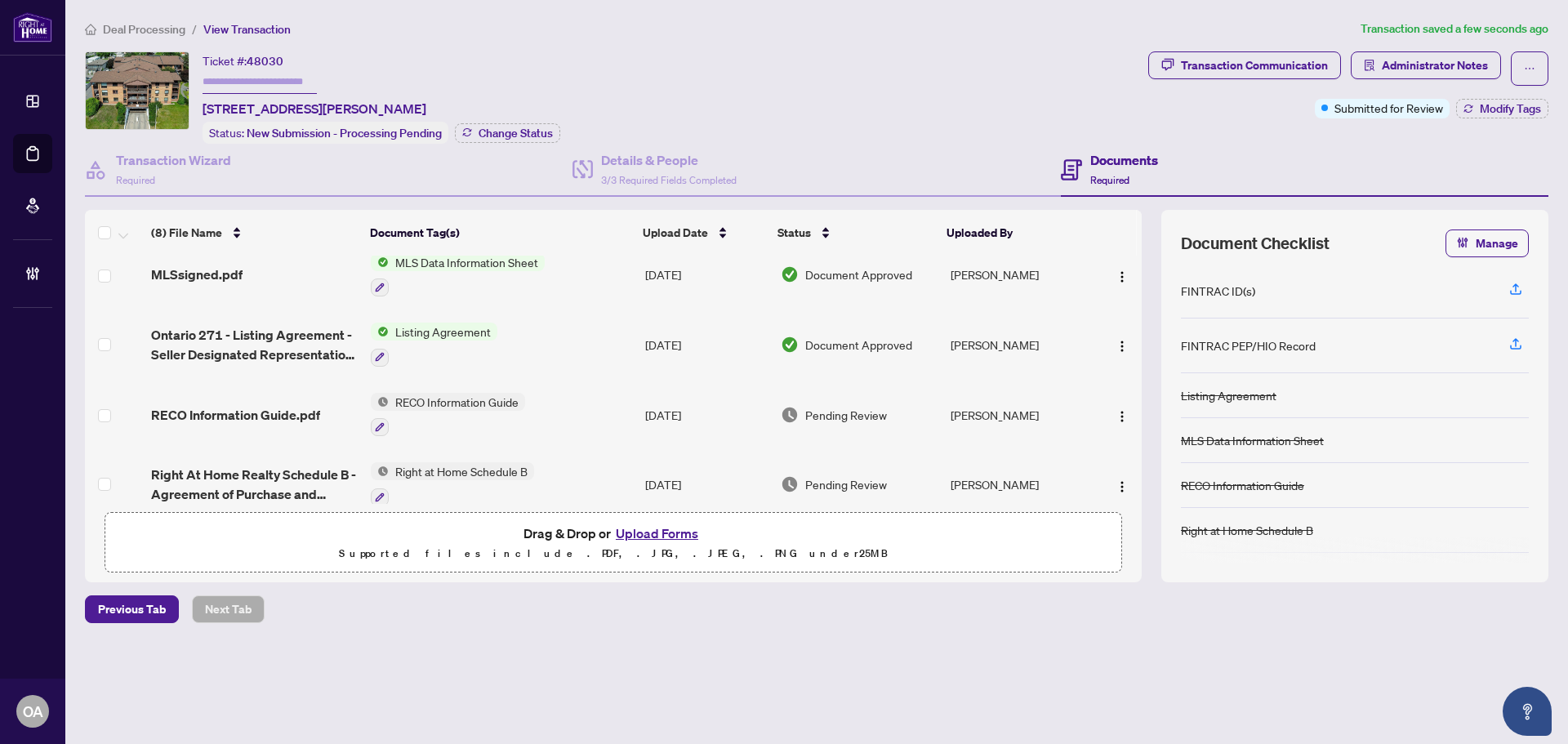
scroll to position [314, 0]
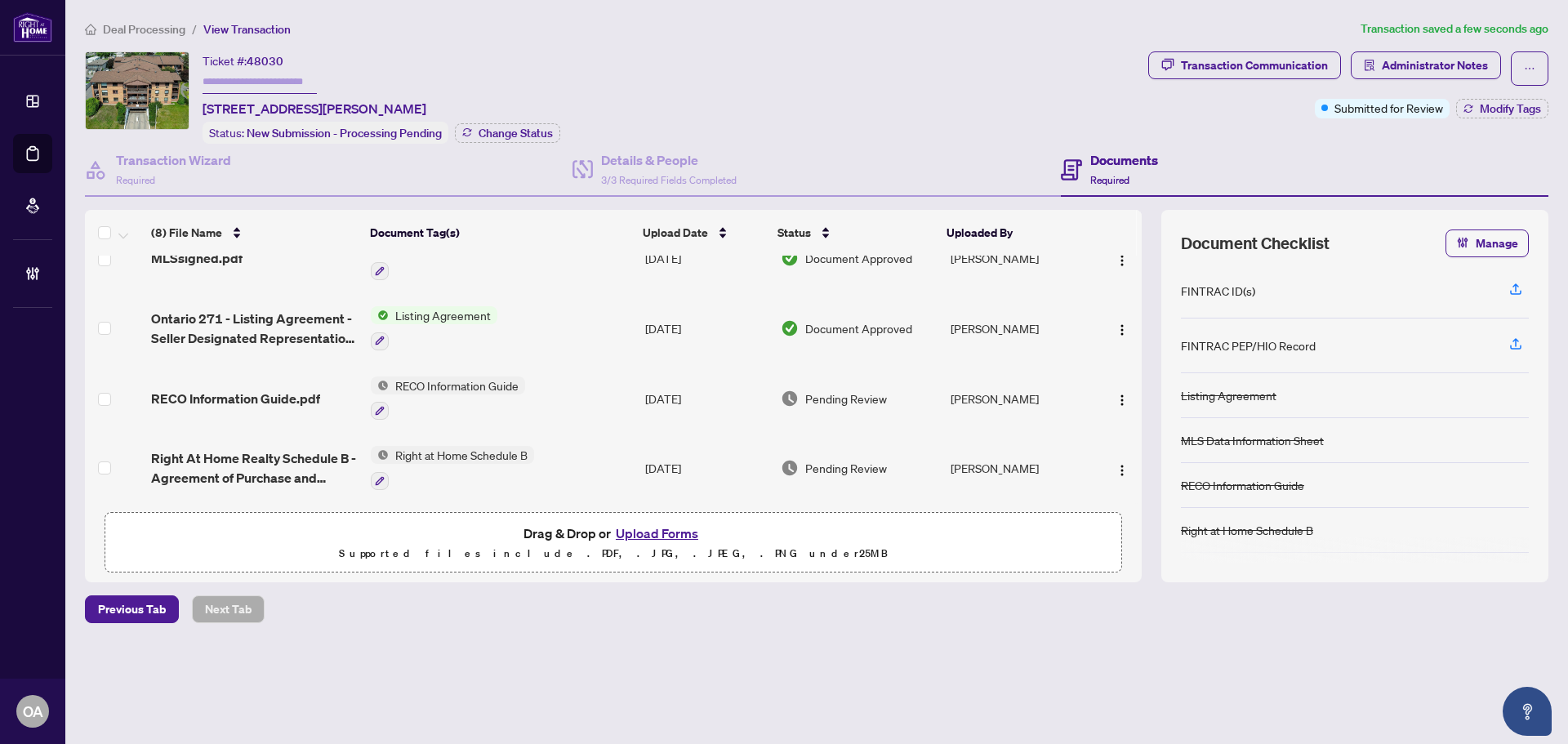
click at [258, 389] on span "RECO Information Guide.pdf" at bounding box center [236, 398] width 169 height 20
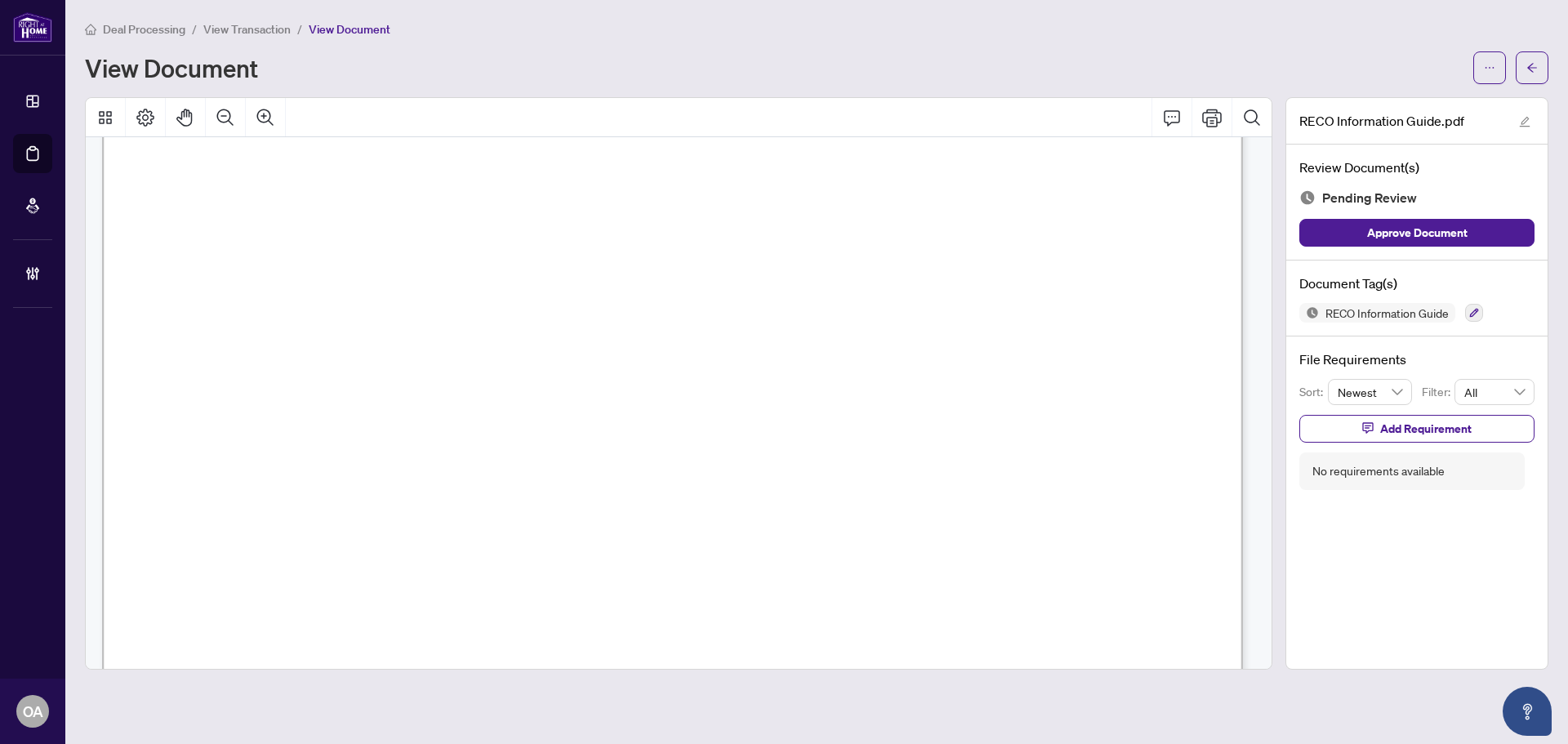
scroll to position [18155, 0]
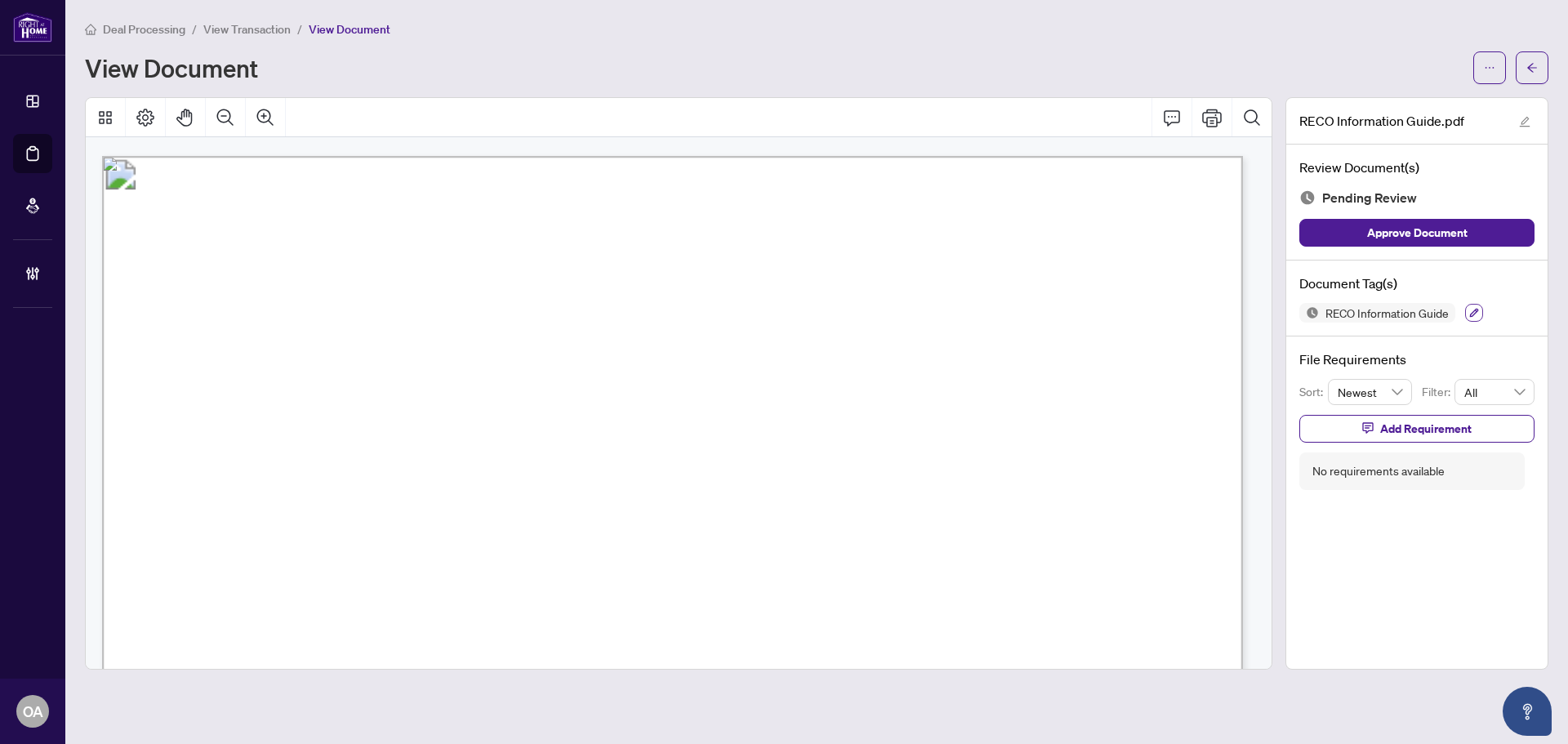
click at [1478, 314] on icon "button" at bounding box center [1474, 312] width 10 height 10
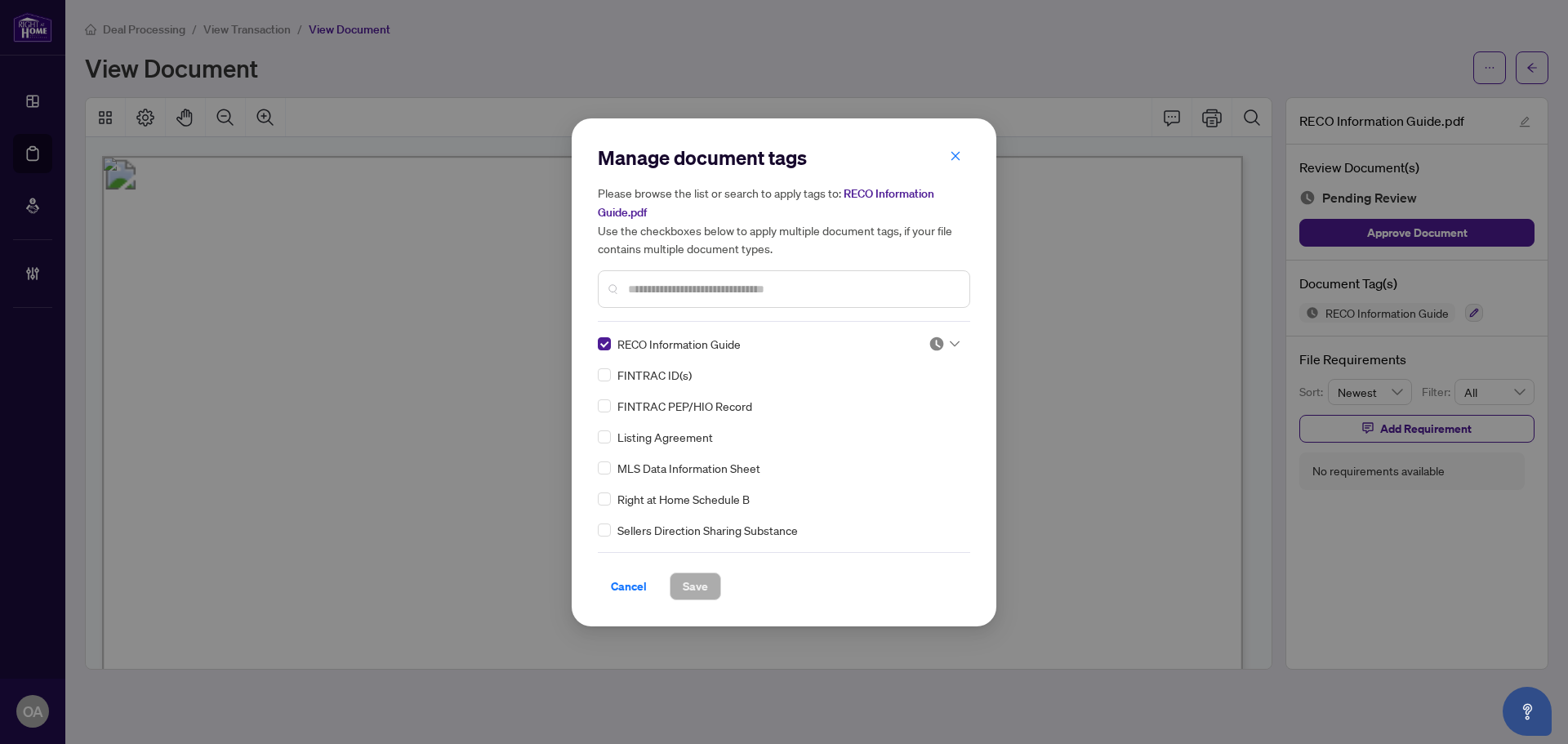
click at [944, 341] on div at bounding box center [944, 343] width 31 height 16
click at [896, 422] on div "Approved" at bounding box center [890, 423] width 105 height 18
drag, startPoint x: 687, startPoint y: 588, endPoint x: 668, endPoint y: 549, distance: 43.4
click at [688, 588] on span "Save" at bounding box center [695, 586] width 25 height 26
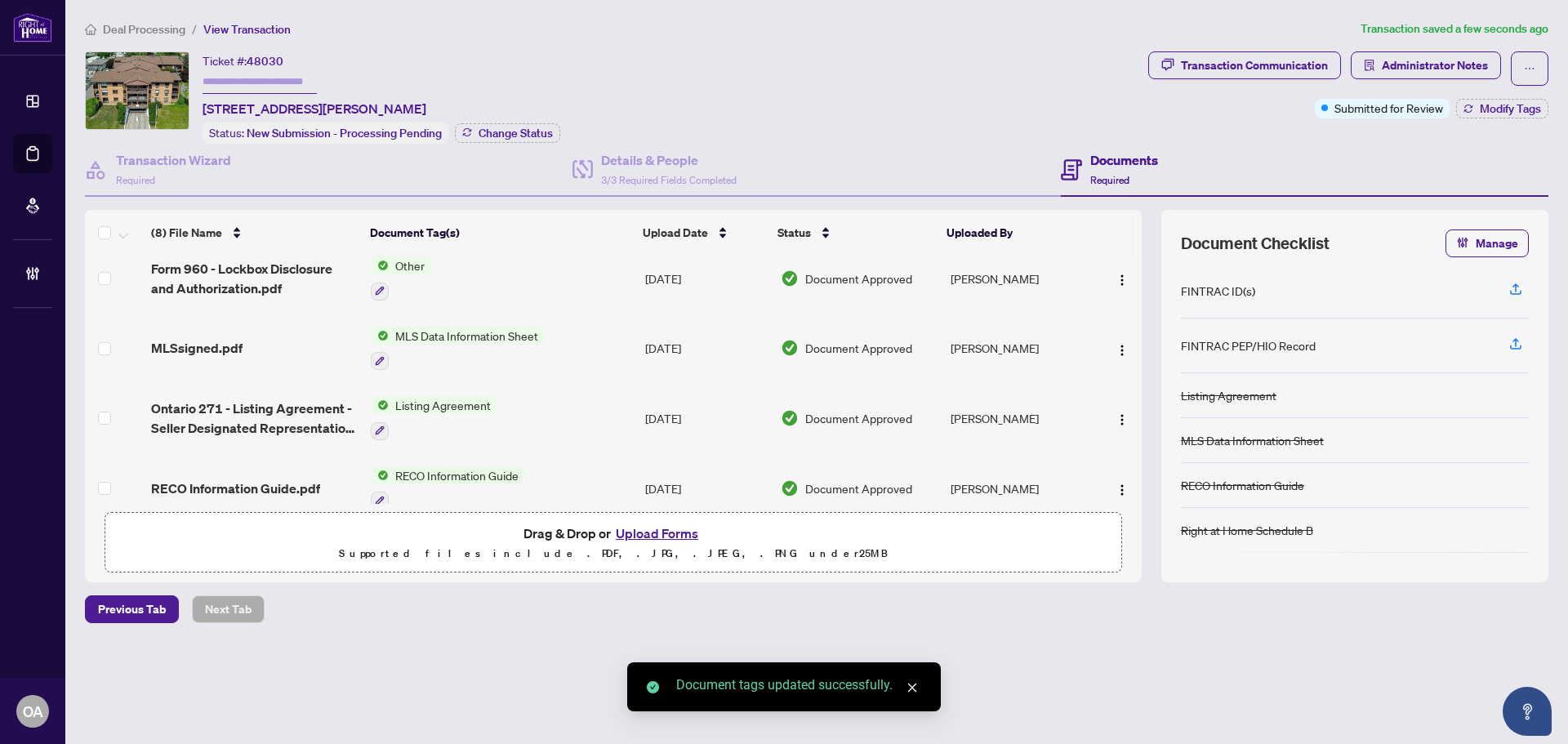
scroll to position [314, 0]
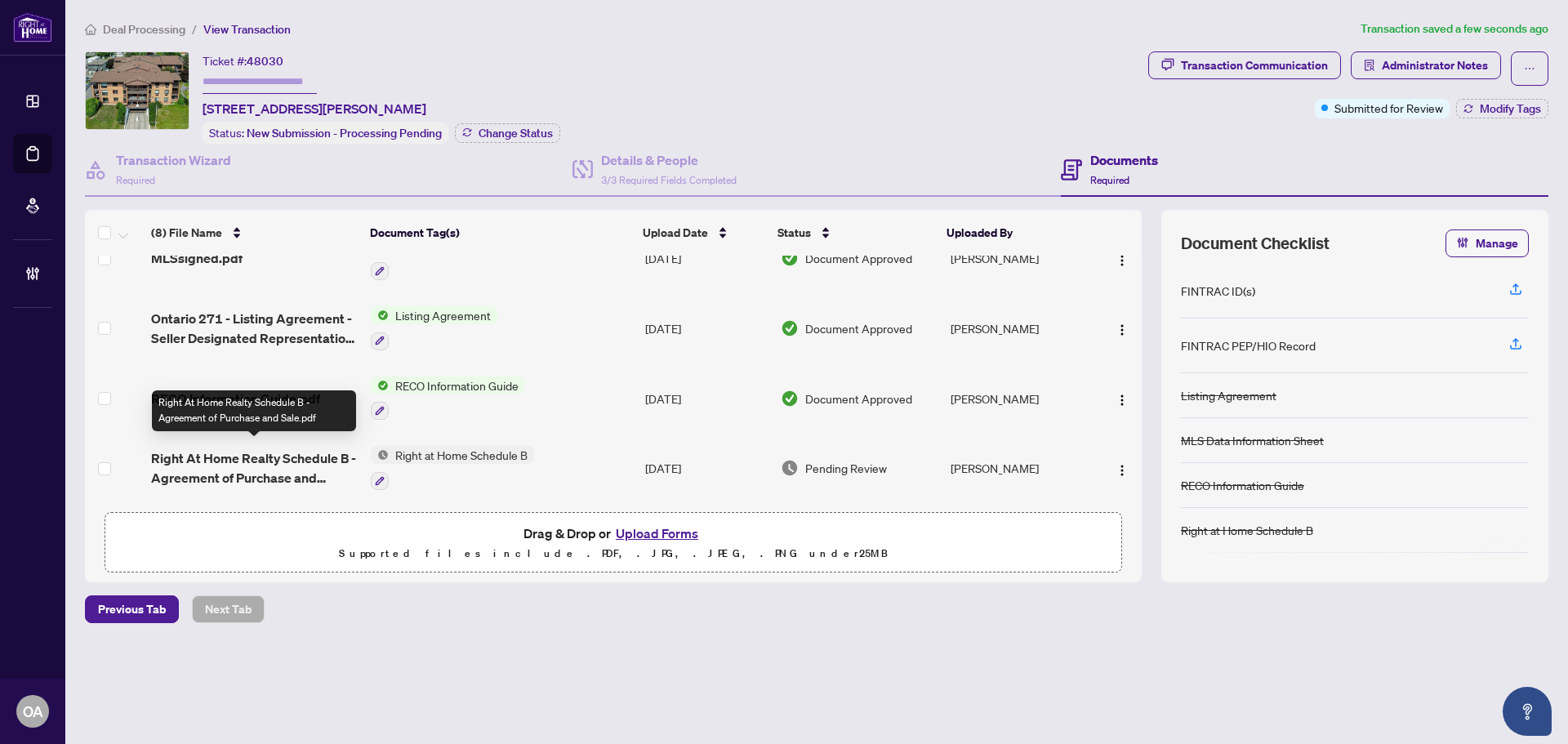
click at [195, 450] on span "Right At Home Realty Schedule B - Agreement of Purchase and Sale.pdf" at bounding box center [254, 468] width 207 height 39
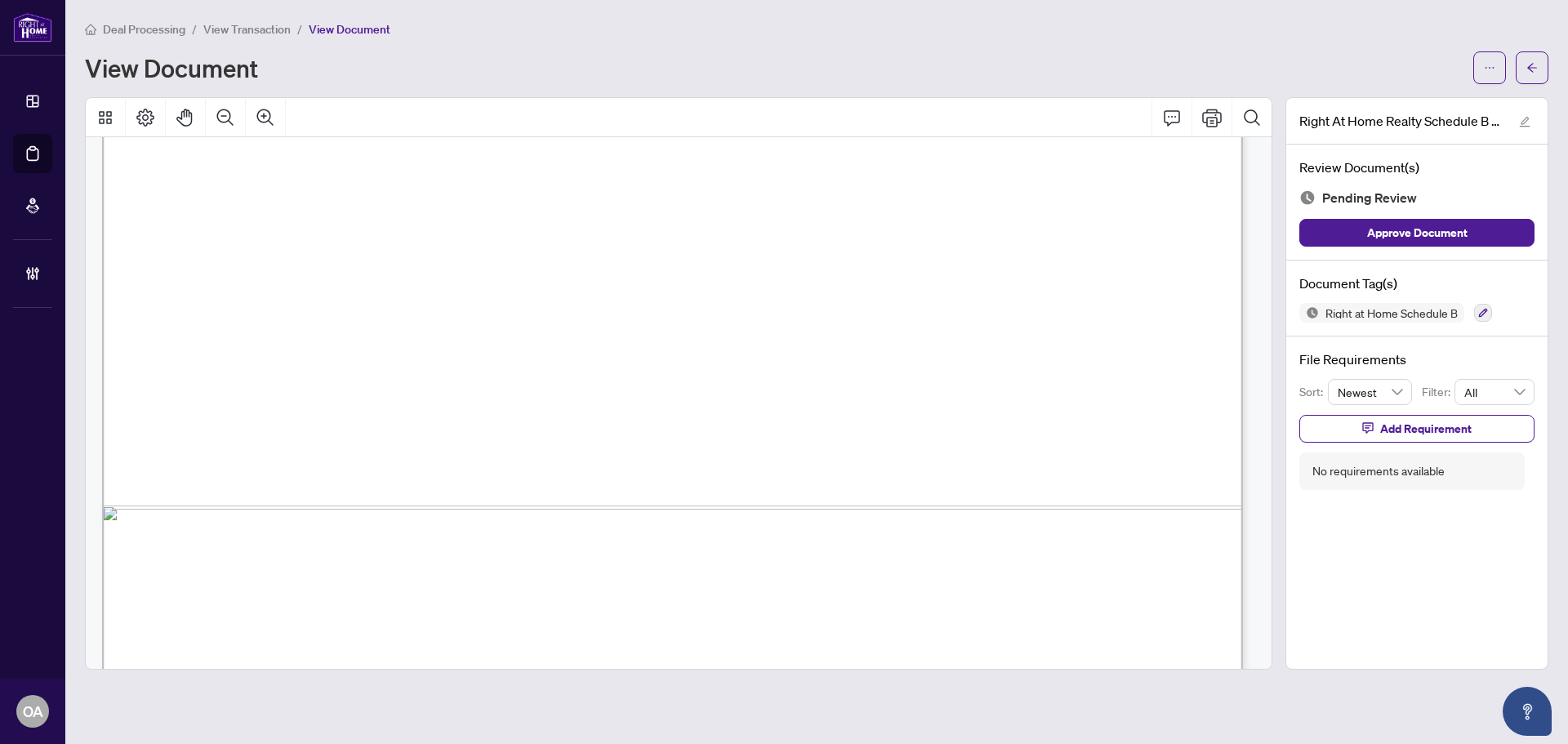
scroll to position [977, 0]
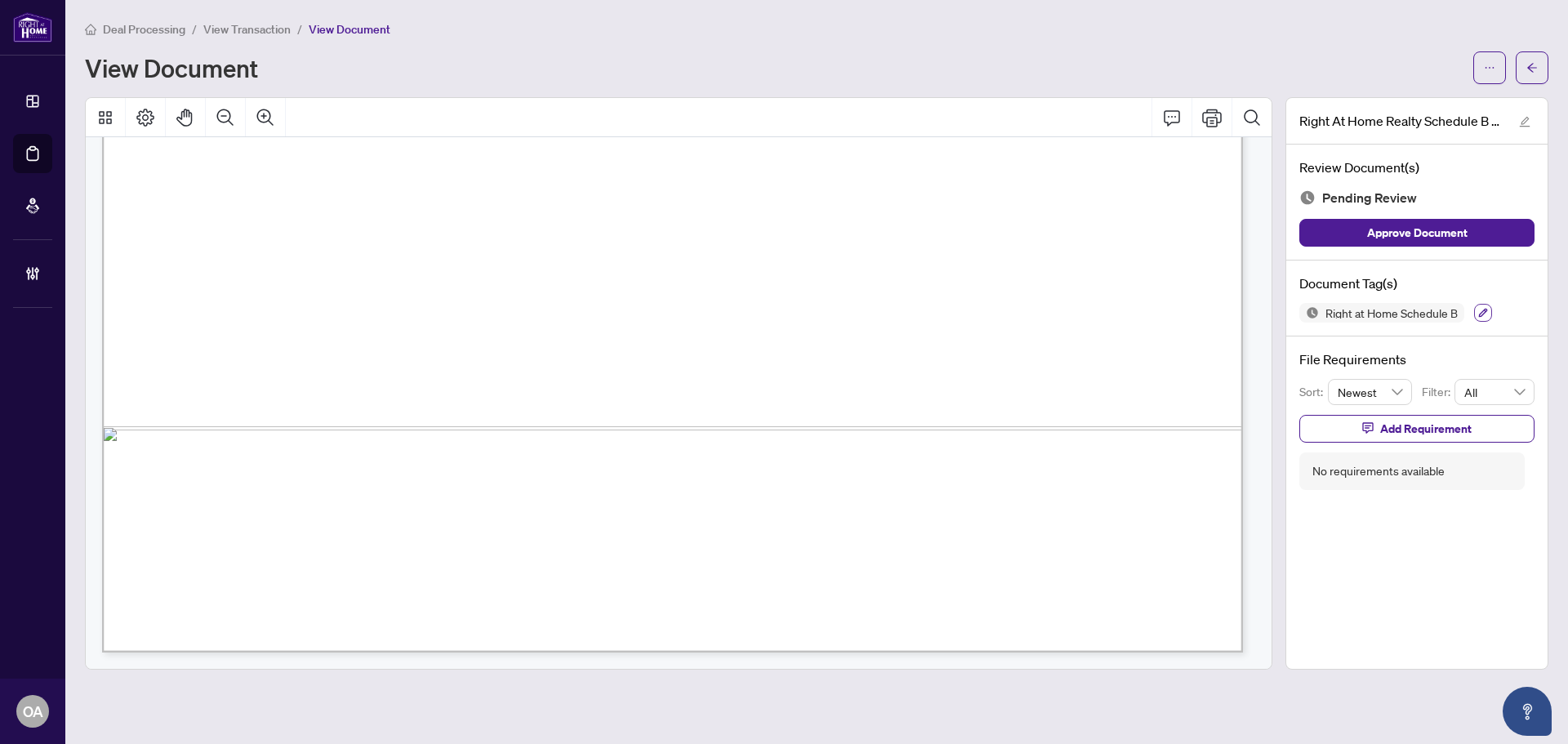
click at [1484, 311] on icon "button" at bounding box center [1483, 312] width 10 height 10
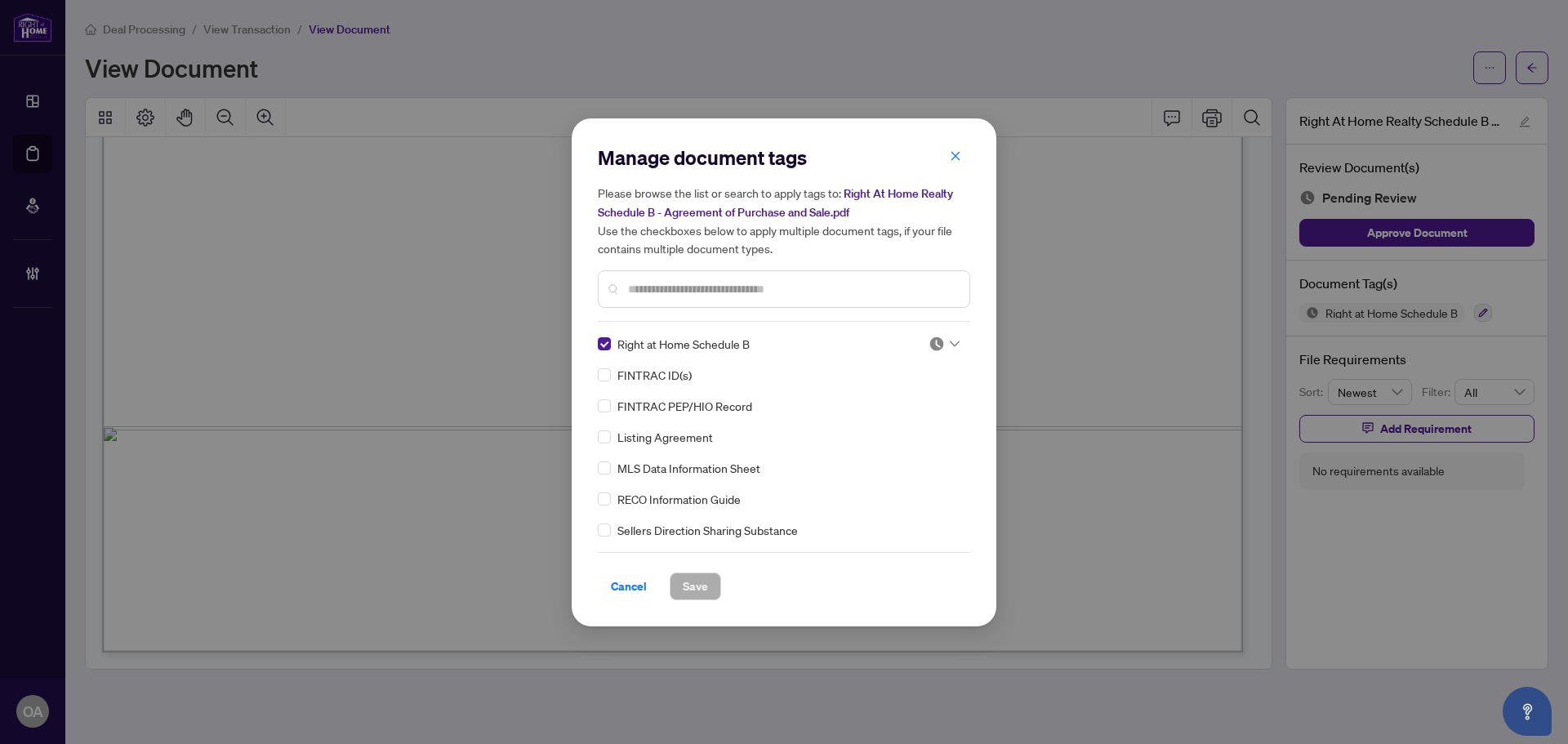
click at [950, 345] on icon at bounding box center [955, 343] width 10 height 7
click at [931, 426] on div "Approved" at bounding box center [890, 423] width 105 height 18
click at [690, 579] on span "Save" at bounding box center [695, 586] width 25 height 26
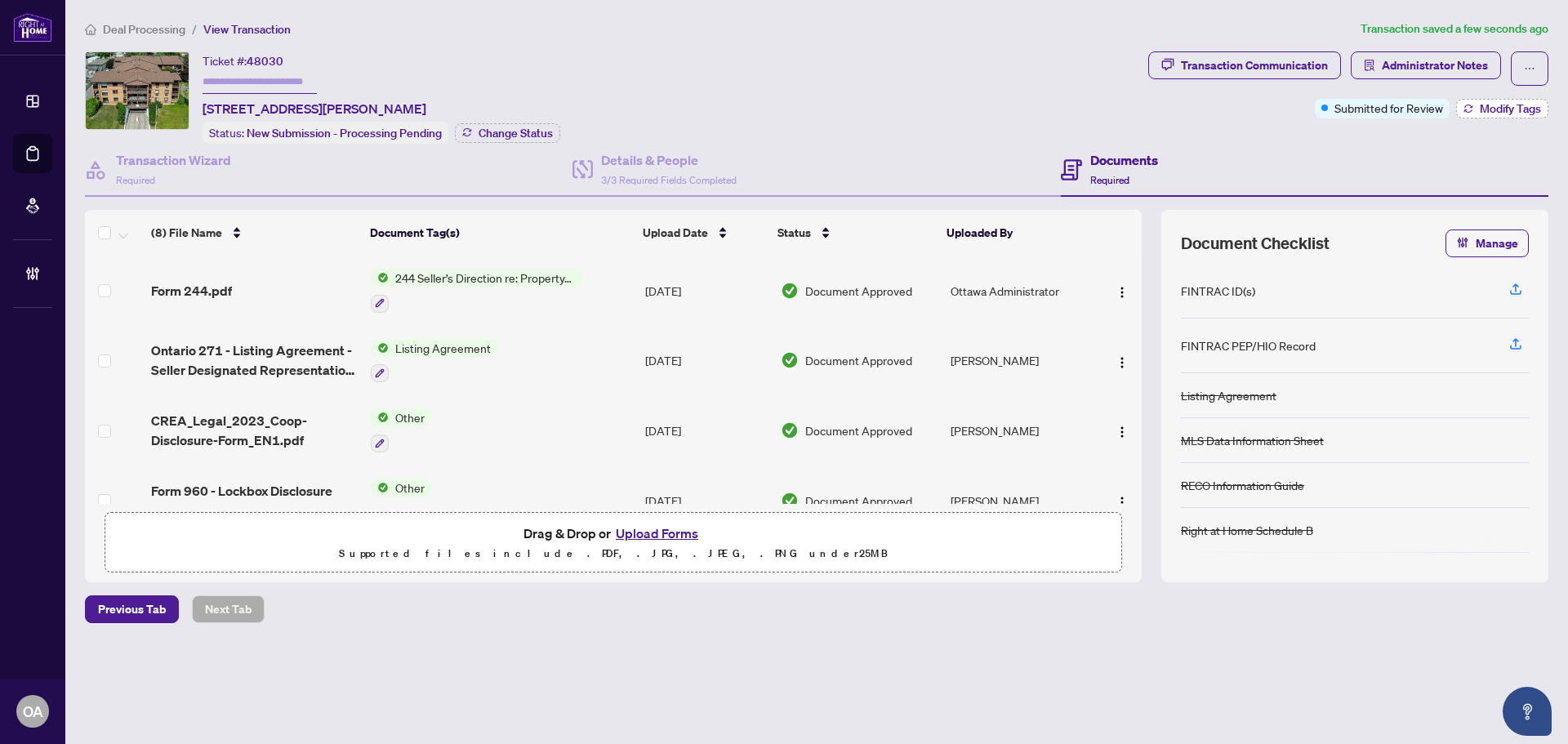
click at [1532, 108] on span "Modify Tags" at bounding box center [1510, 109] width 61 height 11
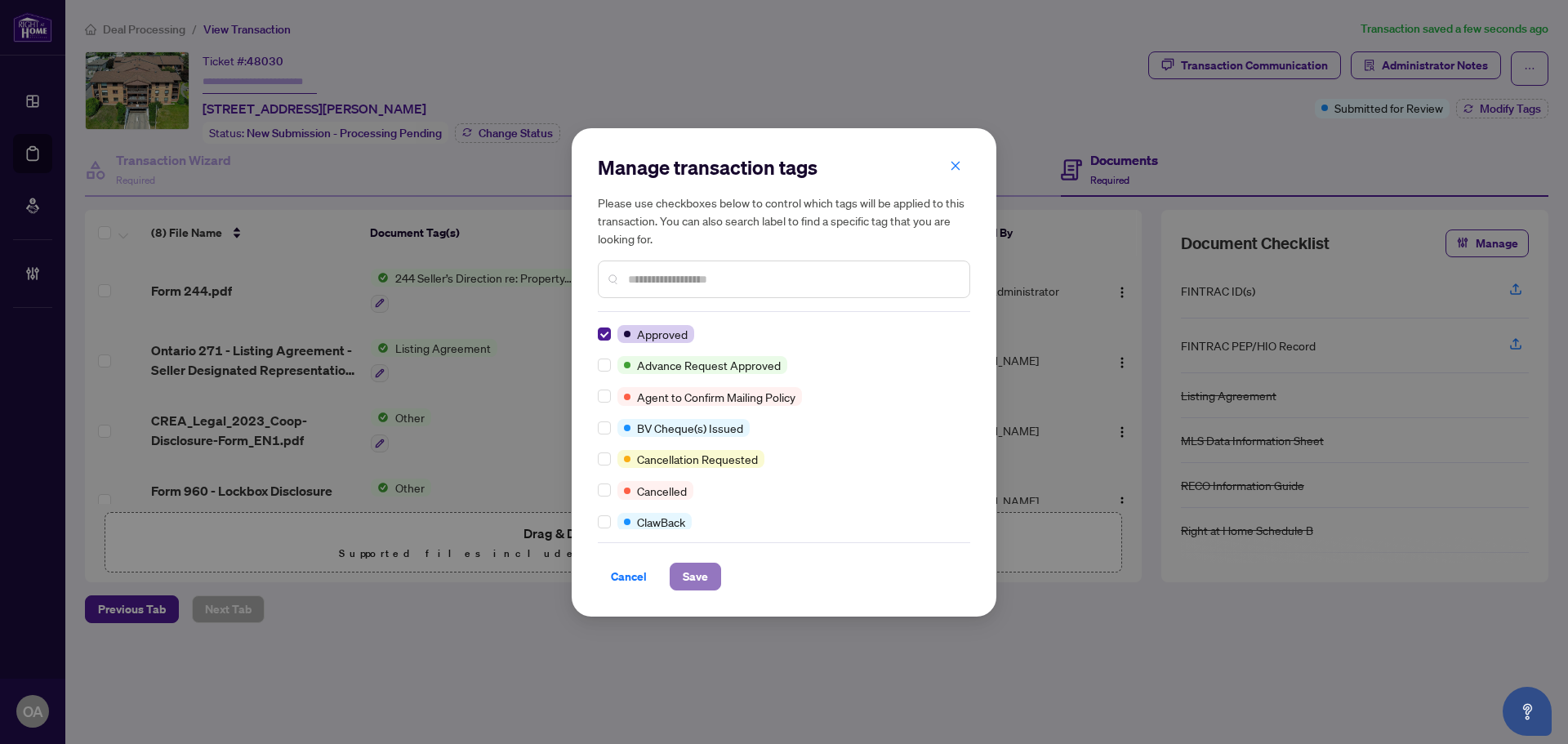
click at [690, 575] on span "Save" at bounding box center [695, 576] width 25 height 26
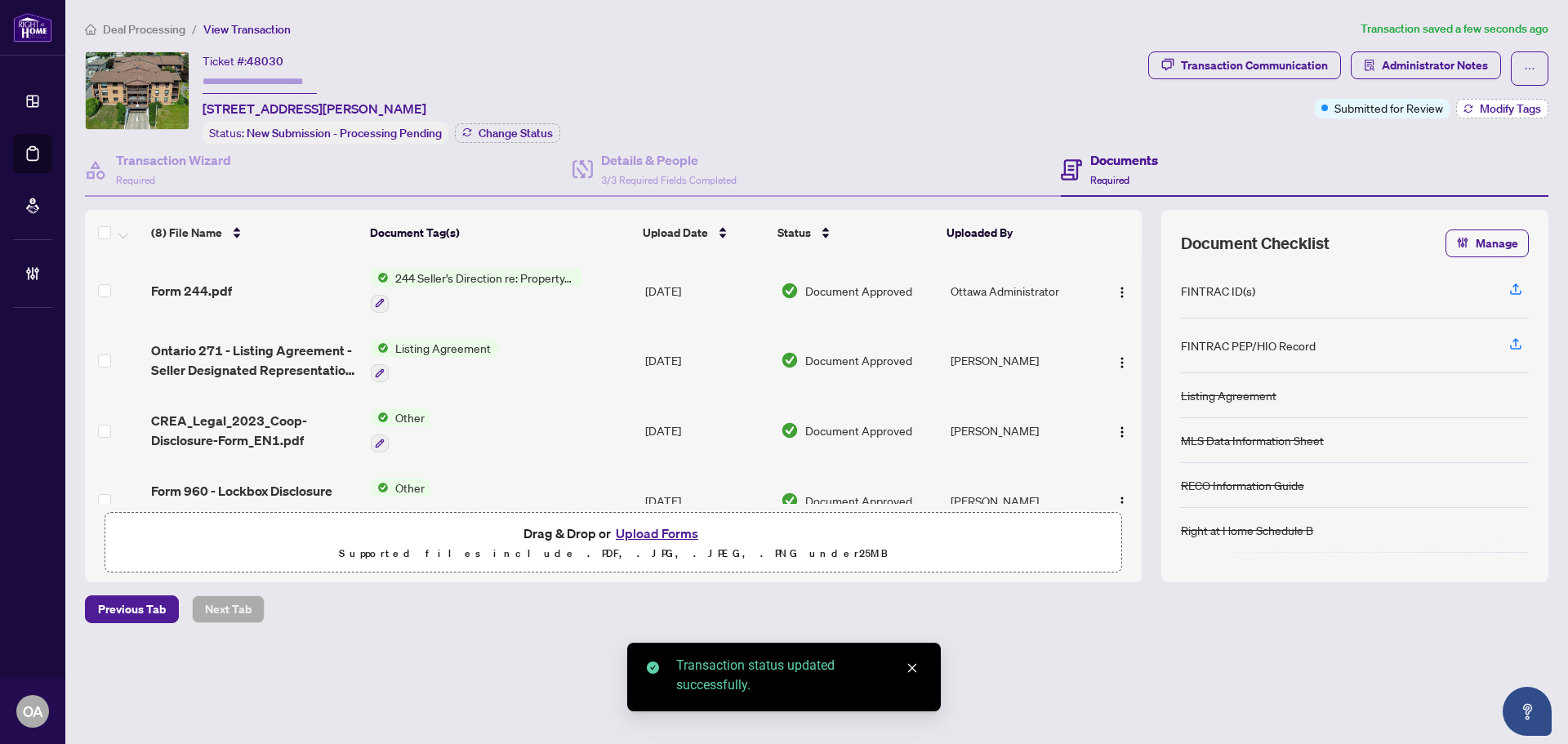
click at [1518, 110] on span "Modify Tags" at bounding box center [1510, 109] width 61 height 11
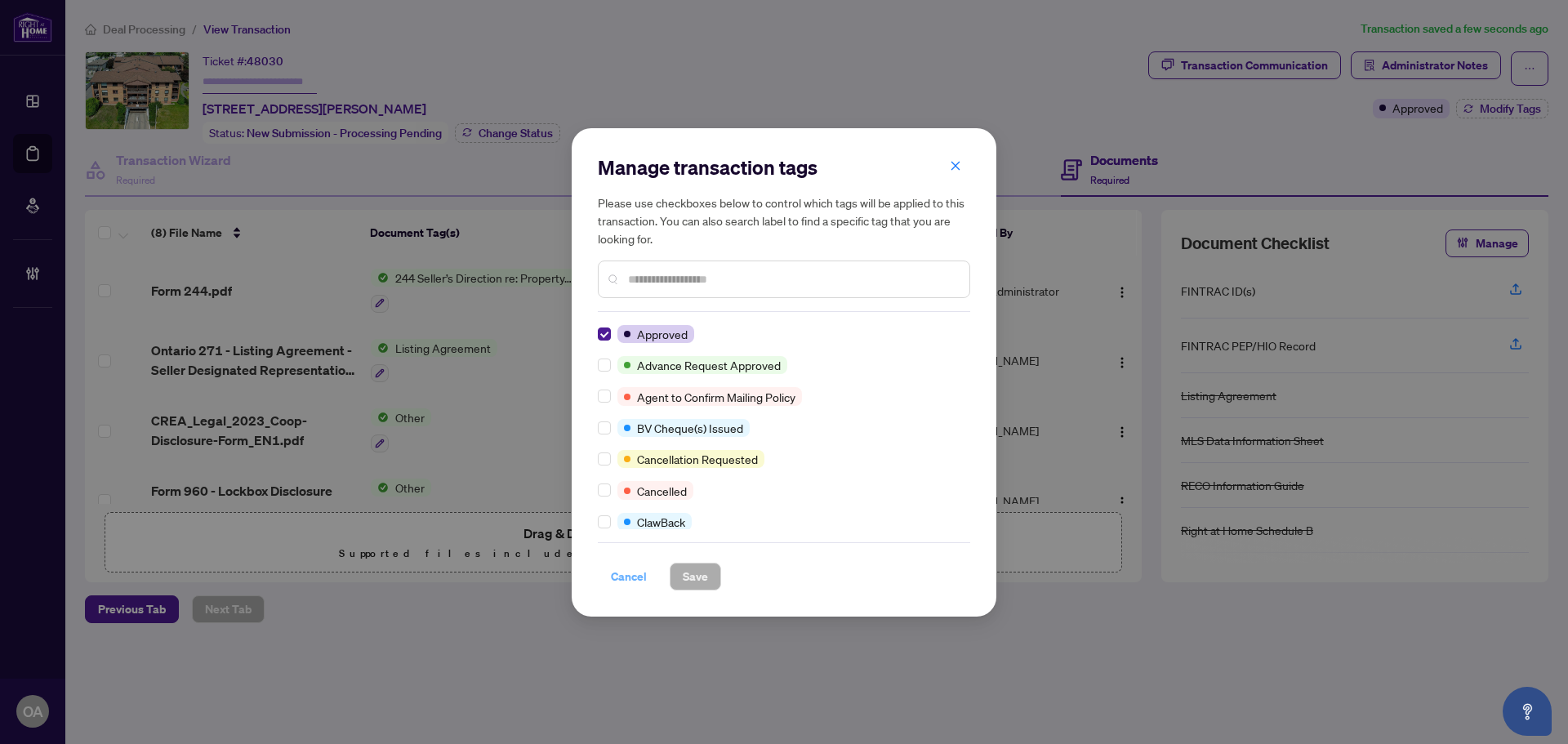
click at [633, 583] on span "Cancel" at bounding box center [629, 576] width 36 height 26
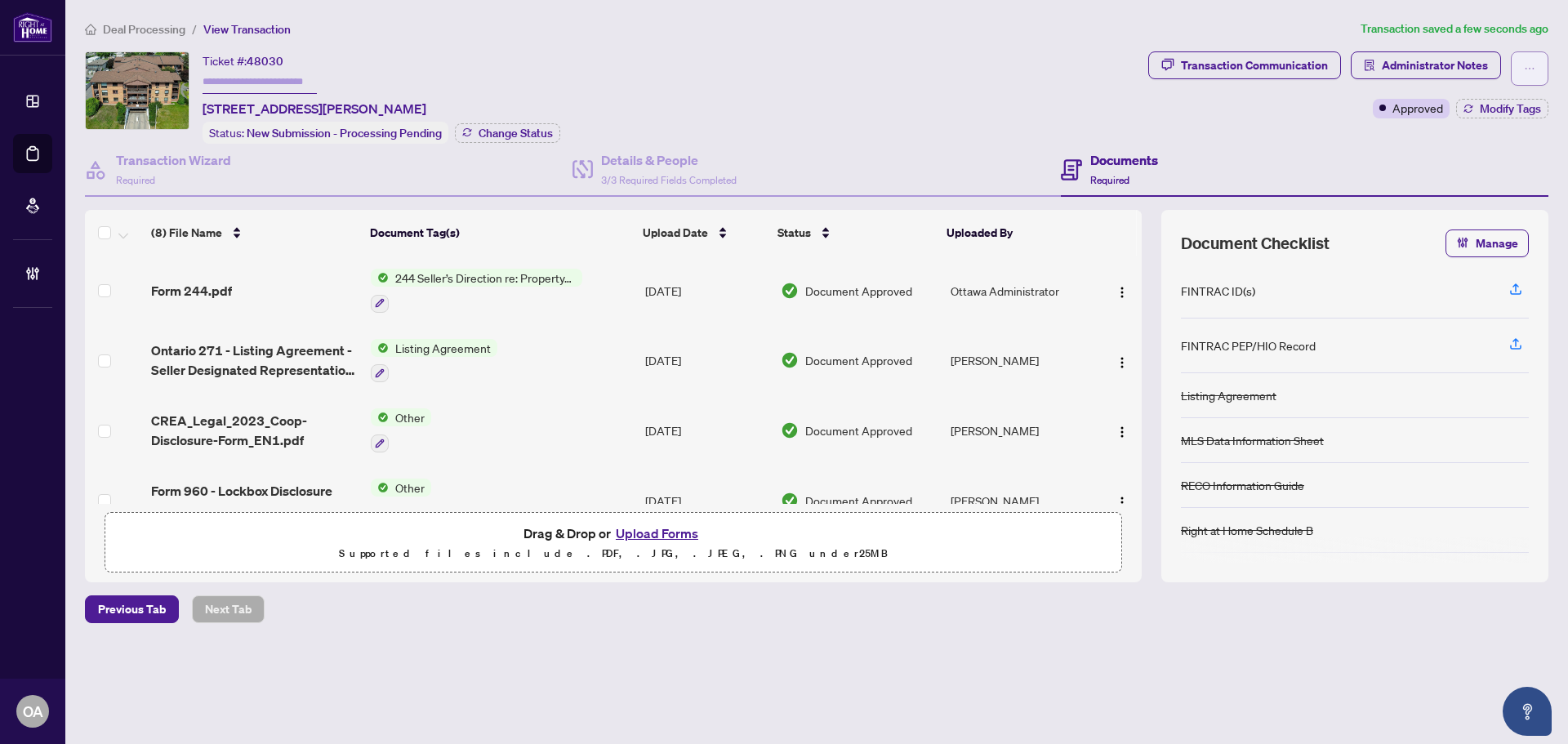
click at [1528, 61] on span "button" at bounding box center [1530, 69] width 11 height 26
click at [1467, 181] on span "Submit for Completion" at bounding box center [1472, 183] width 125 height 18
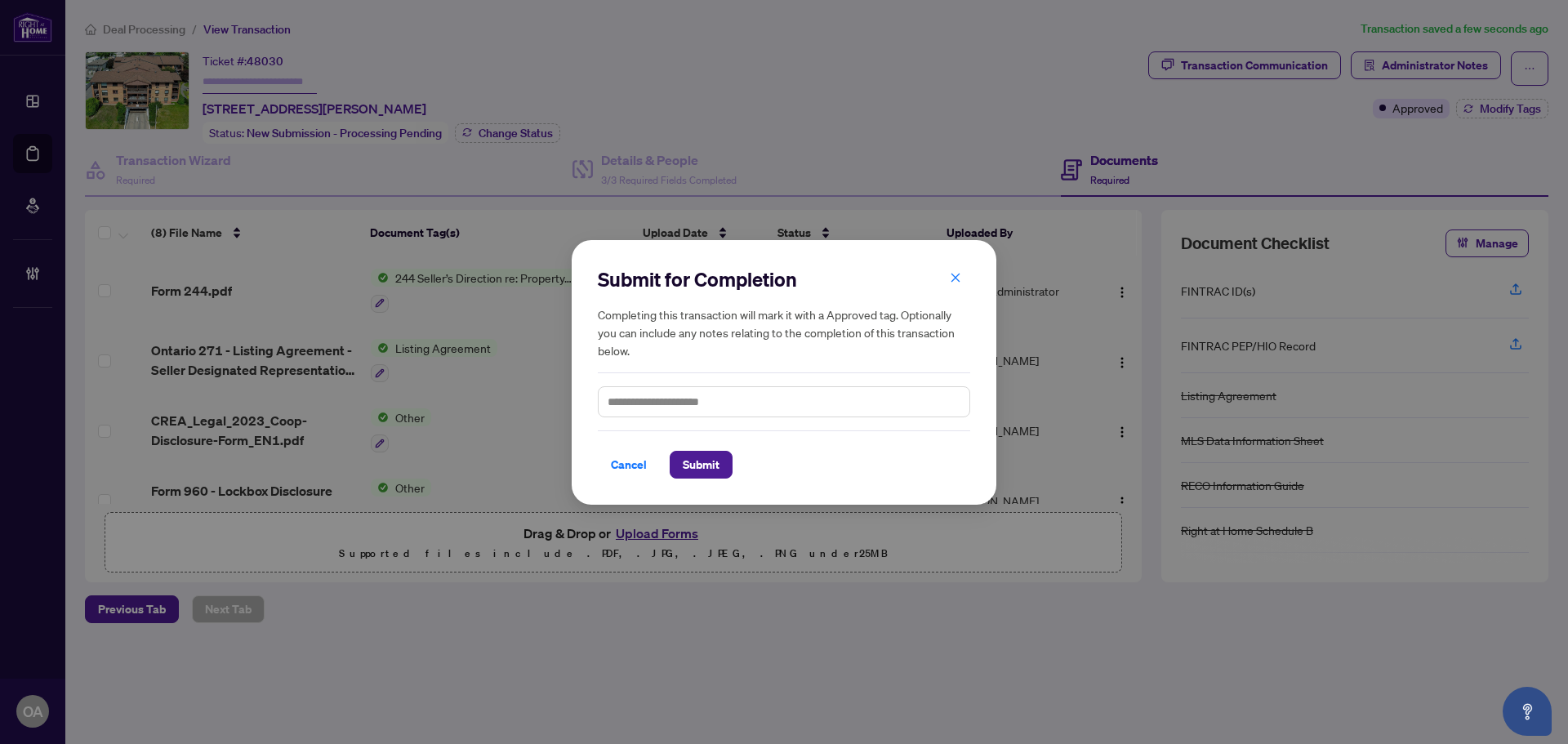
drag, startPoint x: 682, startPoint y: 465, endPoint x: 759, endPoint y: 428, distance: 85.4
click at [686, 464] on span "Submit" at bounding box center [701, 464] width 37 height 26
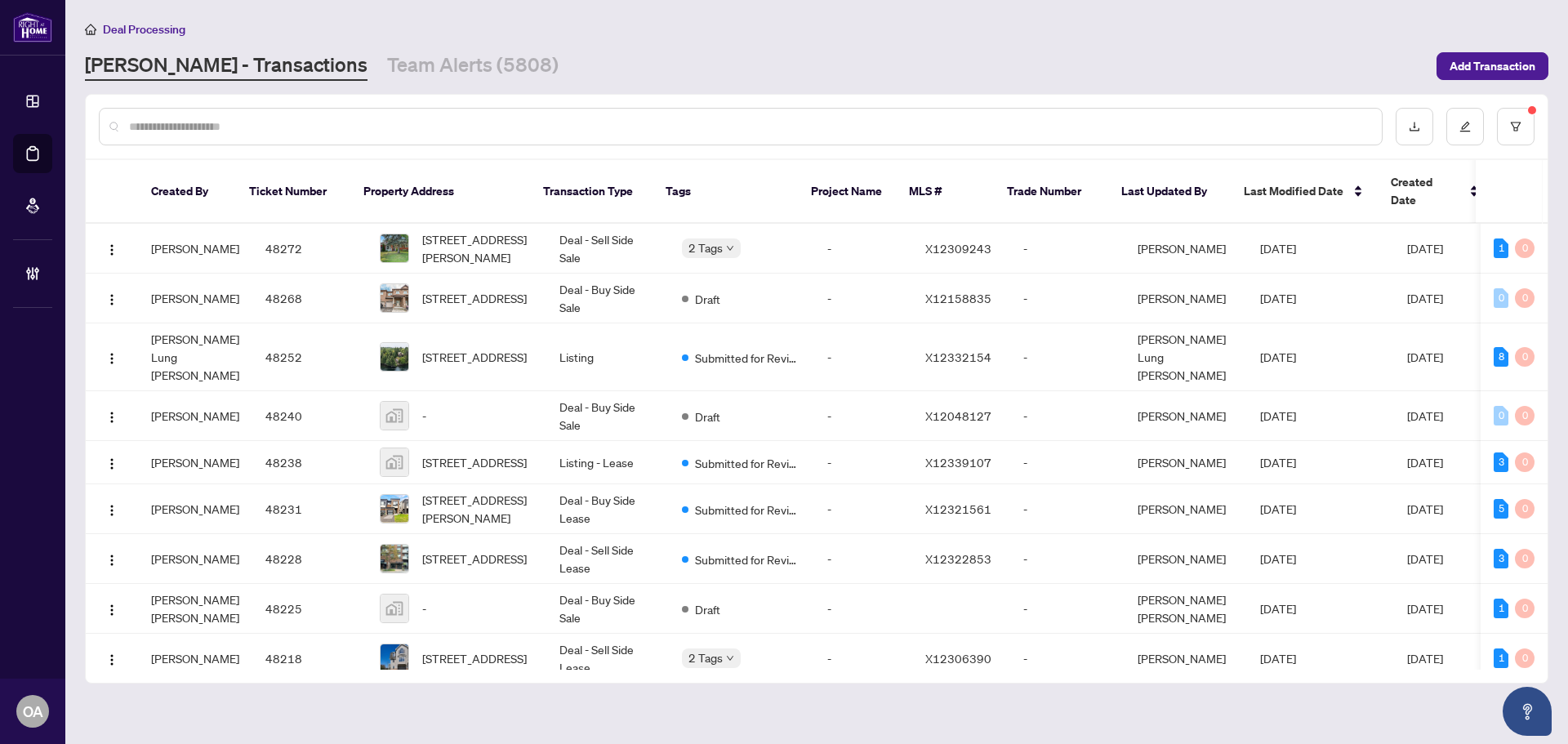
click at [570, 128] on input "text" at bounding box center [749, 127] width 1240 height 18
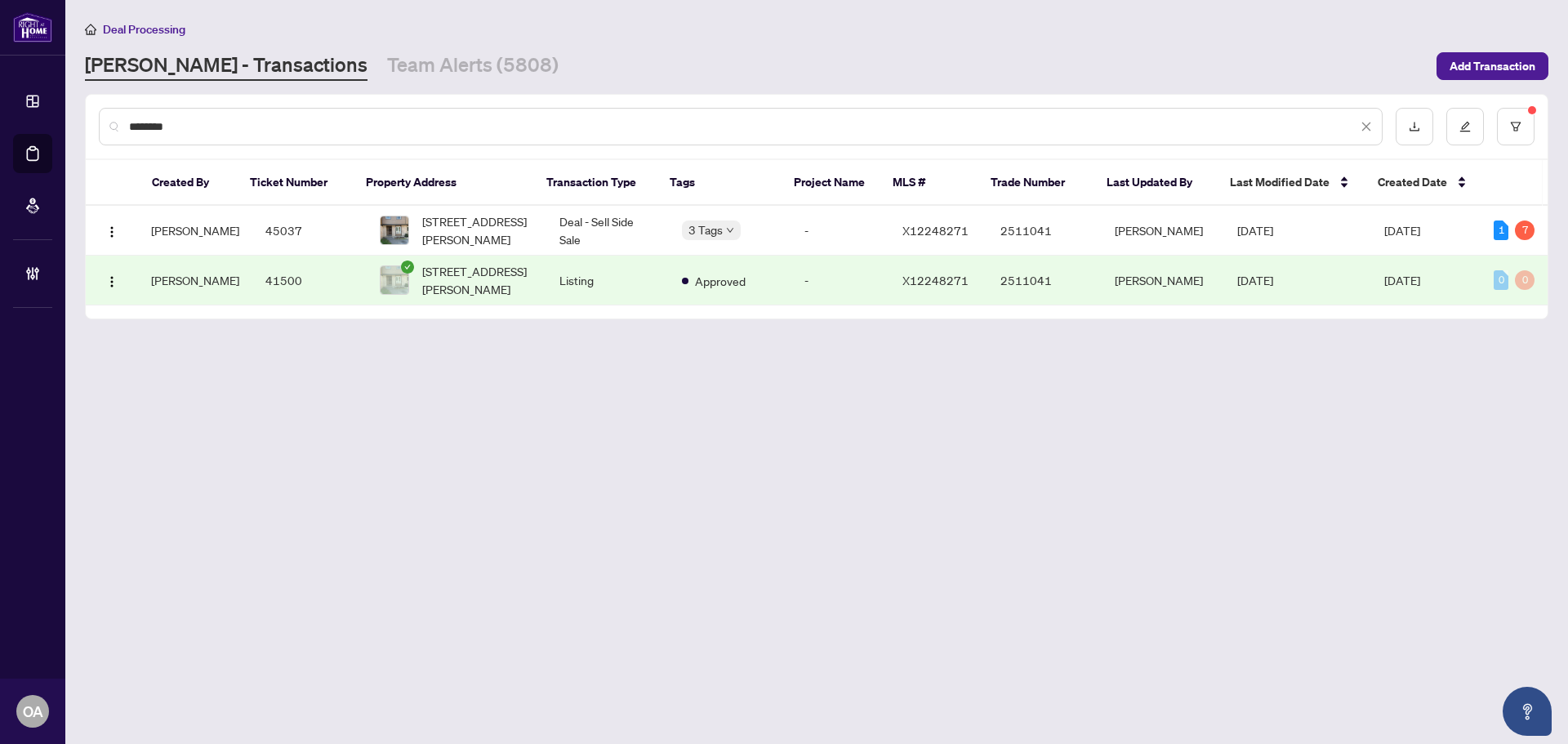
type input "********"
click at [578, 232] on td "Deal - Sell Side Sale" at bounding box center [608, 231] width 123 height 50
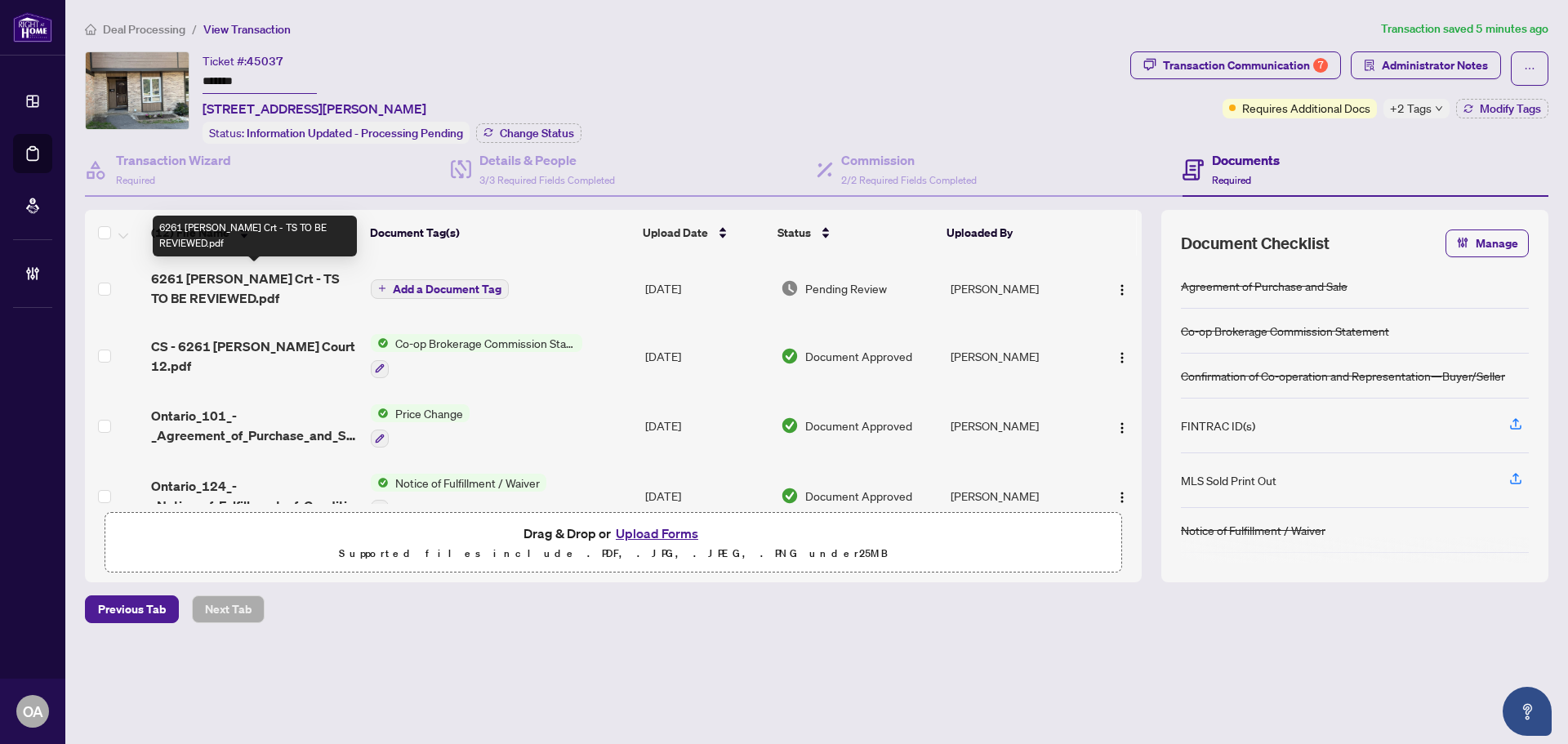
click at [290, 280] on span "6261 Castille Crt - TS TO BE REVIEWED.pdf" at bounding box center [254, 289] width 207 height 39
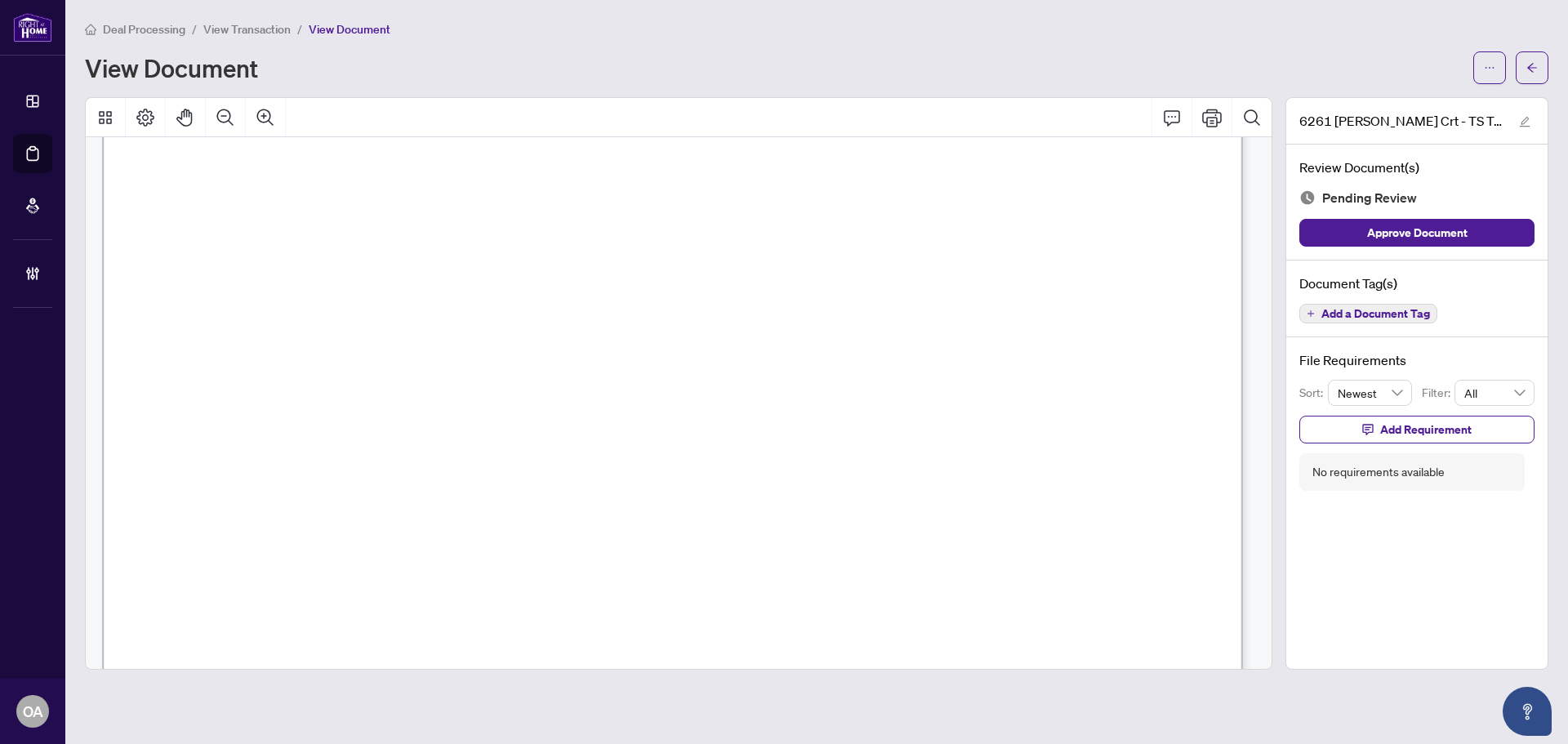
scroll to position [571, 0]
click at [1498, 67] on button "button" at bounding box center [1489, 68] width 33 height 33
click at [1404, 102] on span "Download" at bounding box center [1431, 103] width 124 height 18
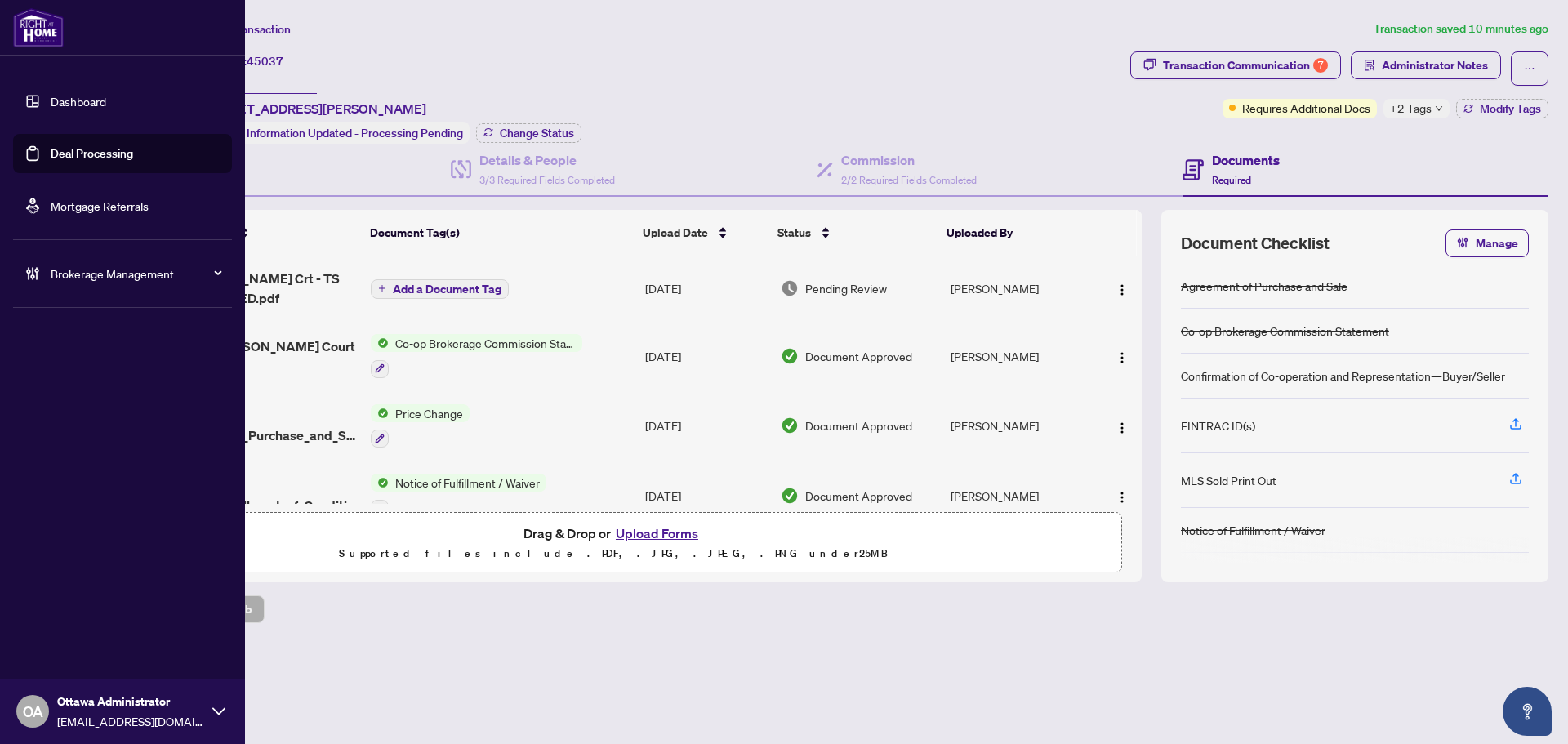
click at [83, 152] on link "Deal Processing" at bounding box center [92, 154] width 83 height 15
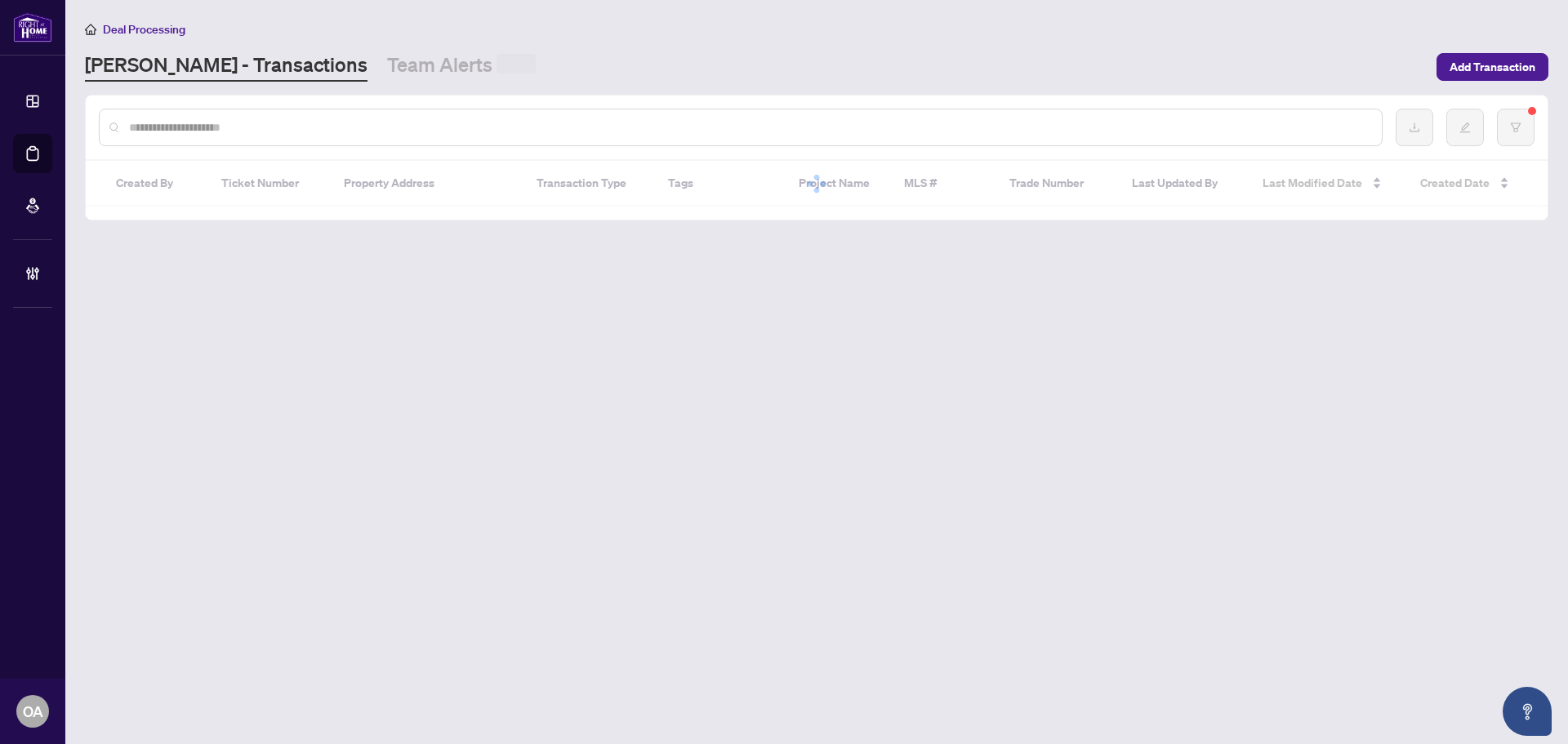
click at [524, 125] on input "text" at bounding box center [749, 128] width 1240 height 18
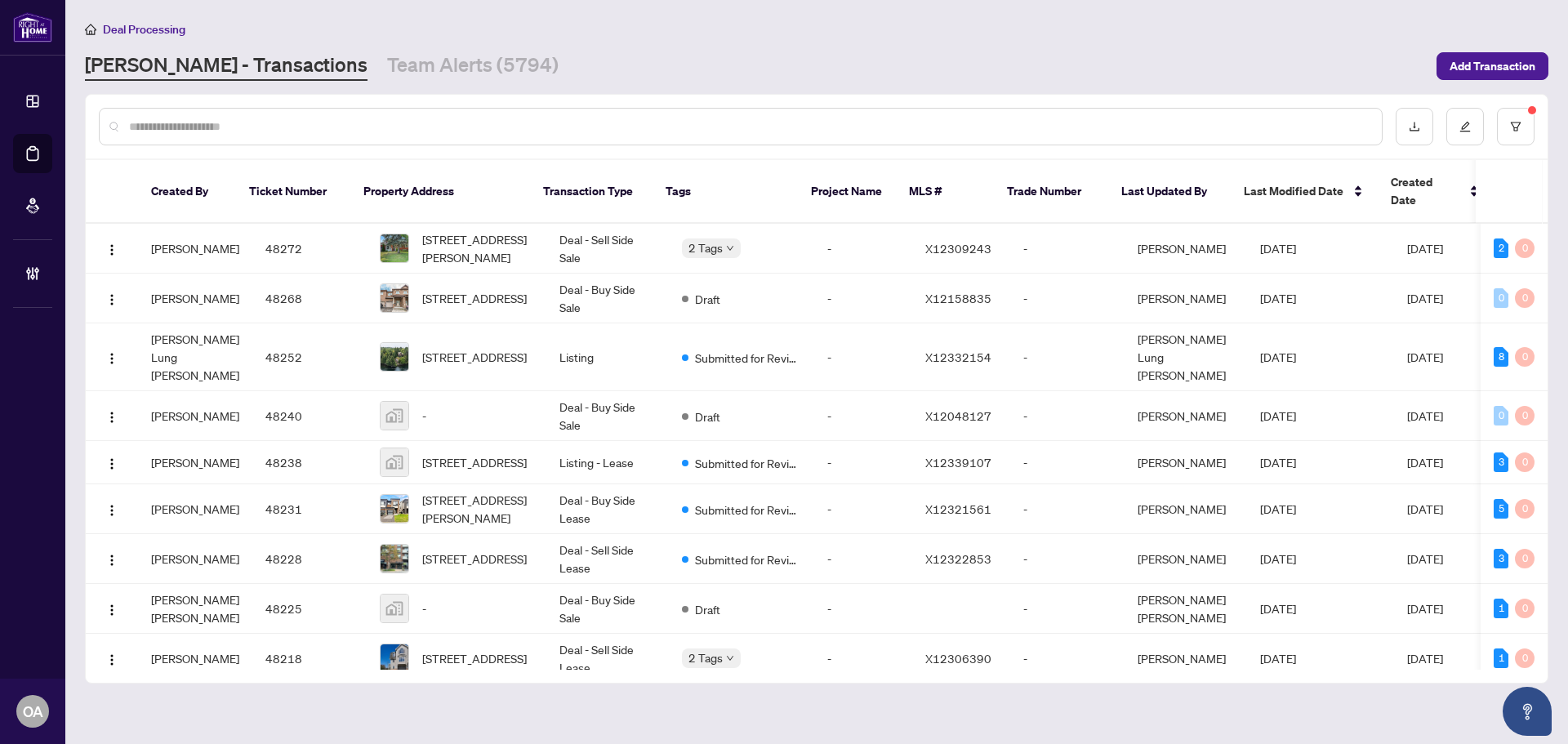
paste input "*****"
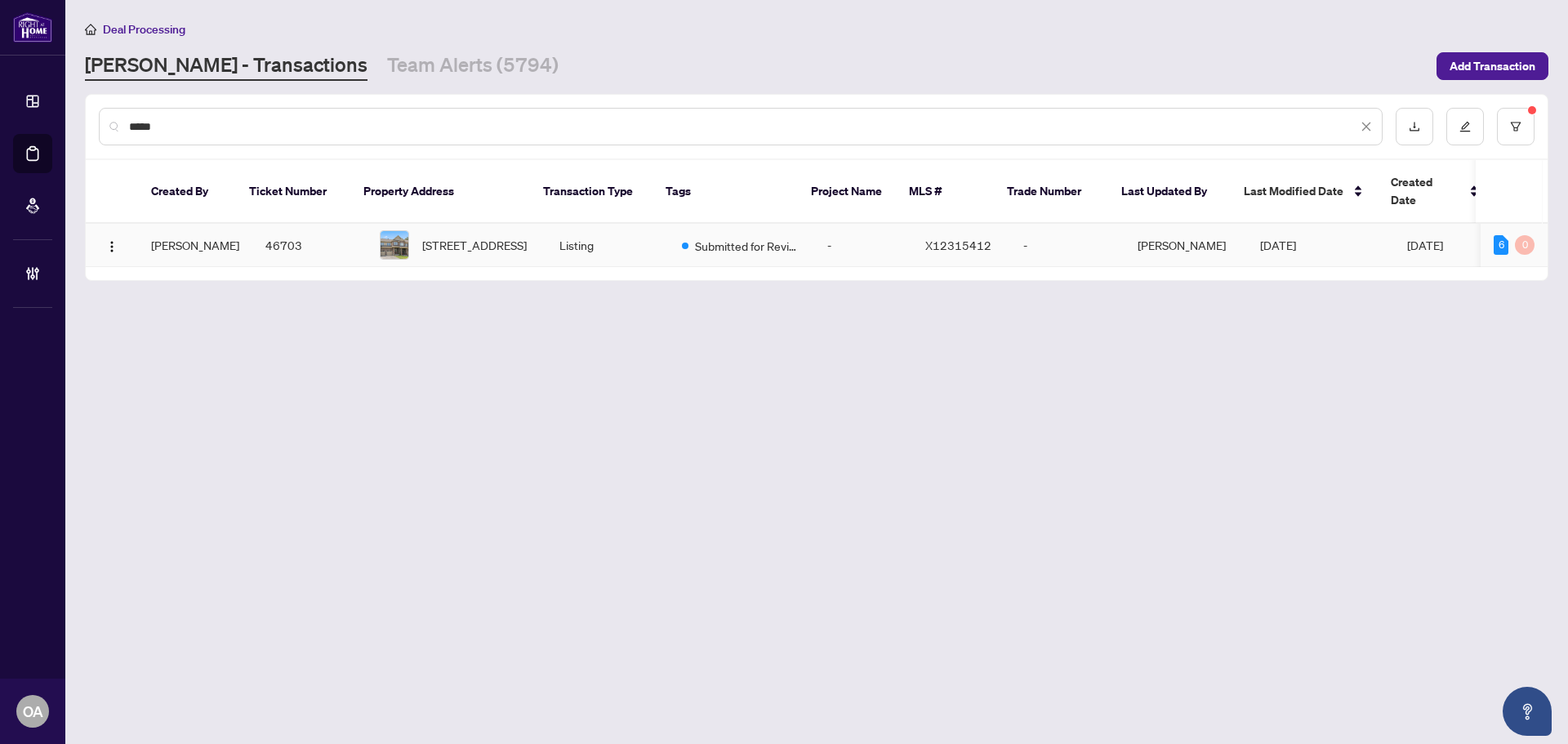
type input "*****"
click at [480, 236] on span "209 HARTSMERE Dr, Ottawa, Ontario K2S 0X8, Canada" at bounding box center [474, 245] width 105 height 18
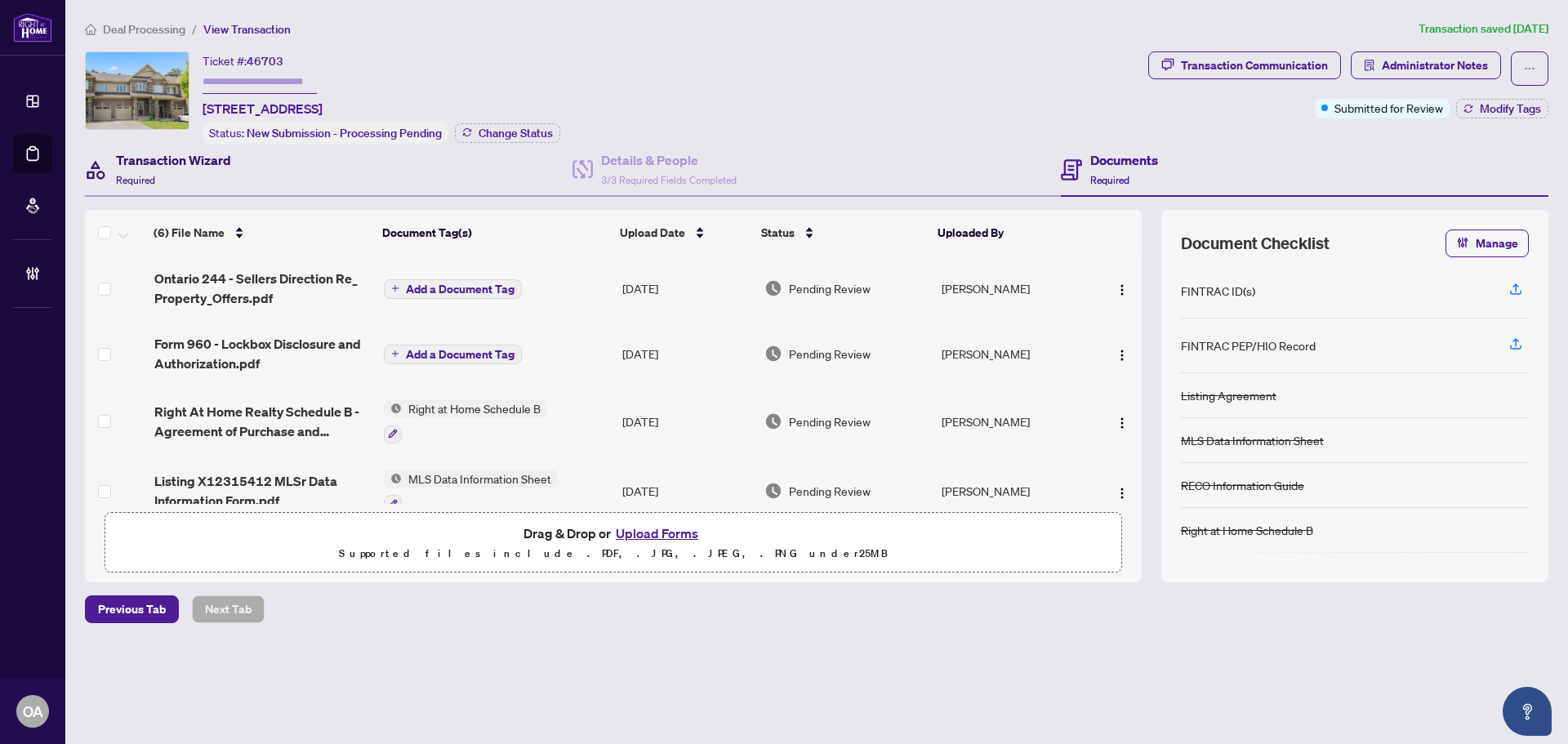
click at [133, 164] on h4 "Transaction Wizard" at bounding box center [173, 160] width 115 height 20
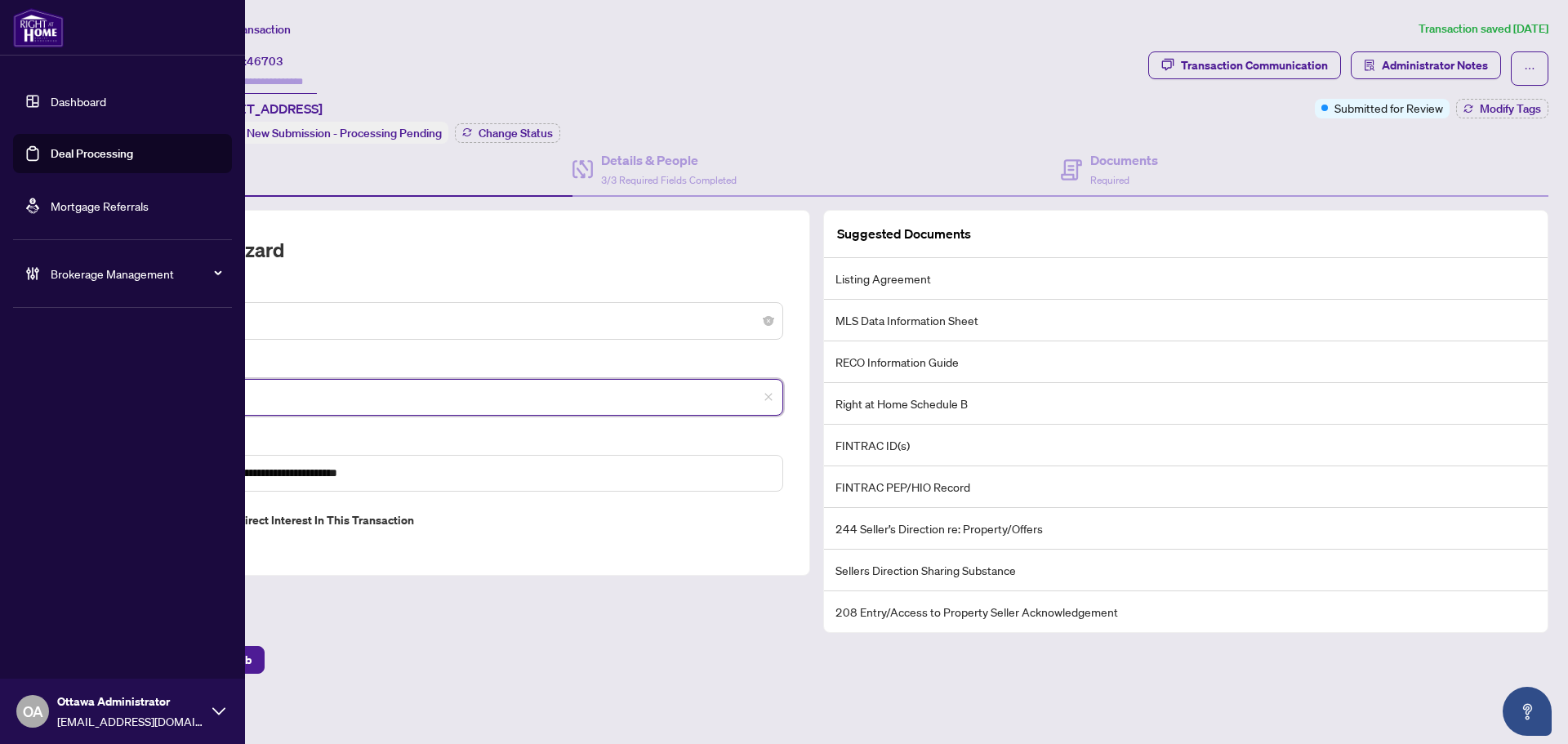
drag, startPoint x: 263, startPoint y: 392, endPoint x: 0, endPoint y: 378, distance: 263.4
click at [0, 378] on div "**********" at bounding box center [784, 372] width 1568 height 744
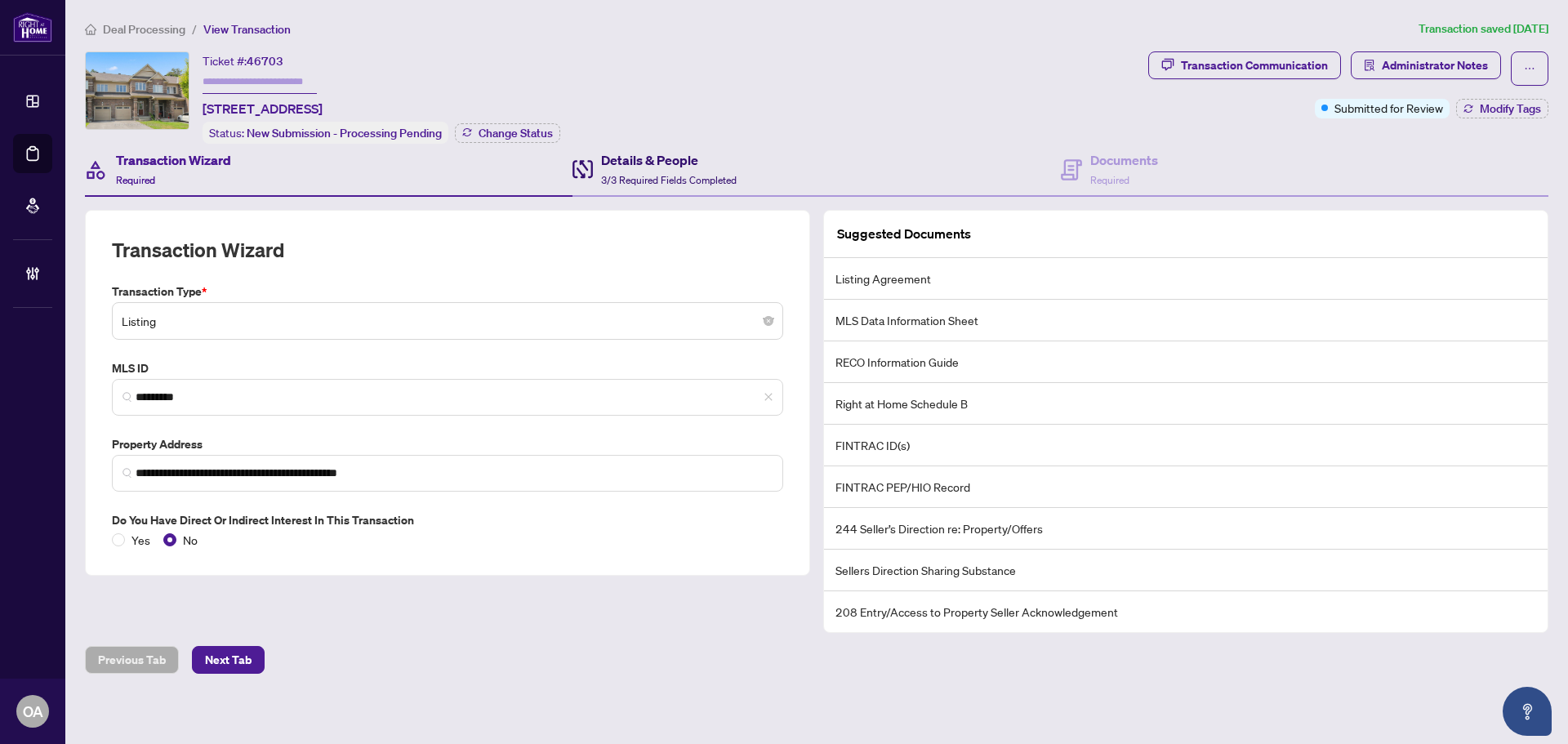
click at [663, 155] on h4 "Details & People" at bounding box center [669, 160] width 136 height 20
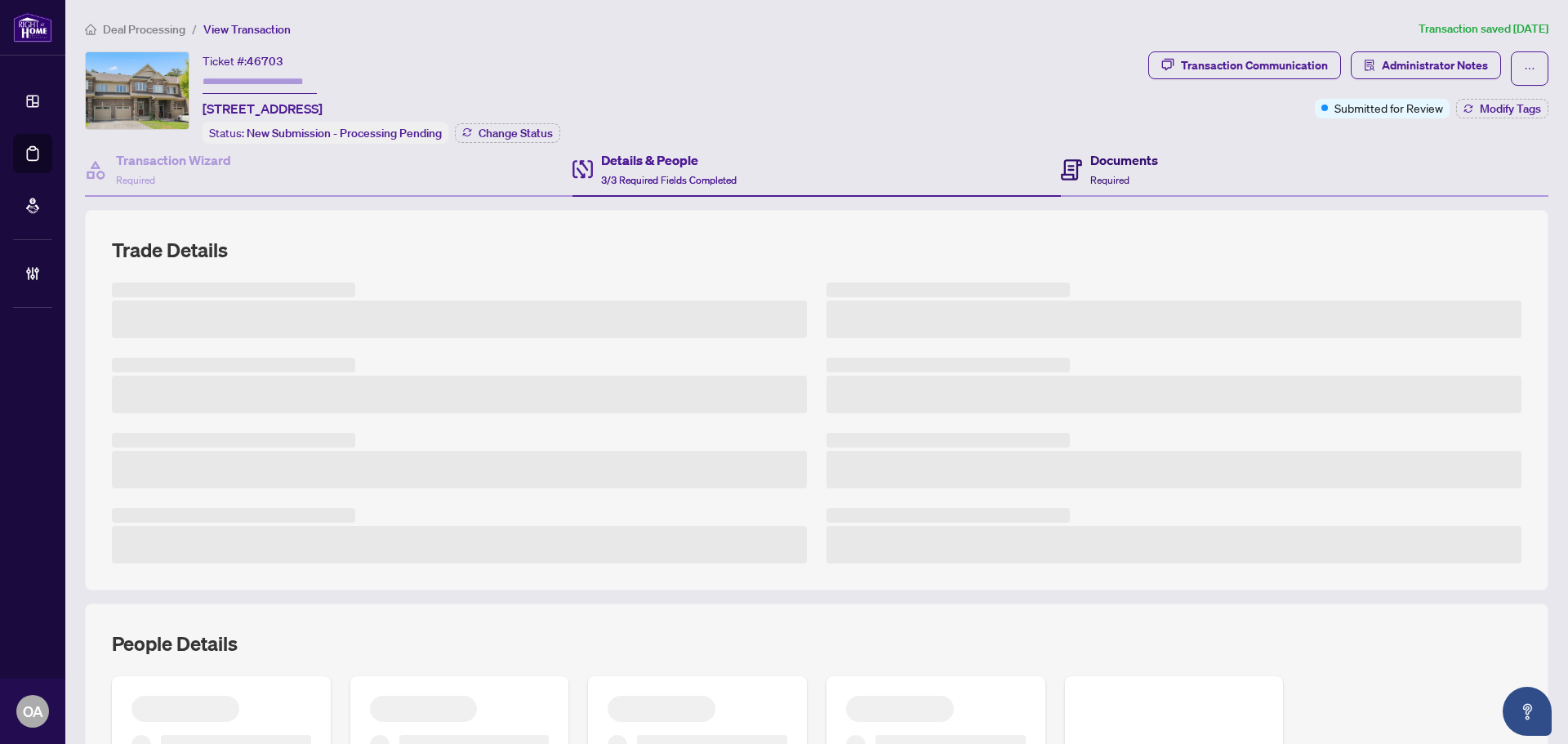
click at [1110, 159] on h4 "Documents" at bounding box center [1124, 160] width 68 height 20
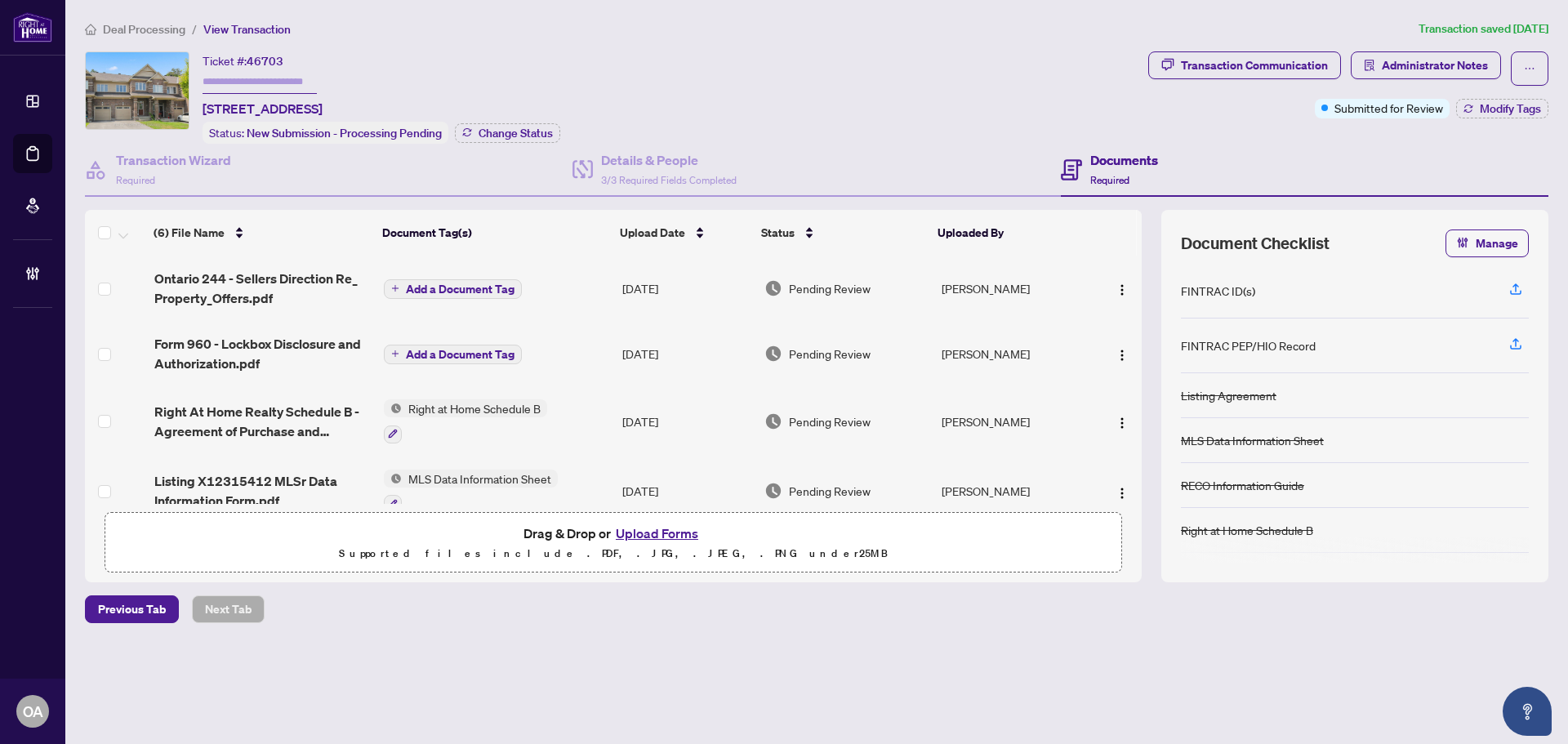
click at [431, 287] on span "Add a Document Tag" at bounding box center [460, 289] width 109 height 11
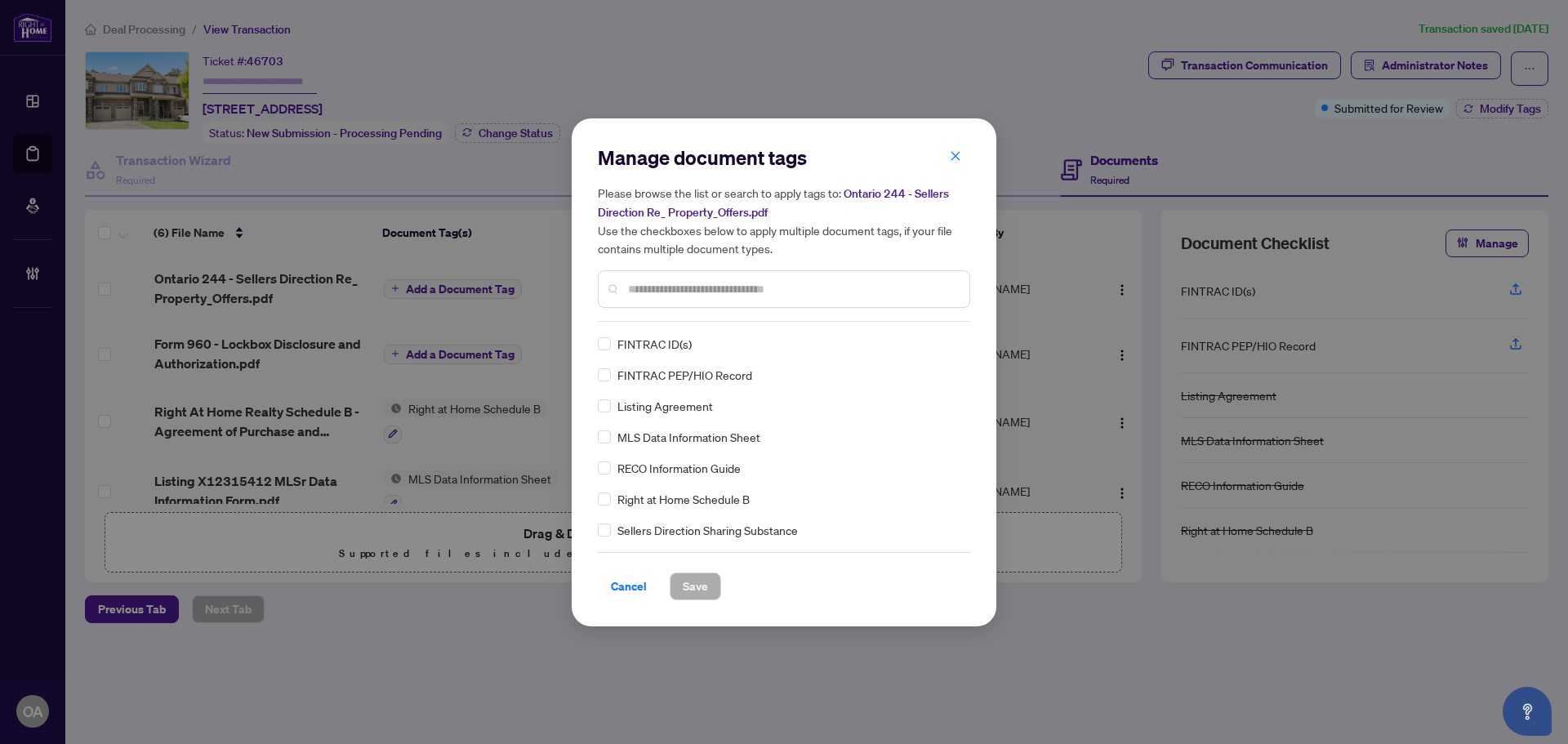
click at [638, 290] on input "text" at bounding box center [792, 289] width 328 height 18
type input "***"
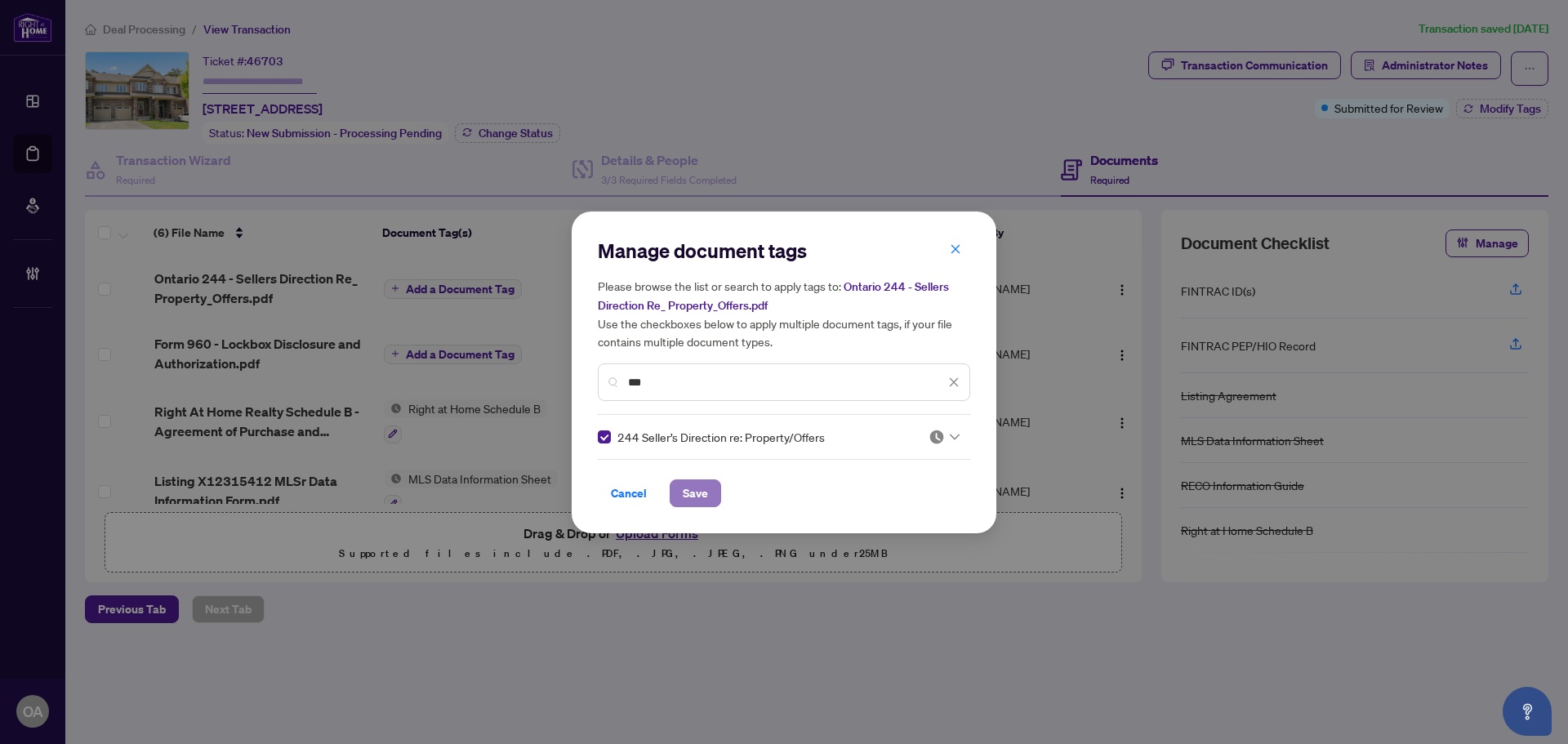
click at [704, 491] on span "Save" at bounding box center [695, 493] width 25 height 26
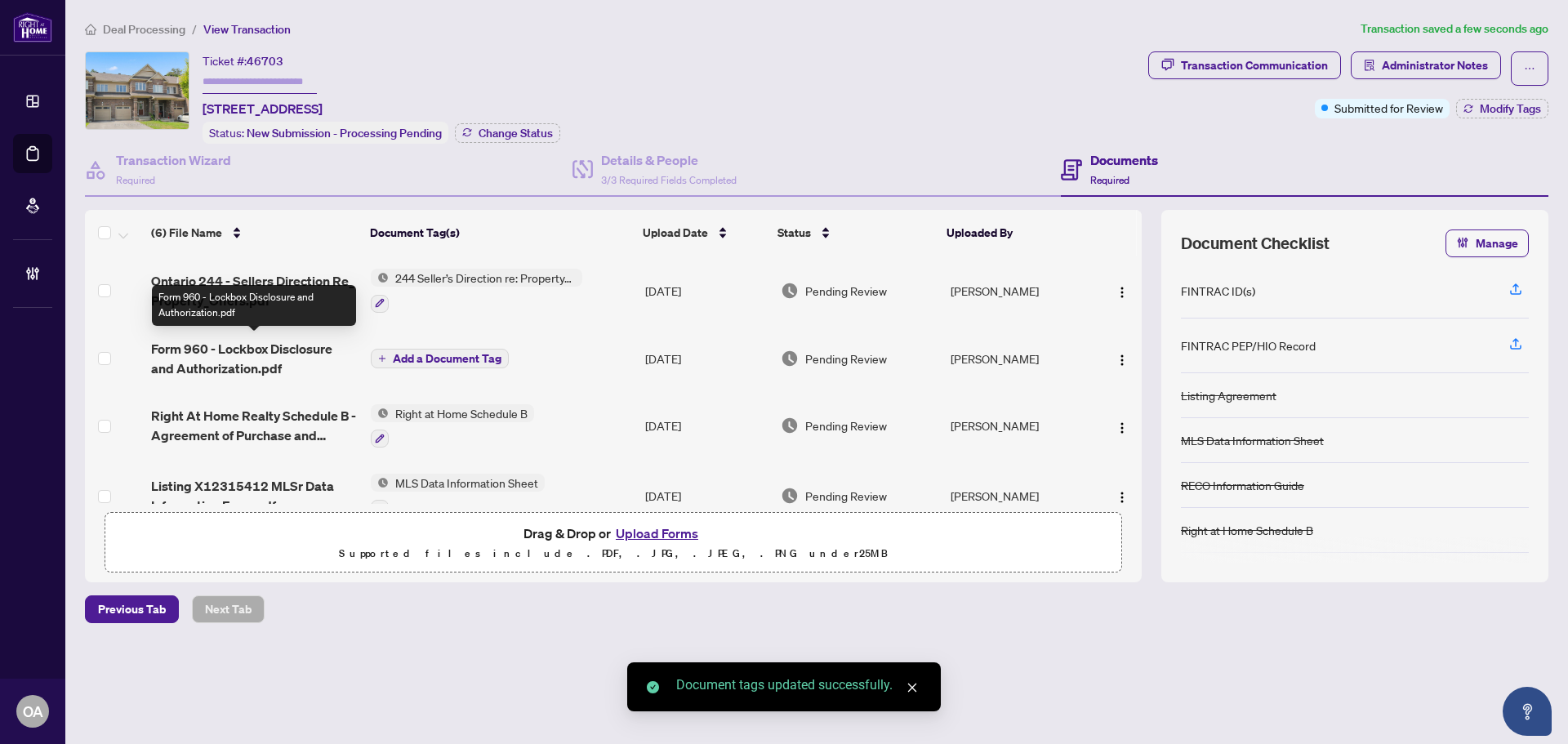
click at [216, 345] on span "Form 960 - Lockbox Disclosure and Authorization.pdf" at bounding box center [254, 358] width 207 height 39
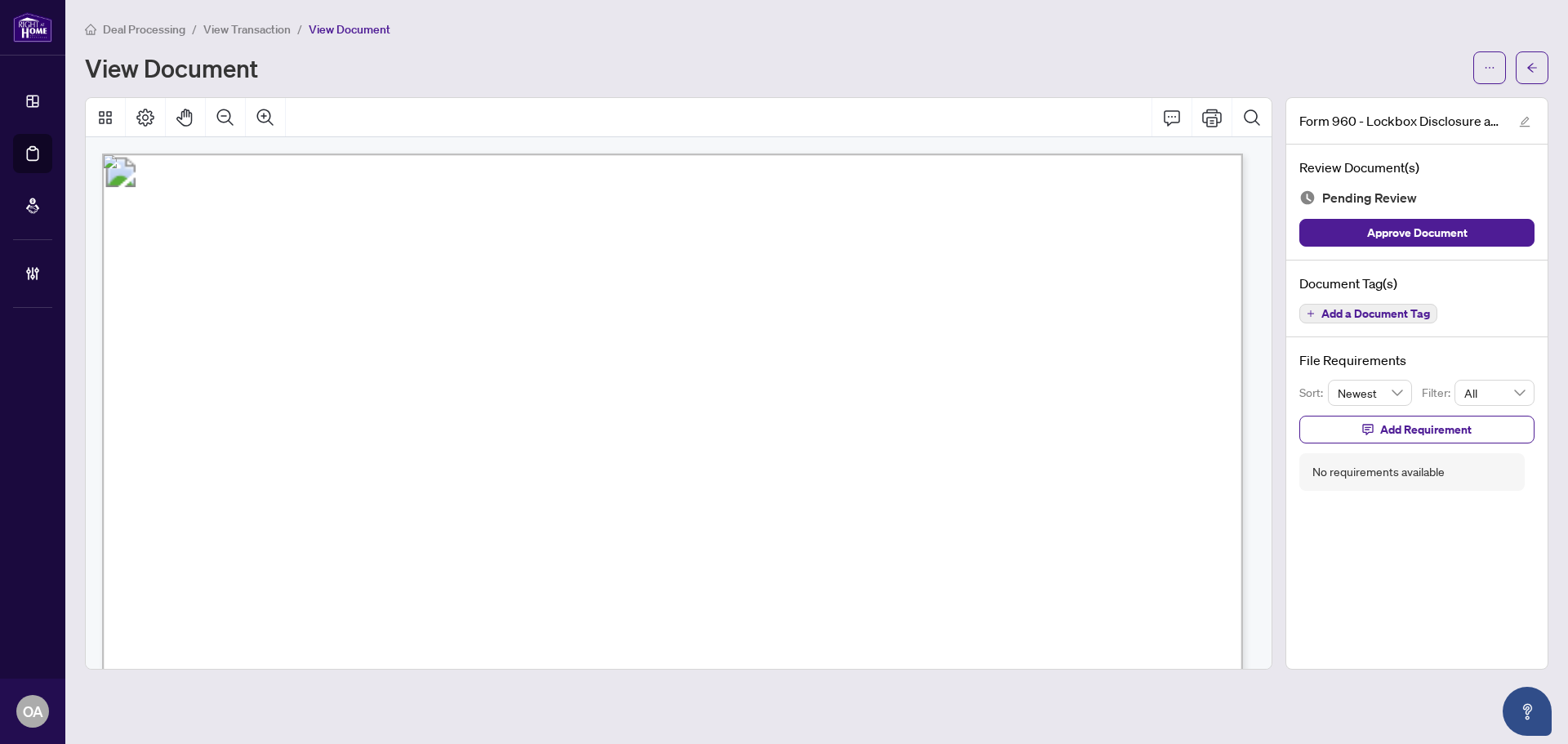
click at [1354, 311] on span "Add a Document Tag" at bounding box center [1376, 313] width 109 height 11
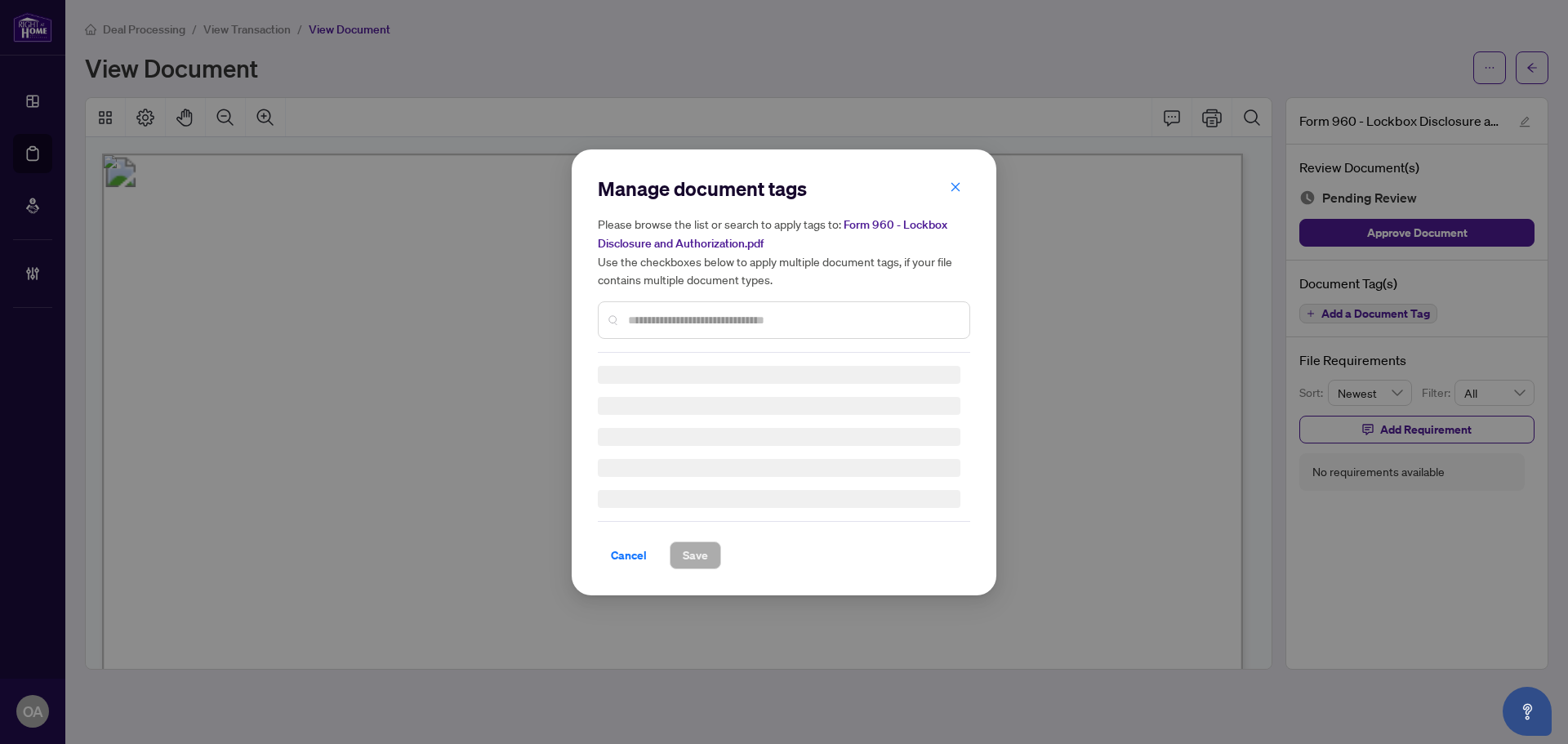
click at [731, 316] on div "Manage document tags Please browse the list or search to apply tags to: Form 96…" at bounding box center [784, 264] width 372 height 177
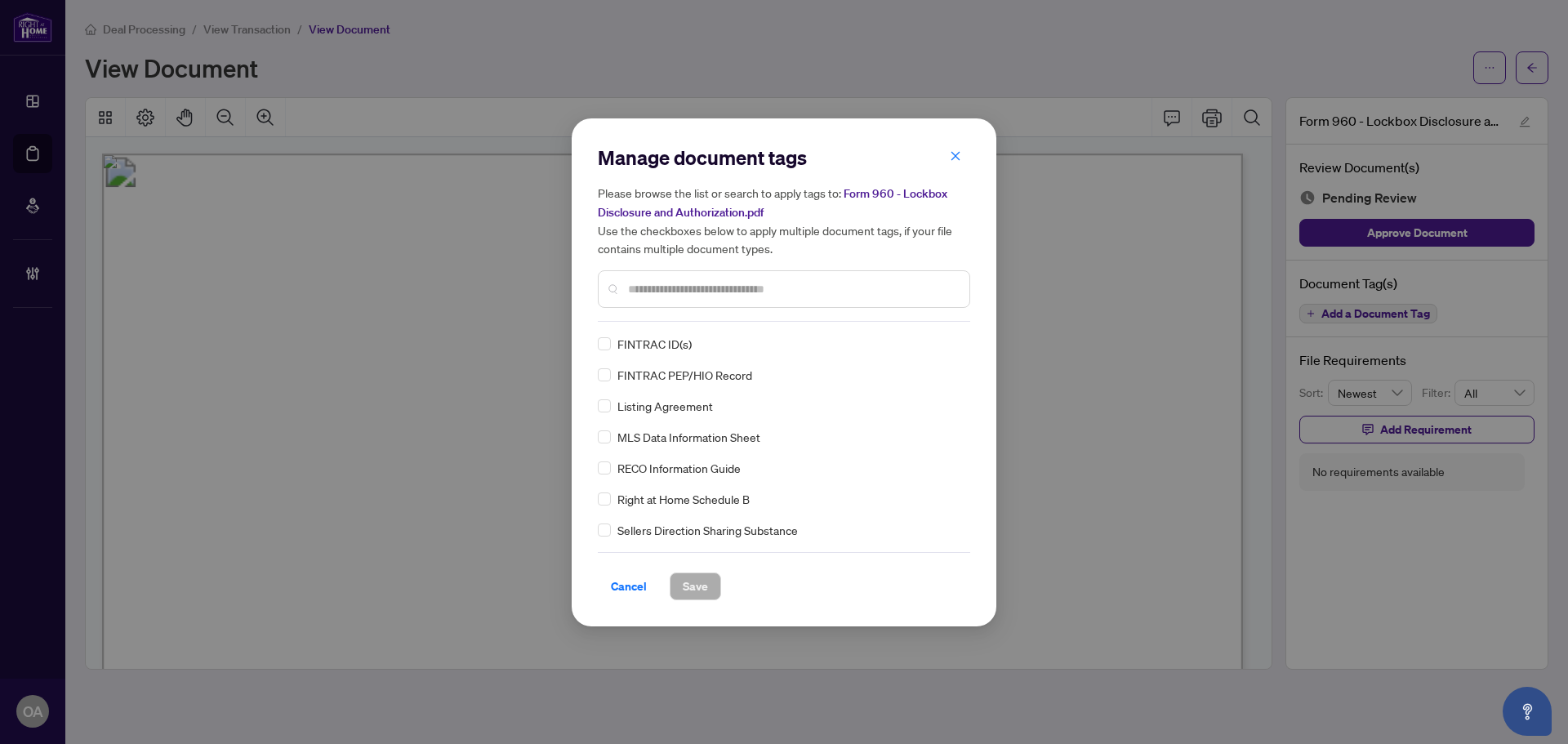
click at [706, 288] on input "text" at bounding box center [792, 289] width 328 height 18
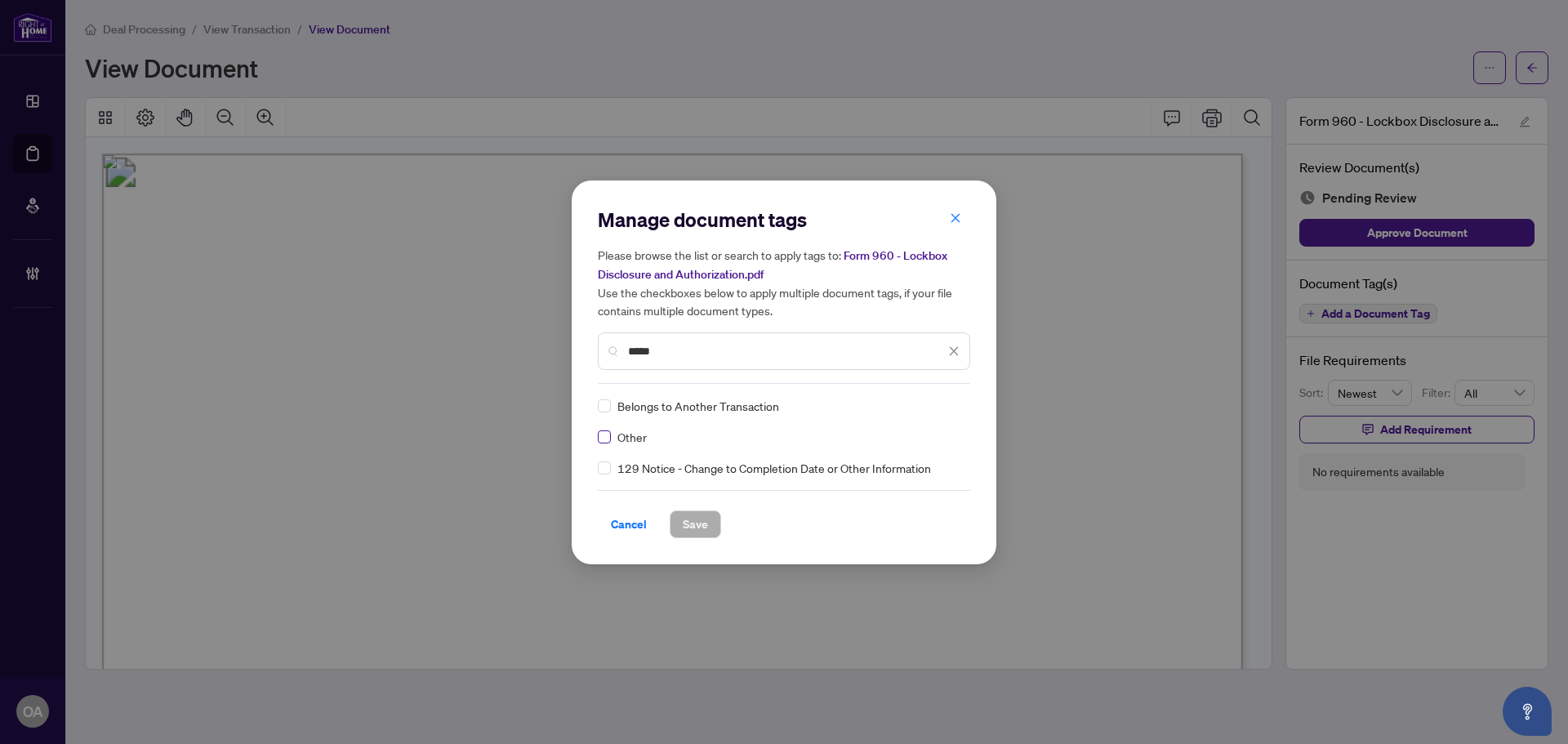
type input "*****"
click at [955, 213] on span "button" at bounding box center [955, 219] width 11 height 26
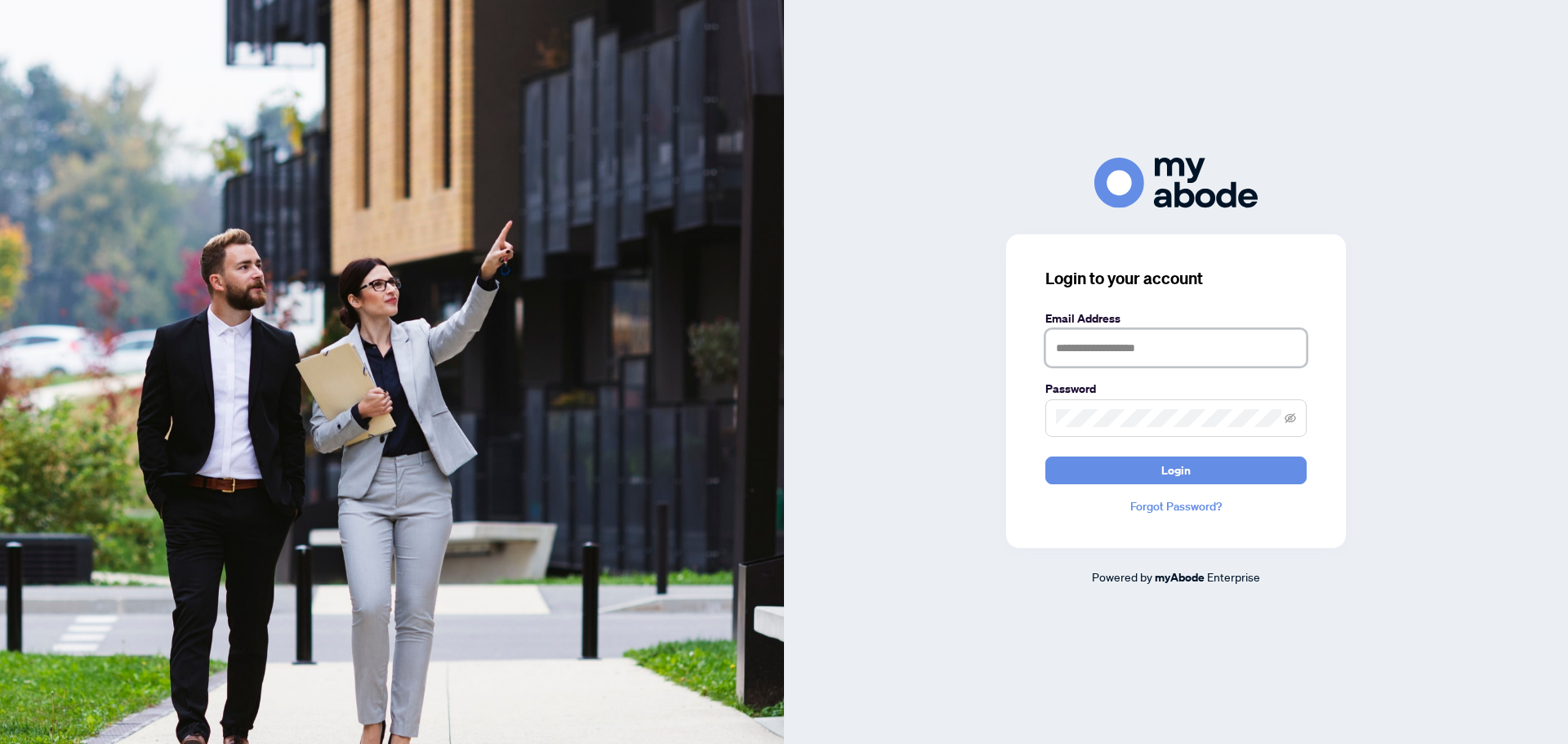
click at [1213, 338] on input "text" at bounding box center [1176, 347] width 262 height 38
type input "**********"
click at [1175, 468] on span "Login" at bounding box center [1176, 470] width 29 height 26
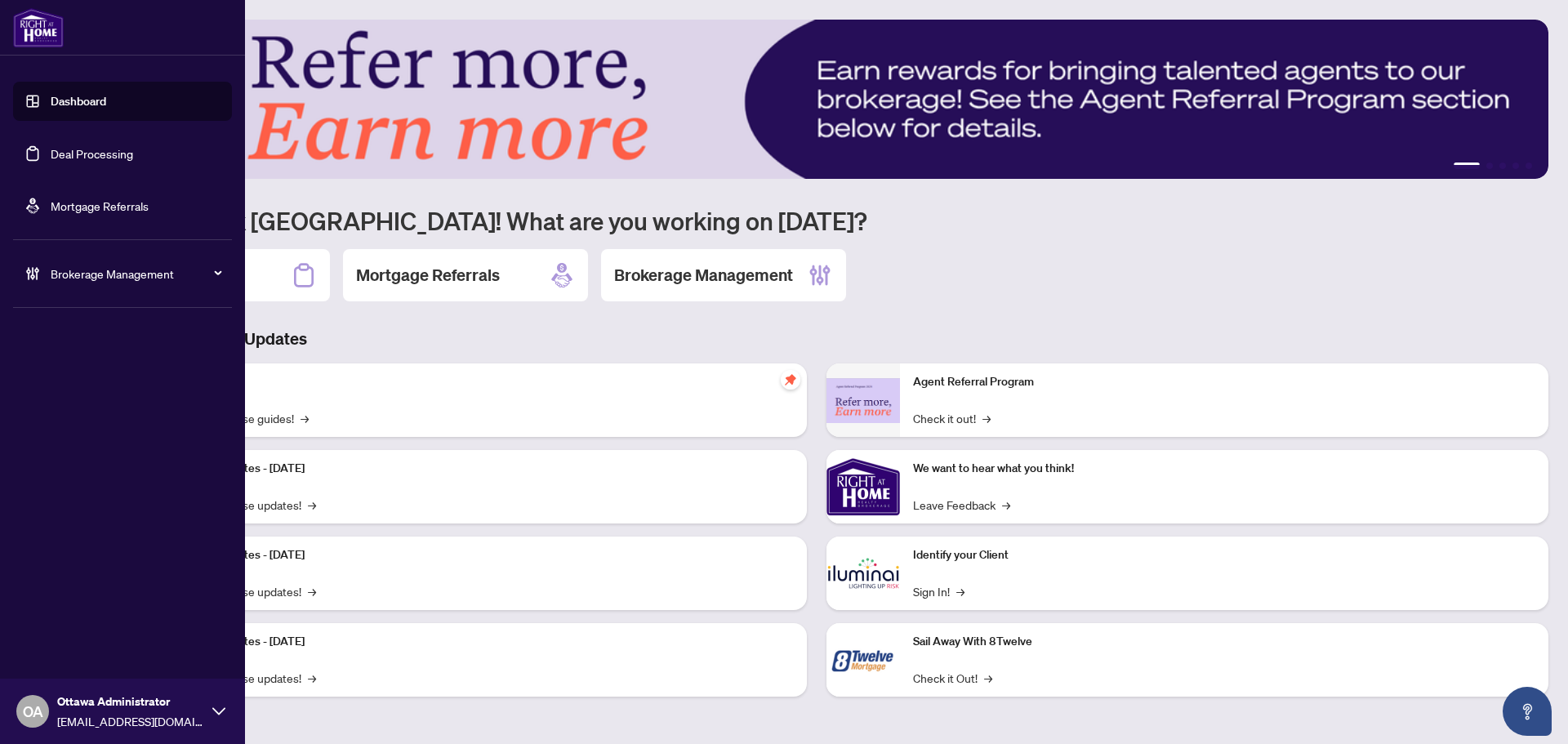
click at [70, 158] on link "Deal Processing" at bounding box center [92, 154] width 83 height 15
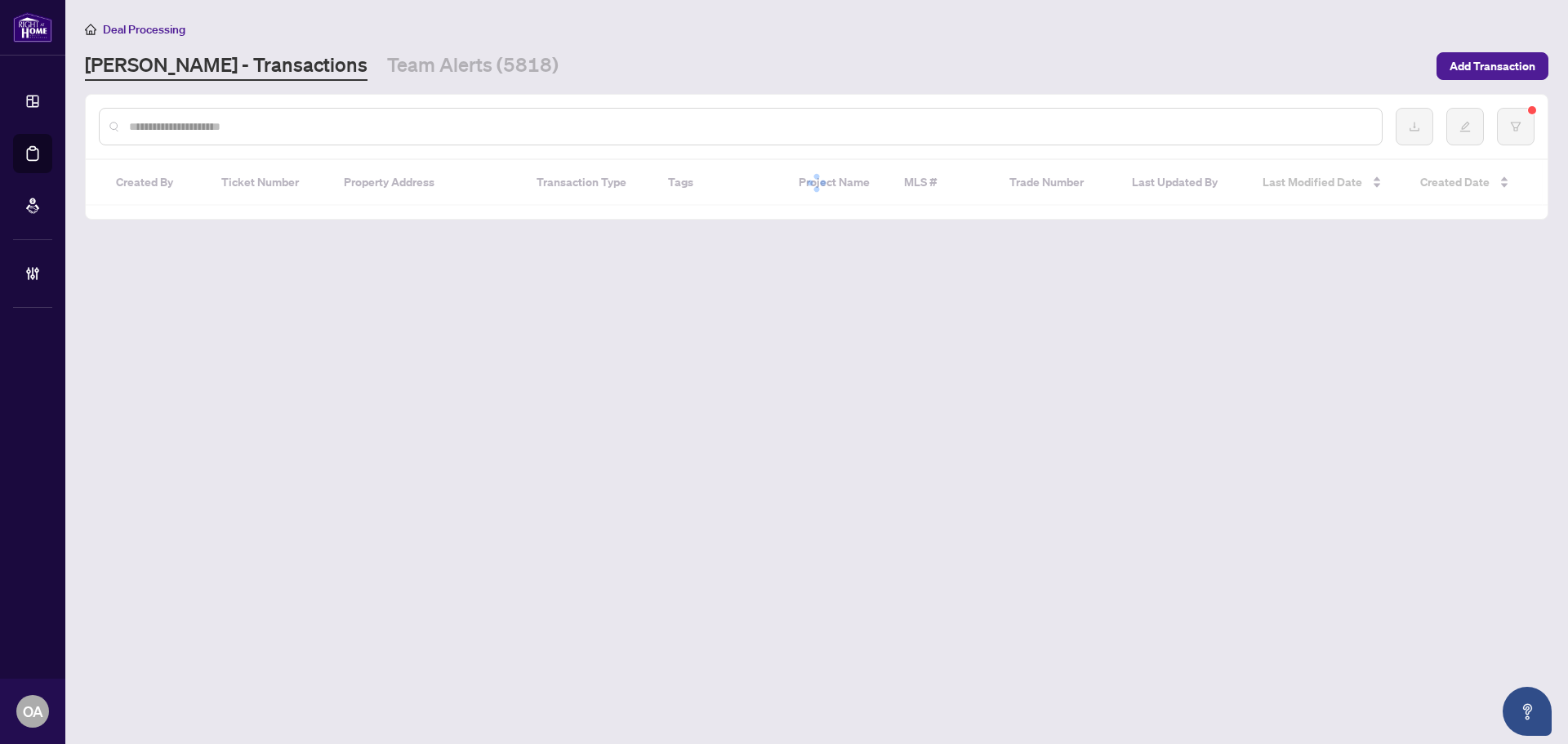
click at [428, 121] on input "text" at bounding box center [749, 127] width 1240 height 18
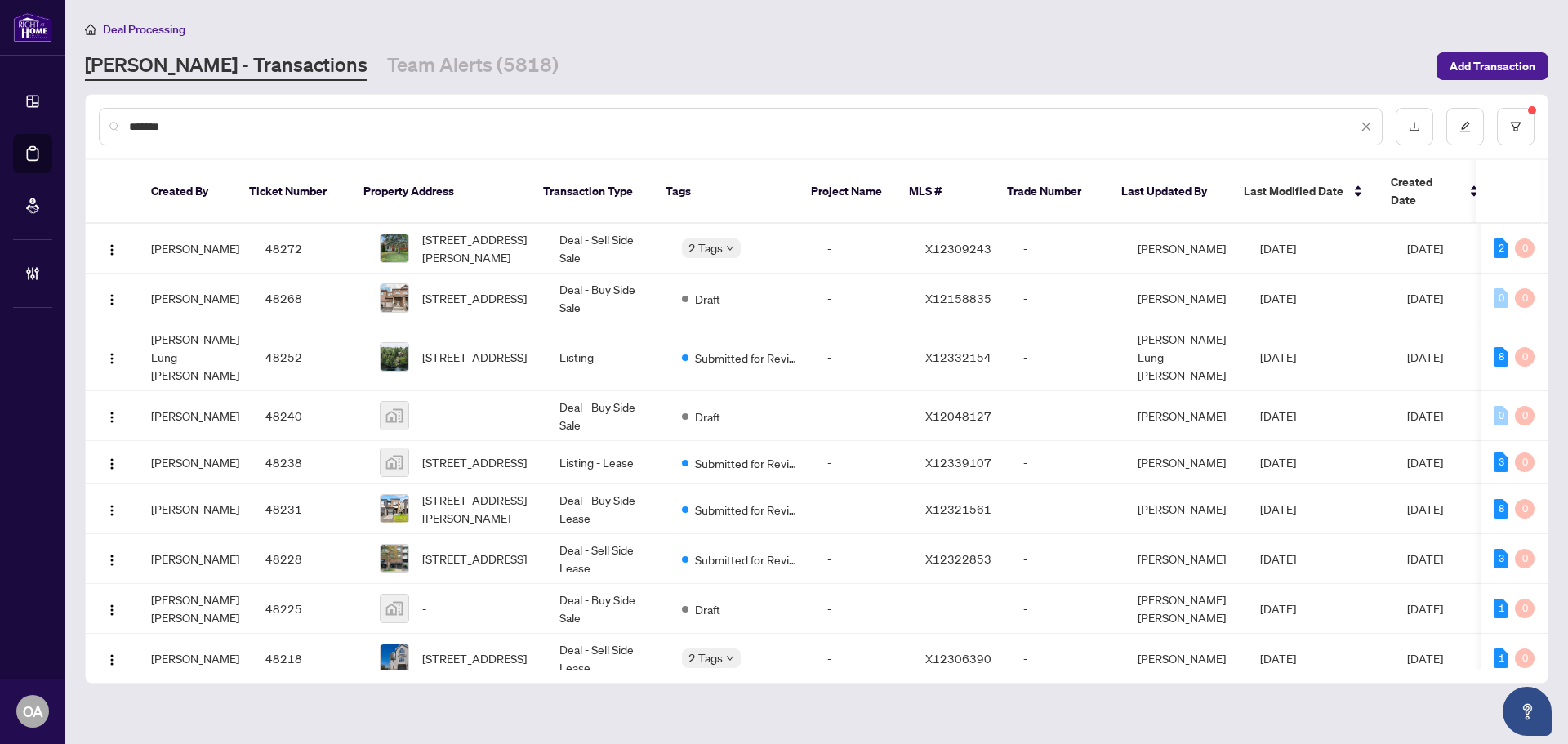
type input "********"
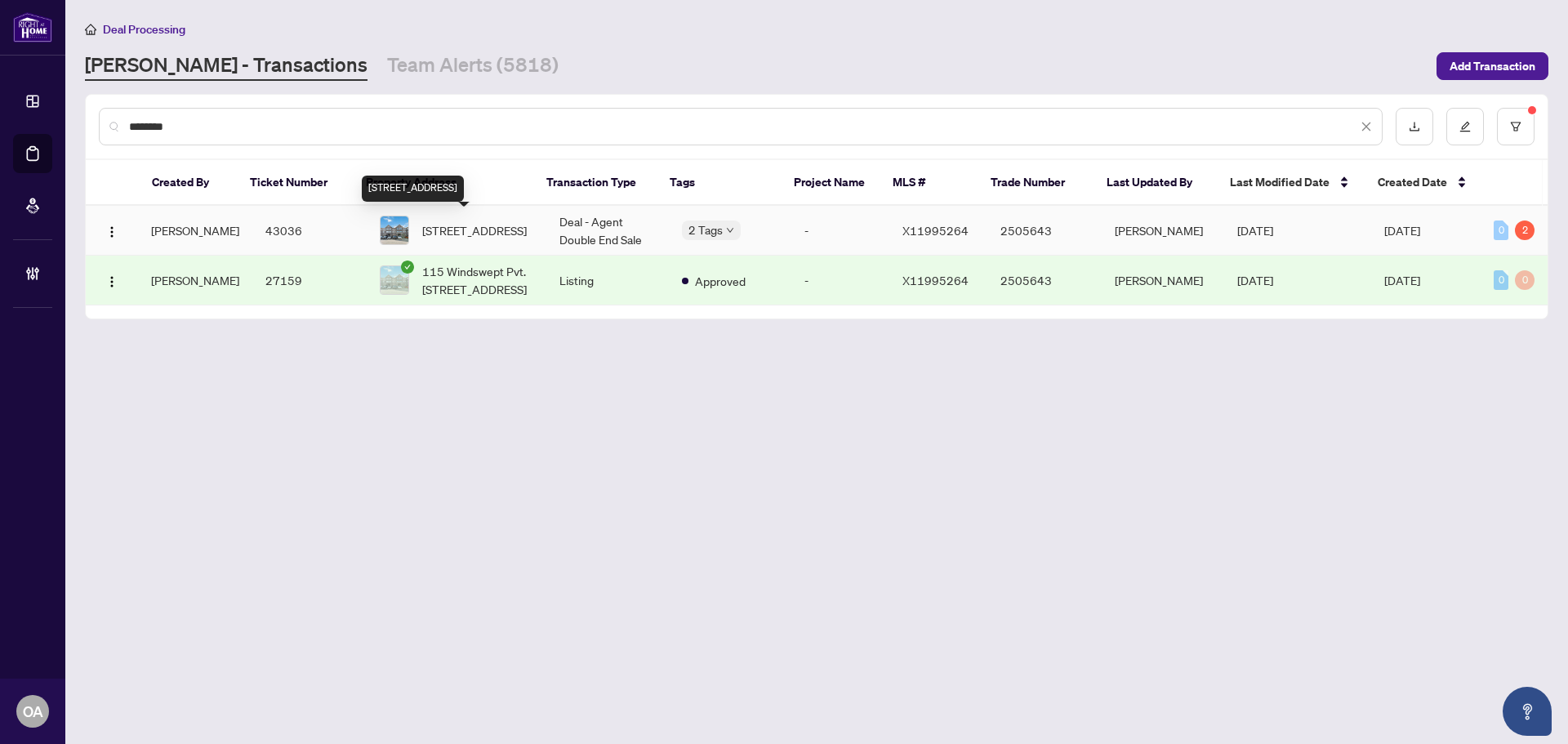
click at [444, 223] on span "[STREET_ADDRESS]" at bounding box center [474, 231] width 105 height 18
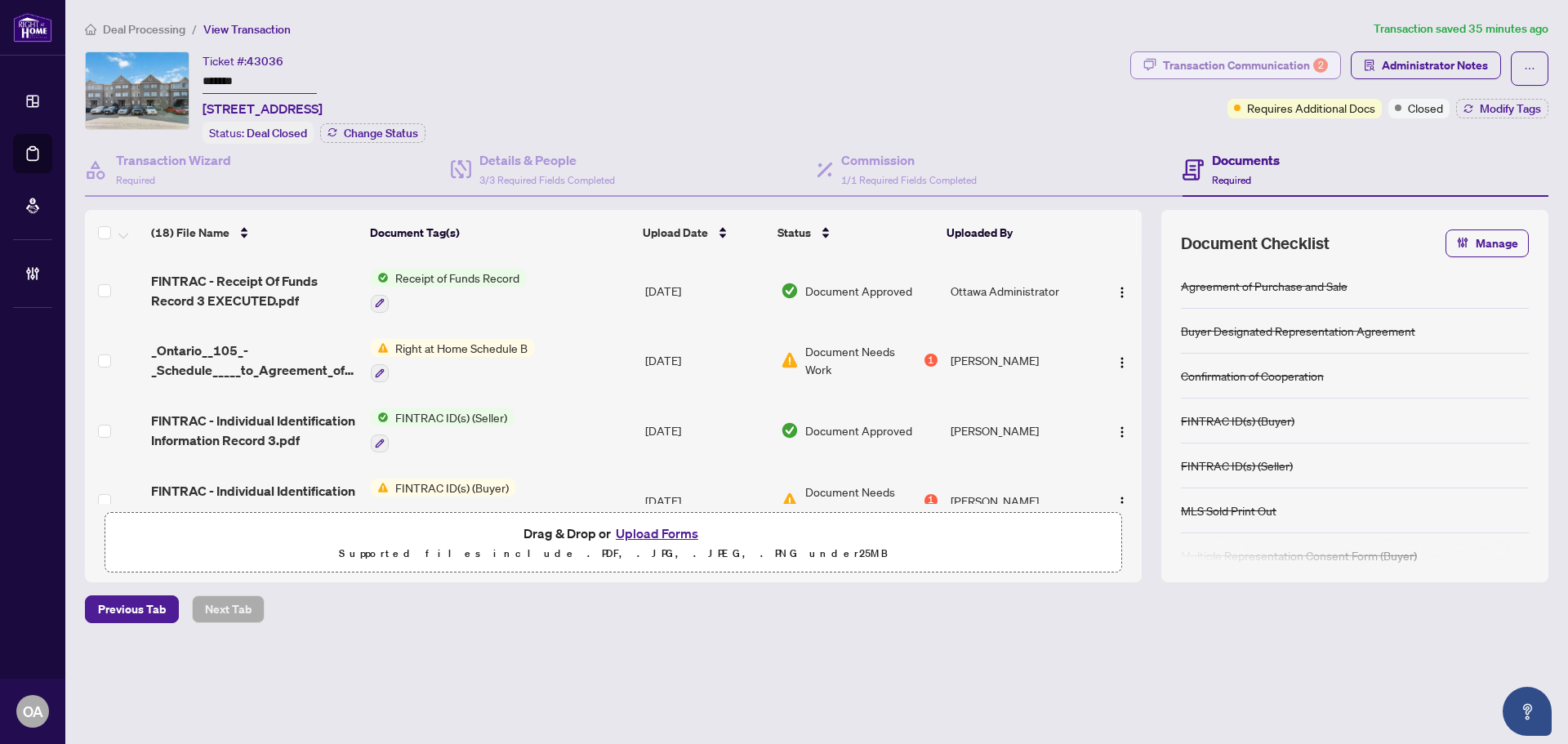
click at [1314, 67] on div "2" at bounding box center [1321, 65] width 15 height 15
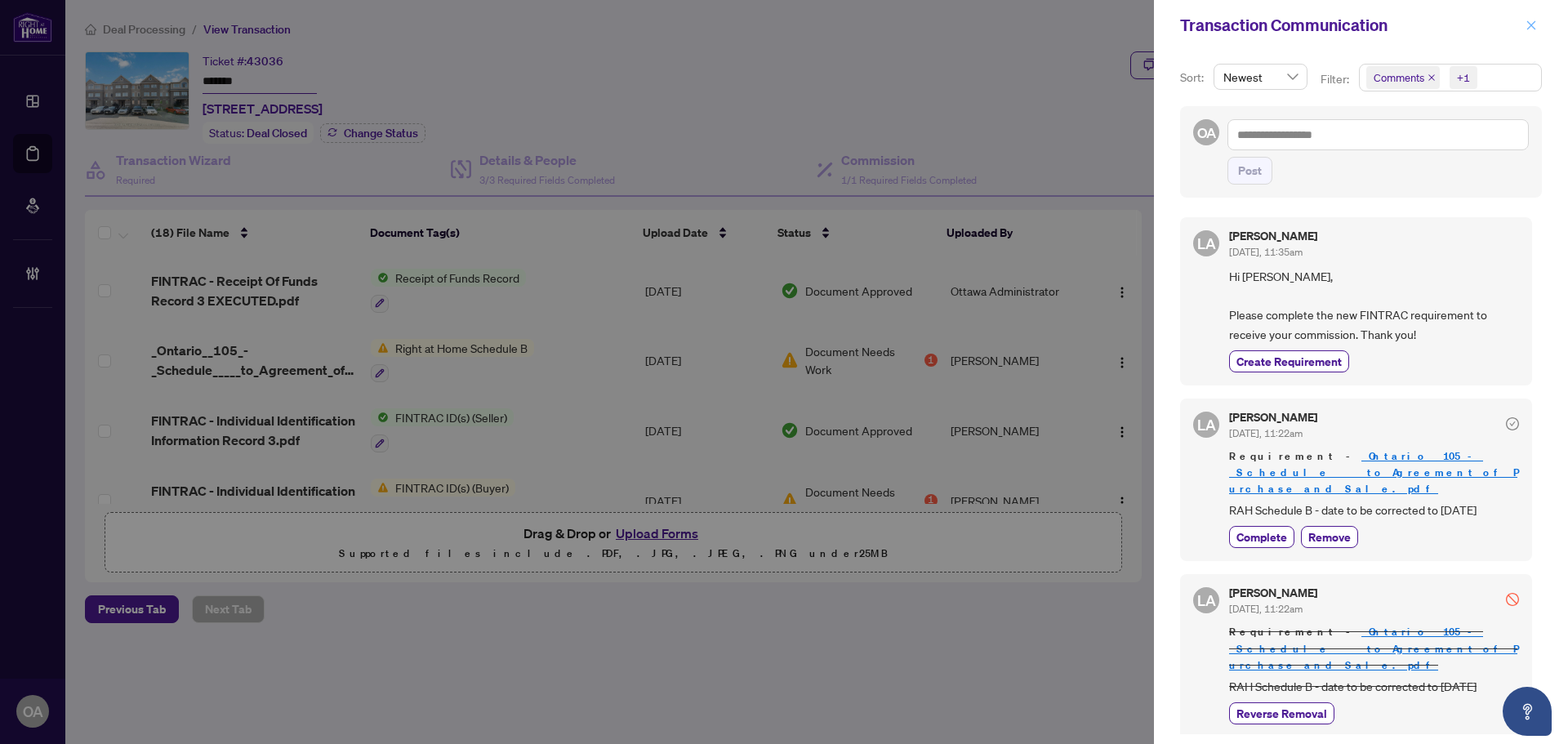
click at [1531, 22] on icon "close" at bounding box center [1531, 25] width 11 height 11
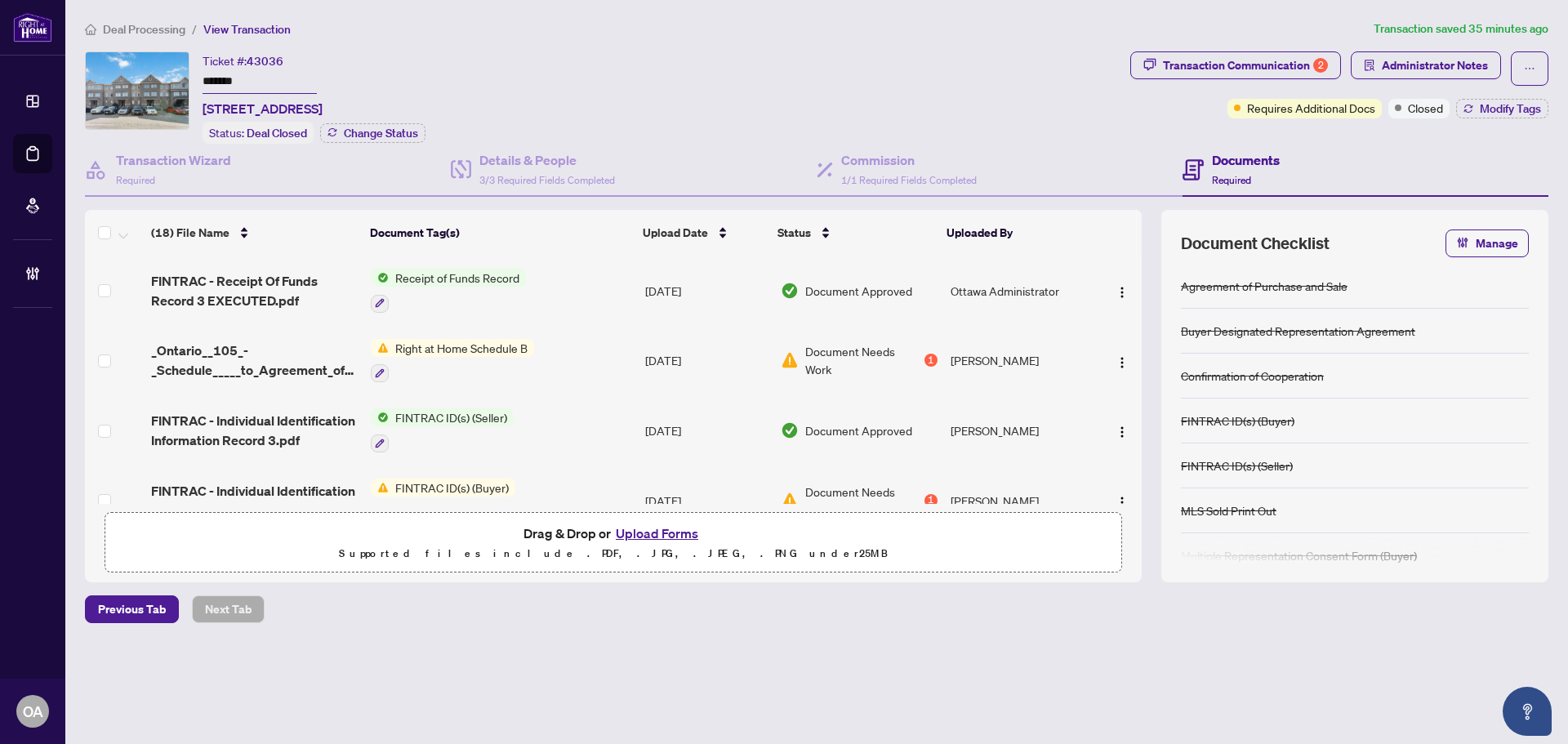
scroll to position [82, 0]
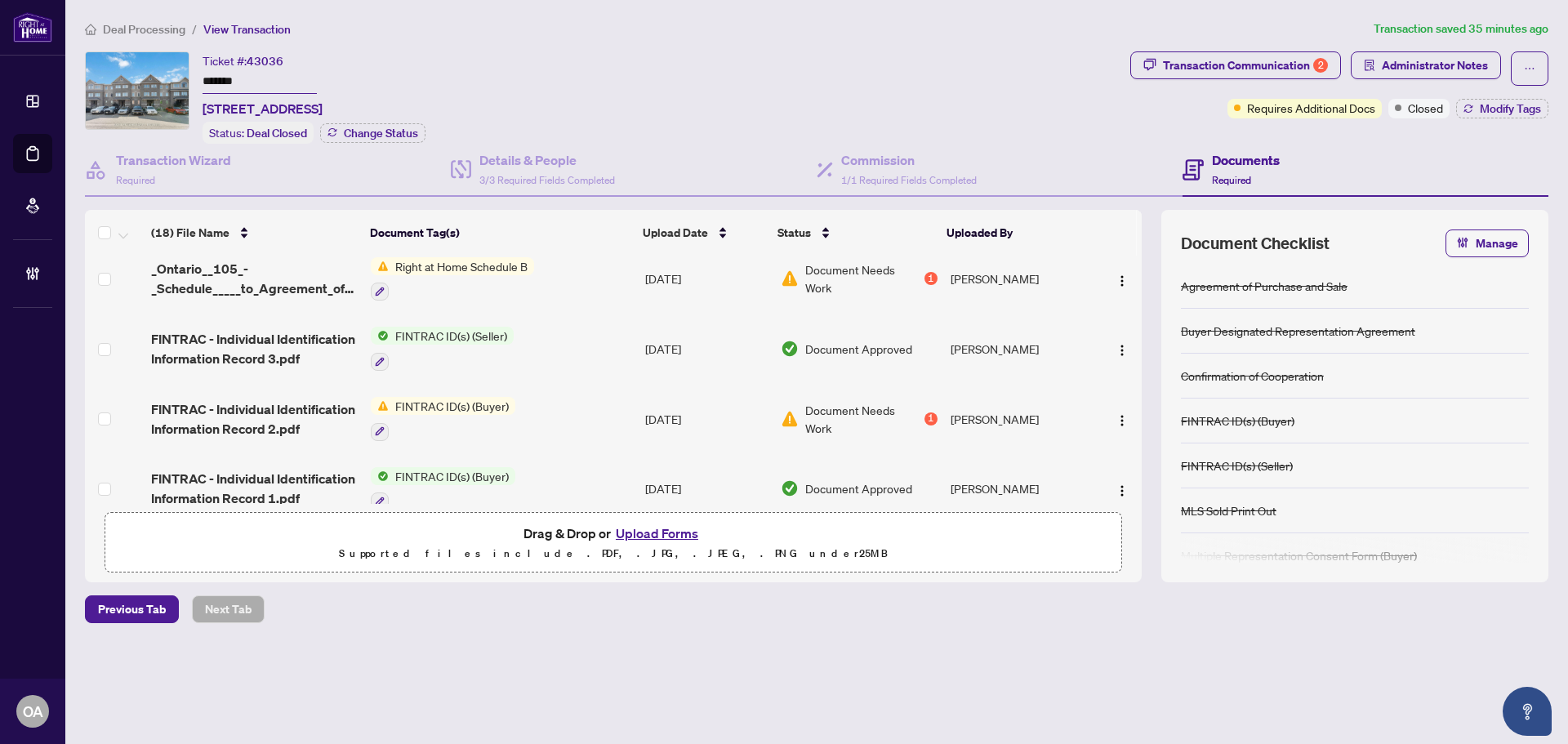
click at [308, 402] on span "FINTRAC - Individual Identification Information Record 2.pdf" at bounding box center [254, 419] width 207 height 39
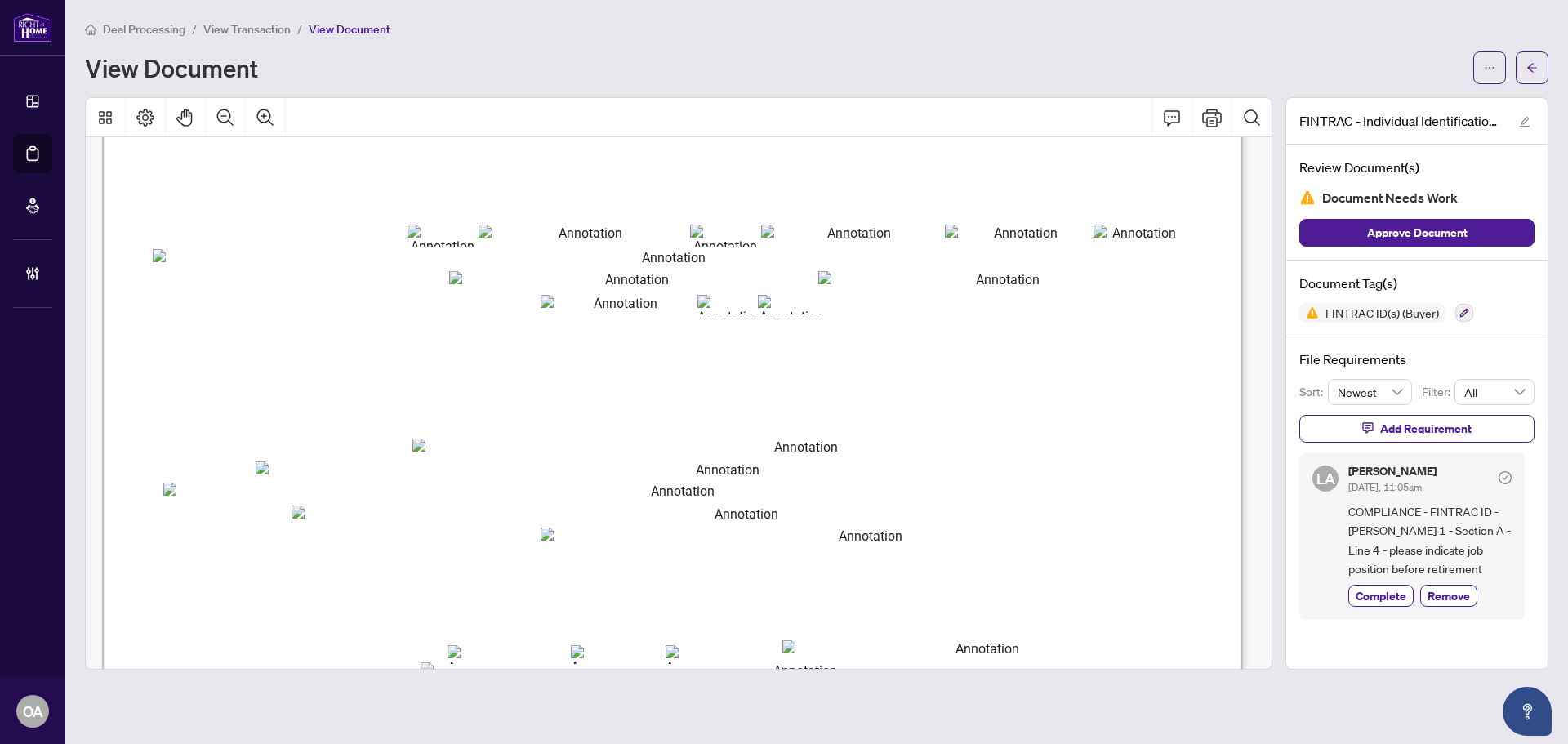
scroll to position [164, 0]
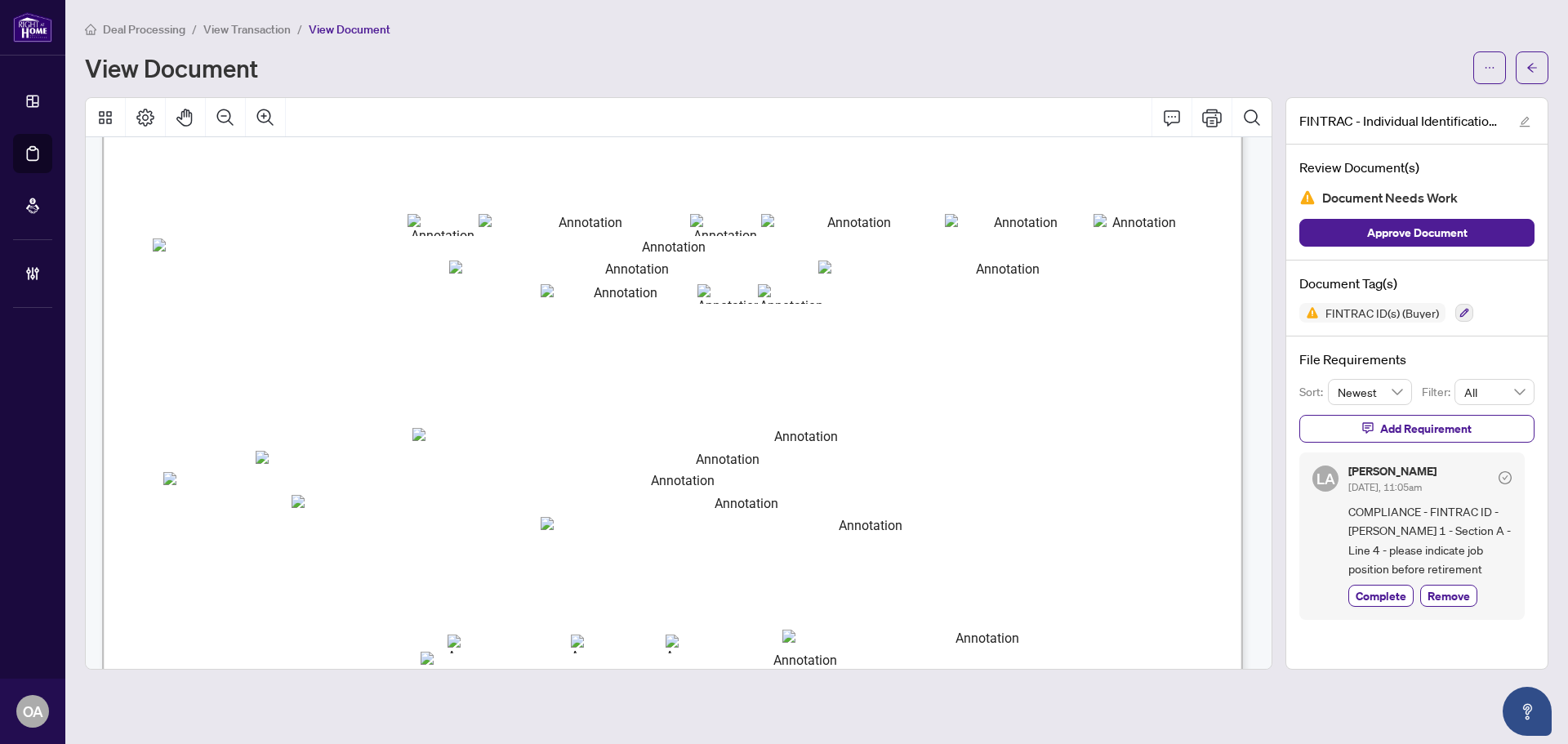
click at [1397, 38] on div "Deal Processing / View Transaction / View Document View Document" at bounding box center [816, 52] width 1463 height 65
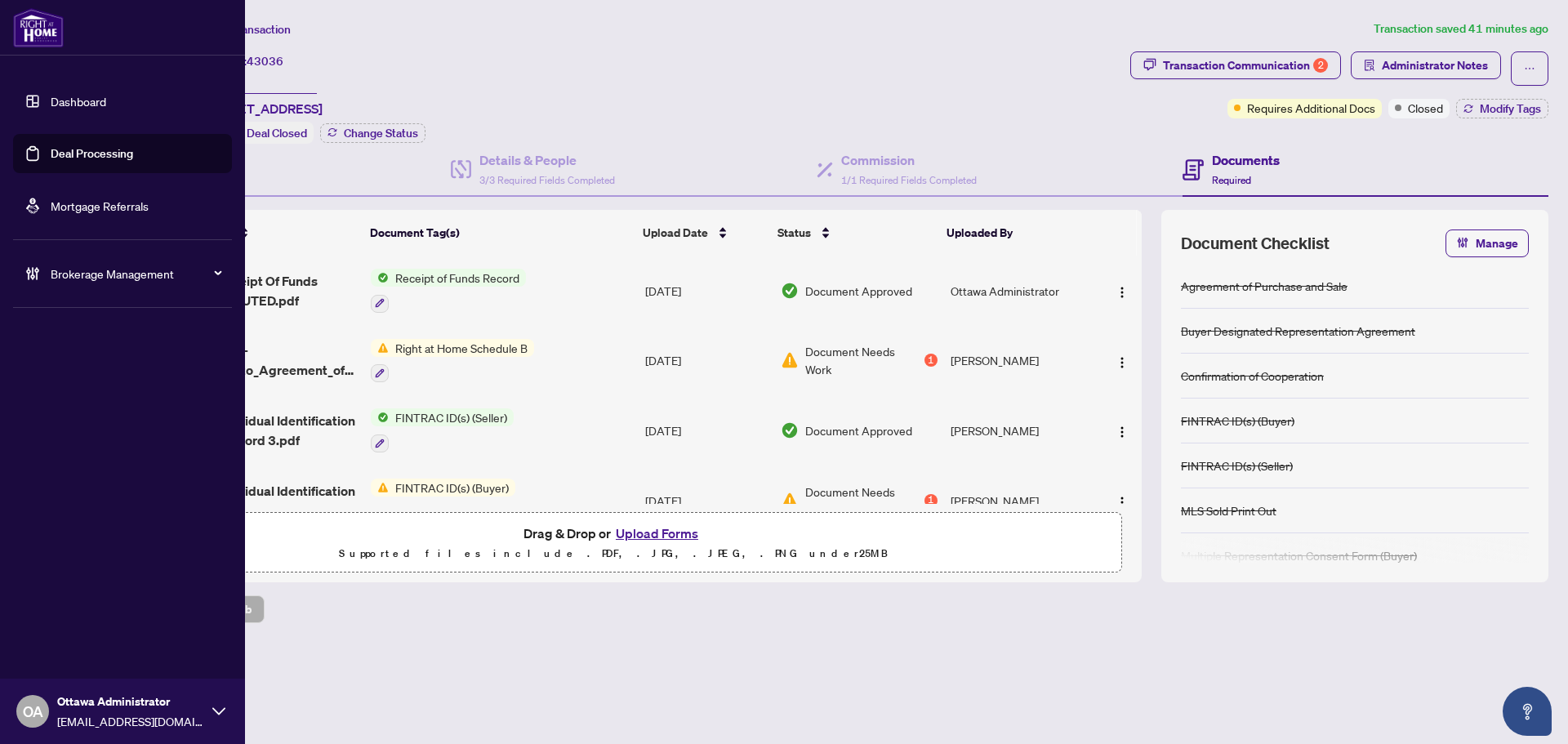
click at [65, 152] on link "Deal Processing" at bounding box center [92, 154] width 83 height 15
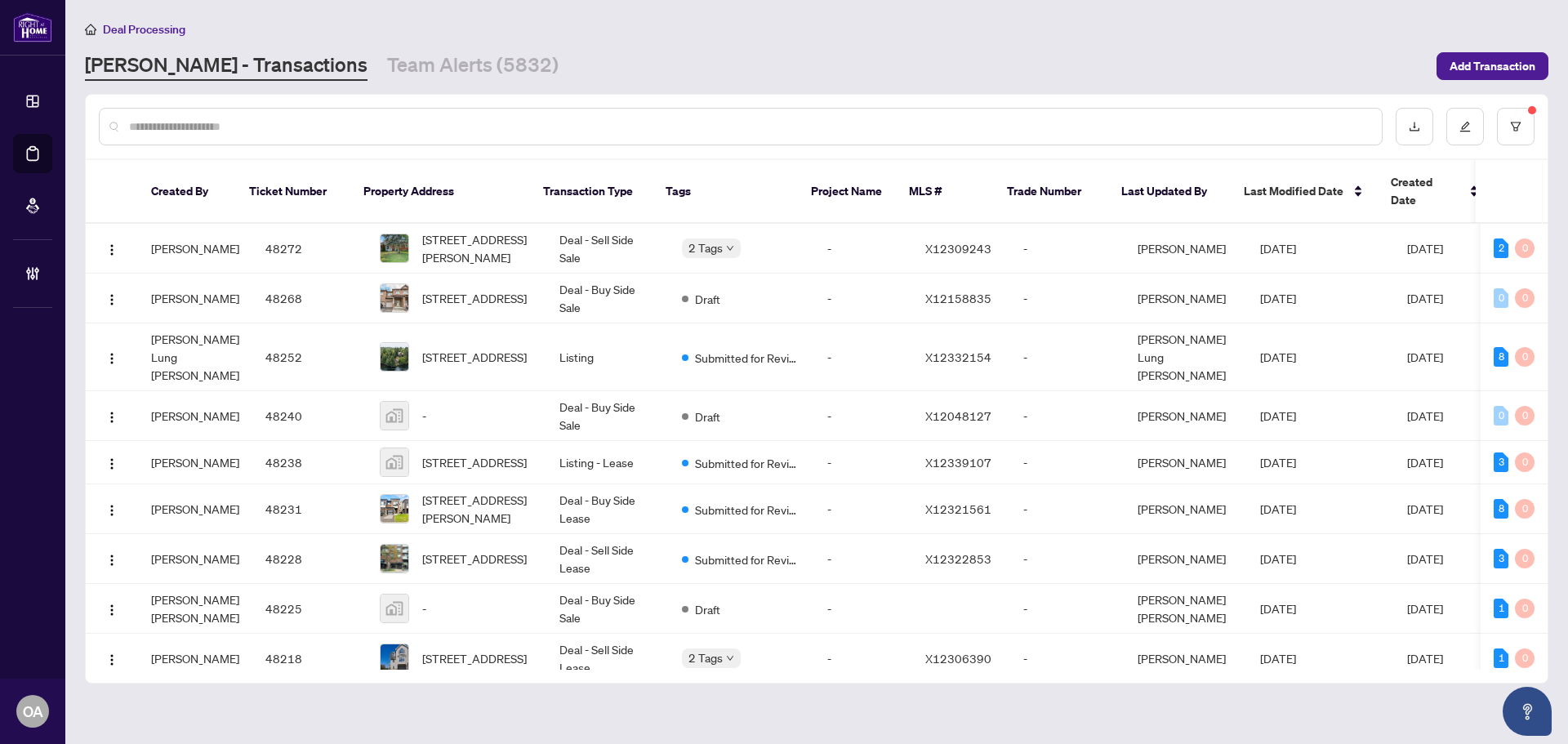
drag, startPoint x: 365, startPoint y: 71, endPoint x: 1076, endPoint y: 123, distance: 712.9
click at [387, 71] on link "Team Alerts (5832)" at bounding box center [473, 66] width 172 height 29
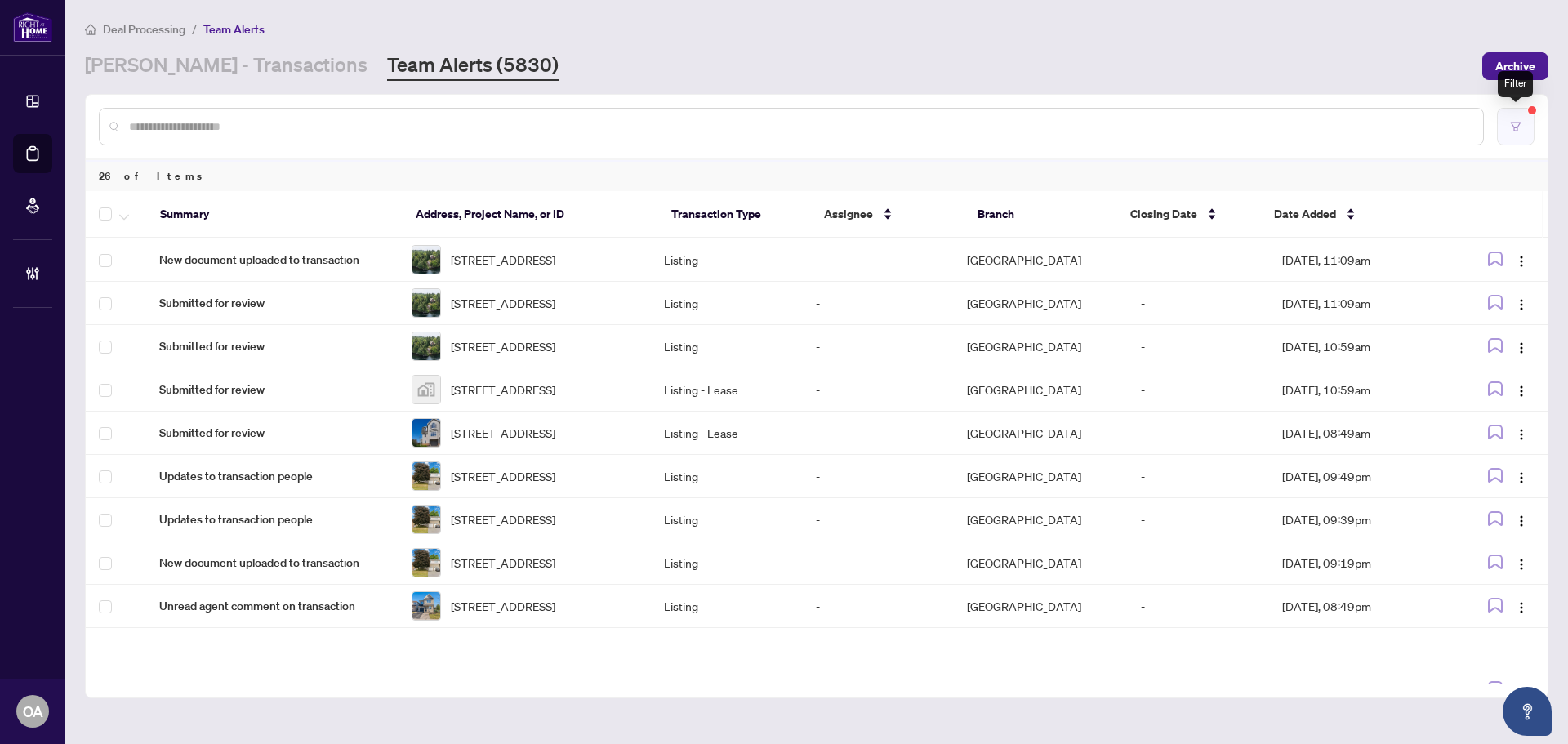
click at [1517, 128] on icon "filter" at bounding box center [1516, 126] width 10 height 9
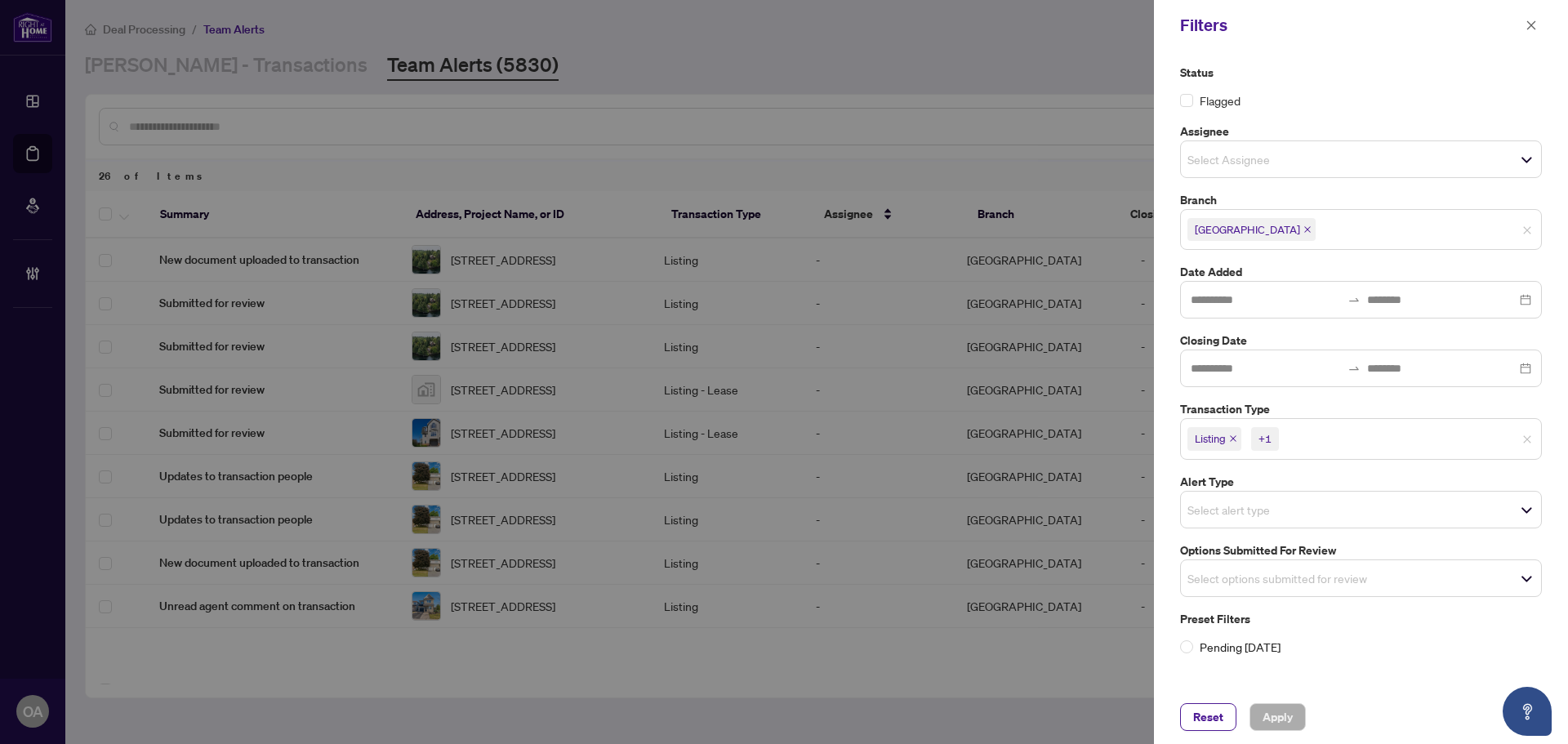
click at [1272, 441] on div "+1" at bounding box center [1265, 438] width 13 height 16
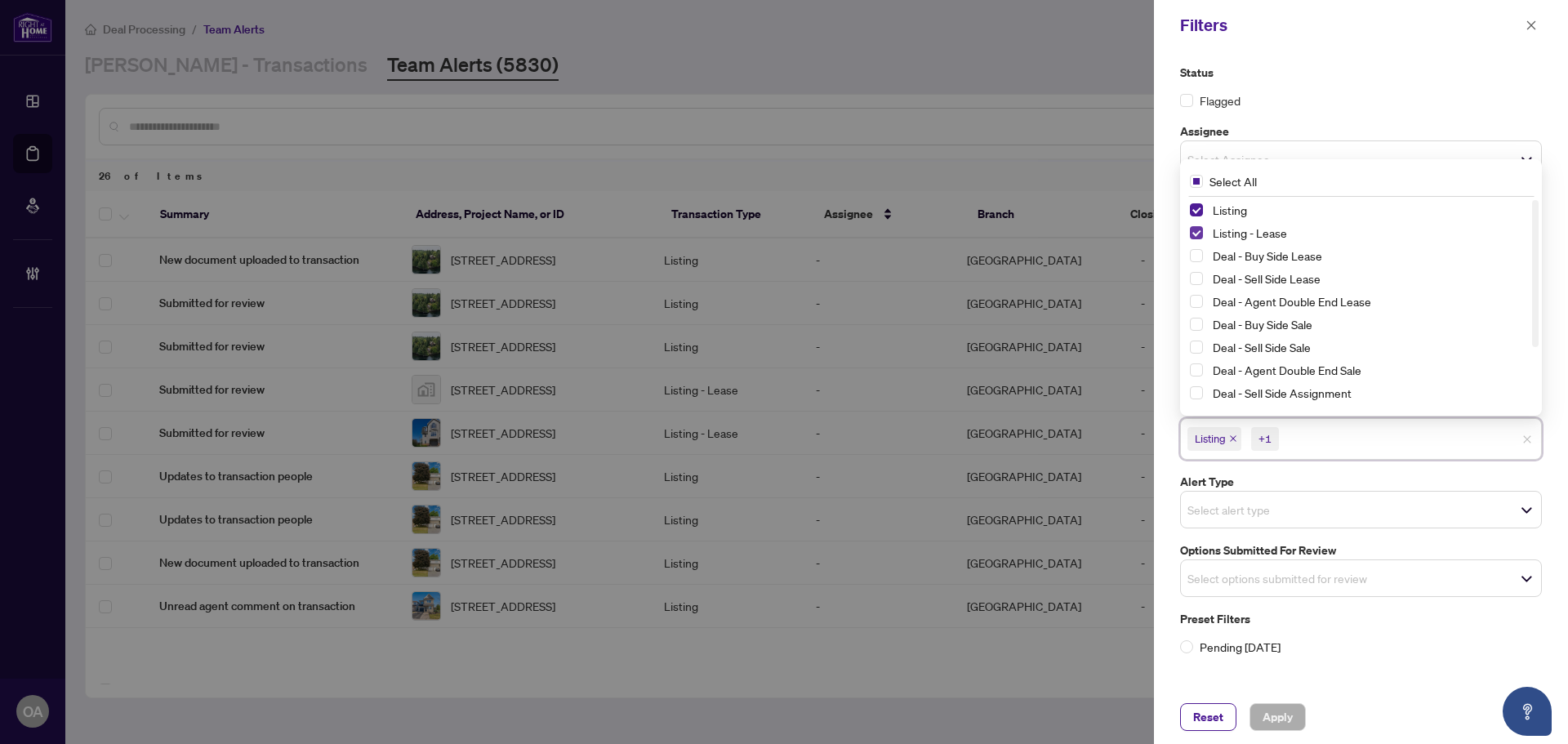
click at [1197, 232] on span "Select Listing - Lease" at bounding box center [1197, 233] width 13 height 13
click at [1195, 211] on span "Select Listing" at bounding box center [1197, 210] width 13 height 13
click at [1229, 572] on input "search" at bounding box center [1245, 574] width 115 height 20
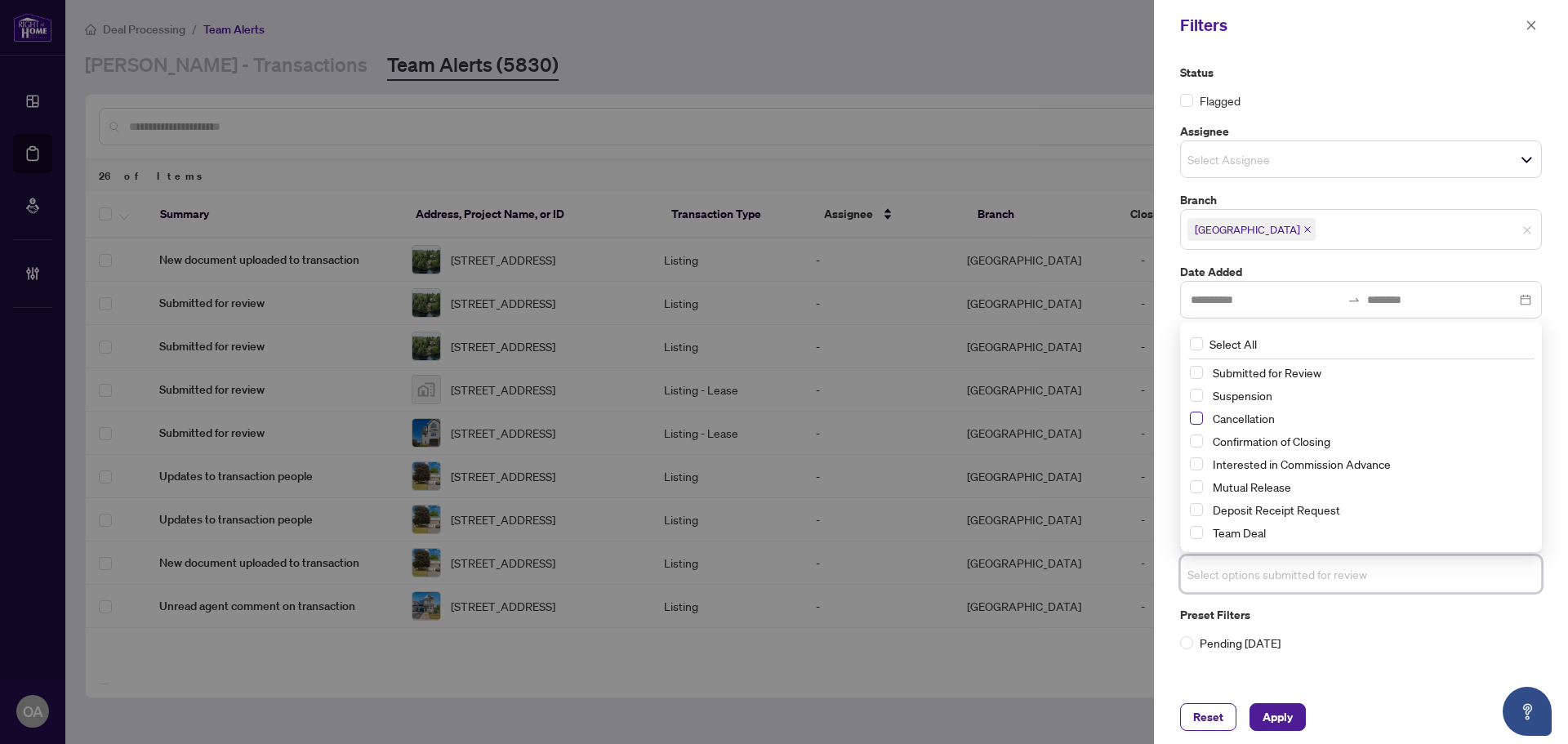
click at [1195, 419] on span "Select Cancellation" at bounding box center [1197, 418] width 13 height 13
click at [1199, 485] on span "Select Mutual Release" at bounding box center [1197, 487] width 13 height 13
click at [1196, 395] on span "Select Suspension" at bounding box center [1197, 396] width 13 height 13
click at [1289, 719] on span "Apply" at bounding box center [1278, 717] width 30 height 26
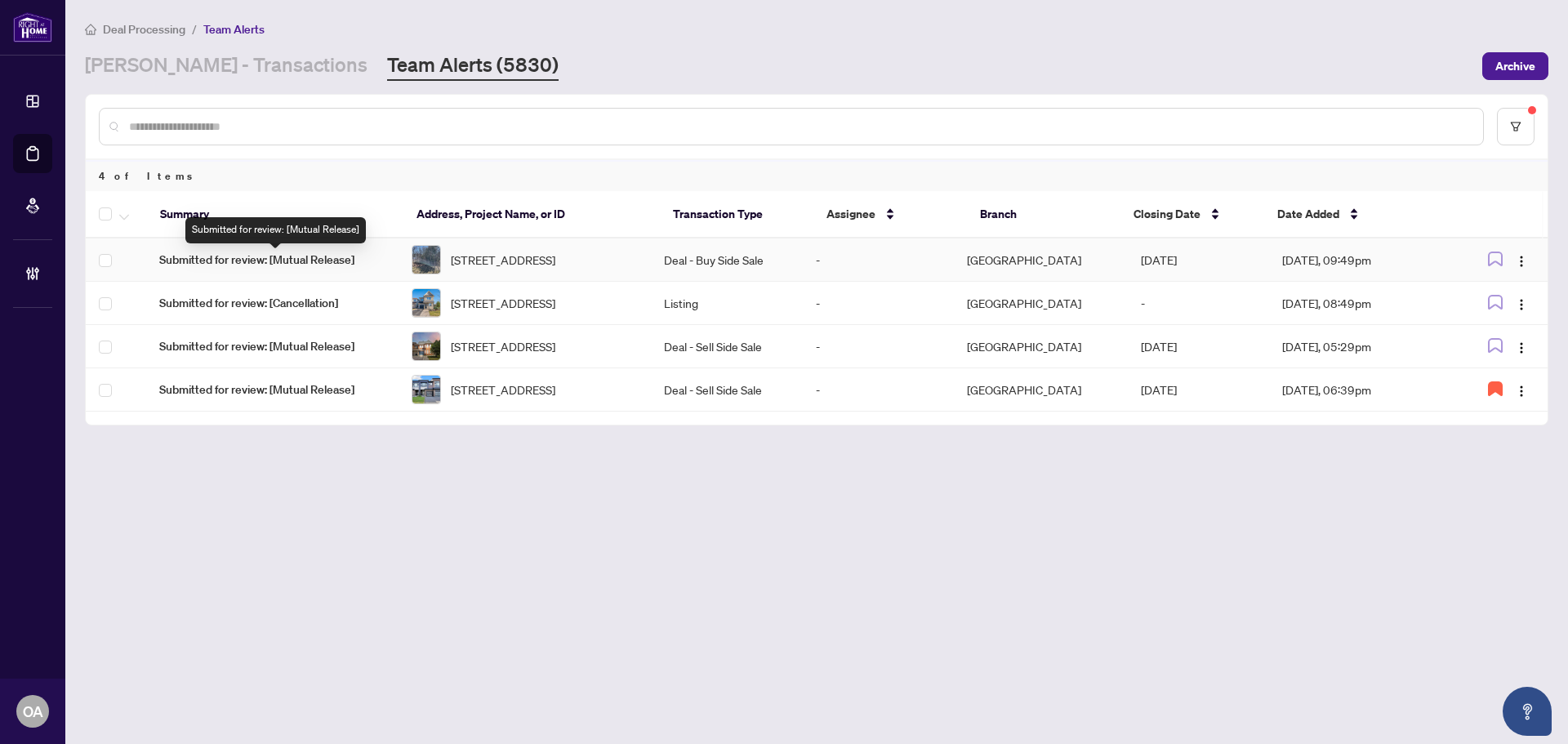
click at [299, 259] on span "Submitted for review: [Mutual Release]" at bounding box center [272, 260] width 227 height 18
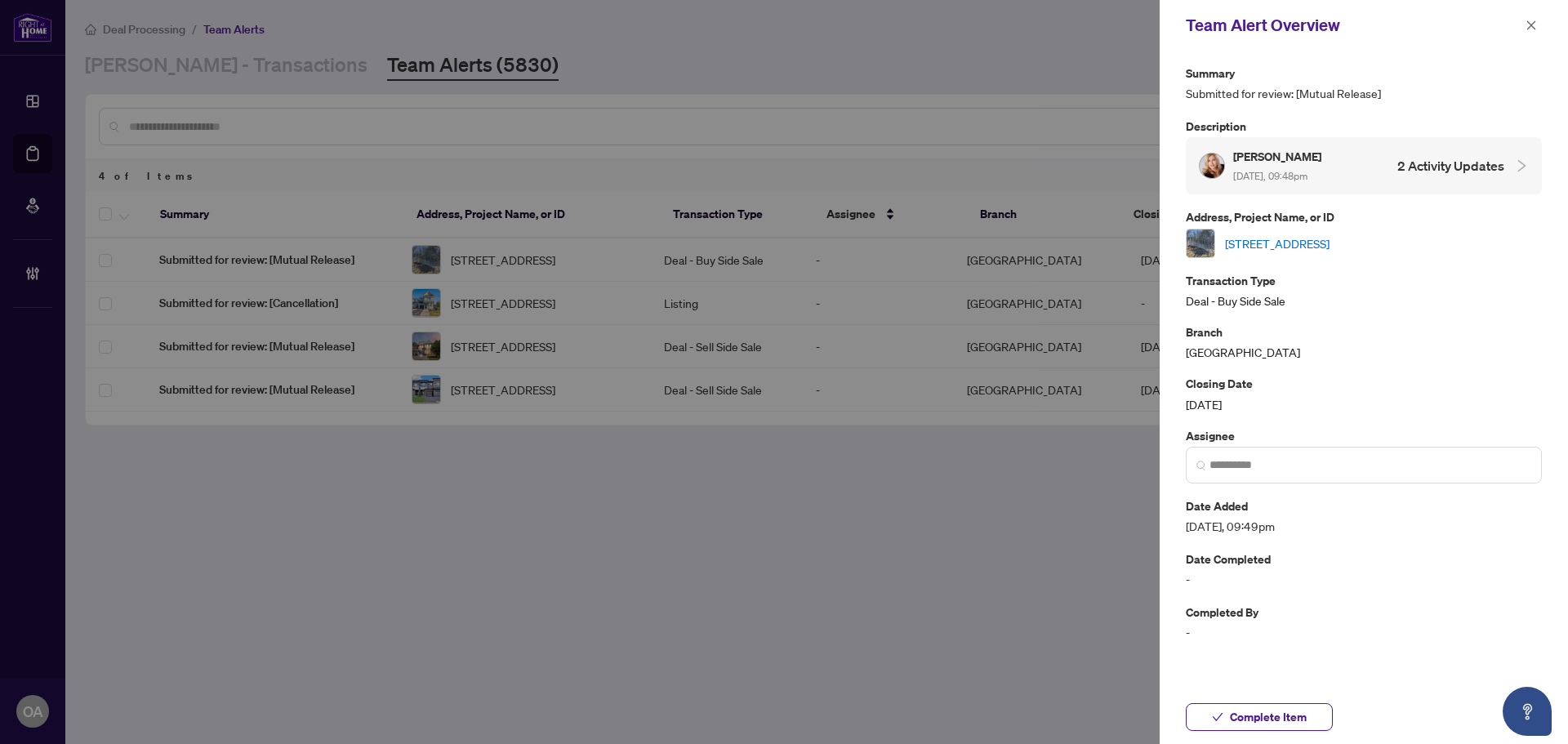
click at [1310, 241] on link "x Old Montreal Rd, Ottawa, Ontario K4C 1G8, Canada" at bounding box center [1278, 244] width 105 height 18
click at [1526, 22] on icon "close" at bounding box center [1531, 25] width 11 height 11
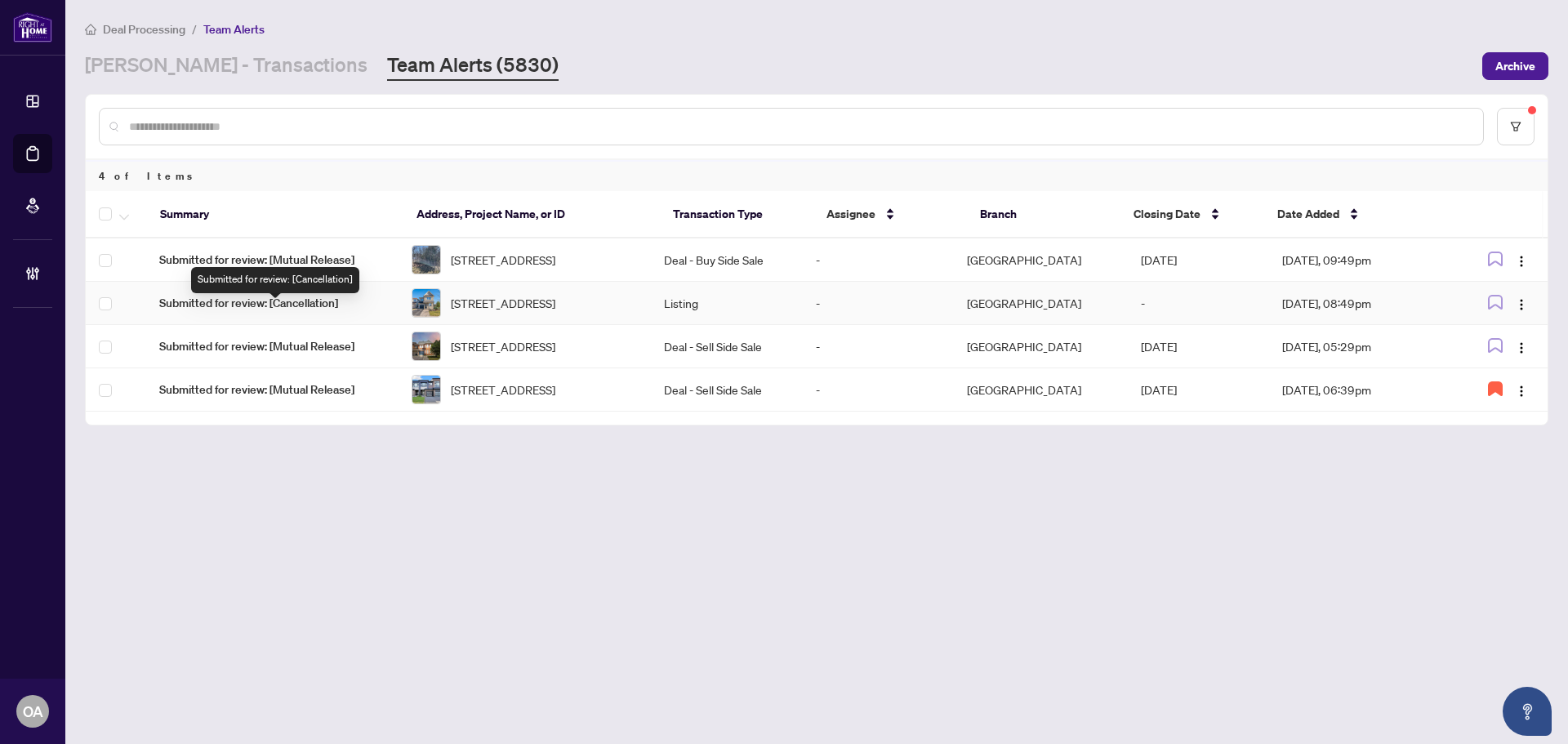
click at [275, 309] on span "Submitted for review: [Cancellation]" at bounding box center [272, 303] width 227 height 18
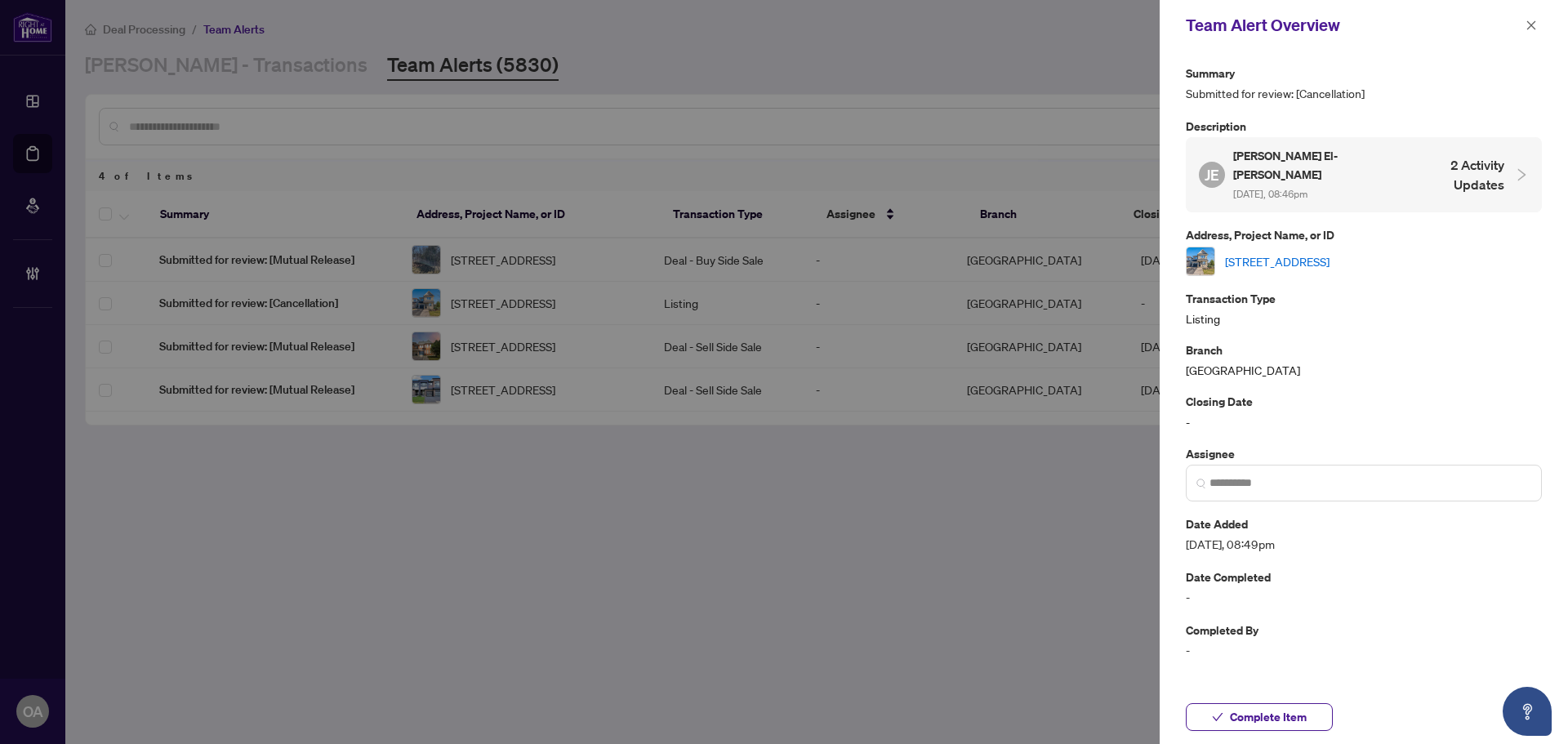
click at [1330, 253] on link "[STREET_ADDRESS]" at bounding box center [1278, 262] width 105 height 18
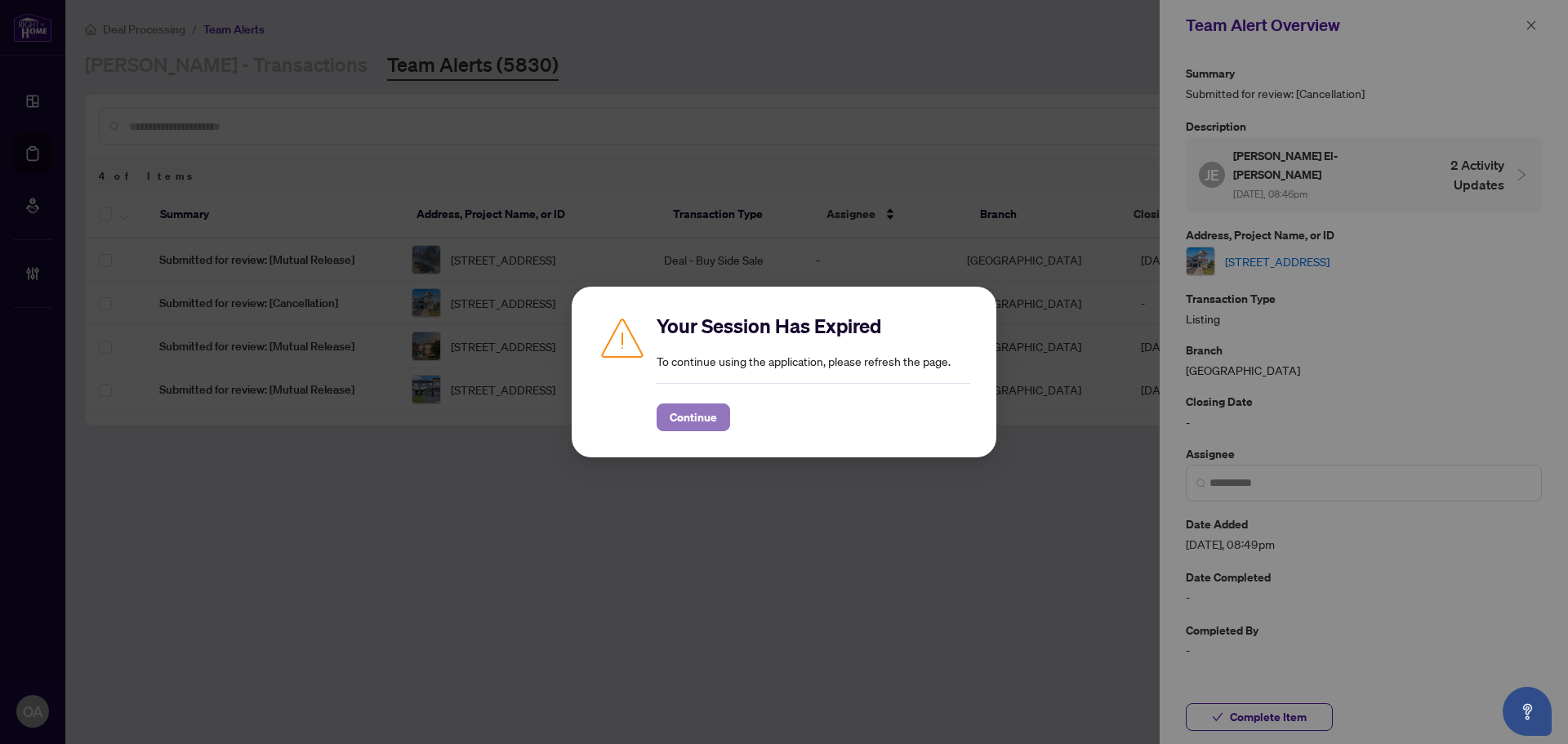
click at [681, 408] on span "Continue" at bounding box center [694, 417] width 47 height 26
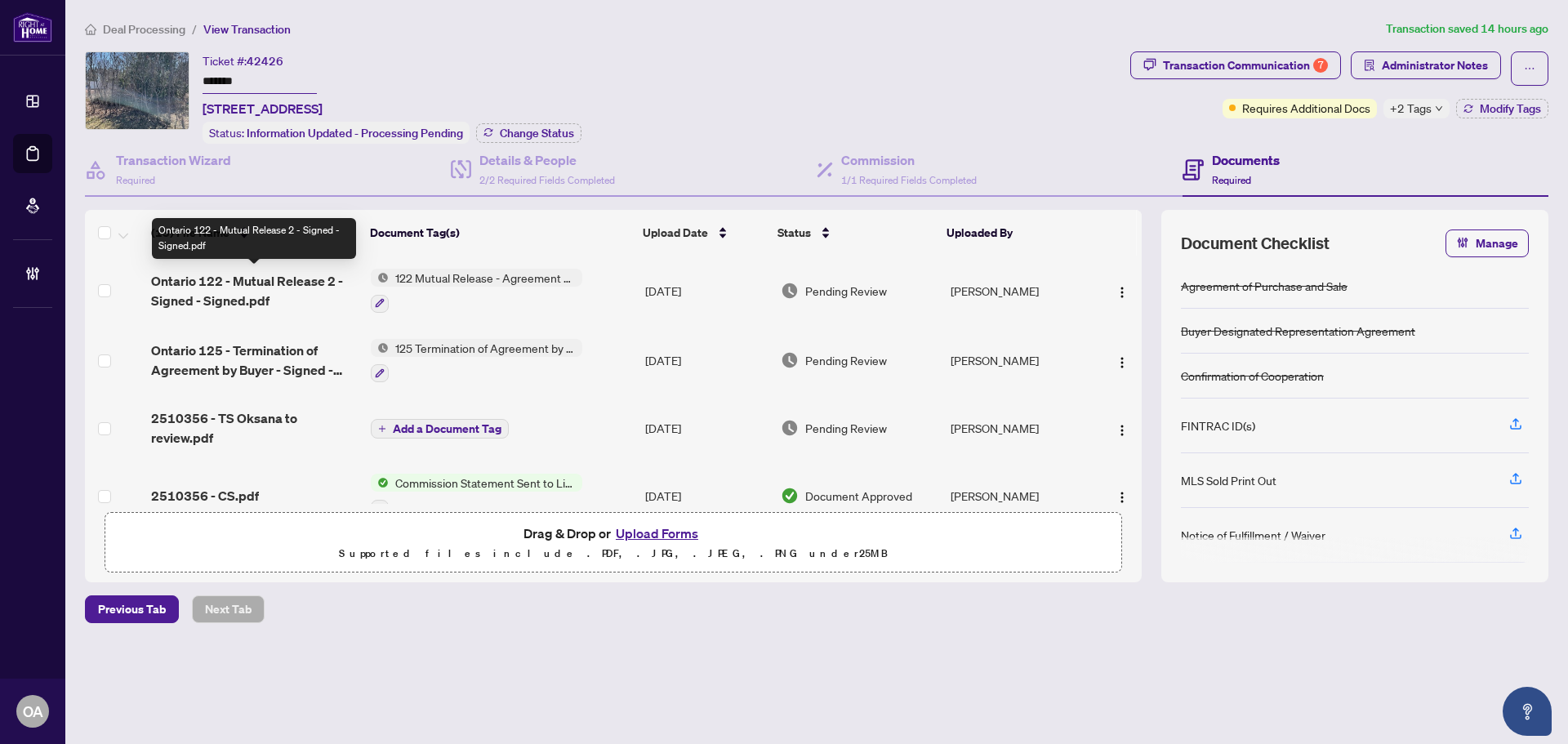
click at [305, 271] on span "Ontario 122 - Mutual Release 2 - Signed - Signed.pdf" at bounding box center [254, 291] width 207 height 39
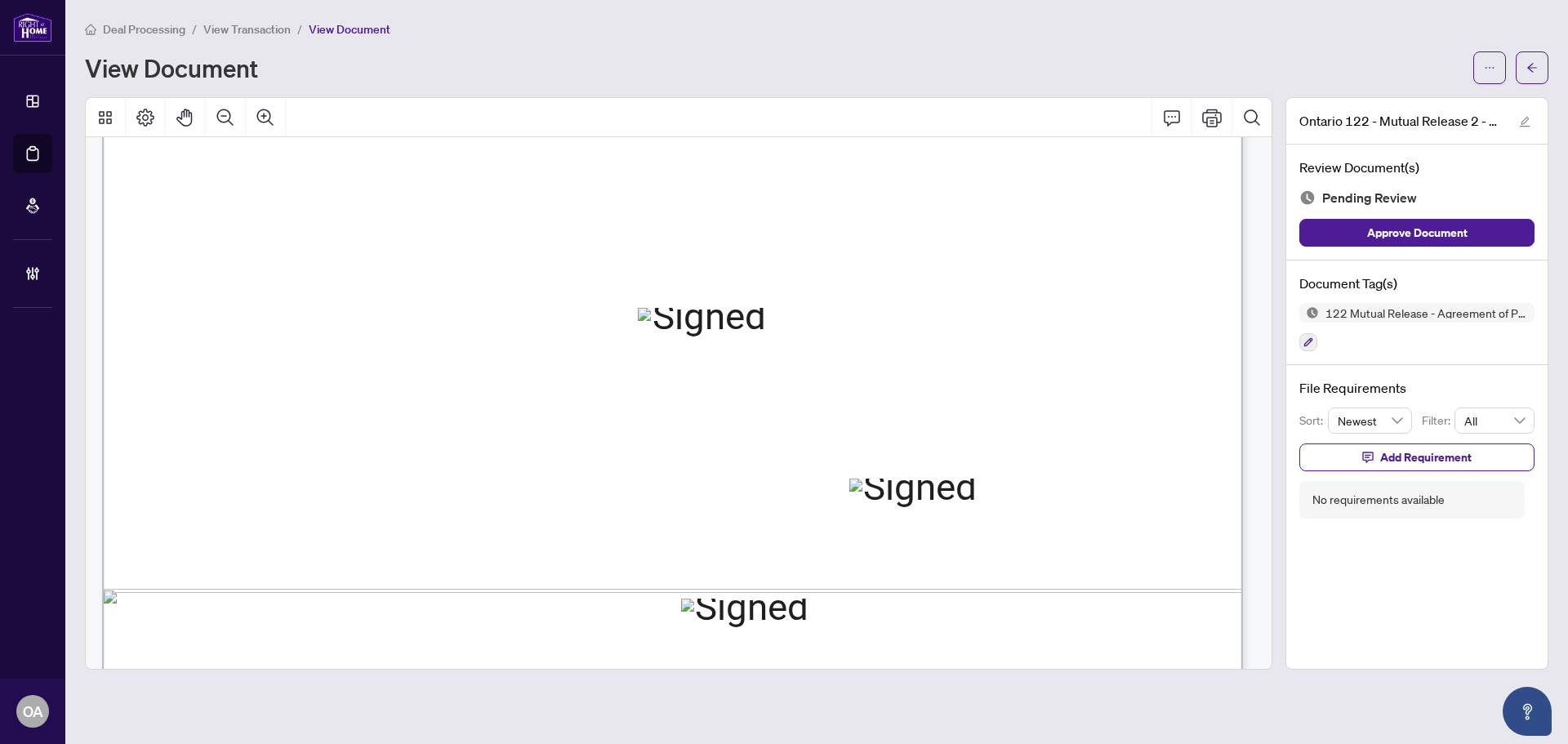
scroll to position [814, 0]
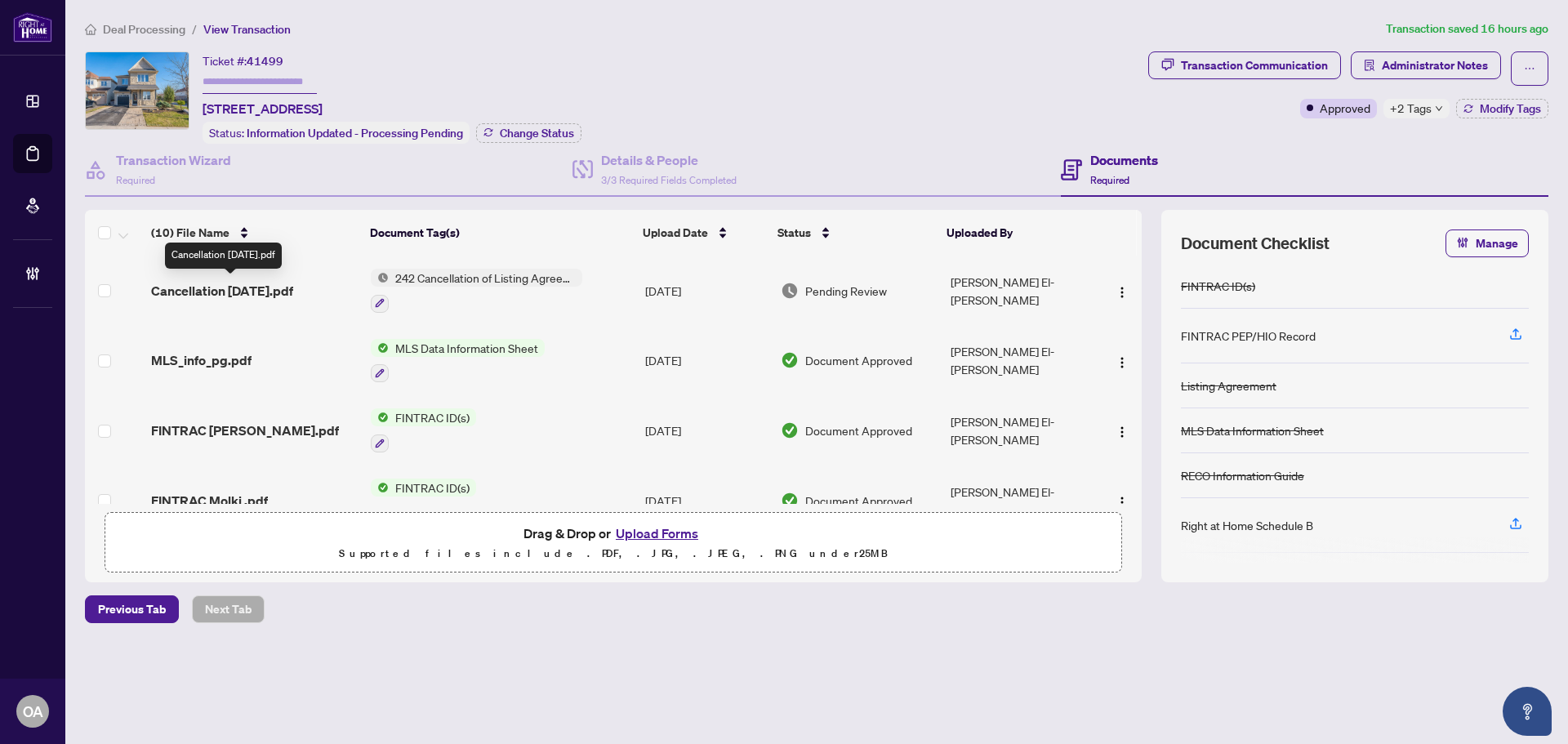
click at [258, 285] on span "Cancellation [DATE].pdf" at bounding box center [222, 290] width 142 height 20
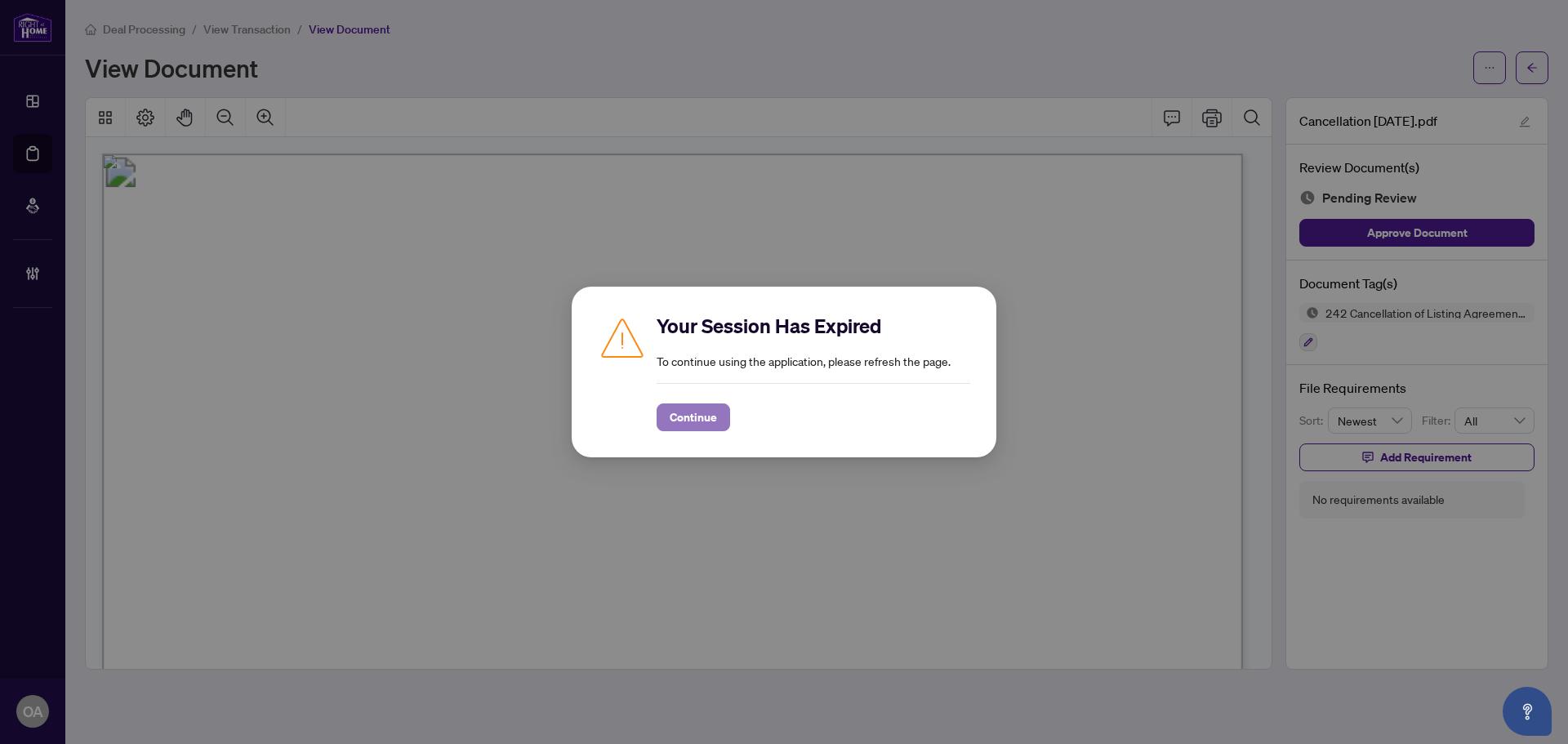
click at [708, 421] on span "Continue" at bounding box center [694, 417] width 47 height 26
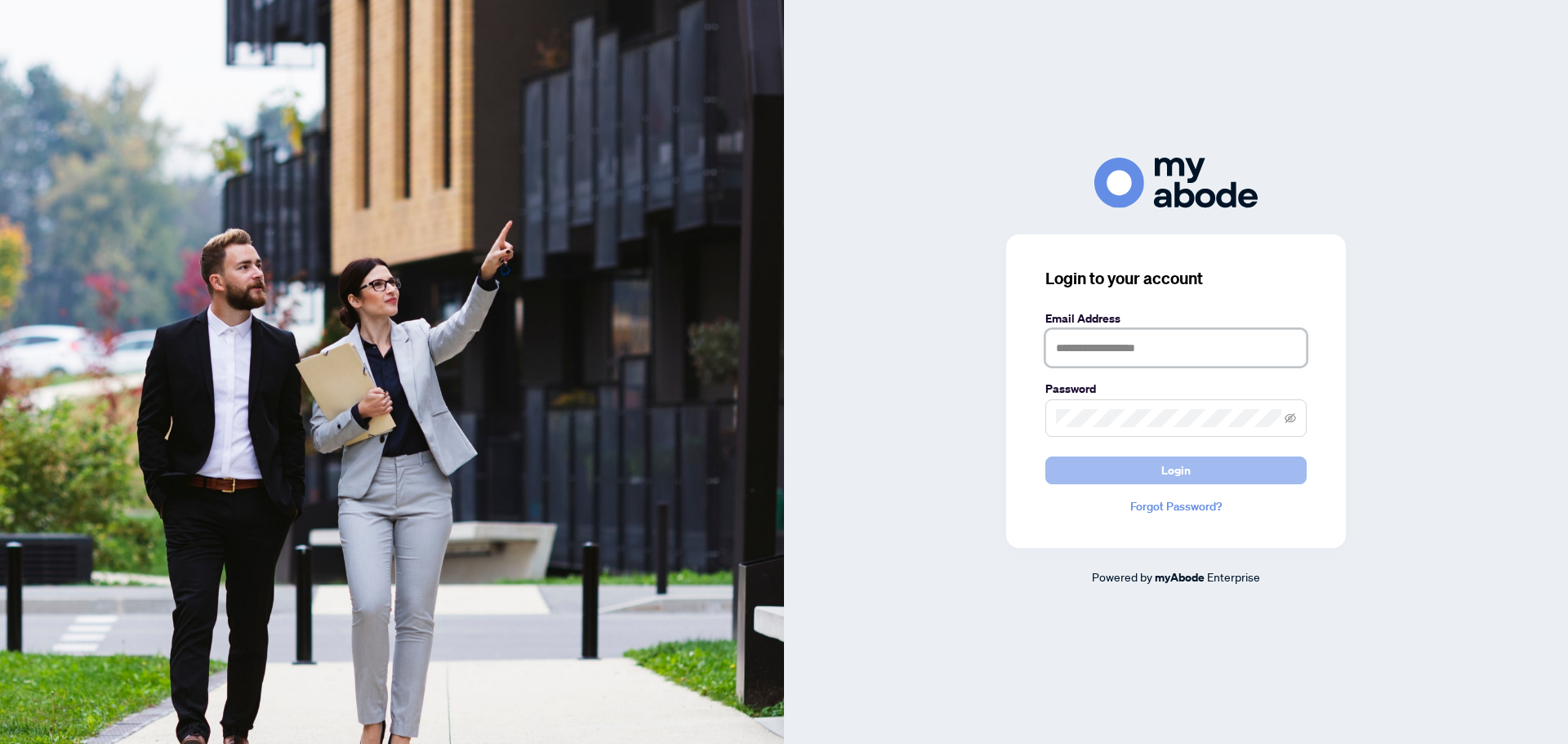
type input "**********"
click at [1143, 467] on button "Login" at bounding box center [1176, 470] width 262 height 28
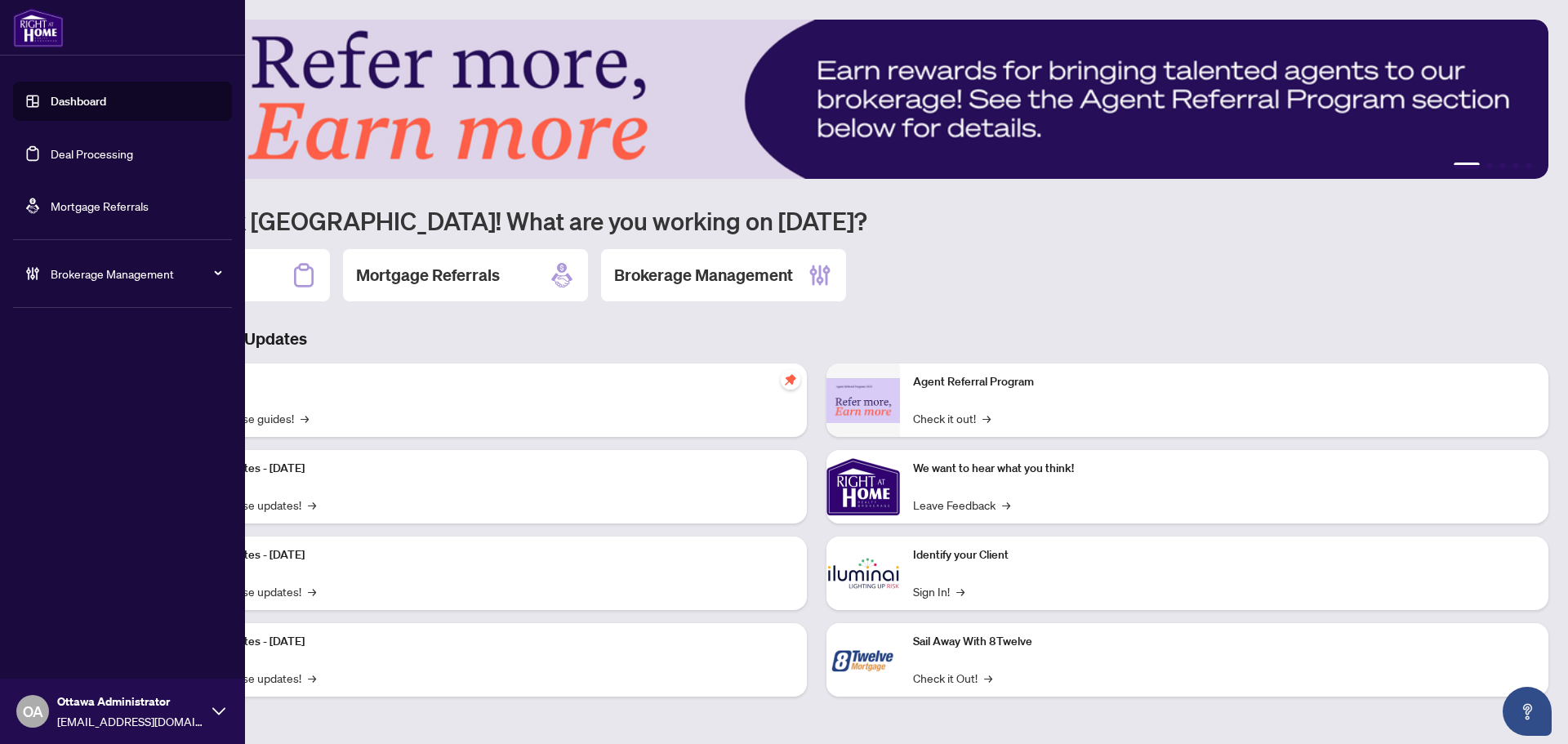
click at [54, 146] on link "Deal Processing" at bounding box center [92, 154] width 83 height 15
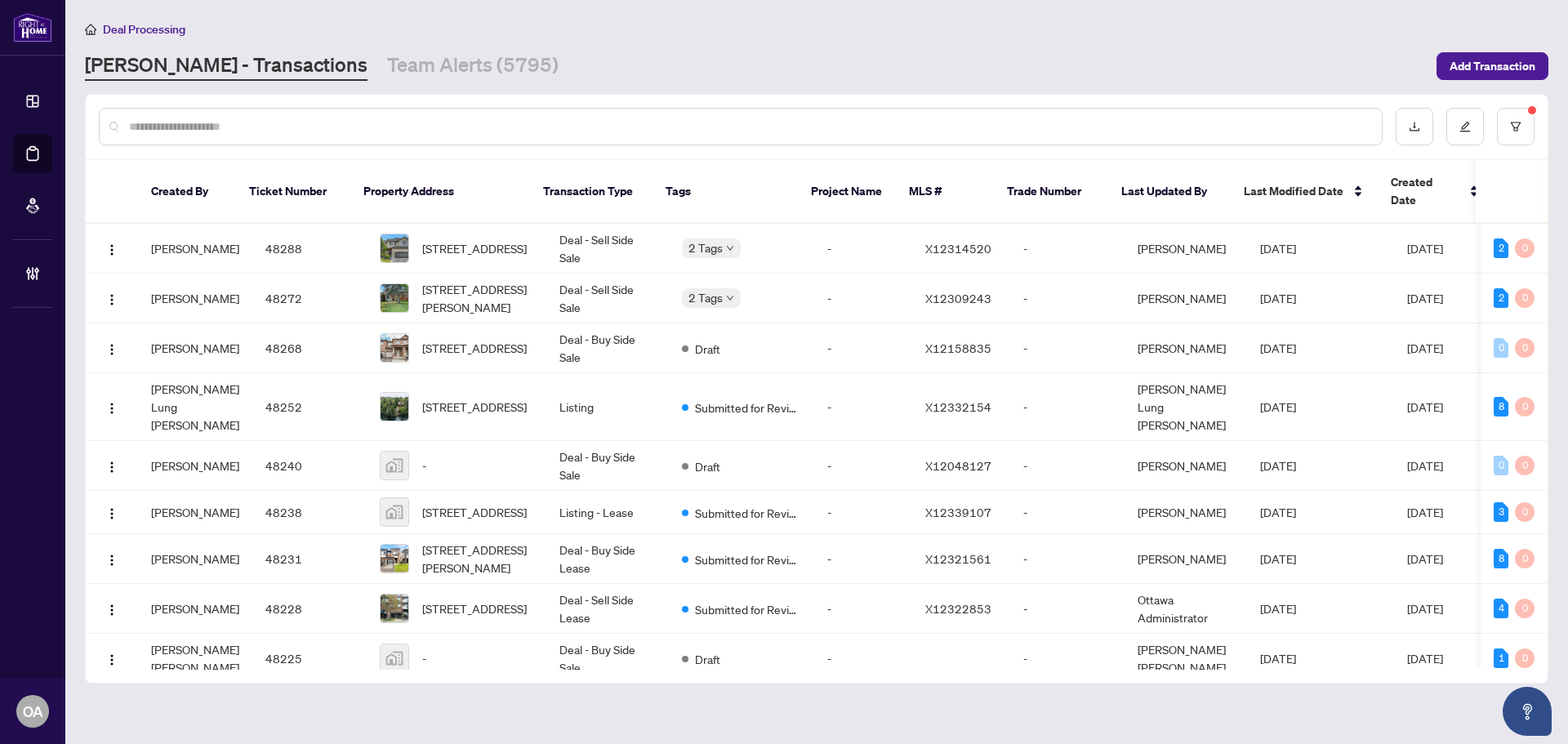
click at [439, 133] on input "text" at bounding box center [749, 127] width 1240 height 18
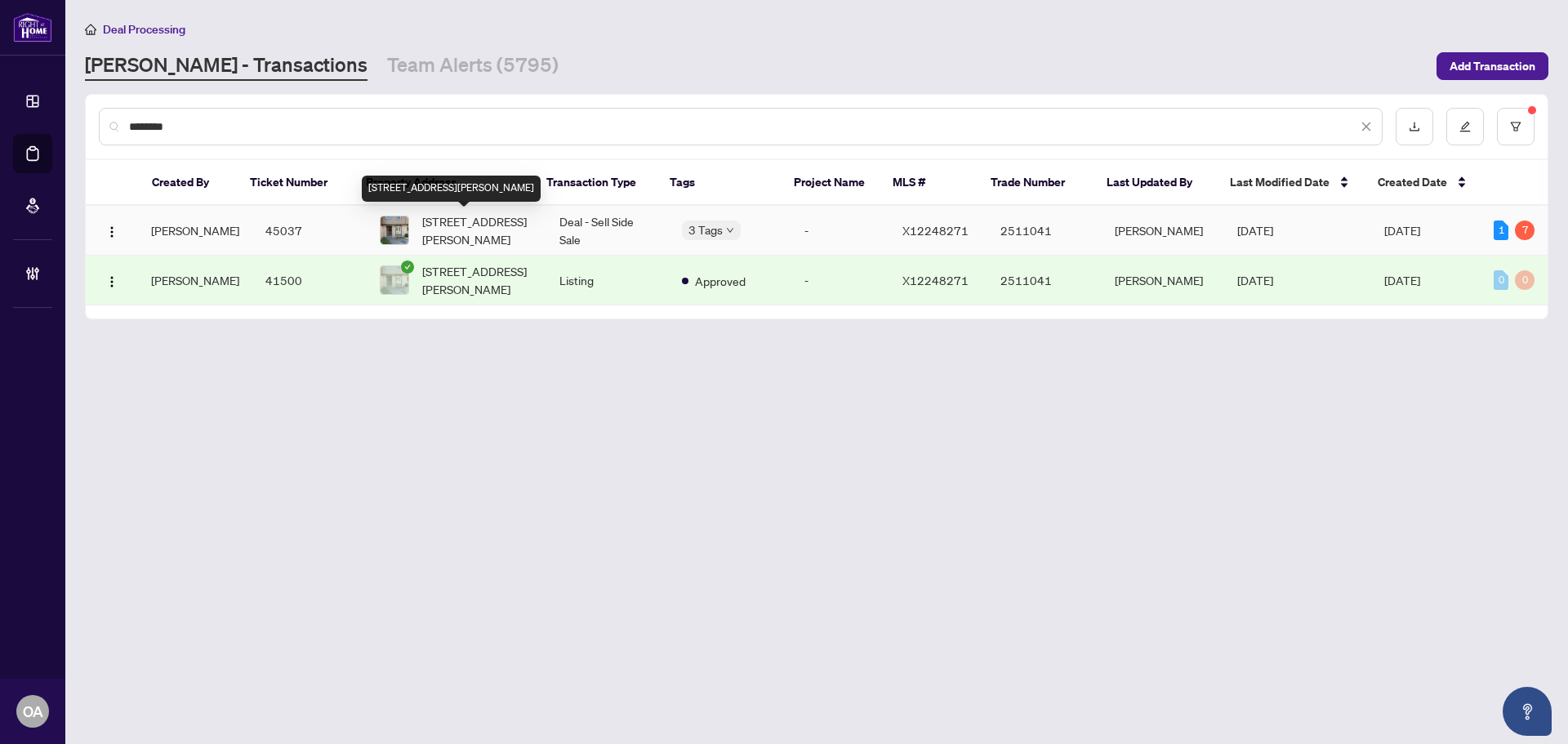
type input "********"
click at [479, 219] on span "[STREET_ADDRESS][PERSON_NAME]" at bounding box center [478, 231] width 111 height 36
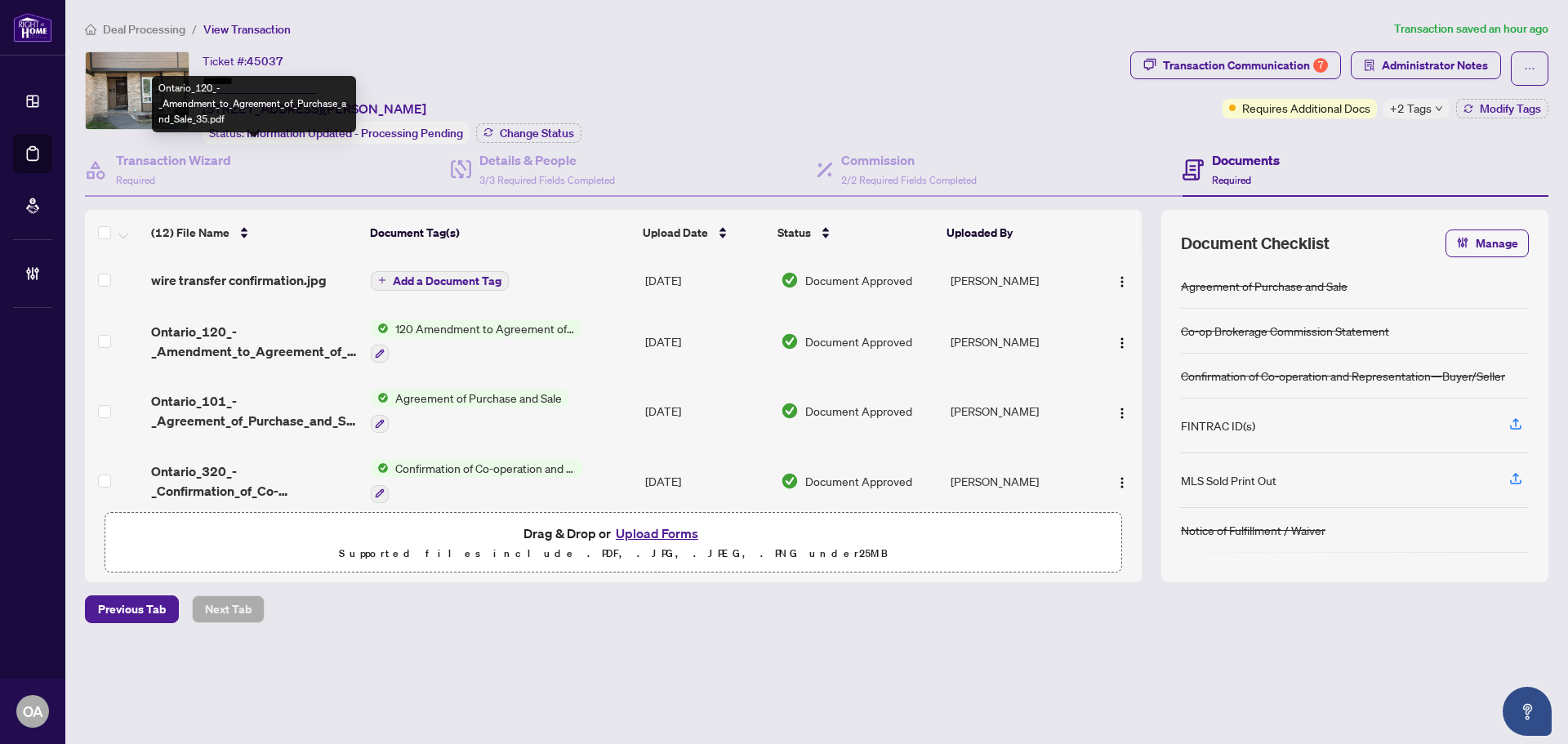
scroll to position [490, 0]
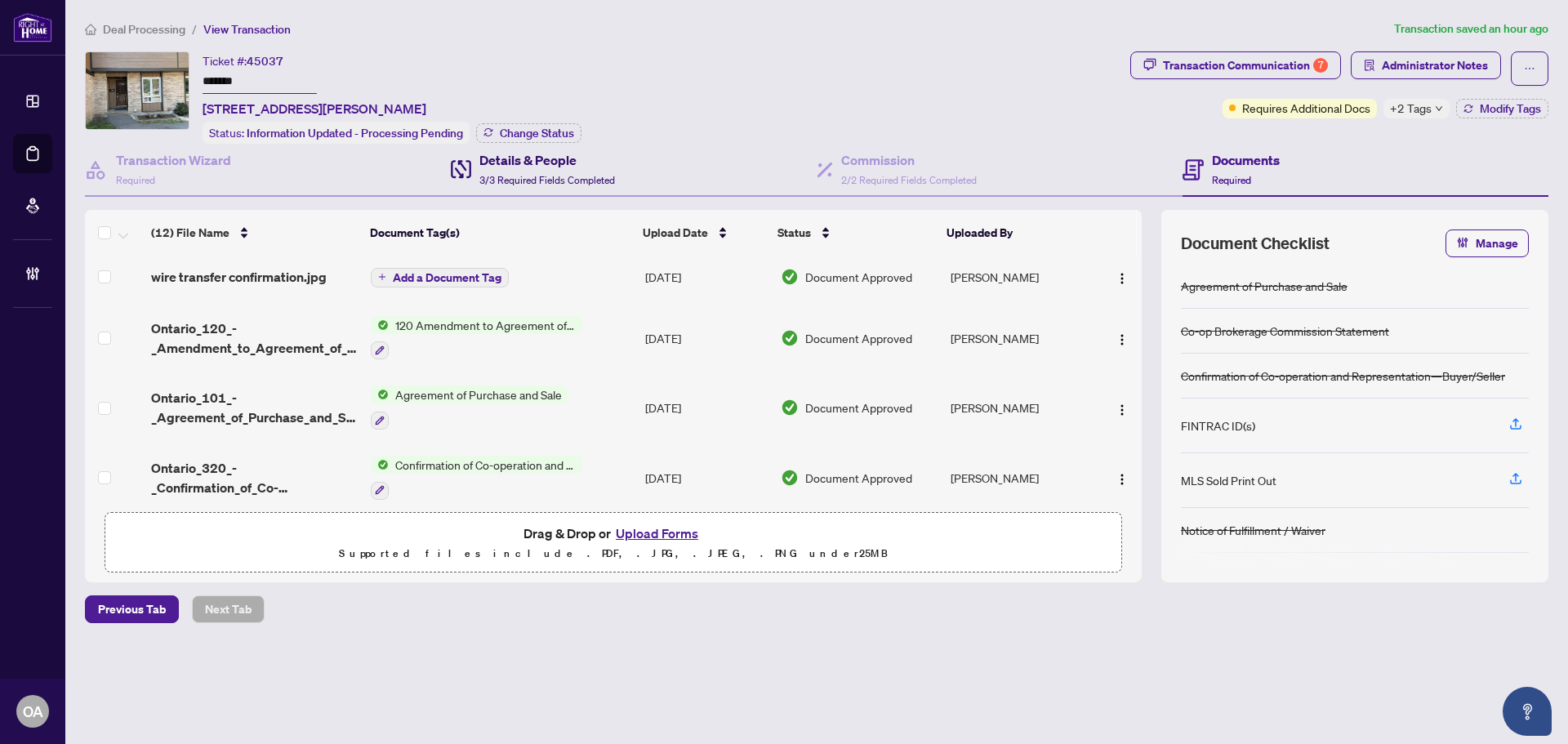
click at [609, 164] on h4 "Details & People" at bounding box center [547, 160] width 136 height 20
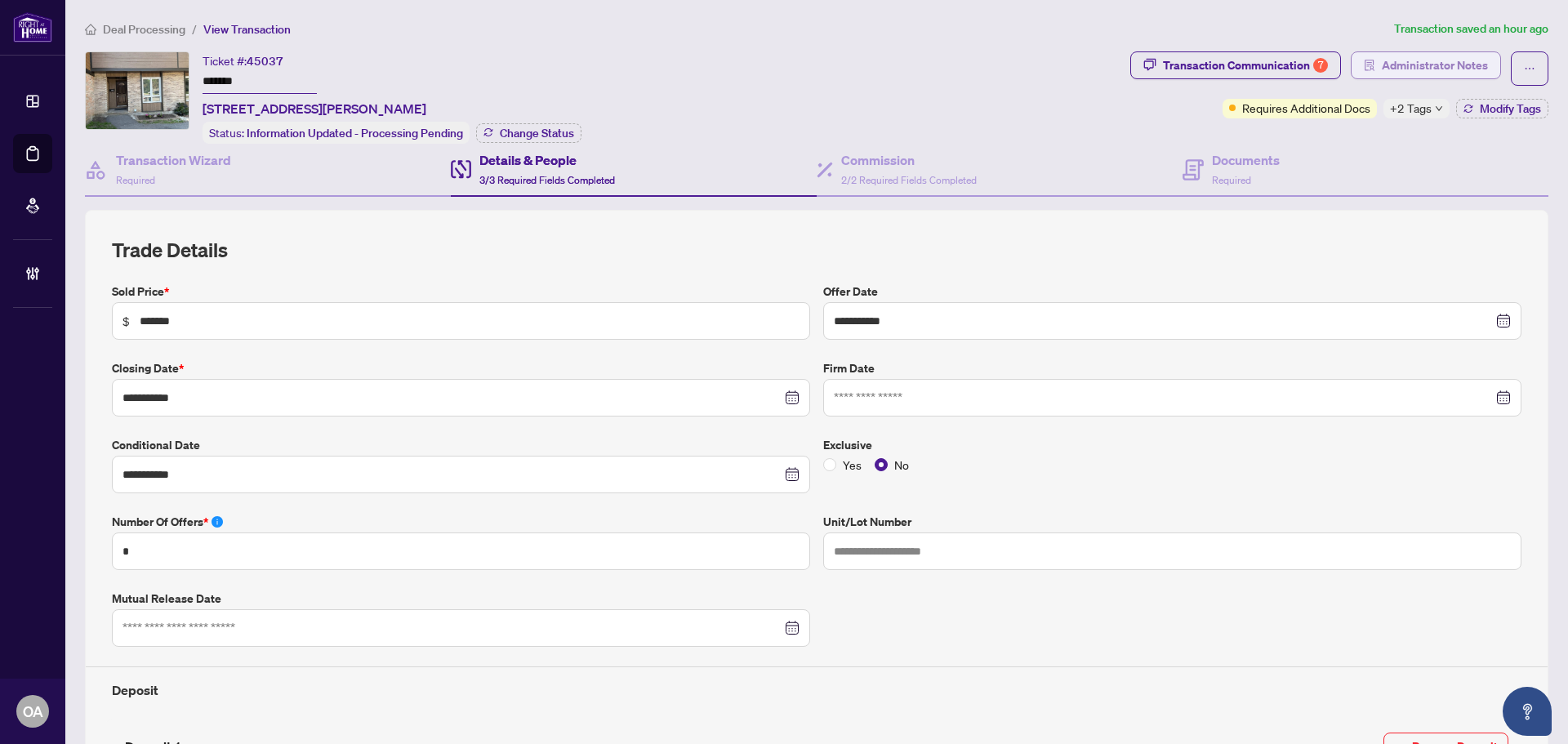
click at [1413, 66] on span "Administrator Notes" at bounding box center [1435, 65] width 106 height 26
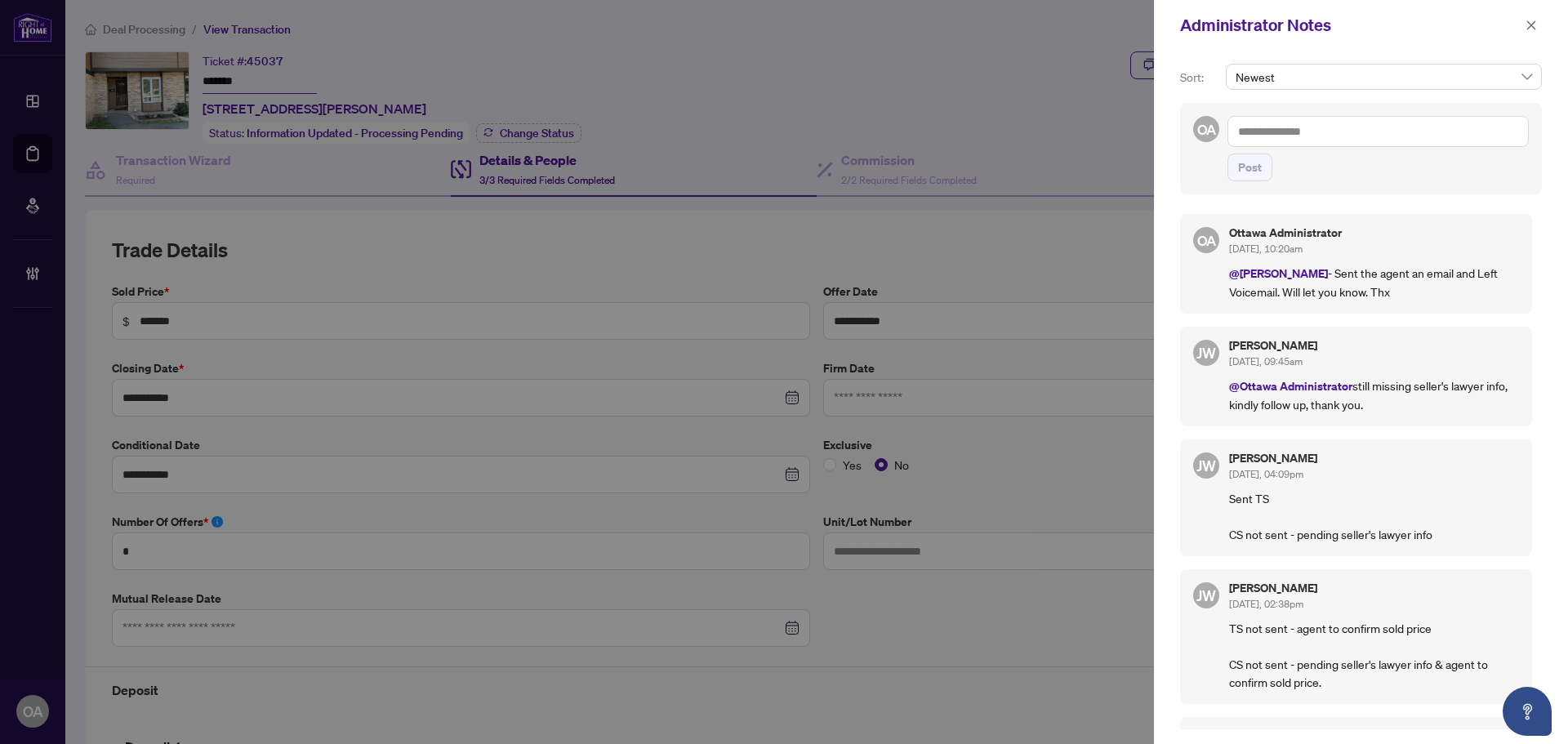
scroll to position [507, 0]
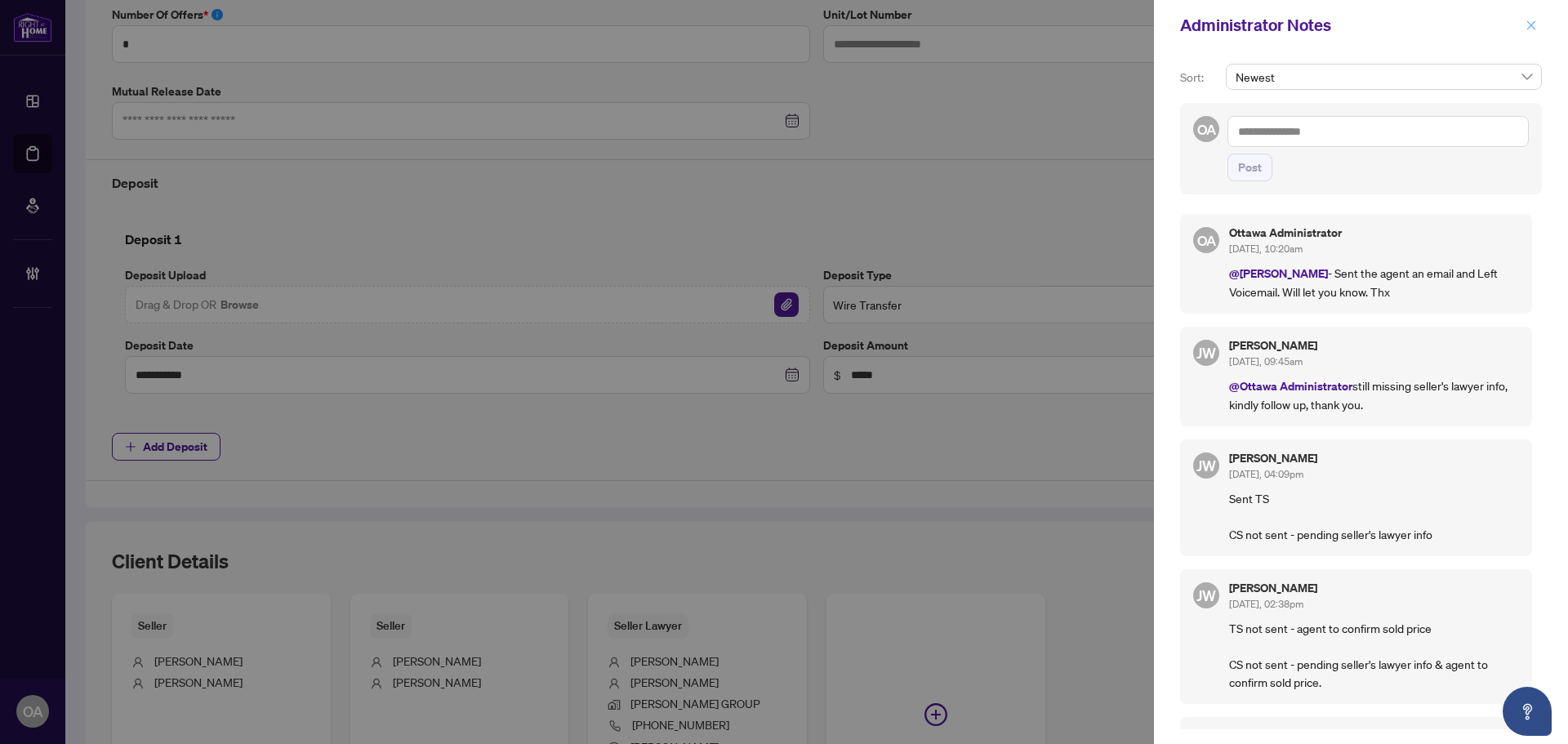
click at [1532, 25] on icon "close" at bounding box center [1531, 25] width 9 height 9
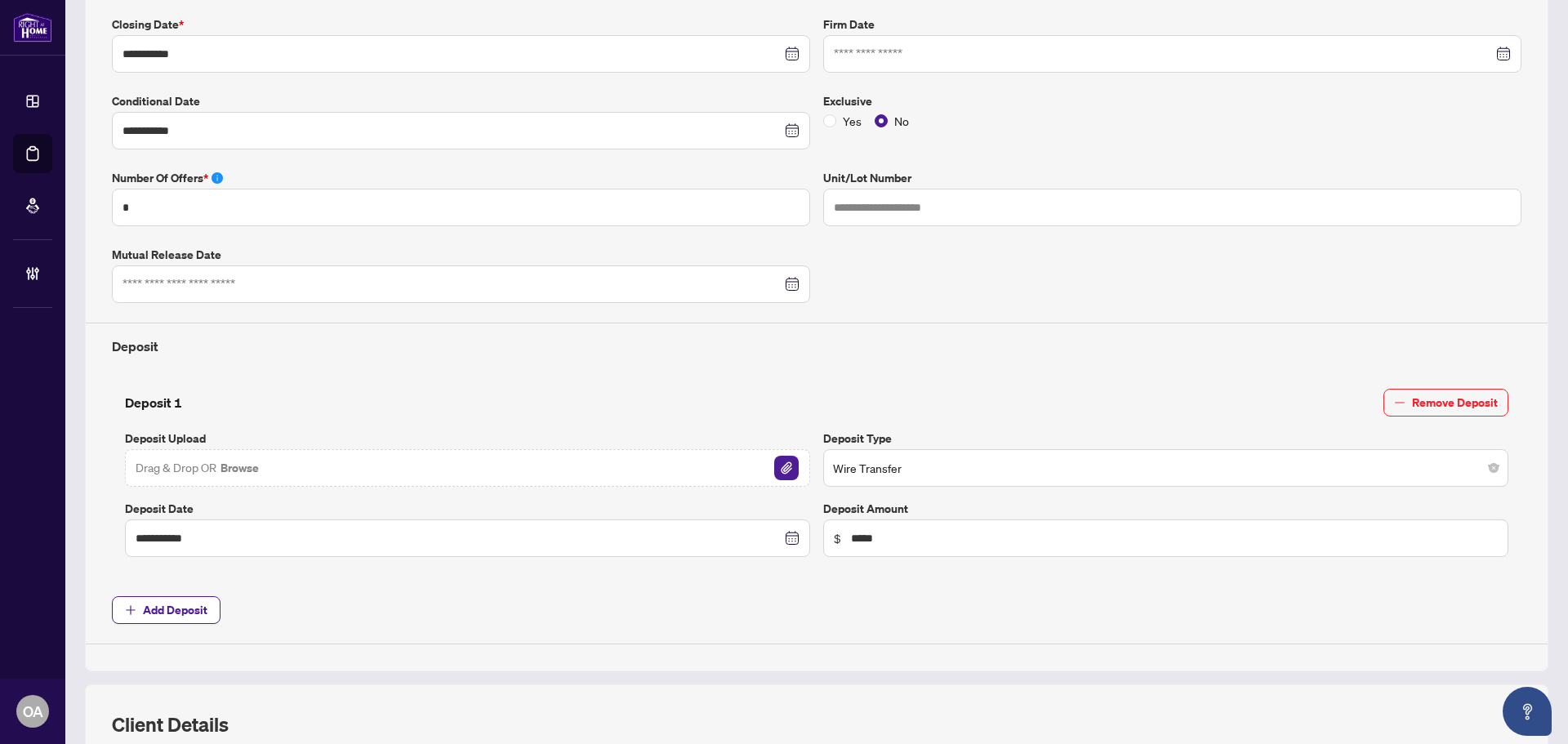
scroll to position [17, 0]
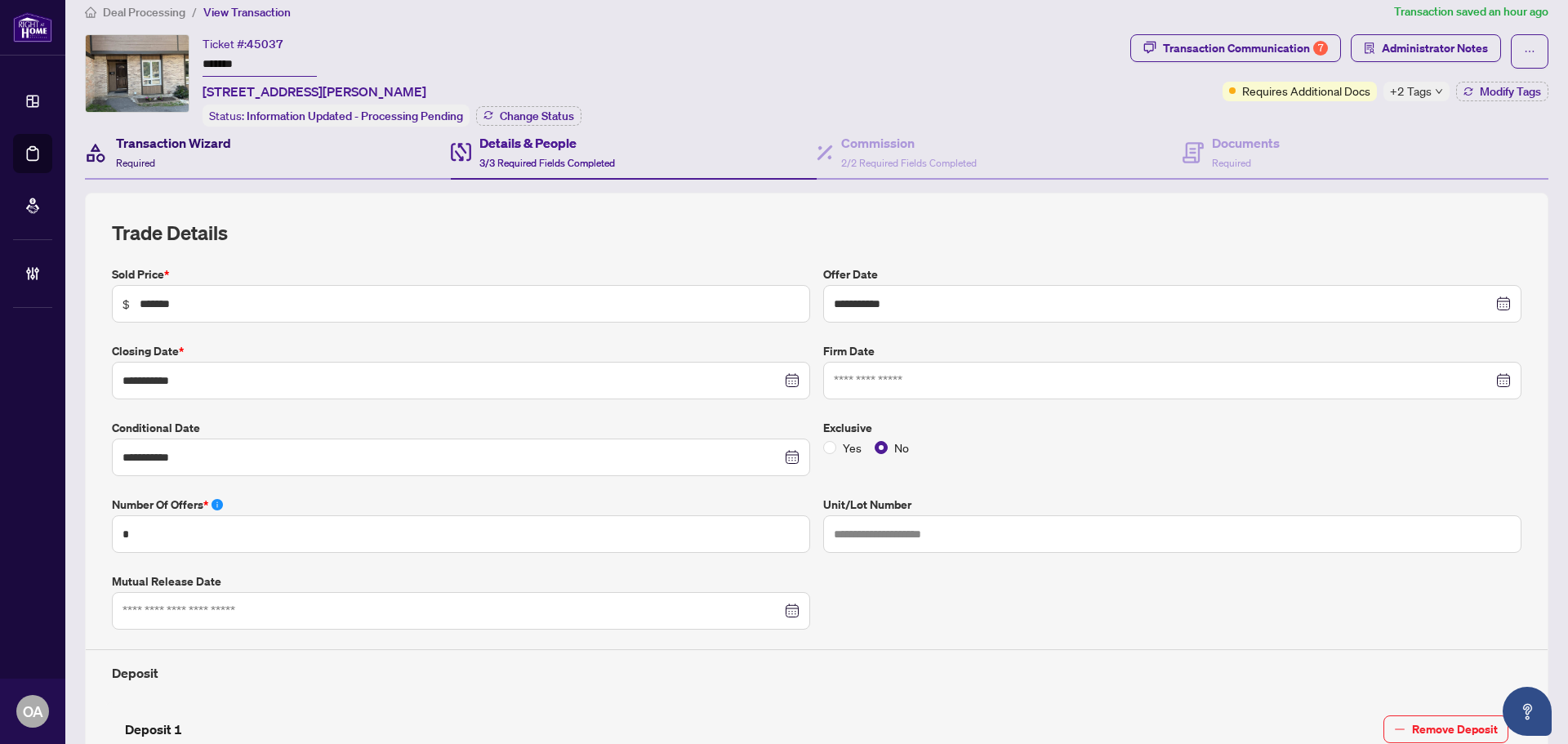
click at [168, 144] on h4 "Transaction Wizard" at bounding box center [173, 143] width 115 height 20
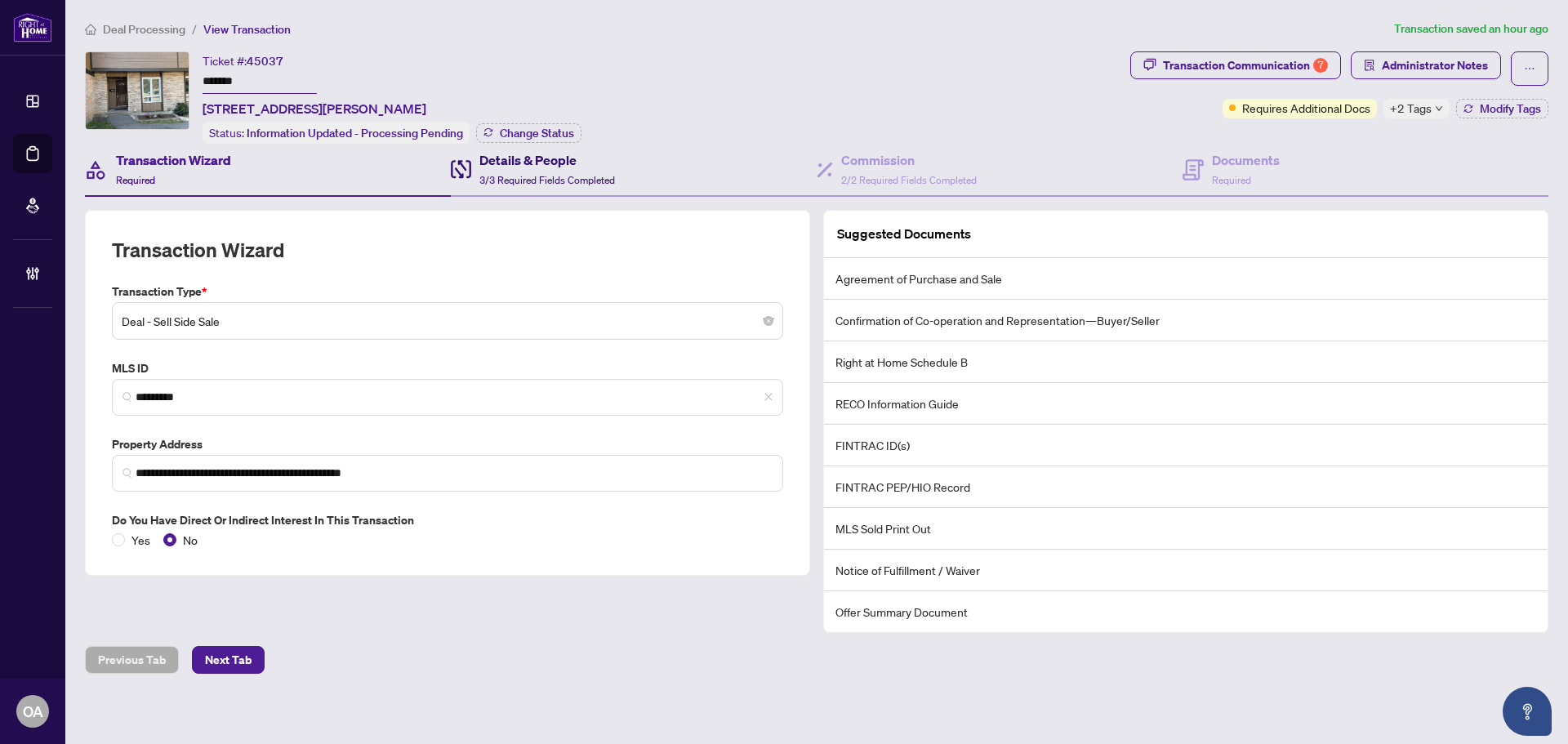
drag, startPoint x: 551, startPoint y: 182, endPoint x: 545, endPoint y: 155, distance: 27.7
click at [551, 182] on span "3/3 Required Fields Completed" at bounding box center [547, 180] width 136 height 12
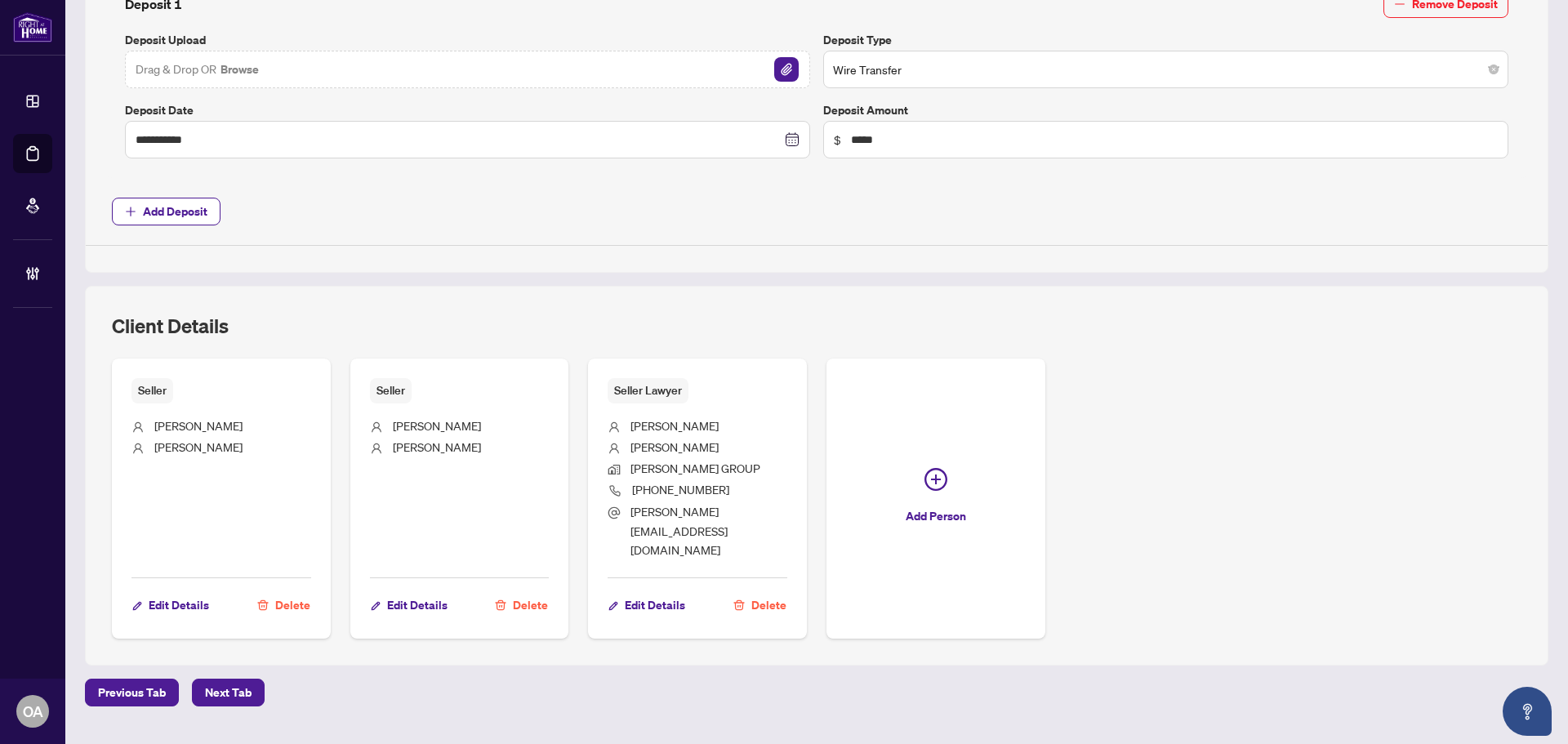
scroll to position [743, 0]
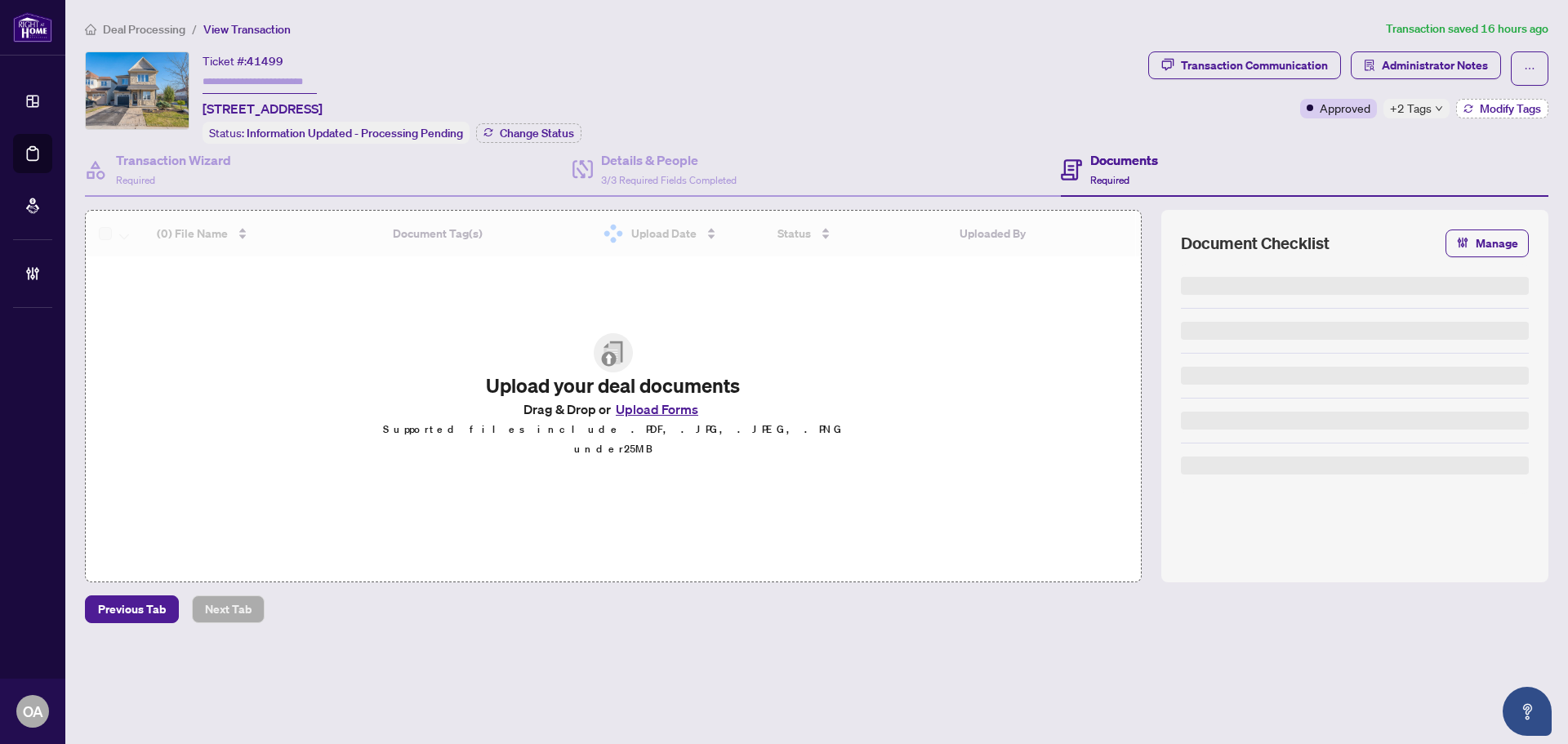
click at [1488, 108] on span "Modify Tags" at bounding box center [1510, 109] width 61 height 11
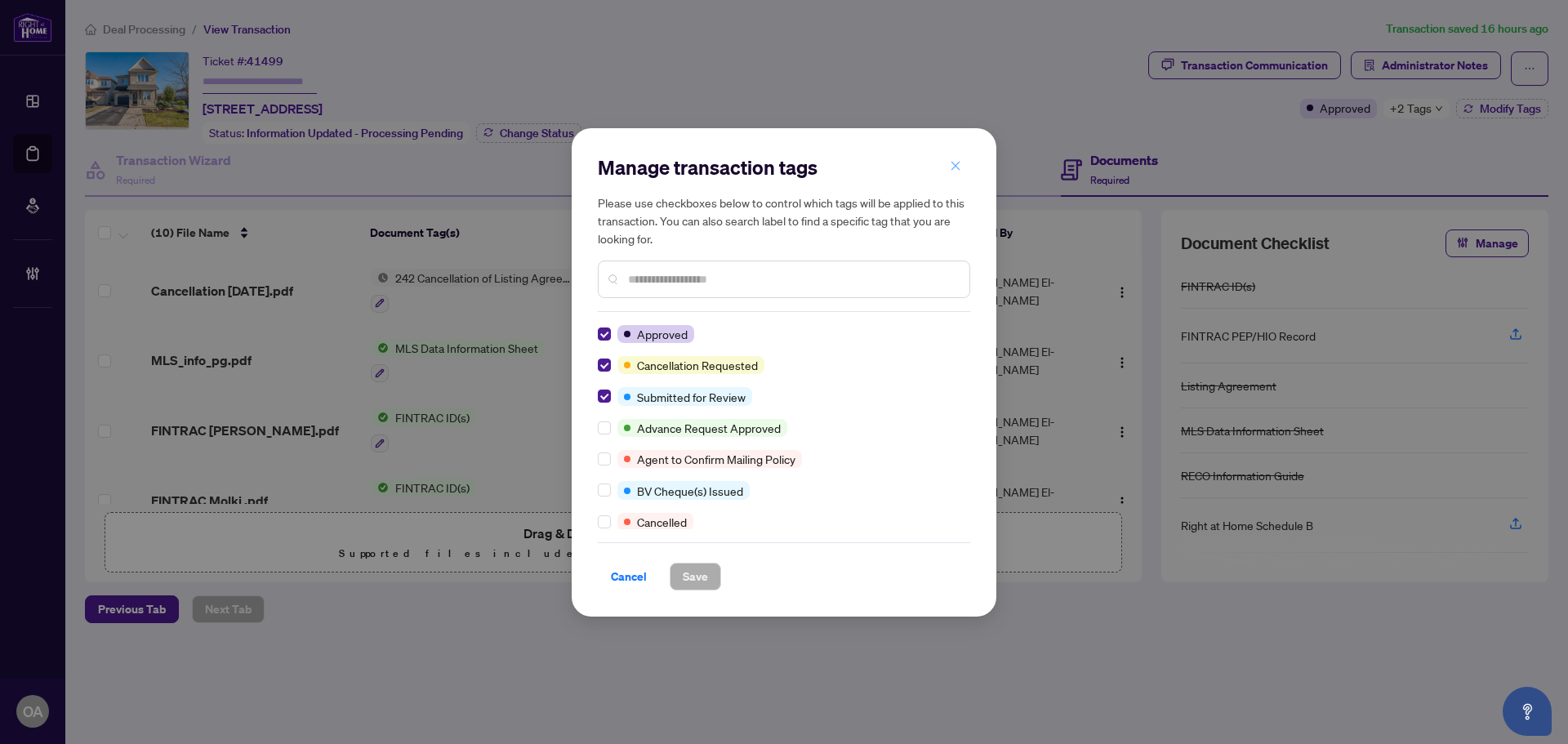
click at [960, 164] on icon "close" at bounding box center [955, 166] width 11 height 11
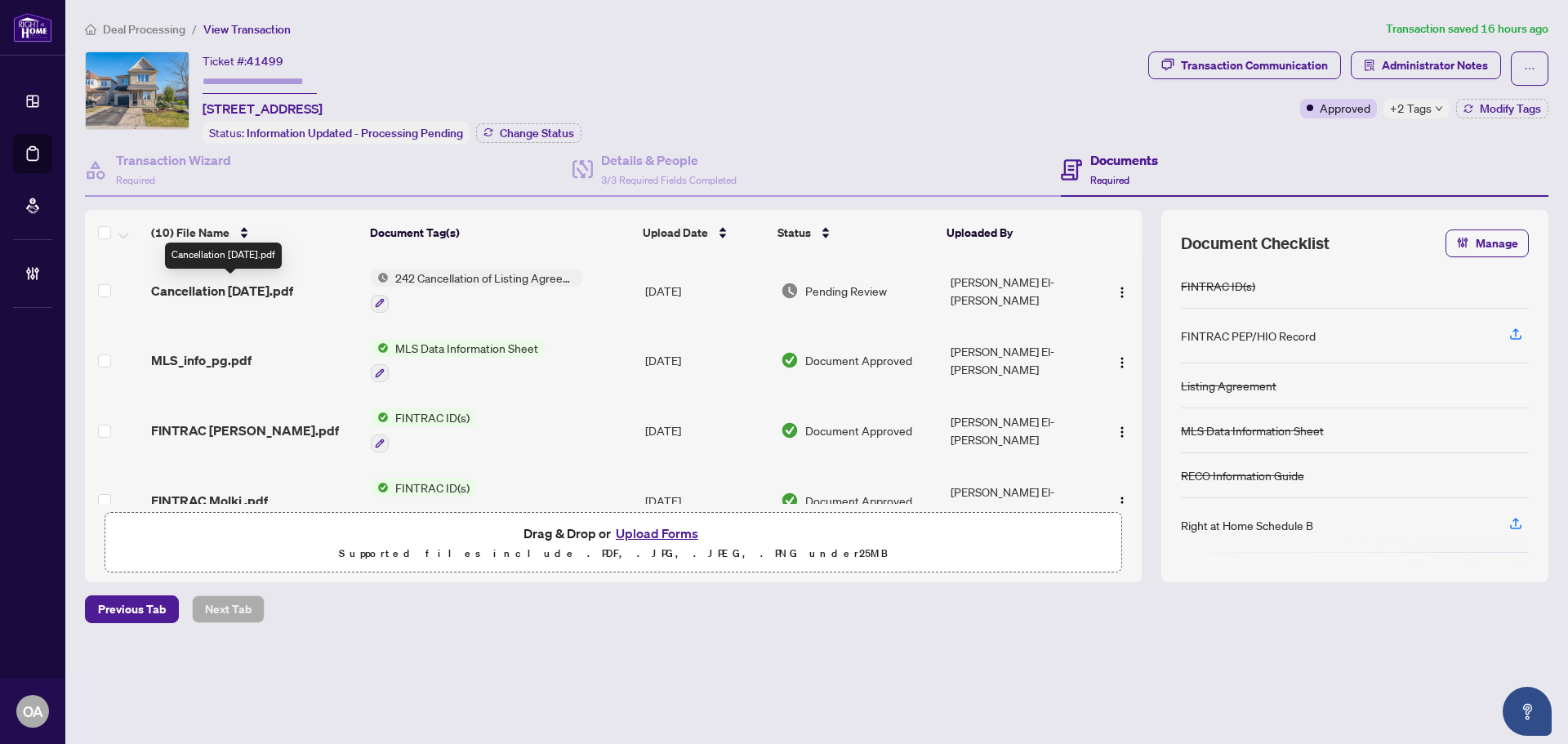
click at [236, 284] on span "Cancellation [DATE].pdf" at bounding box center [222, 290] width 142 height 20
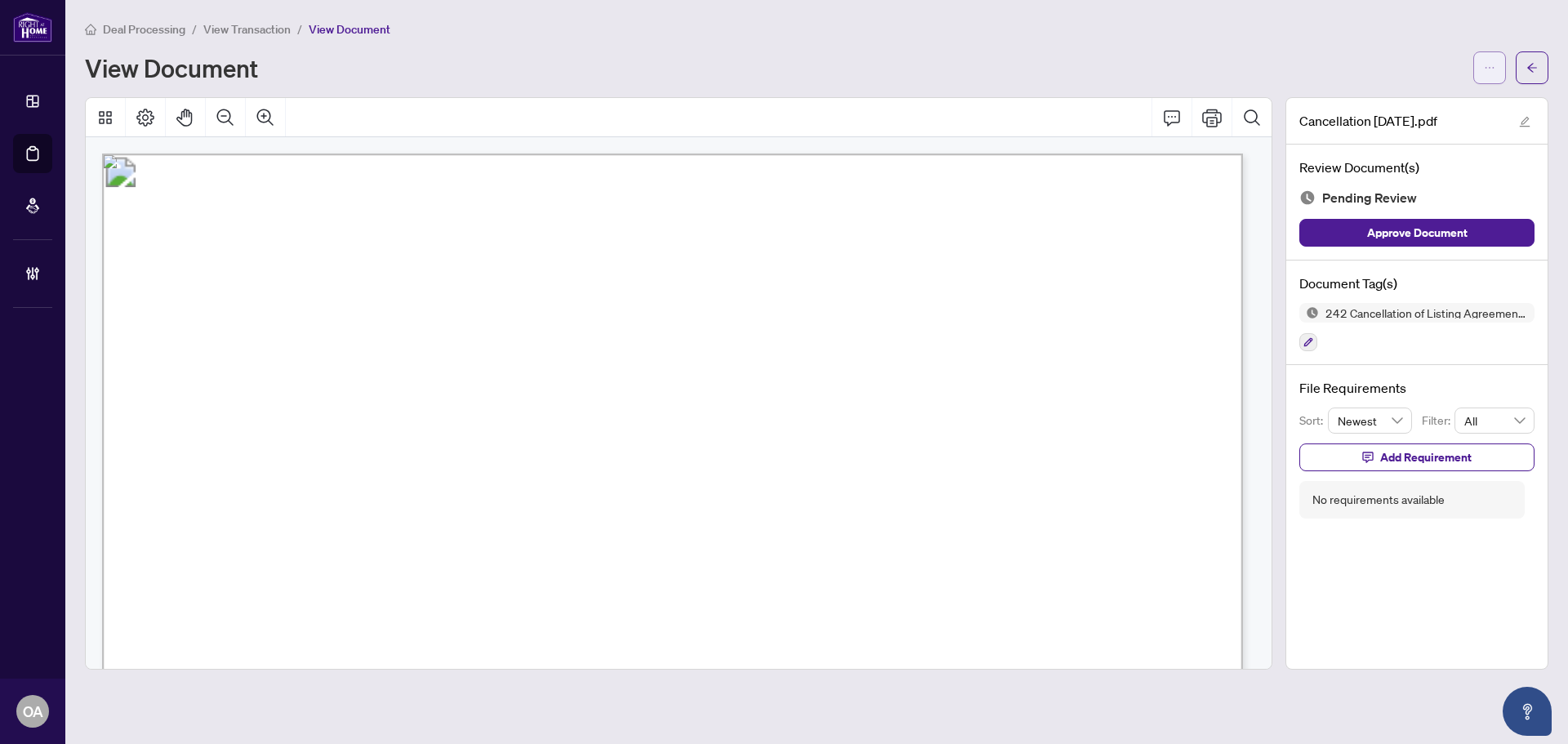
click at [1489, 56] on span "button" at bounding box center [1489, 68] width 11 height 26
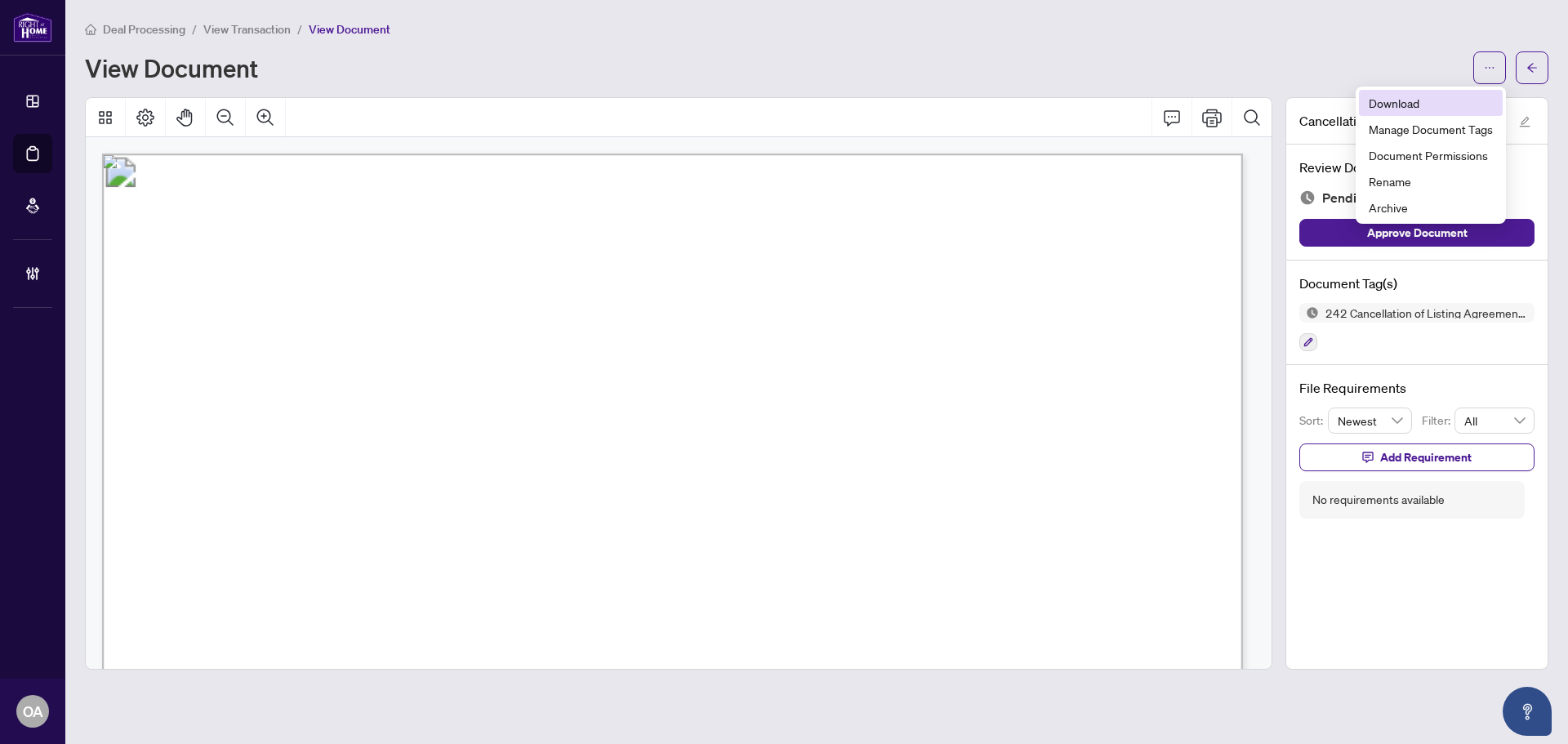
click at [1425, 103] on span "Download" at bounding box center [1431, 103] width 124 height 18
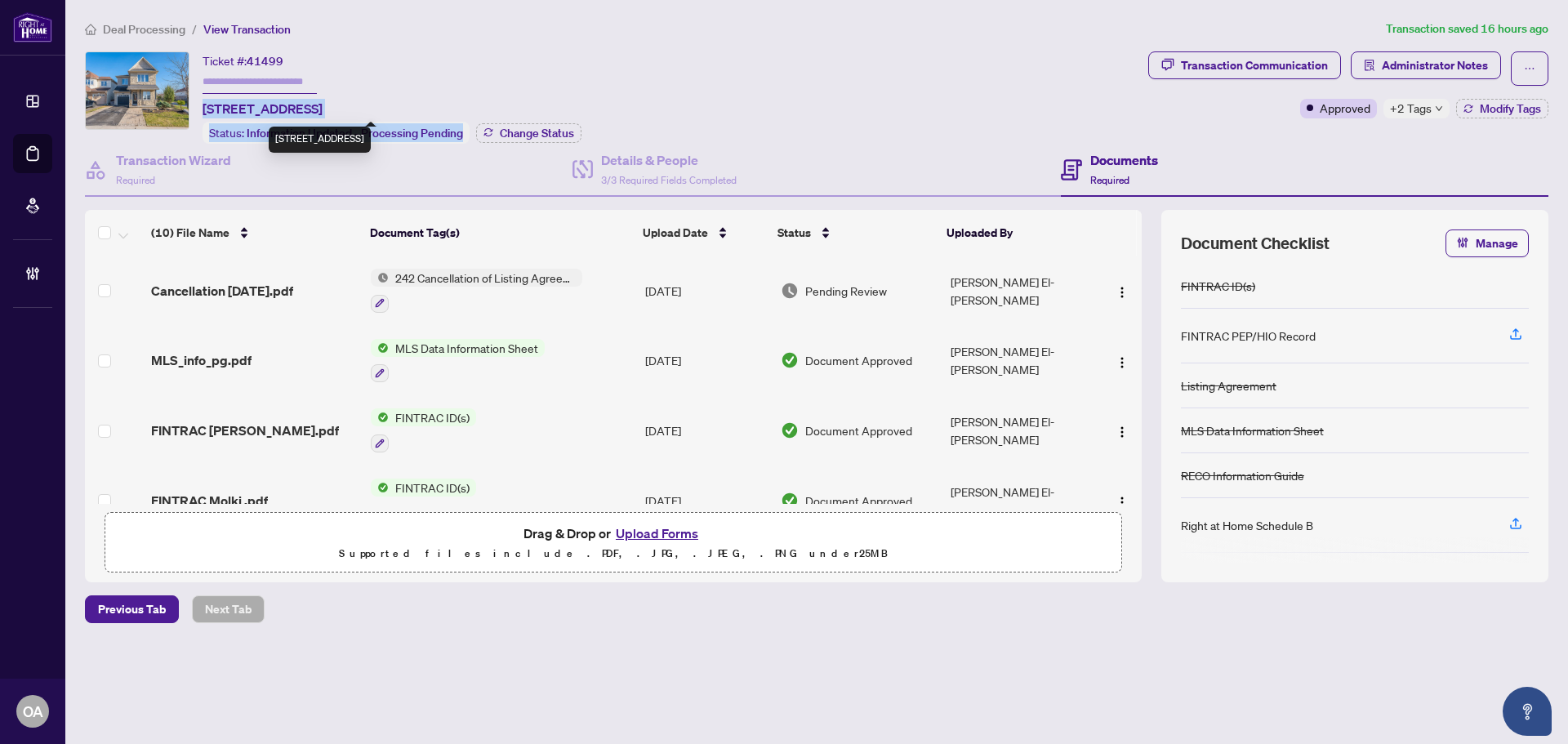
drag, startPoint x: 552, startPoint y: 112, endPoint x: 199, endPoint y: 111, distance: 353.0
click at [199, 111] on div "Ticket #: 41499 475 Harvest Valley Ave, Ottawa, Ontario K4A 0S2, Canada Status:…" at bounding box center [613, 97] width 1057 height 92
click at [631, 67] on div "Ticket #: 41499 475 Harvest Valley Ave, Ottawa, Ontario K4A 0S2, Canada Status:…" at bounding box center [613, 97] width 1057 height 92
drag, startPoint x: 548, startPoint y: 103, endPoint x: 202, endPoint y: 106, distance: 346.0
click at [202, 106] on div "Ticket #: 41499 475 Harvest Valley Ave, Ottawa, Ontario K4A 0S2, Canada Status:…" at bounding box center [613, 97] width 1057 height 92
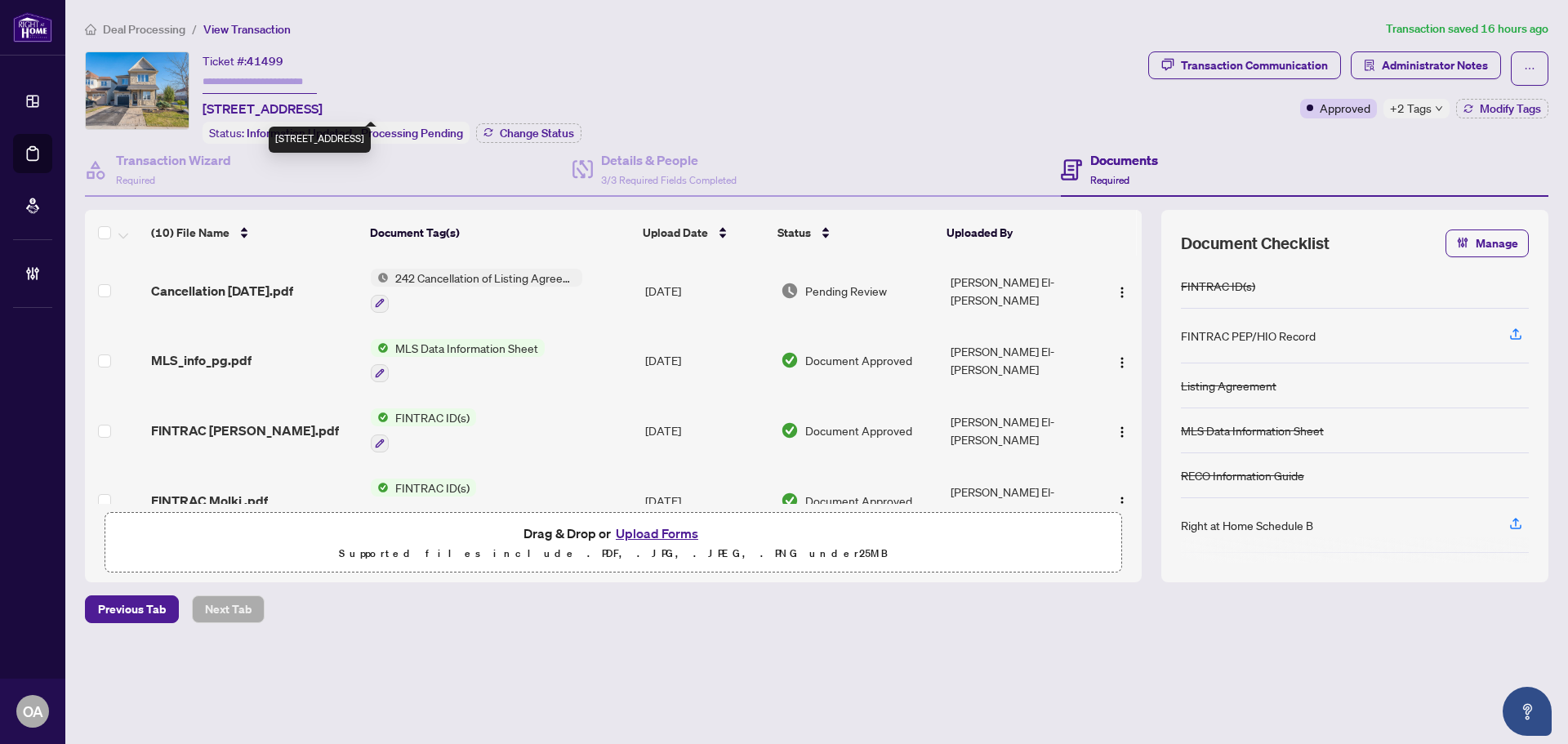
copy span "[STREET_ADDRESS]"
click at [1425, 114] on span "+2 Tags" at bounding box center [1410, 108] width 42 height 19
click at [1336, 156] on div "Documents Required" at bounding box center [1305, 170] width 487 height 53
click at [1500, 109] on span "Modify Tags" at bounding box center [1510, 109] width 61 height 11
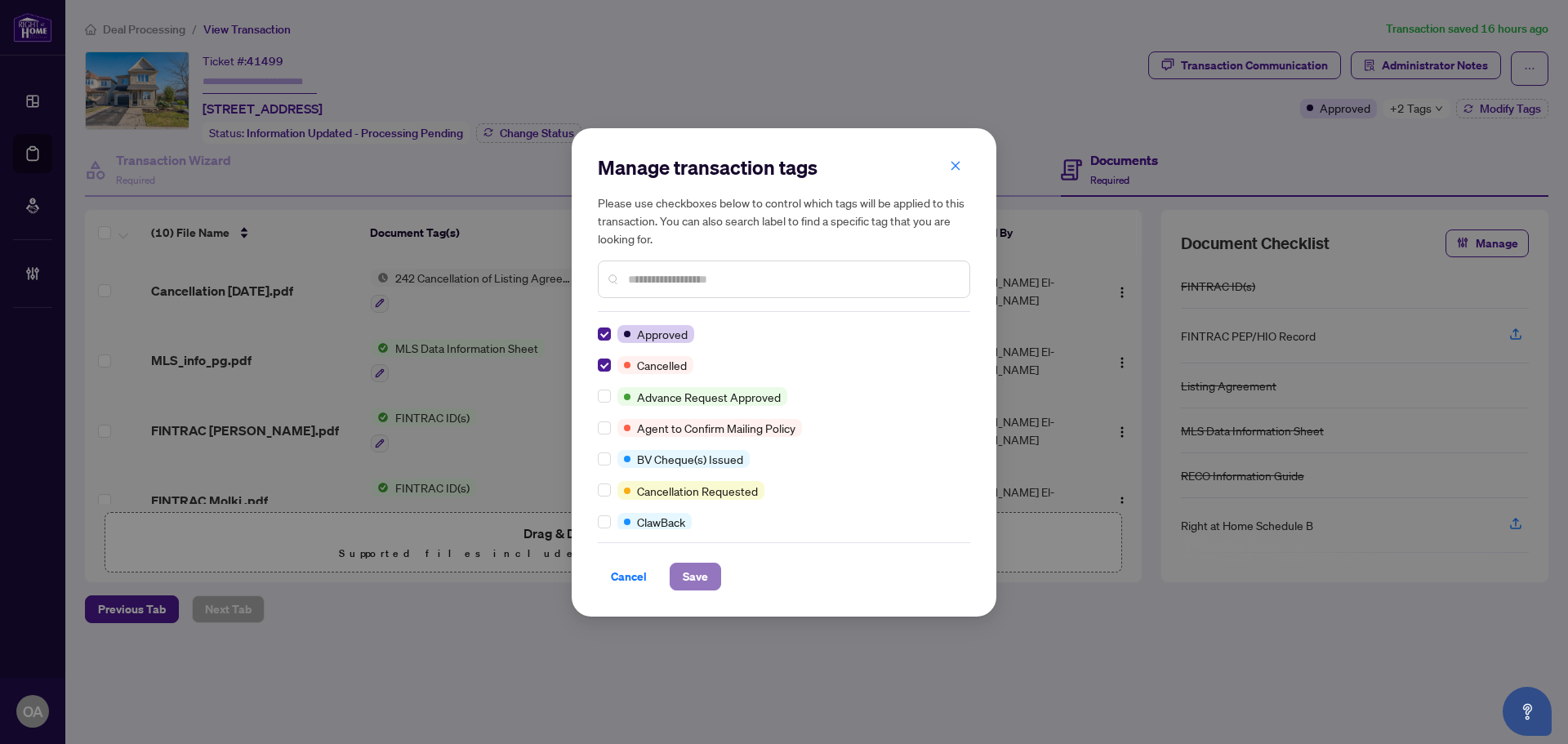
click at [701, 579] on span "Save" at bounding box center [695, 576] width 25 height 26
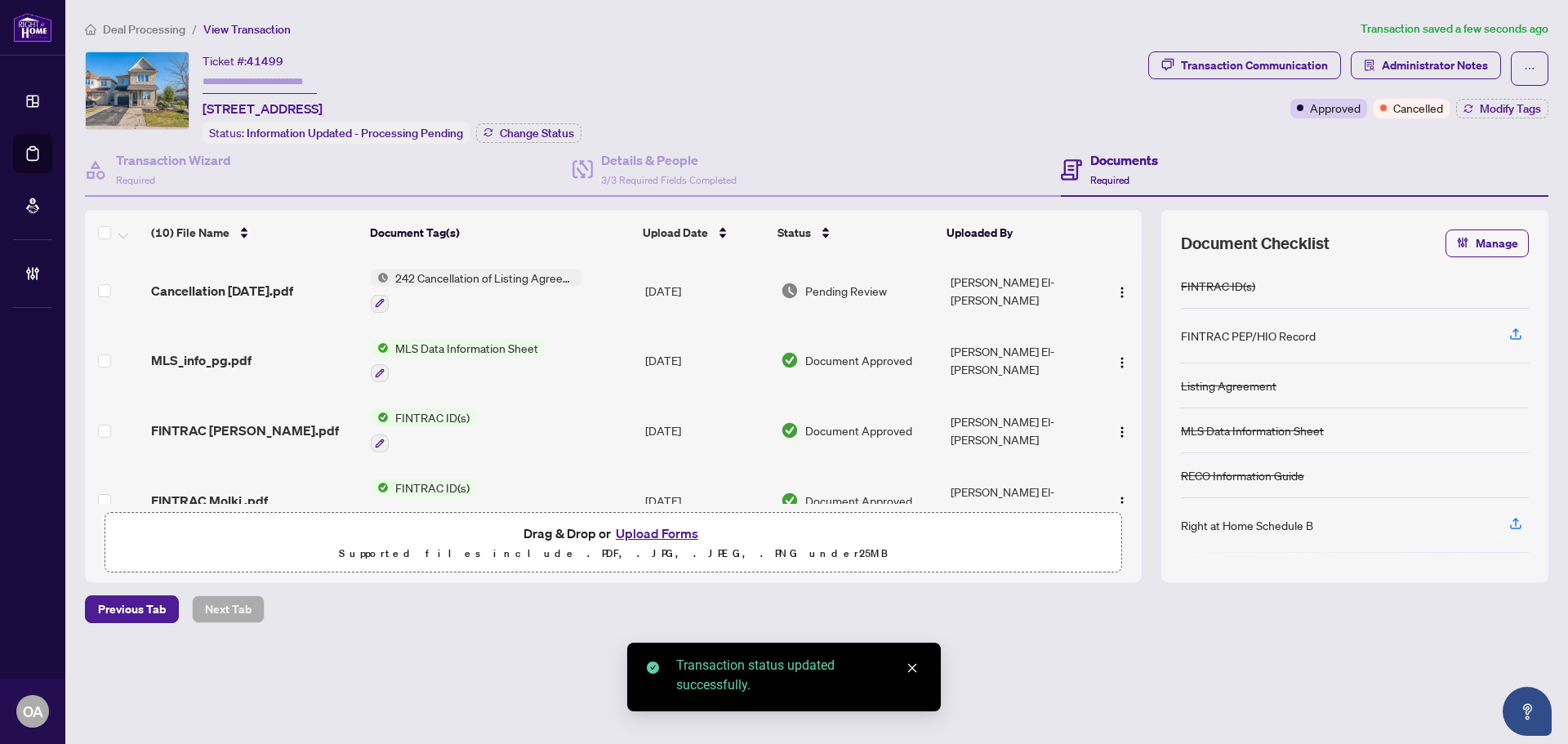
click at [97, 286] on td at bounding box center [115, 291] width 60 height 70
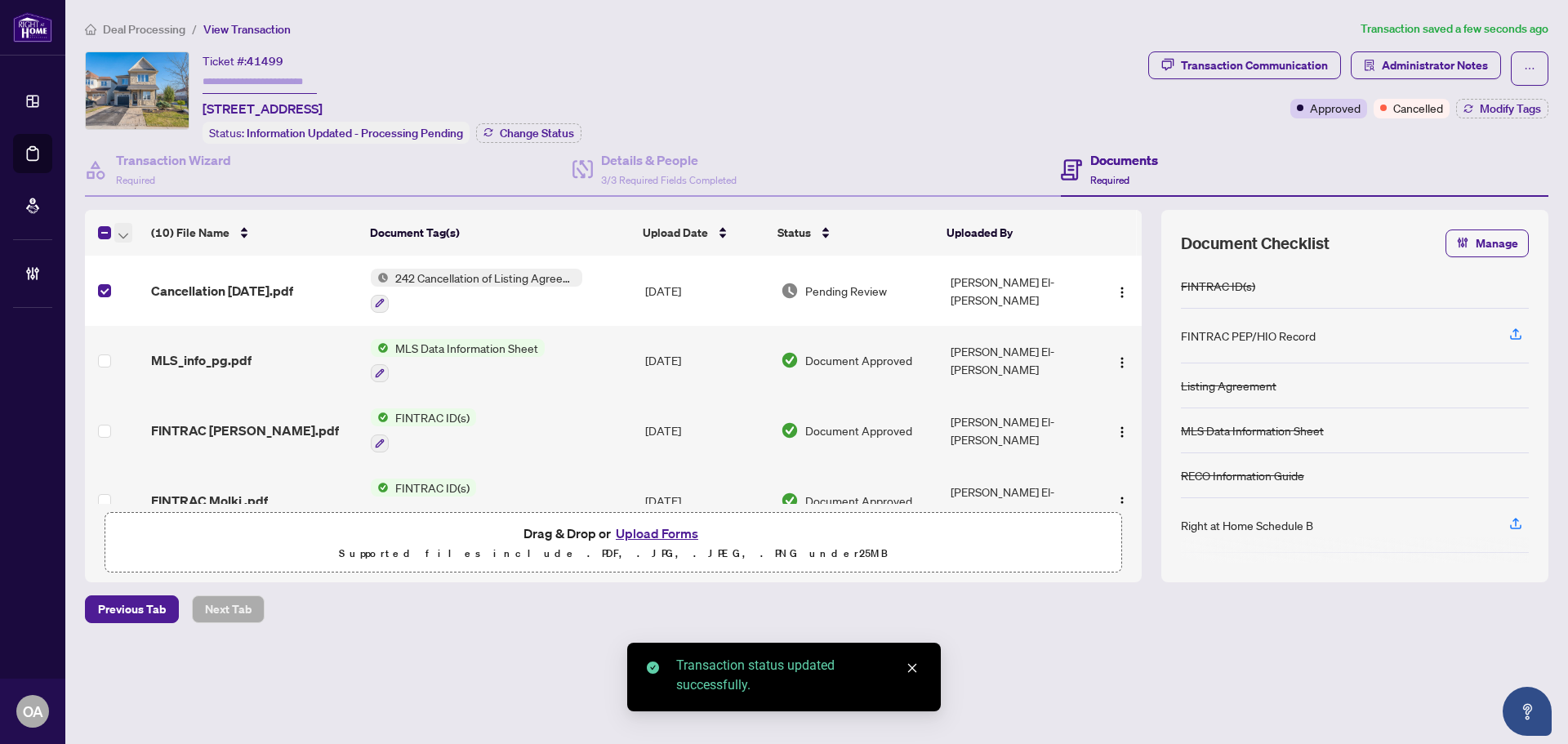
click at [124, 233] on icon "button" at bounding box center [124, 236] width 10 height 7
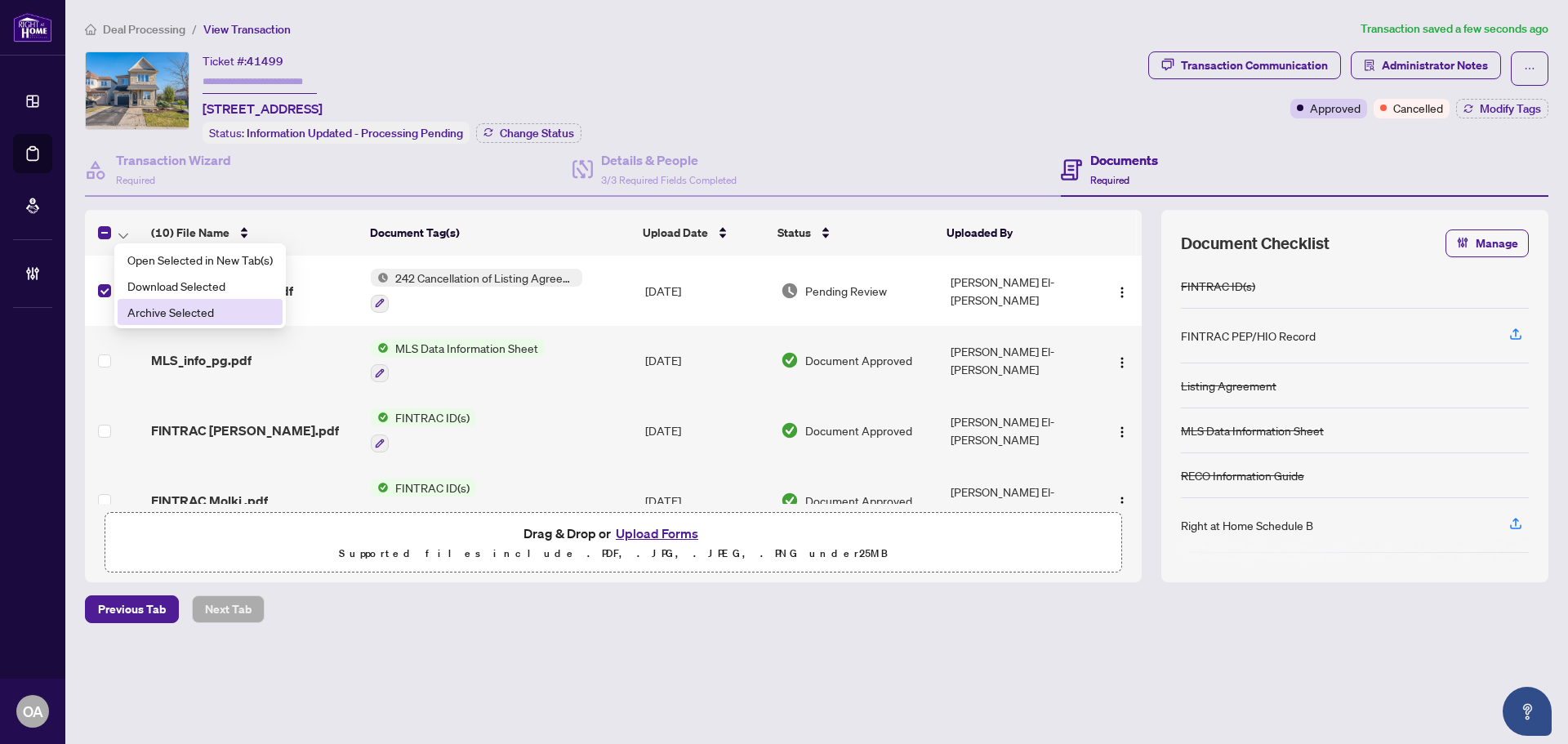
click at [133, 311] on span "Archive Selected" at bounding box center [200, 311] width 146 height 18
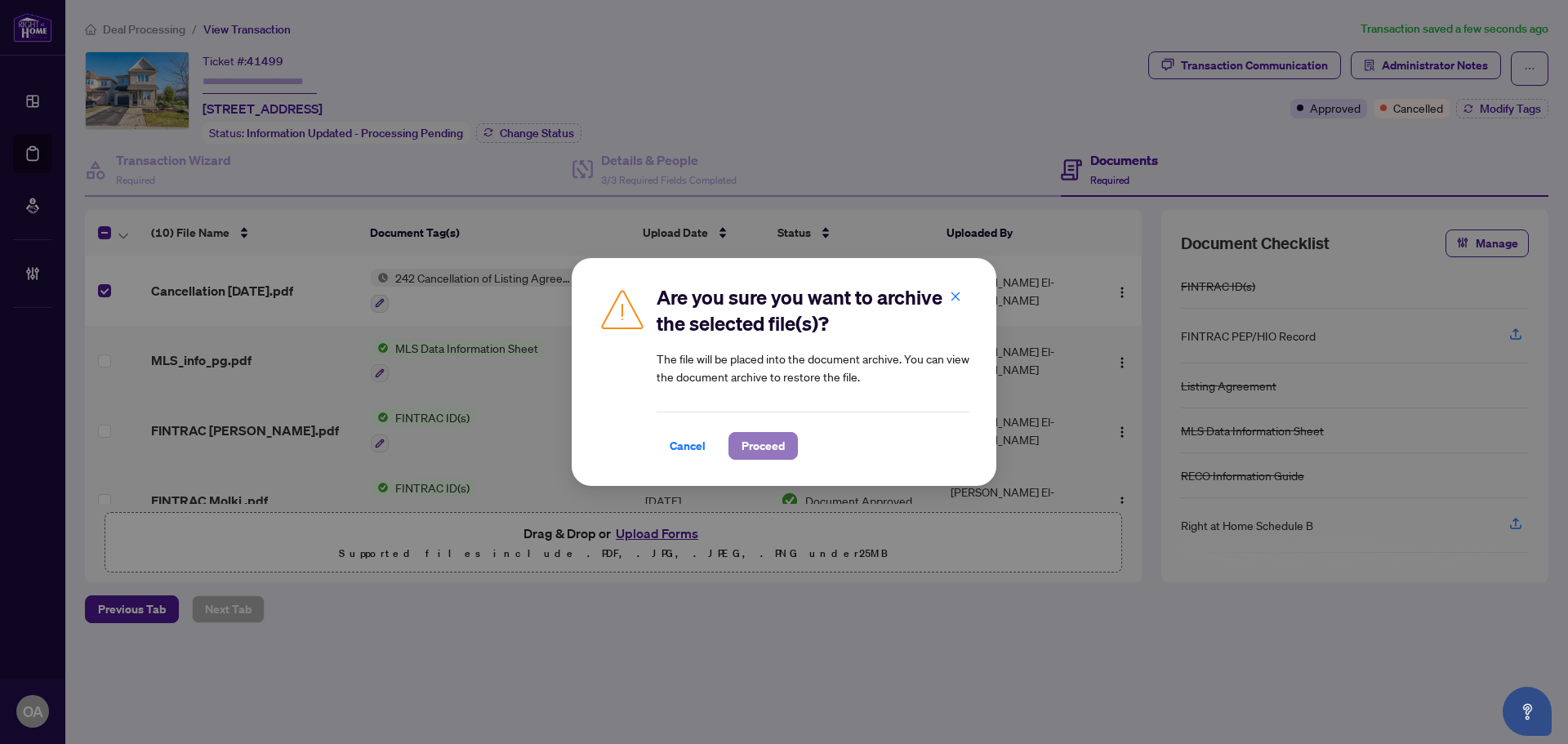
click at [784, 442] on span "Proceed" at bounding box center [763, 446] width 43 height 26
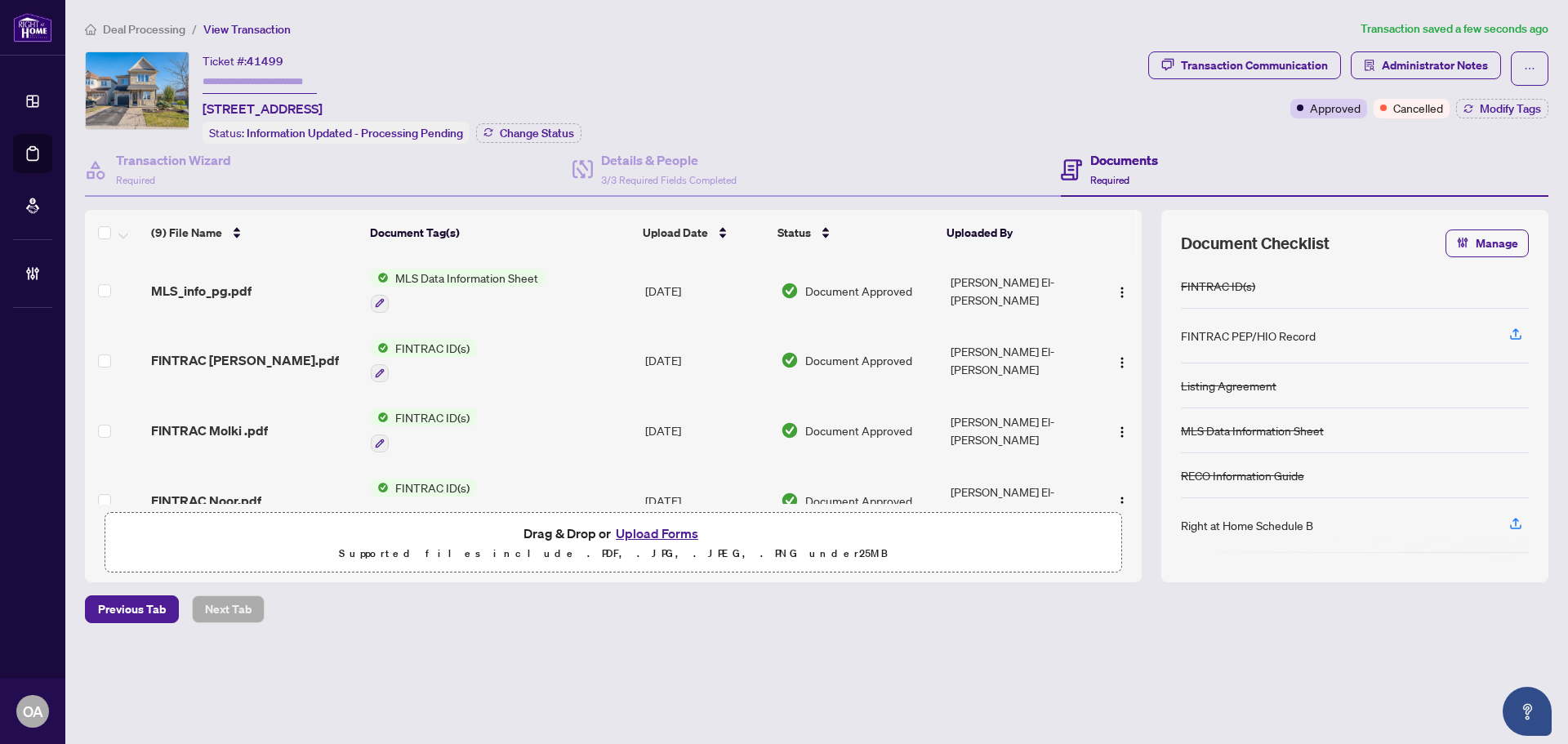
scroll to position [43, 0]
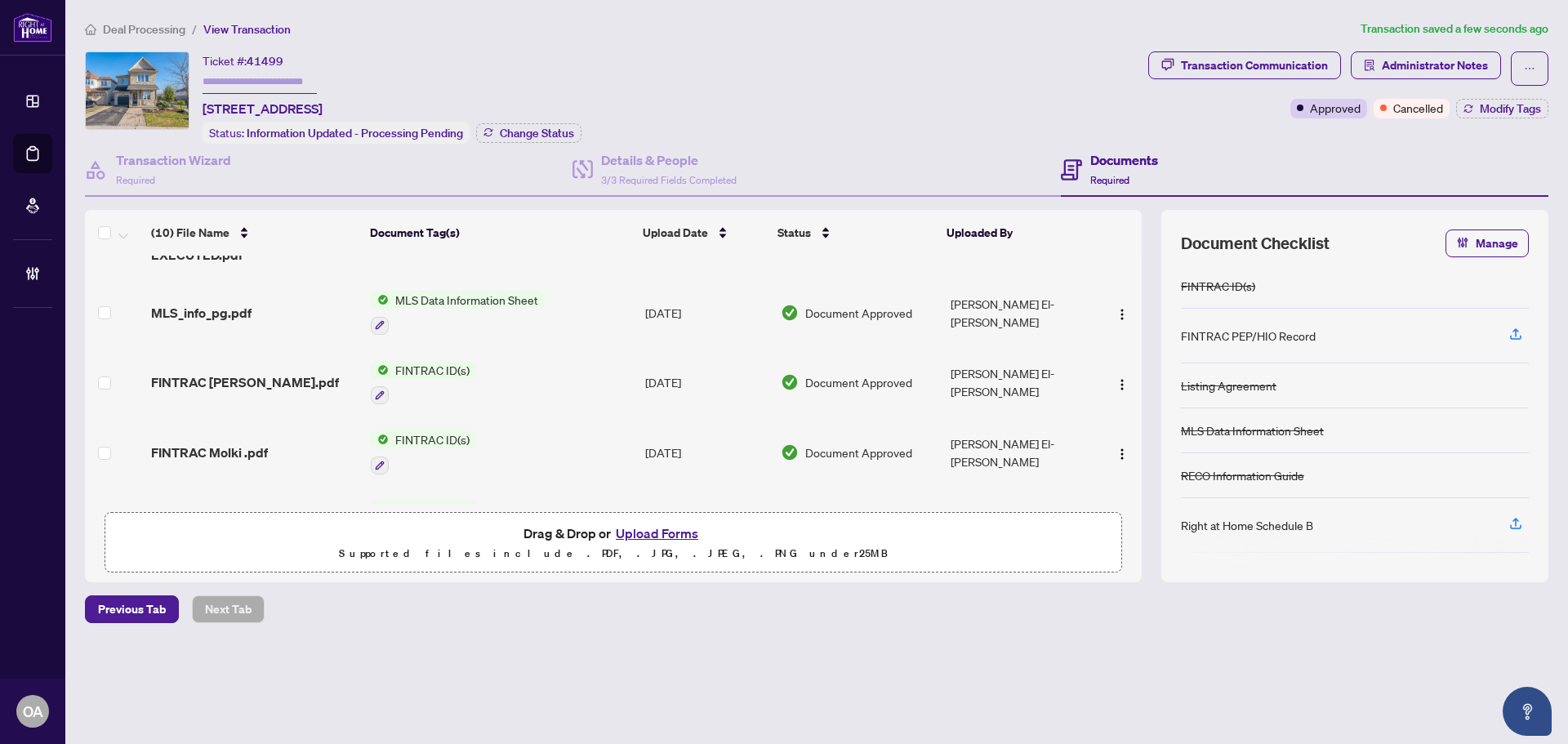
click at [852, 114] on div "Ticket #: 41499 475 Harvest Valley Ave, Ottawa, Ontario K4A 0S2, Canada Status:…" at bounding box center [613, 97] width 1057 height 92
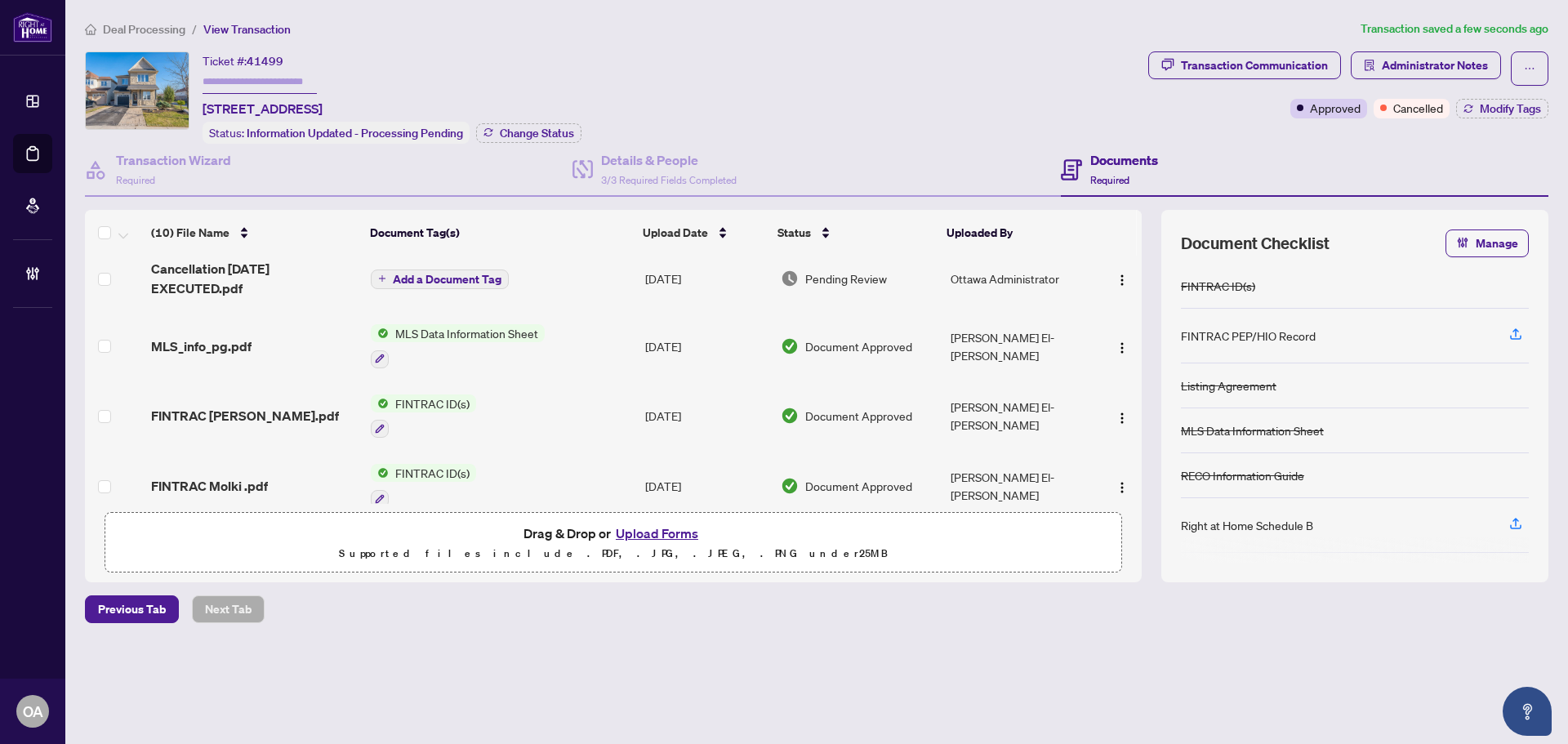
scroll to position [0, 0]
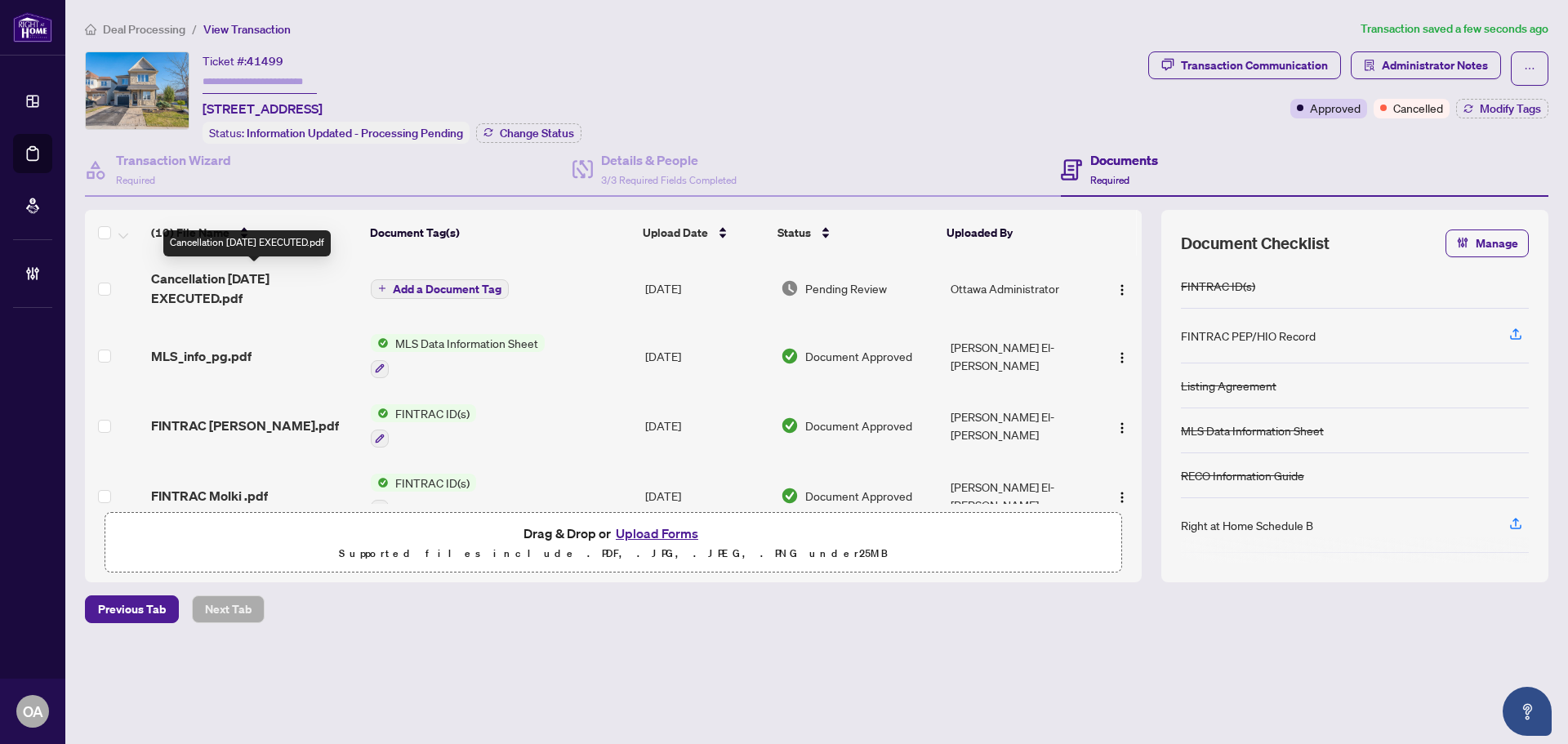
click at [221, 292] on span "Cancellation Aug 2025 EXECUTED.pdf" at bounding box center [254, 289] width 207 height 39
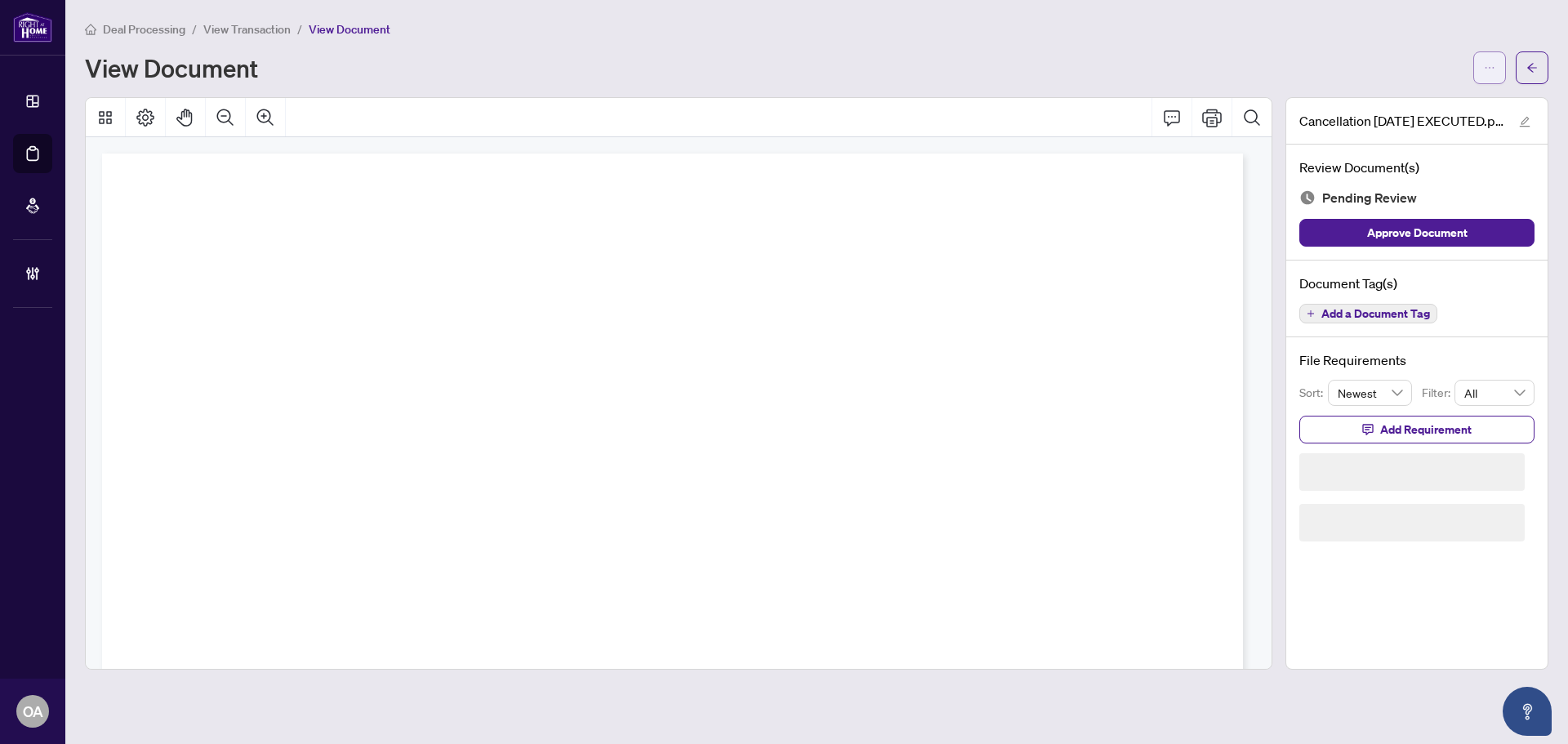
click at [1502, 59] on button "button" at bounding box center [1489, 68] width 33 height 33
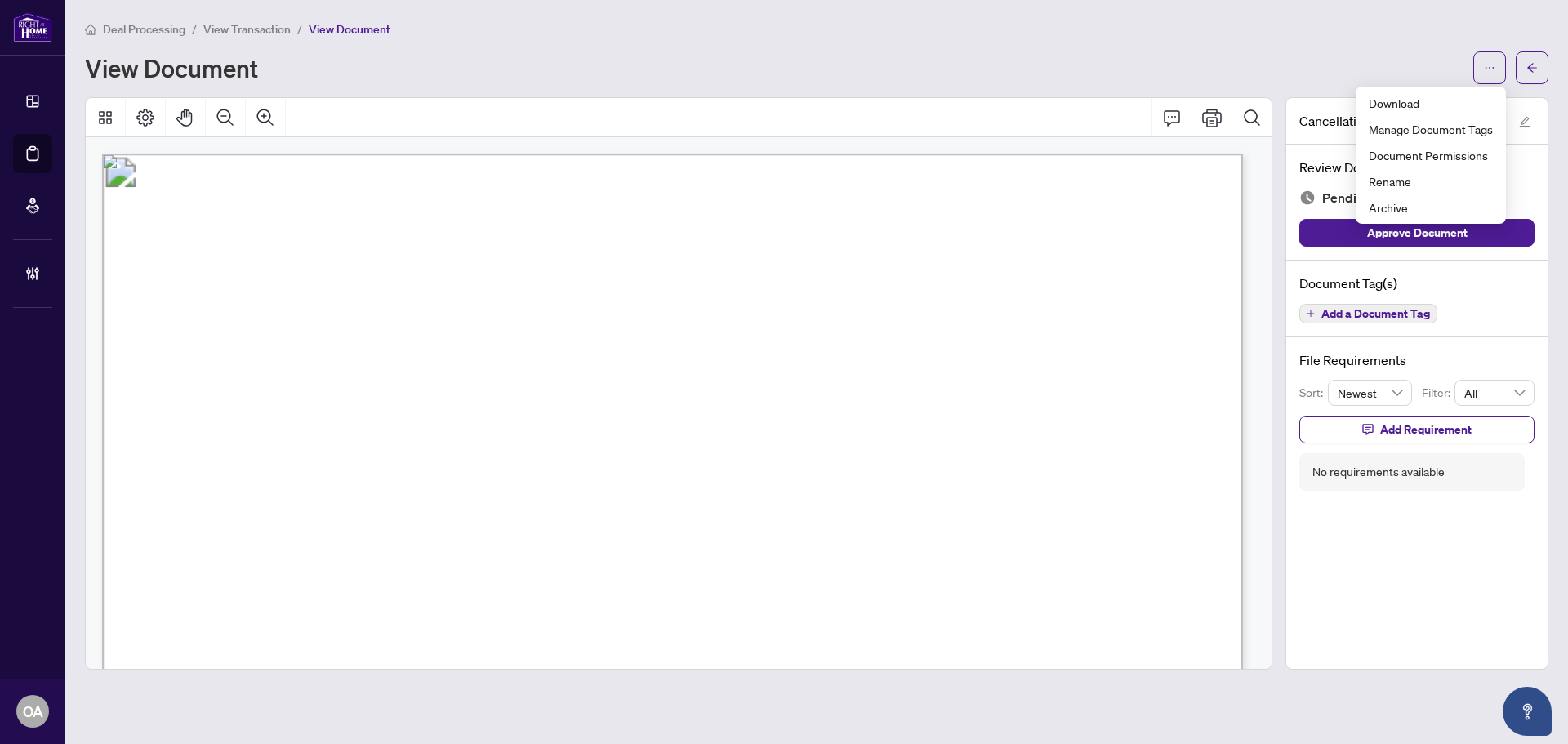
click at [1401, 22] on div "Deal Processing / View Transaction / View Document" at bounding box center [816, 29] width 1463 height 19
click at [1524, 123] on icon "edit" at bounding box center [1525, 122] width 11 height 11
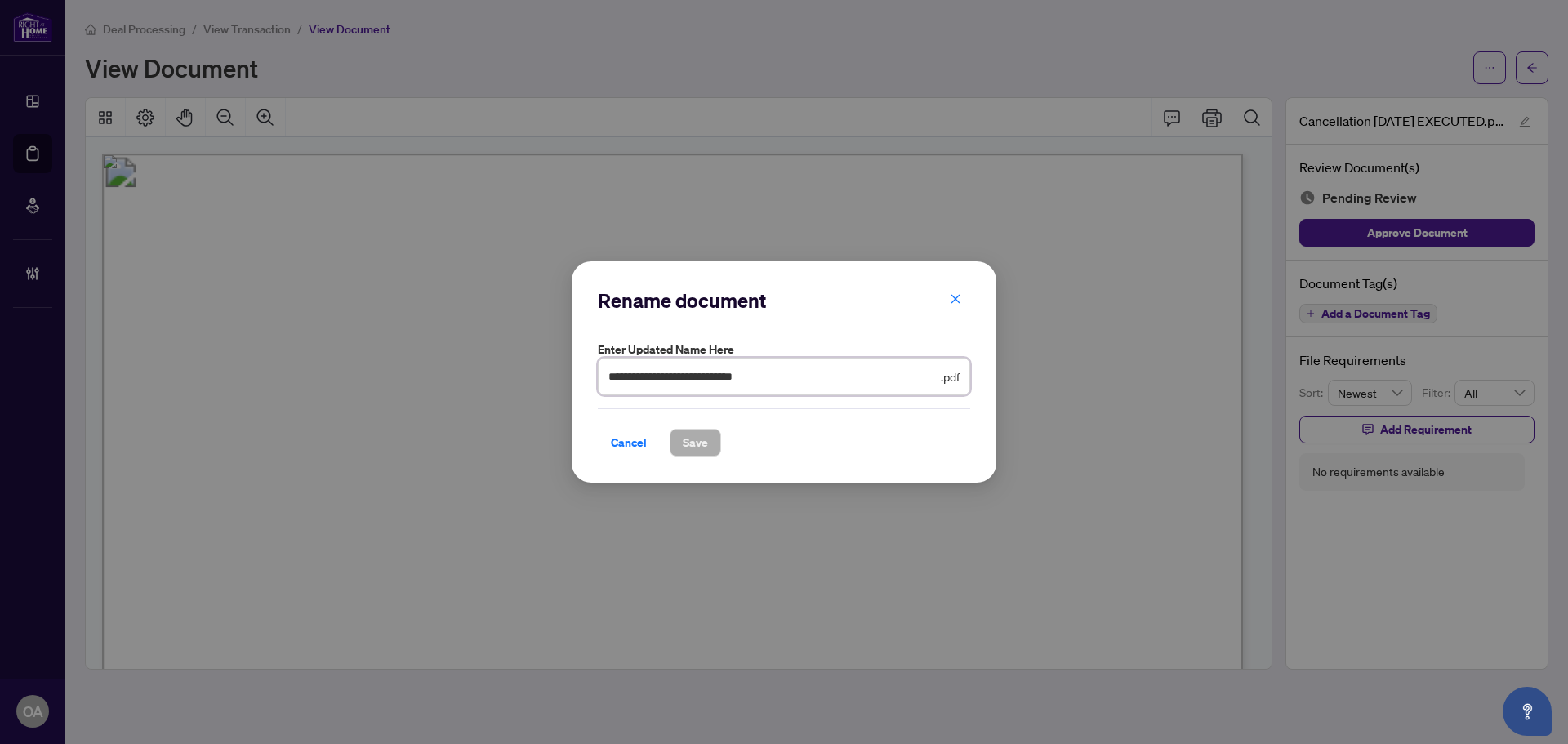
drag, startPoint x: 801, startPoint y: 375, endPoint x: 673, endPoint y: 378, distance: 128.0
click at [673, 378] on input "**********" at bounding box center [773, 376] width 329 height 18
type input "**********"
click at [694, 434] on span "Save" at bounding box center [695, 442] width 25 height 26
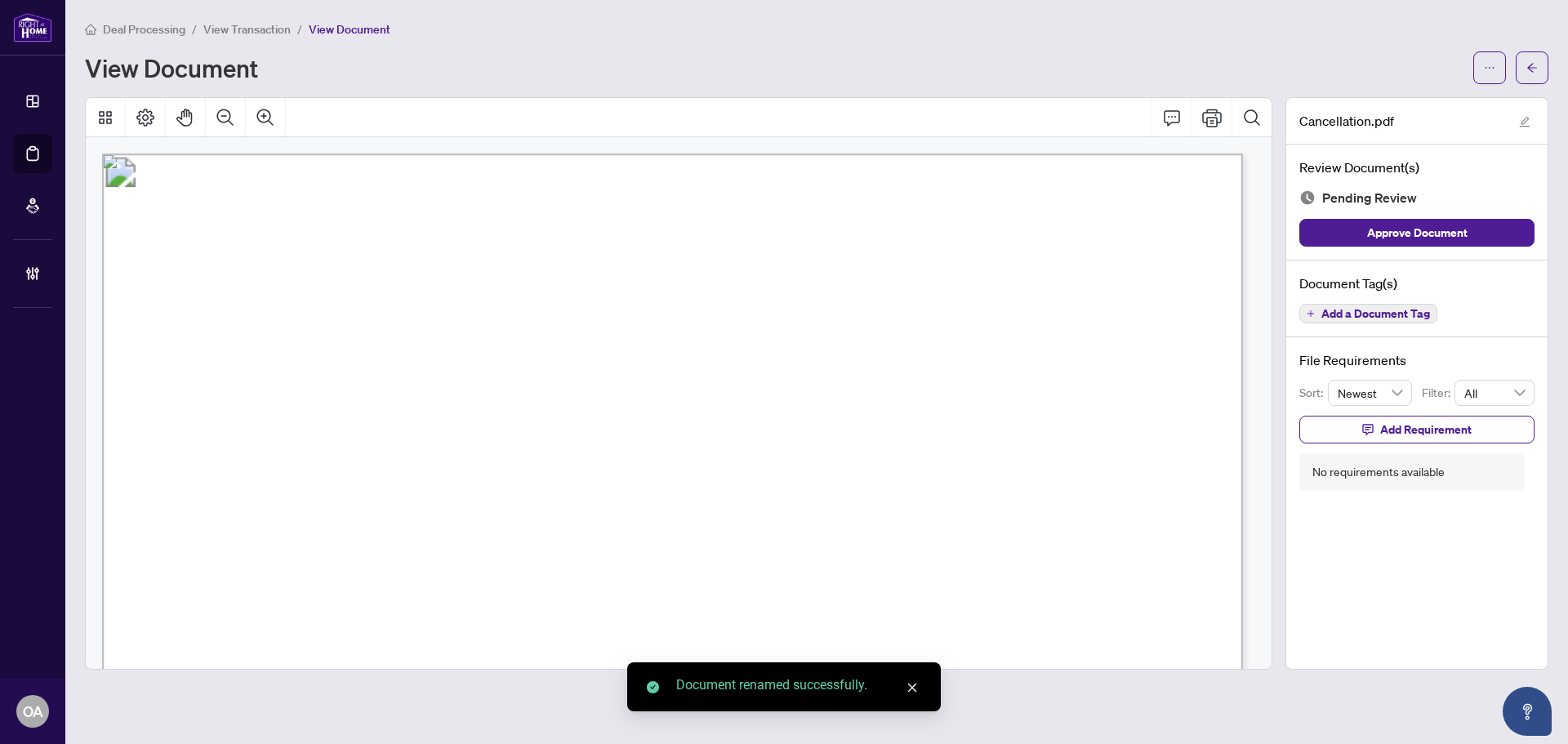
click at [1364, 311] on span "Add a Document Tag" at bounding box center [1376, 313] width 109 height 11
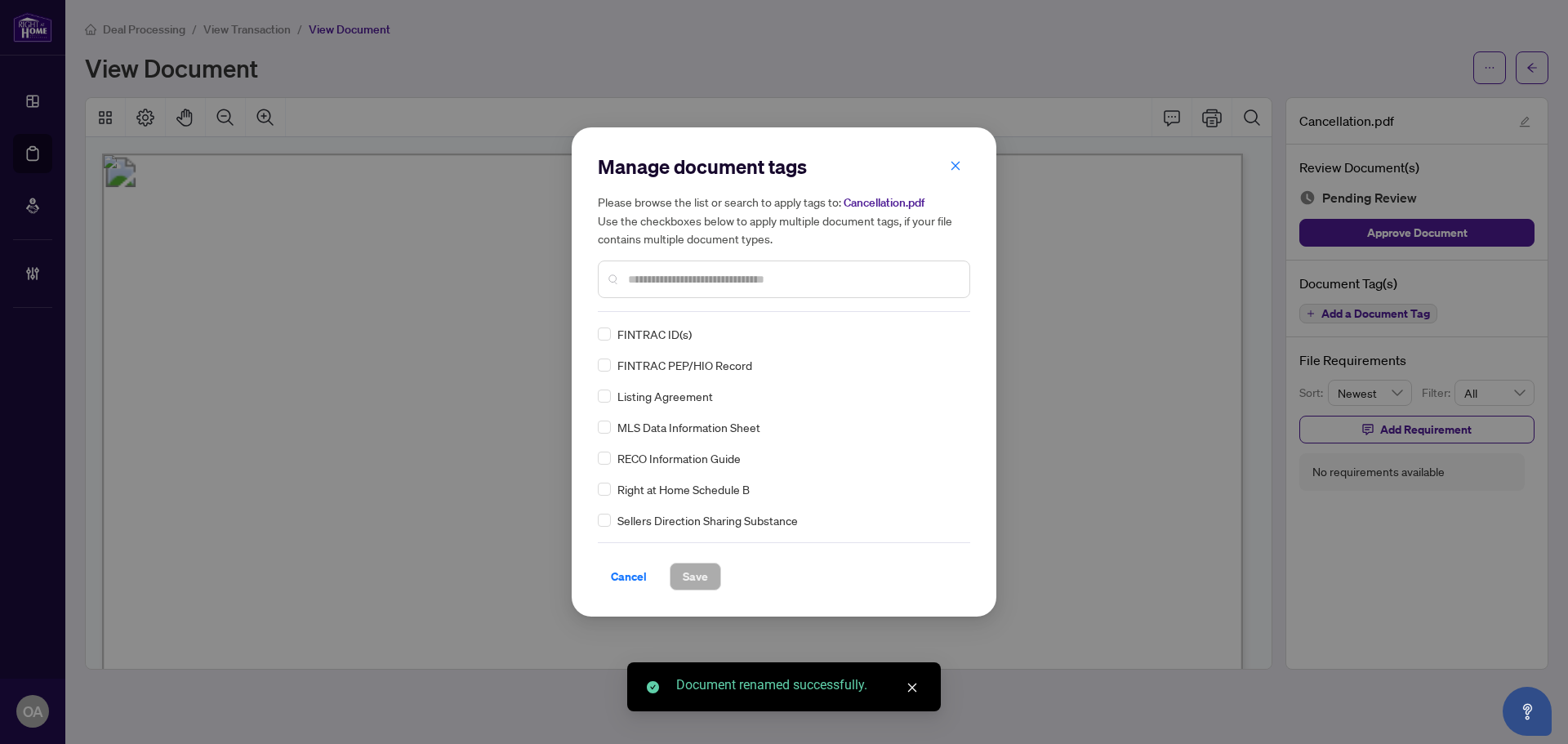
click at [792, 279] on input "text" at bounding box center [792, 280] width 328 height 18
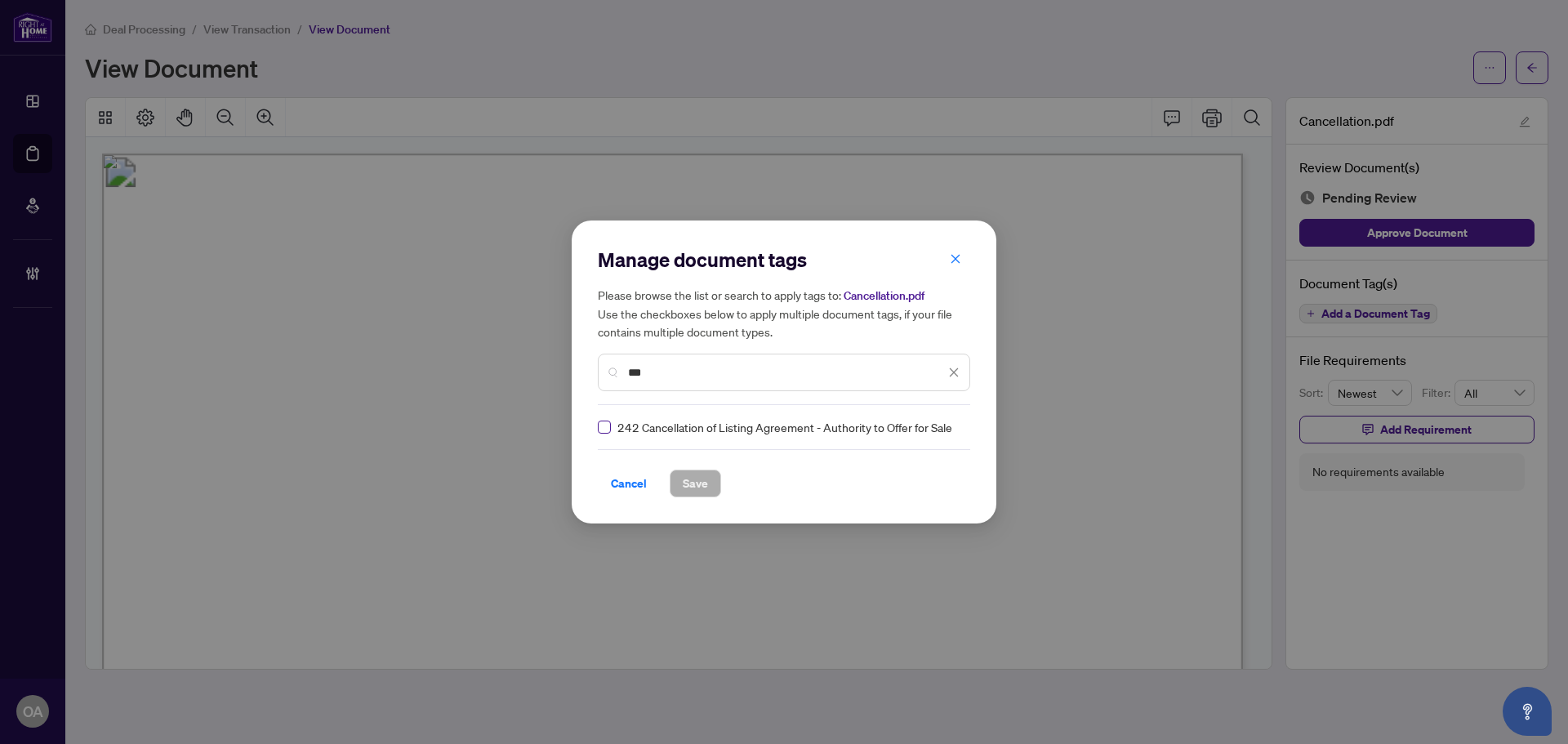
type input "***"
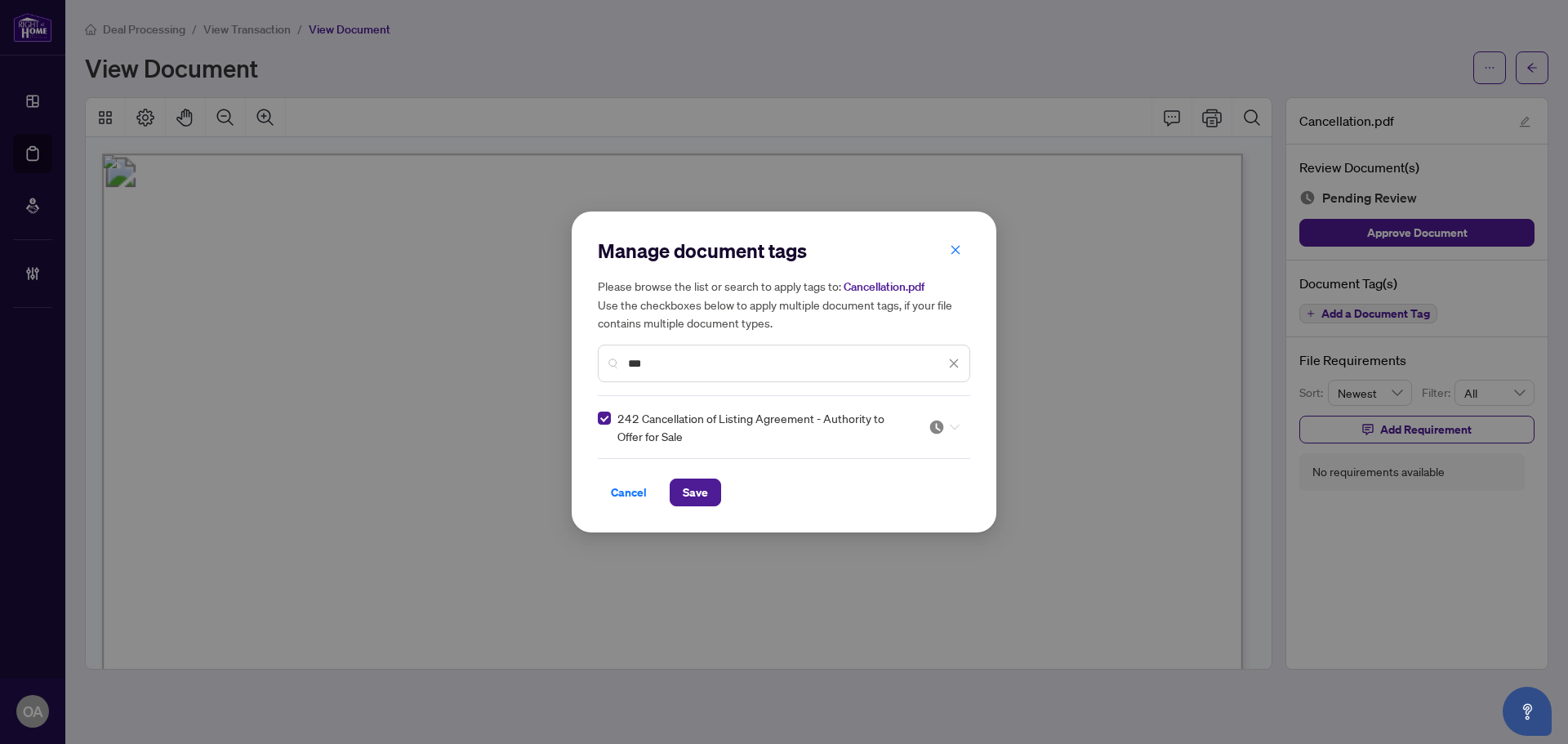
click at [950, 424] on icon at bounding box center [955, 427] width 10 height 7
click at [896, 502] on div "Approved" at bounding box center [895, 507] width 105 height 18
click at [699, 492] on span "Save" at bounding box center [695, 492] width 25 height 26
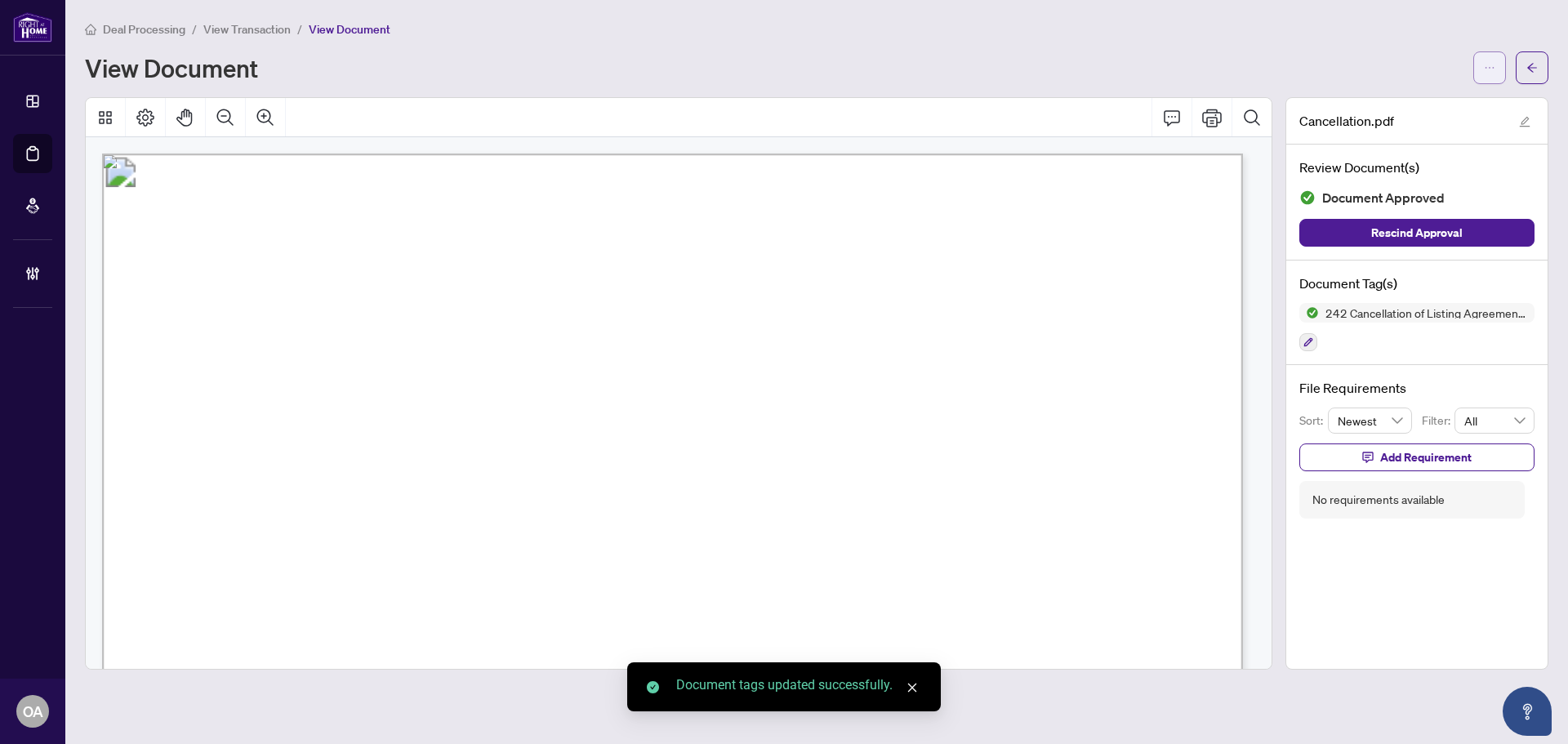
click at [1487, 60] on span "button" at bounding box center [1489, 68] width 11 height 26
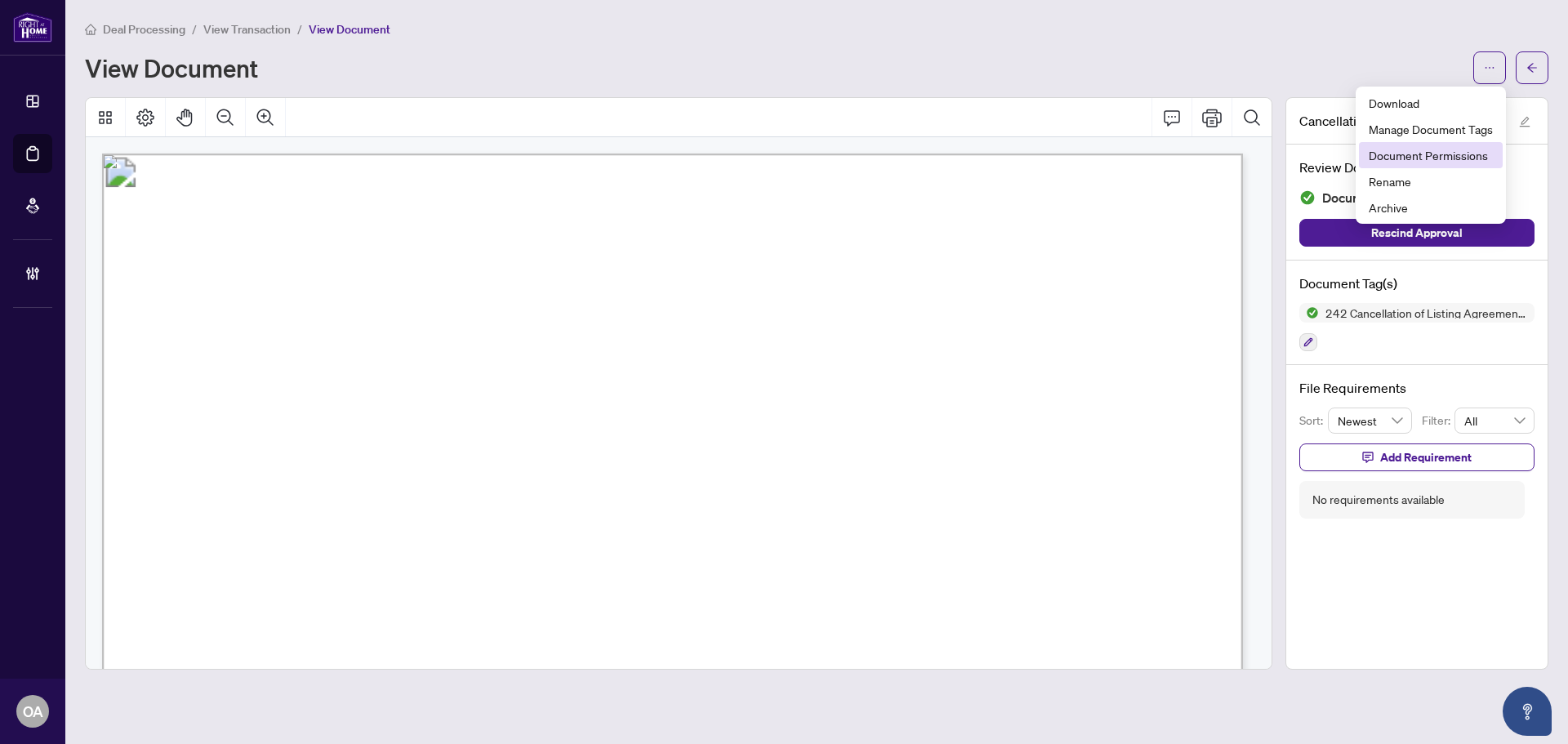
click at [1406, 155] on span "Document Permissions" at bounding box center [1431, 155] width 124 height 18
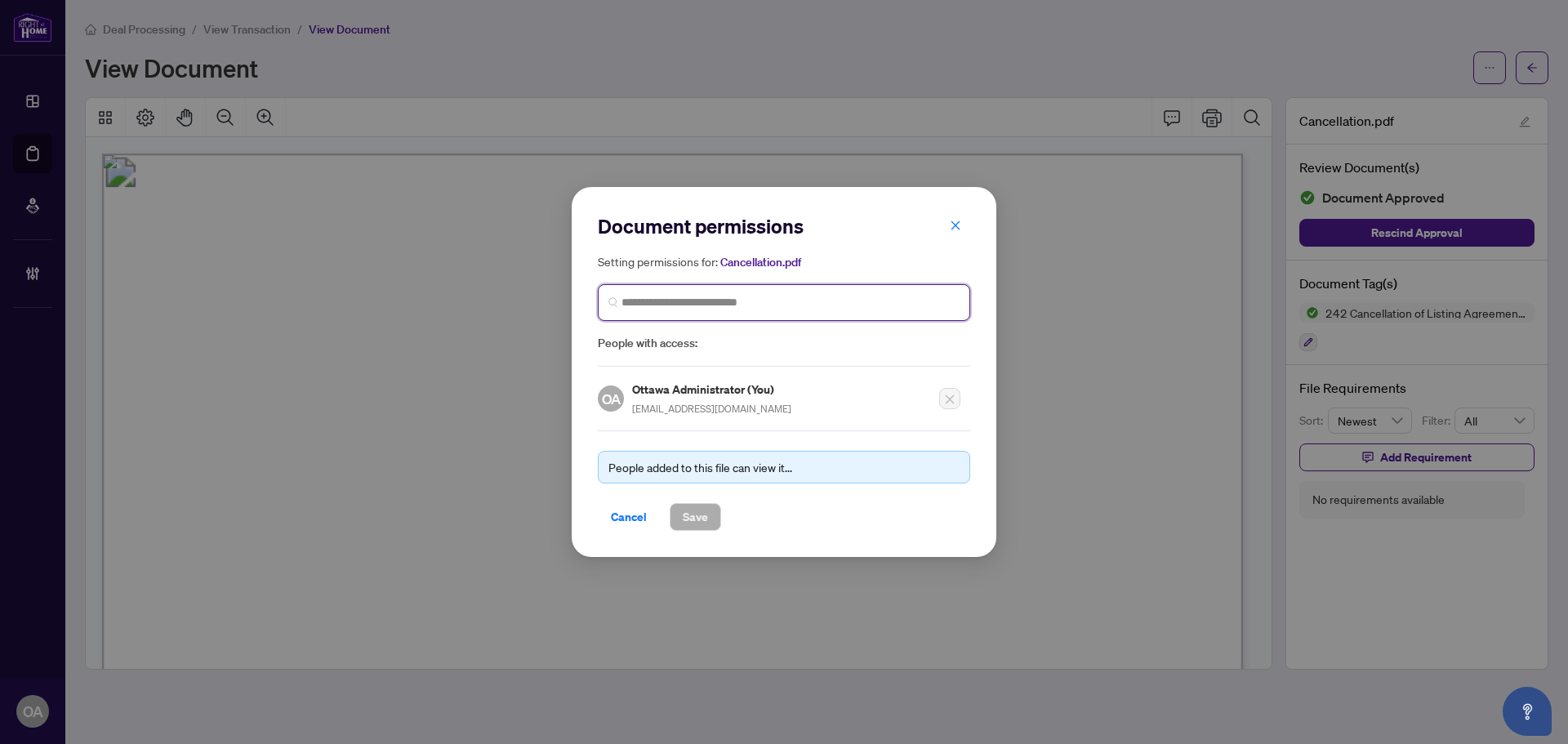
click at [673, 304] on input "search" at bounding box center [790, 302] width 338 height 17
type input "****"
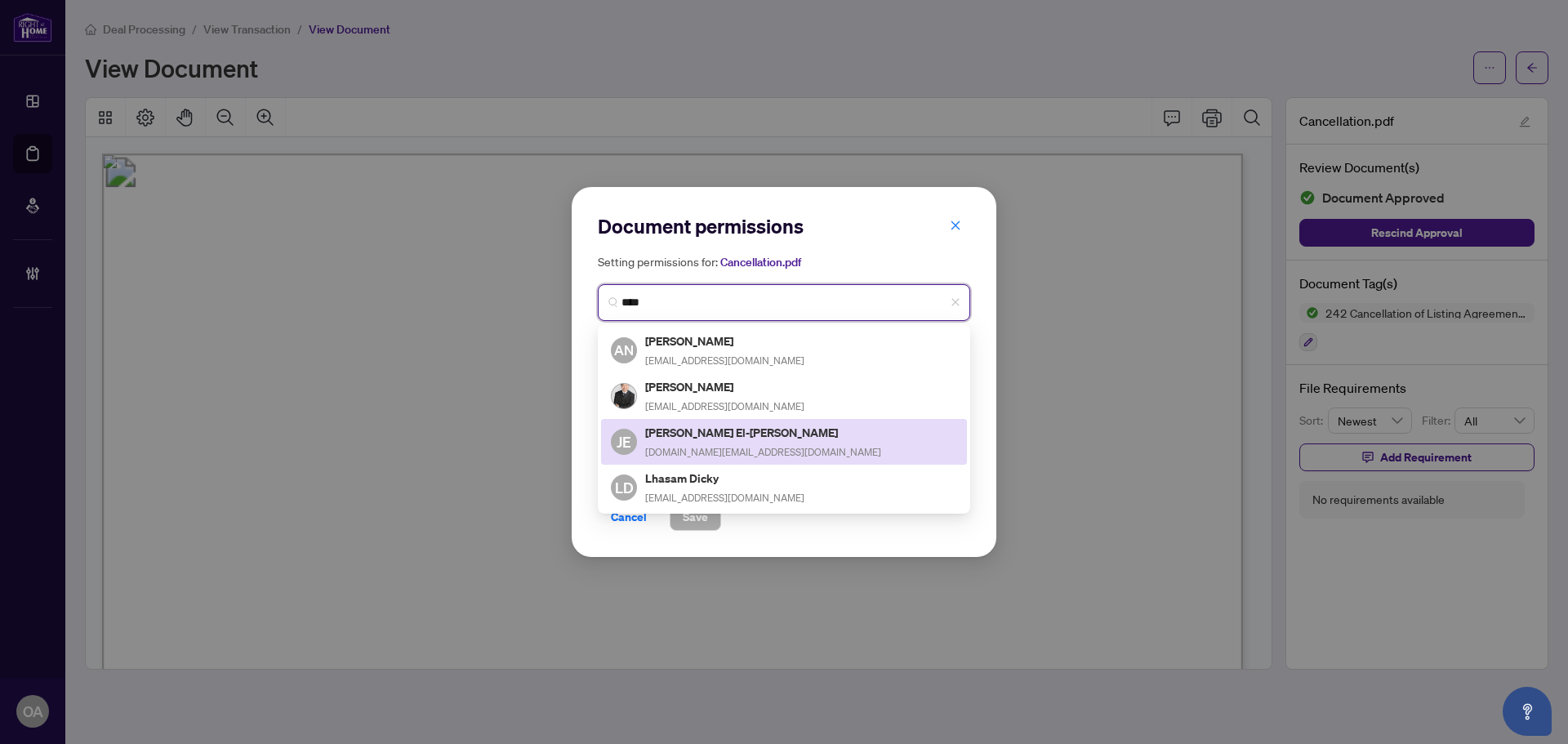
click at [741, 433] on h5 "Jerome El-Dick" at bounding box center [763, 432] width 236 height 19
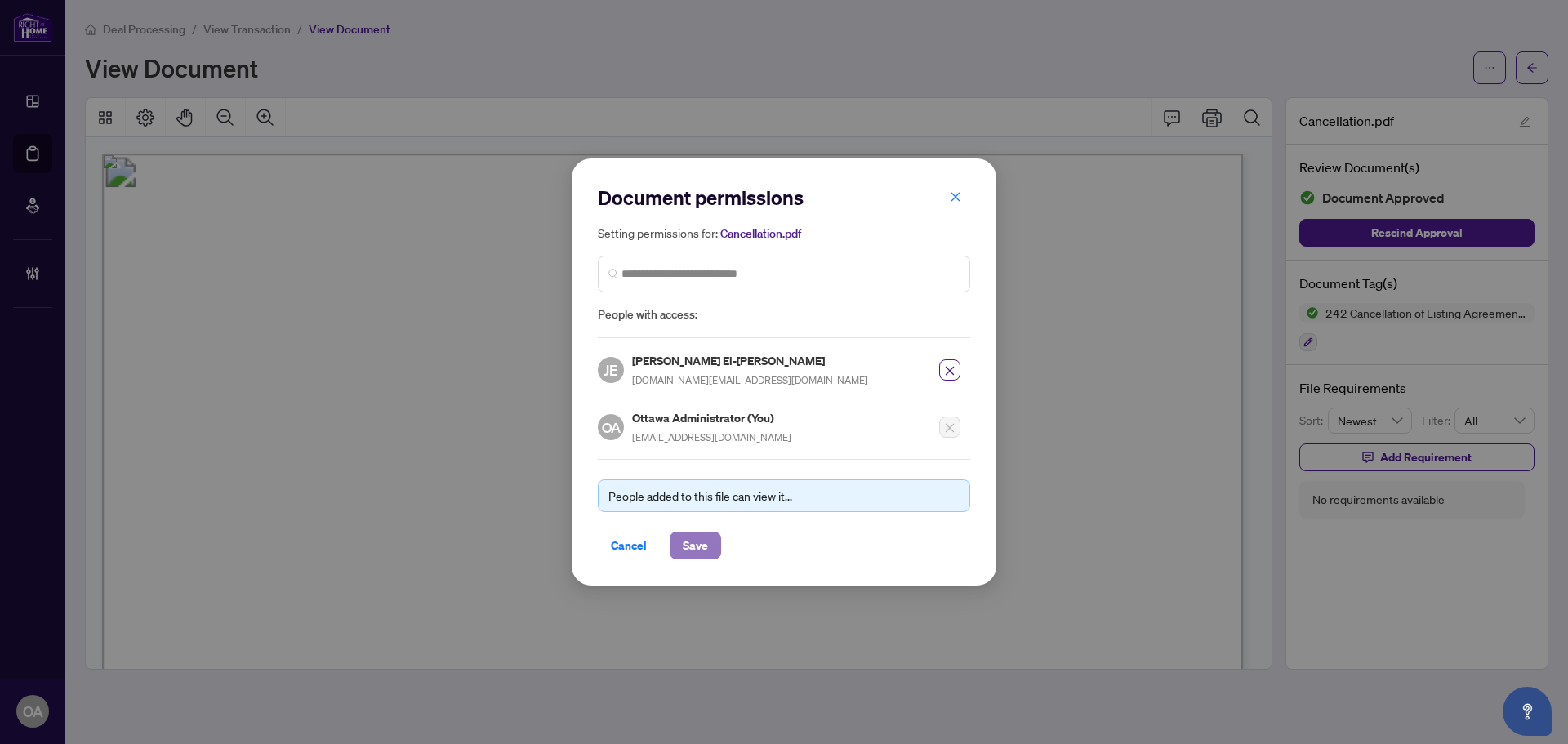
click at [685, 536] on span "Save" at bounding box center [695, 545] width 25 height 26
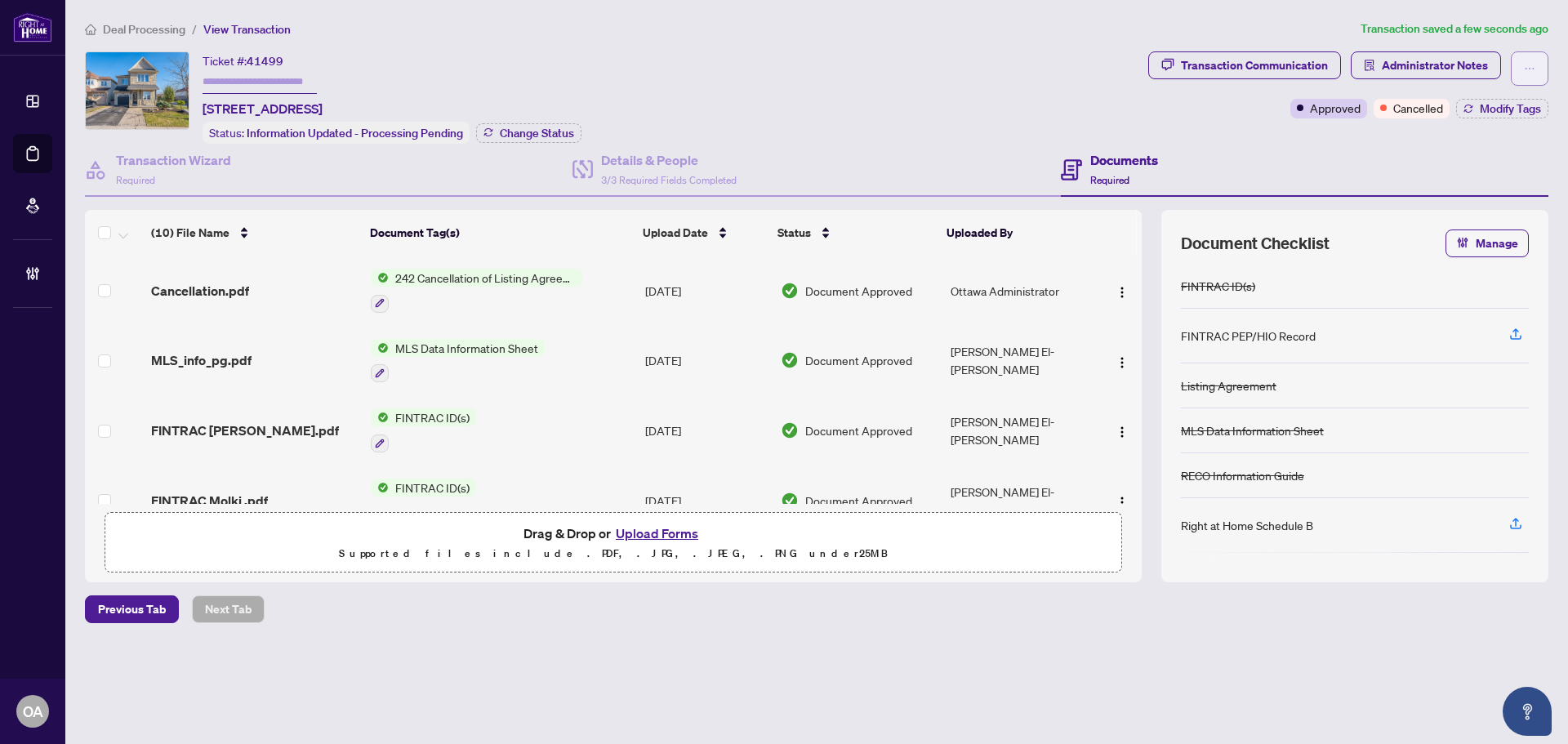
click at [1531, 68] on icon "ellipsis" at bounding box center [1530, 69] width 11 height 11
click at [1462, 187] on span "Submit for Completion" at bounding box center [1472, 183] width 125 height 18
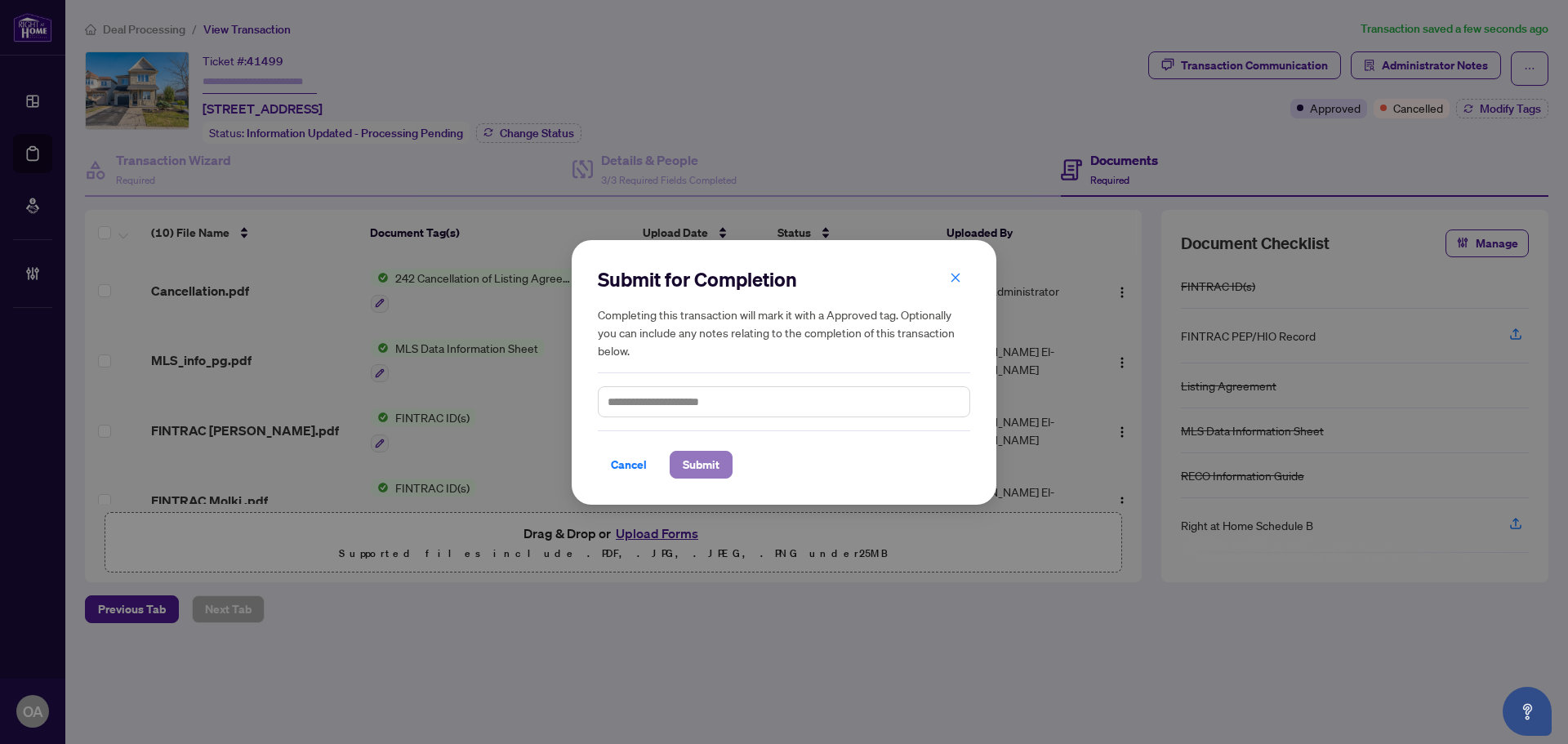
click at [710, 451] on span "Submit" at bounding box center [701, 464] width 37 height 26
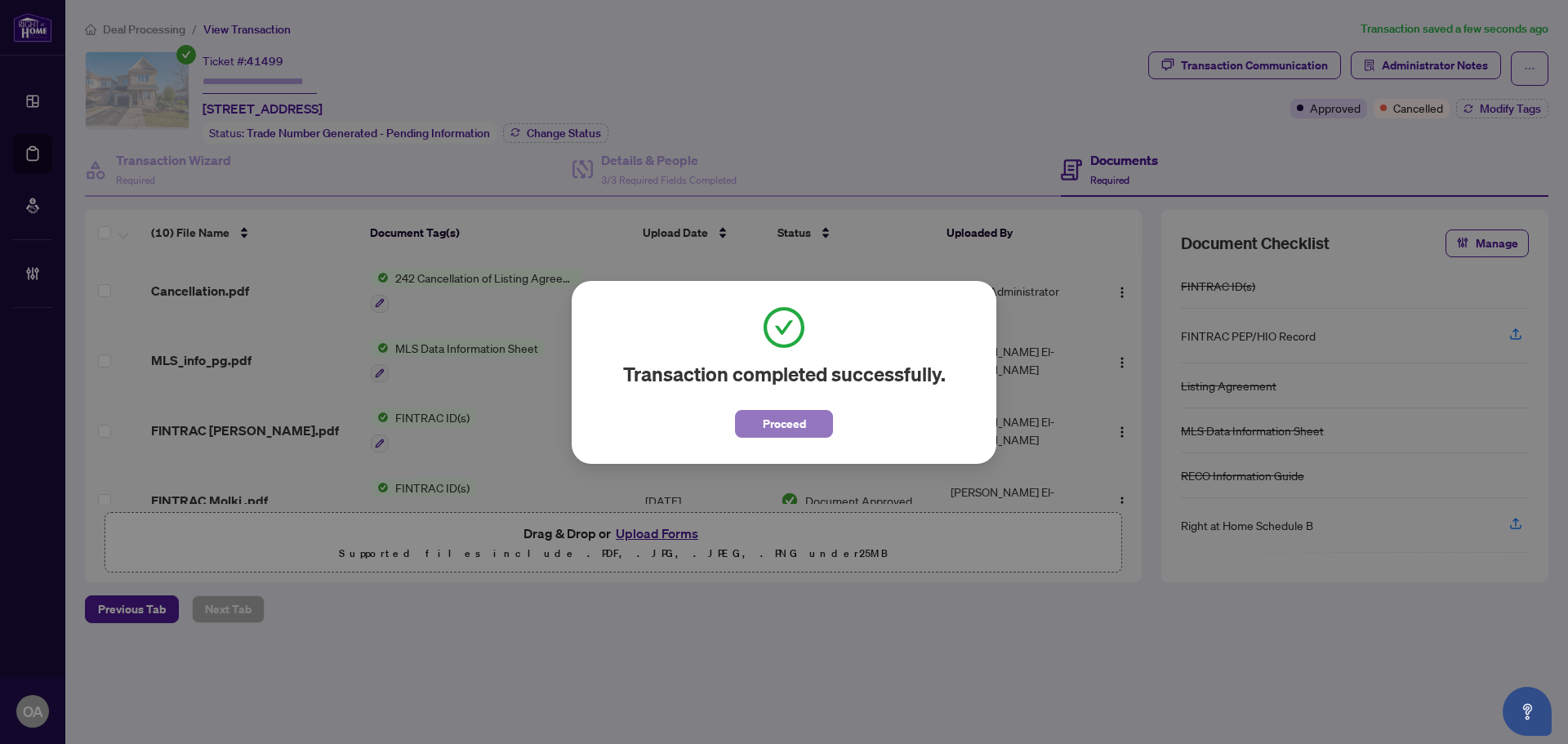
click at [819, 421] on button "Proceed" at bounding box center [784, 424] width 98 height 28
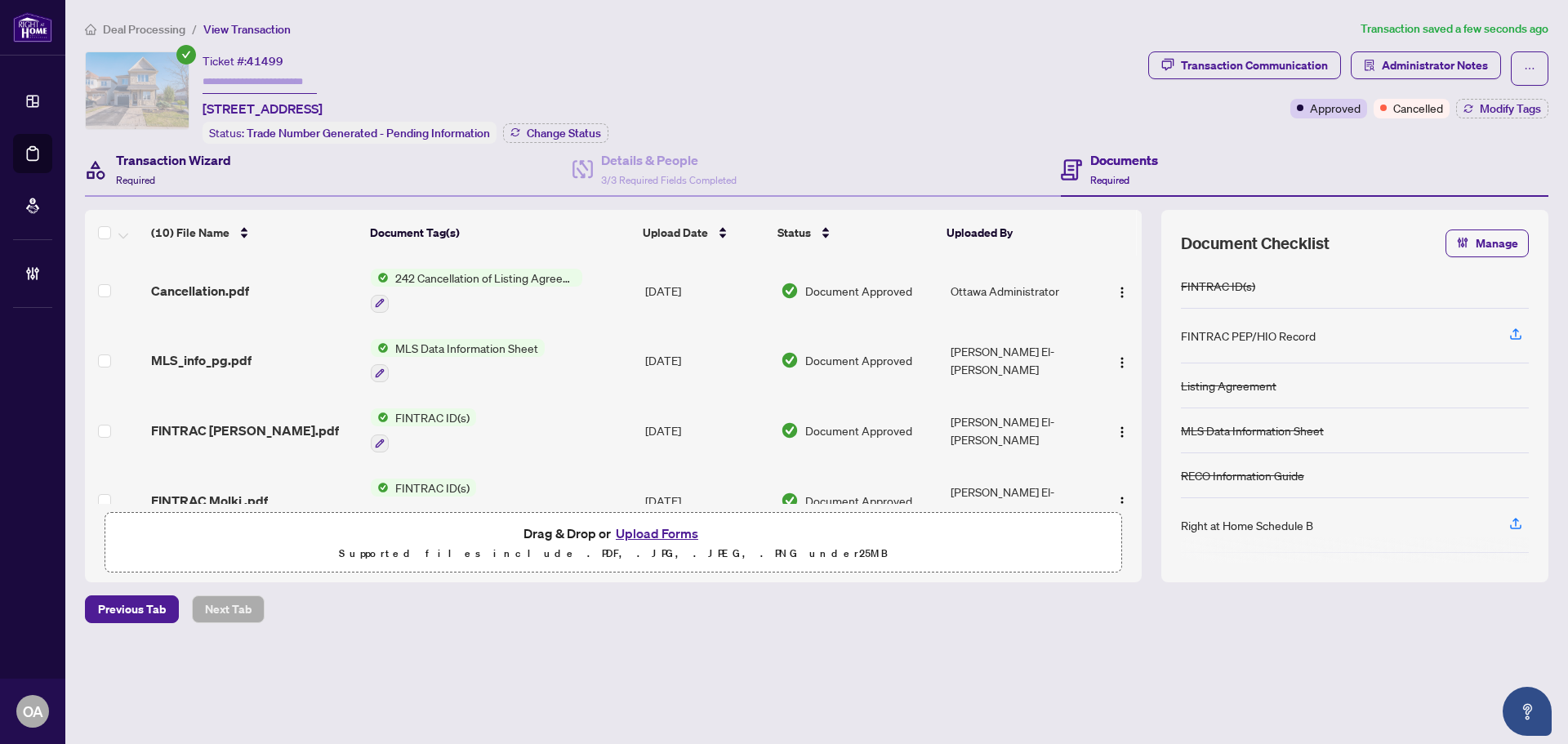
click at [158, 162] on h4 "Transaction Wizard" at bounding box center [173, 160] width 115 height 20
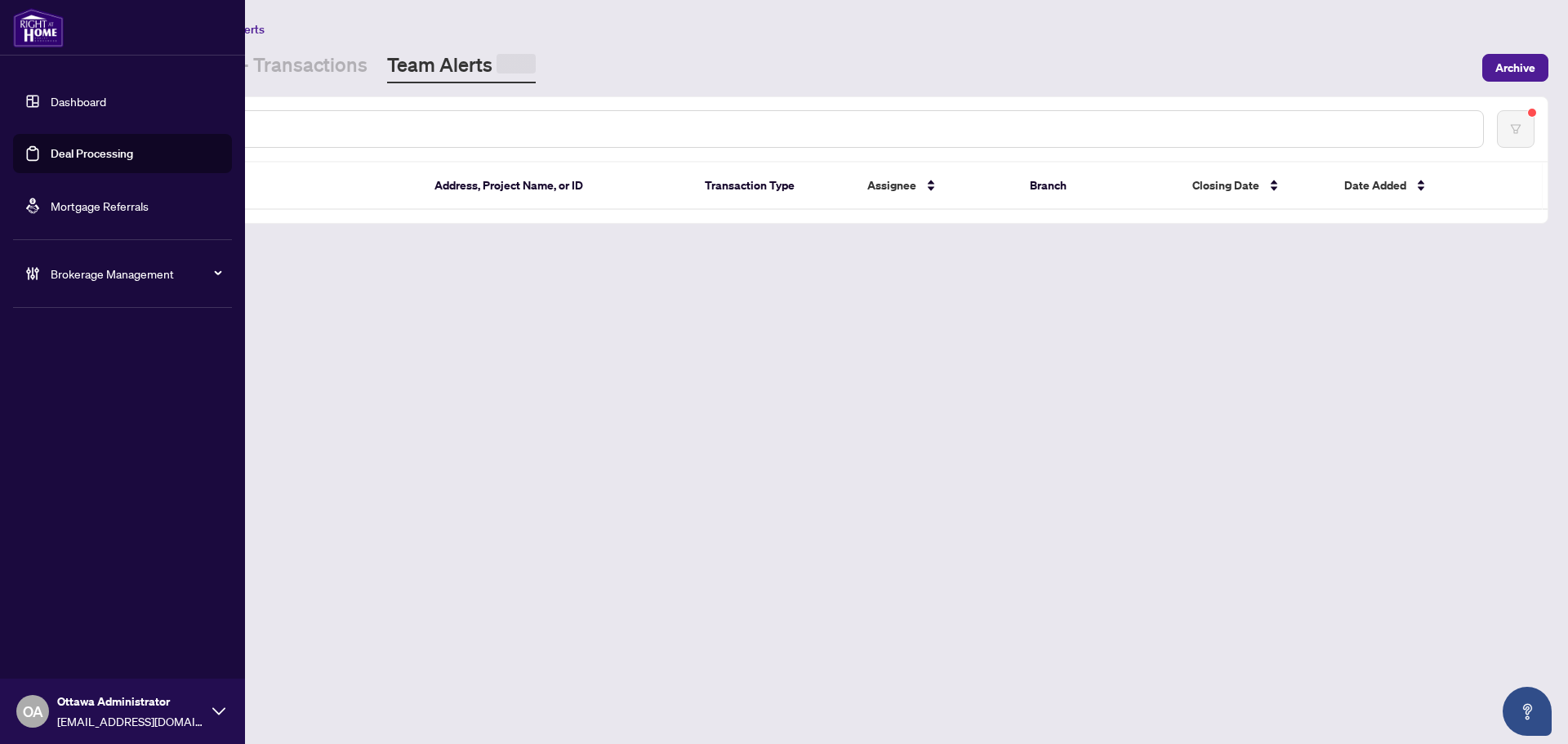
click at [85, 158] on link "Deal Processing" at bounding box center [92, 154] width 83 height 15
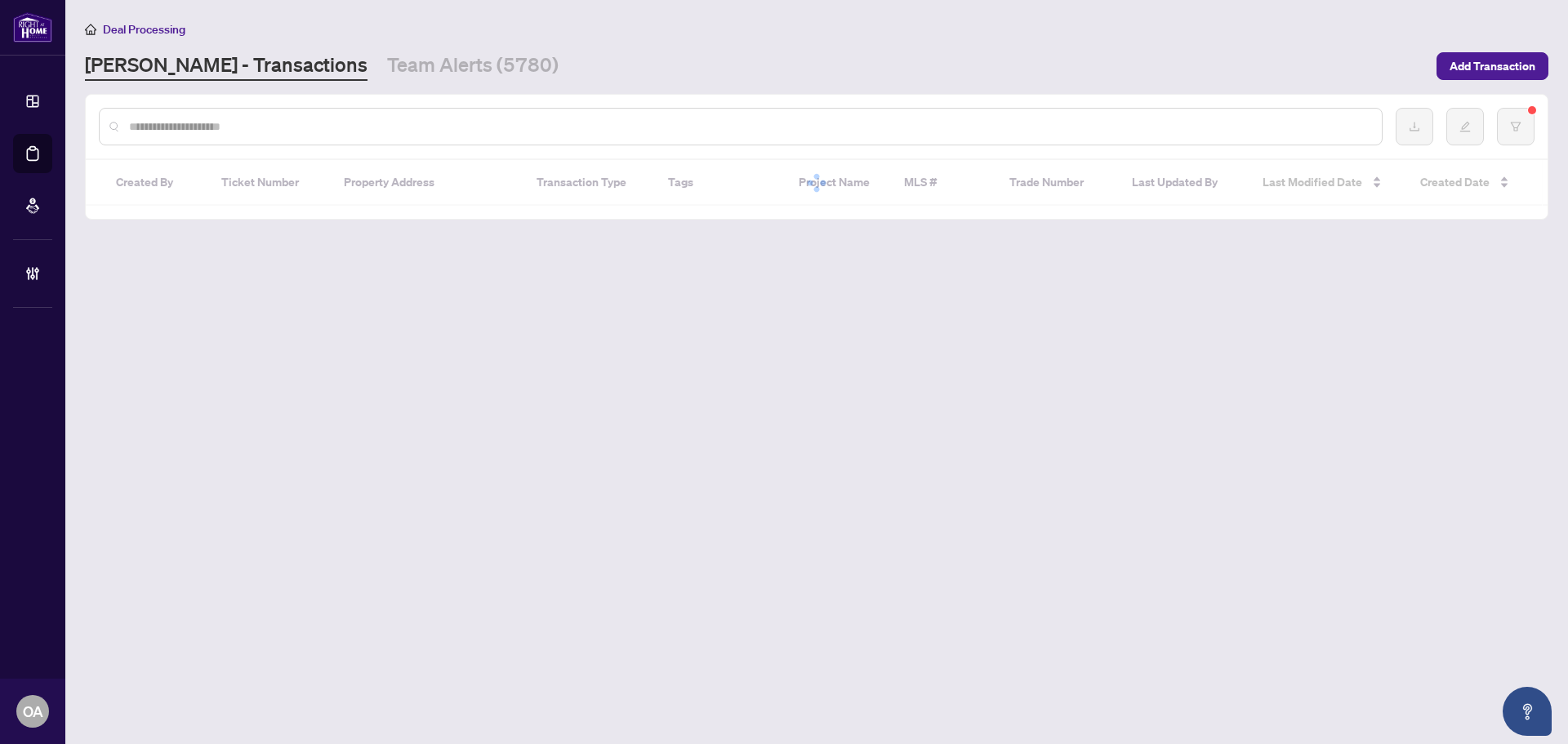
click at [415, 124] on input "text" at bounding box center [749, 127] width 1240 height 18
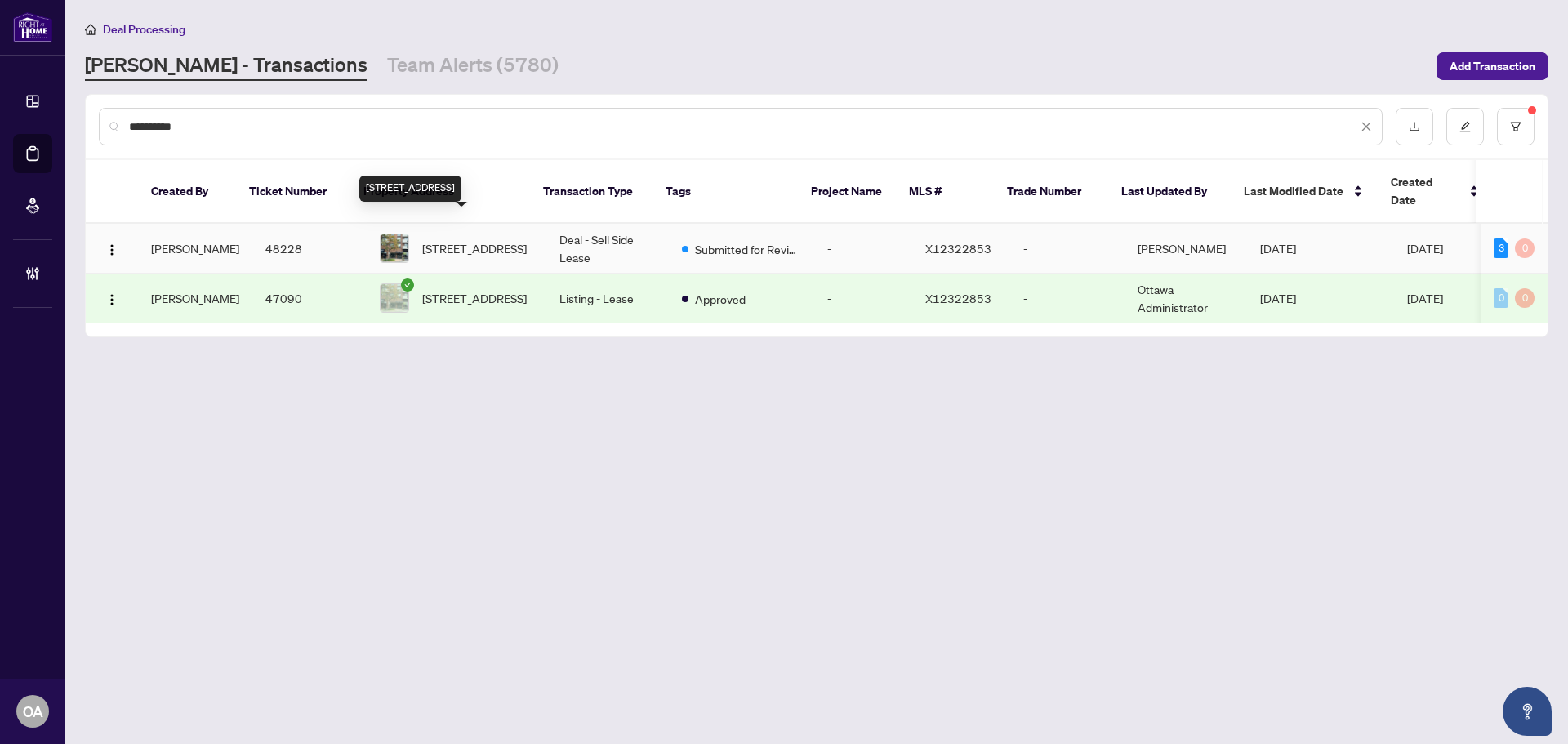
type input "**********"
click at [505, 240] on span "[STREET_ADDRESS]" at bounding box center [474, 249] width 105 height 18
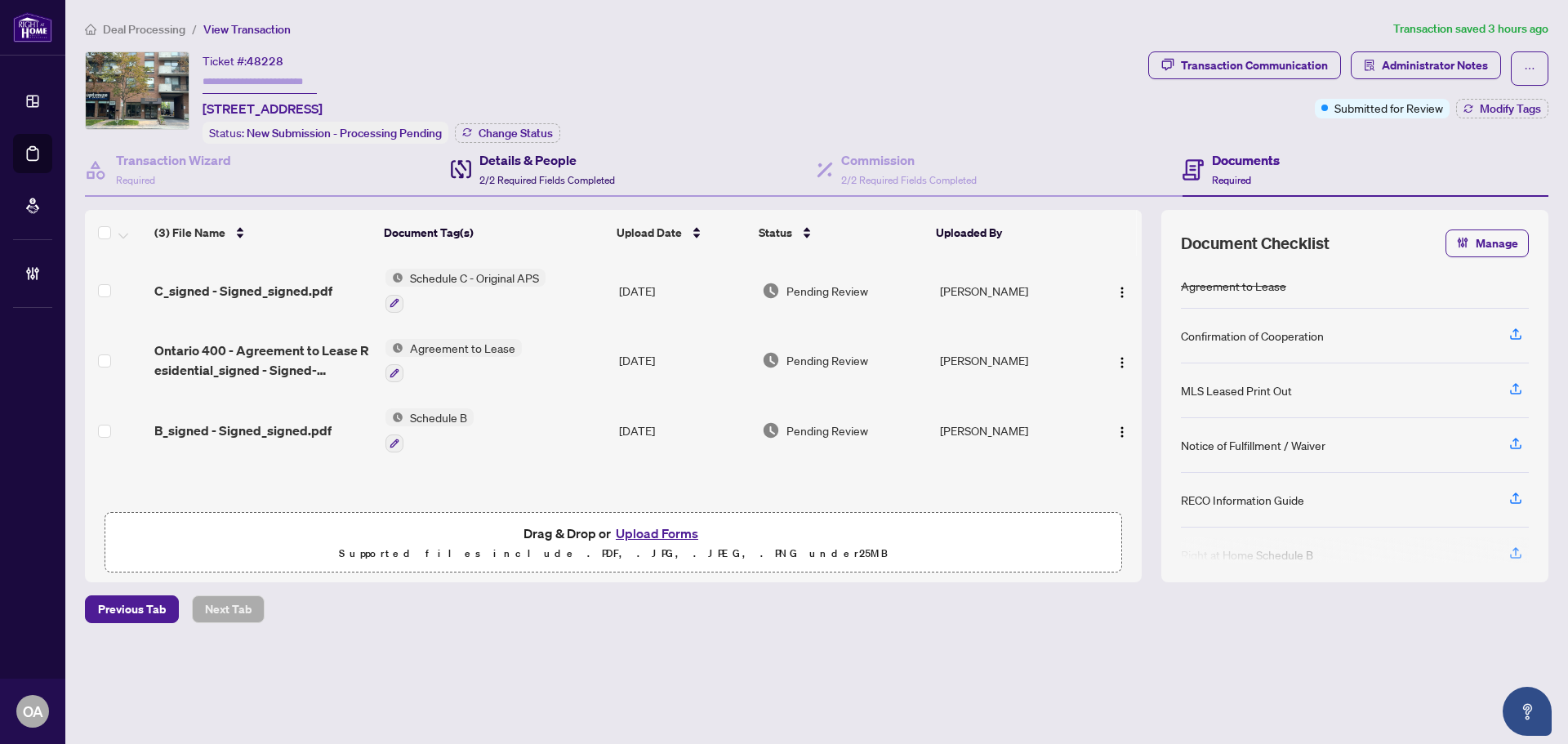
click at [541, 155] on h4 "Details & People" at bounding box center [547, 160] width 136 height 20
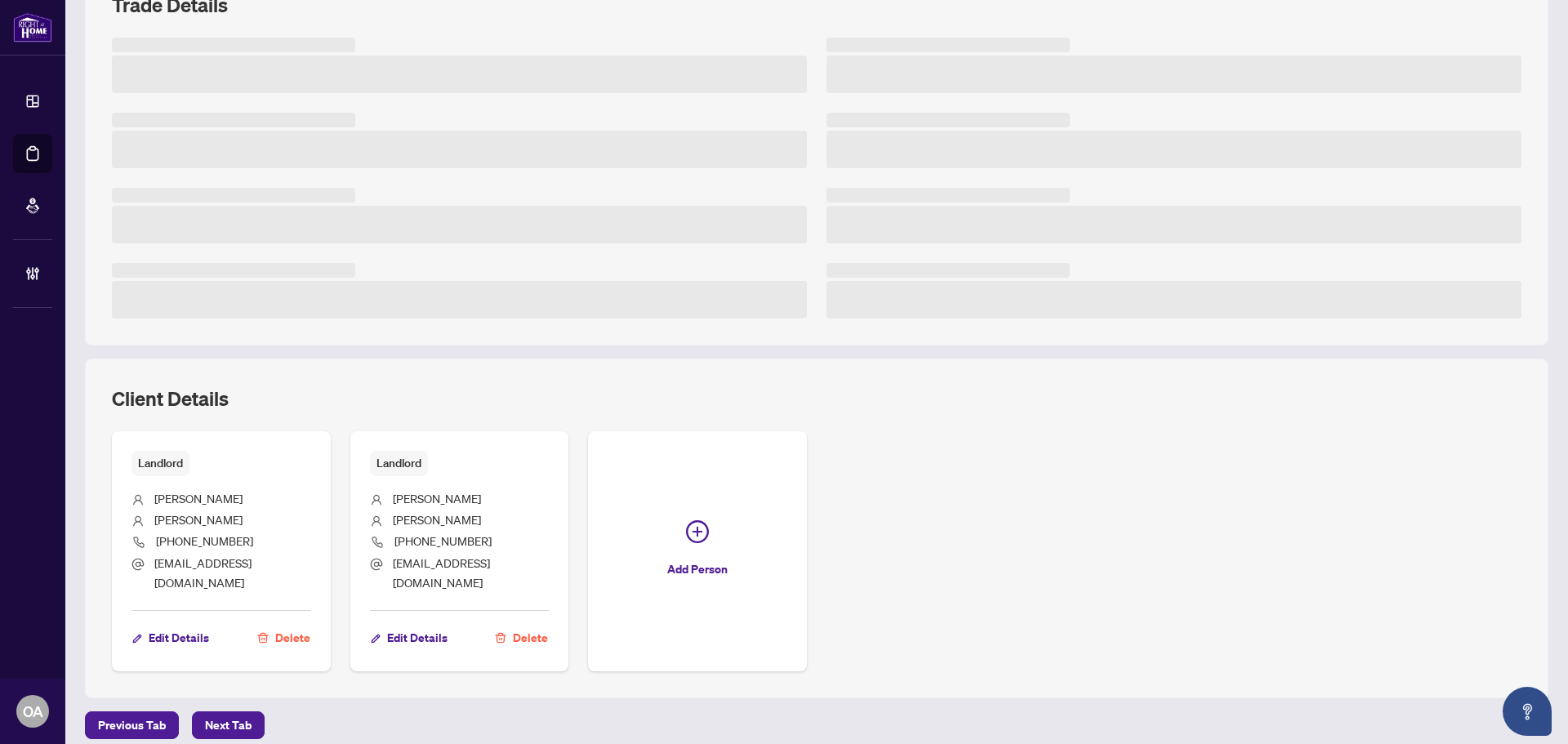
scroll to position [297, 0]
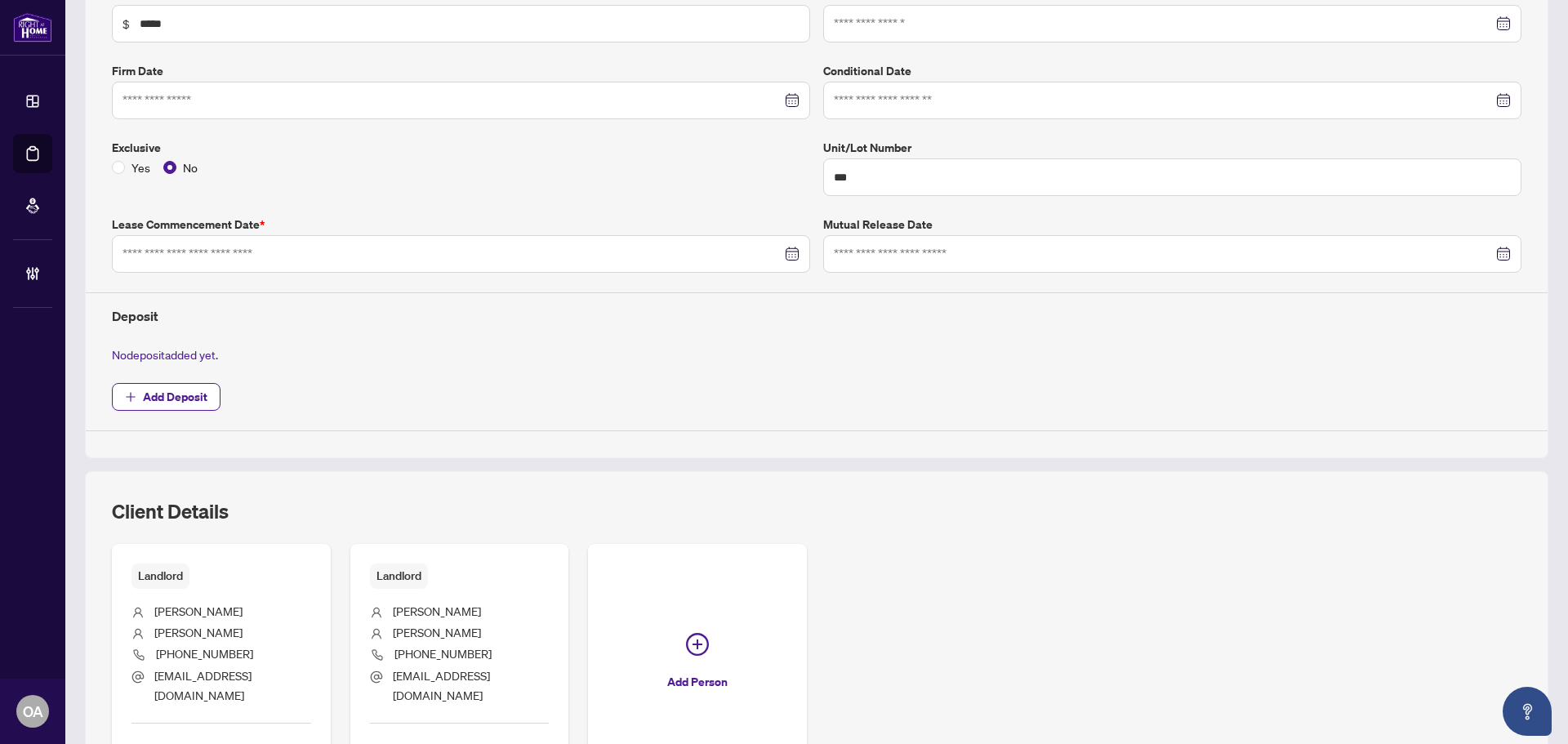
type input "**********"
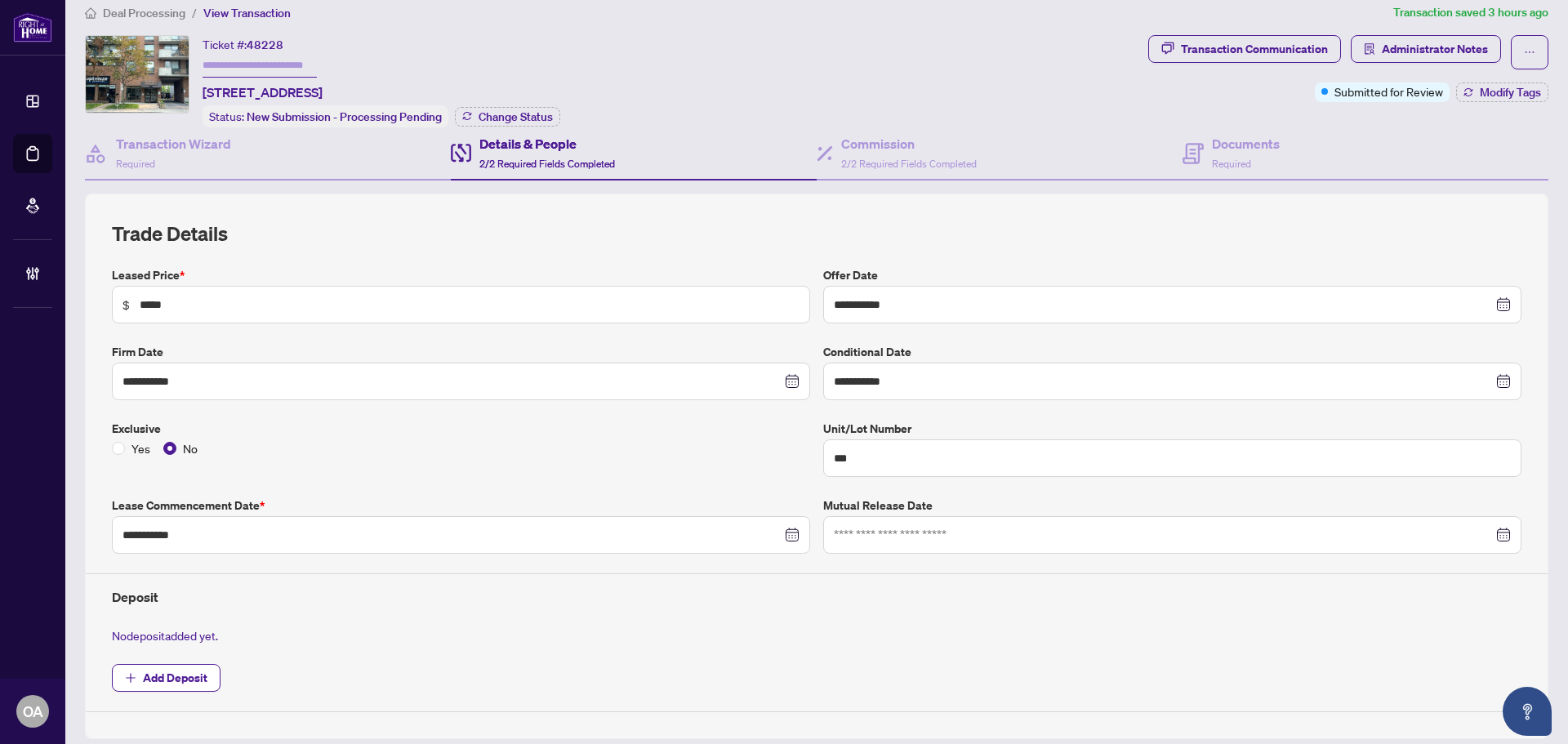
scroll to position [0, 0]
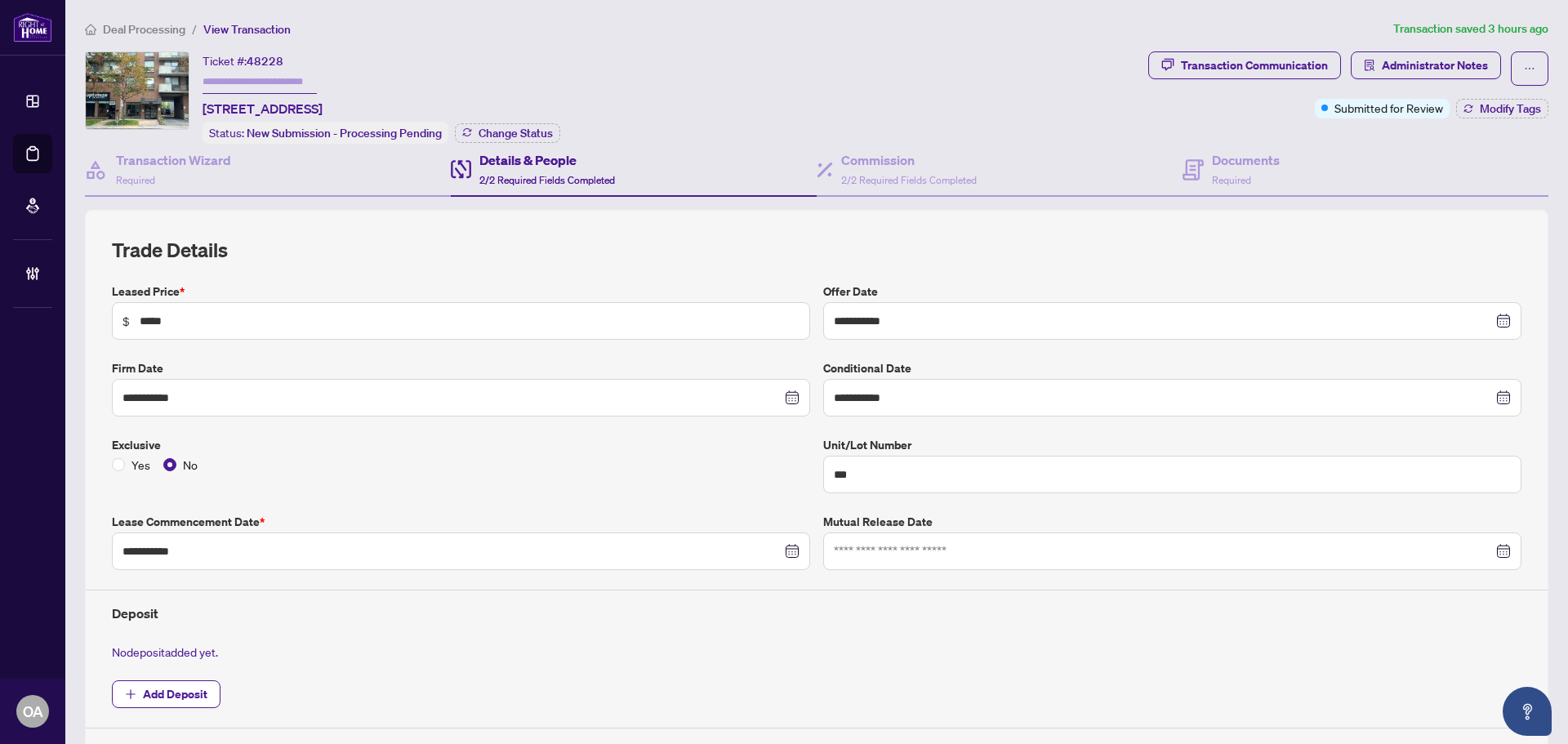
drag, startPoint x: 528, startPoint y: 109, endPoint x: 200, endPoint y: 110, distance: 328.0
click at [200, 110] on div "Ticket #: 48228 [STREET_ADDRESS] Status: New Submission - Processing Pending Ch…" at bounding box center [613, 97] width 1057 height 92
copy span "[STREET_ADDRESS]"
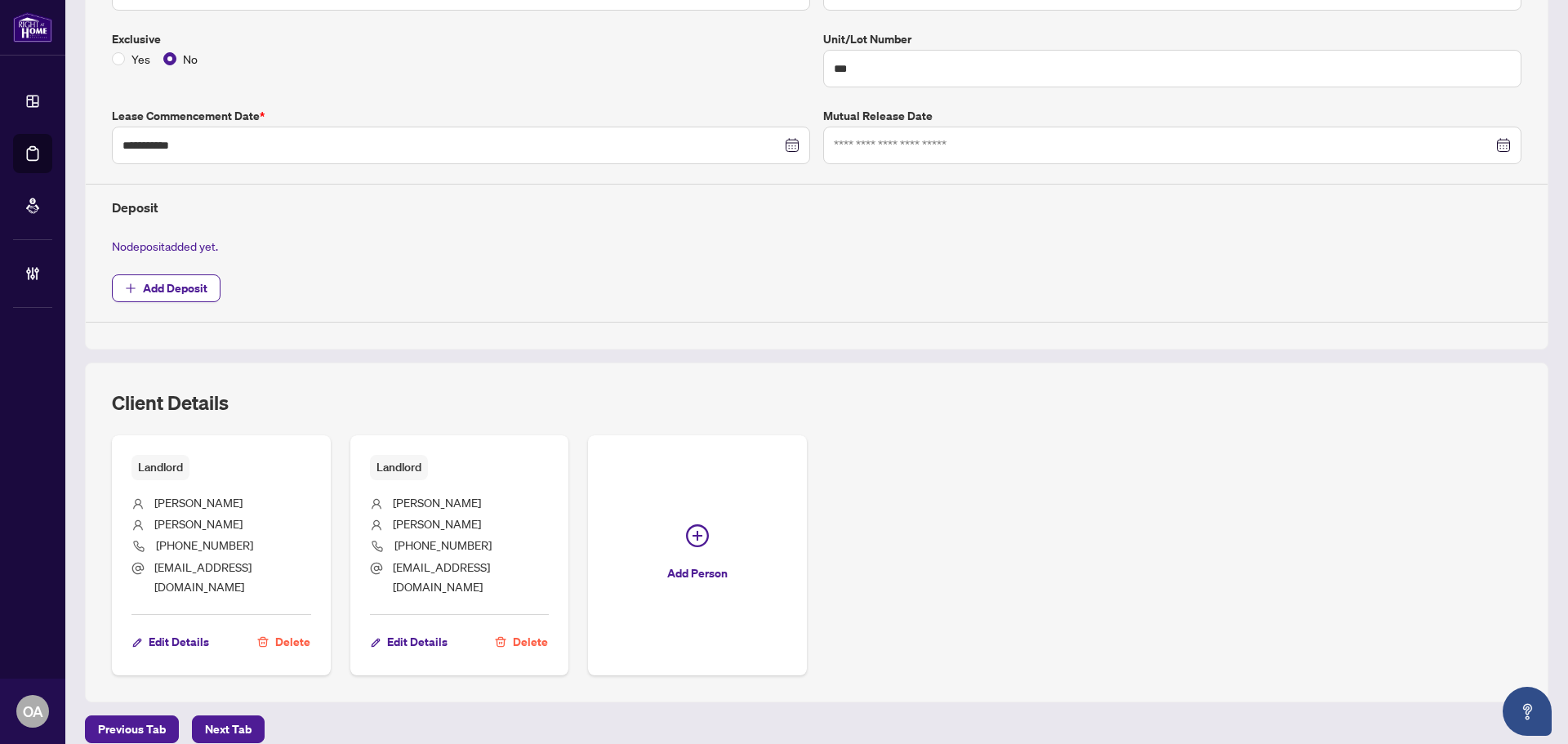
scroll to position [408, 0]
click at [164, 275] on span "Add Deposit" at bounding box center [175, 286] width 65 height 26
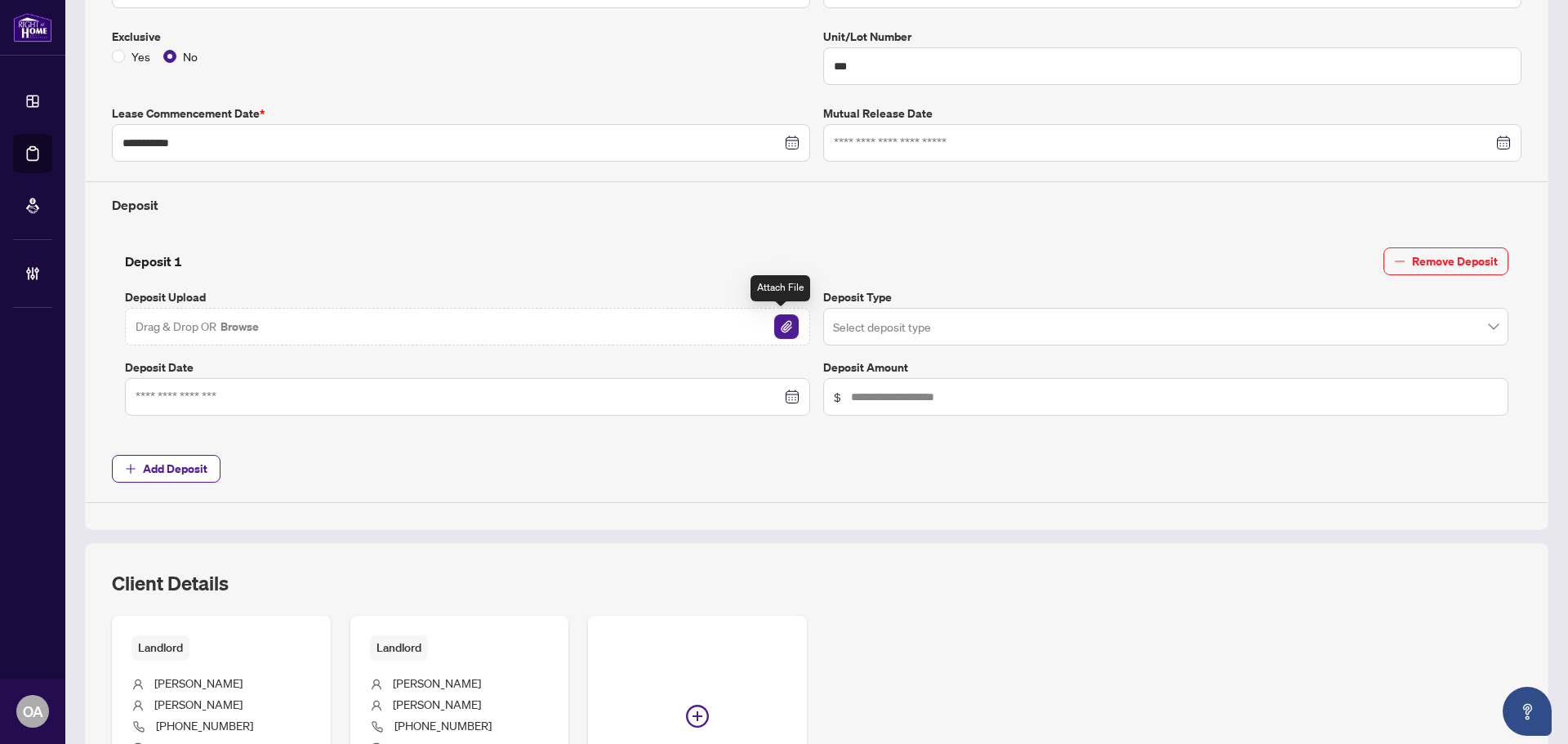
click at [786, 326] on img "button" at bounding box center [787, 326] width 25 height 25
click at [275, 393] on input at bounding box center [459, 397] width 646 height 18
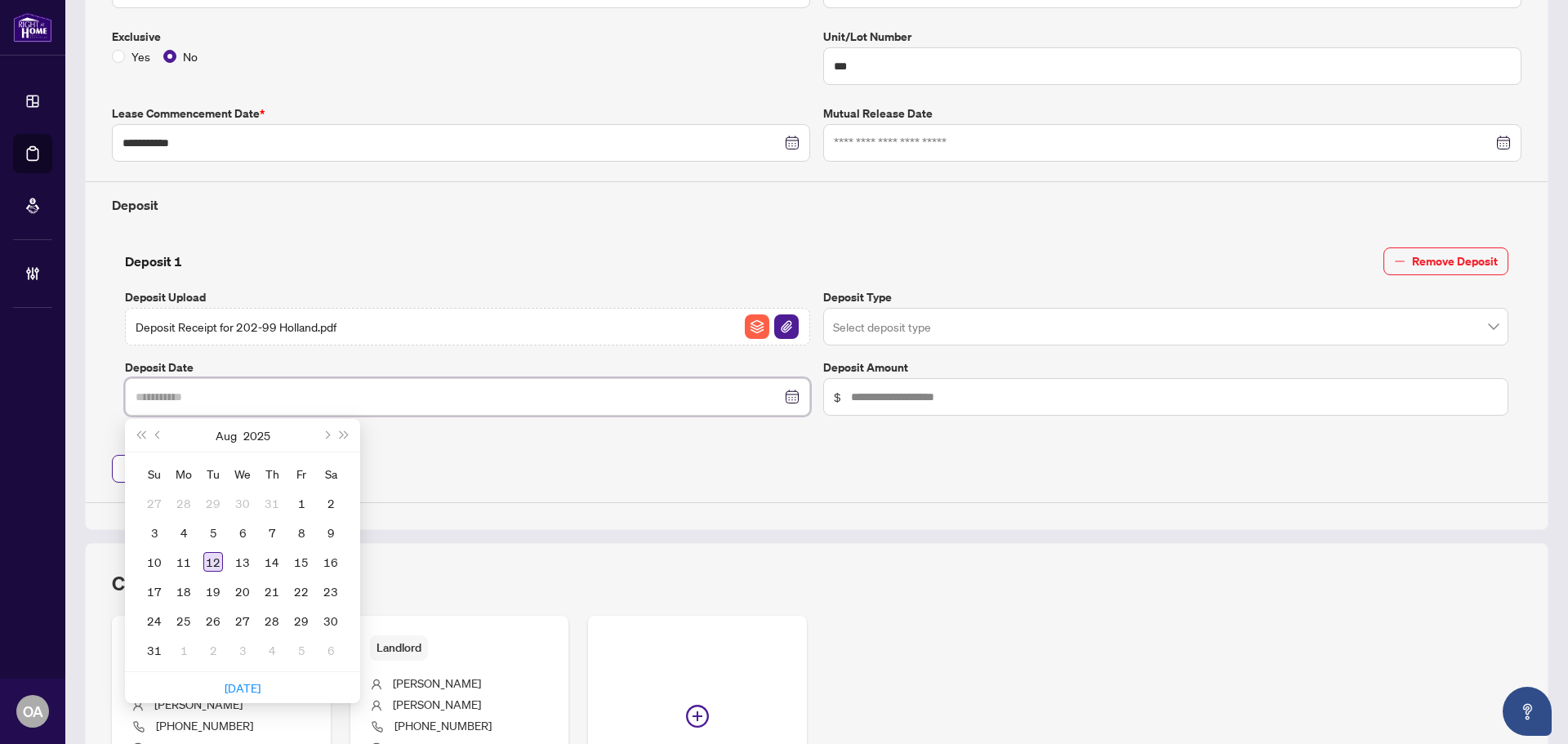
type input "**********"
click at [211, 558] on div "12" at bounding box center [213, 562] width 20 height 20
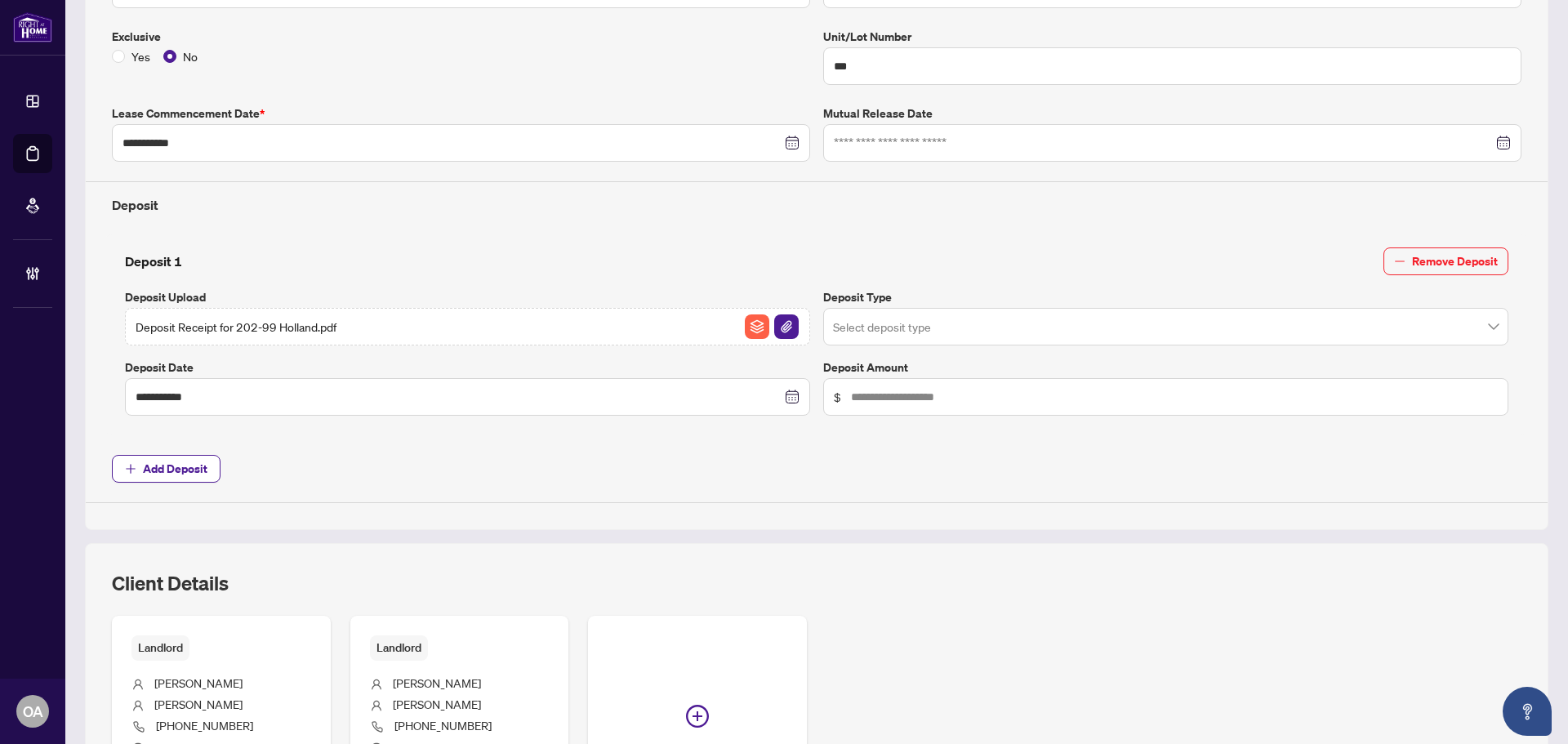
click at [990, 330] on input "search" at bounding box center [1158, 329] width 651 height 36
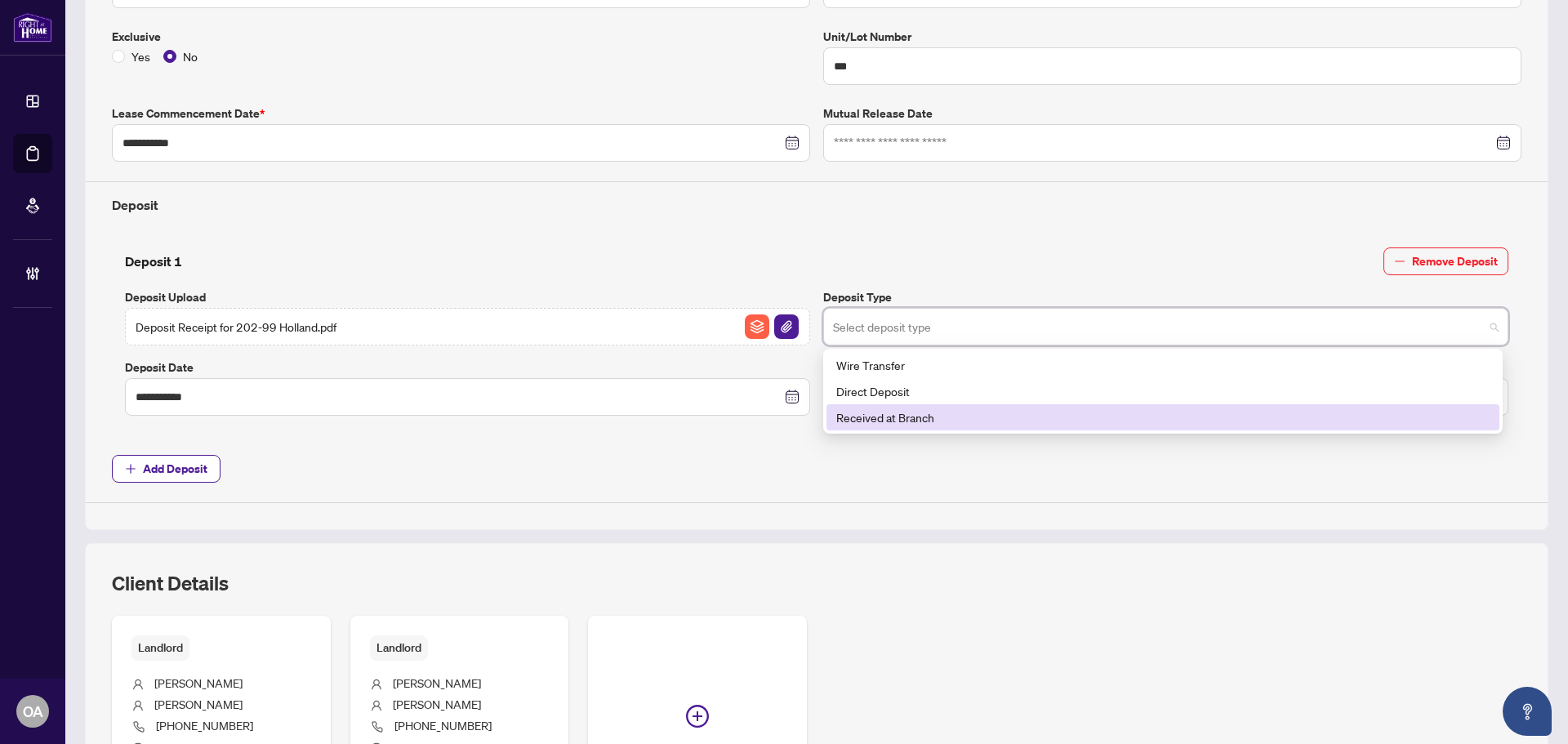
click at [906, 414] on div "Received at Branch" at bounding box center [1162, 417] width 654 height 18
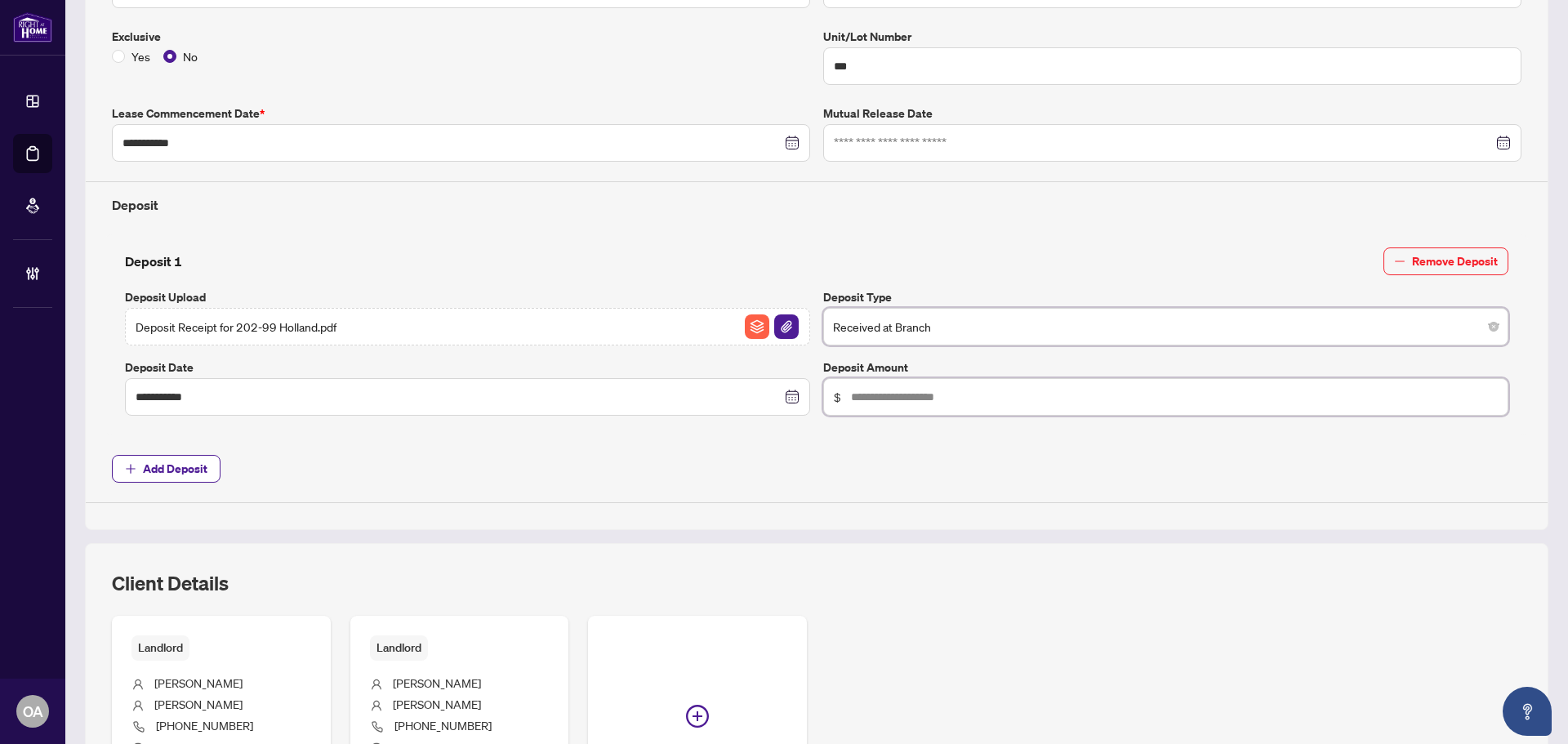
click at [919, 394] on input "text" at bounding box center [1174, 397] width 647 height 18
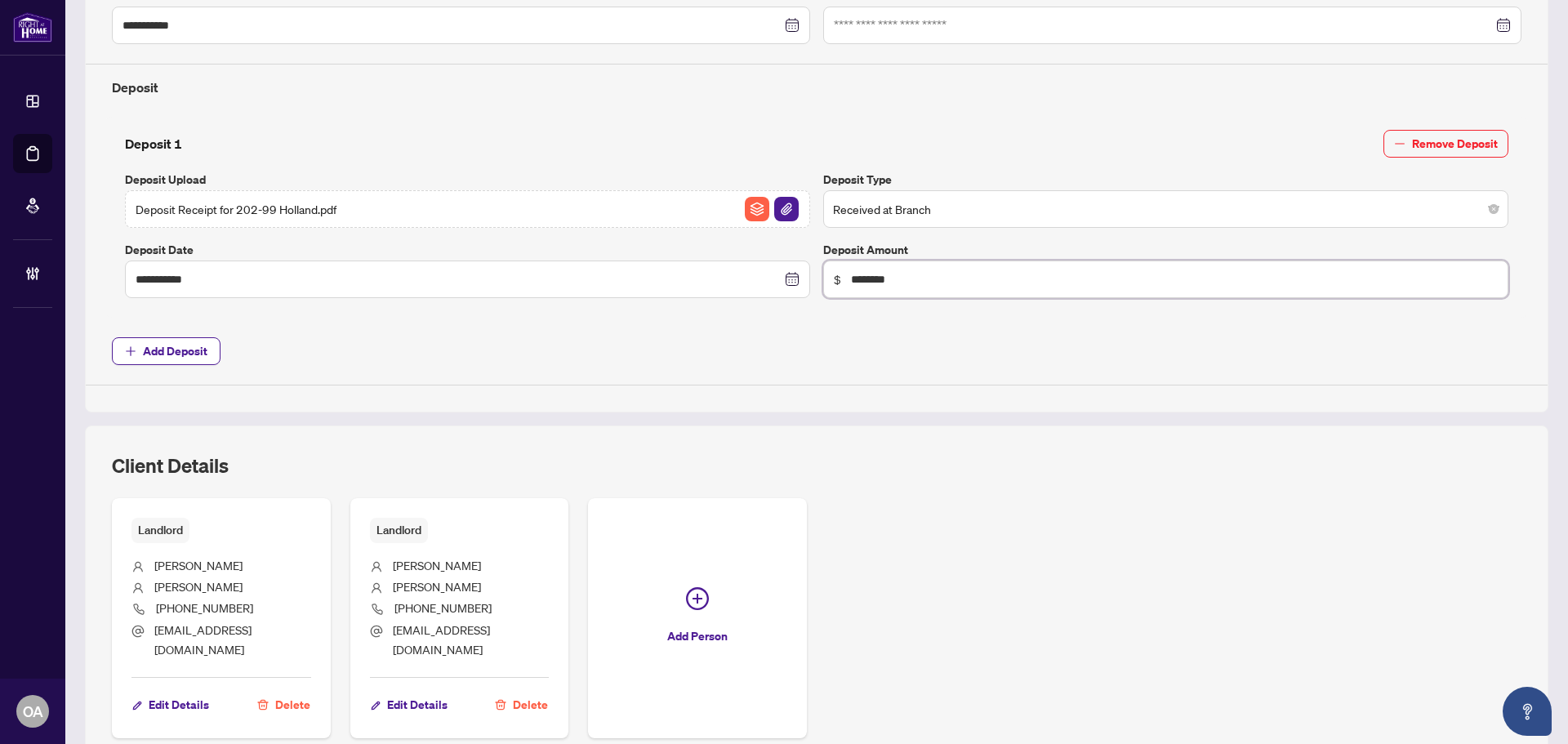
scroll to position [645, 0]
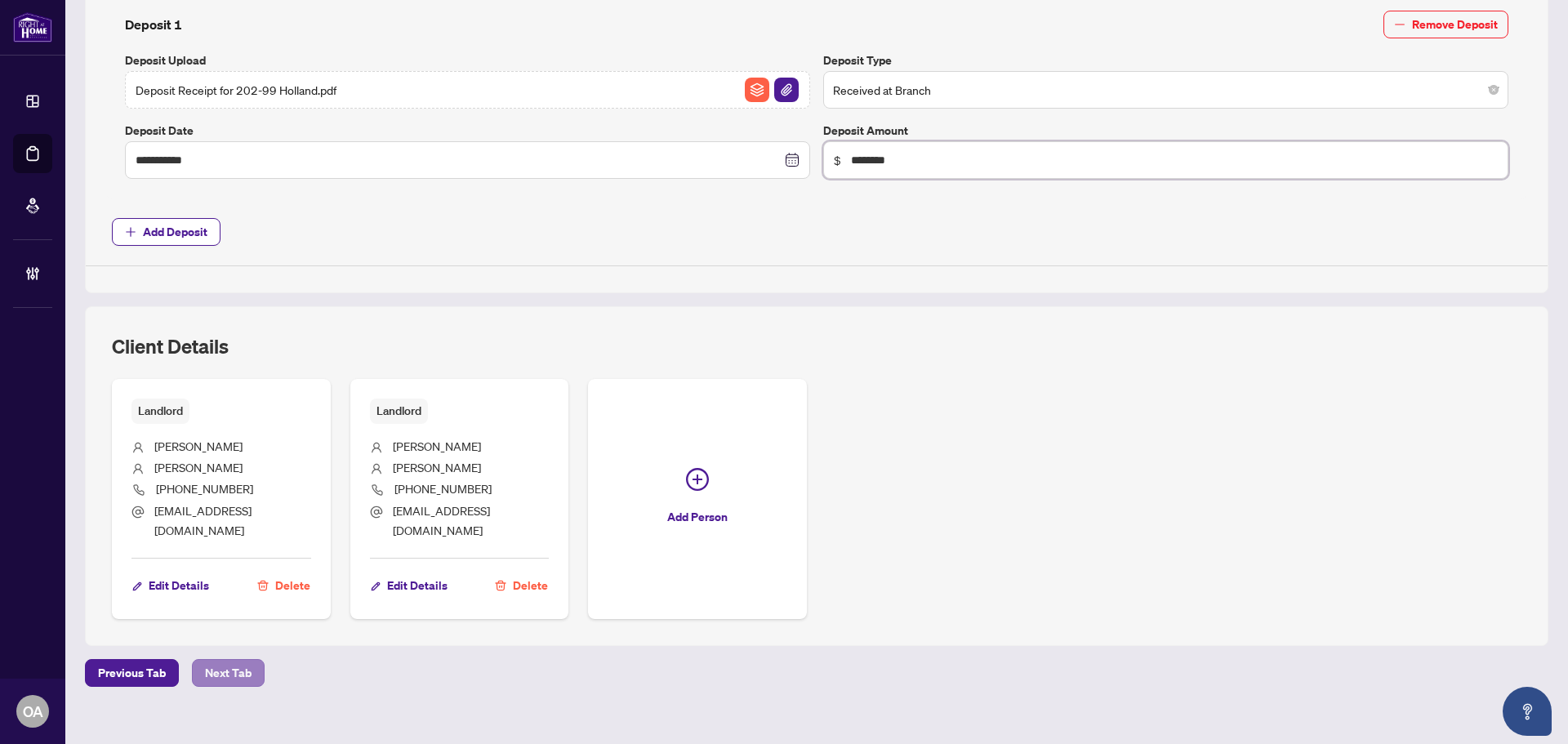
type input "********"
click at [236, 660] on span "Next Tab" at bounding box center [228, 673] width 47 height 26
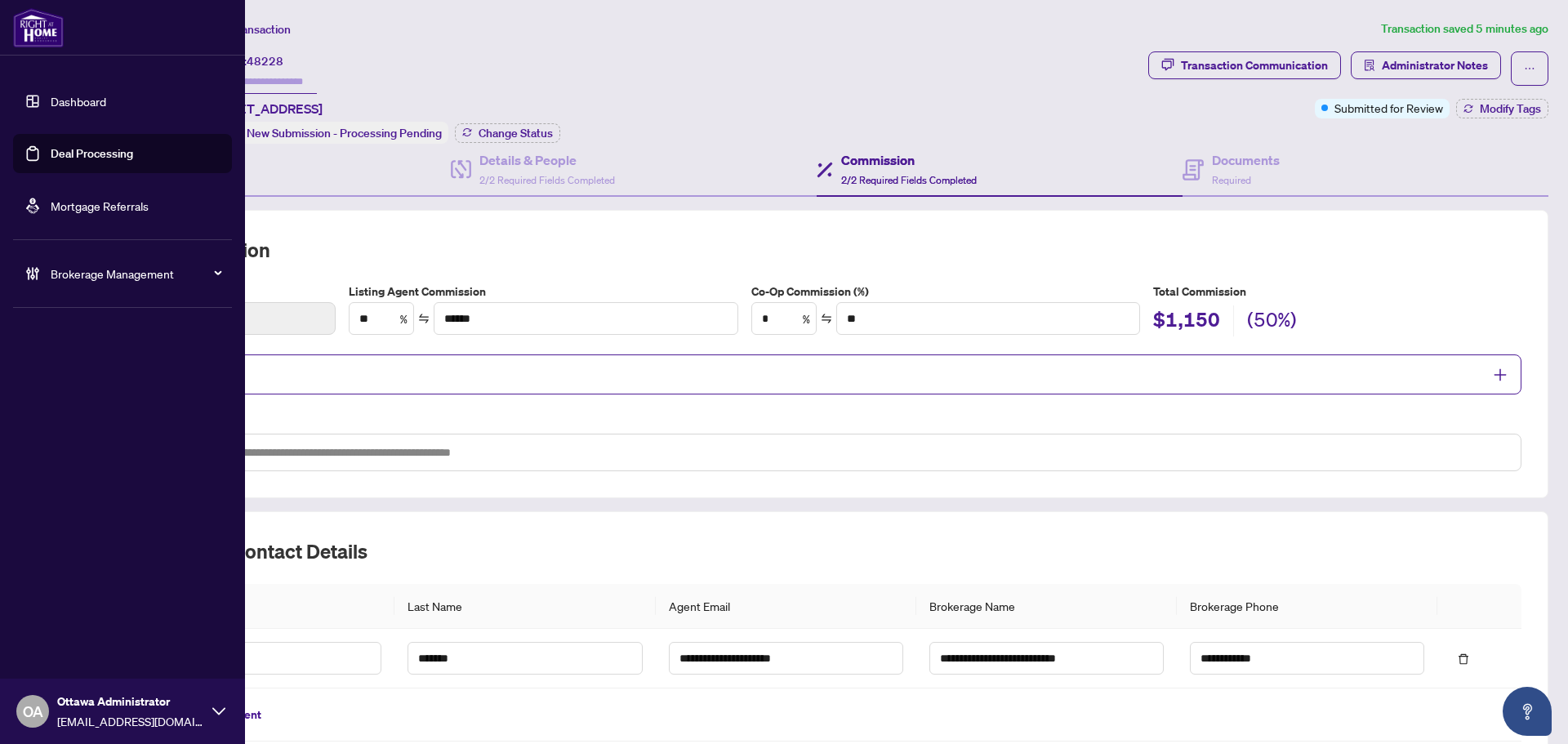
click at [66, 159] on link "Deal Processing" at bounding box center [92, 154] width 83 height 15
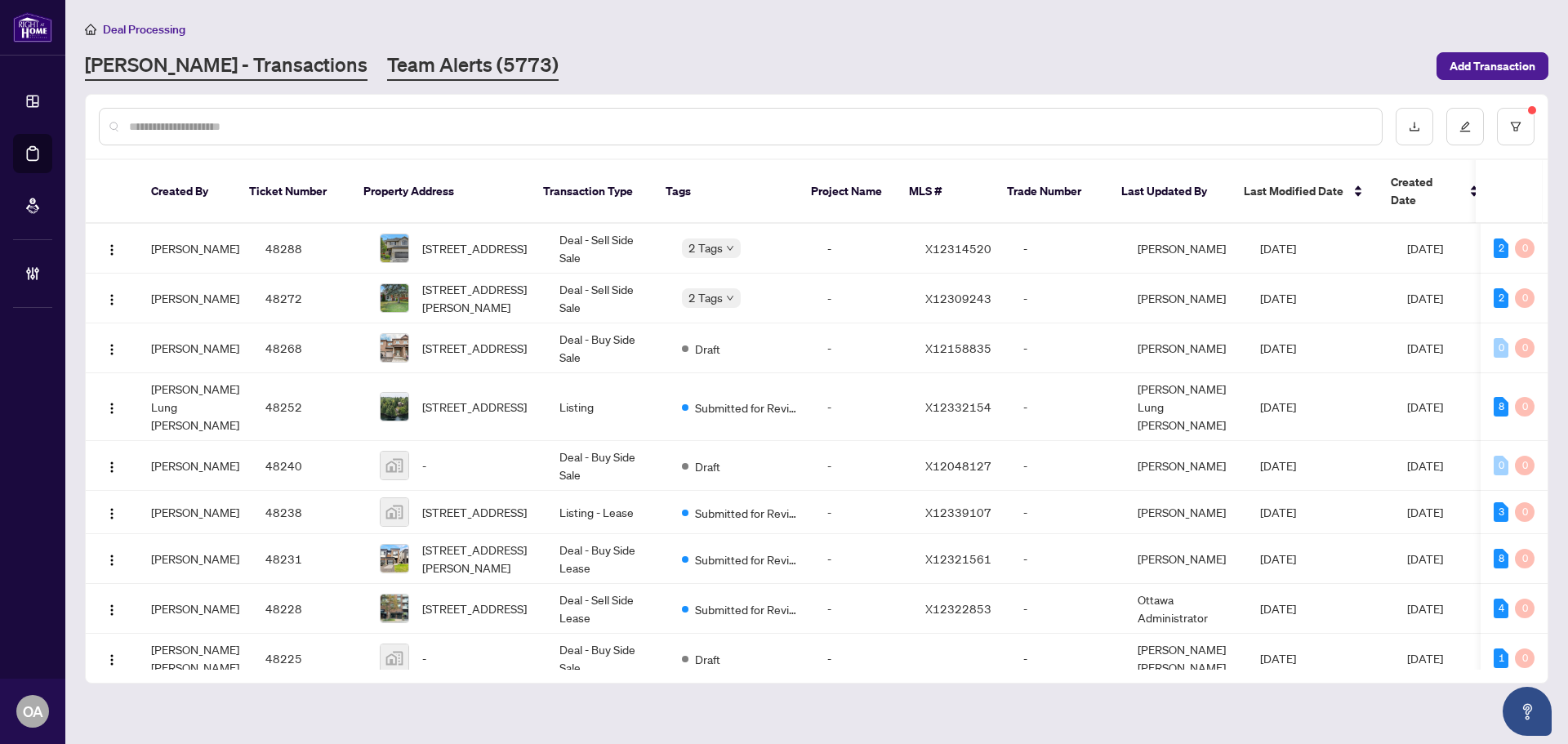
click at [443, 65] on link "Team Alerts (5773)" at bounding box center [473, 66] width 172 height 29
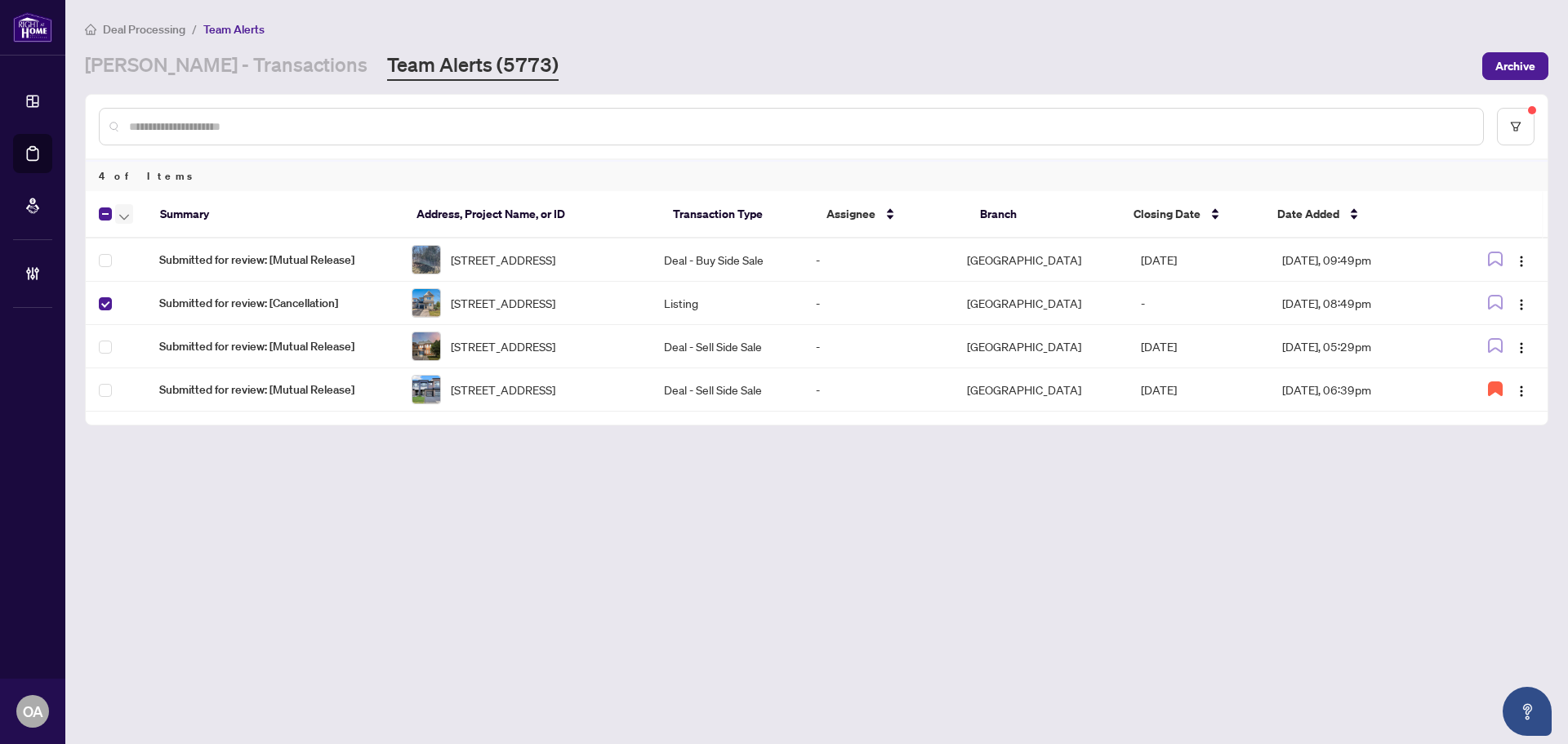
click at [128, 214] on icon "button" at bounding box center [124, 217] width 10 height 6
click at [148, 350] on span "Complete Item" at bounding box center [179, 347] width 102 height 18
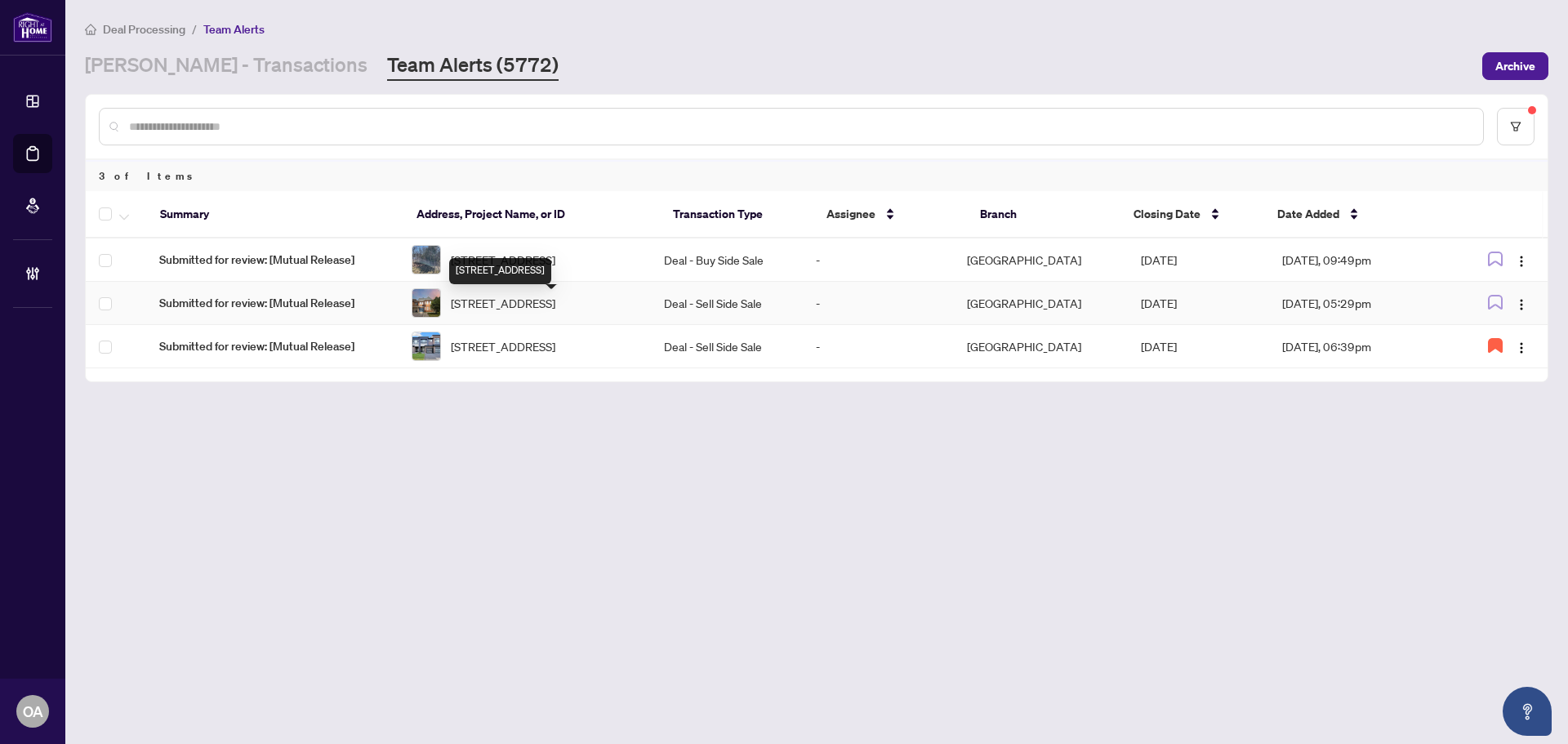
click at [543, 305] on span "[STREET_ADDRESS]" at bounding box center [503, 303] width 105 height 18
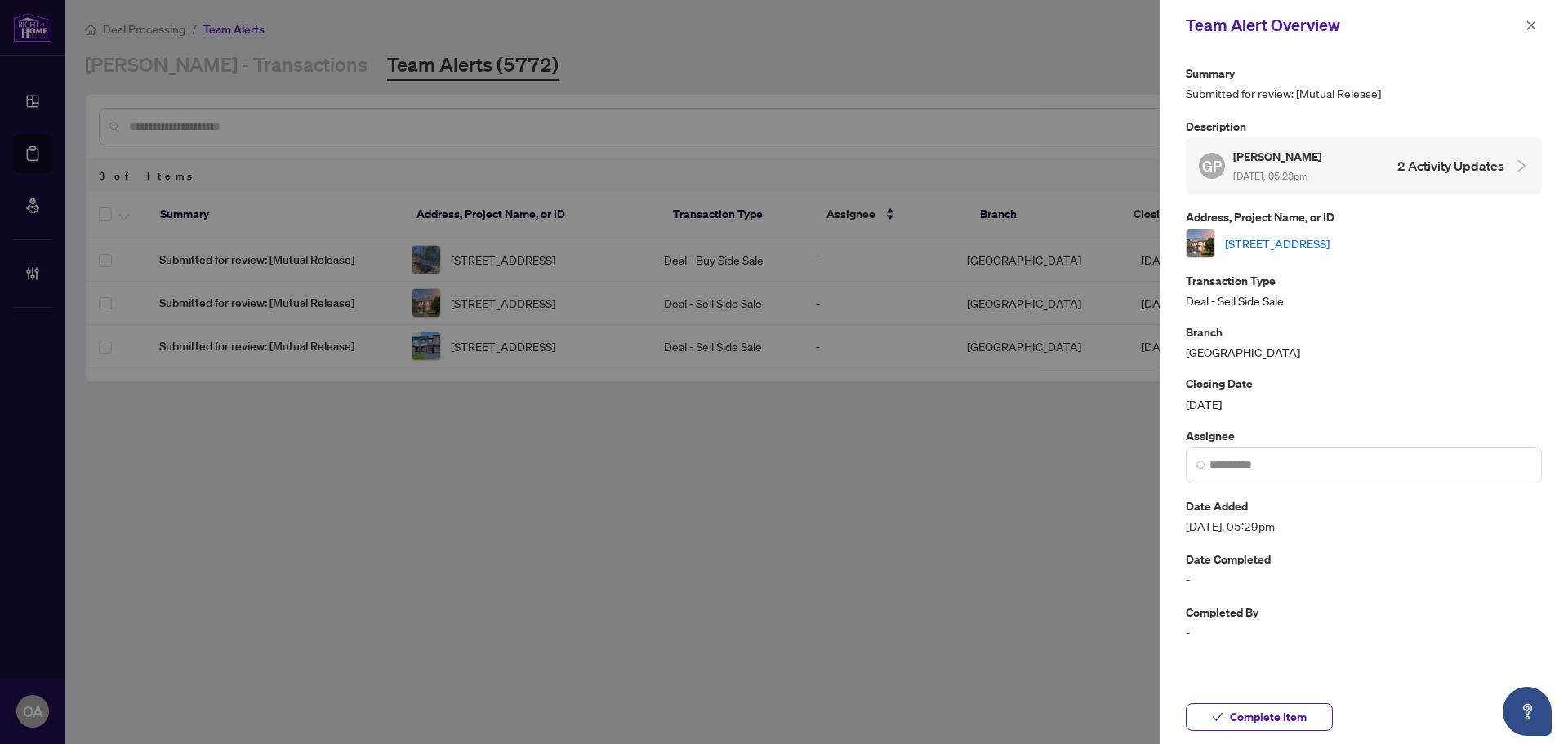
click at [1330, 241] on link "[STREET_ADDRESS]" at bounding box center [1278, 244] width 105 height 18
click at [1531, 29] on icon "close" at bounding box center [1531, 25] width 11 height 11
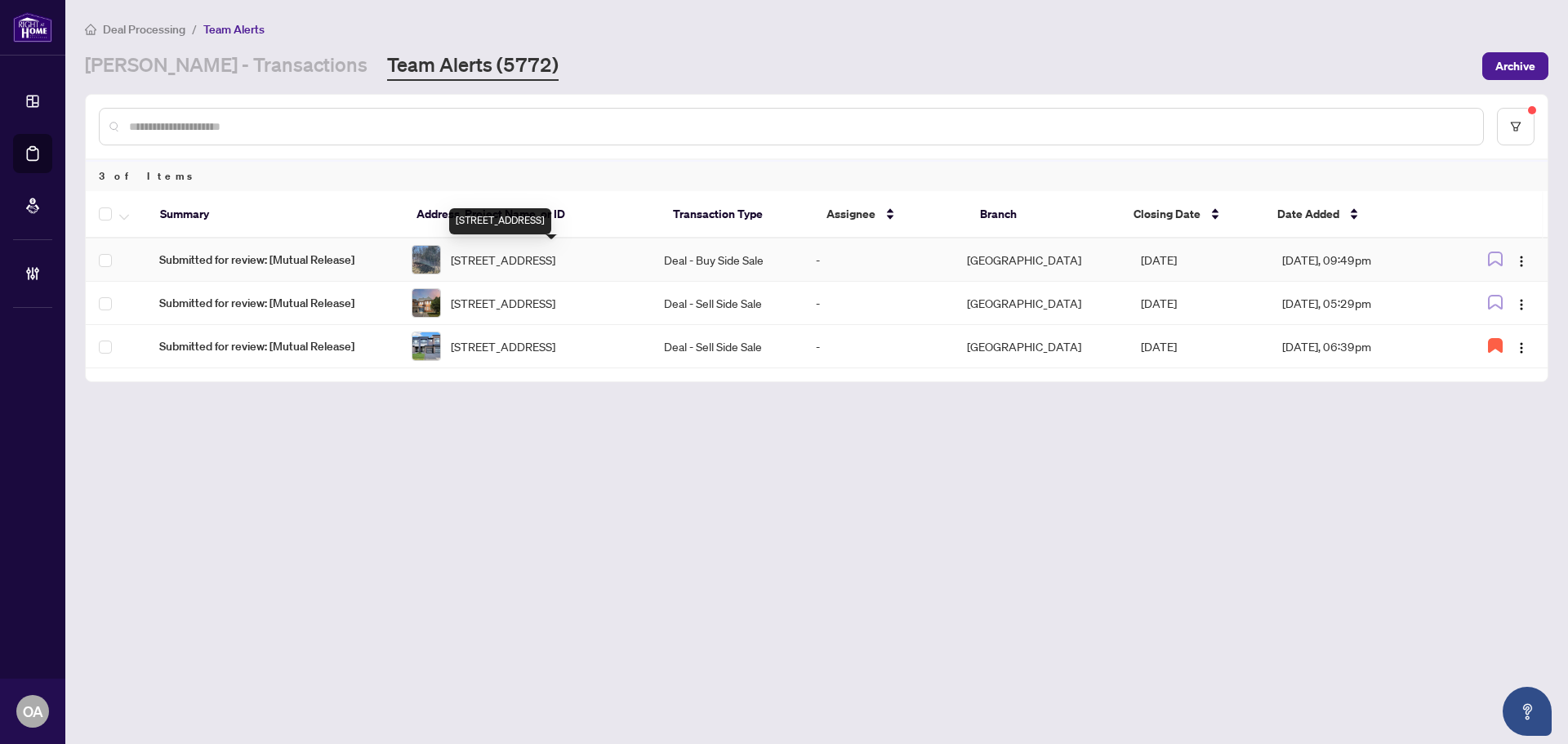
click at [516, 258] on span "[STREET_ADDRESS]" at bounding box center [503, 260] width 105 height 18
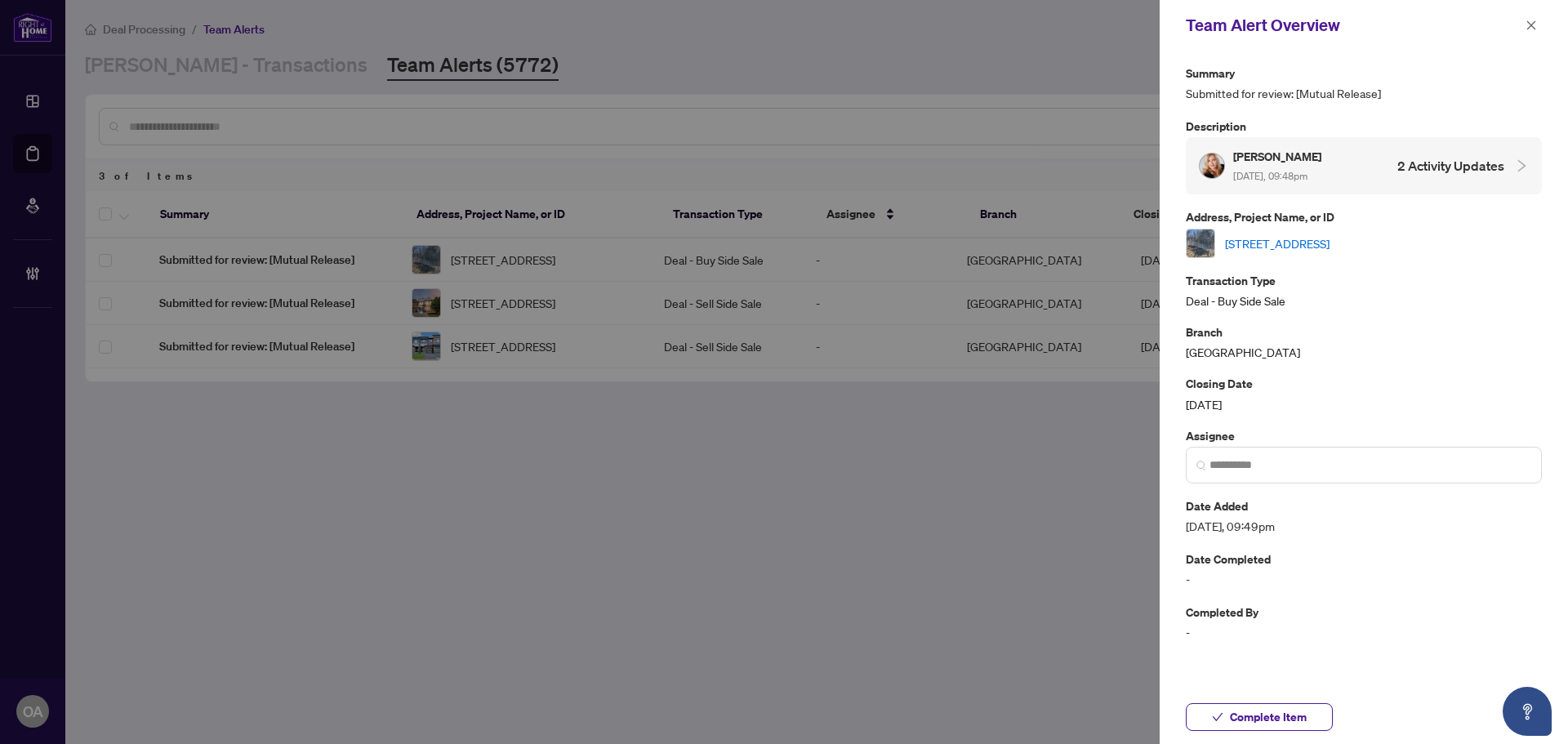
click at [1318, 235] on link "[STREET_ADDRESS]" at bounding box center [1278, 244] width 105 height 18
click at [1527, 25] on icon "close" at bounding box center [1531, 25] width 11 height 11
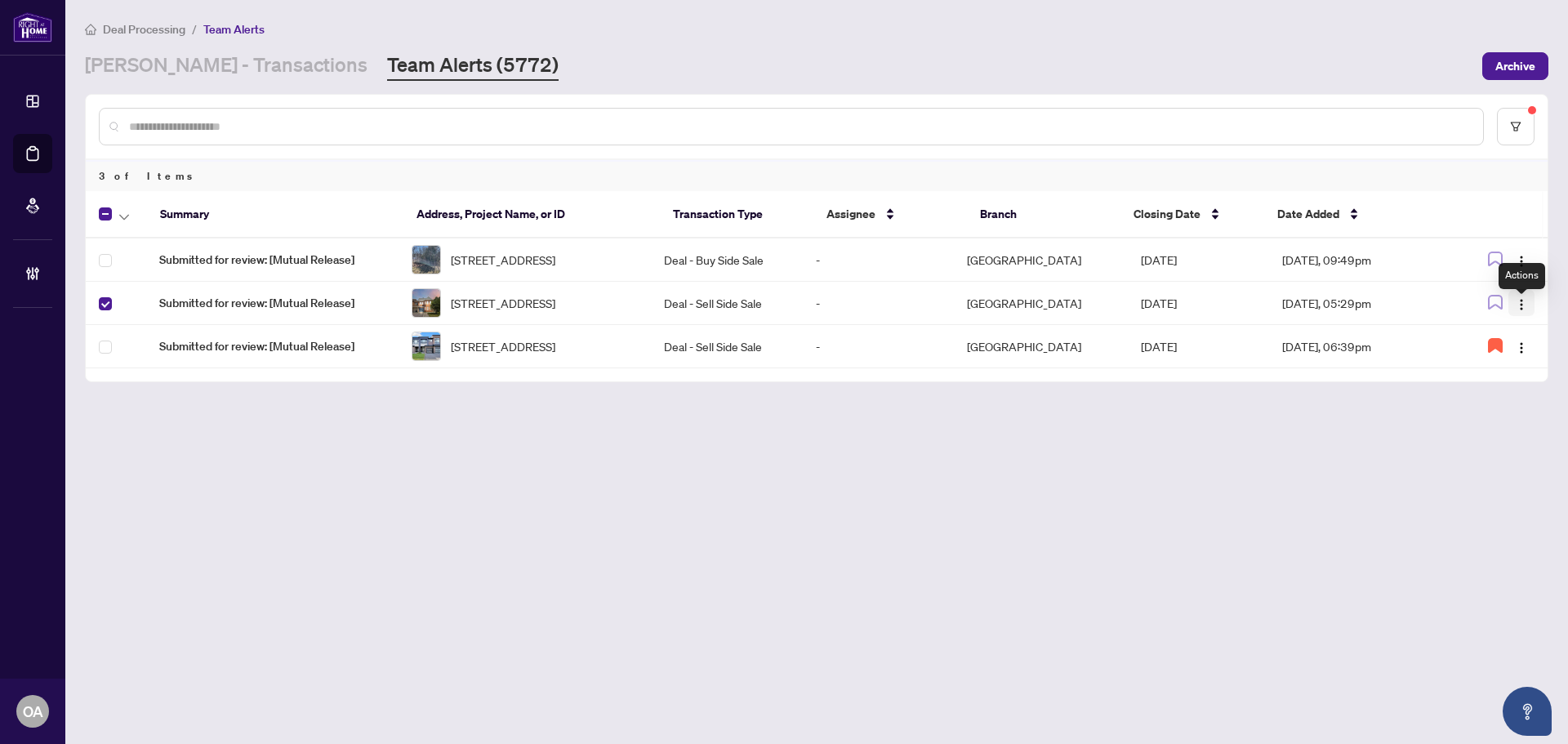
click at [1525, 311] on img "button" at bounding box center [1521, 304] width 13 height 13
click at [1485, 398] on span "Complete Item" at bounding box center [1483, 397] width 76 height 18
click at [299, 122] on input "text" at bounding box center [800, 127] width 1341 height 18
type input "*"
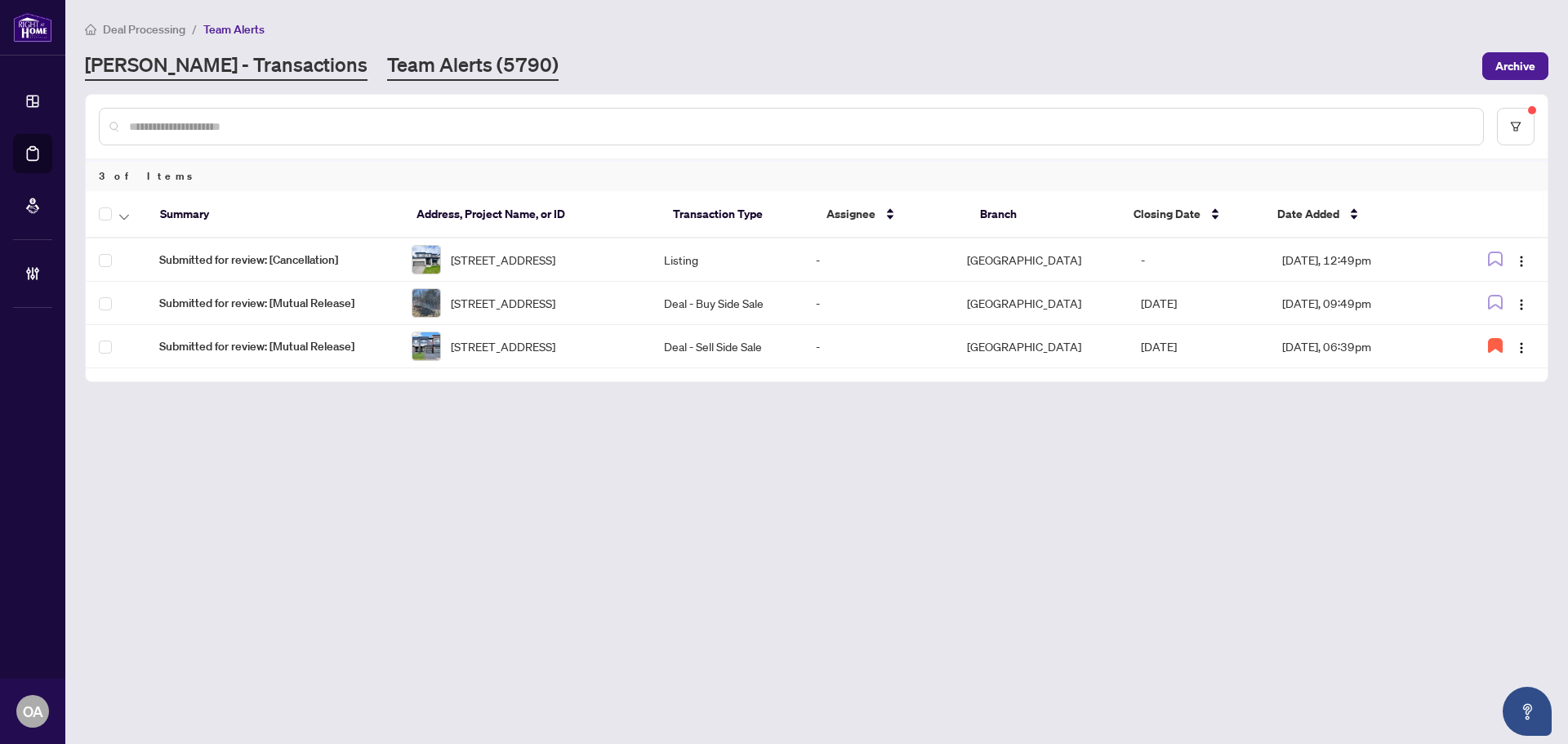
click at [204, 68] on link "[PERSON_NAME] - Transactions" at bounding box center [226, 66] width 282 height 29
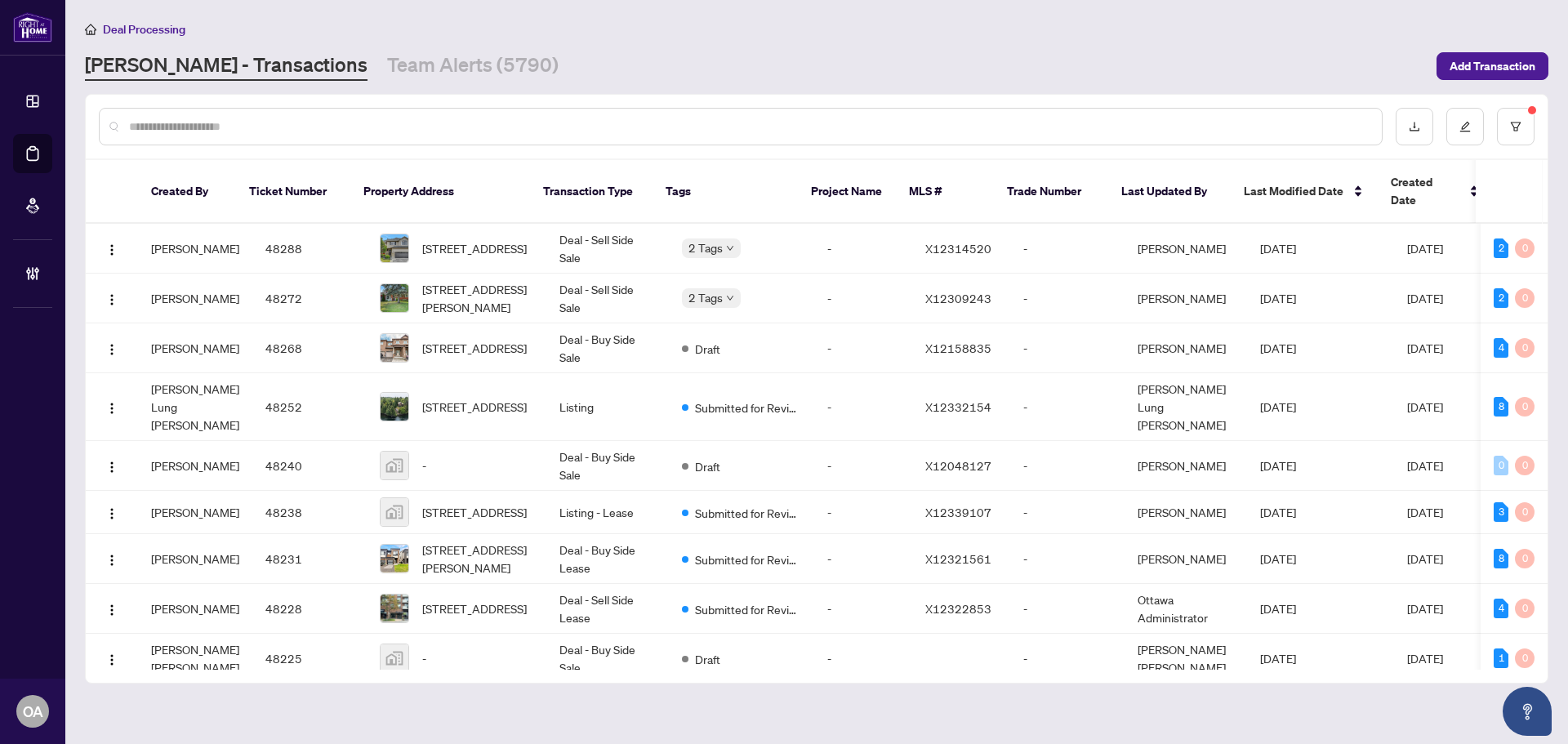
click at [462, 122] on input "text" at bounding box center [749, 127] width 1240 height 18
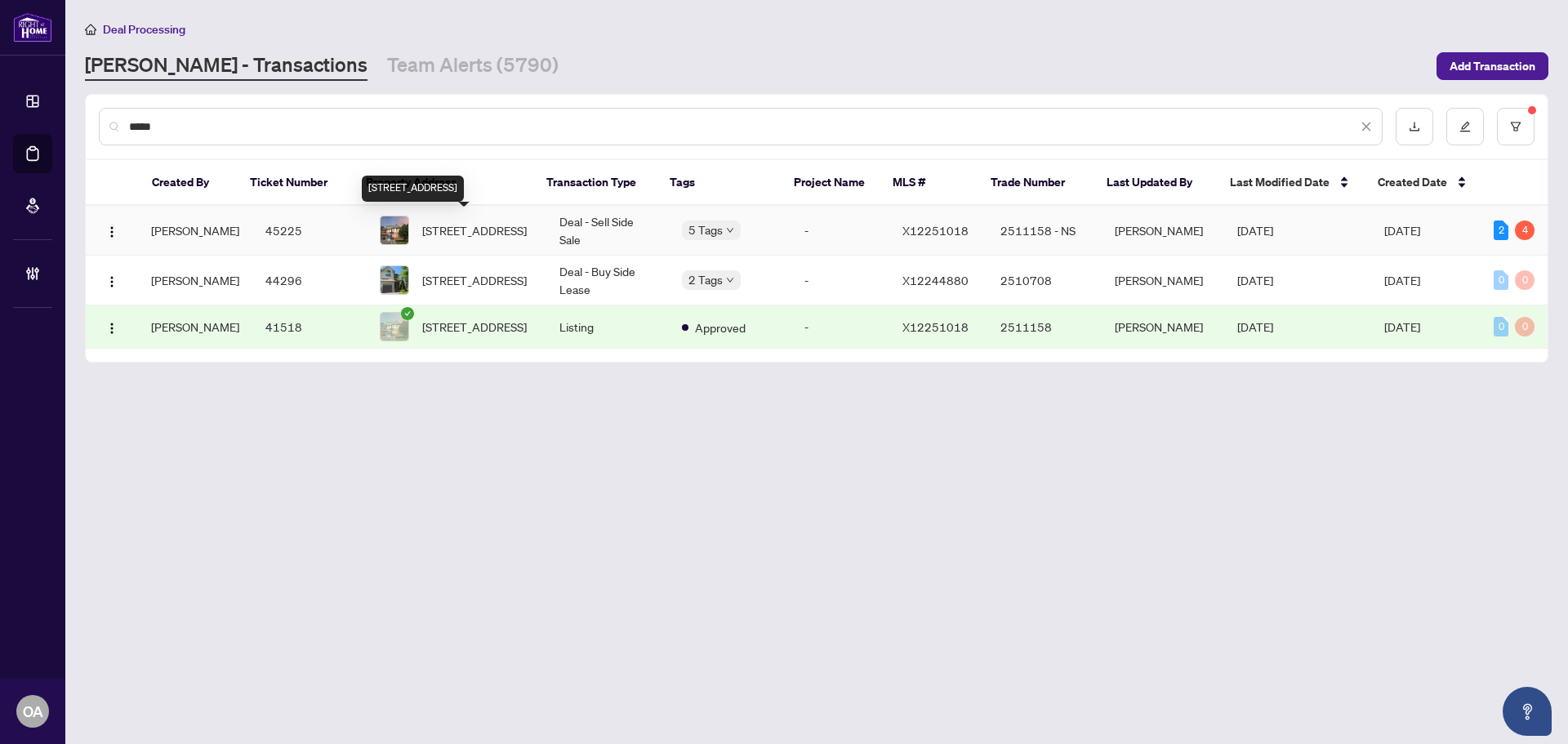
type input "*****"
click at [456, 223] on span "[STREET_ADDRESS]" at bounding box center [474, 231] width 105 height 18
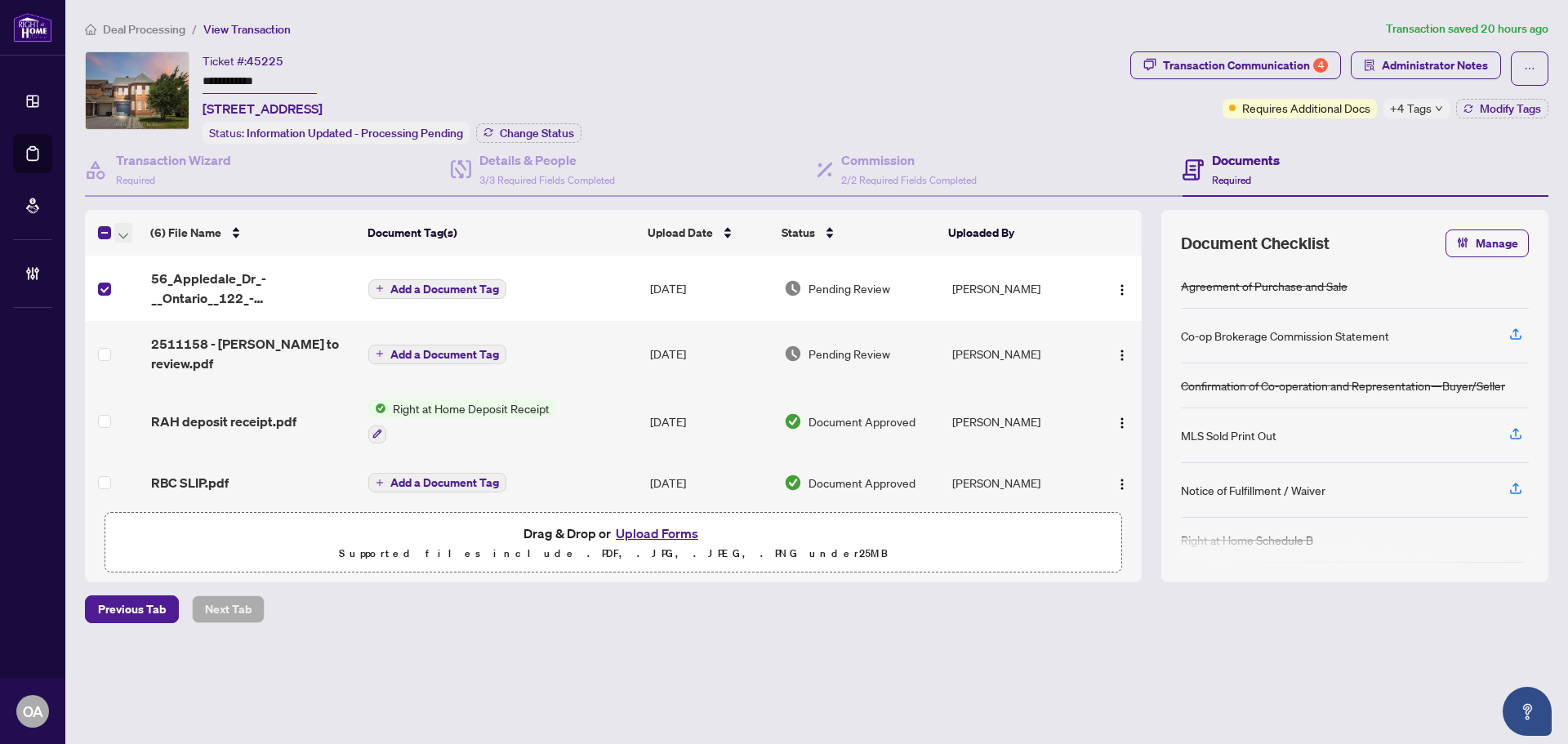
click at [122, 233] on icon "button" at bounding box center [124, 236] width 10 height 7
click at [128, 311] on span "Archive Selected" at bounding box center [200, 311] width 146 height 18
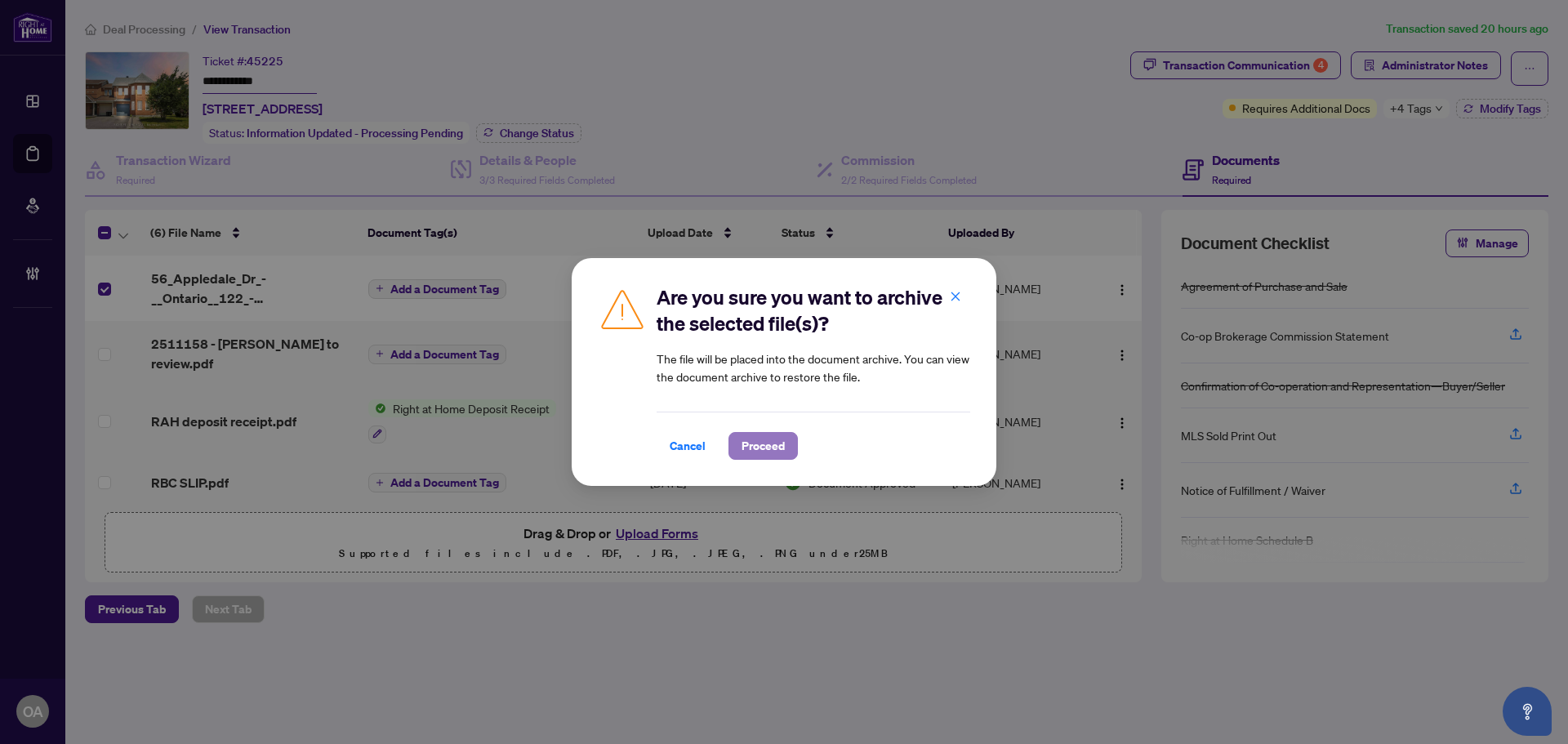
click at [771, 449] on span "Proceed" at bounding box center [763, 446] width 43 height 26
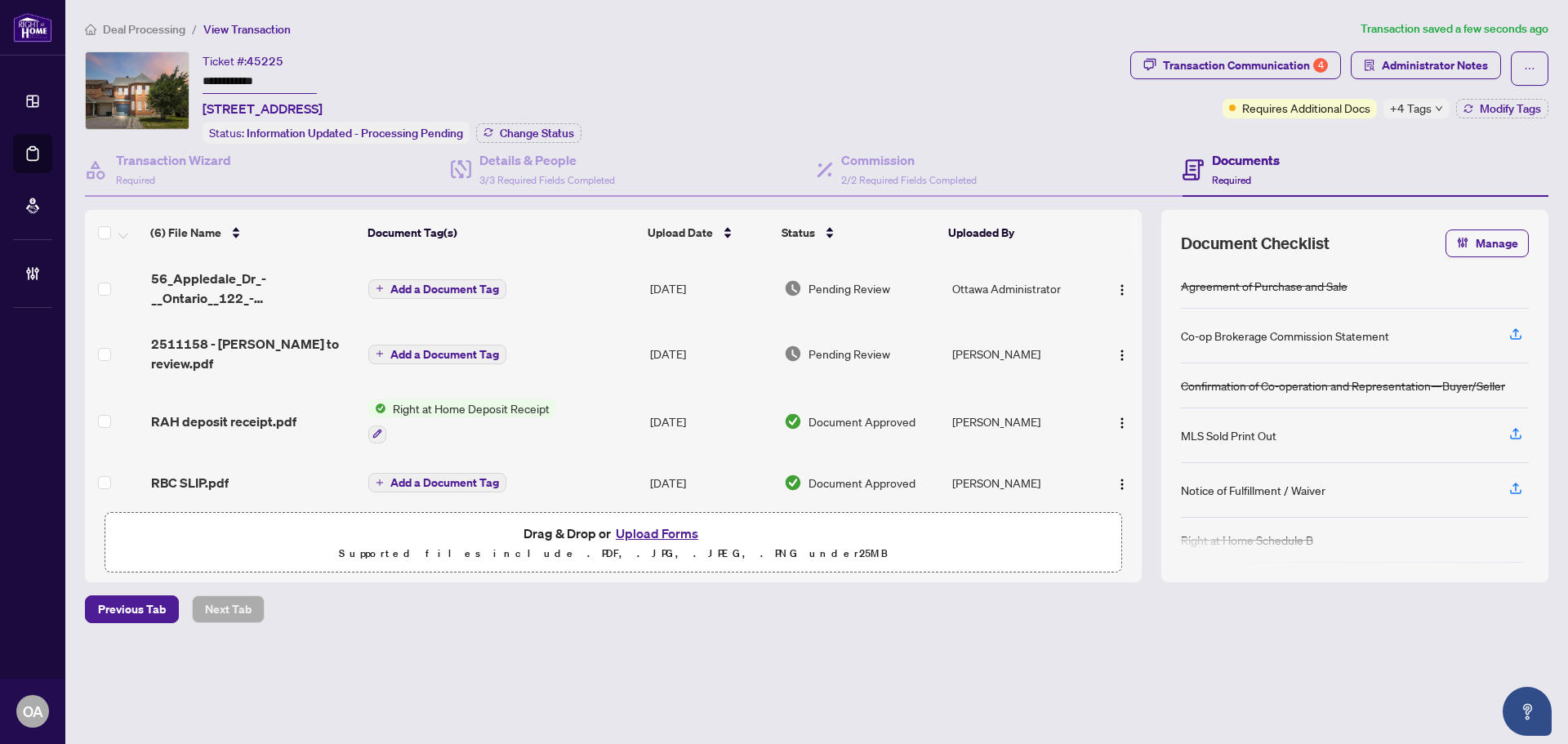
click at [212, 285] on span "56_Appledale_Dr_-__Ontario__122_-_Mutual_Release-expBrokerSigned EXECUTED.pdf" at bounding box center [254, 289] width 204 height 39
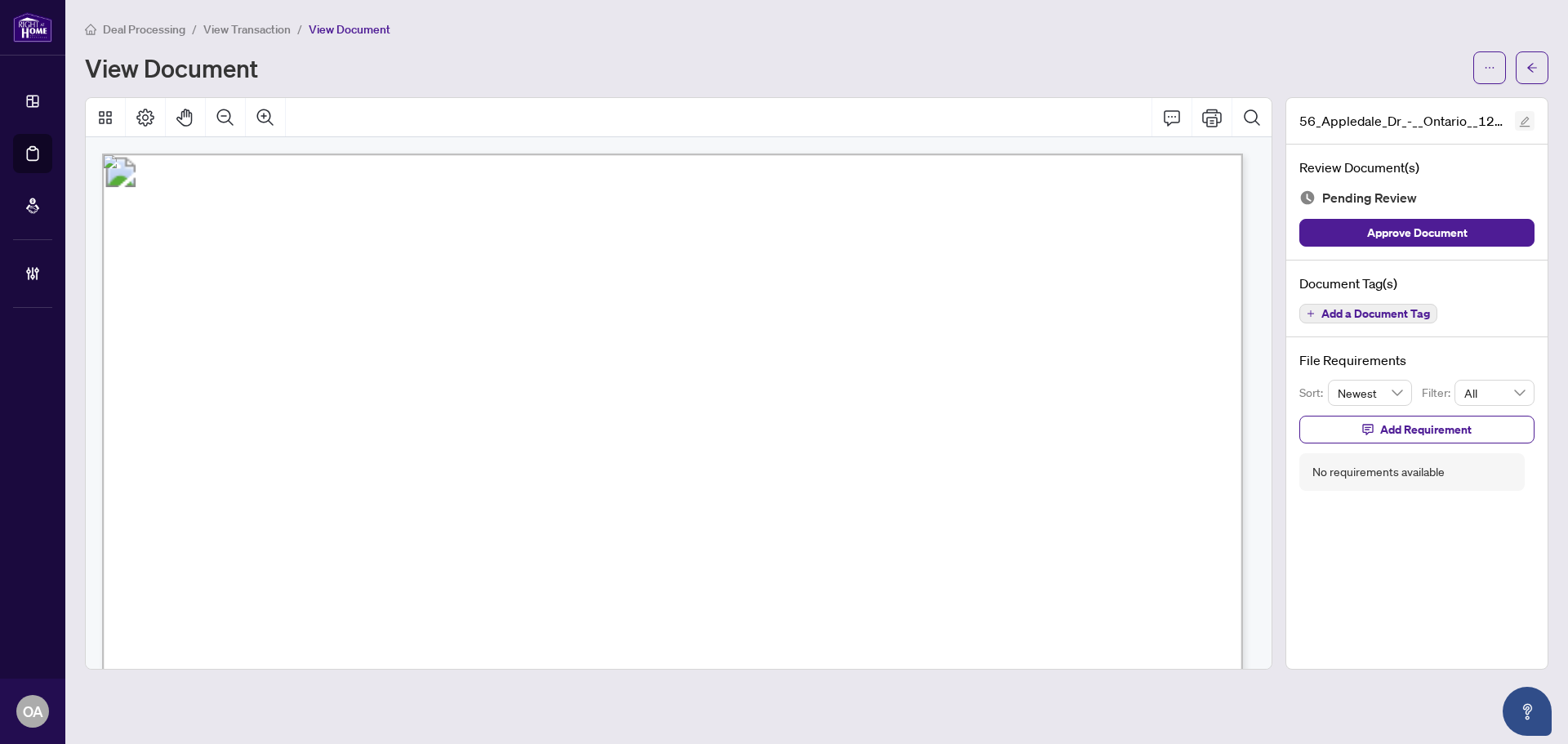
click at [1525, 116] on icon "edit" at bounding box center [1525, 122] width 11 height 11
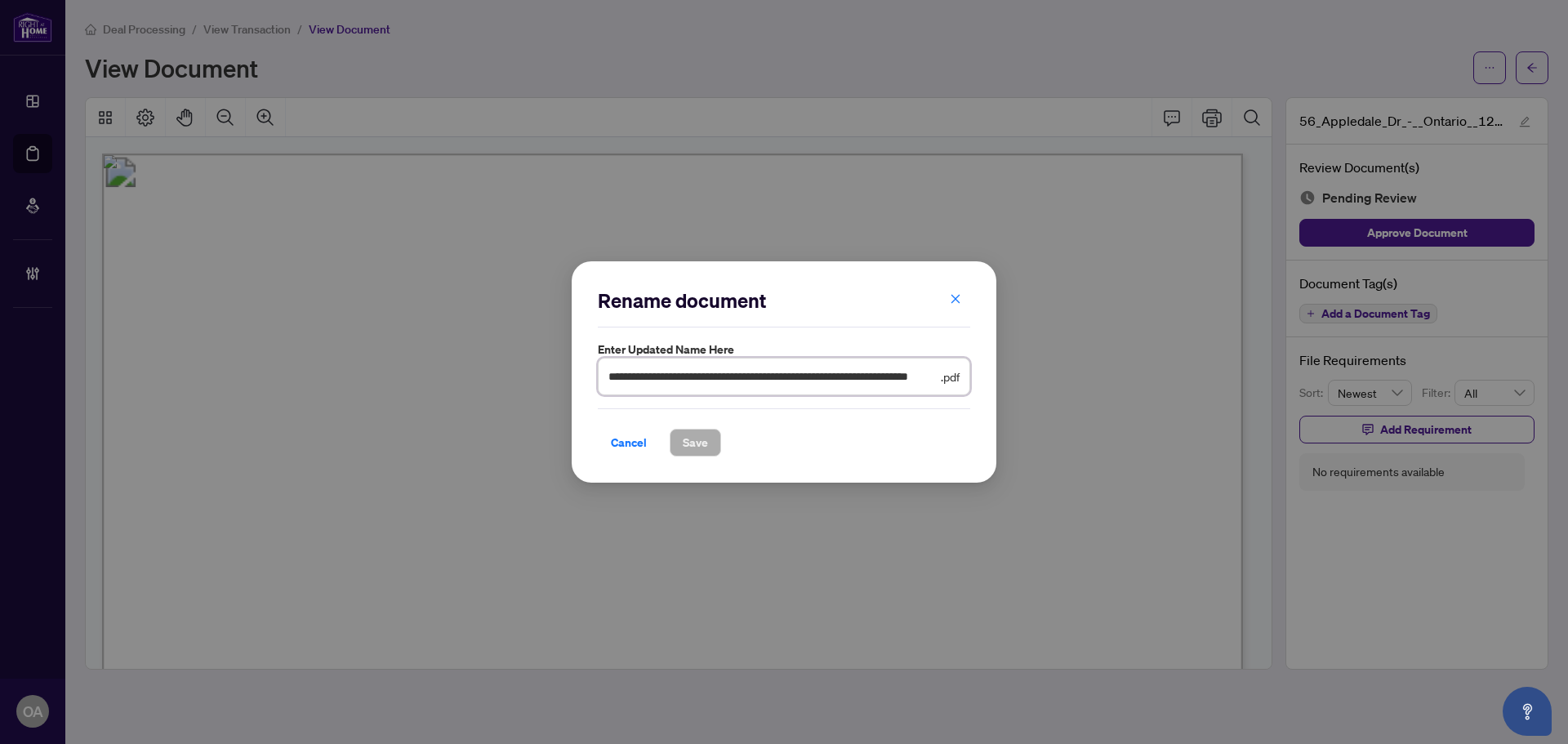
scroll to position [0, 91]
drag, startPoint x: 609, startPoint y: 372, endPoint x: 1745, endPoint y: 428, distance: 1137.4
click at [1567, 428] on html "Dashboard Deal Processing Mortgage Referrals Brokerage Management OA [GEOGRAPHI…" at bounding box center [784, 372] width 1568 height 744
type input "**********"
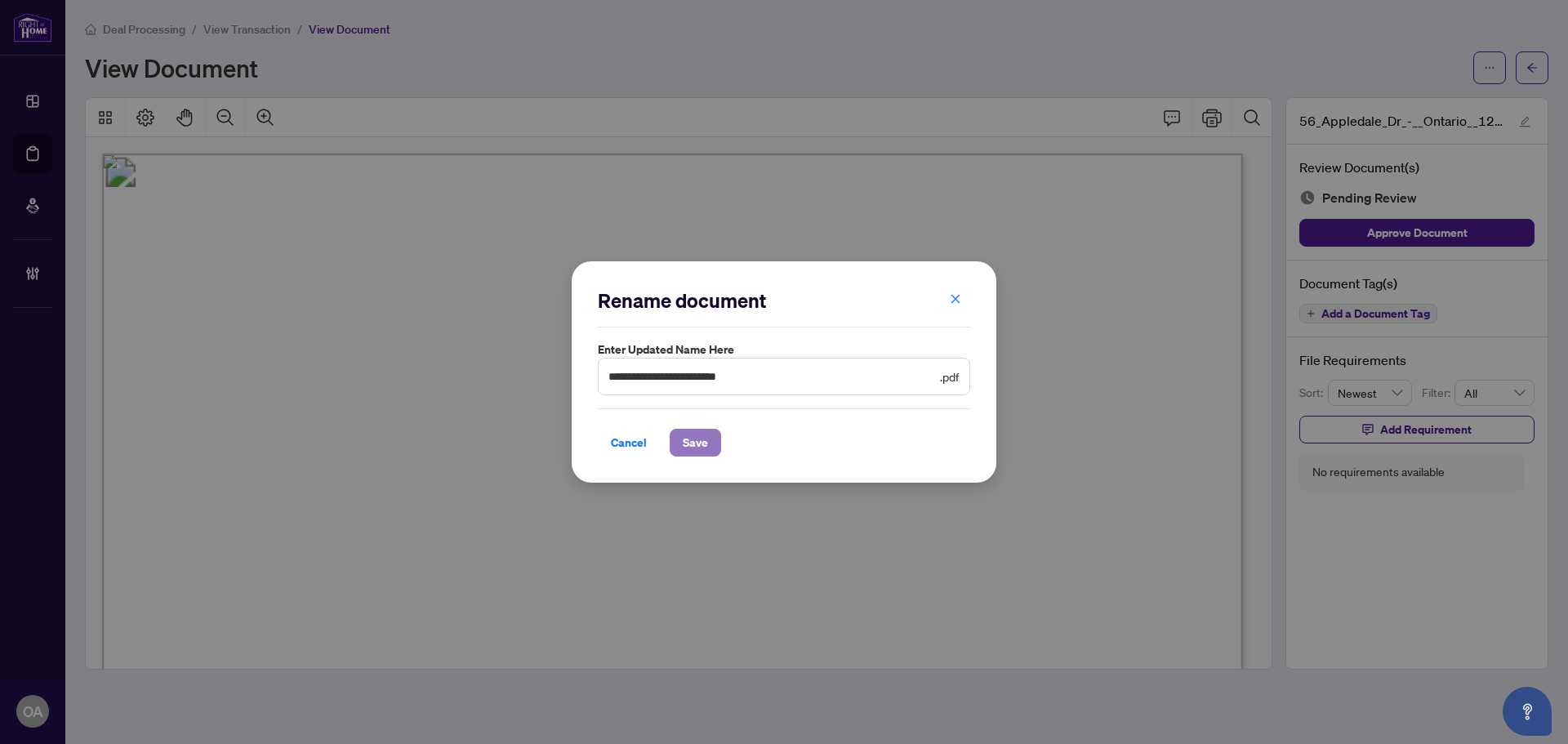
click at [699, 437] on span "Save" at bounding box center [695, 442] width 25 height 26
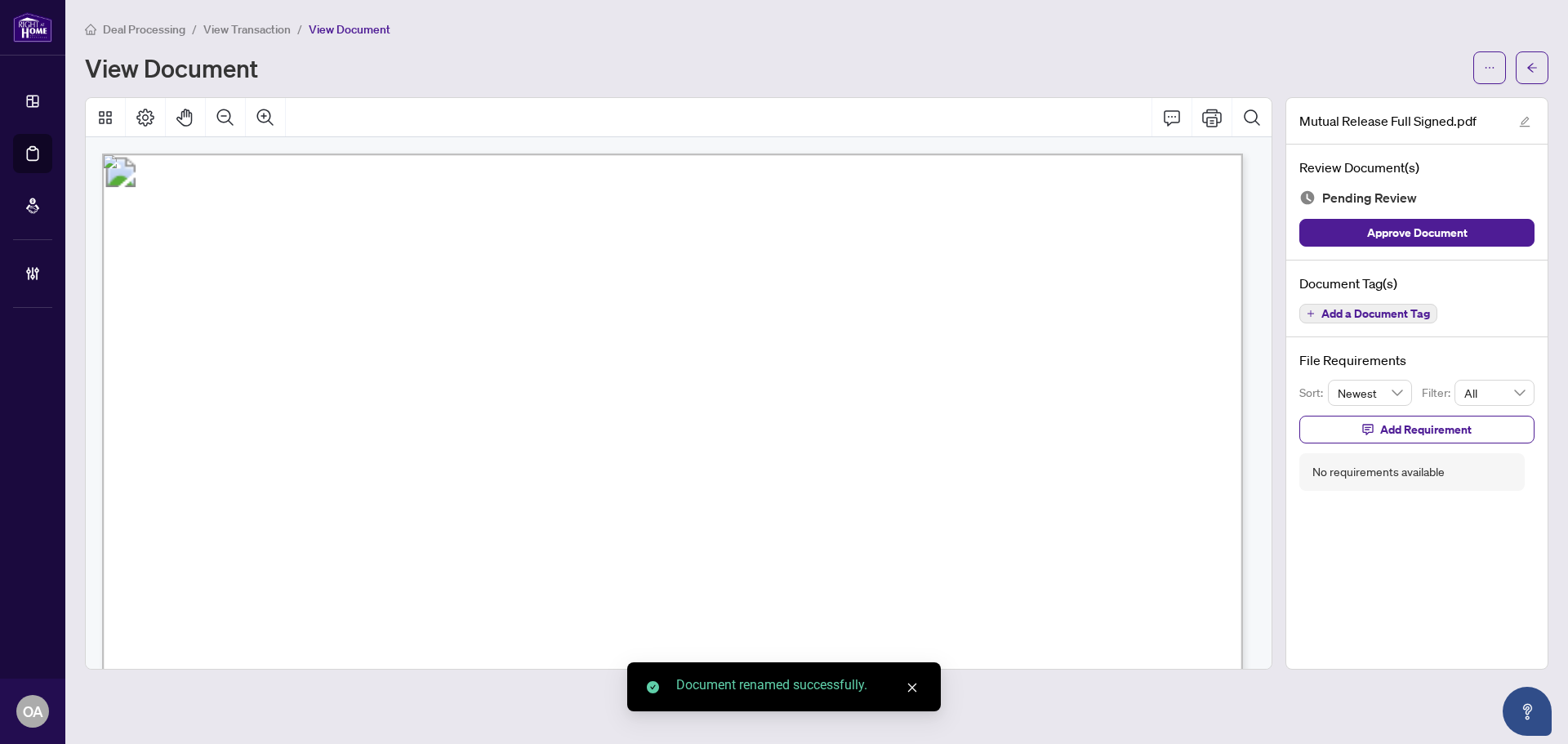
click at [1387, 310] on span "Add a Document Tag" at bounding box center [1376, 313] width 109 height 11
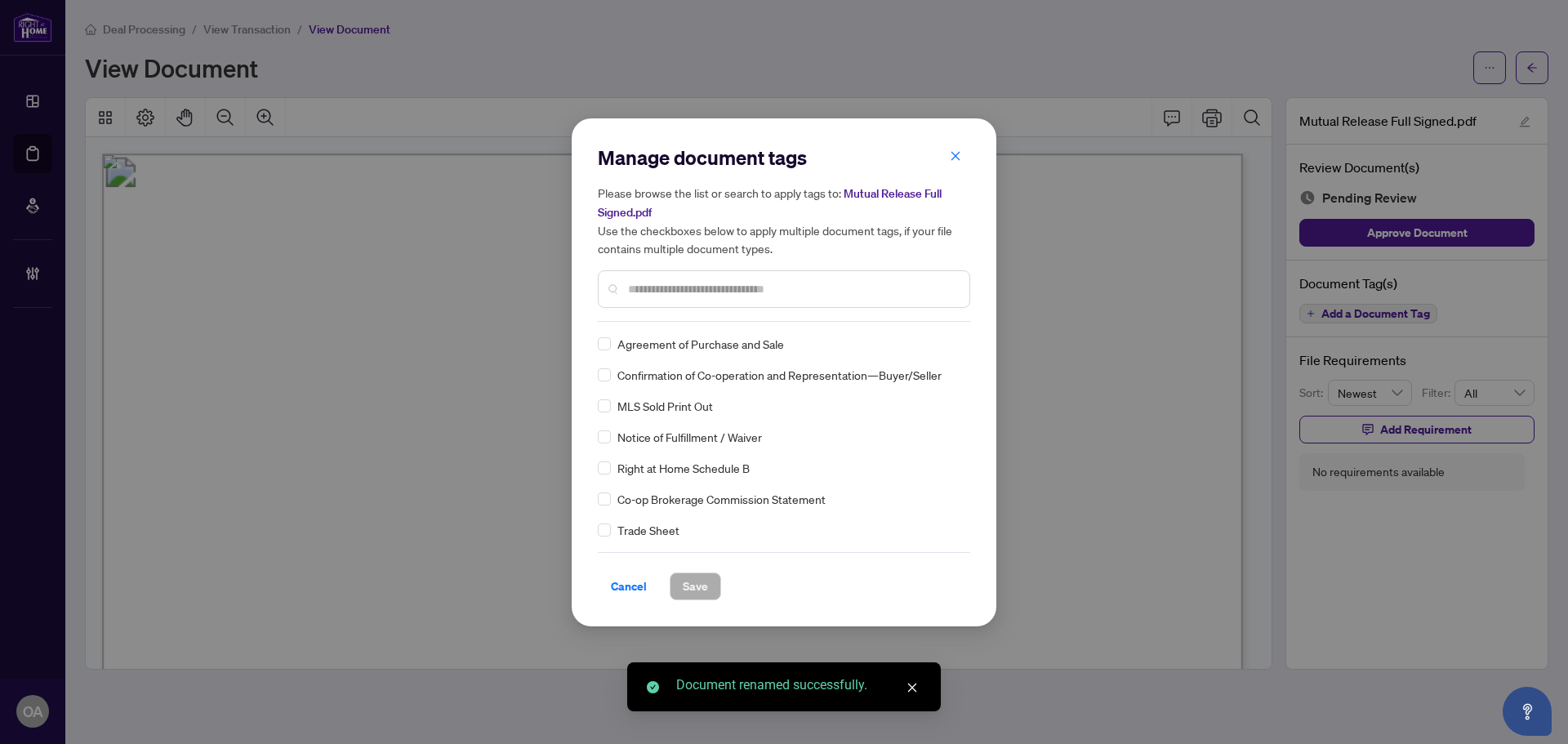
click at [695, 311] on div "Manage document tags Please browse the list or search to apply tags to: Mutual …" at bounding box center [784, 233] width 372 height 177
click at [690, 298] on div at bounding box center [784, 289] width 372 height 38
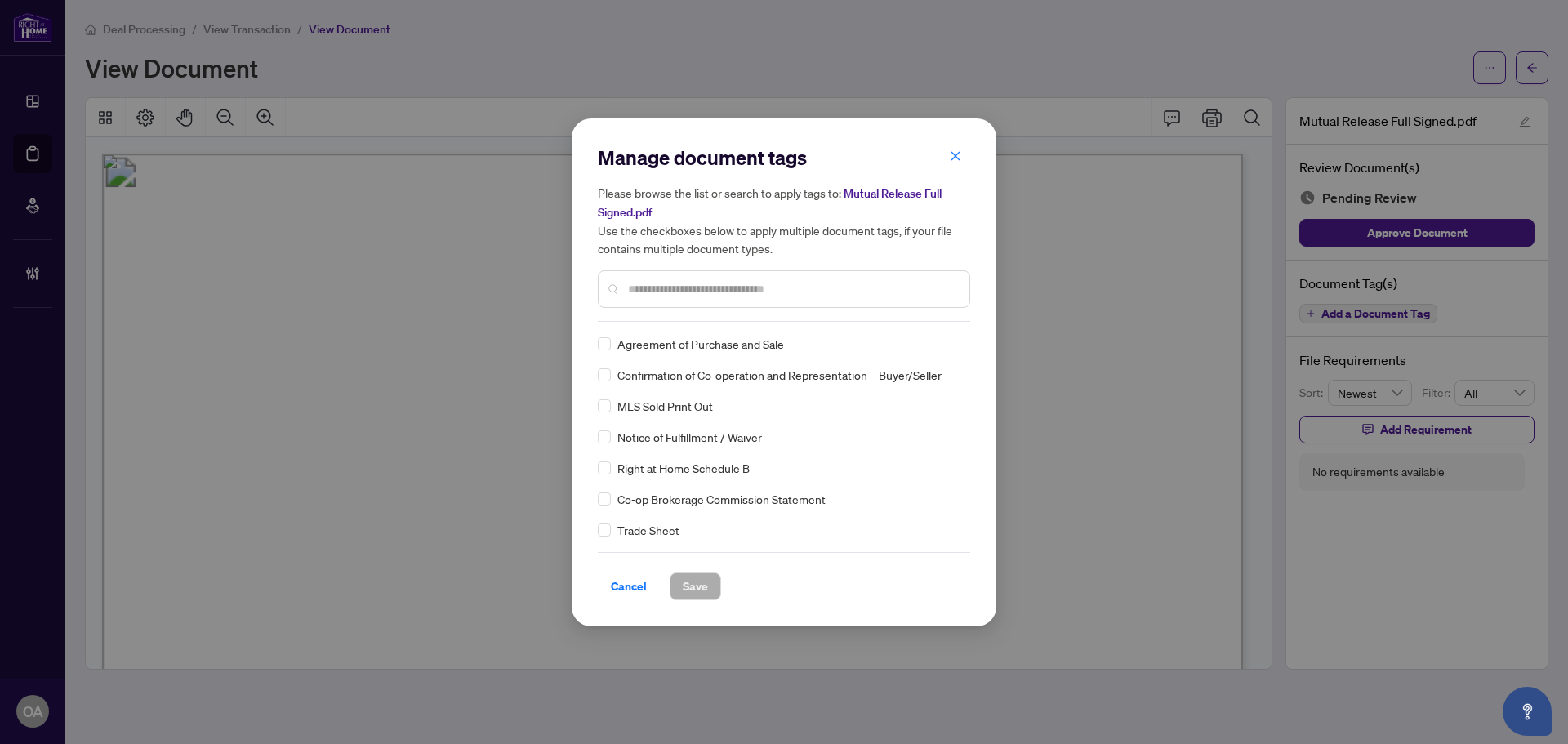
click at [693, 286] on input "text" at bounding box center [792, 289] width 328 height 18
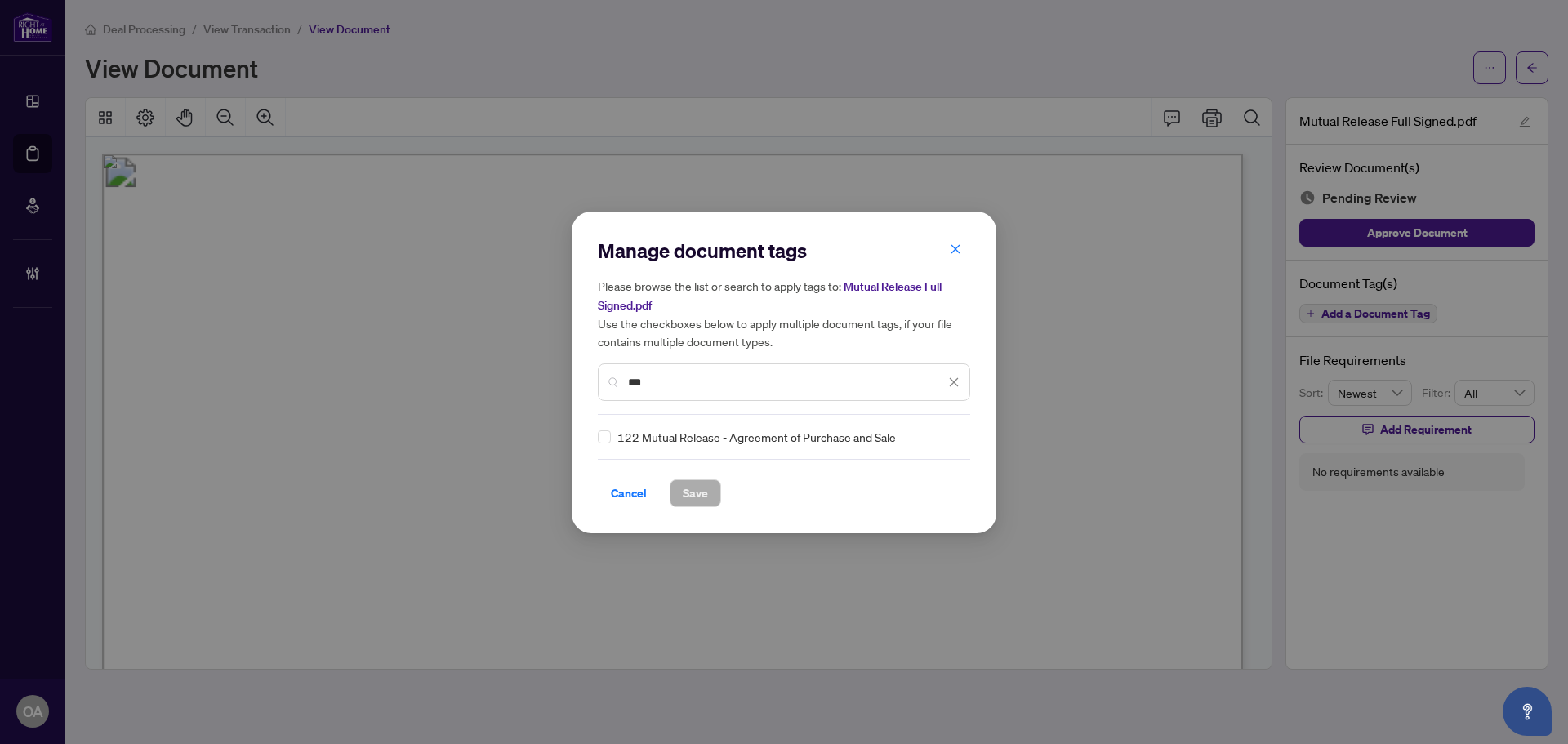
type input "***"
click at [722, 493] on div "Cancel Save" at bounding box center [784, 493] width 372 height 28
click at [697, 492] on span "Save" at bounding box center [695, 493] width 25 height 26
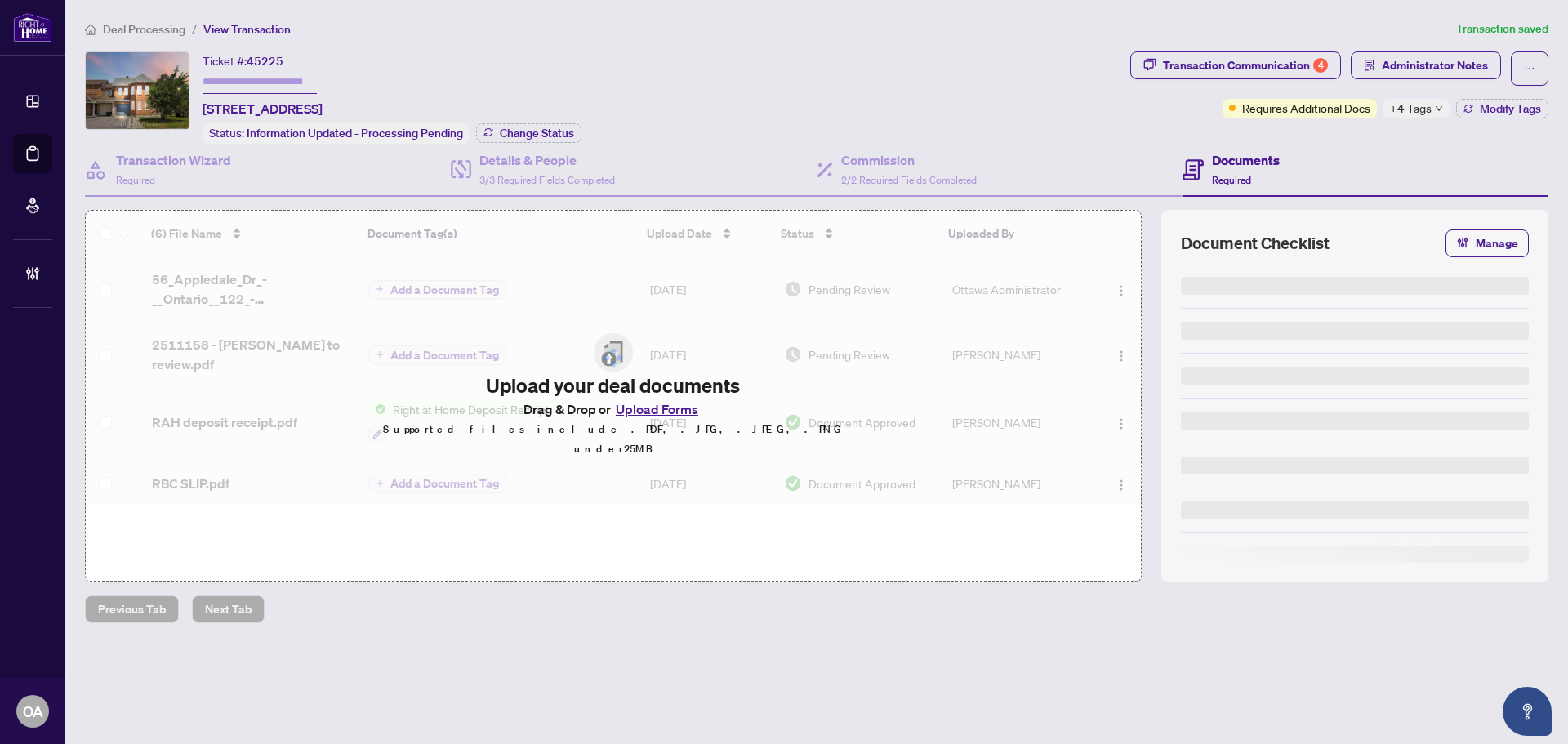
type input "**********"
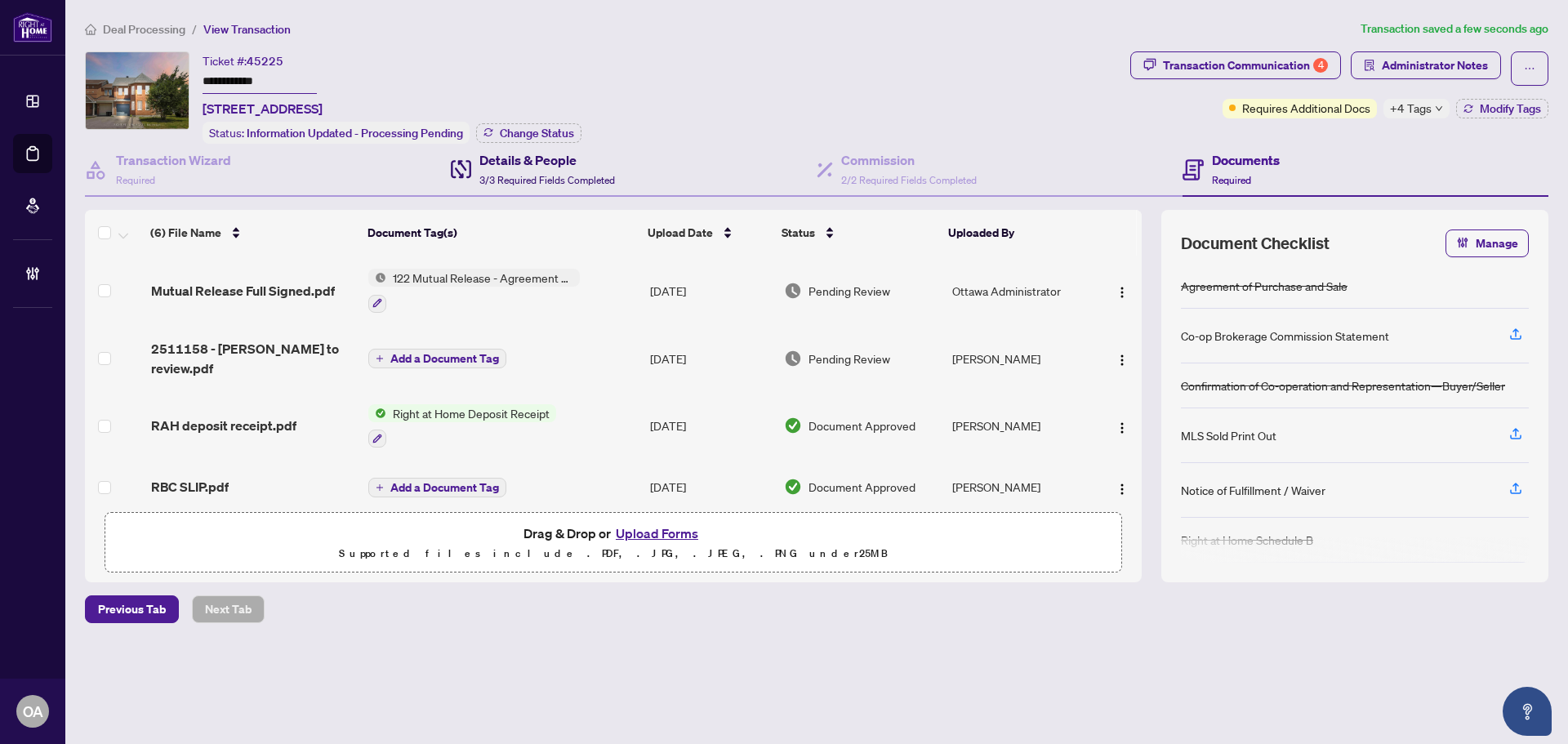
click at [555, 151] on h4 "Details & People" at bounding box center [547, 160] width 136 height 20
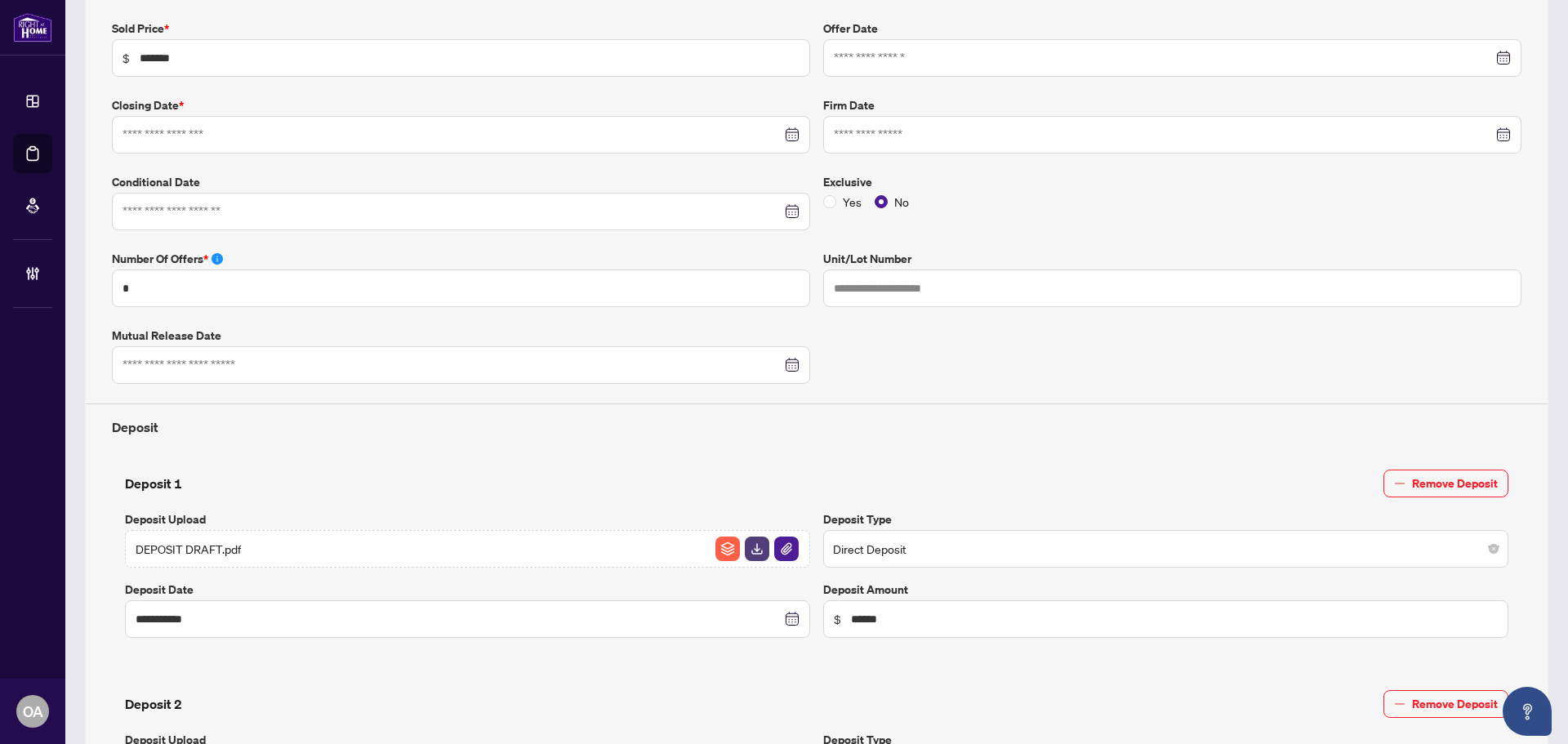
type input "**********"
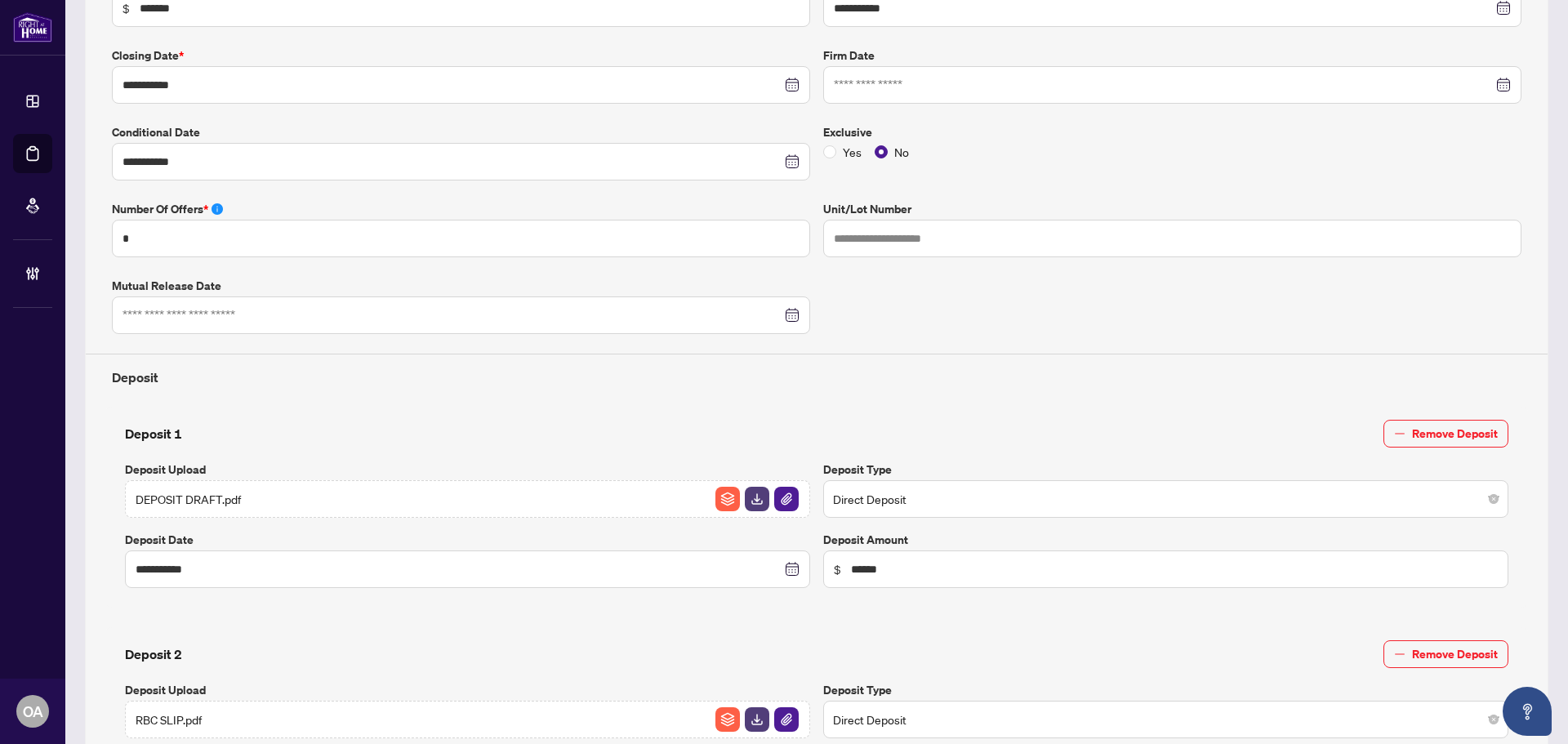
scroll to position [100, 0]
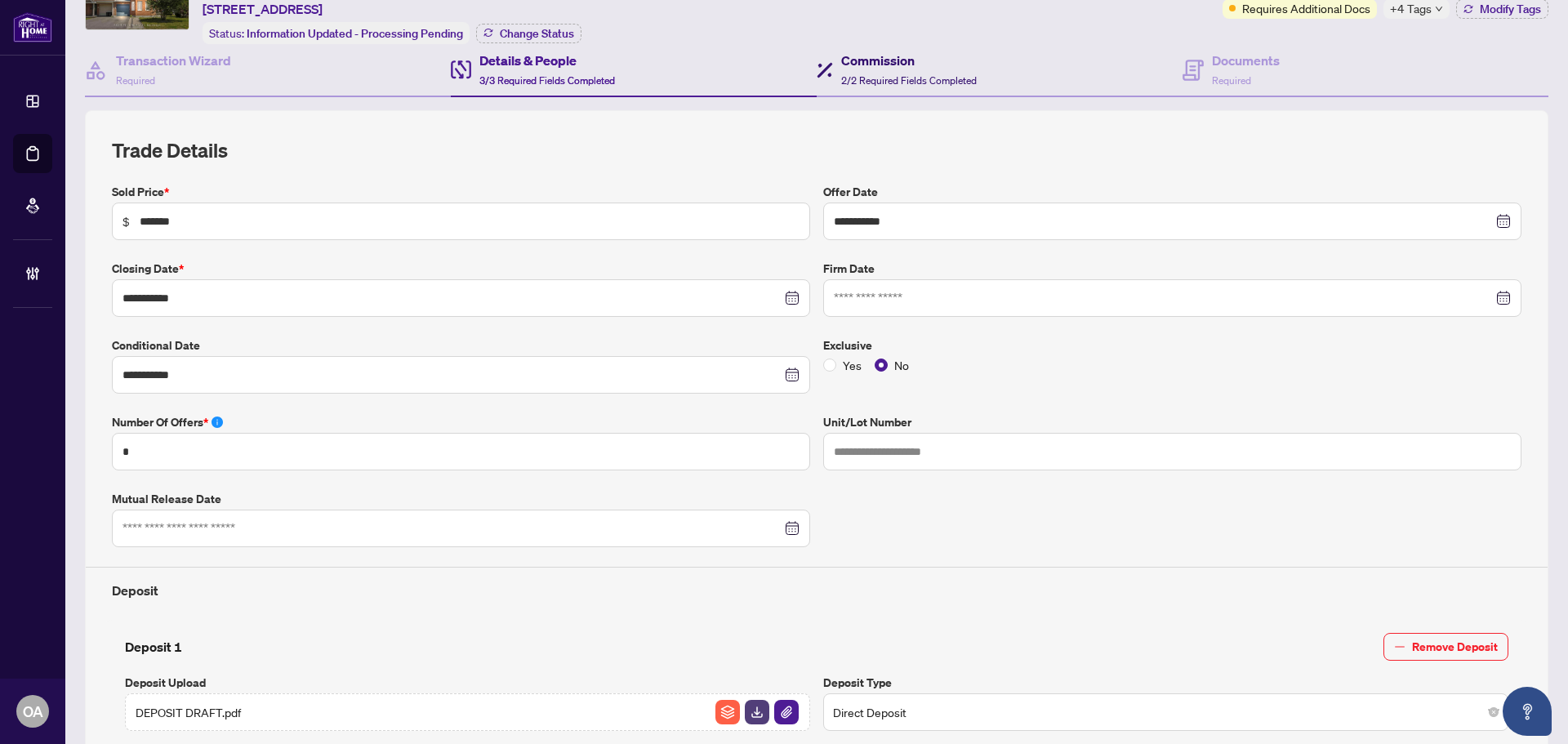
click at [874, 68] on div "Commission 2/2 Required Fields Completed" at bounding box center [909, 69] width 136 height 38
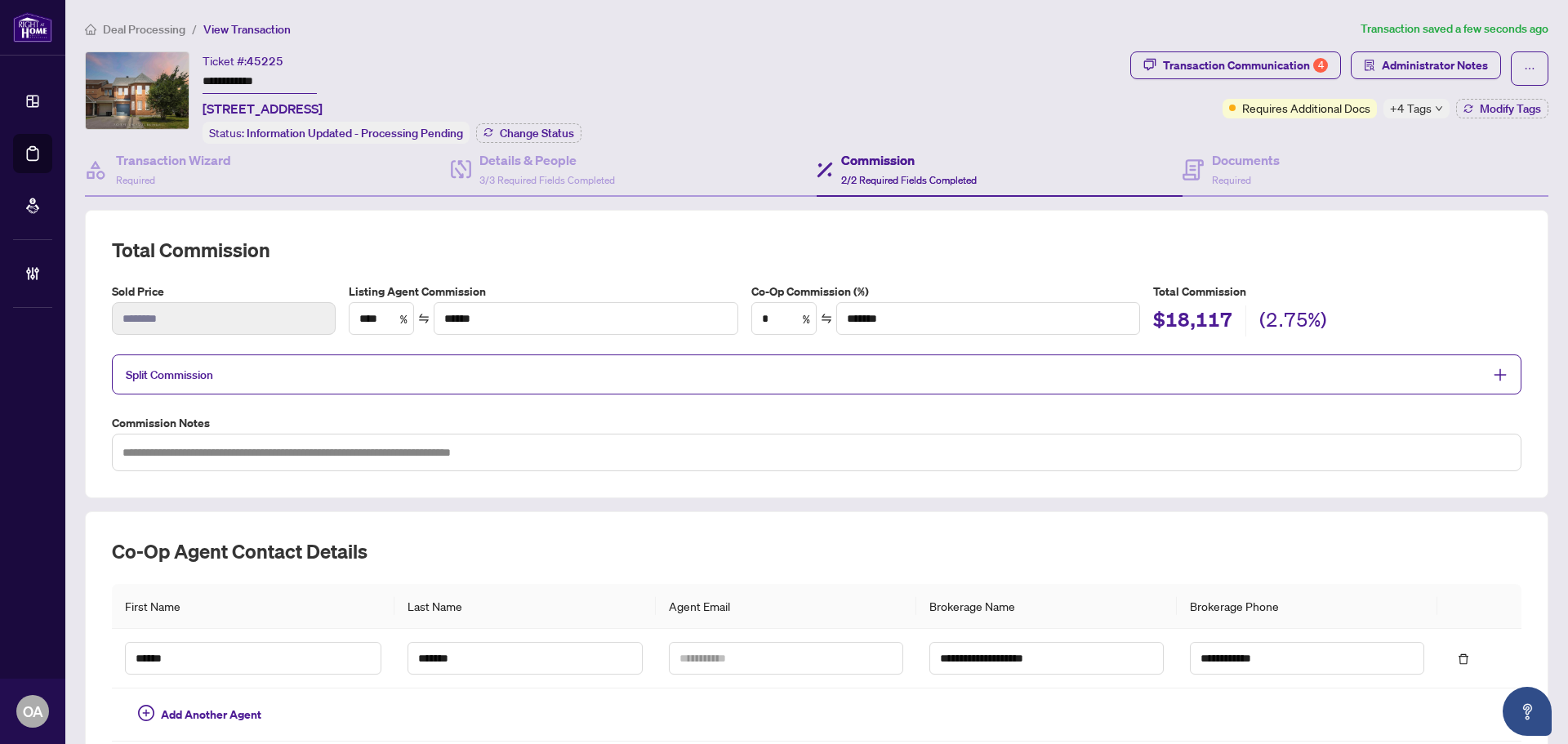
scroll to position [139, 0]
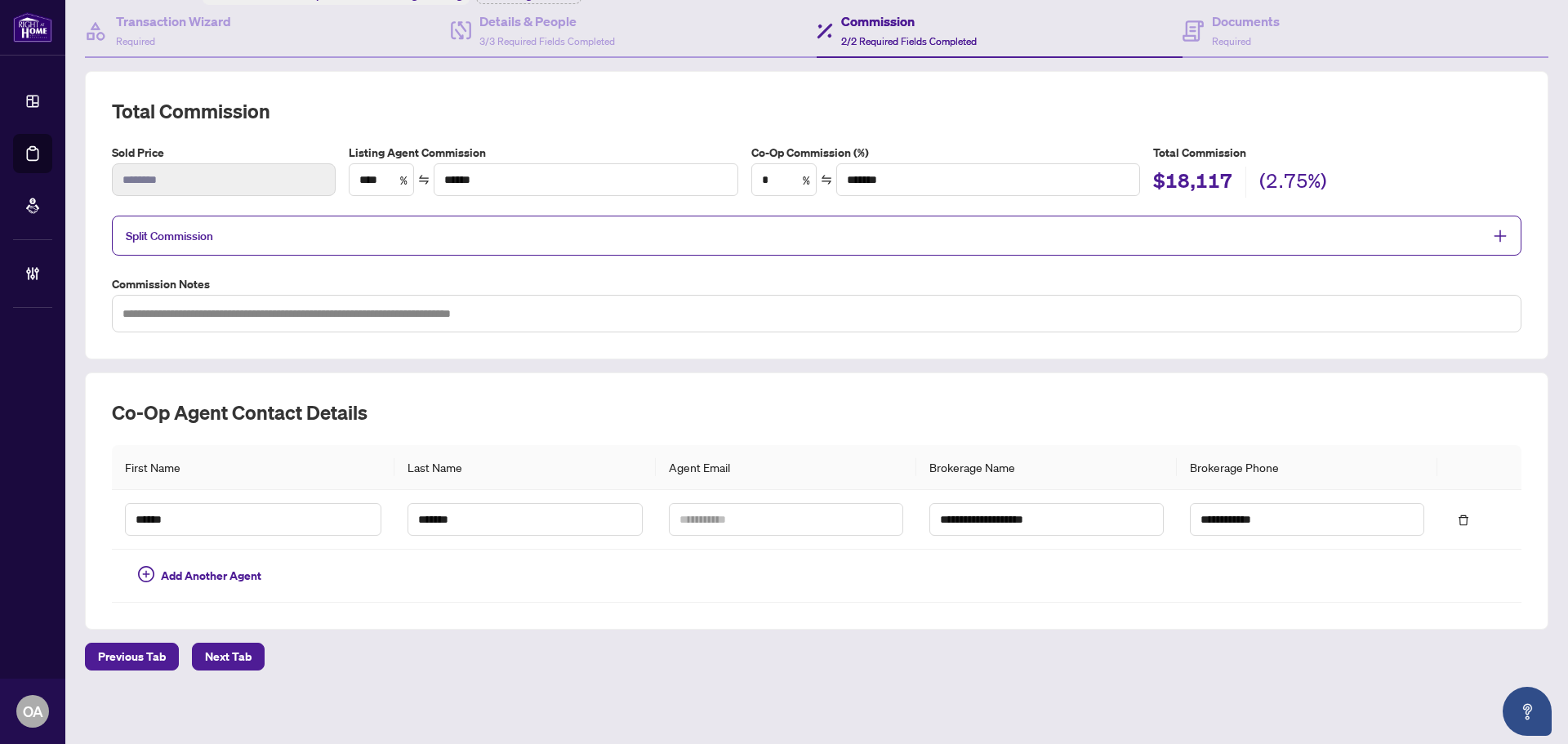
click at [319, 235] on span "Split Commission" at bounding box center [805, 235] width 1358 height 19
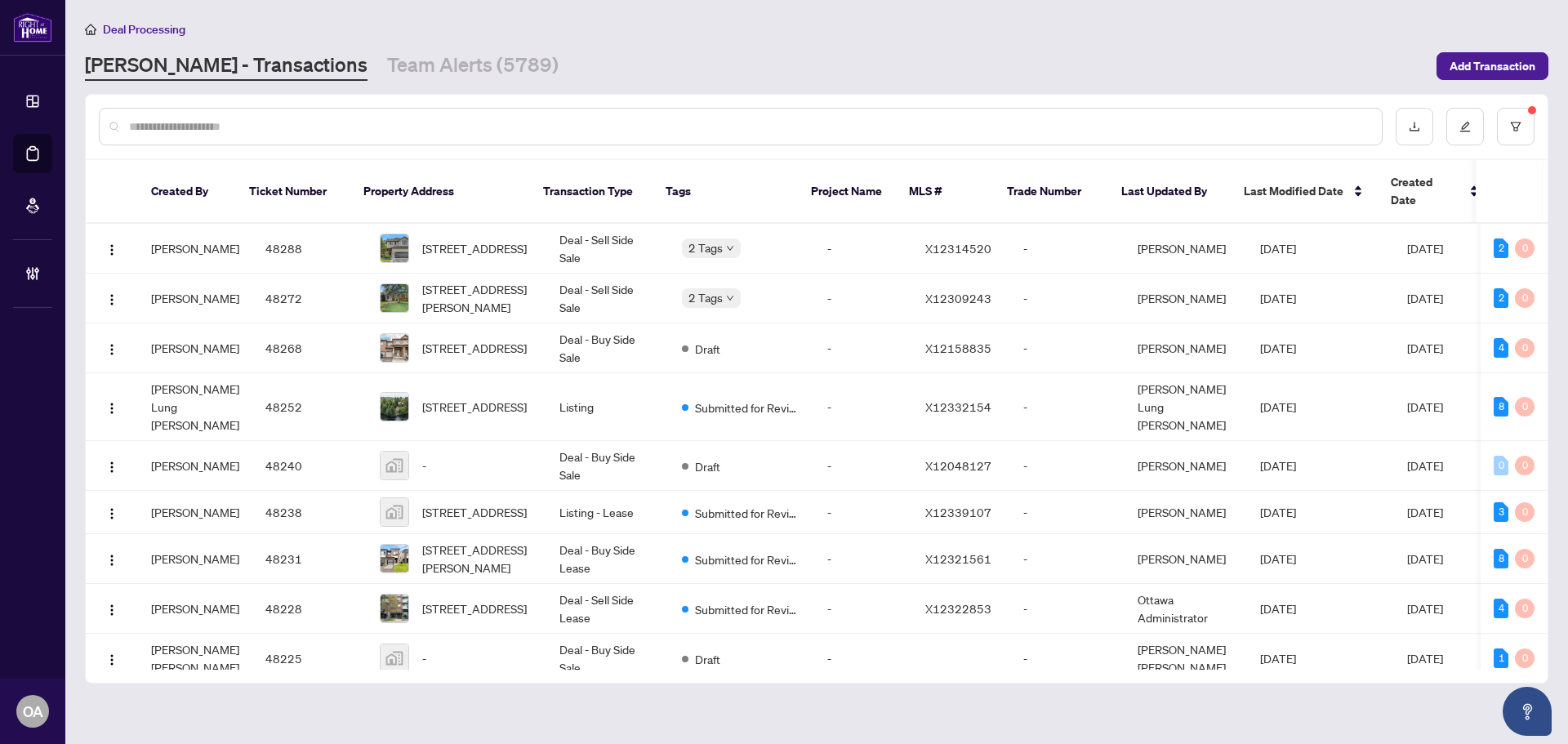
click at [459, 123] on input "text" at bounding box center [749, 127] width 1240 height 18
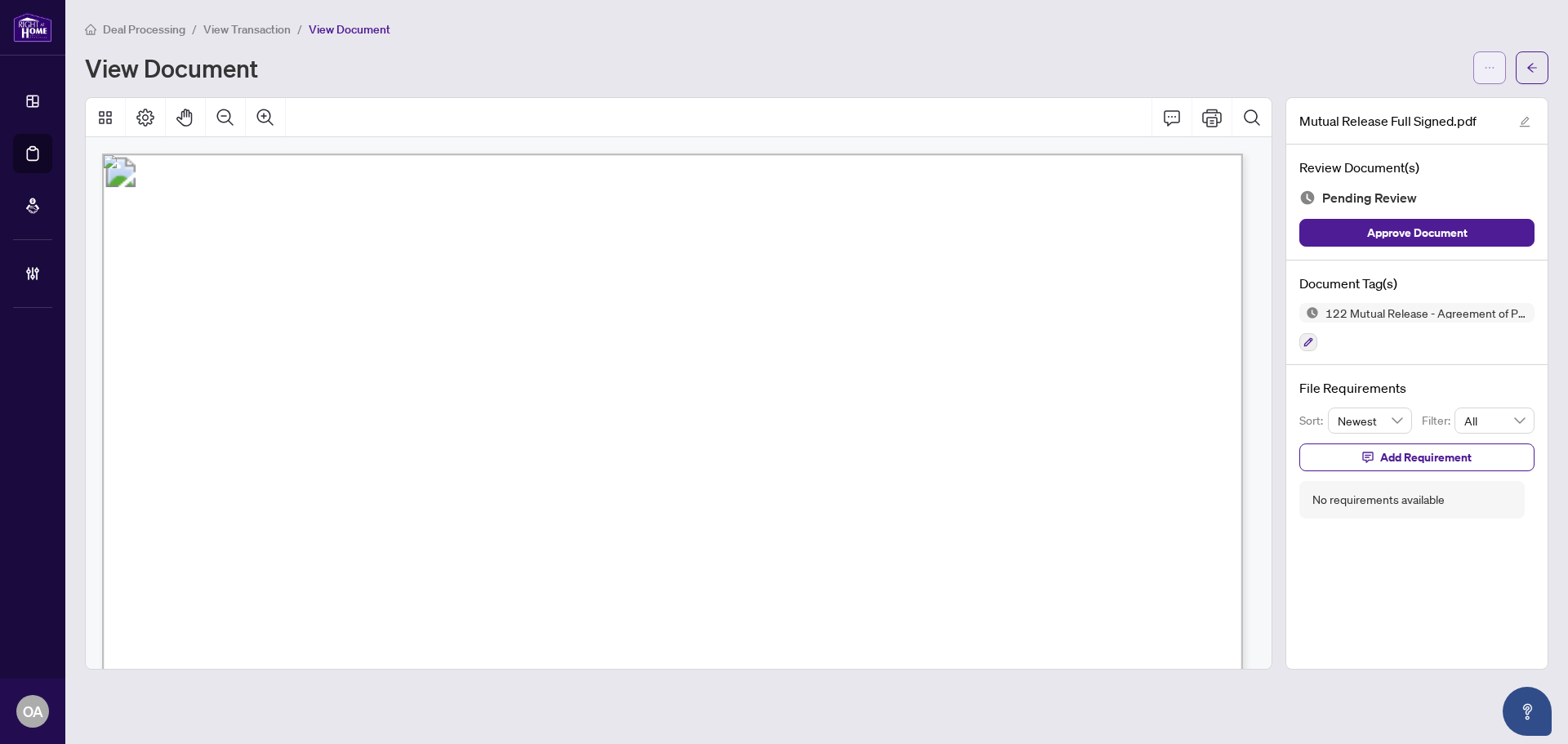
click at [1487, 57] on span "button" at bounding box center [1489, 68] width 11 height 26
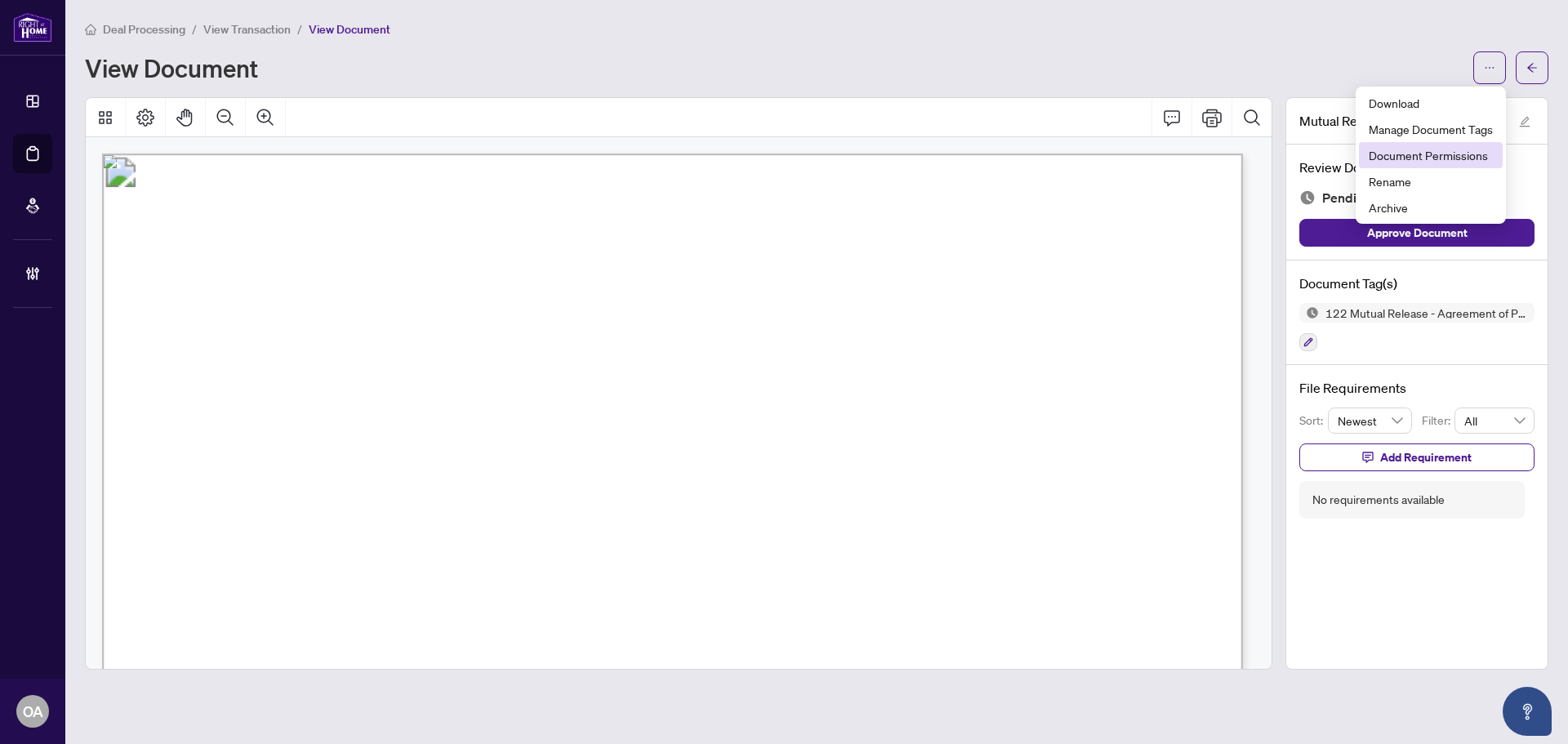
click at [1419, 152] on span "Document Permissions" at bounding box center [1431, 155] width 124 height 18
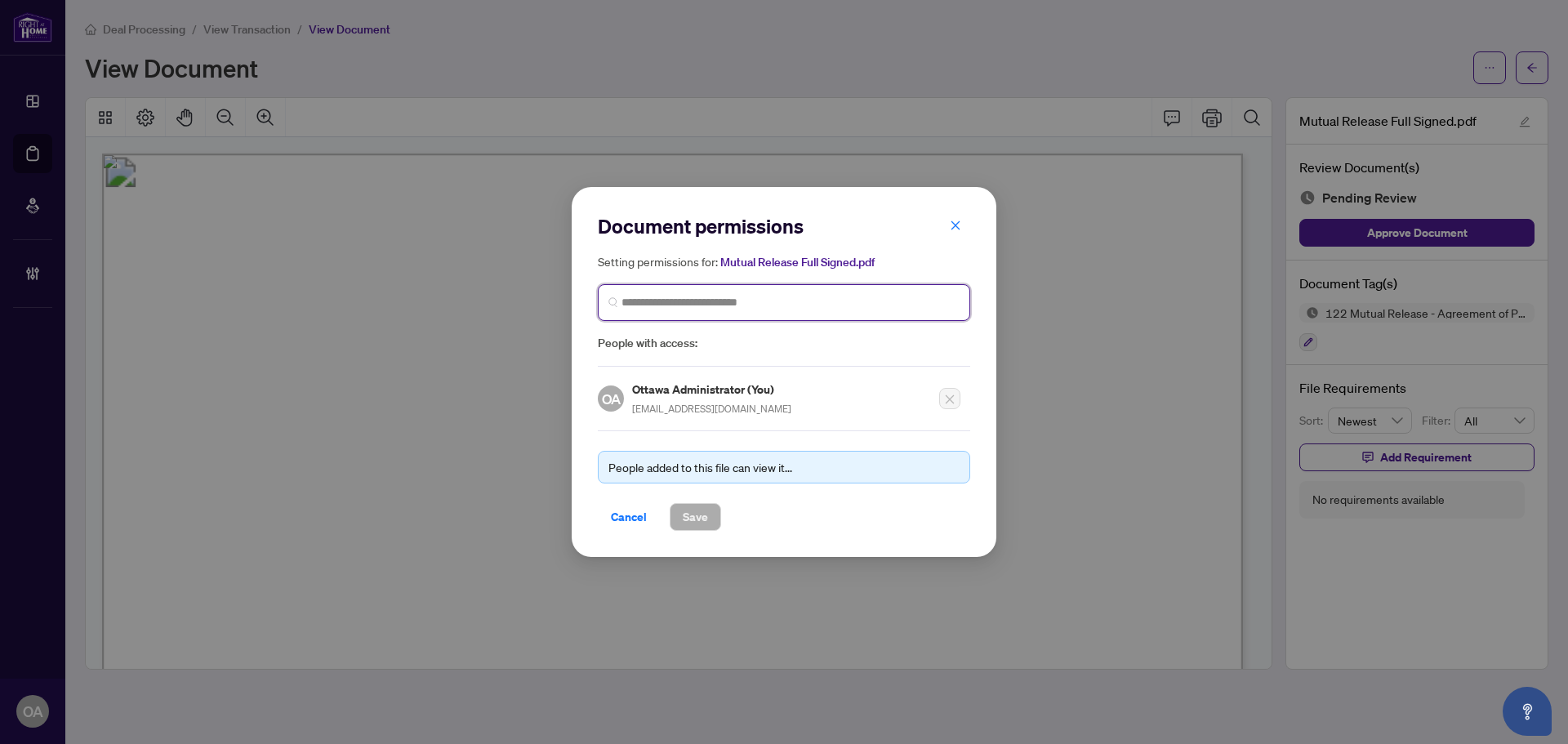
click at [712, 299] on input "search" at bounding box center [790, 302] width 338 height 17
type input "******"
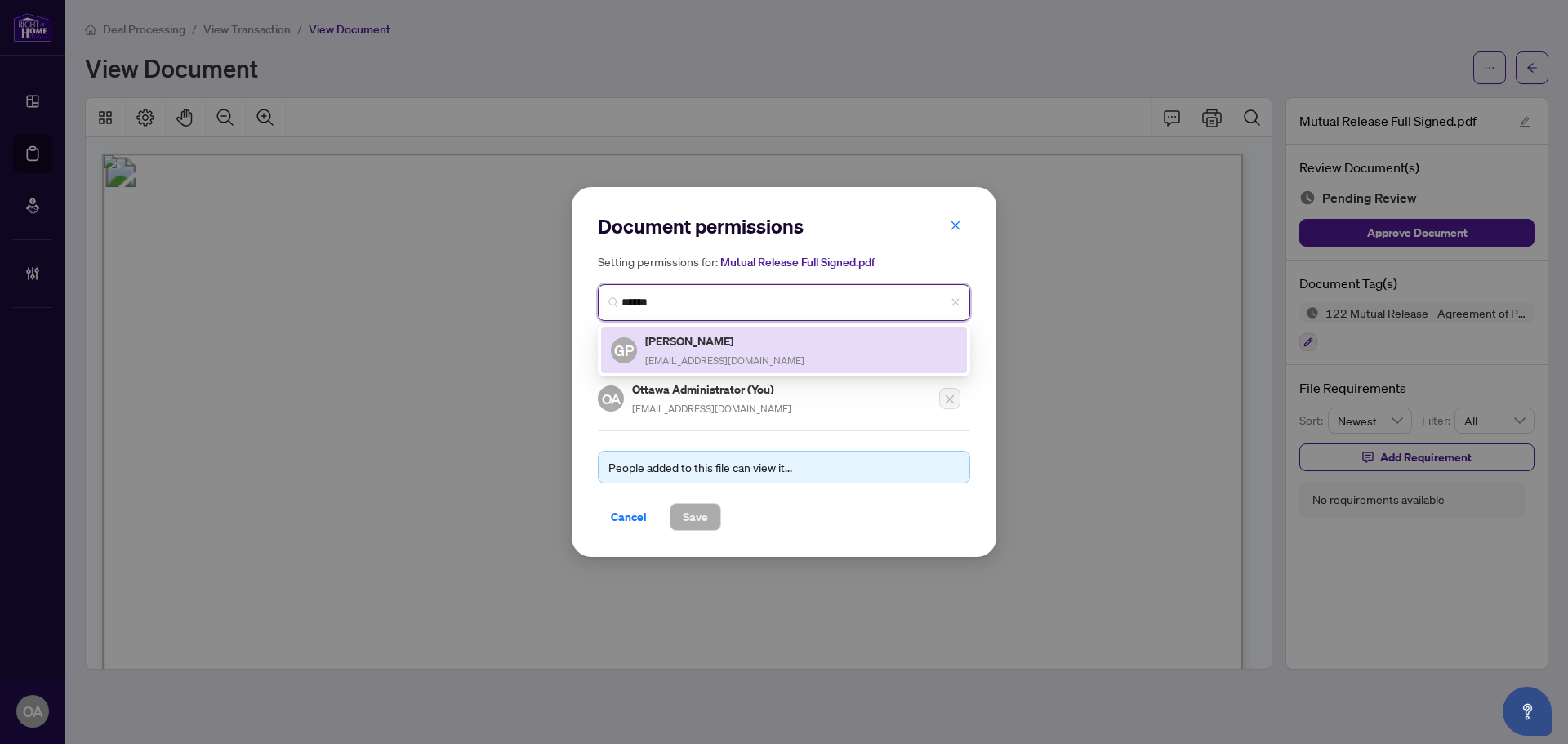
click at [708, 338] on h5 "[PERSON_NAME]" at bounding box center [725, 340] width 159 height 19
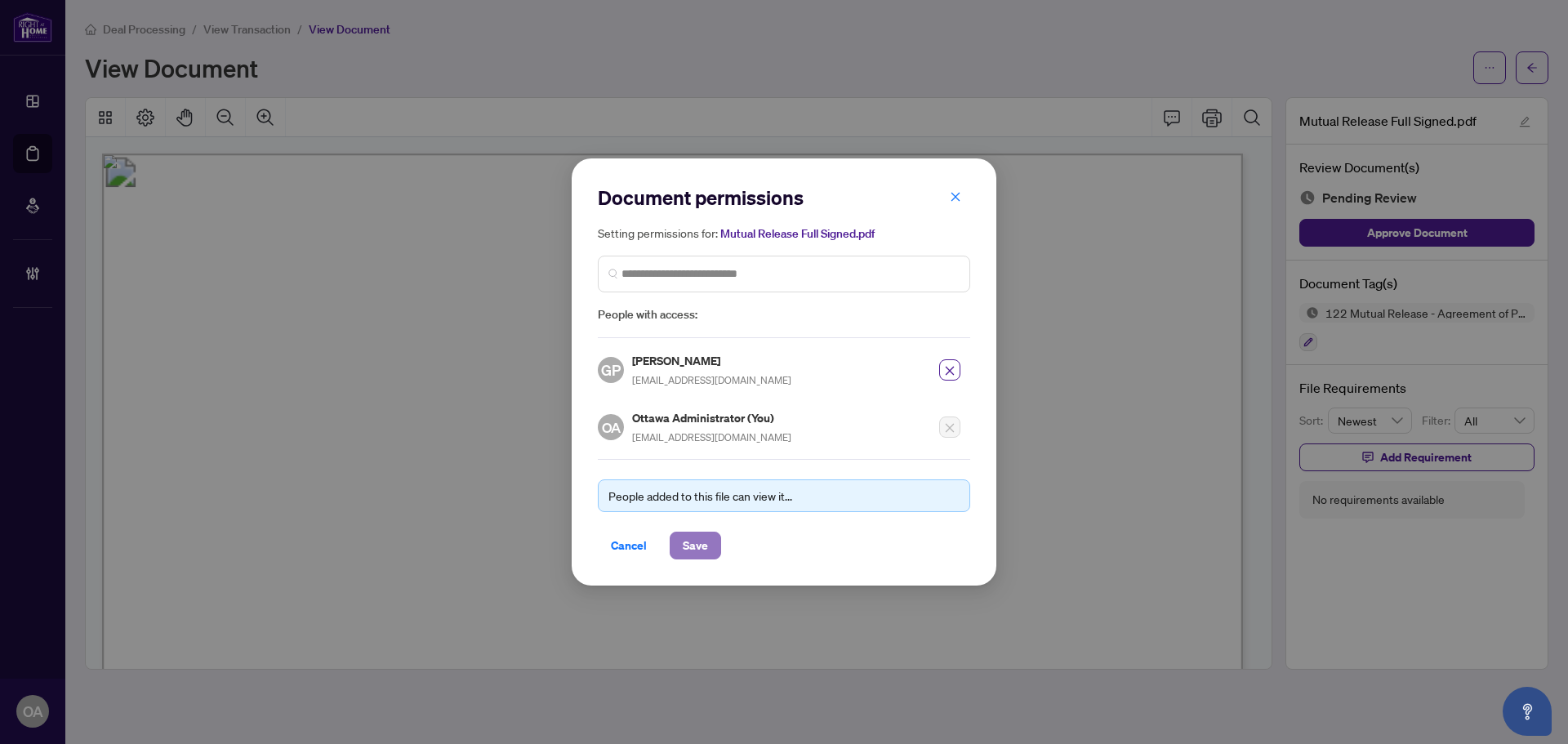
click at [705, 532] on span "Save" at bounding box center [695, 545] width 25 height 26
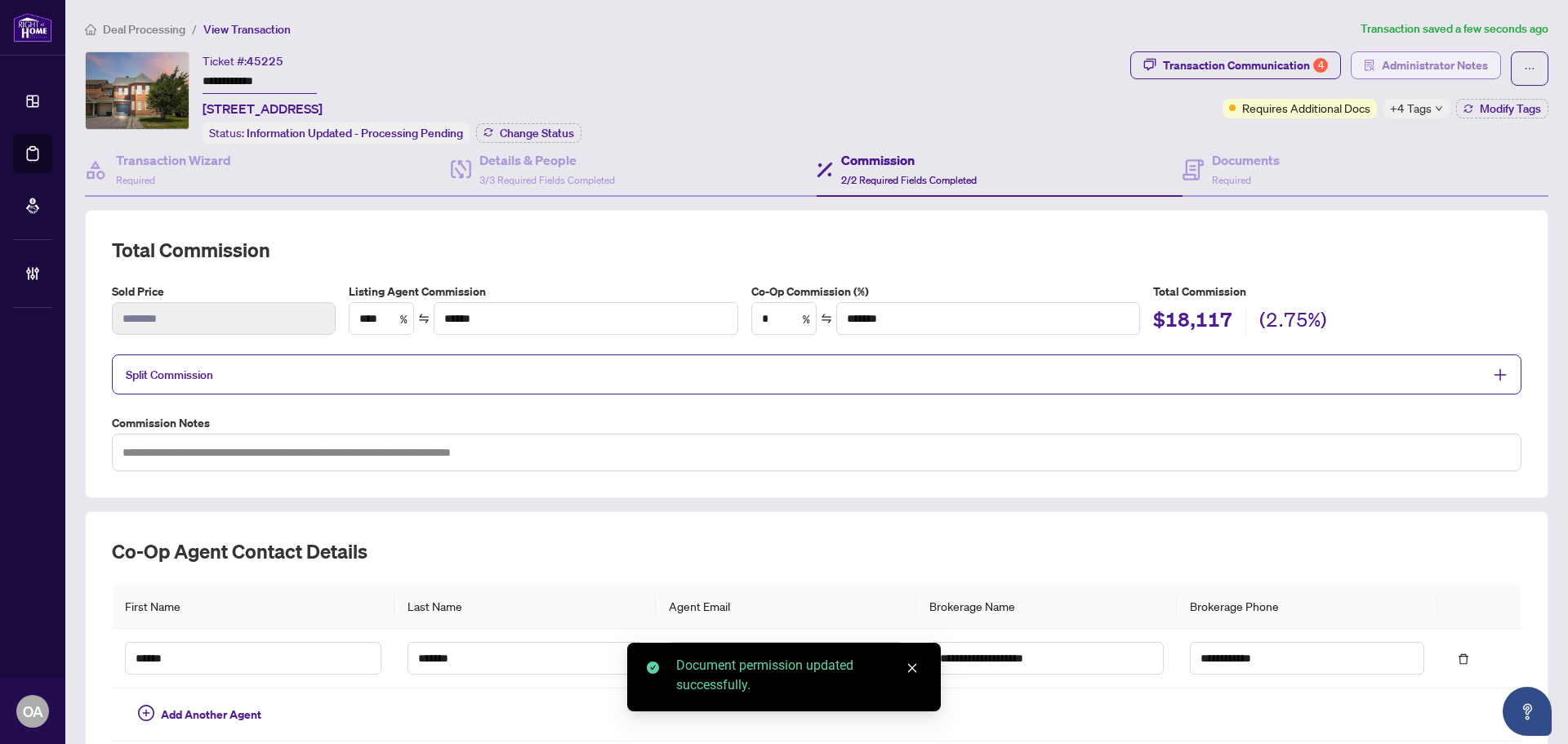
click at [1431, 66] on span "Administrator Notes" at bounding box center [1435, 65] width 106 height 26
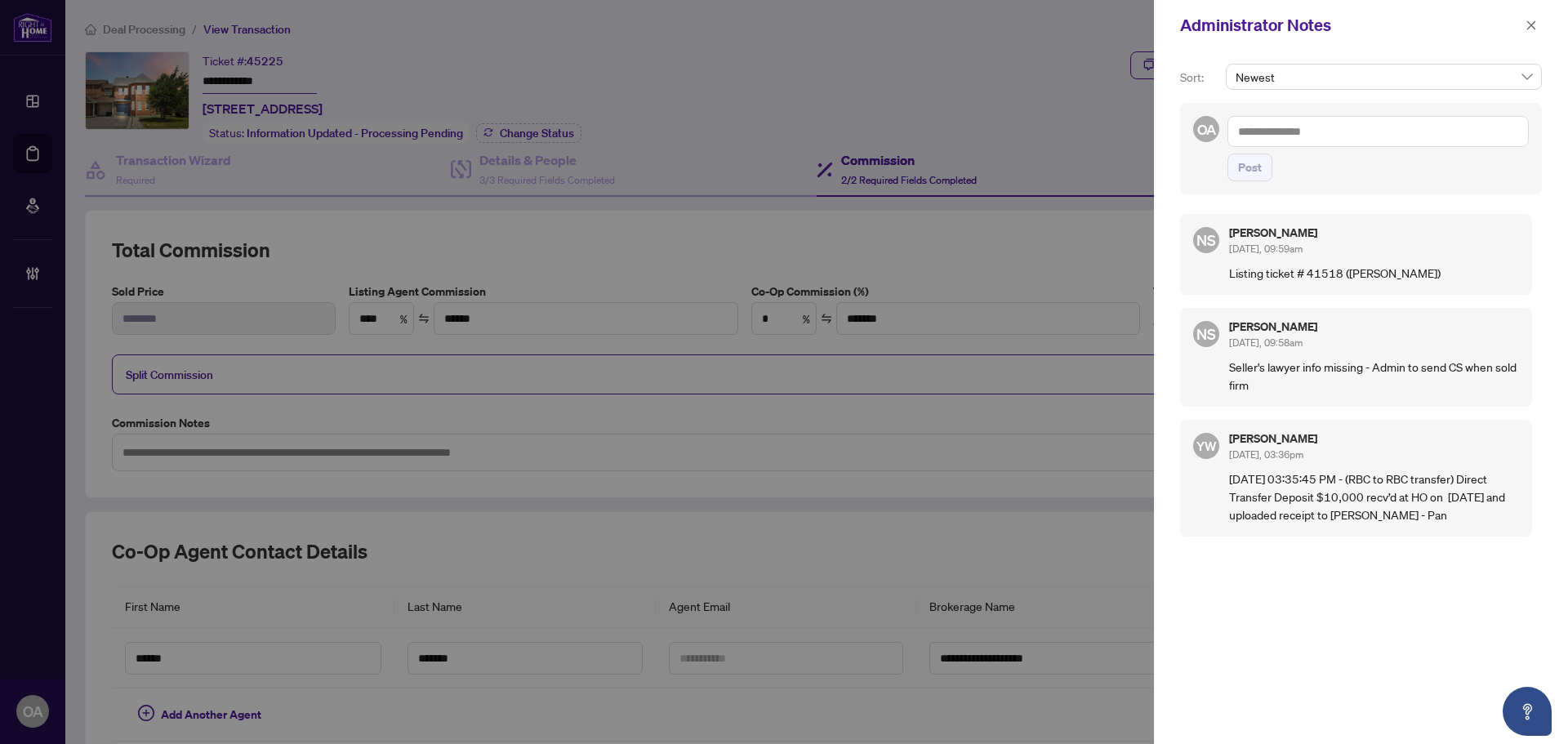
click at [1316, 126] on textarea at bounding box center [1378, 132] width 301 height 31
click at [1265, 132] on textarea at bounding box center [1378, 132] width 301 height 31
drag, startPoint x: 1279, startPoint y: 136, endPoint x: 1330, endPoint y: 132, distance: 51.2
click at [1281, 135] on li "Neena Sharma" at bounding box center [1370, 143] width 196 height 28
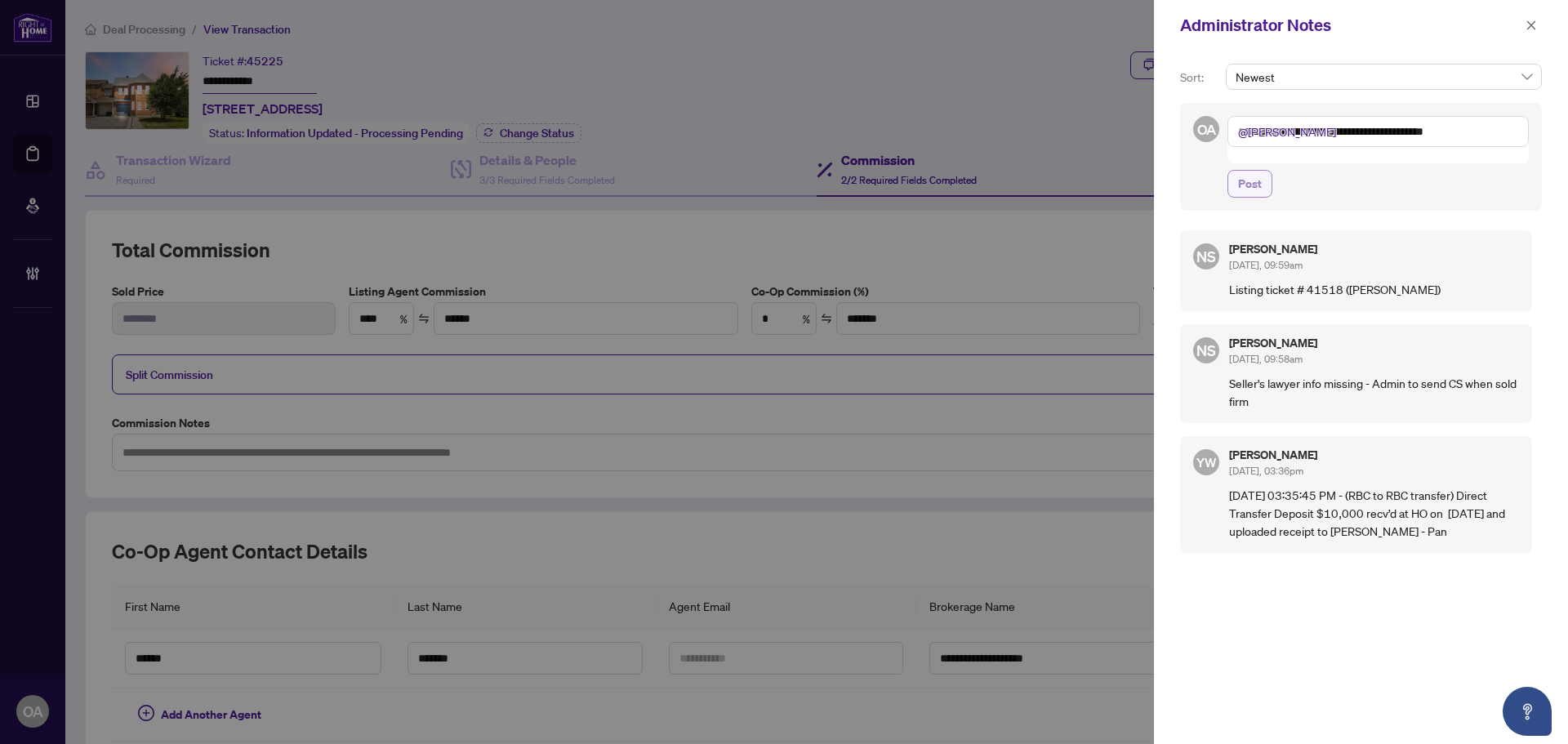
type textarea "**********"
click at [1246, 171] on span "Post" at bounding box center [1250, 184] width 24 height 26
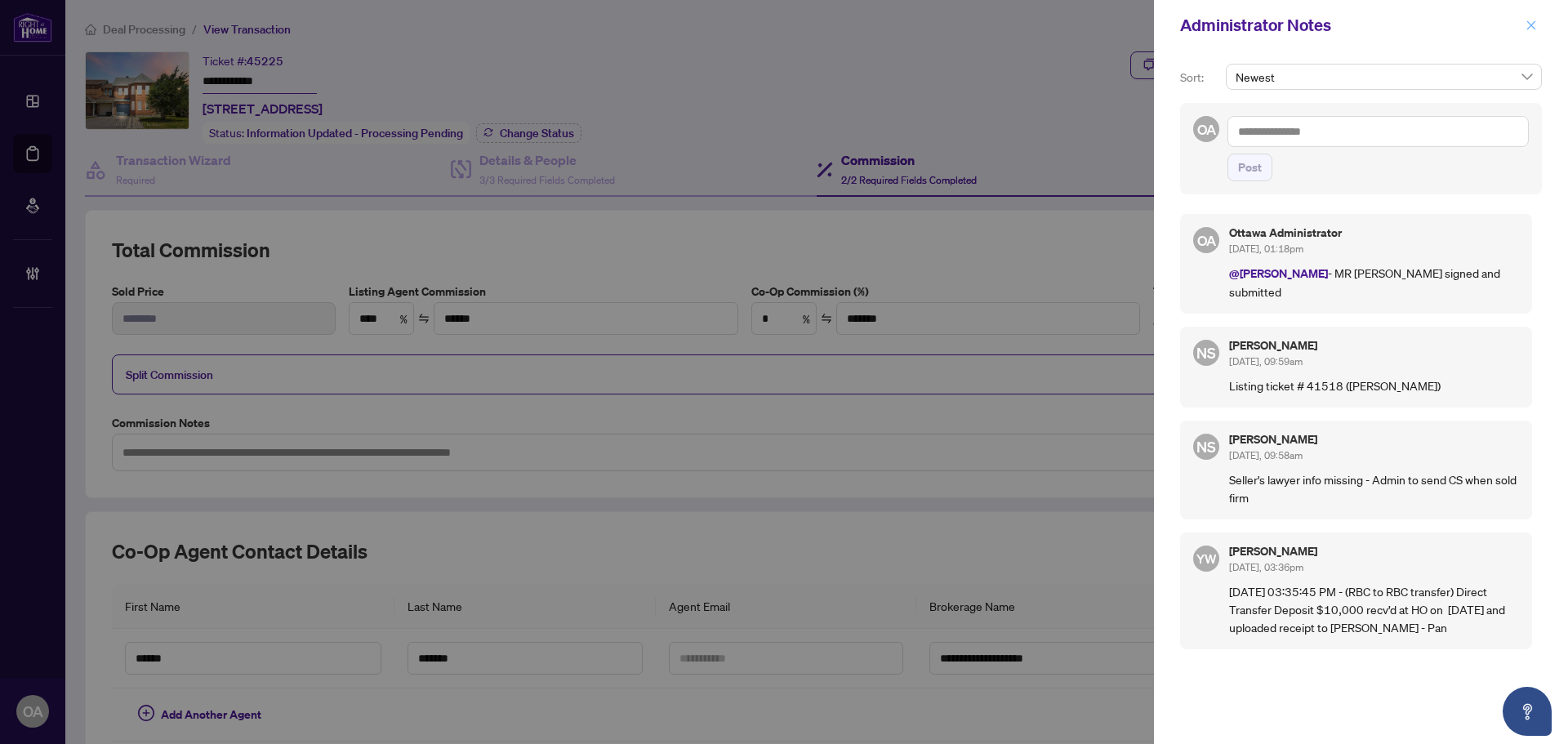
click at [1536, 23] on icon "close" at bounding box center [1531, 25] width 11 height 11
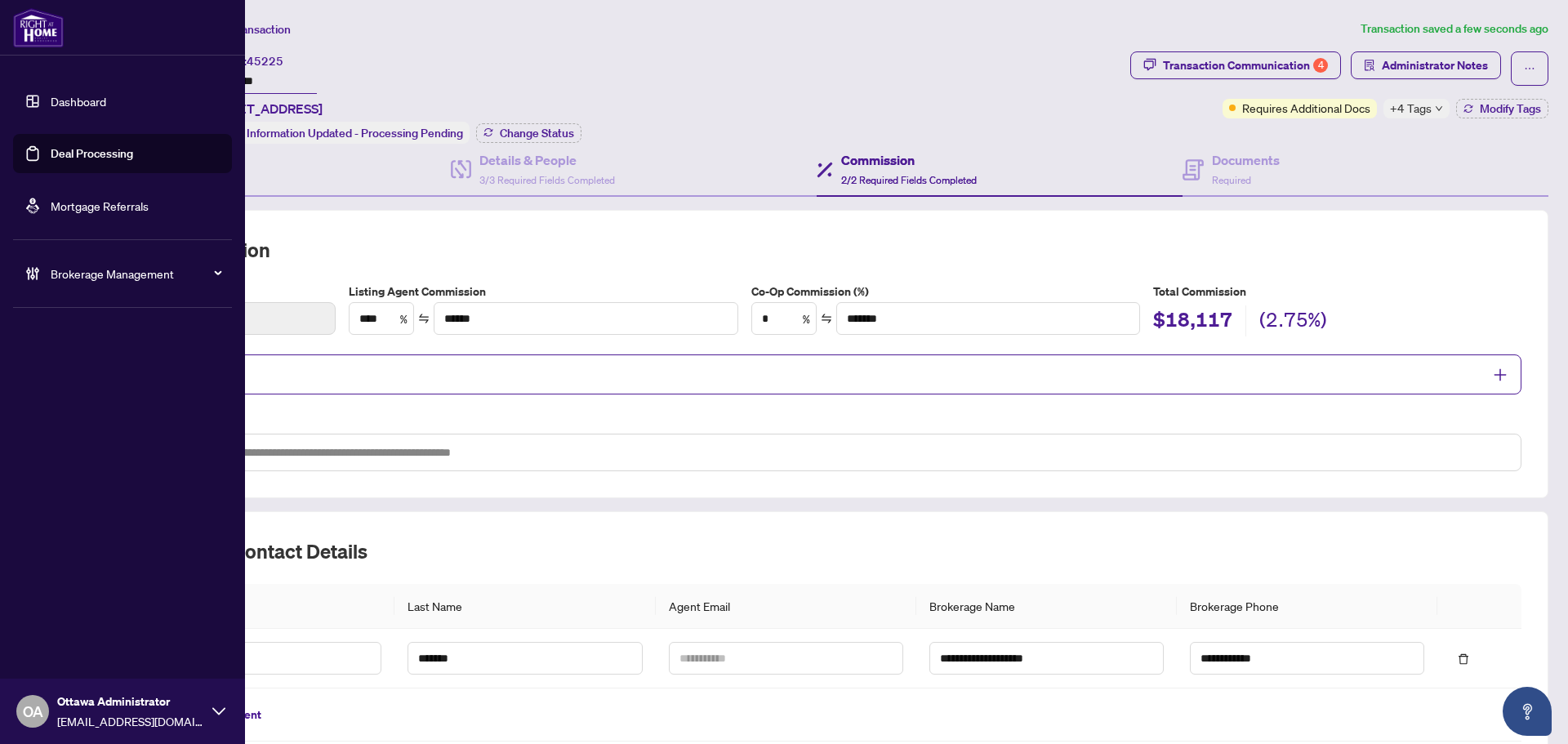
click at [71, 149] on link "Deal Processing" at bounding box center [92, 154] width 83 height 15
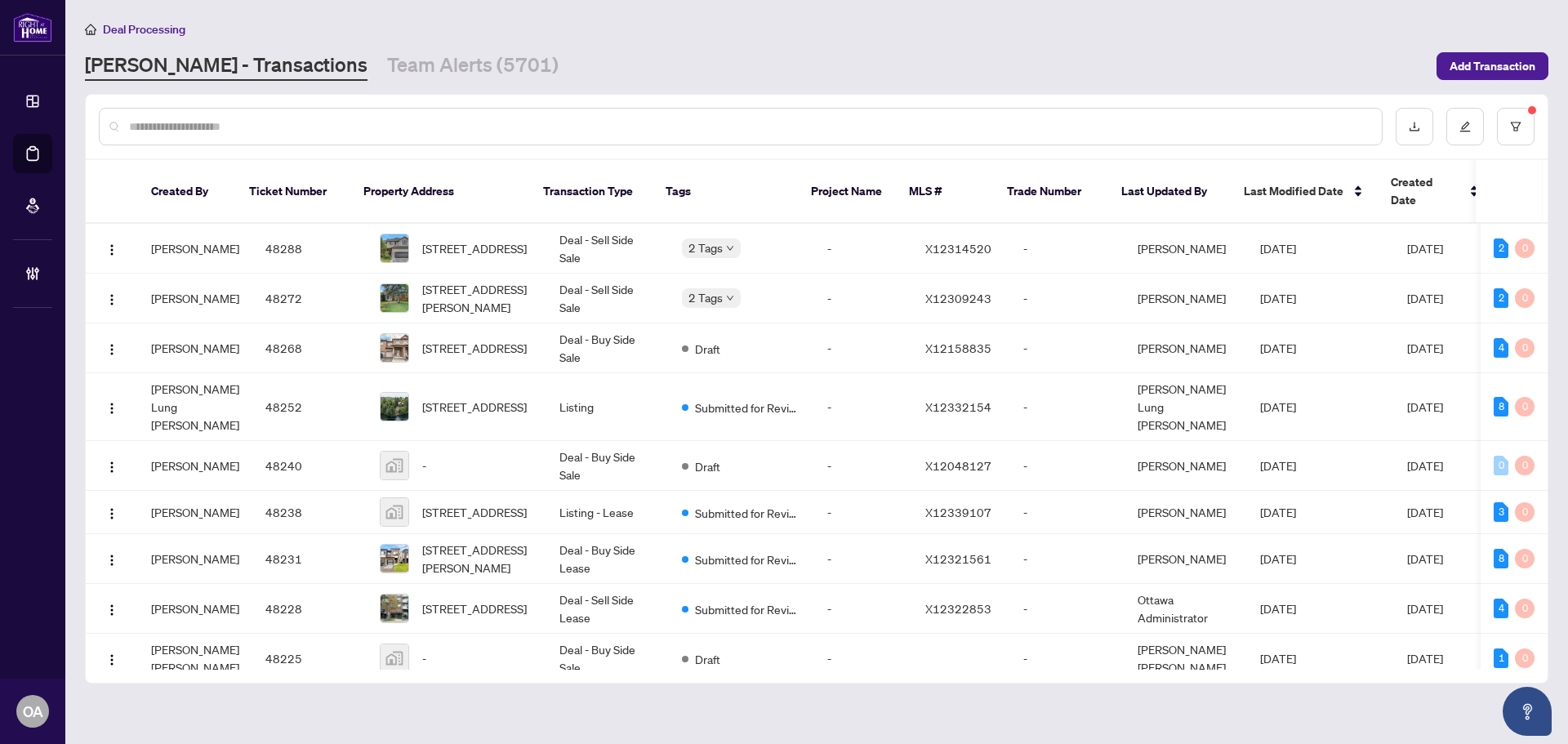
click at [647, 122] on input "text" at bounding box center [749, 127] width 1240 height 18
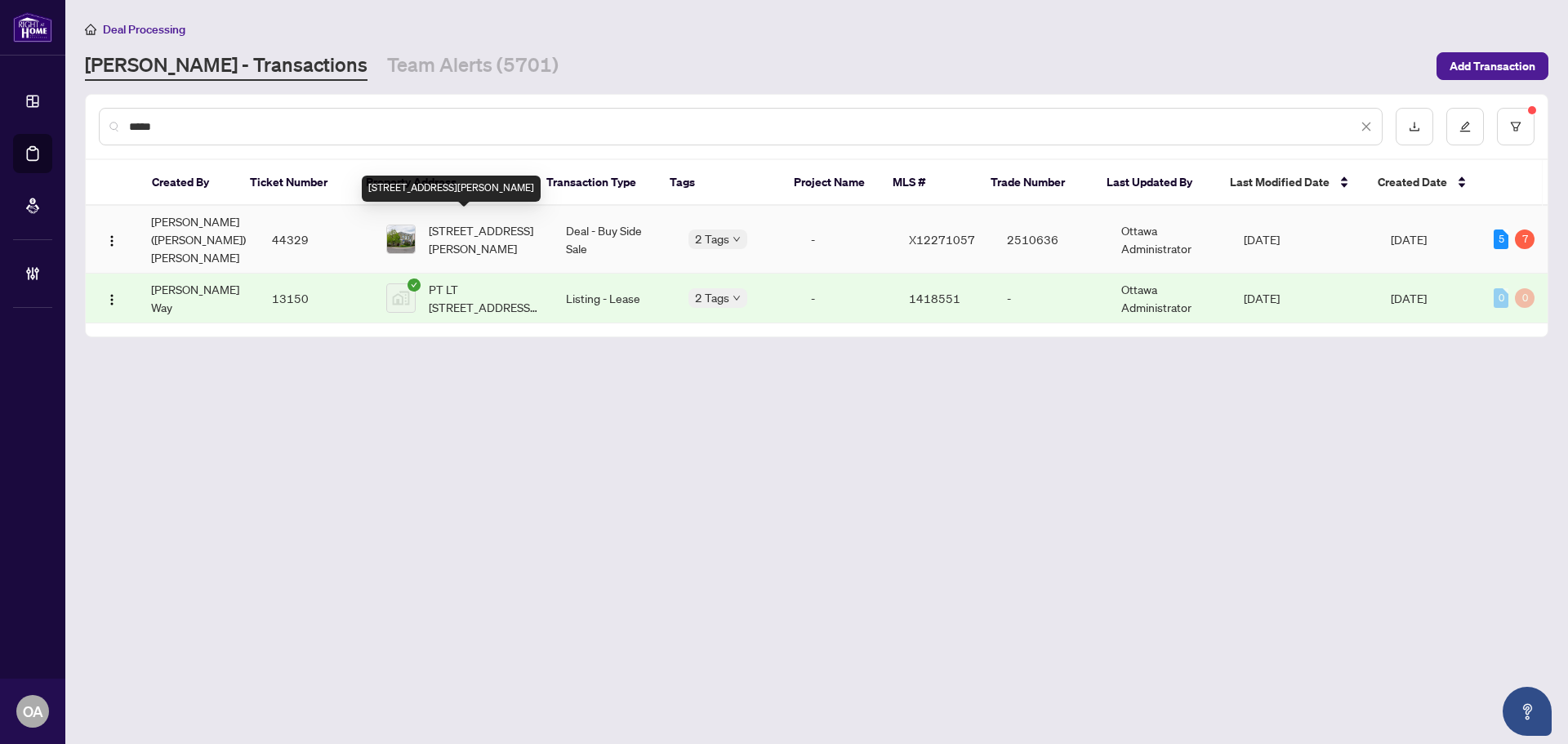
type input "*****"
click at [486, 226] on span "150 Arthur St, Ottawa, Ontario K1R 7C2, Canada" at bounding box center [484, 240] width 111 height 36
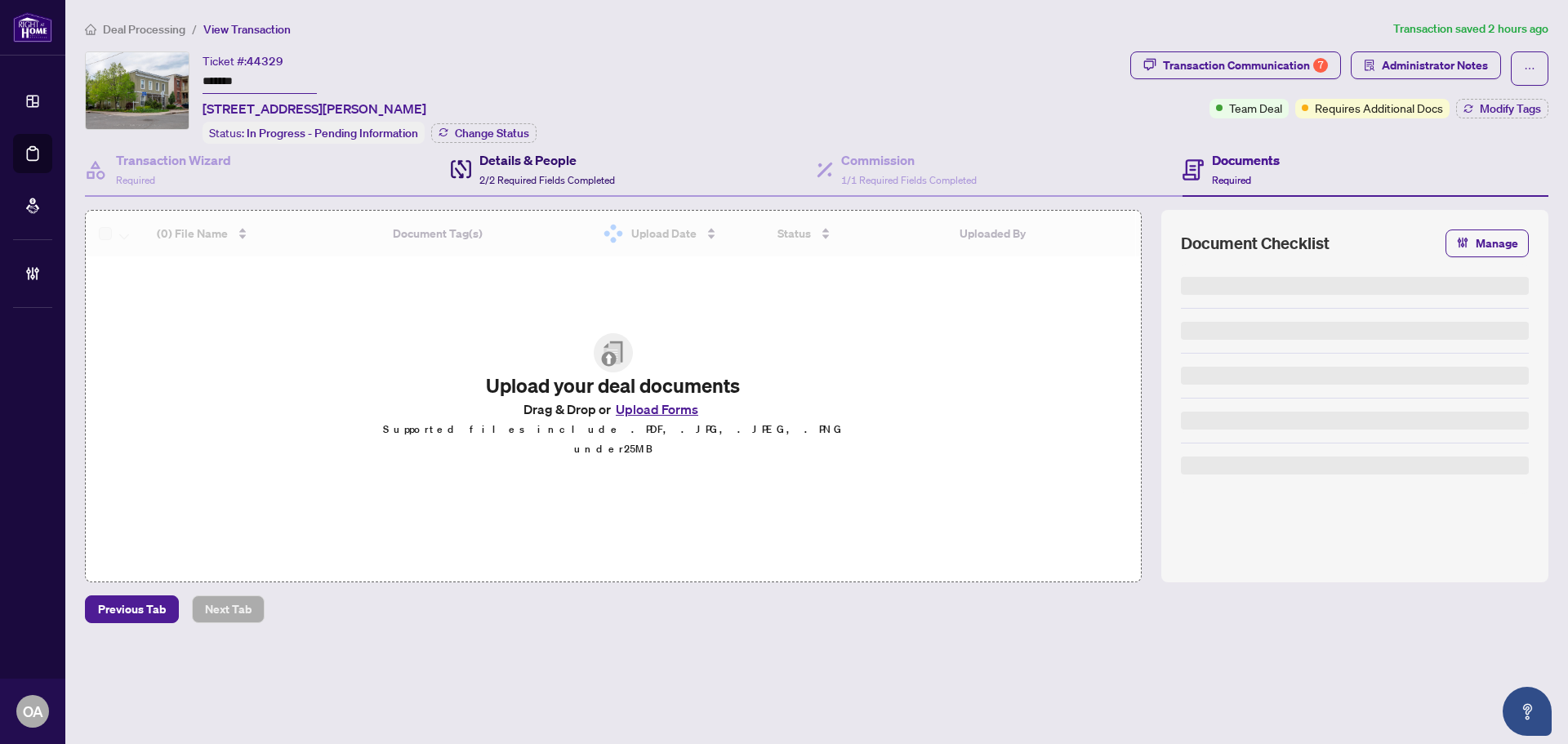
click at [541, 163] on h4 "Details & People" at bounding box center [547, 160] width 136 height 20
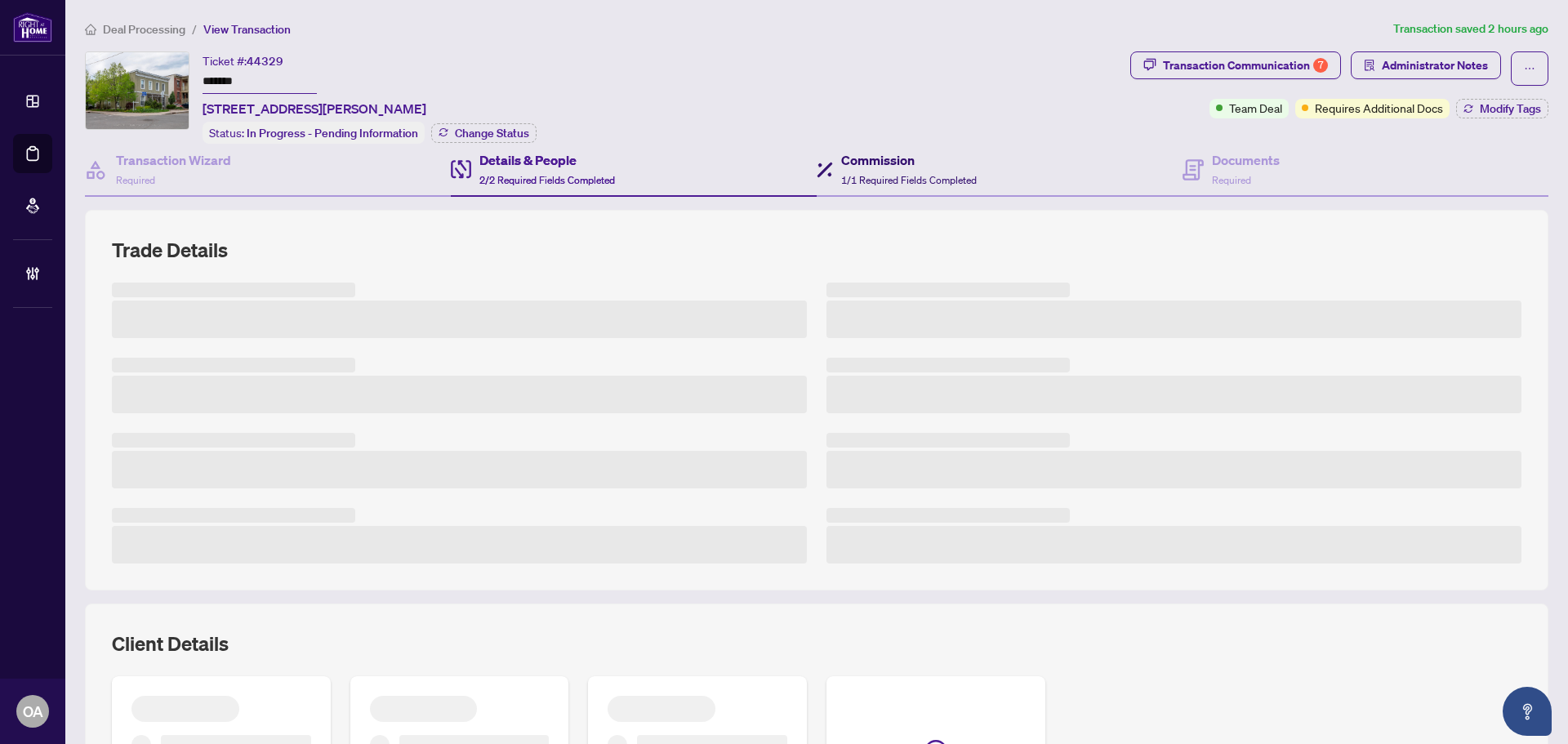
click at [889, 164] on h4 "Commission" at bounding box center [909, 160] width 136 height 20
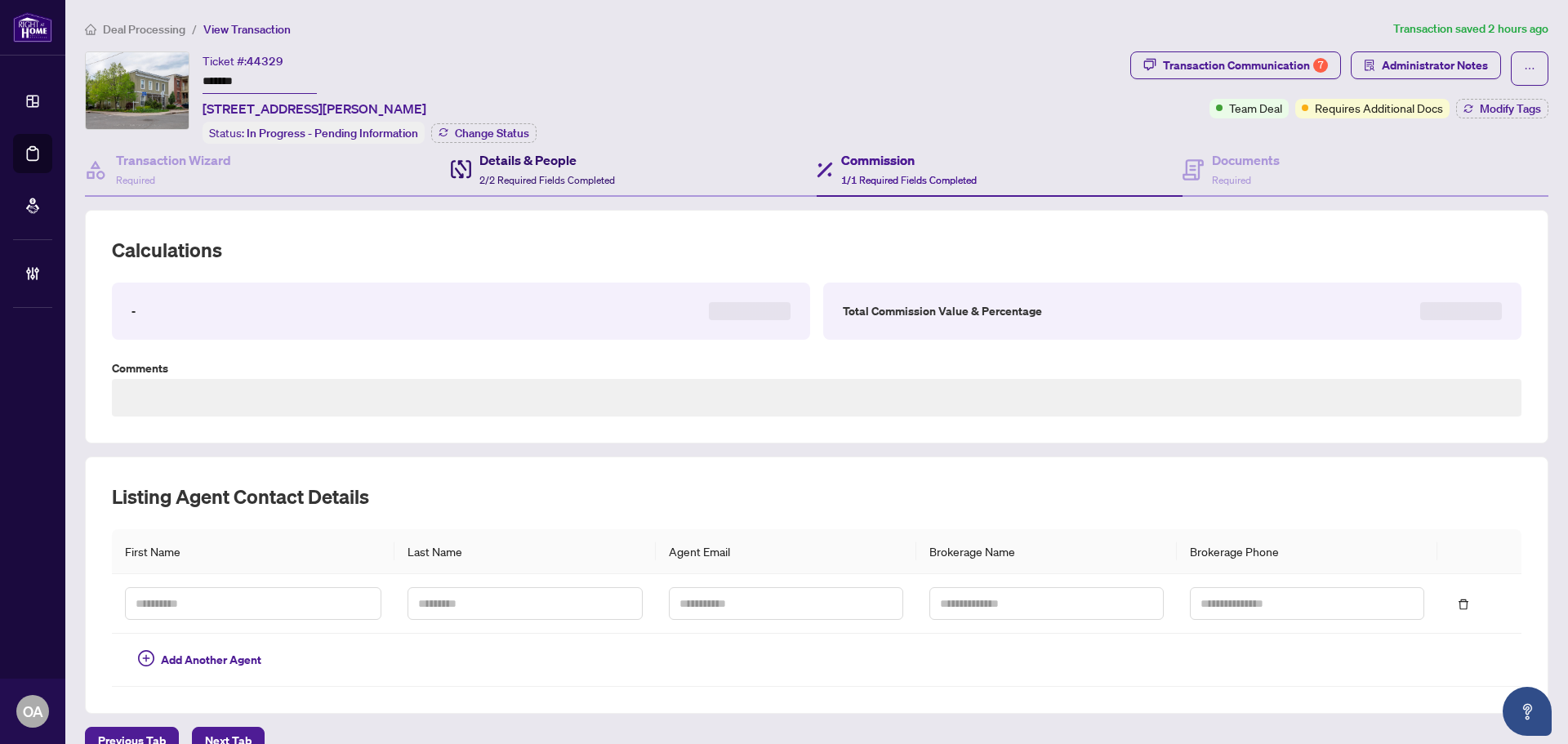
drag, startPoint x: 519, startPoint y: 149, endPoint x: 536, endPoint y: 183, distance: 38.0
click at [520, 153] on h4 "Details & People" at bounding box center [547, 160] width 136 height 20
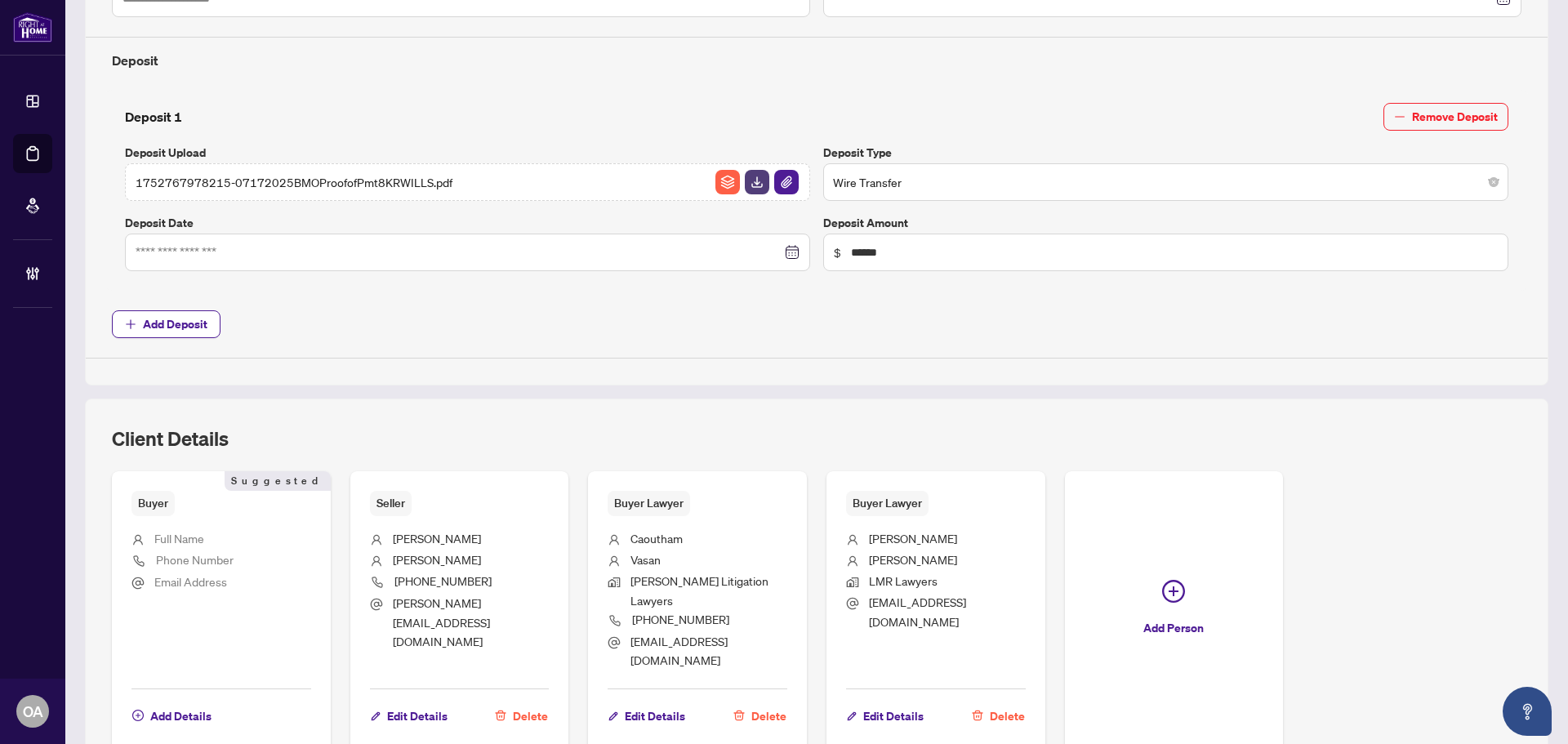
scroll to position [662, 0]
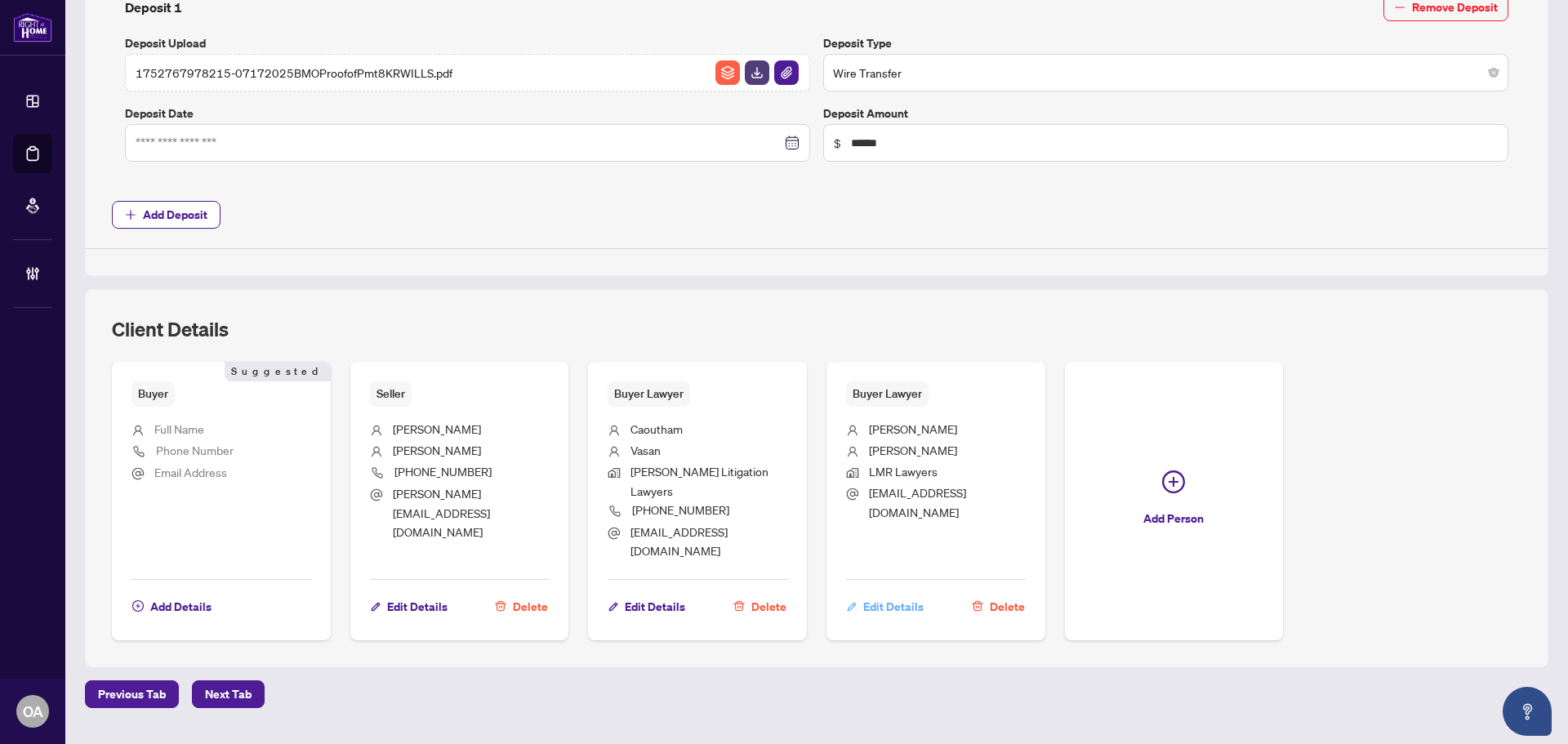
click at [891, 594] on span "Edit Details" at bounding box center [893, 607] width 61 height 26
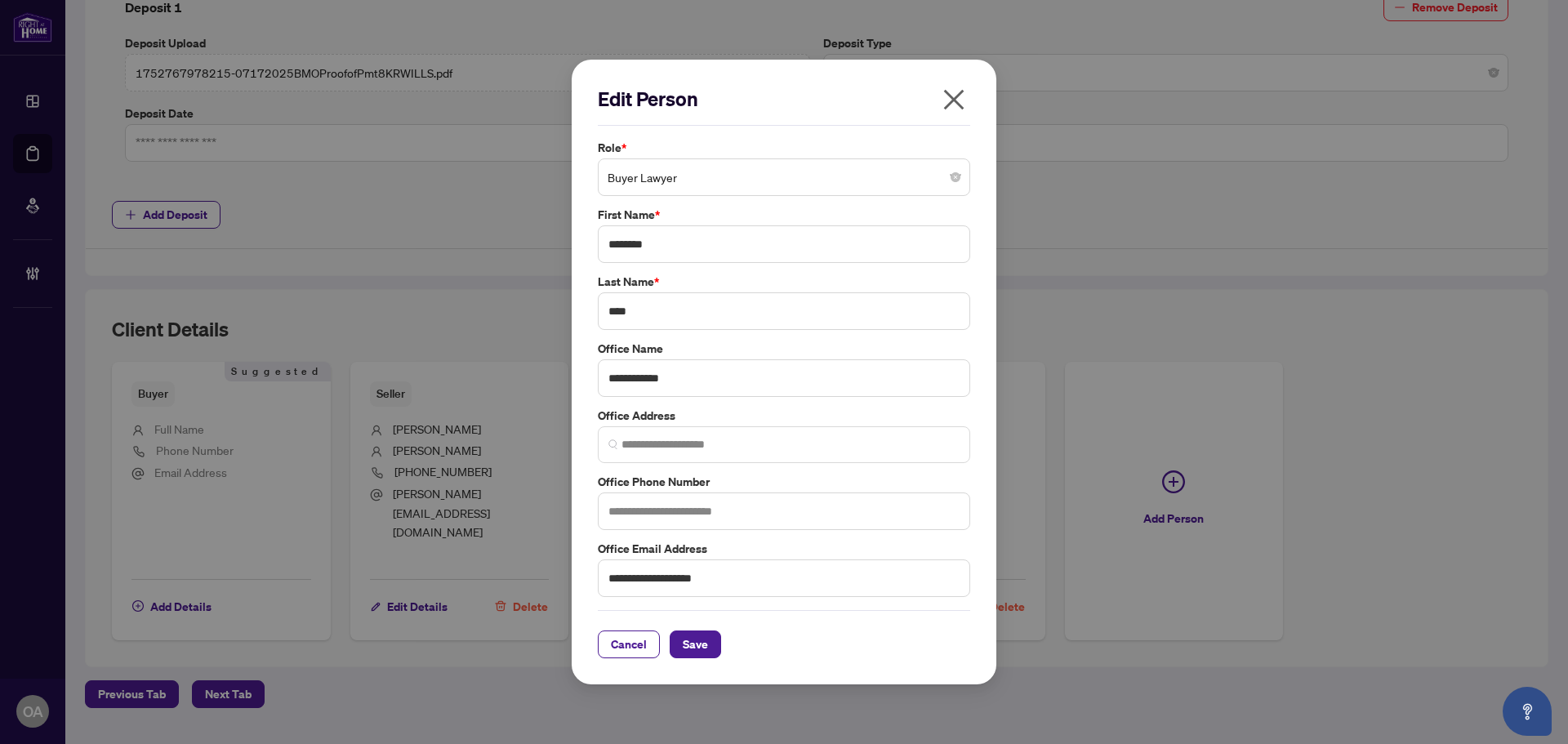
click at [691, 186] on span "Buyer Lawyer" at bounding box center [784, 177] width 353 height 31
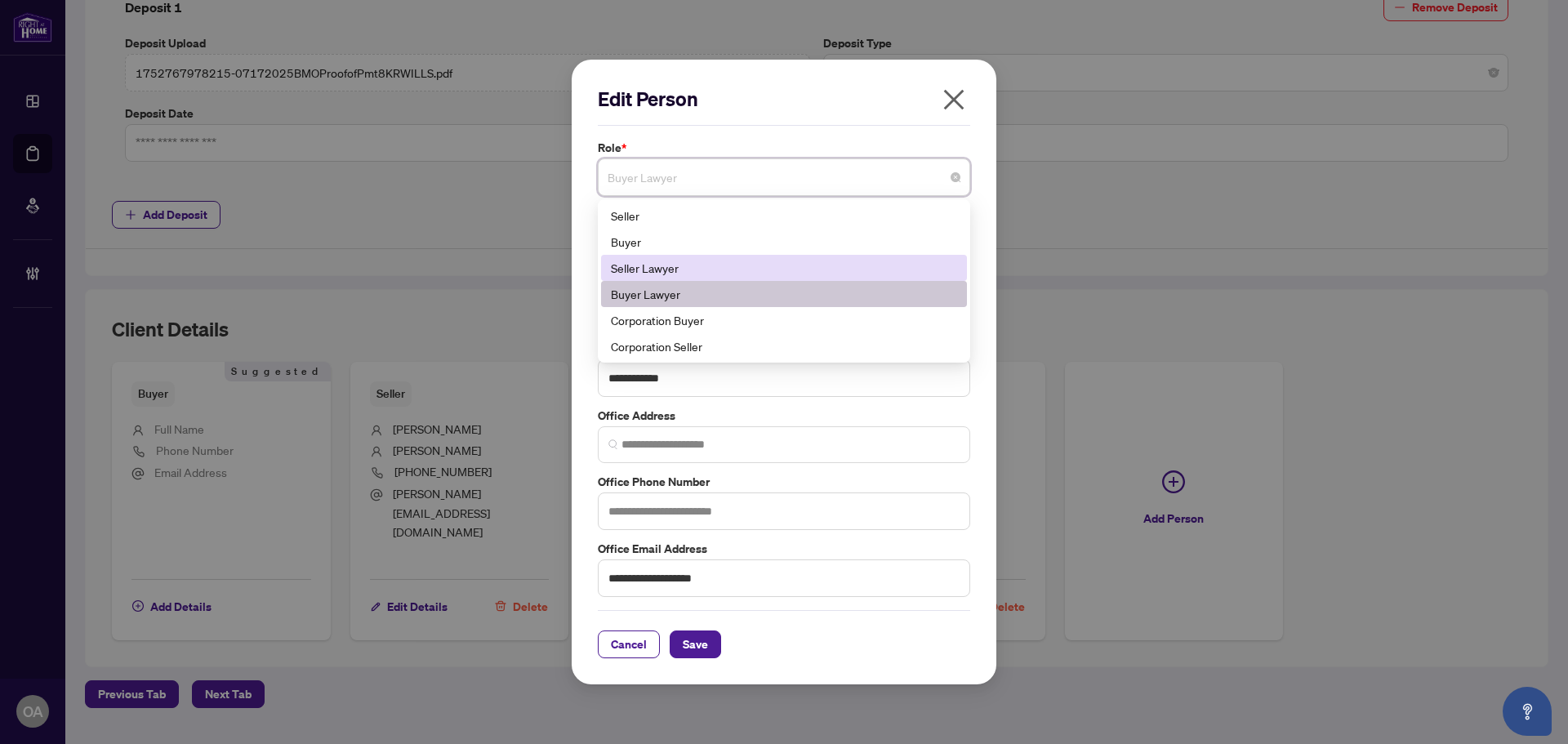
click at [661, 264] on div "Seller Lawyer" at bounding box center [784, 268] width 346 height 18
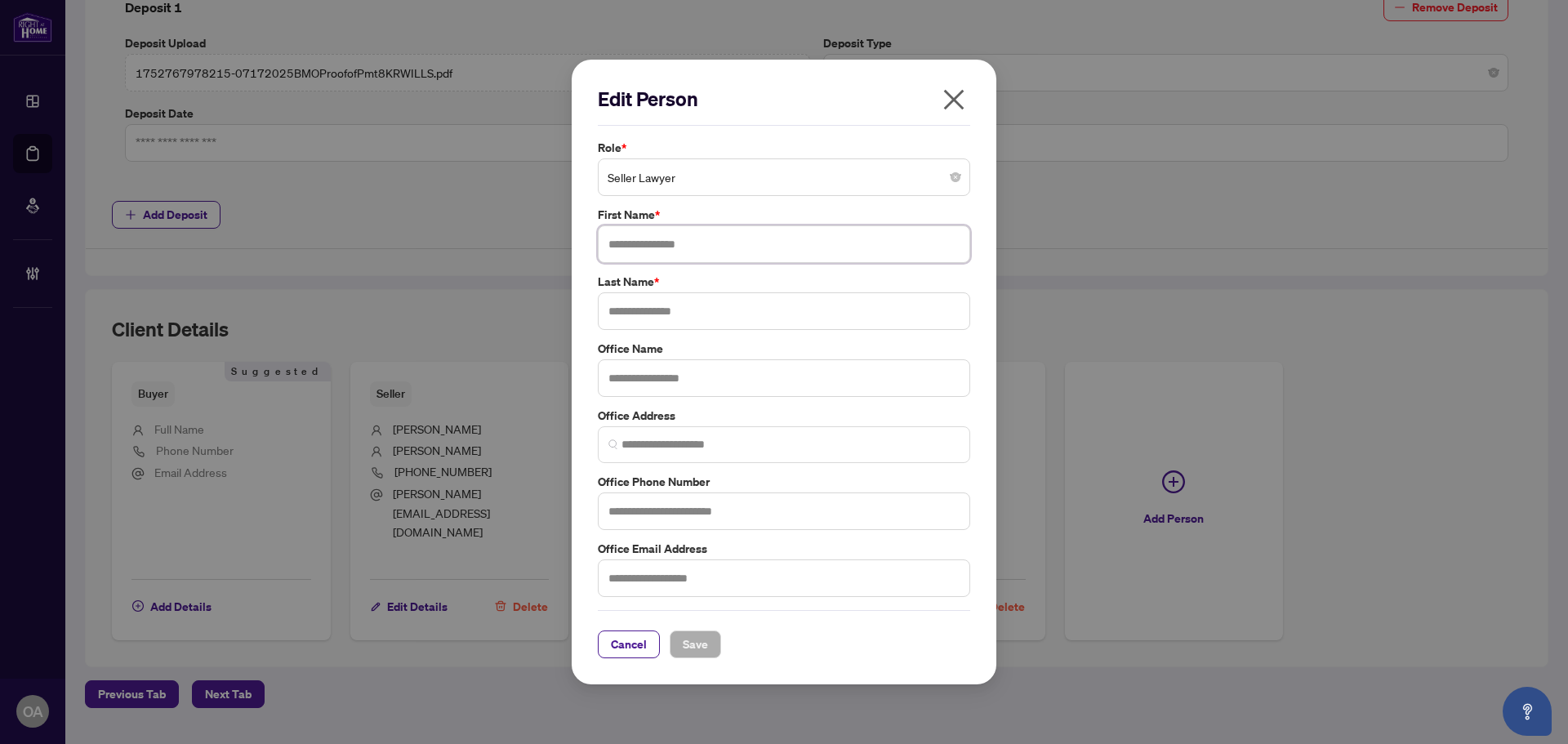
click at [685, 251] on input "text" at bounding box center [784, 244] width 372 height 38
type input "*******"
click at [653, 317] on input "text" at bounding box center [784, 311] width 372 height 38
type input "****"
click at [640, 389] on input "text" at bounding box center [784, 378] width 372 height 38
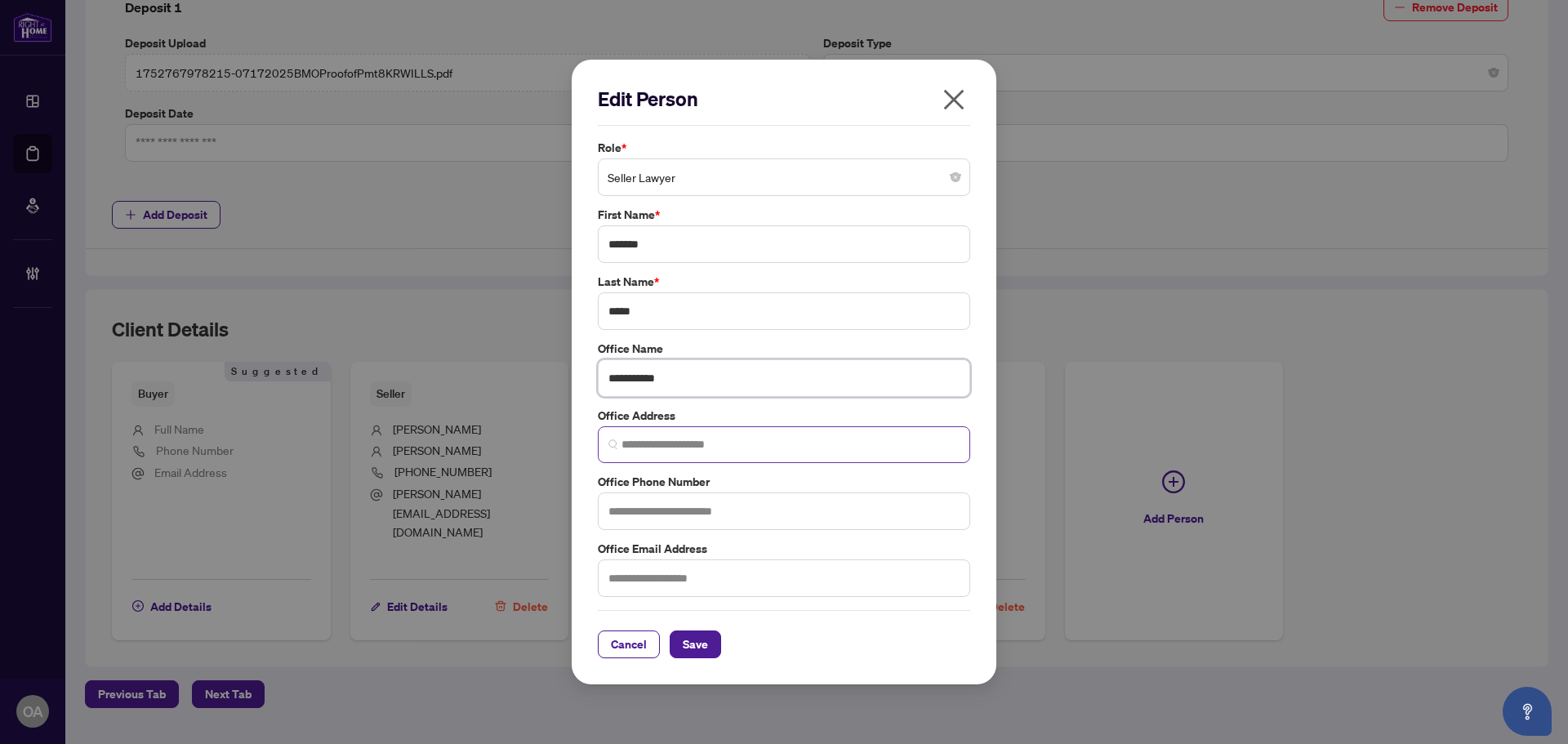
type input "**********"
click at [686, 446] on input "search" at bounding box center [790, 444] width 338 height 17
click at [612, 571] on input "text" at bounding box center [784, 578] width 372 height 38
type input "**********"
click at [707, 639] on span "Save" at bounding box center [695, 644] width 25 height 26
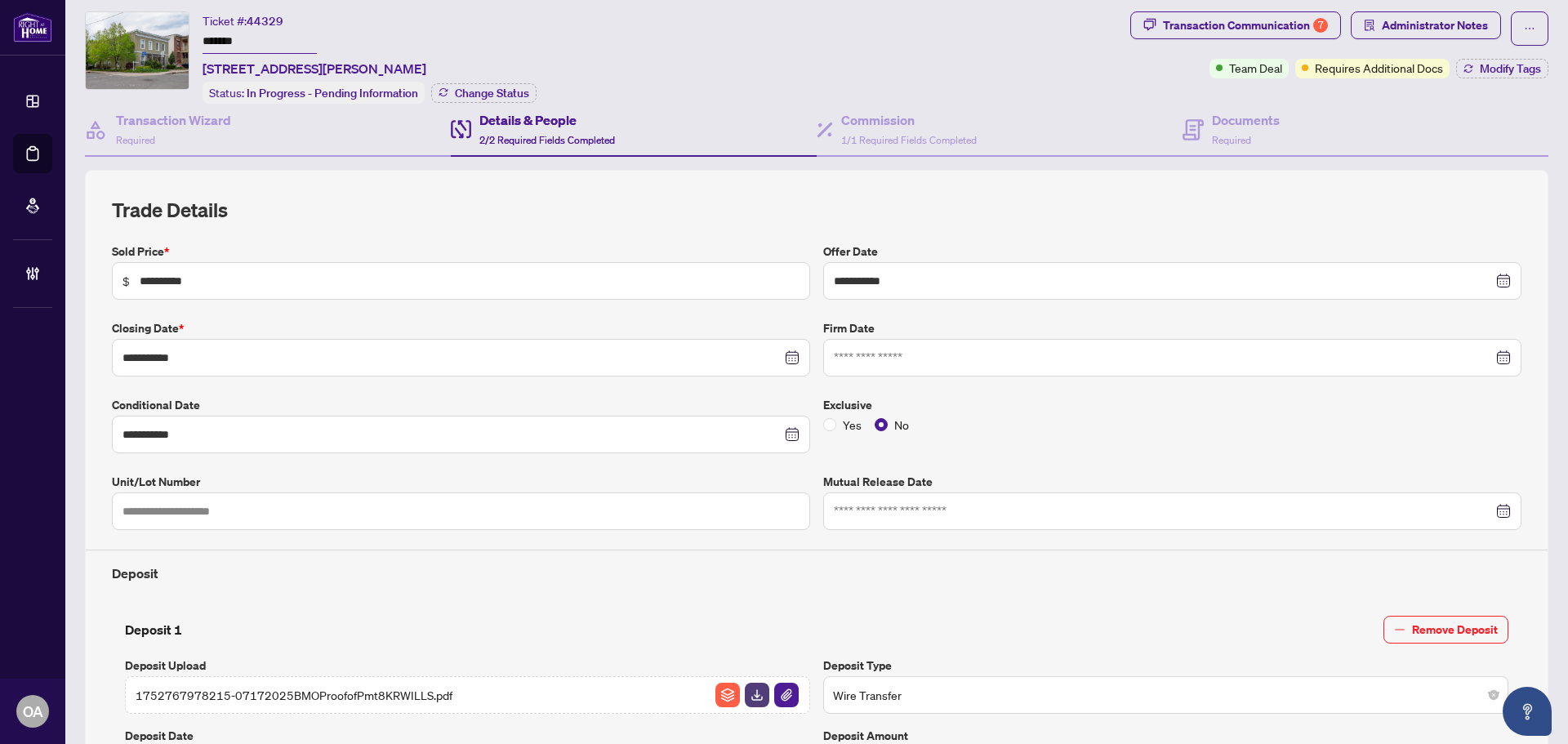
scroll to position [0, 0]
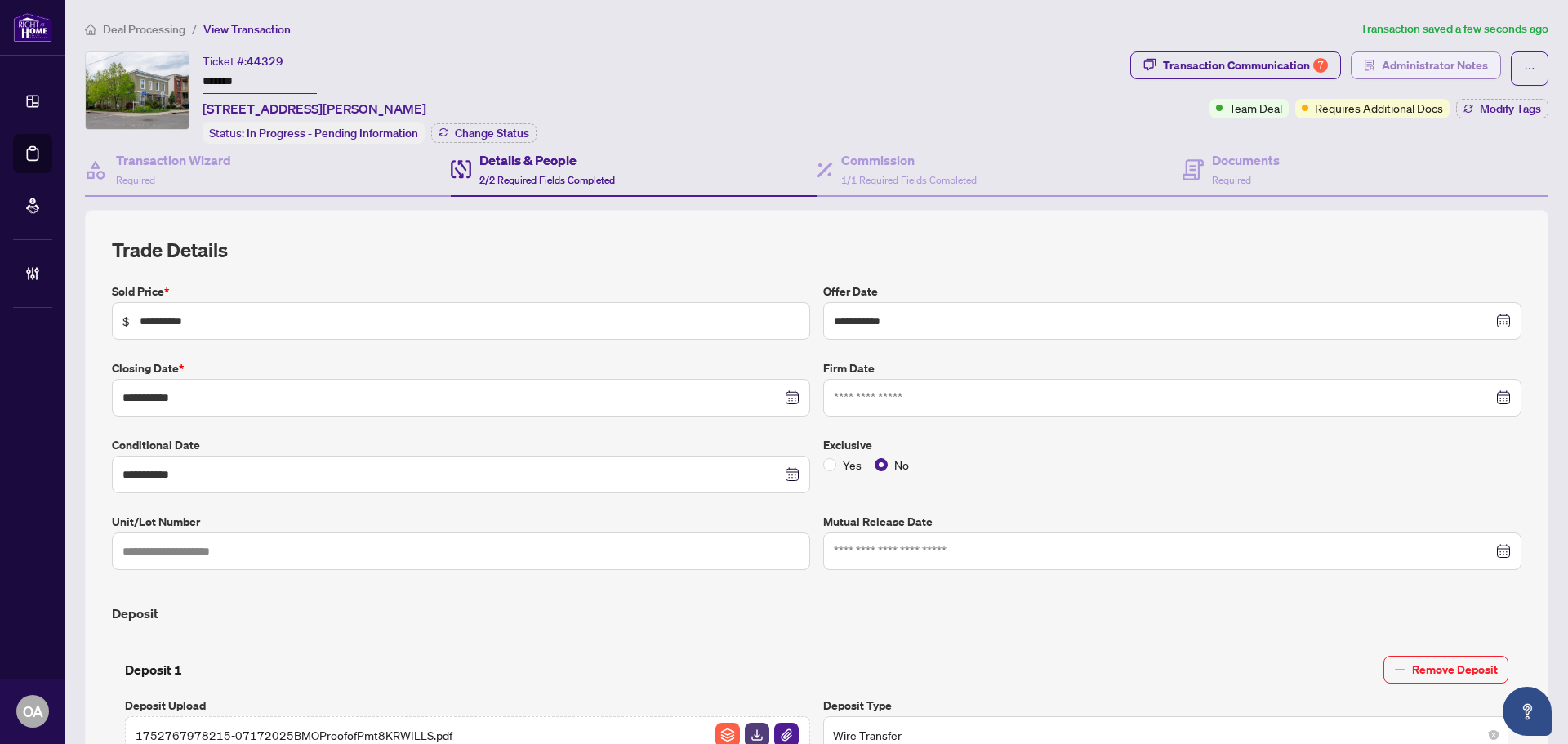
click at [1382, 66] on span "Administrator Notes" at bounding box center [1435, 65] width 106 height 26
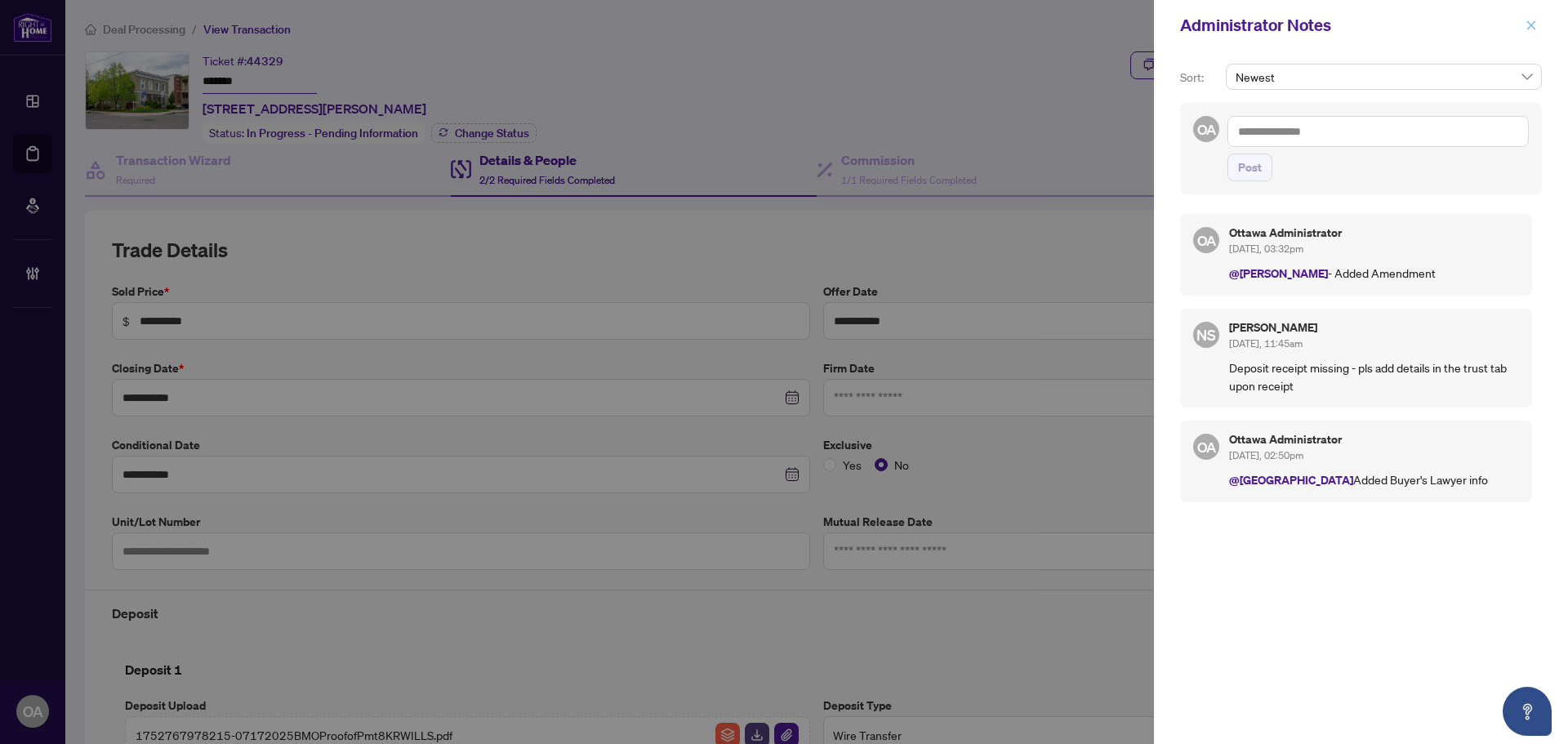
click at [1530, 19] on span "button" at bounding box center [1531, 25] width 11 height 26
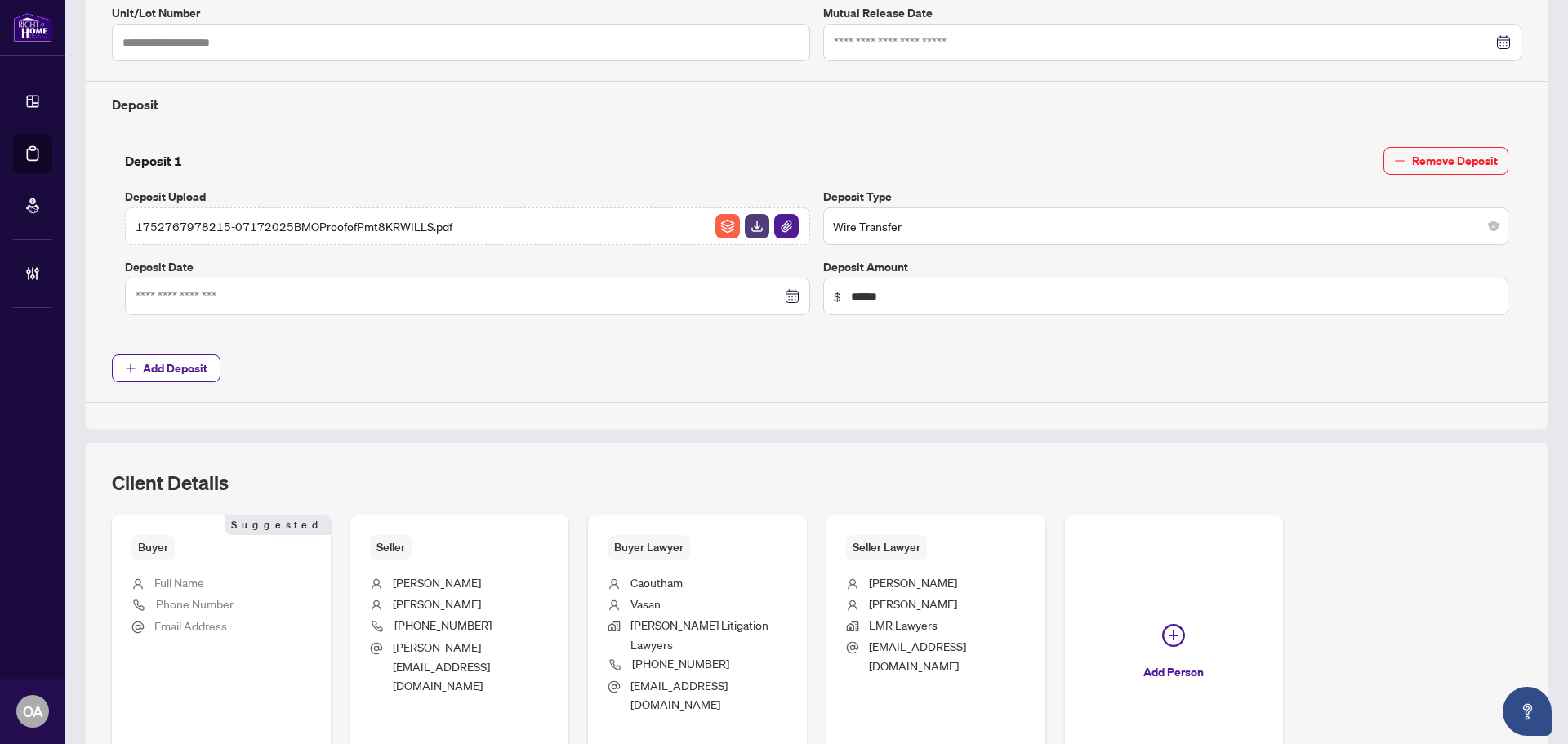
scroll to position [571, 0]
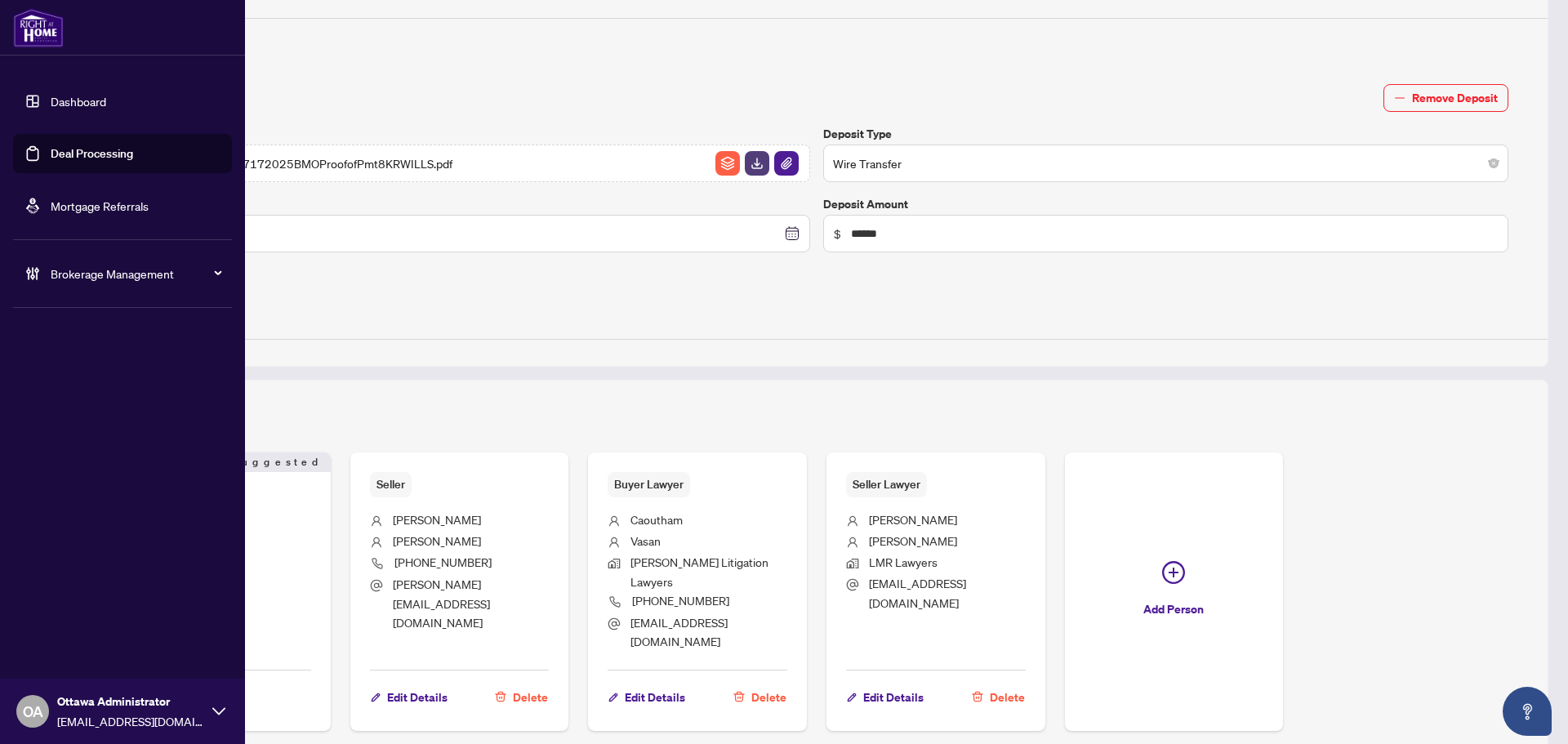
click at [90, 146] on link "Deal Processing" at bounding box center [92, 154] width 83 height 15
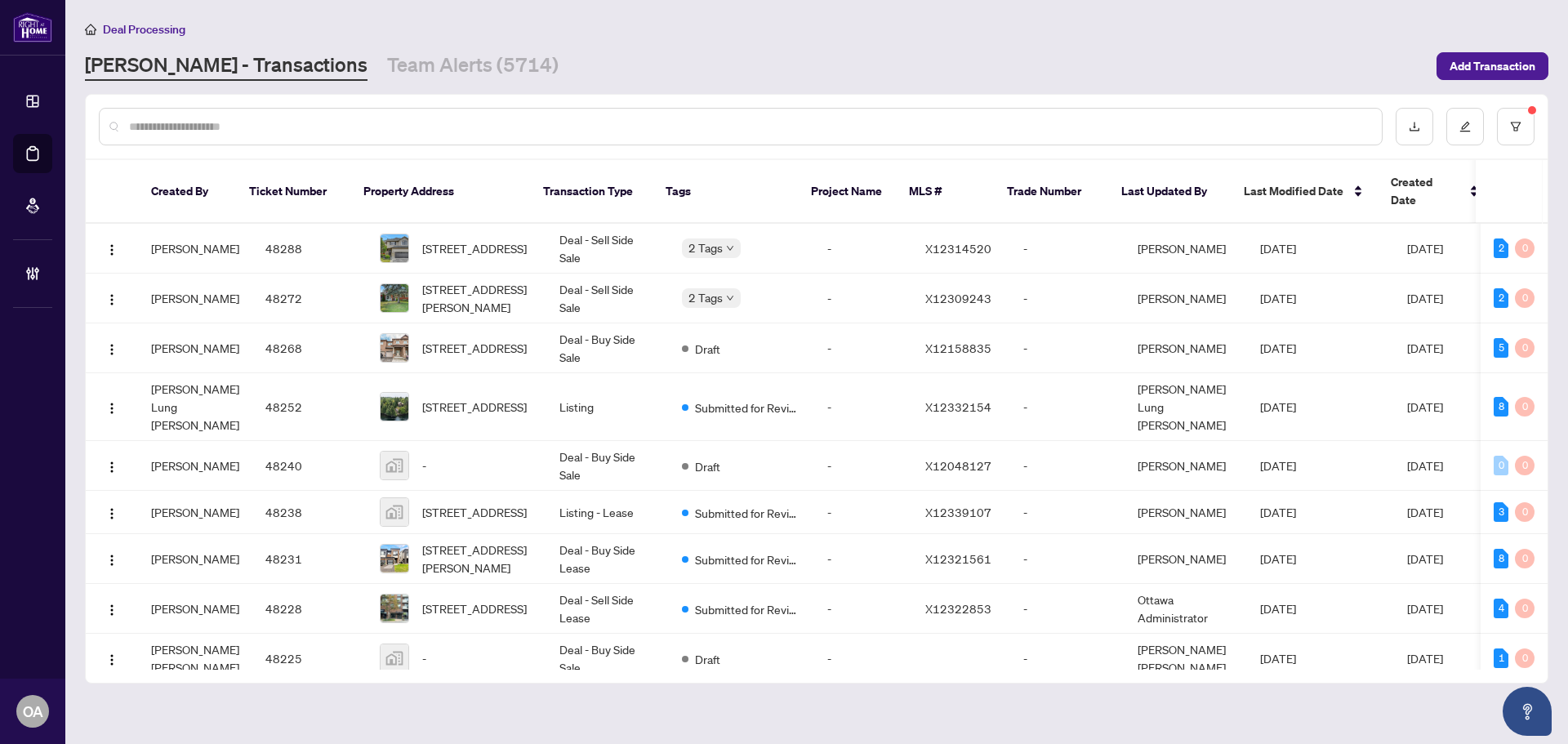
click at [506, 123] on input "text" at bounding box center [749, 127] width 1240 height 18
paste input "*****"
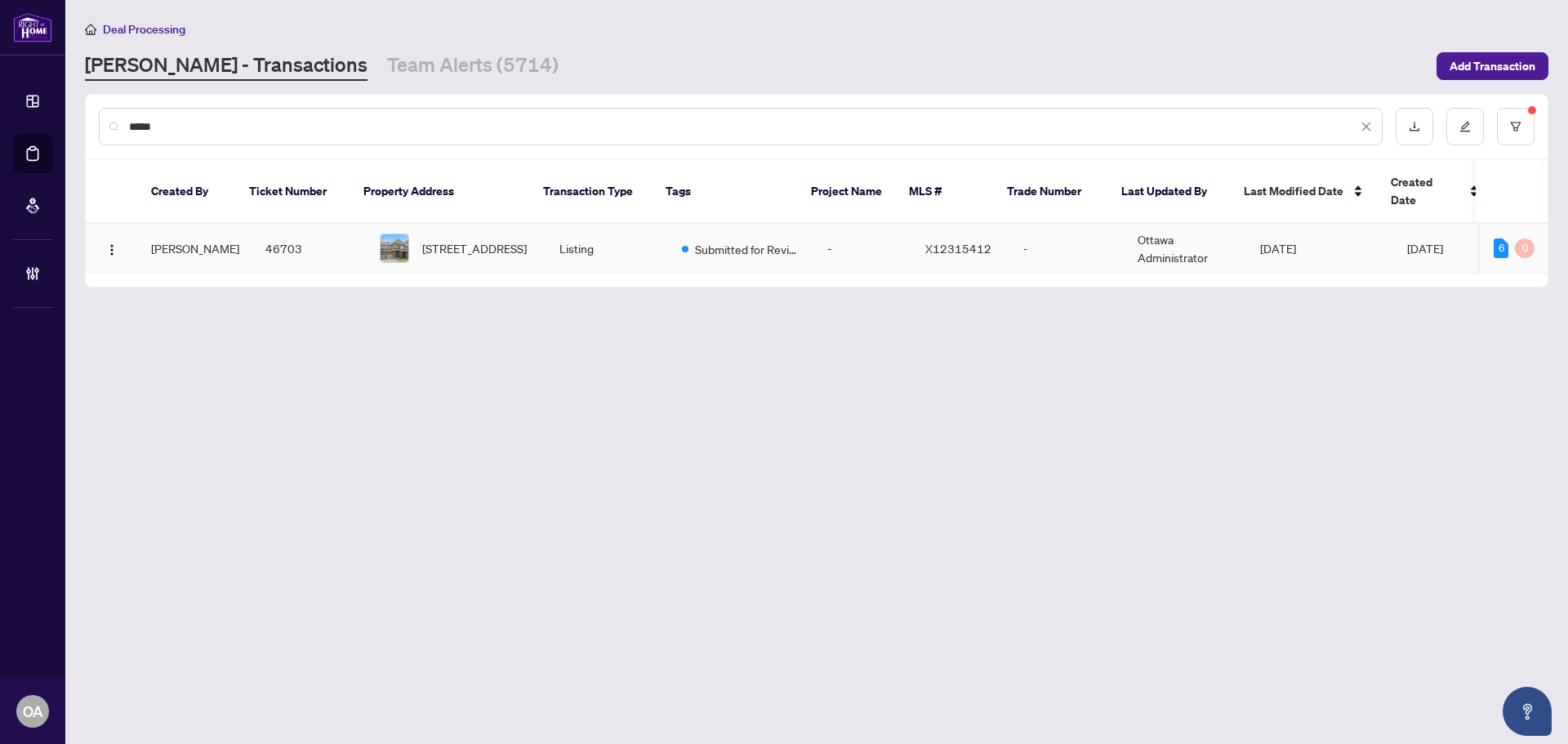
type input "*****"
click at [492, 240] on span "209 HARTSMERE Dr, Ottawa, Ontario K2S 0X8, Canada" at bounding box center [474, 249] width 105 height 18
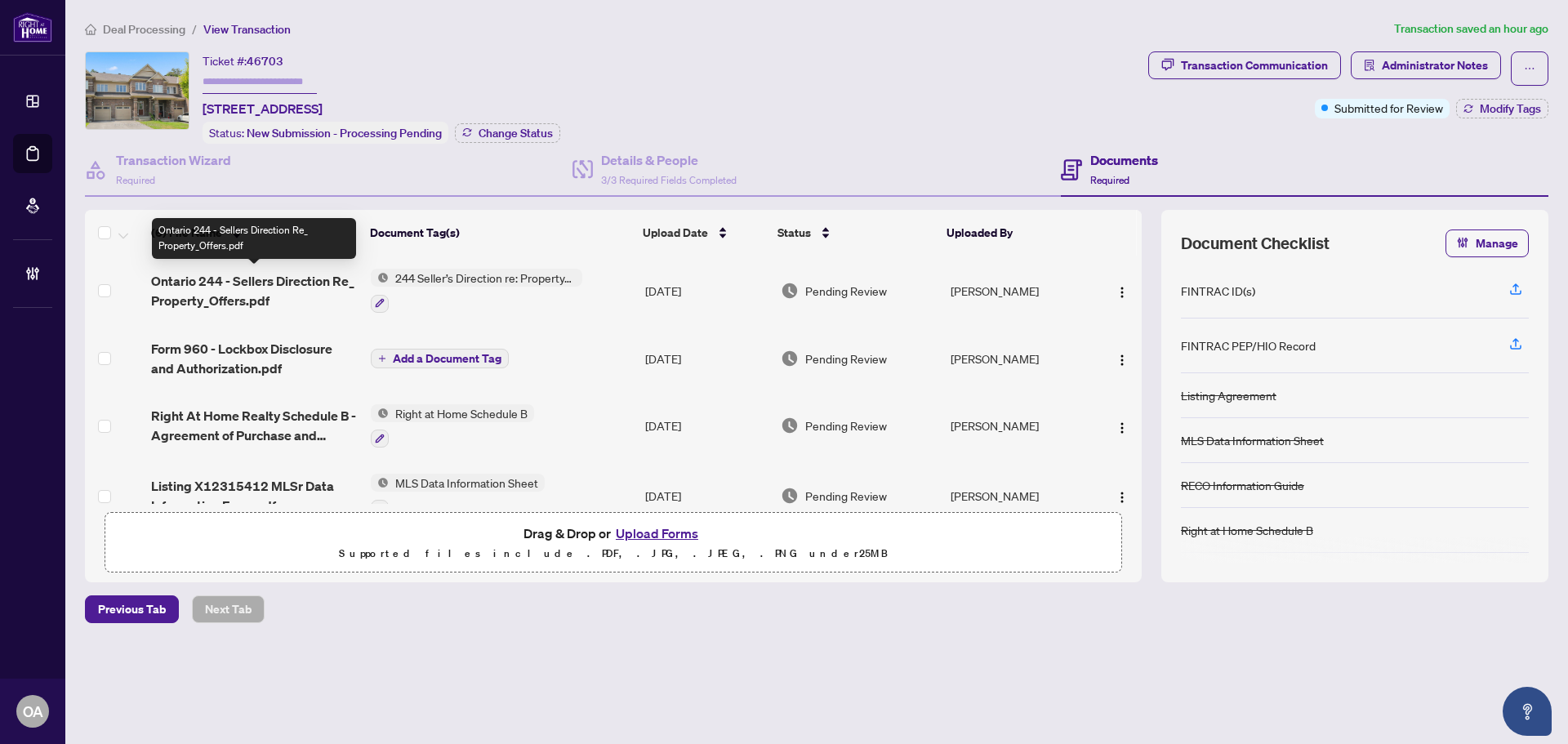
click at [256, 283] on span "Ontario 244 - Sellers Direction Re_ Property_Offers.pdf" at bounding box center [254, 291] width 207 height 39
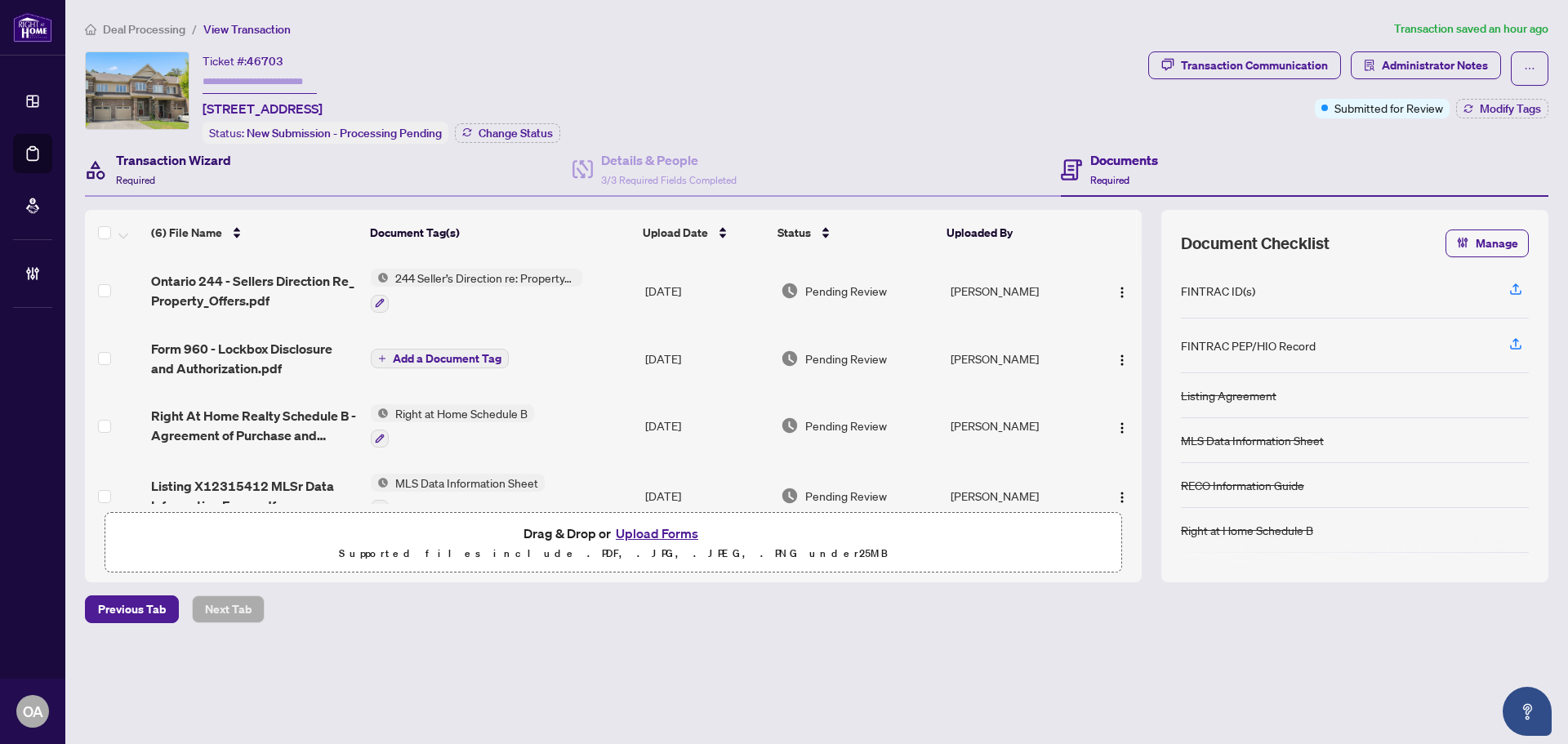
click at [170, 177] on div "Transaction Wizard Required" at bounding box center [173, 169] width 115 height 38
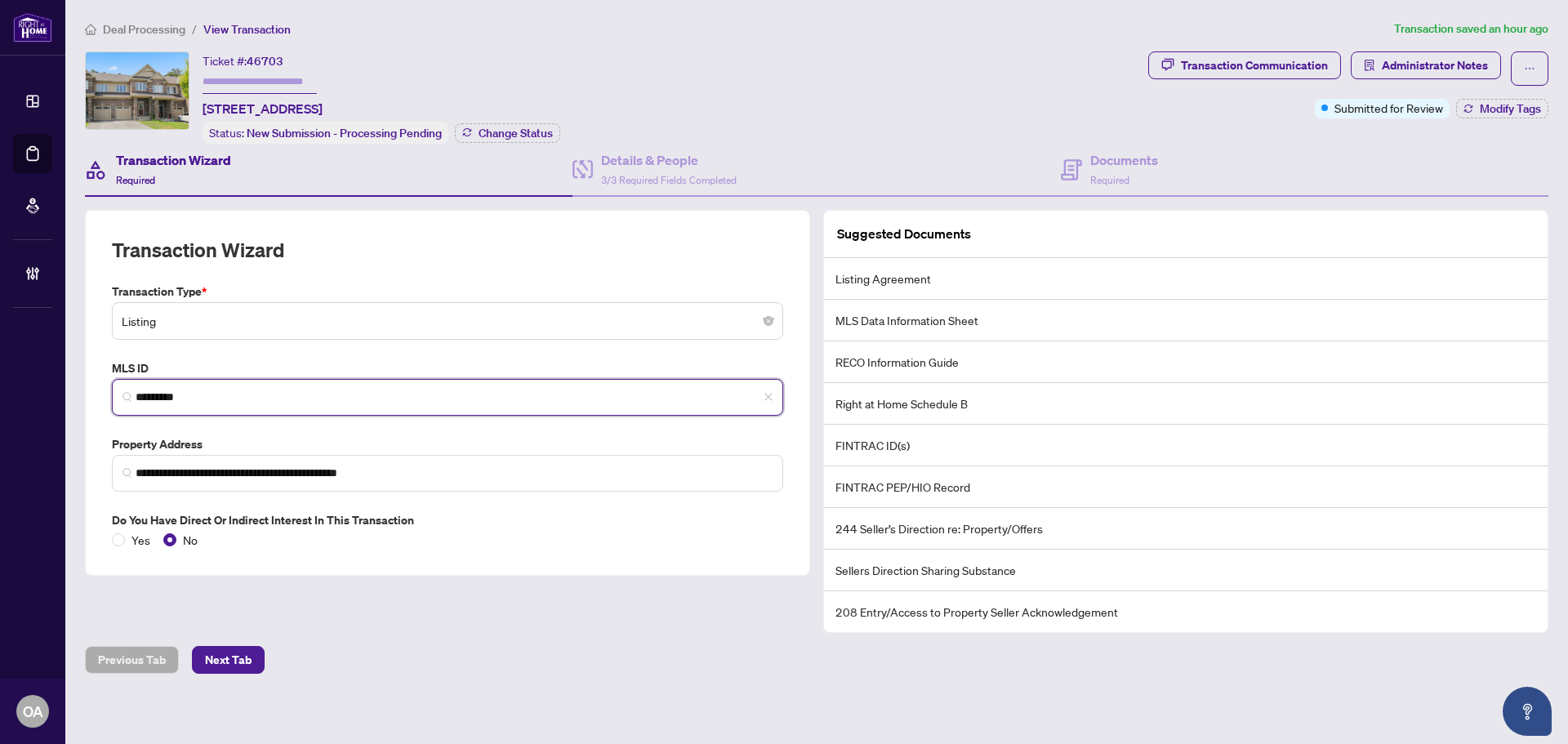
drag, startPoint x: 197, startPoint y: 398, endPoint x: 84, endPoint y: 389, distance: 113.4
click at [84, 389] on div "**********" at bounding box center [447, 421] width 739 height 423
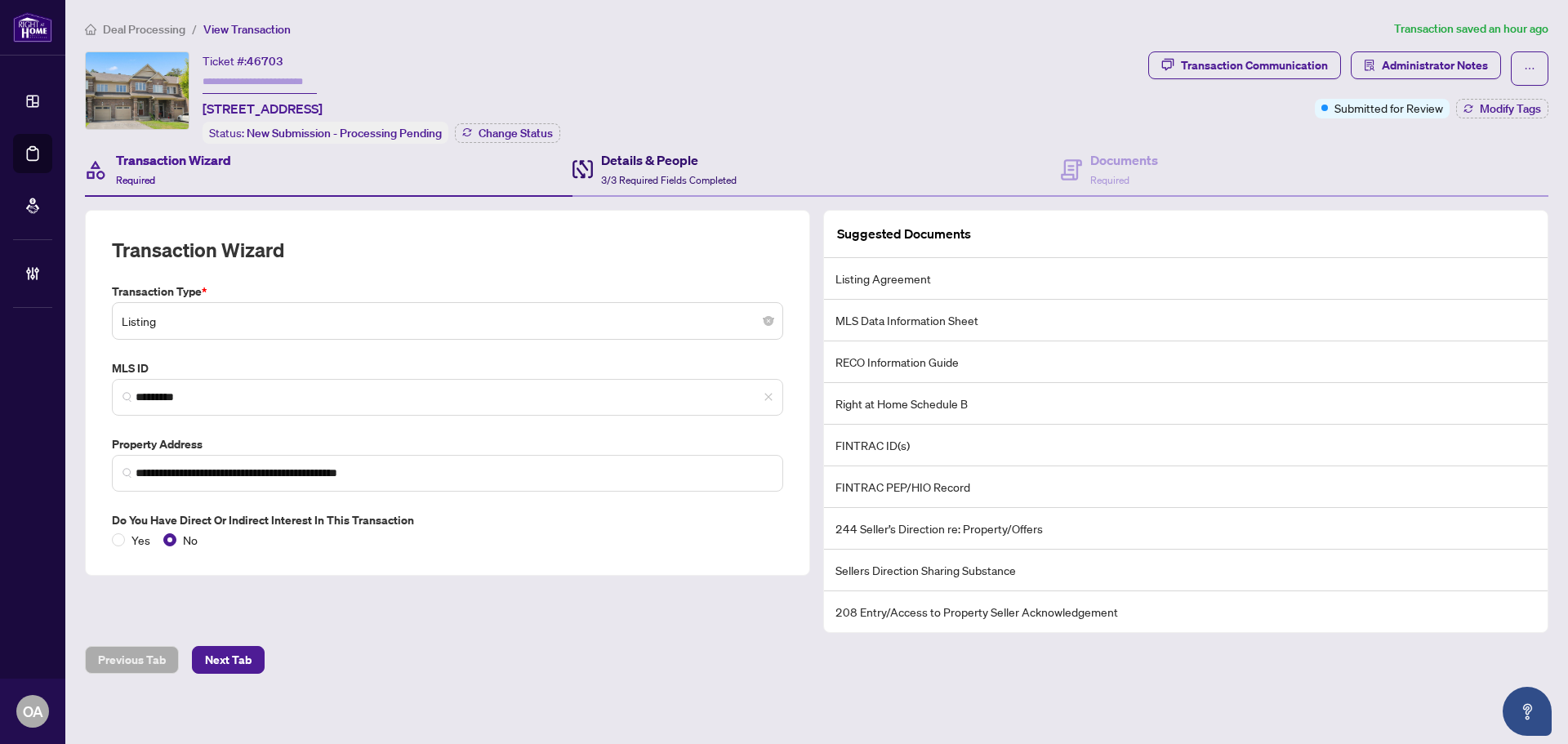
click at [636, 175] on span "3/3 Required Fields Completed" at bounding box center [669, 180] width 136 height 12
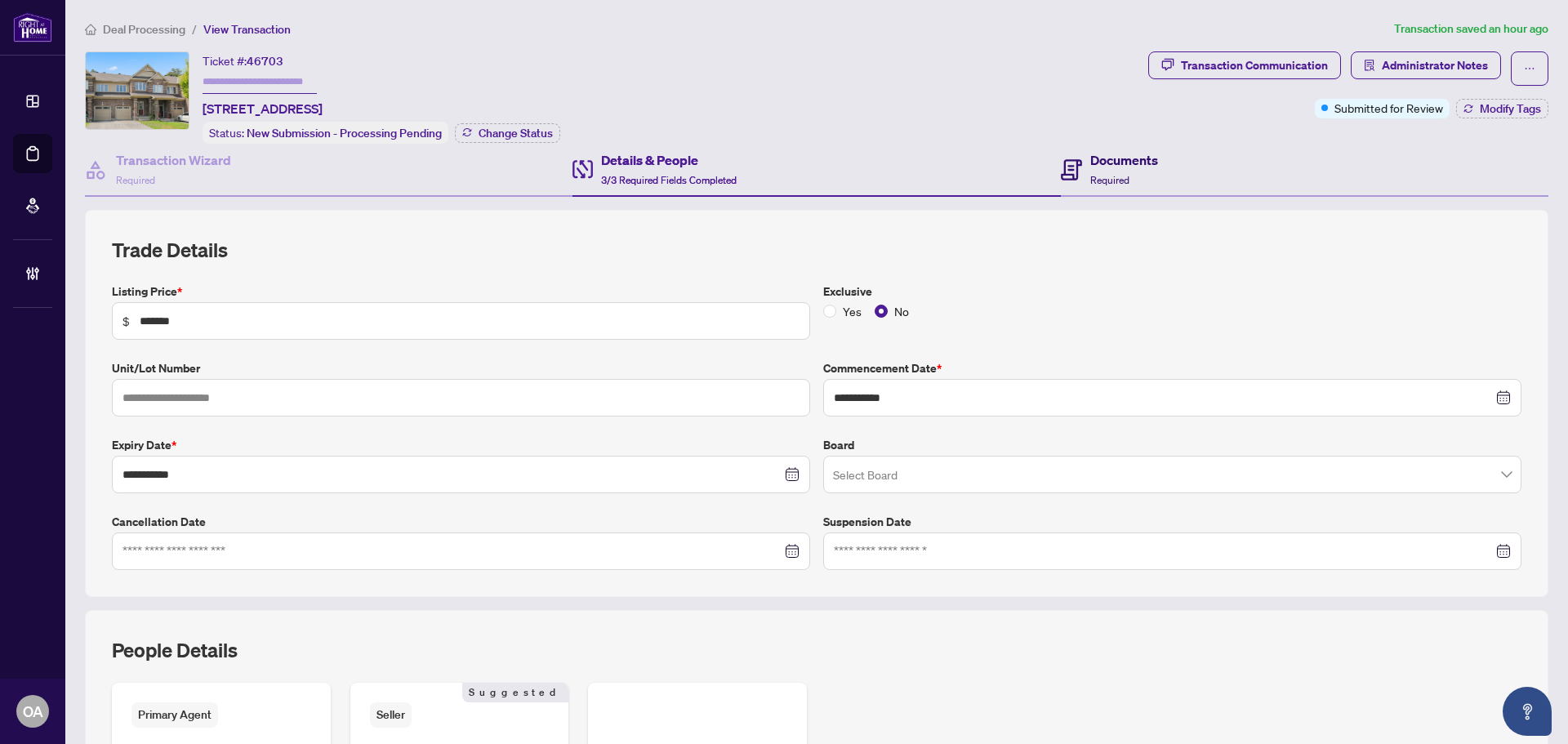
click at [1094, 161] on h4 "Documents" at bounding box center [1124, 160] width 68 height 20
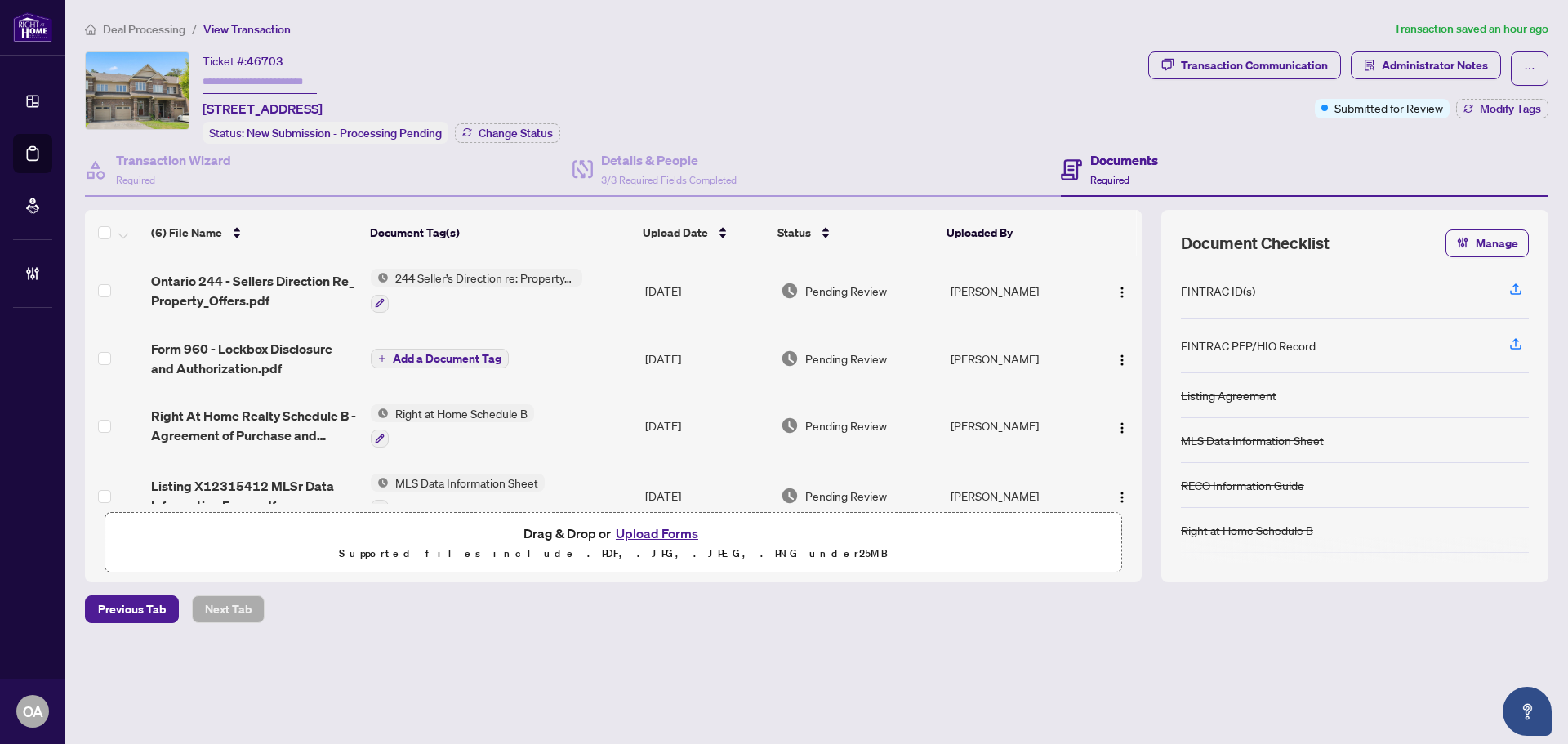
click at [356, 282] on span "Ontario 244 - Sellers Direction Re_ Property_Offers.pdf" at bounding box center [254, 291] width 207 height 39
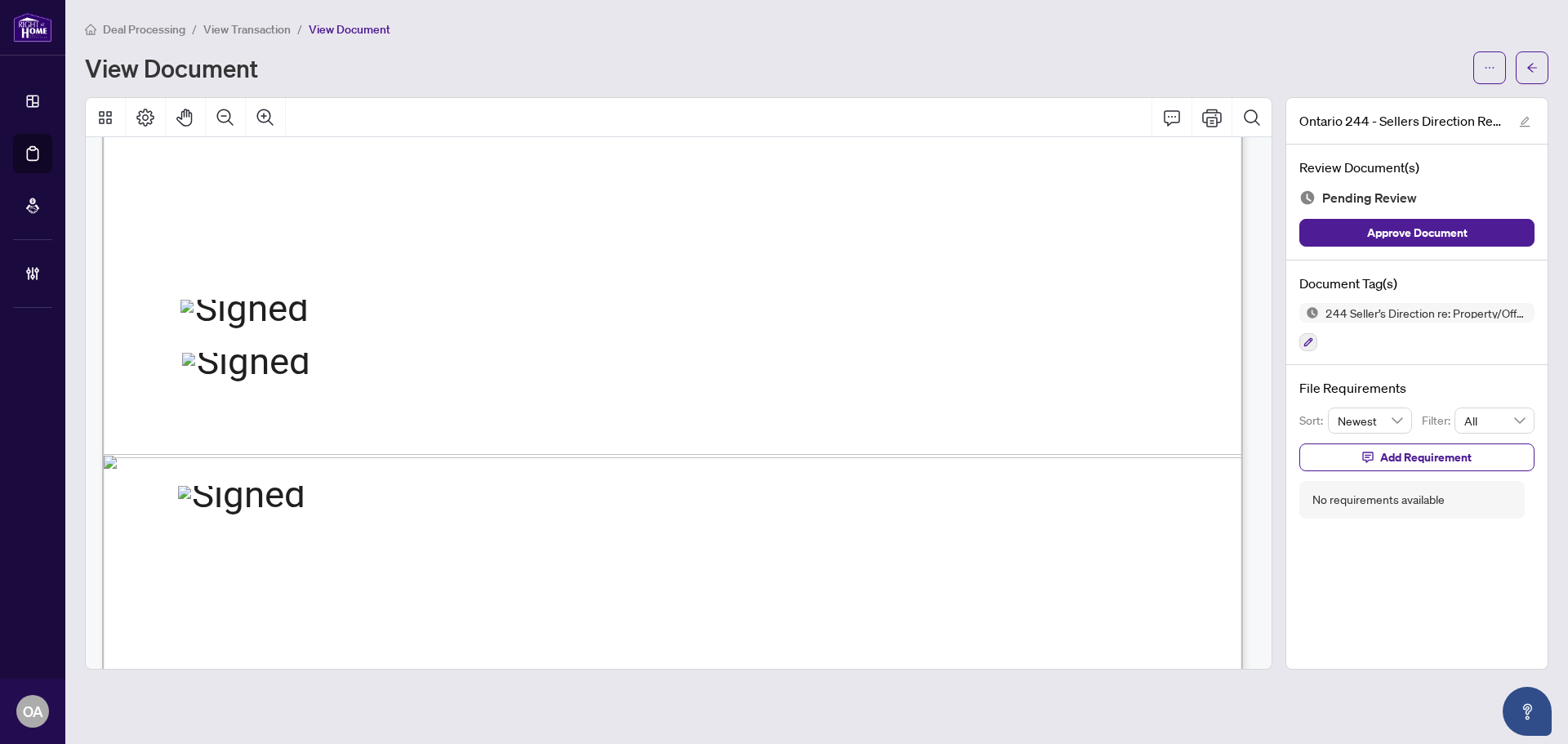
scroll to position [977, 0]
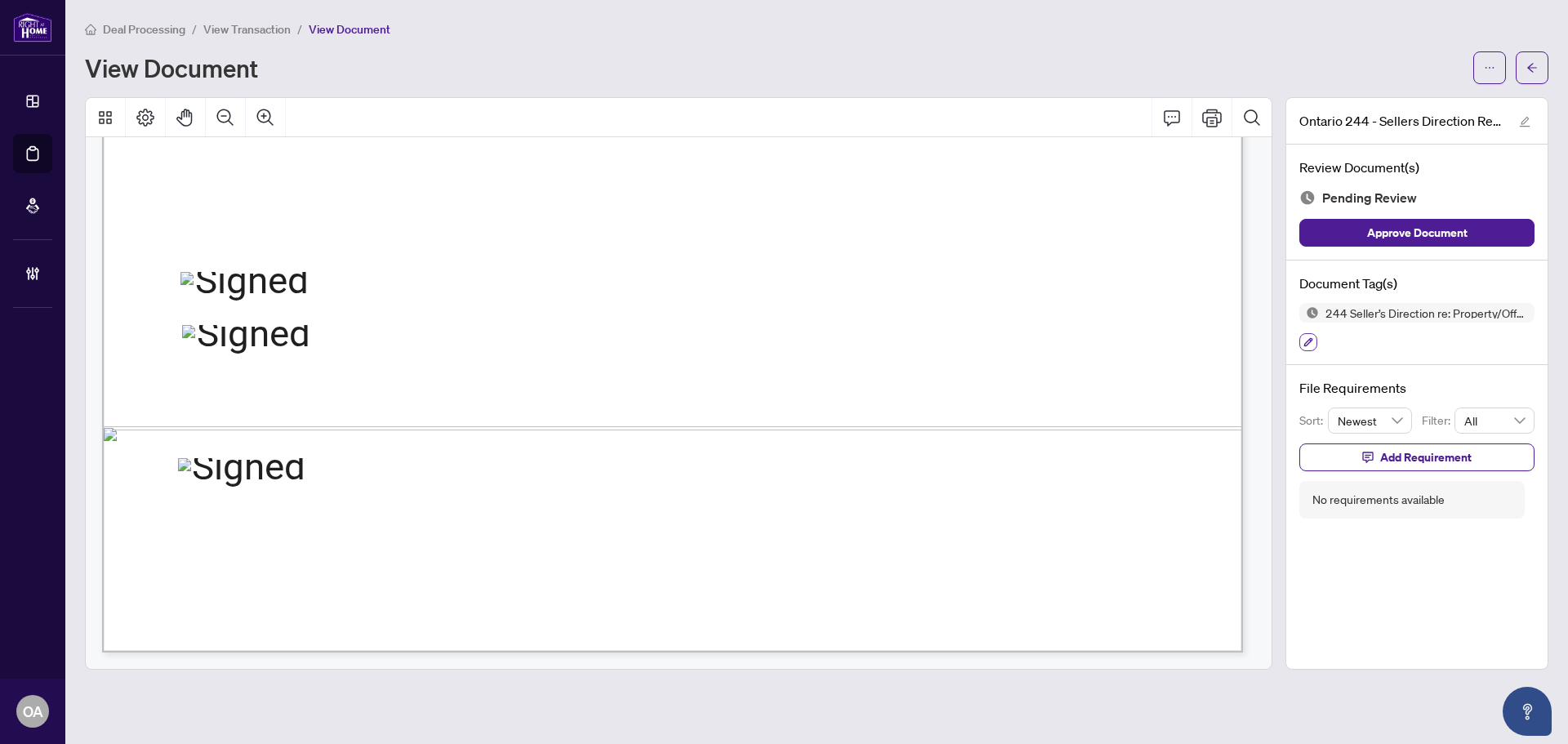
click at [1307, 338] on icon "button" at bounding box center [1309, 342] width 10 height 10
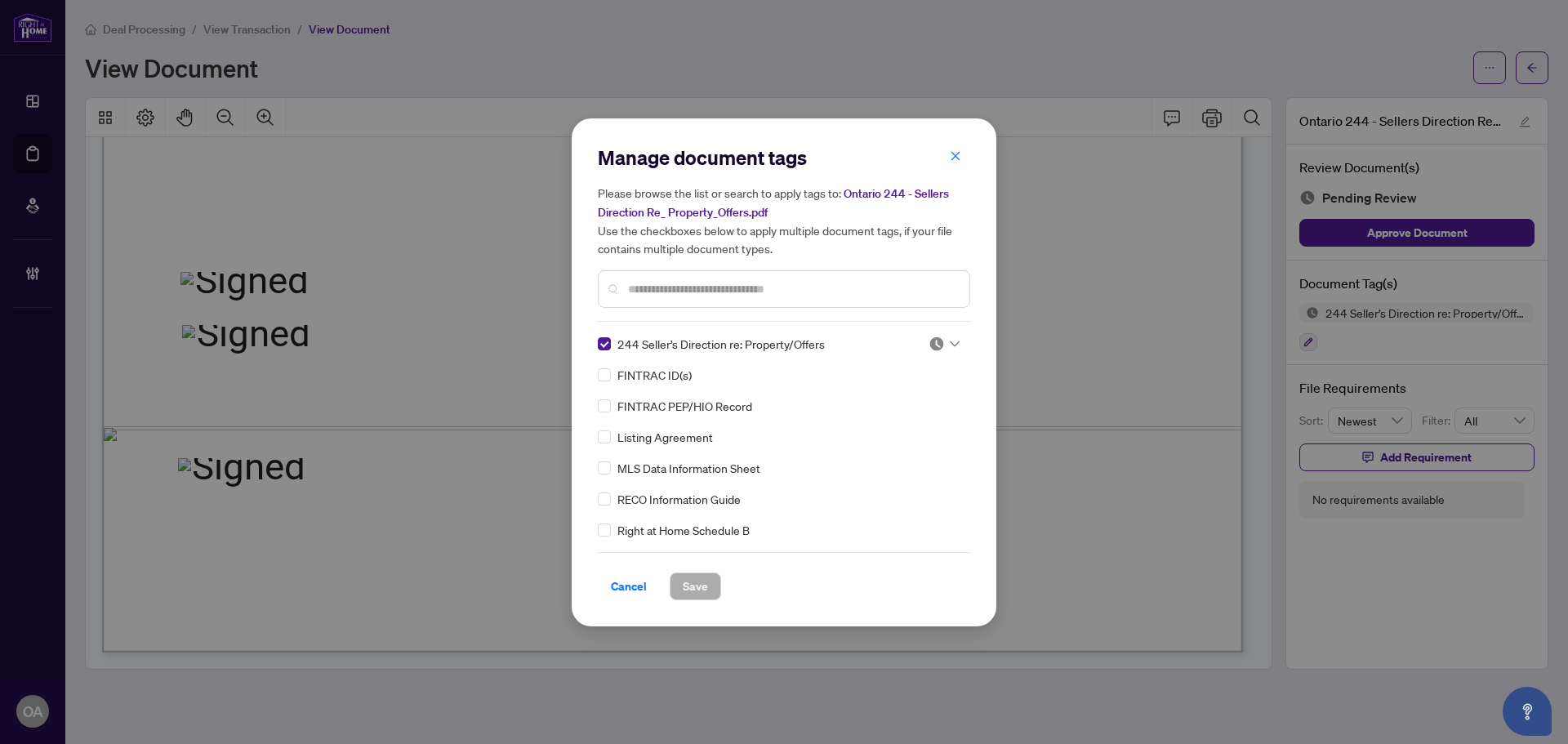
click at [950, 341] on icon at bounding box center [955, 343] width 10 height 7
click at [912, 421] on div "Approved" at bounding box center [890, 423] width 105 height 18
click at [697, 589] on span "Save" at bounding box center [695, 586] width 25 height 26
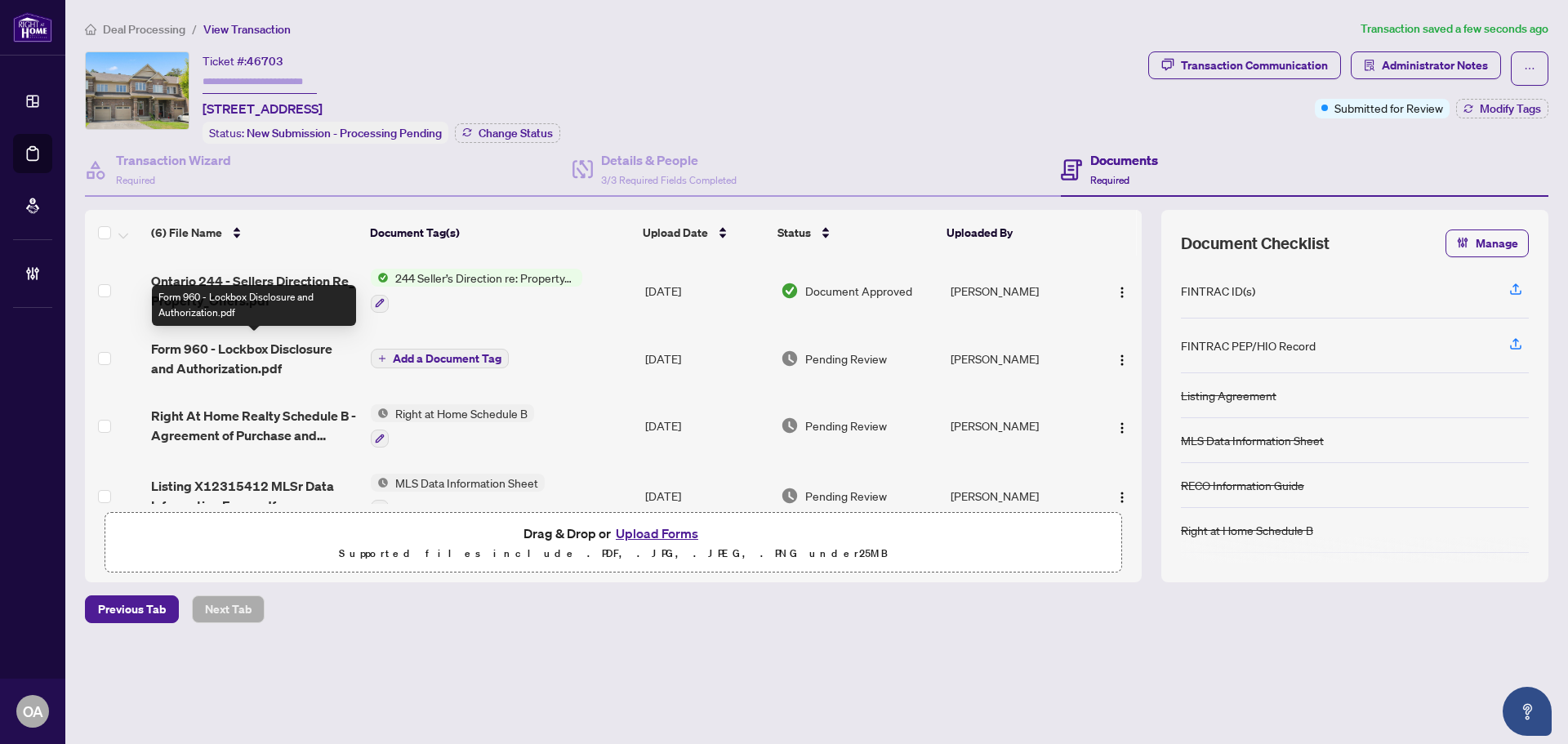
click at [209, 343] on span "Form 960 - Lockbox Disclosure and Authorization.pdf" at bounding box center [254, 358] width 207 height 39
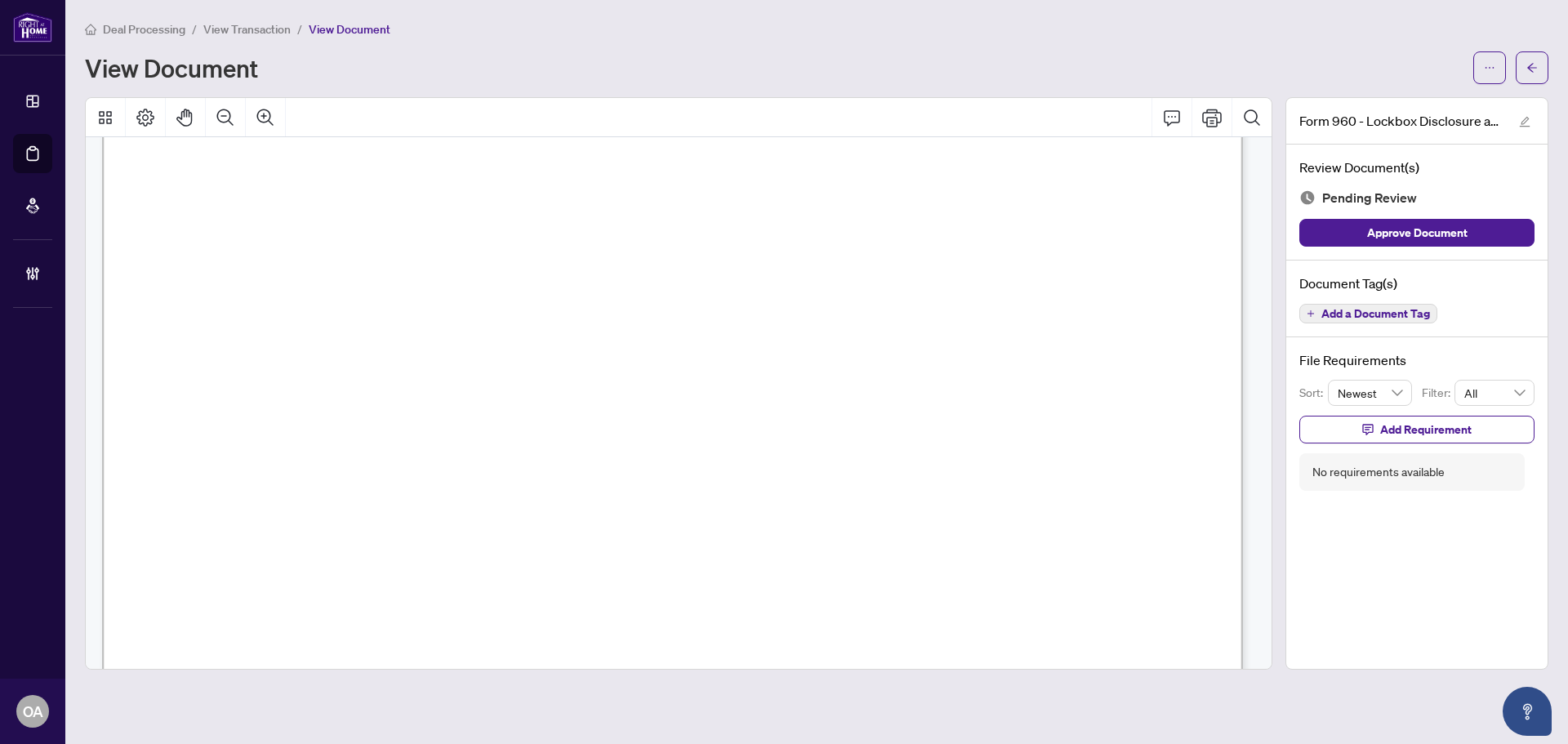
scroll to position [898, 0]
click at [1393, 308] on span "Add a Document Tag" at bounding box center [1376, 313] width 109 height 11
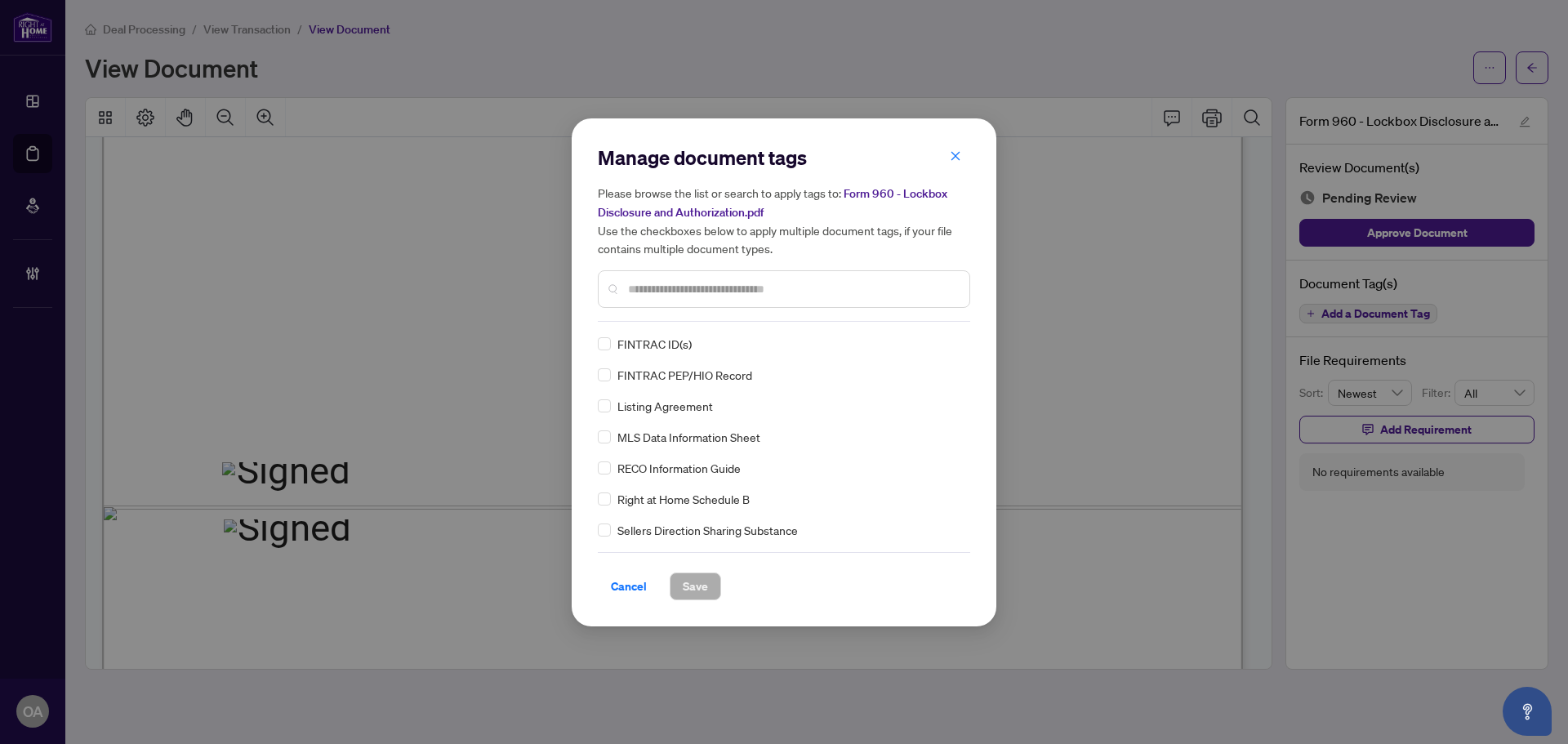
click at [672, 288] on input "text" at bounding box center [792, 289] width 328 height 18
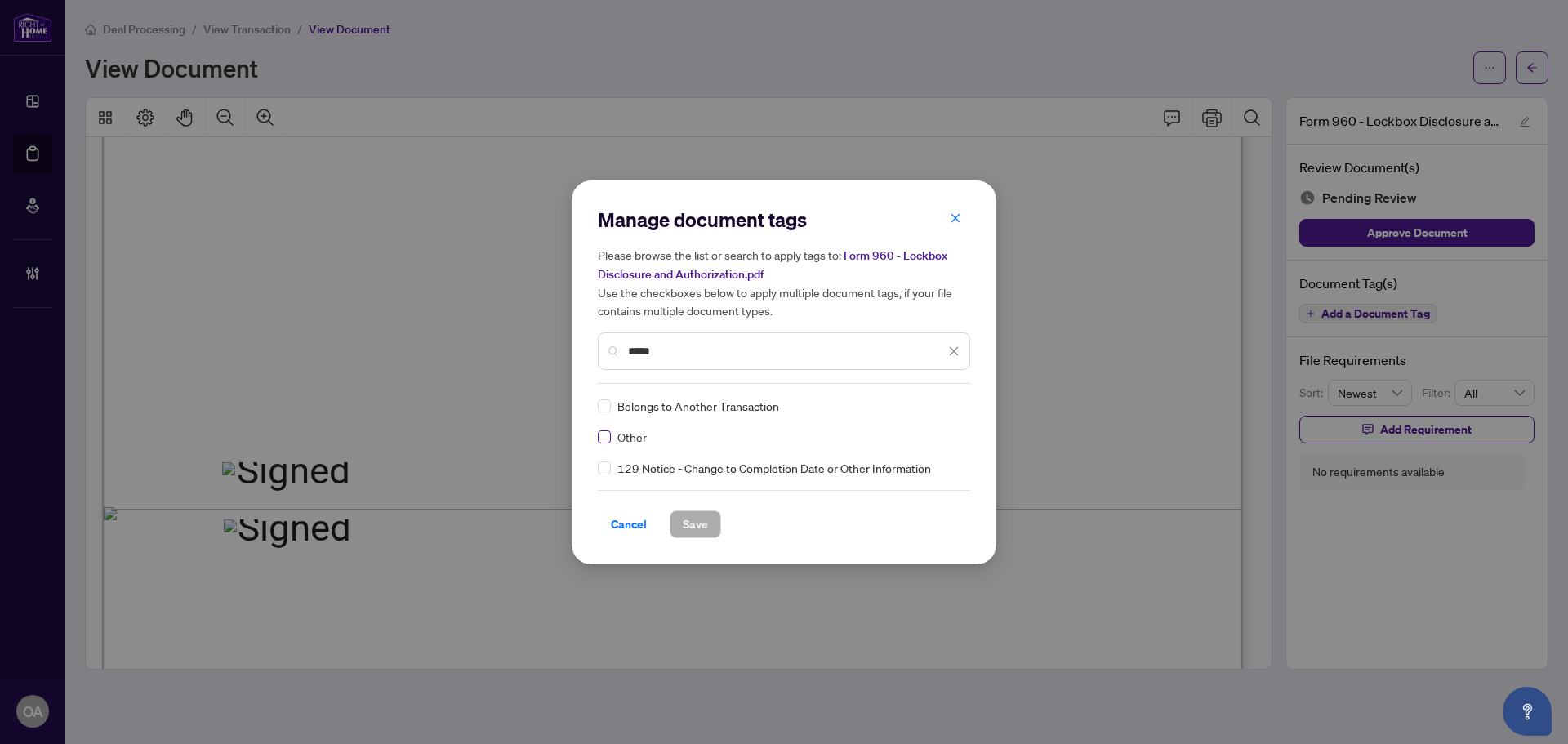
type input "*****"
click at [958, 403] on icon at bounding box center [955, 405] width 10 height 6
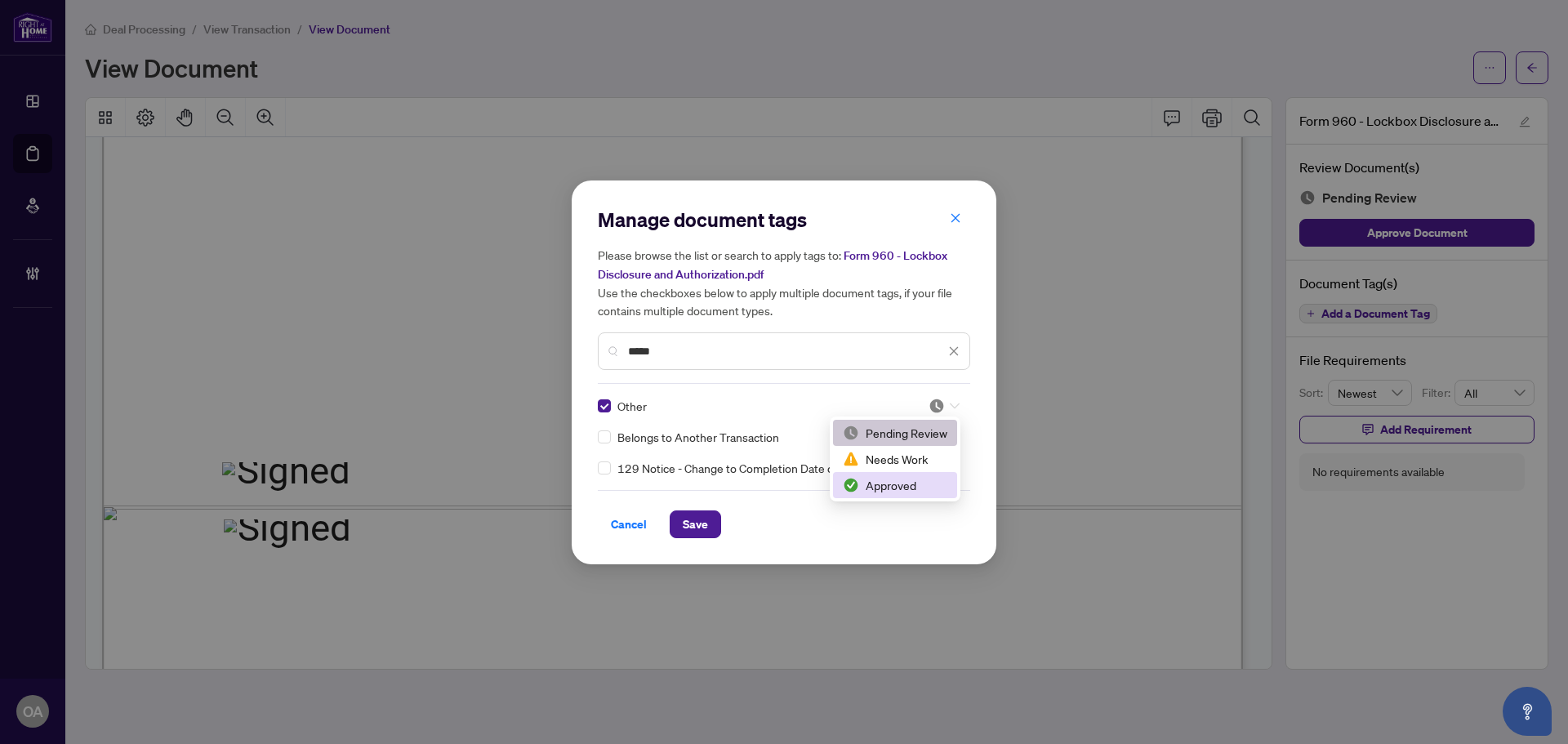
click at [904, 485] on div "Approved" at bounding box center [895, 485] width 105 height 18
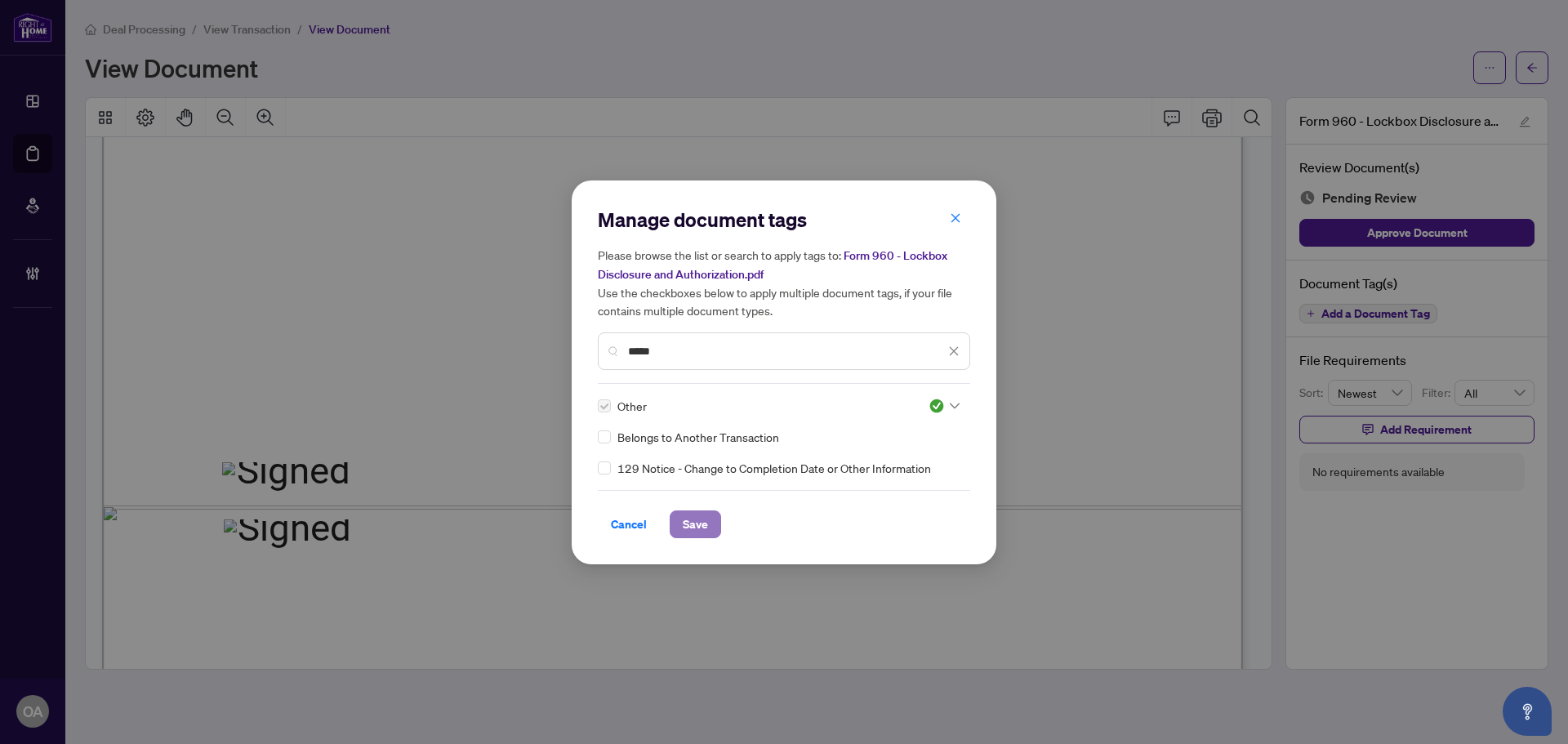
click at [696, 515] on span "Save" at bounding box center [695, 524] width 25 height 26
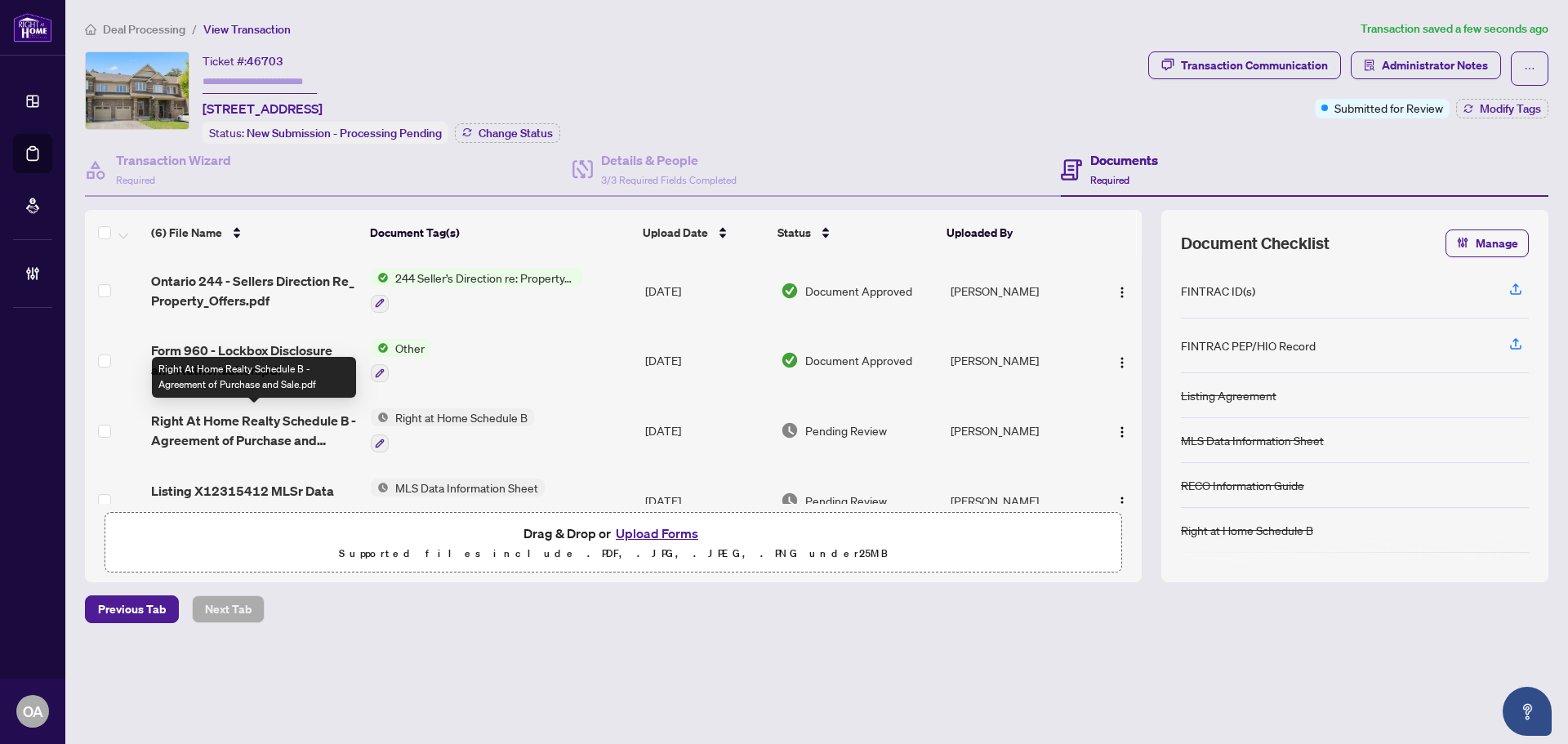
click at [311, 410] on span "Right At Home Realty Schedule B - Agreement of Purchase and Sale.pdf" at bounding box center [254, 430] width 207 height 39
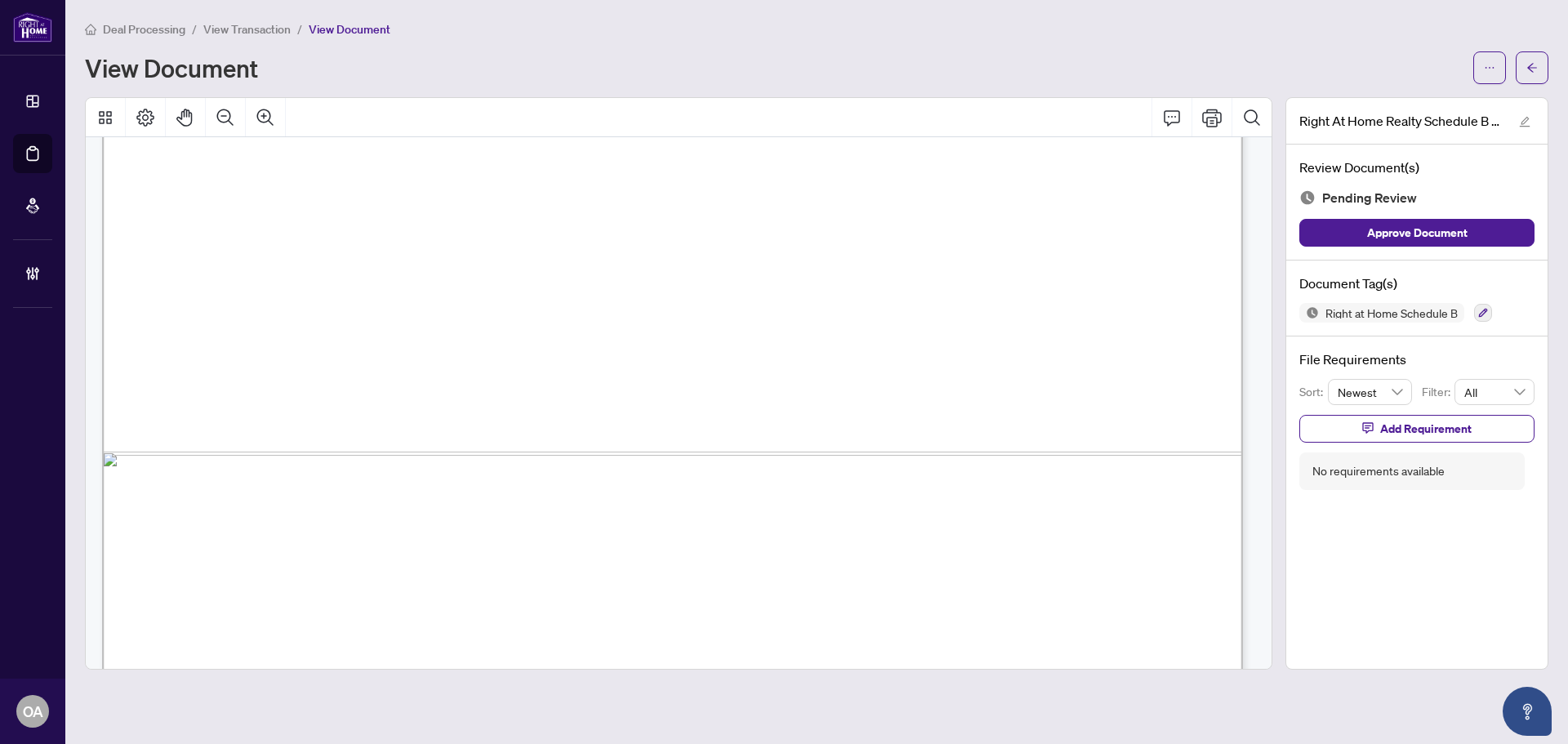
scroll to position [977, 0]
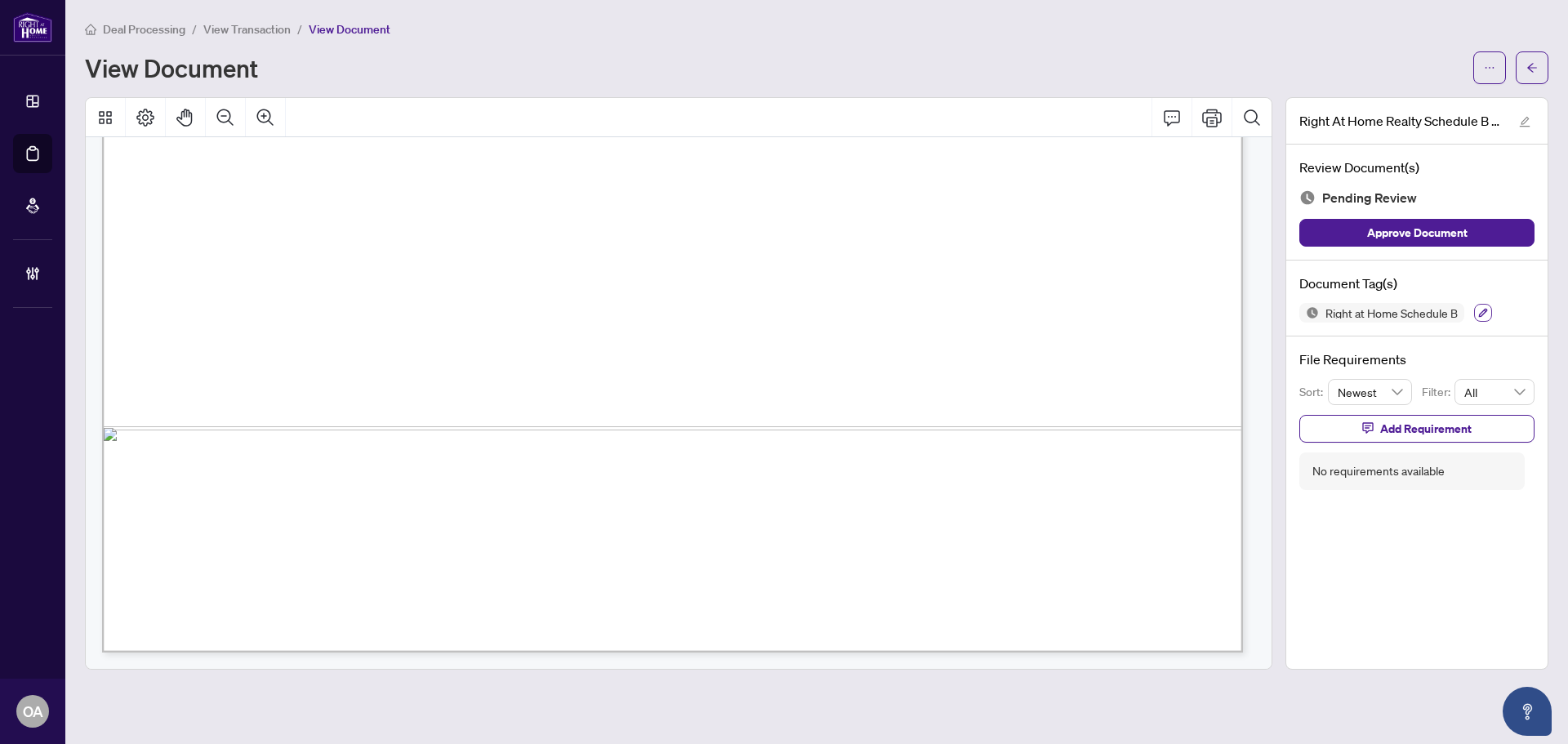
click at [1487, 316] on button "button" at bounding box center [1483, 312] width 18 height 18
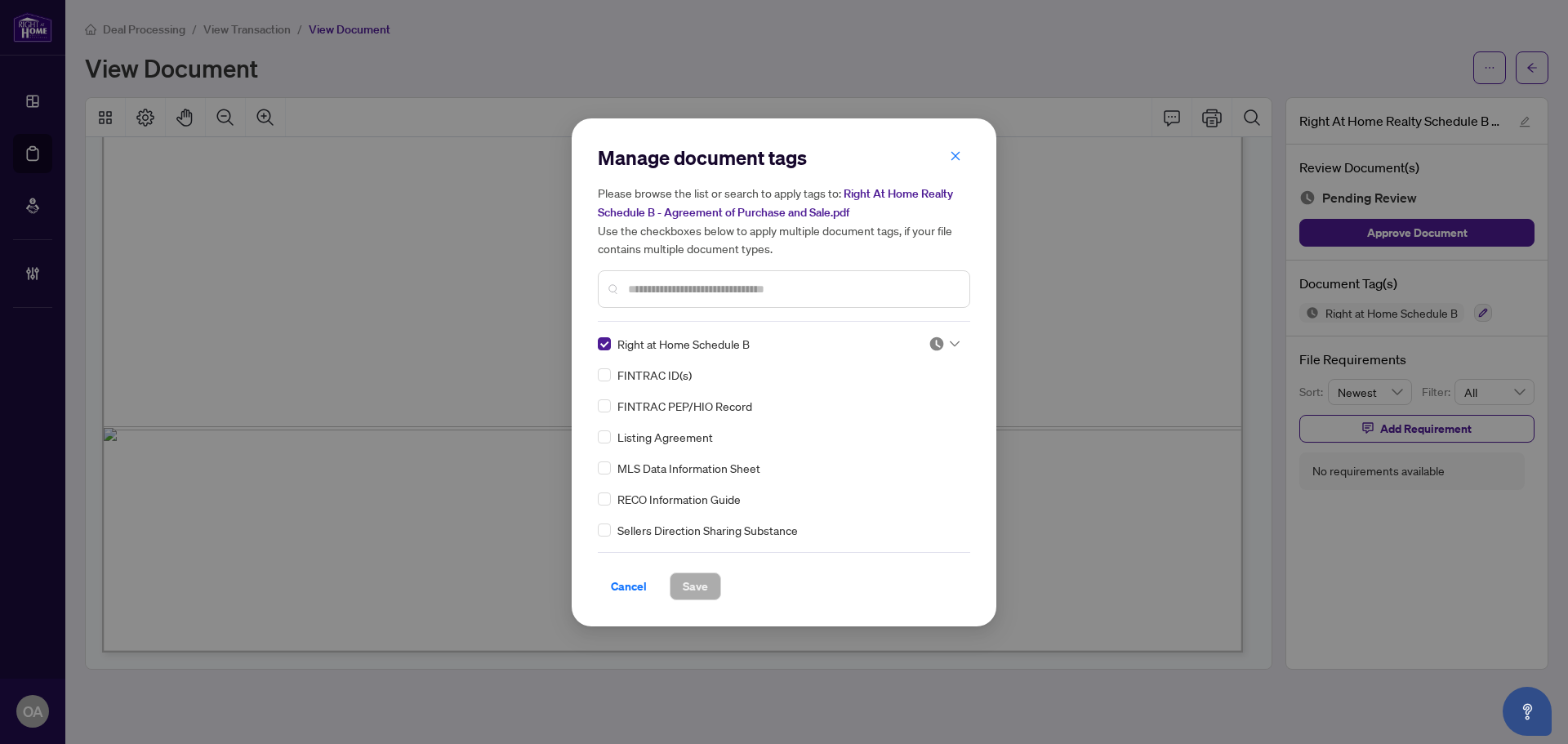
click at [950, 343] on icon at bounding box center [955, 343] width 10 height 7
click at [899, 417] on div "Approved" at bounding box center [890, 423] width 105 height 18
drag, startPoint x: 686, startPoint y: 587, endPoint x: 530, endPoint y: 487, distance: 185.3
click at [686, 586] on span "Save" at bounding box center [695, 586] width 25 height 26
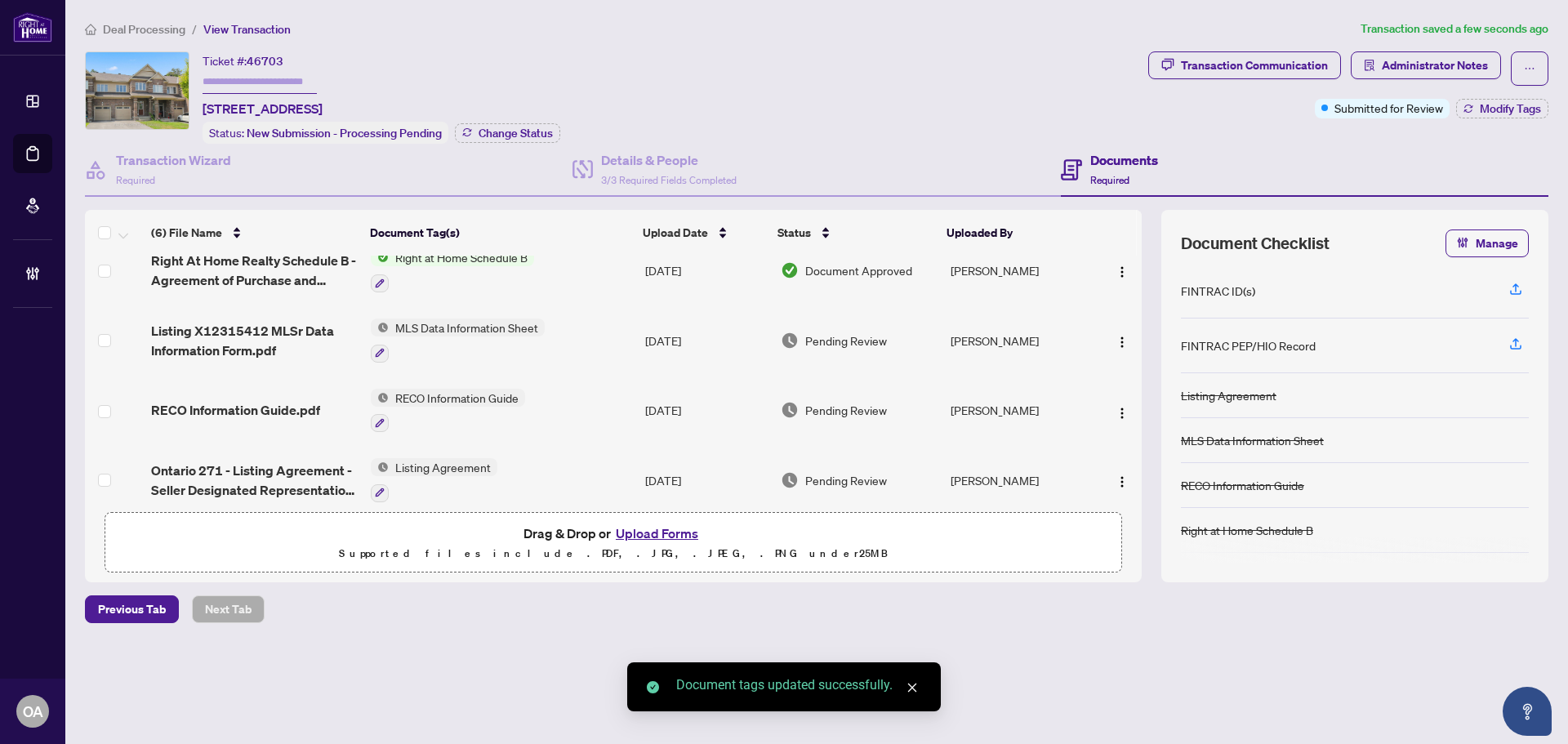
scroll to position [164, 0]
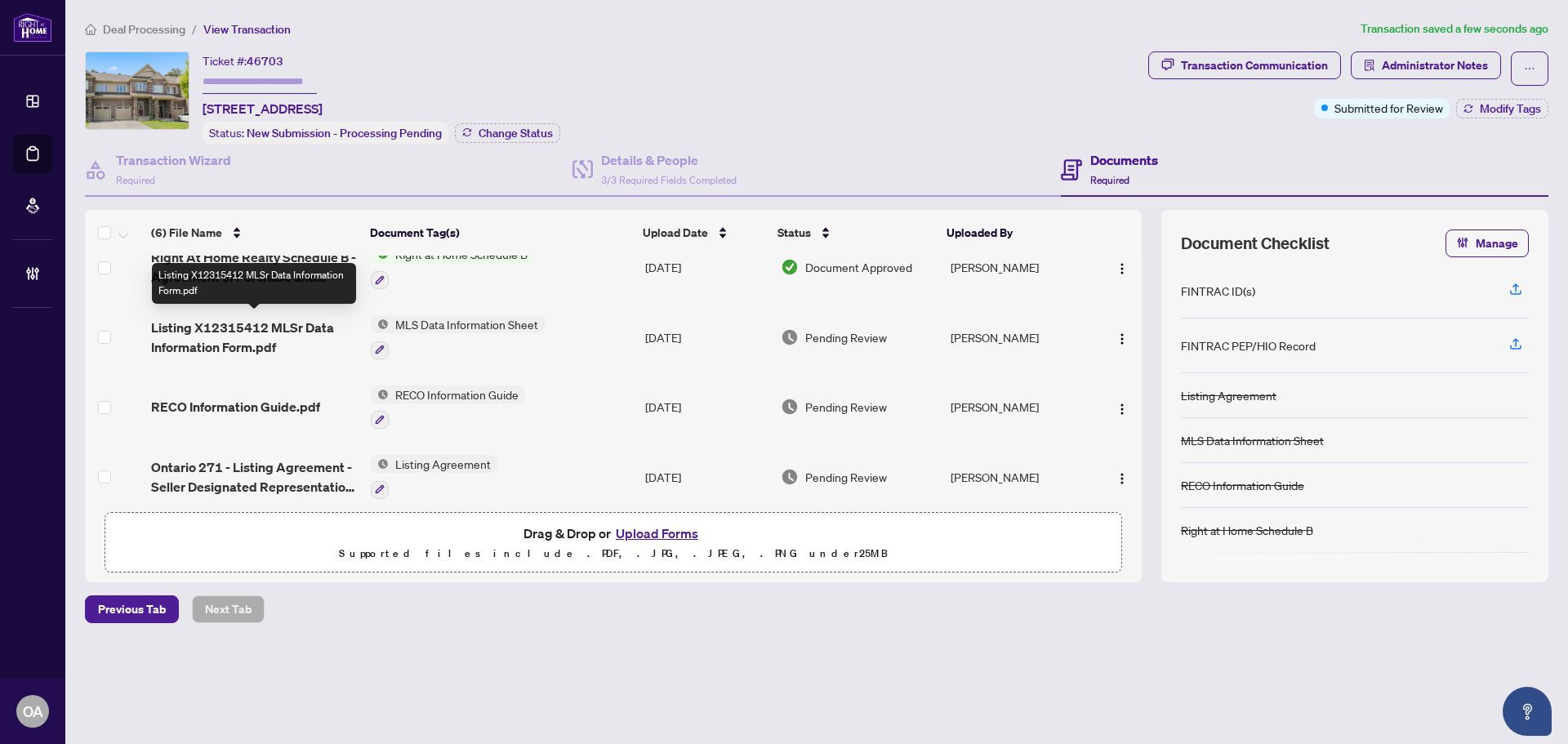
click at [209, 321] on span "Listing X12315412 MLSr Data Information Form.pdf" at bounding box center [254, 337] width 207 height 39
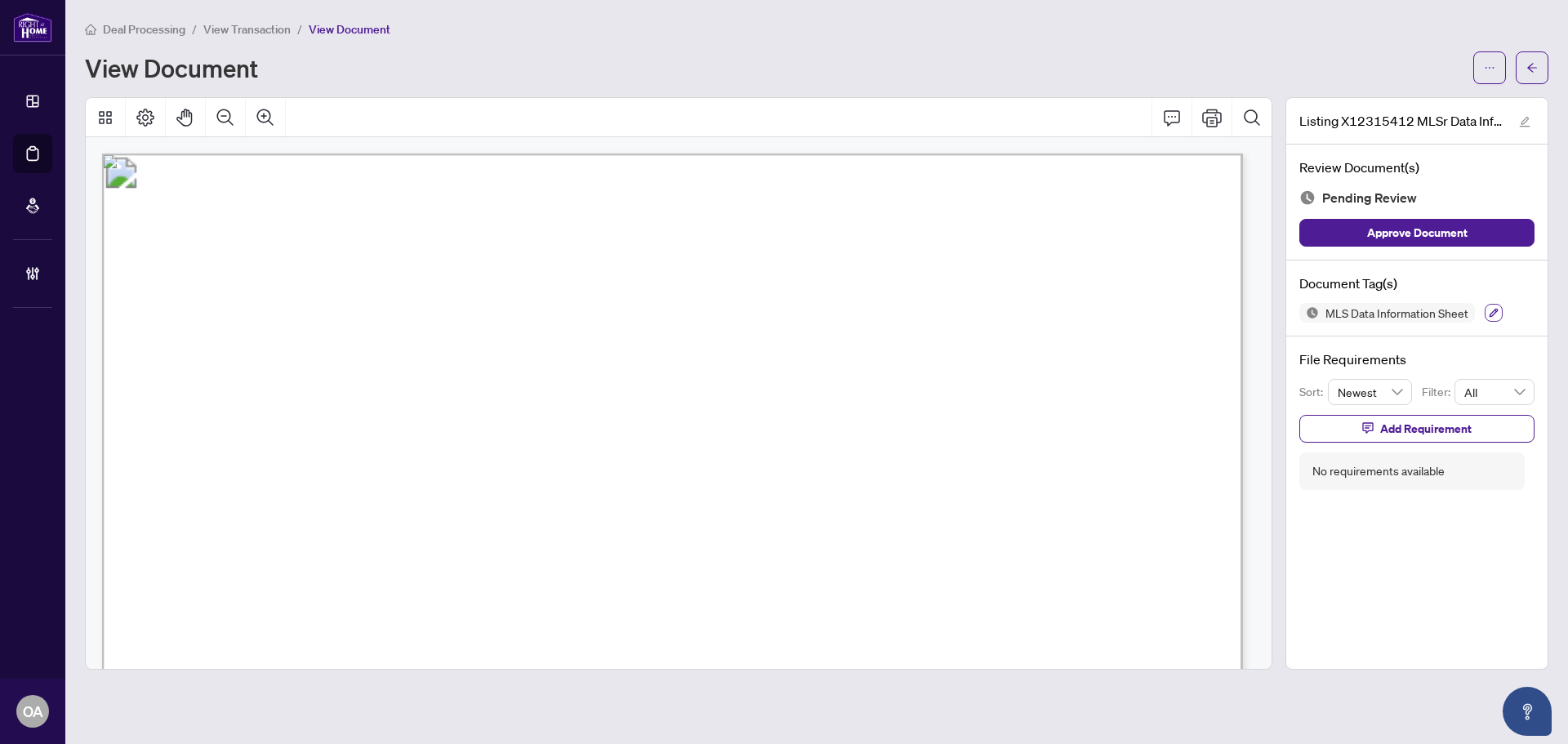
click at [1489, 309] on icon "button" at bounding box center [1494, 312] width 10 height 10
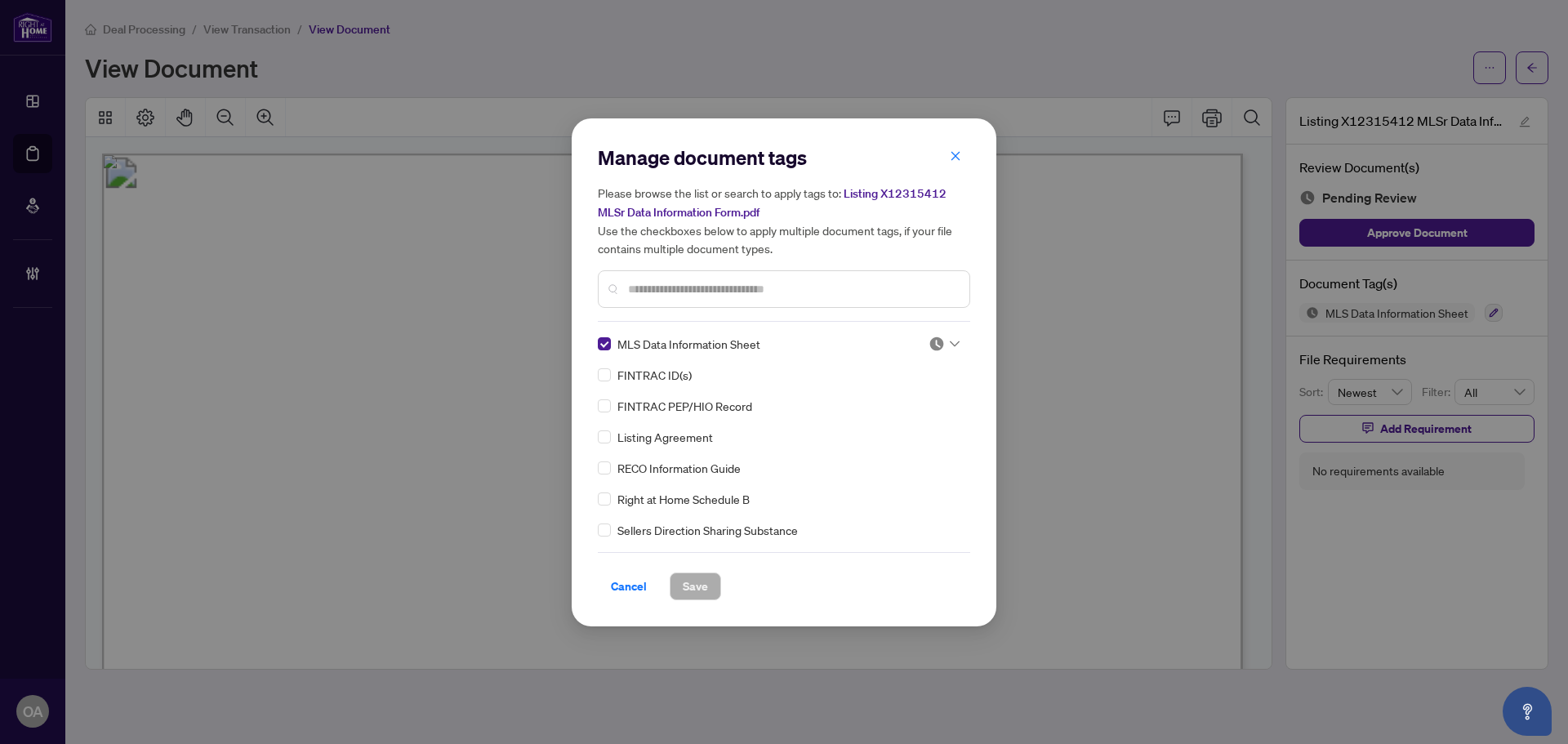
click at [950, 343] on icon at bounding box center [955, 343] width 10 height 7
click at [927, 419] on div "Approved" at bounding box center [890, 423] width 105 height 18
click at [700, 586] on span "Save" at bounding box center [695, 586] width 25 height 26
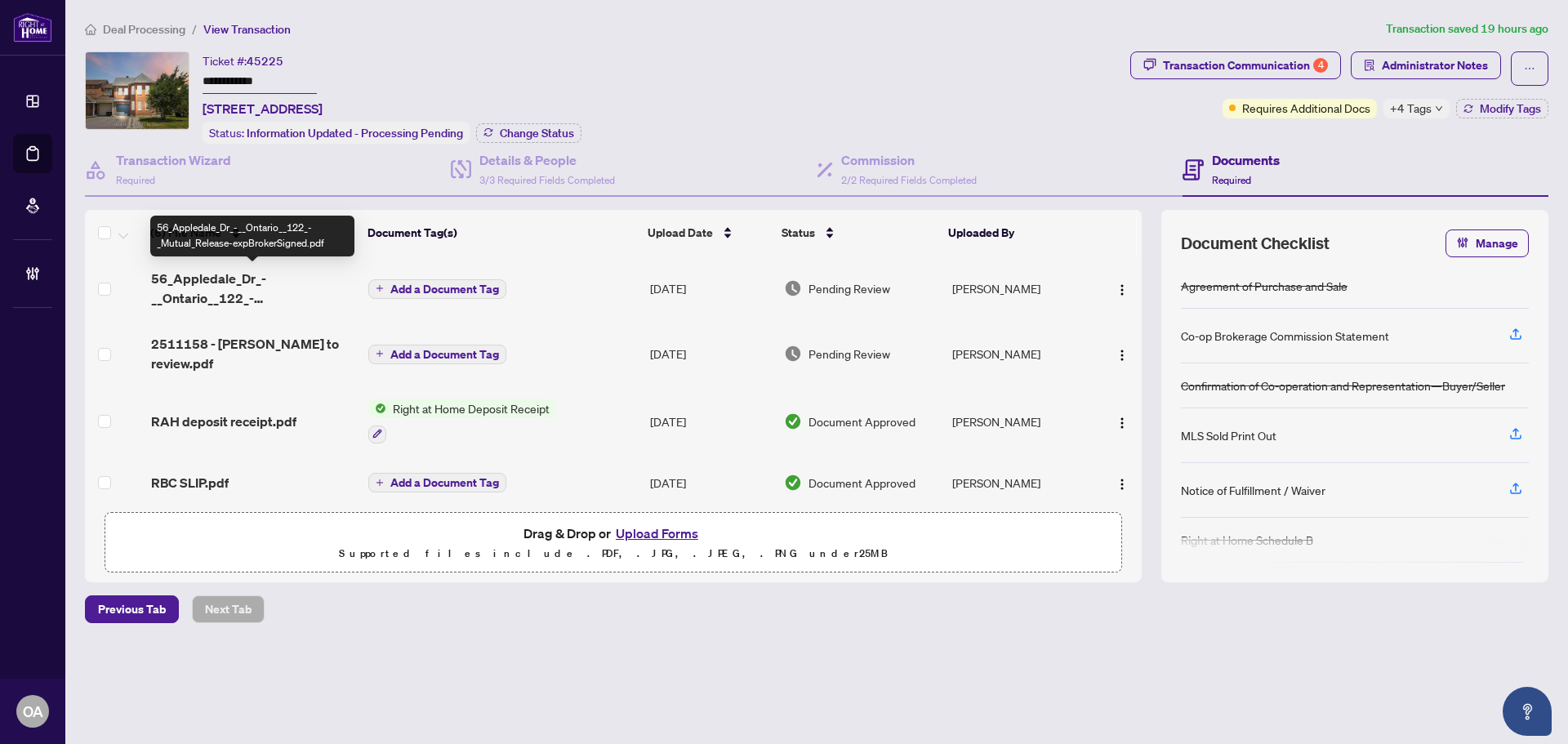
click at [222, 284] on span "56_Appledale_Dr_-__Ontario__122_-_Mutual_Release-expBrokerSigned.pdf" at bounding box center [254, 289] width 204 height 39
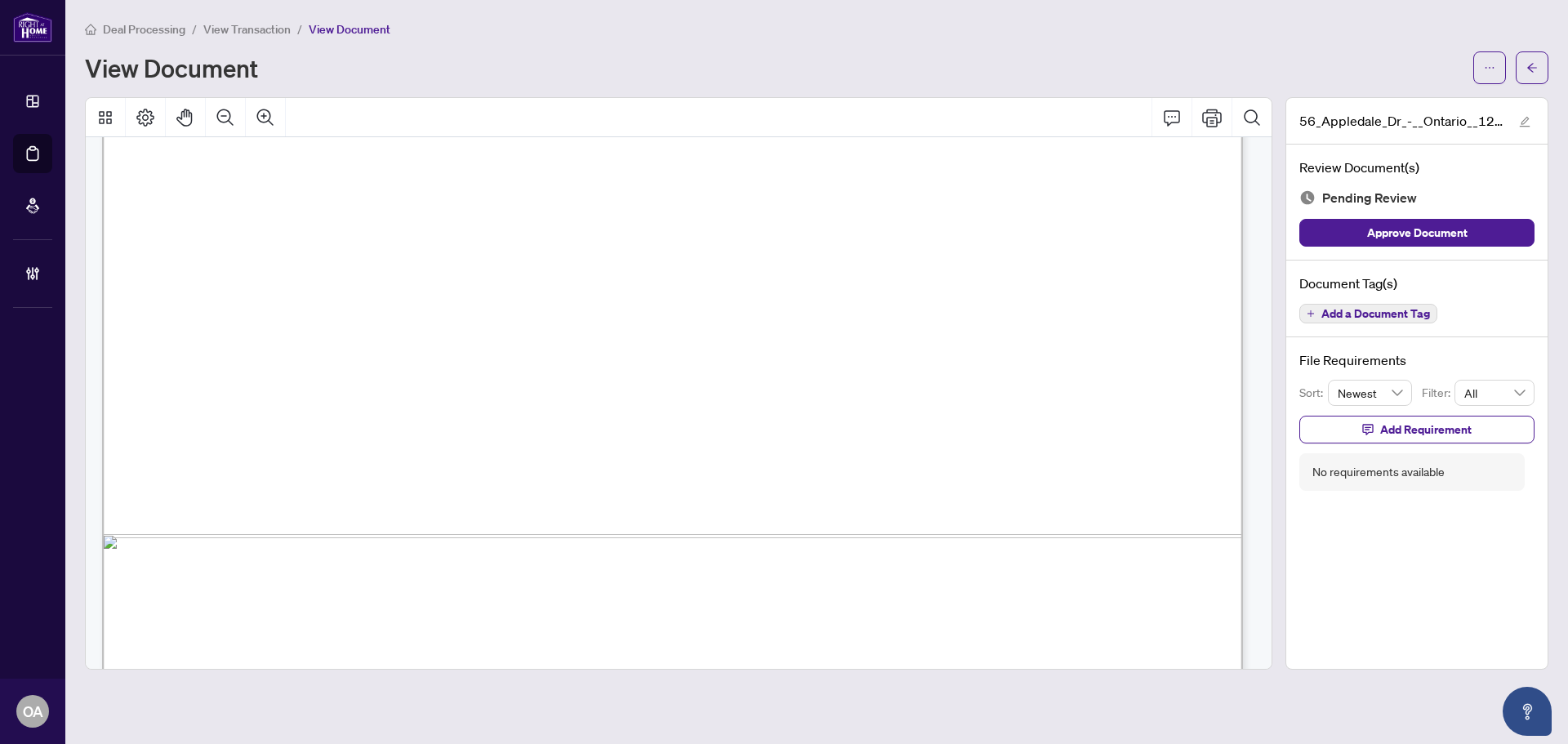
scroll to position [898, 0]
click at [1494, 60] on span "button" at bounding box center [1489, 68] width 11 height 26
click at [1387, 100] on span "Download" at bounding box center [1431, 103] width 124 height 18
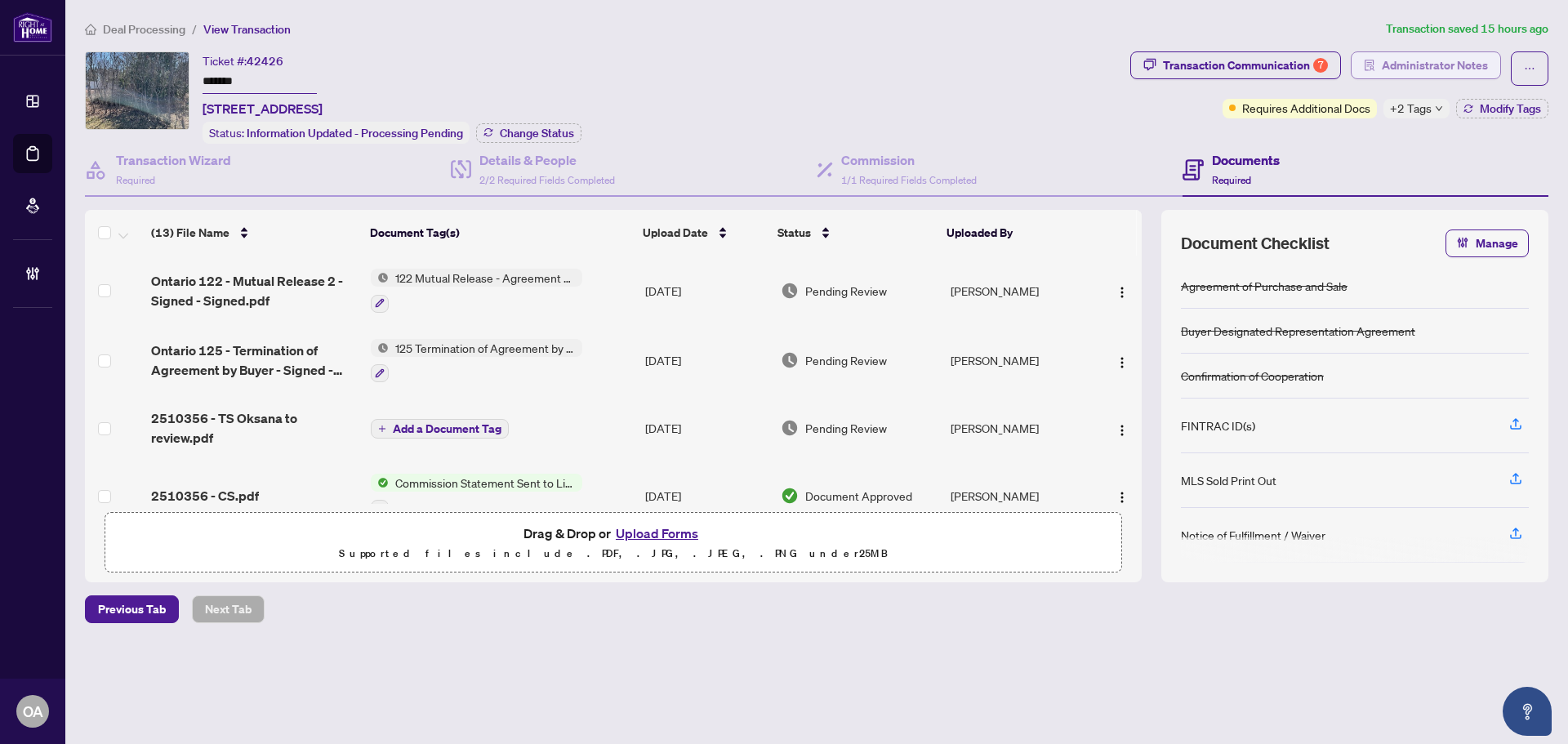
click at [1454, 66] on span "Administrator Notes" at bounding box center [1435, 65] width 106 height 26
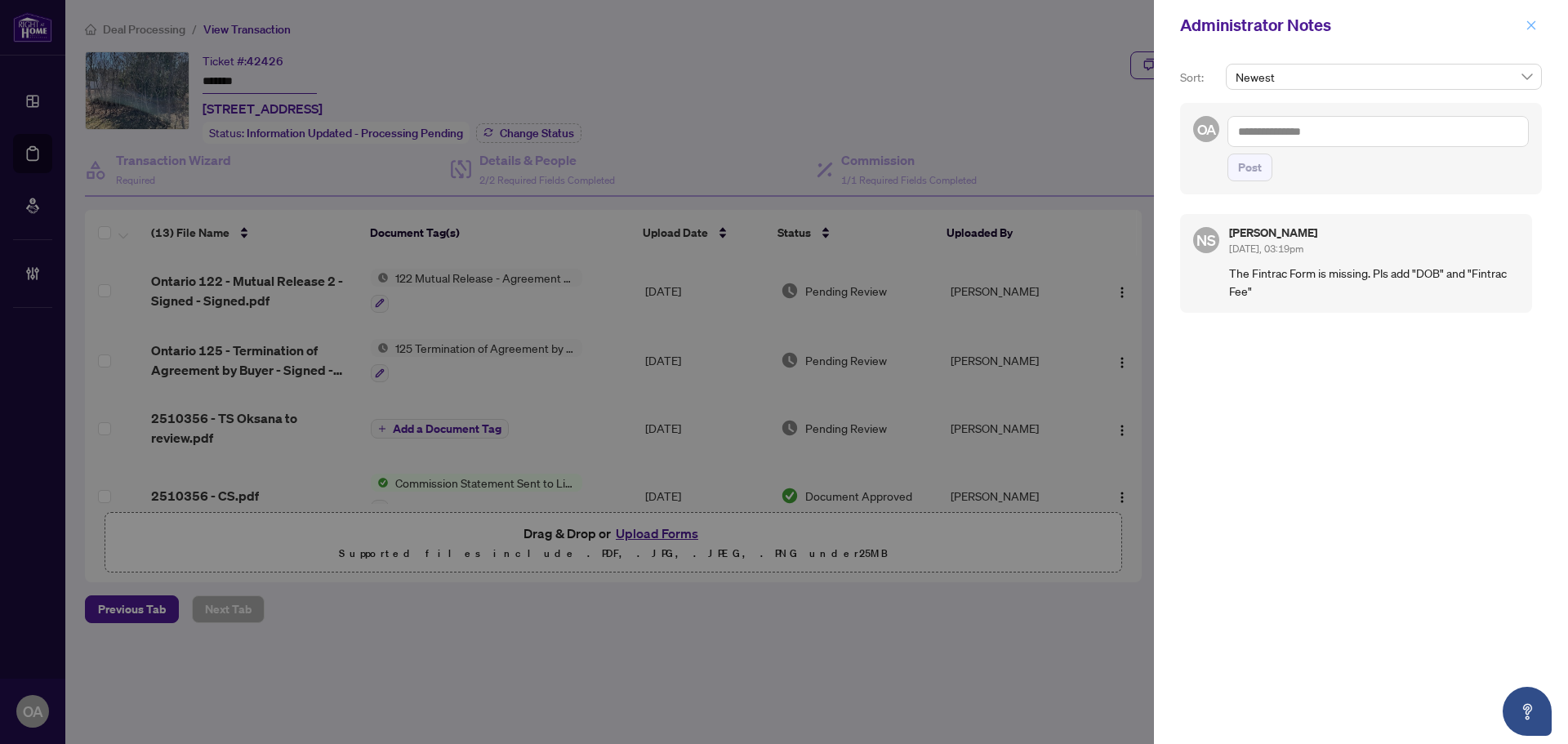
click at [1529, 25] on icon "close" at bounding box center [1531, 25] width 11 height 11
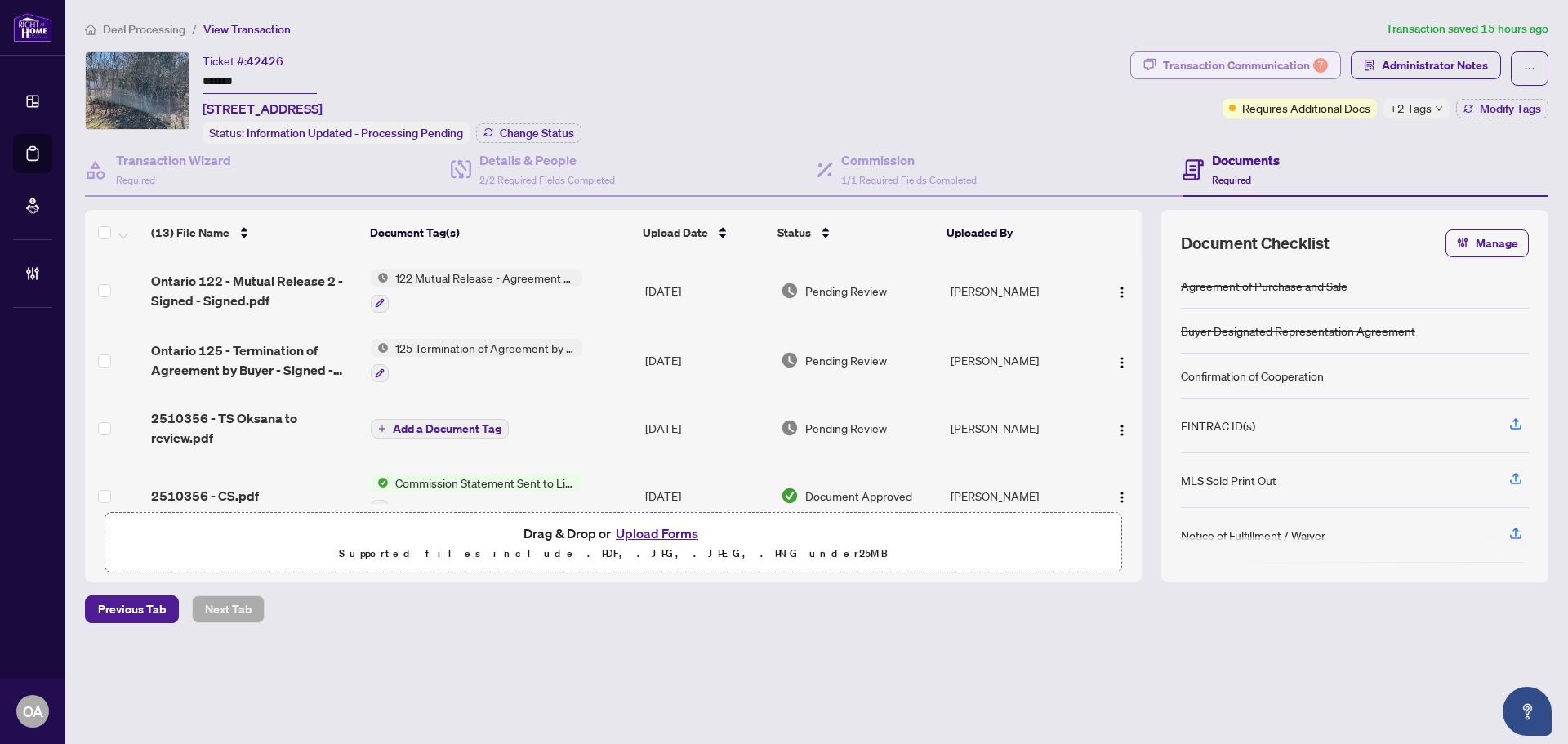
click at [1248, 61] on div "Transaction Communication 7" at bounding box center [1246, 65] width 165 height 26
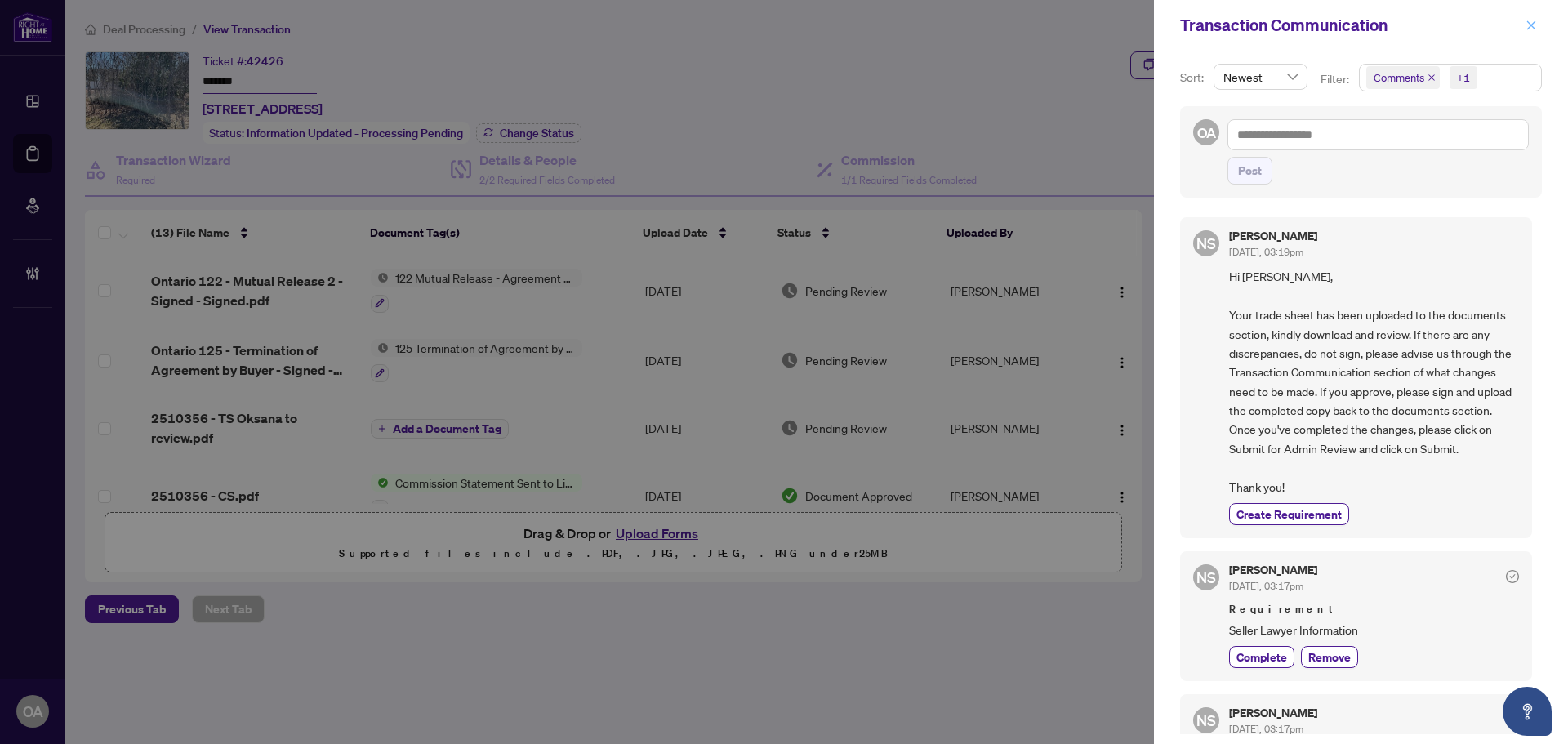
click at [1532, 26] on icon "close" at bounding box center [1531, 25] width 9 height 9
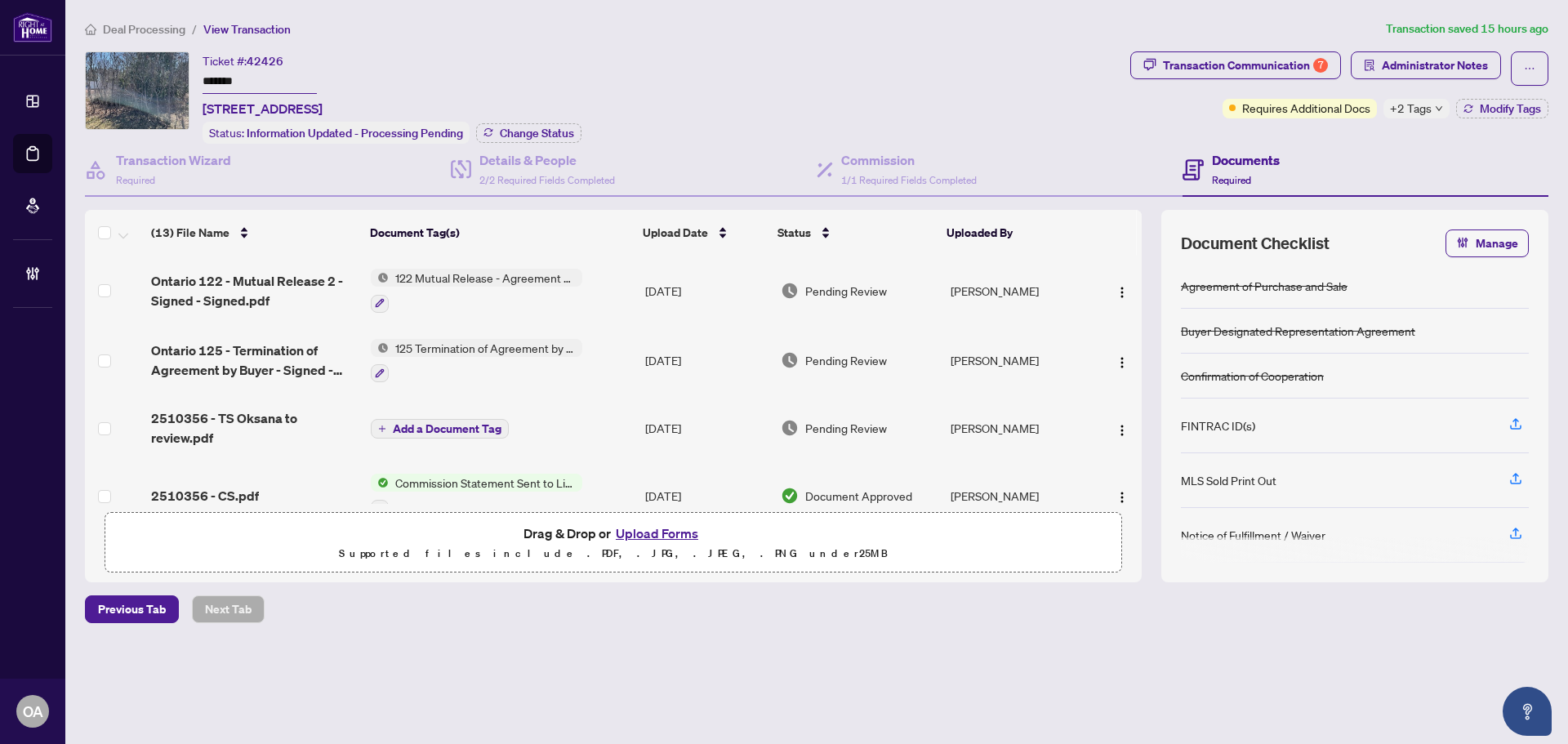
click at [279, 280] on span "Ontario 122 - Mutual Release 2 - Signed - Signed.pdf" at bounding box center [254, 291] width 207 height 39
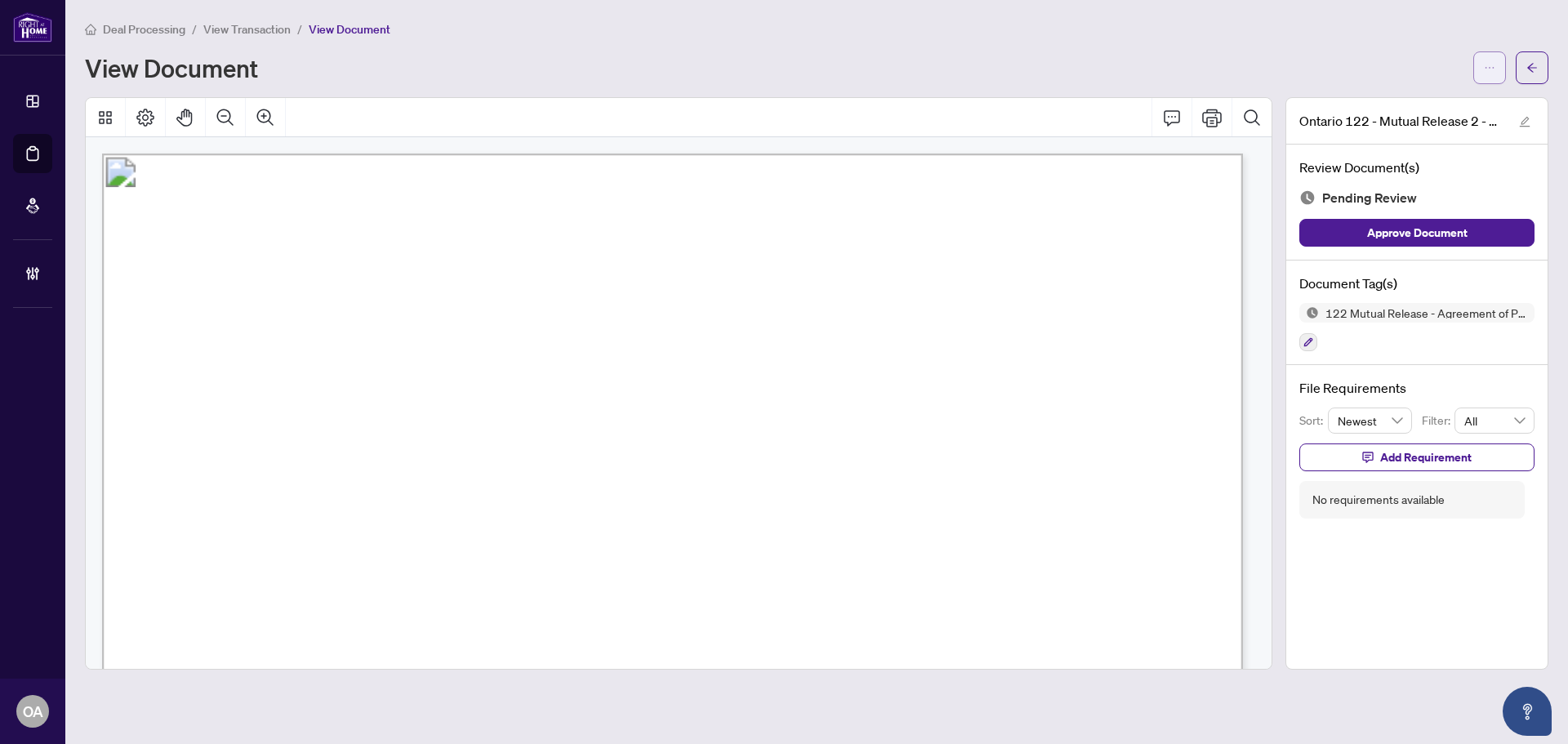
click at [1489, 64] on icon "ellipsis" at bounding box center [1489, 68] width 11 height 11
click at [1404, 105] on span "Download" at bounding box center [1431, 103] width 124 height 18
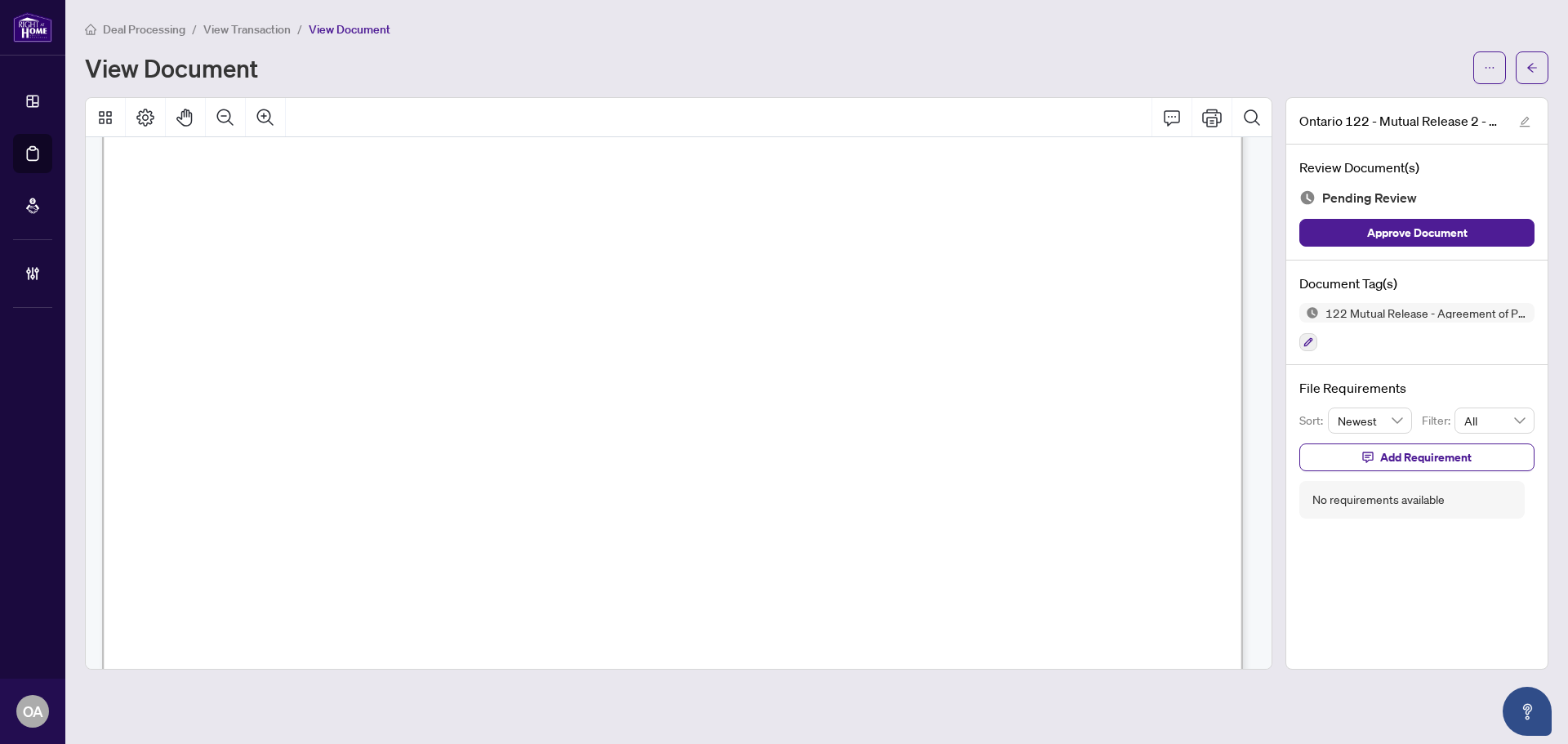
scroll to position [245, 0]
click at [221, 117] on icon "Zoom Out" at bounding box center [226, 118] width 20 height 20
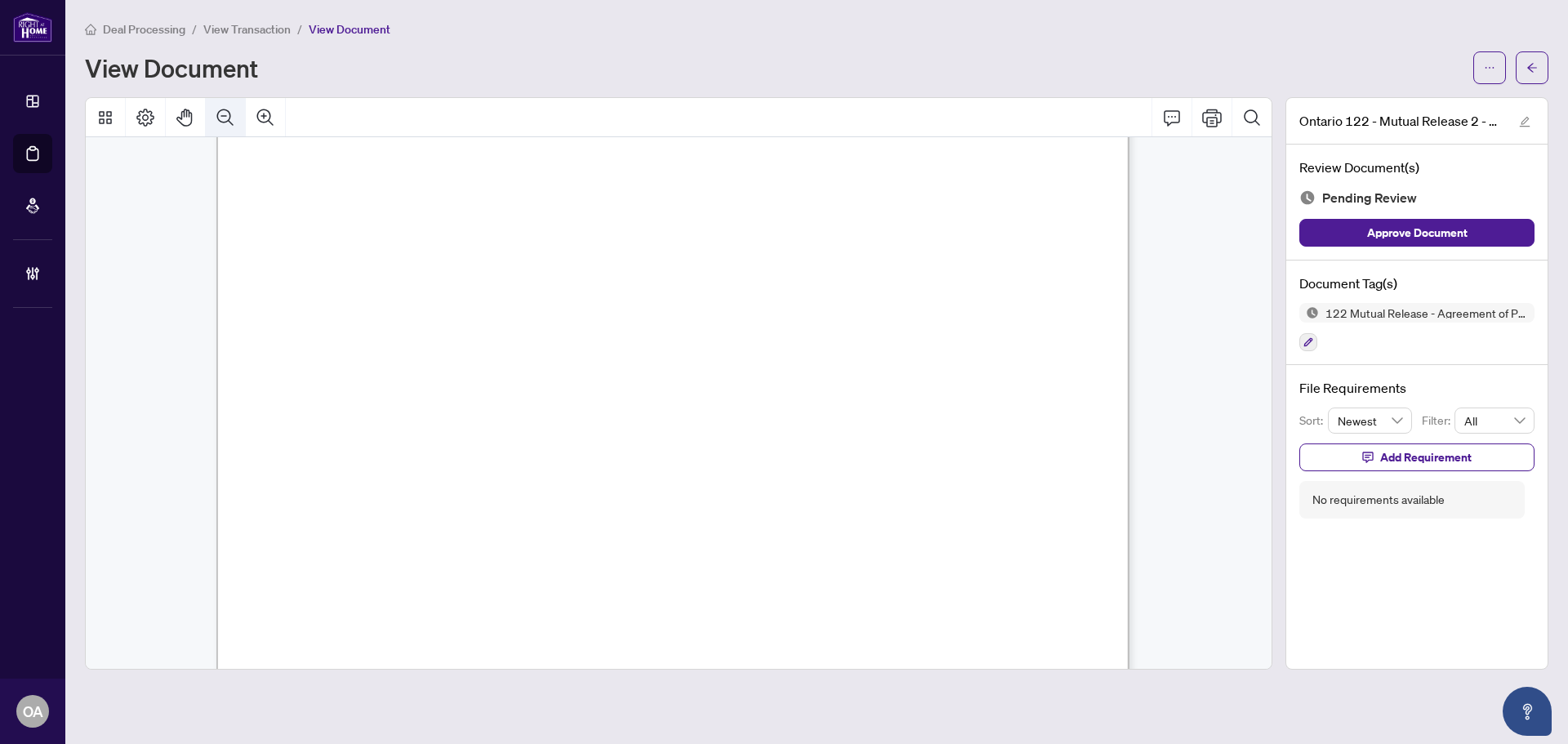
click at [221, 117] on icon "Zoom Out" at bounding box center [226, 118] width 20 height 20
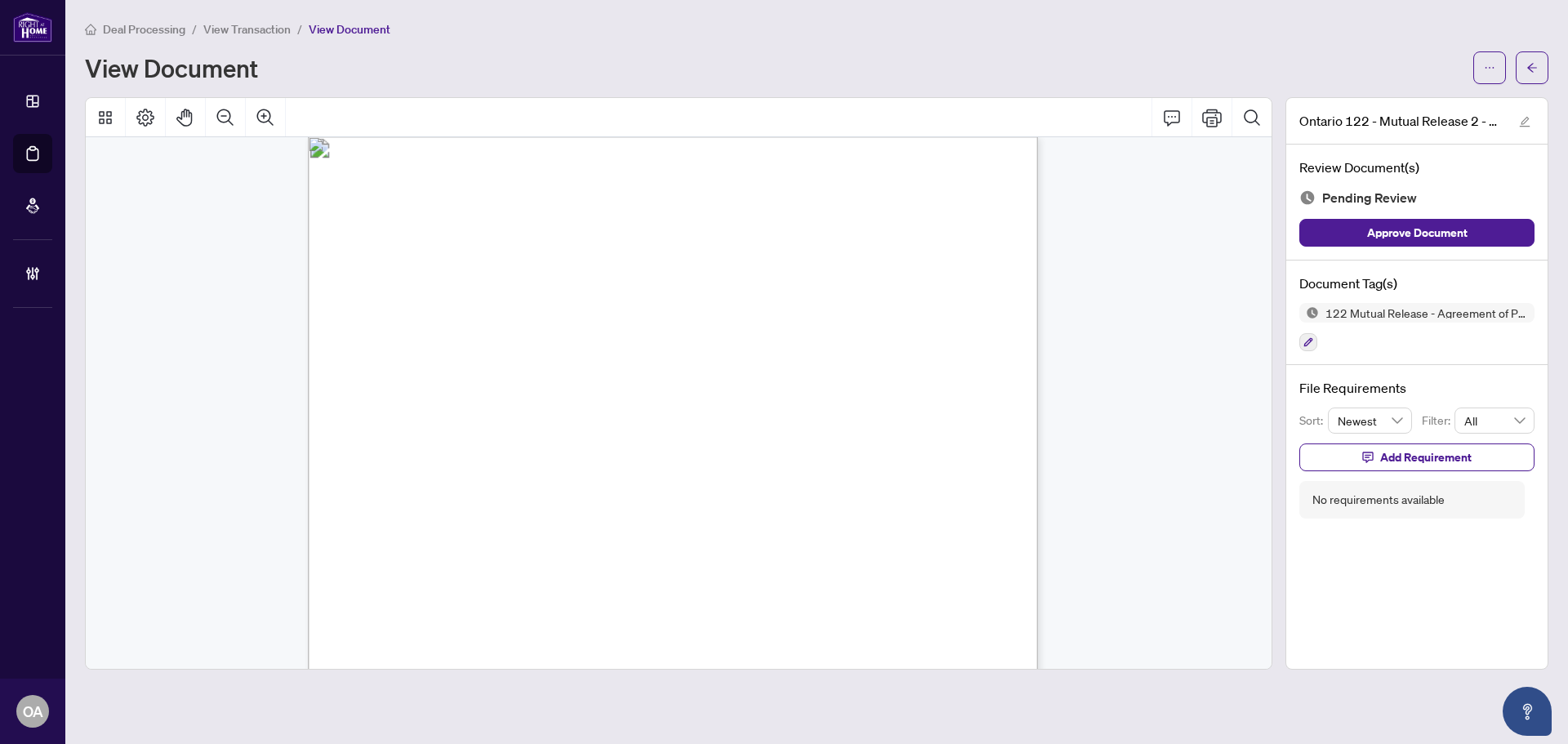
scroll to position [0, 0]
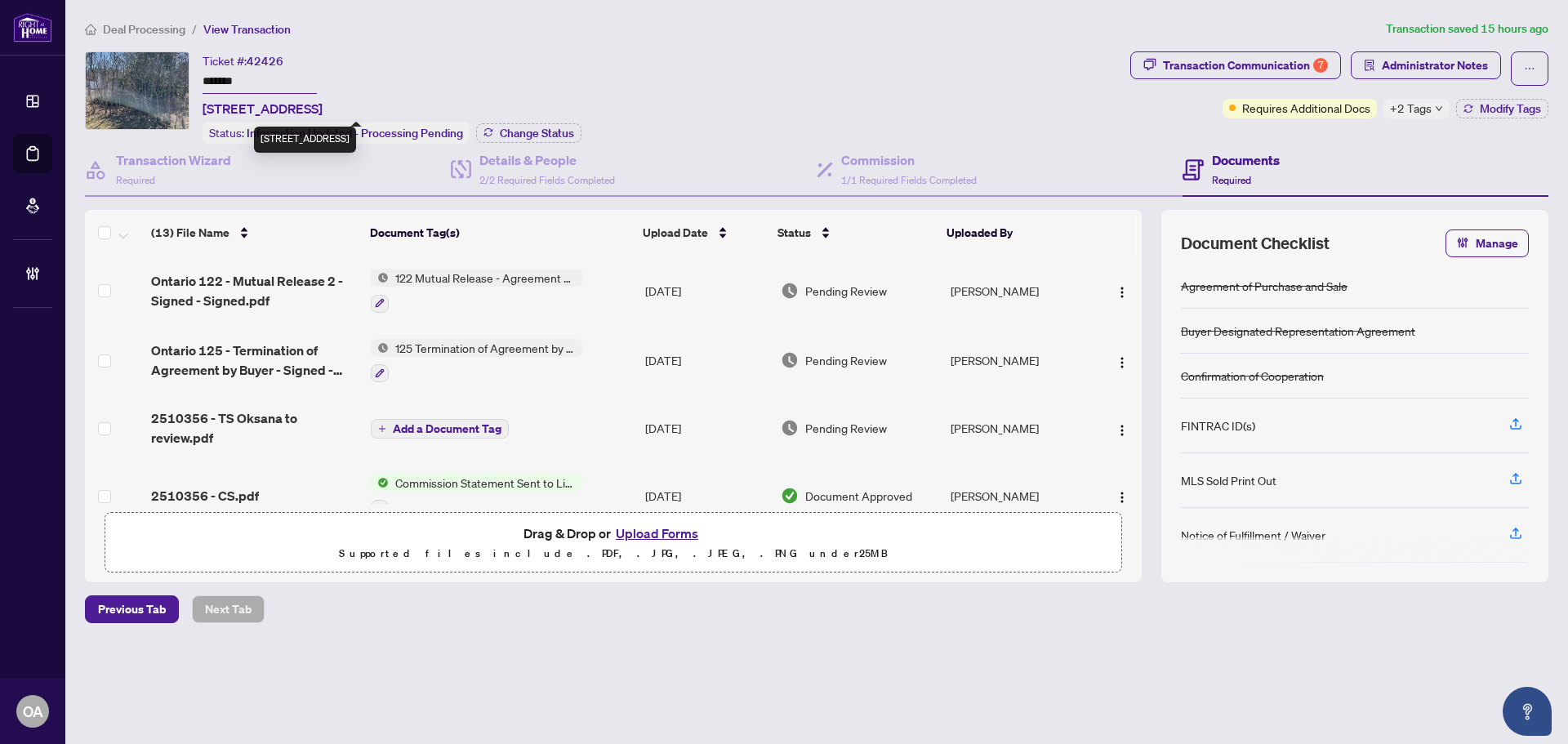
drag, startPoint x: 517, startPoint y: 103, endPoint x: 204, endPoint y: 106, distance: 313.0
click at [204, 106] on div "Ticket #: 42426 ******* x [STREET_ADDRESS] Status: Information Updated - Proces…" at bounding box center [392, 97] width 379 height 92
copy span "[STREET_ADDRESS]"
click at [1374, 55] on span "button" at bounding box center [1370, 65] width 11 height 26
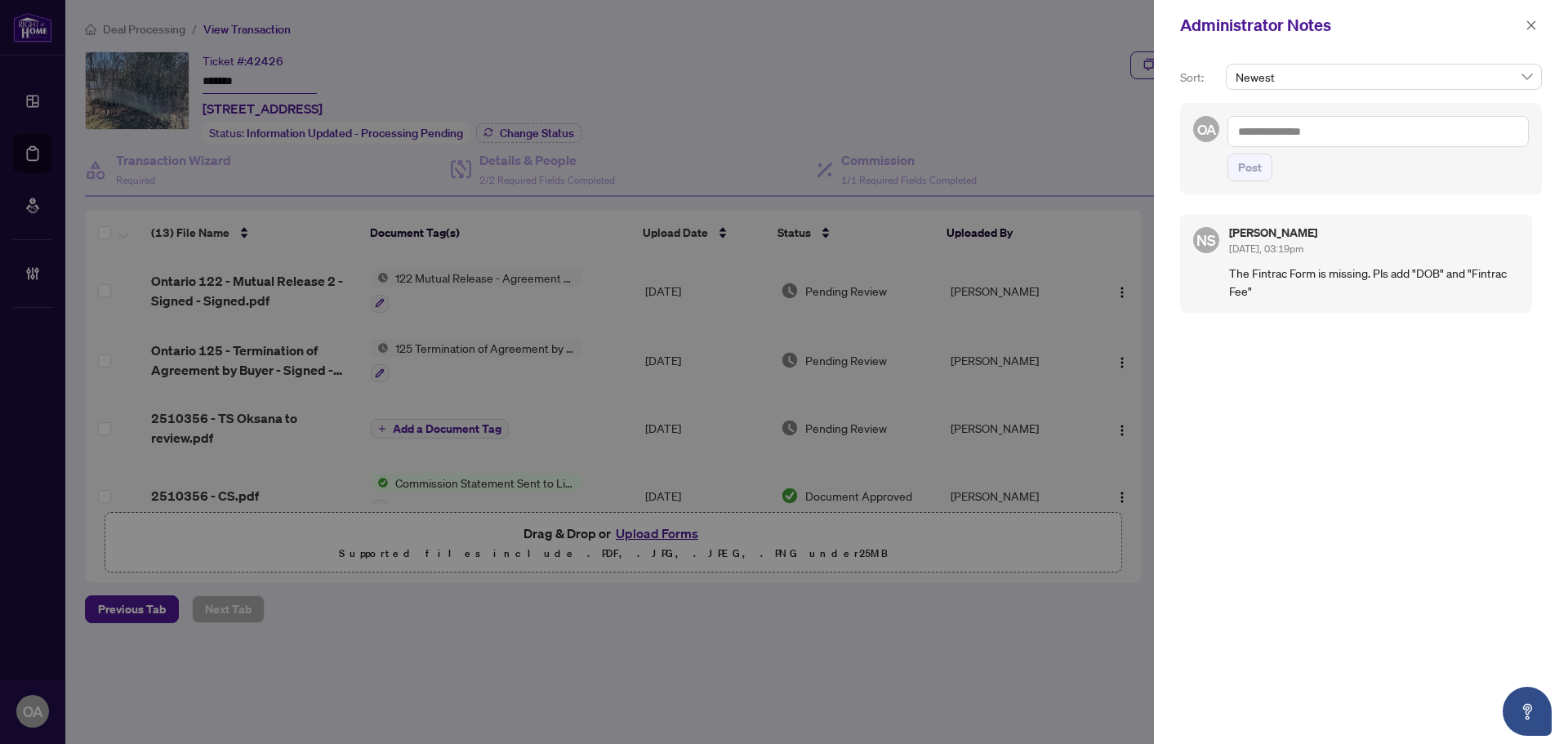
click at [1278, 136] on textarea at bounding box center [1378, 132] width 301 height 31
click at [1366, 134] on textarea at bounding box center [1378, 132] width 301 height 31
click at [1285, 146] on b "[PERSON_NAME]" at bounding box center [1326, 143] width 88 height 15
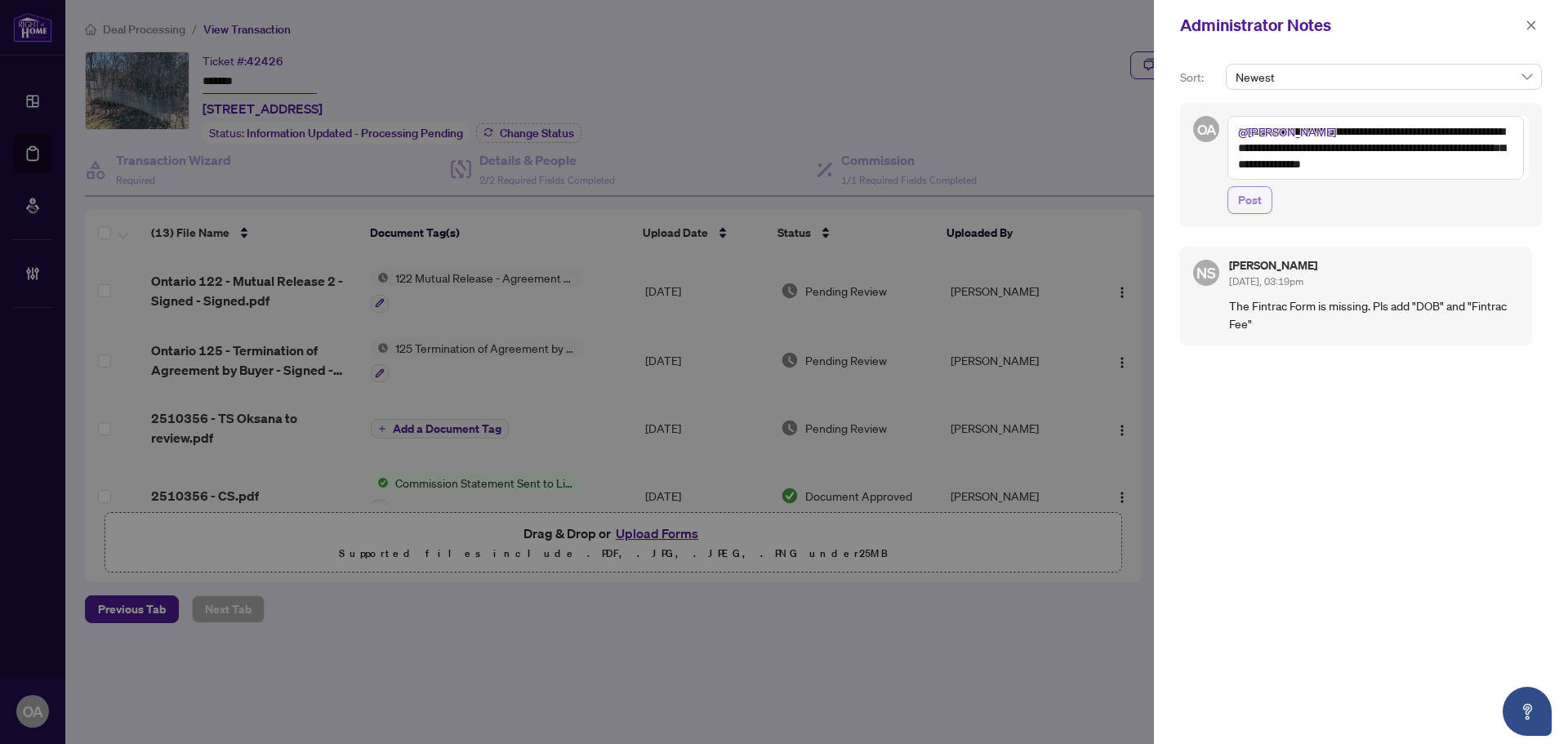
type textarea "**********"
click at [1260, 201] on span "Post" at bounding box center [1250, 200] width 24 height 26
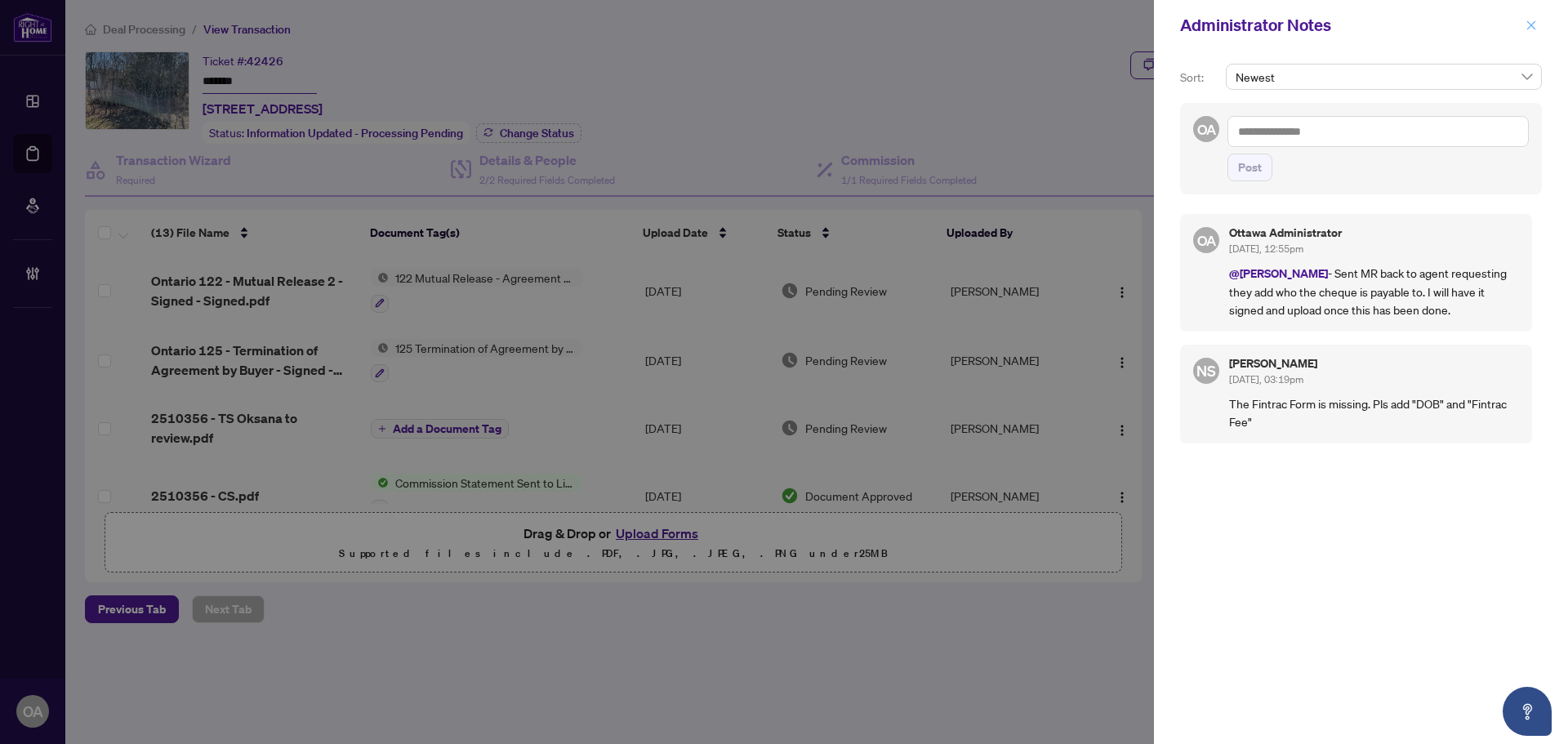
click at [1526, 21] on icon "close" at bounding box center [1531, 25] width 11 height 11
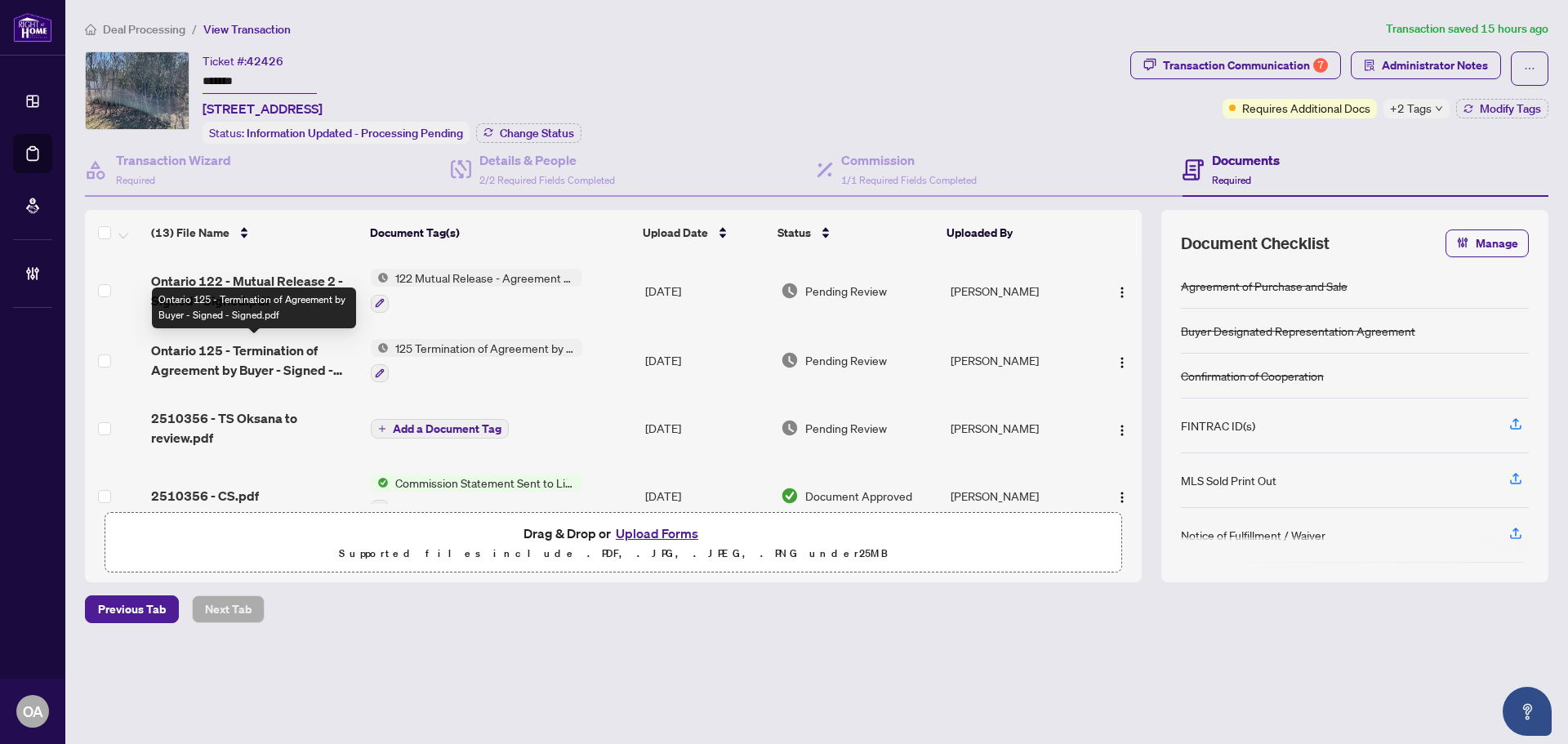
click at [224, 302] on div "Ontario 125 - Termination of Agreement by Buyer - Signed - Signed.pdf" at bounding box center [254, 307] width 204 height 41
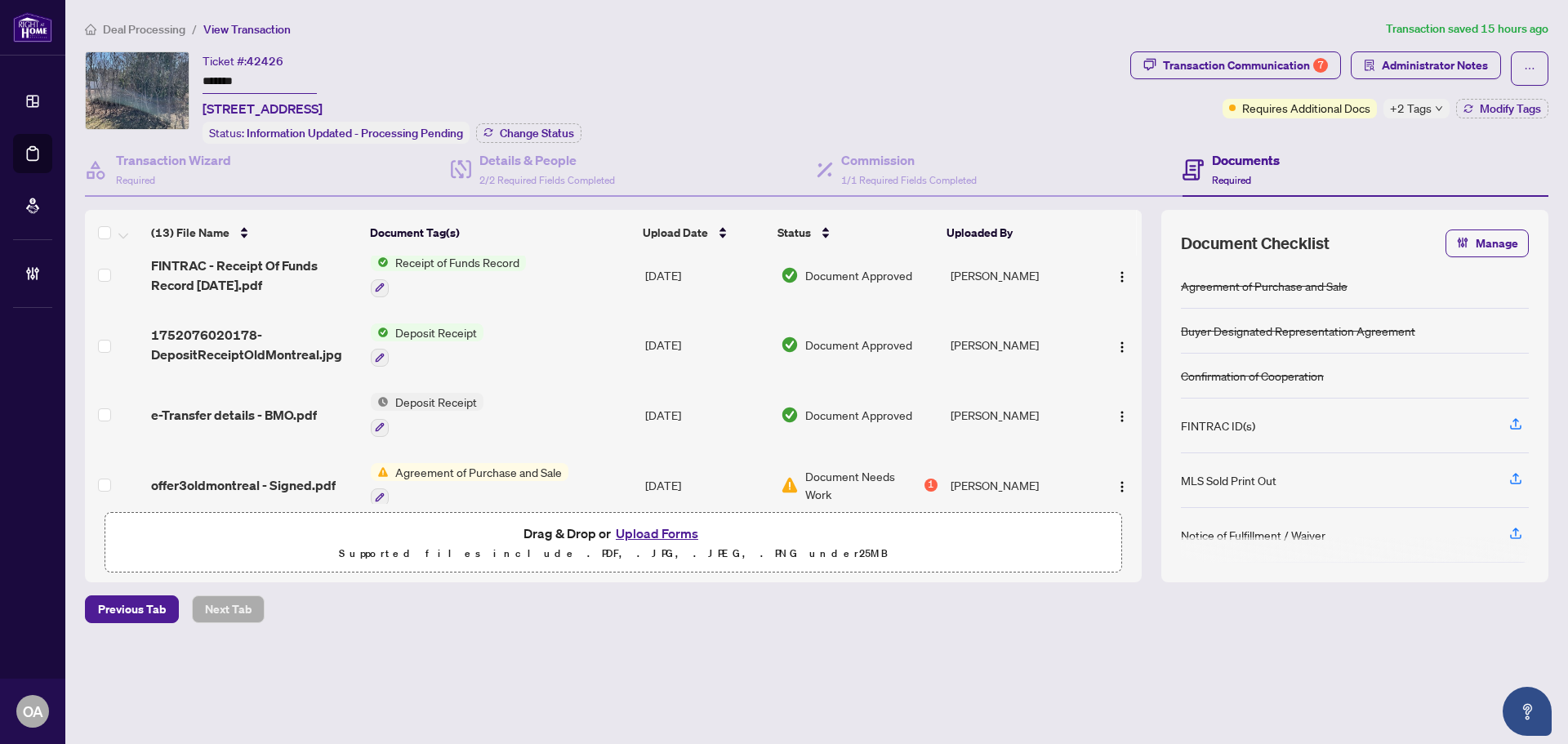
scroll to position [326, 0]
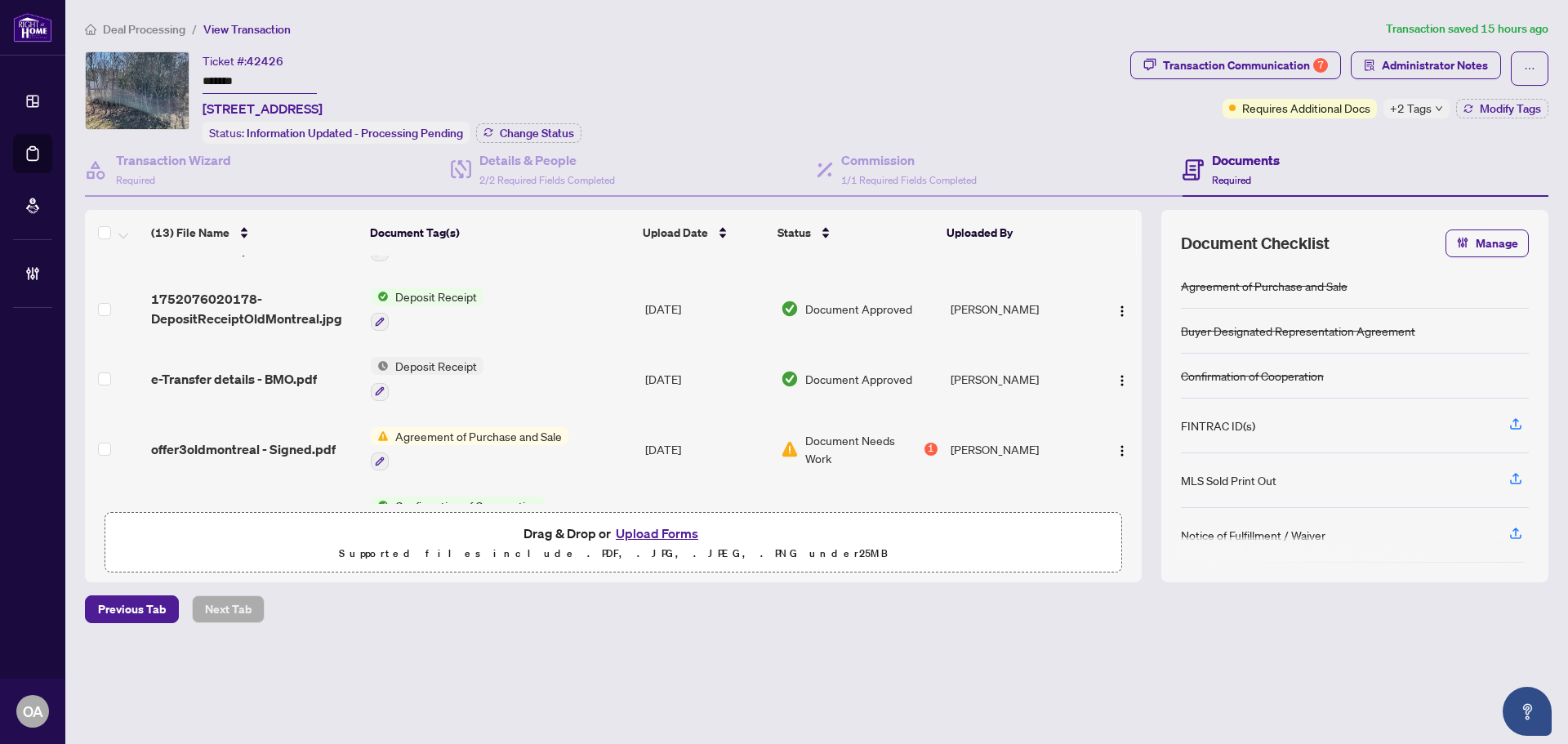
click at [270, 439] on span "offer3oldmontreal - Signed.pdf" at bounding box center [244, 449] width 185 height 20
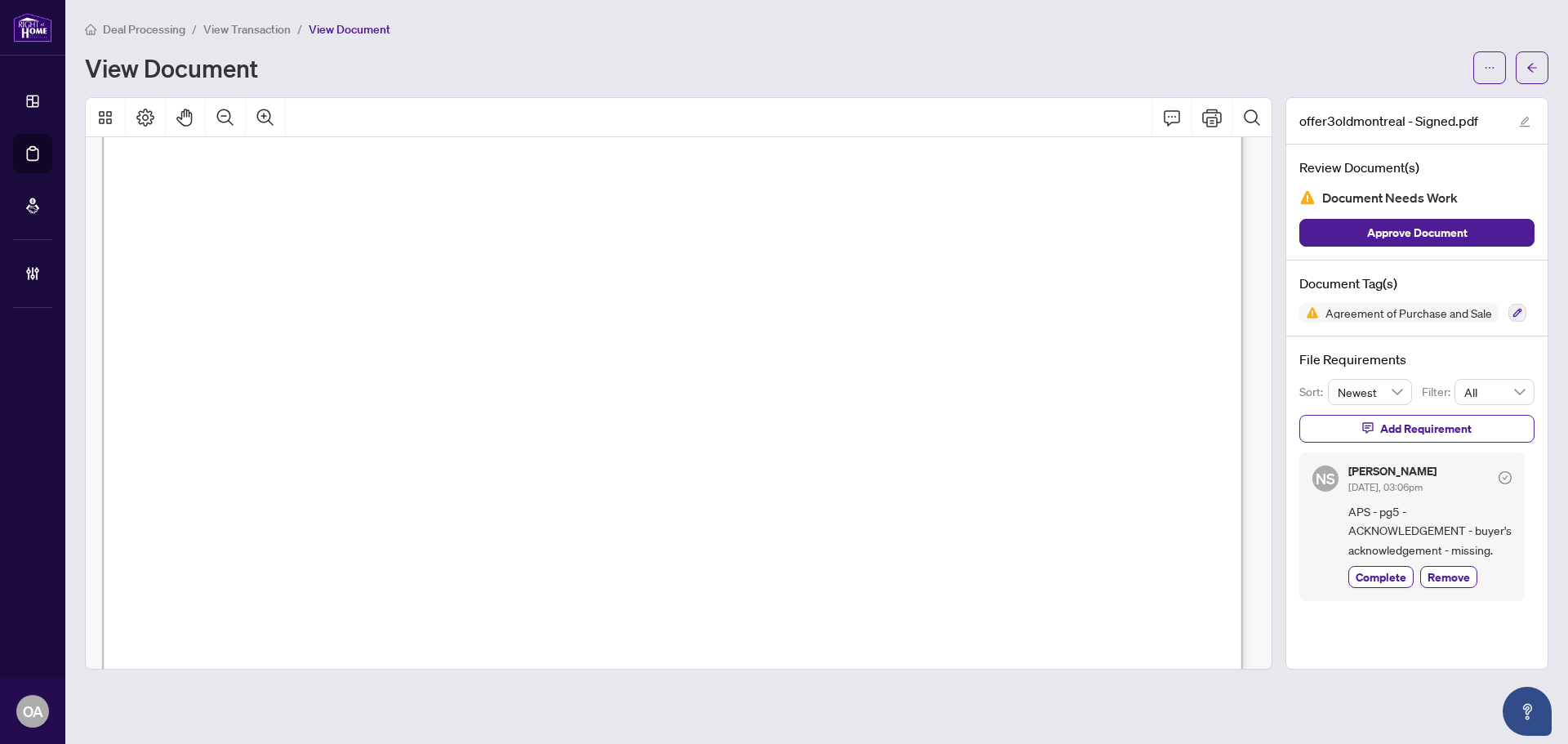
scroll to position [571, 0]
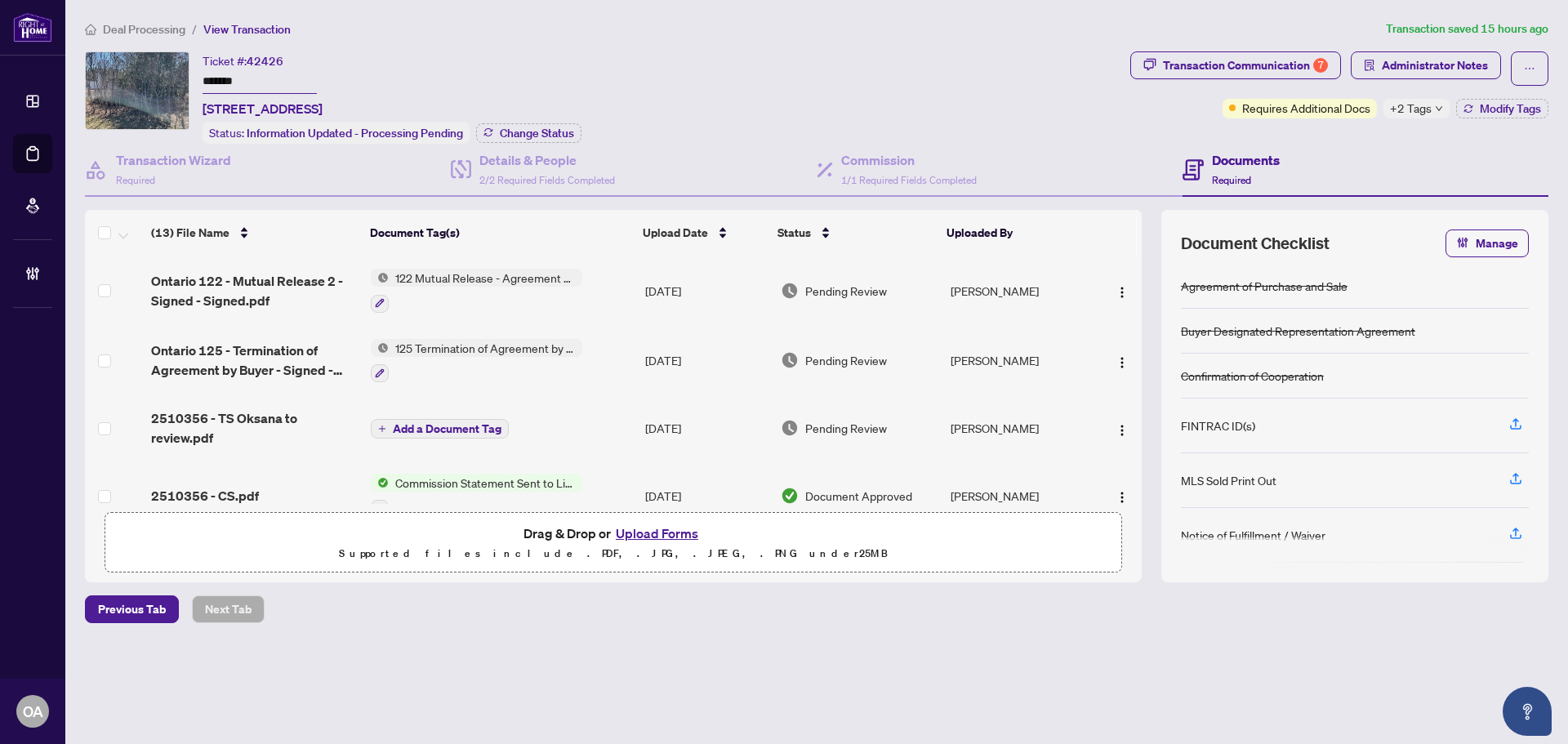
click at [322, 56] on div "Ticket #: 42426 ******* x [STREET_ADDRESS]" at bounding box center [263, 85] width 120 height 67
